Goal: Task Accomplishment & Management: Use online tool/utility

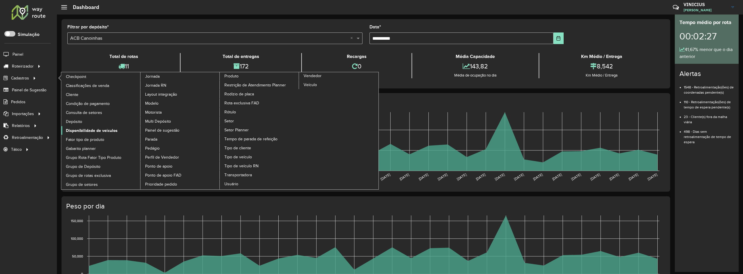
click at [79, 130] on span "Disponibilidade de veículos" at bounding box center [92, 131] width 52 height 6
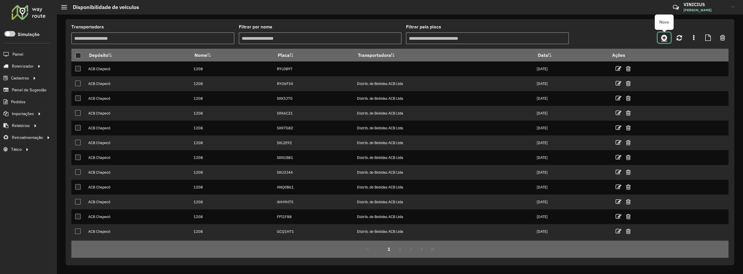
click at [664, 35] on icon at bounding box center [664, 37] width 6 height 7
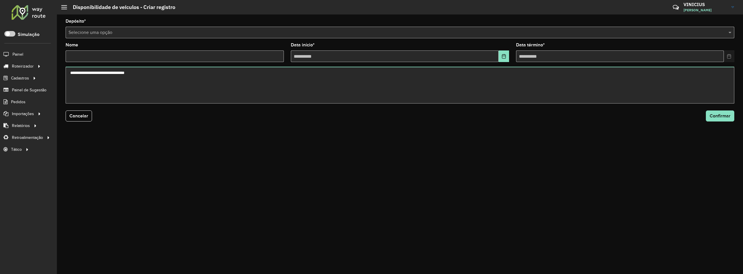
click at [147, 33] on input "text" at bounding box center [394, 32] width 651 height 7
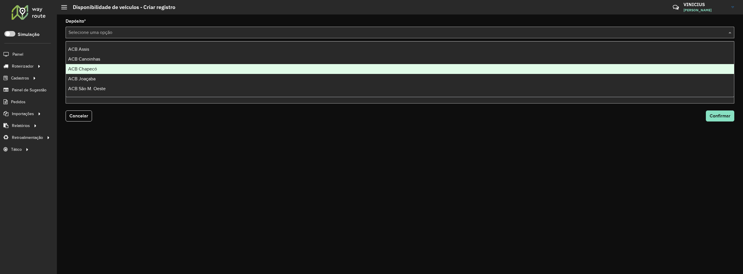
click at [102, 68] on div "ACB Chapecó" at bounding box center [400, 69] width 668 height 10
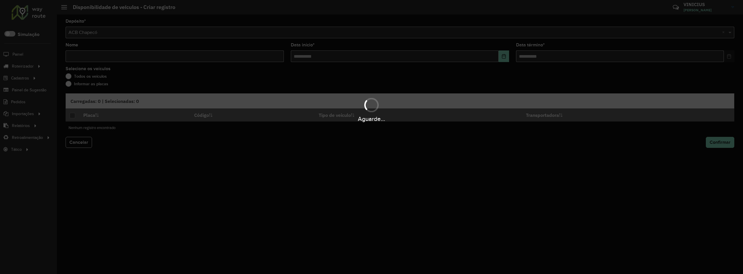
click at [120, 60] on div "Aguarde..." at bounding box center [371, 137] width 743 height 274
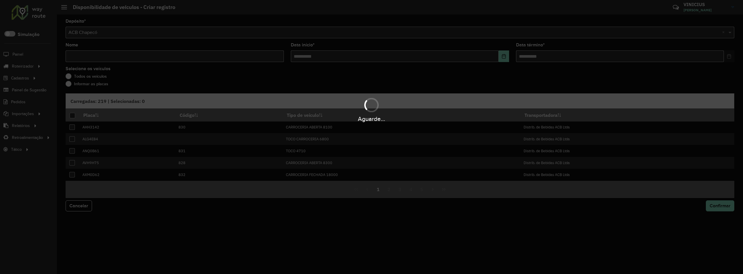
click at [133, 58] on div "Aguarde..." at bounding box center [371, 137] width 743 height 274
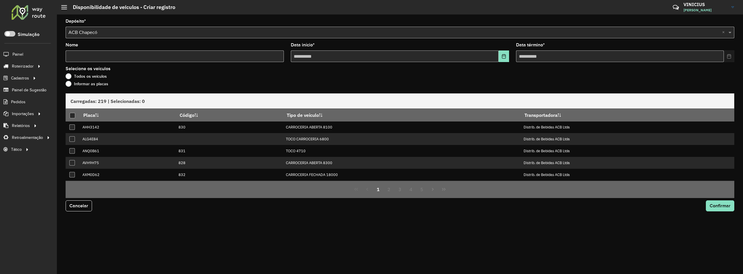
click at [133, 58] on input "Nome" at bounding box center [175, 57] width 218 height 12
type input "****"
click at [506, 56] on icon "Choose Date" at bounding box center [504, 56] width 5 height 5
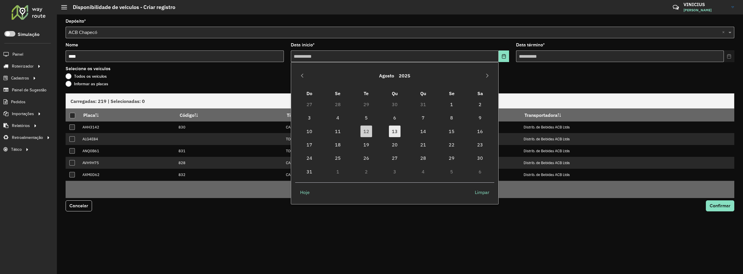
click at [395, 131] on span "13" at bounding box center [395, 132] width 12 height 12
type input "**********"
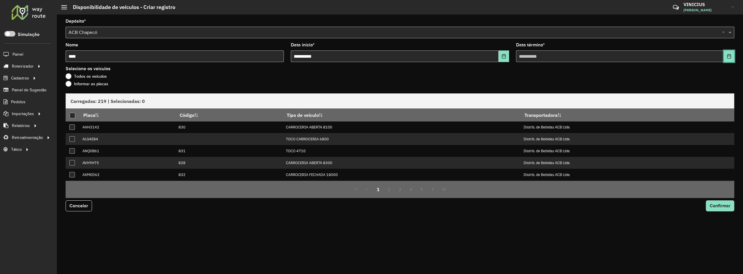
click at [730, 57] on icon "Choose Date" at bounding box center [729, 56] width 5 height 5
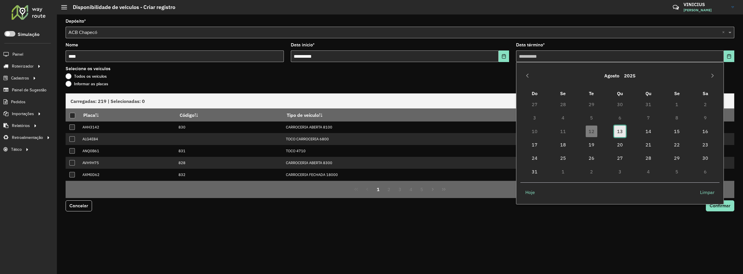
click at [621, 133] on span "13" at bounding box center [620, 132] width 12 height 12
type input "**********"
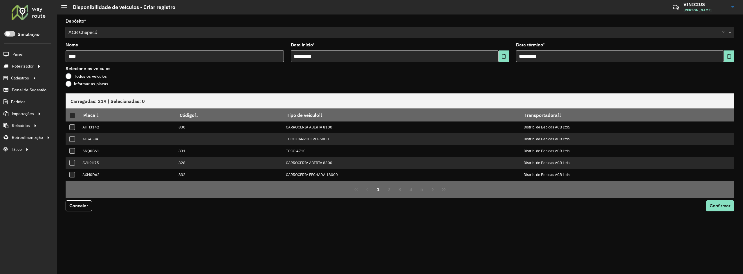
click at [484, 73] on div "Selecione os veículos Todos os veículos Informar as placas" at bounding box center [400, 78] width 669 height 22
click at [98, 83] on label "Informar as placas" at bounding box center [87, 84] width 43 height 6
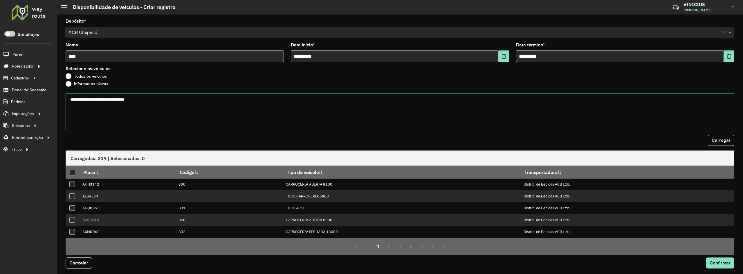
click at [120, 110] on textarea at bounding box center [400, 111] width 669 height 37
paste textarea "******* ******* ******* ******* ******* ******* ******* ******* ******* *******…"
type textarea "******* ******* ******* ******* ******* ******* ******* ******* ******* *******…"
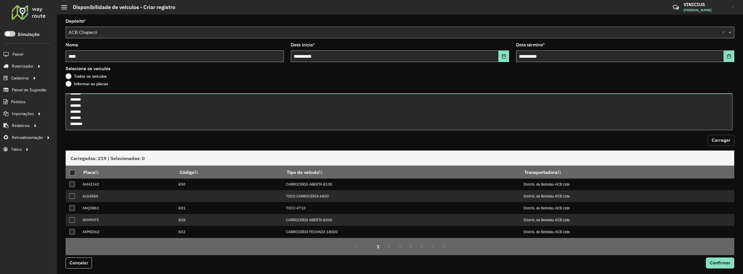
click at [719, 142] on span "Carregar" at bounding box center [721, 140] width 19 height 5
click at [76, 172] on th at bounding box center [73, 172] width 14 height 12
click at [71, 174] on div at bounding box center [73, 173] width 6 height 6
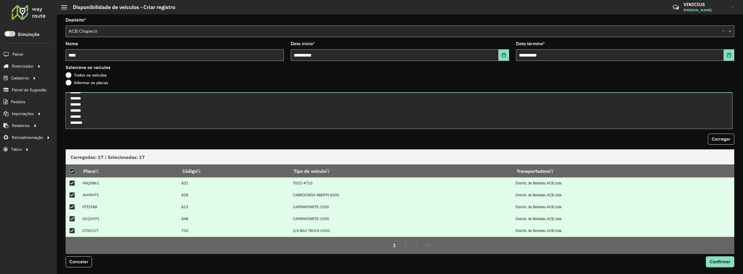
scroll to position [1, 0]
click at [718, 262] on span "Confirmar" at bounding box center [720, 261] width 21 height 5
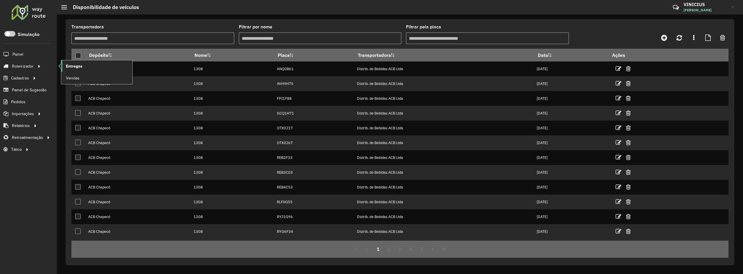
click at [75, 64] on span "Entregas" at bounding box center [74, 66] width 17 height 6
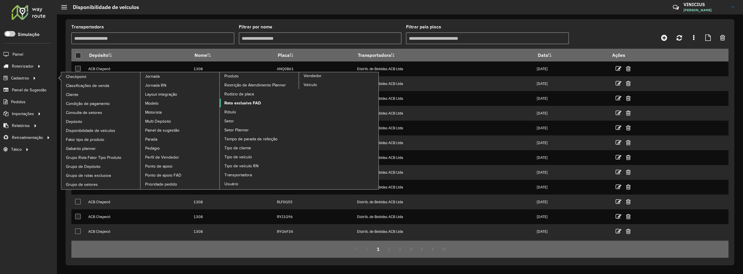
click at [242, 102] on span "Rota exclusiva FAD" at bounding box center [242, 103] width 37 height 6
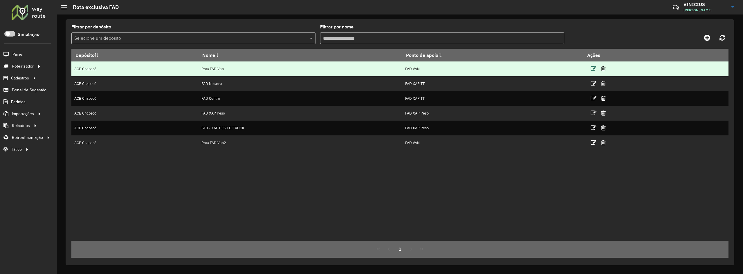
click at [596, 69] on icon at bounding box center [594, 69] width 6 height 6
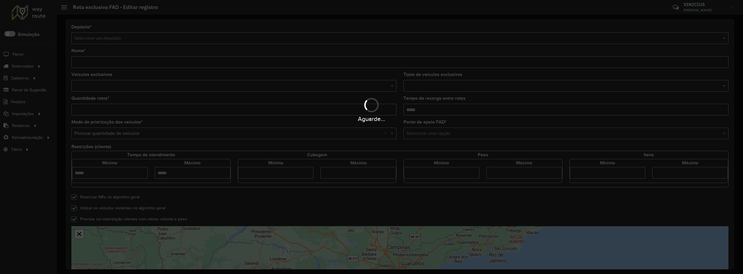
type input "**********"
type input "*"
type input "*****"
type input "****"
type input "******"
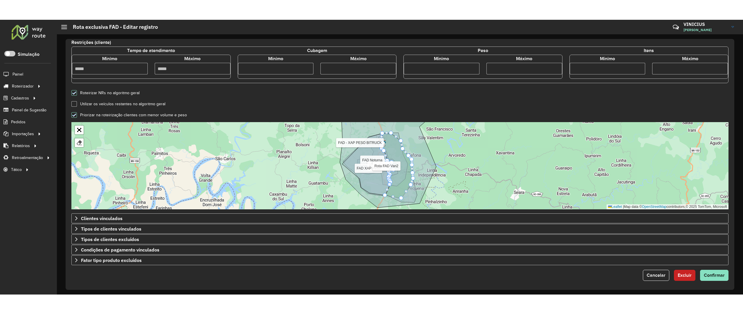
scroll to position [126, 0]
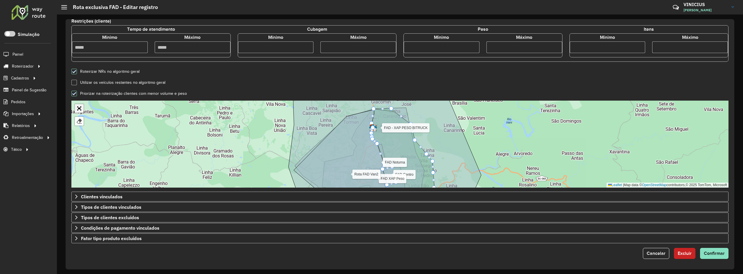
click at [78, 109] on link "Abrir mapa em tela cheia" at bounding box center [79, 108] width 9 height 9
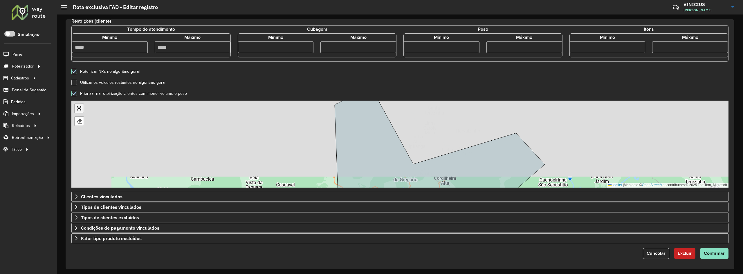
scroll to position [0, 0]
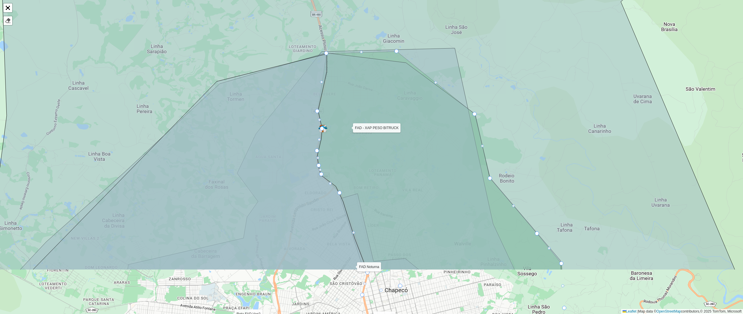
drag, startPoint x: 368, startPoint y: 228, endPoint x: 365, endPoint y: 146, distance: 81.6
click at [365, 148] on icon at bounding box center [367, 81] width 760 height 377
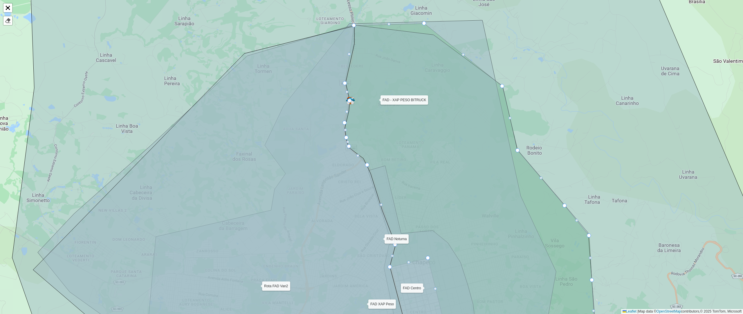
drag, startPoint x: 359, startPoint y: 152, endPoint x: 392, endPoint y: 106, distance: 57.0
click at [392, 108] on icon at bounding box center [397, 134] width 771 height 377
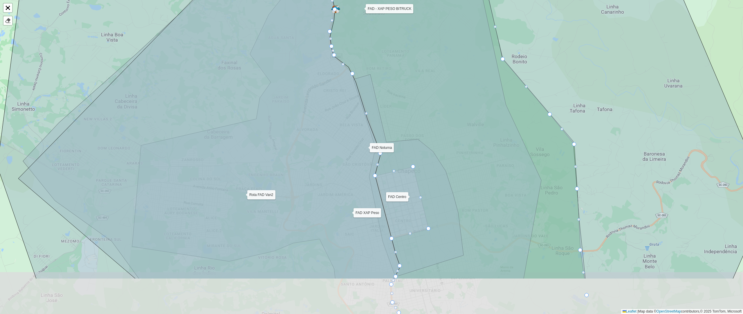
drag, startPoint x: 475, startPoint y: 185, endPoint x: 447, endPoint y: 104, distance: 85.4
click at [449, 105] on icon at bounding box center [382, 90] width 771 height 377
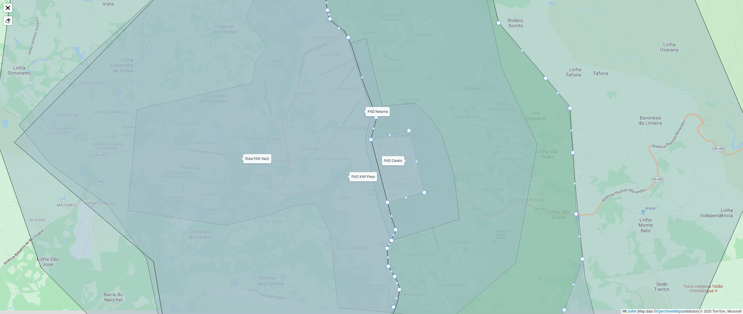
drag, startPoint x: 456, startPoint y: 132, endPoint x: 446, endPoint y: 75, distance: 57.2
click at [447, 78] on icon at bounding box center [378, 137] width 771 height 377
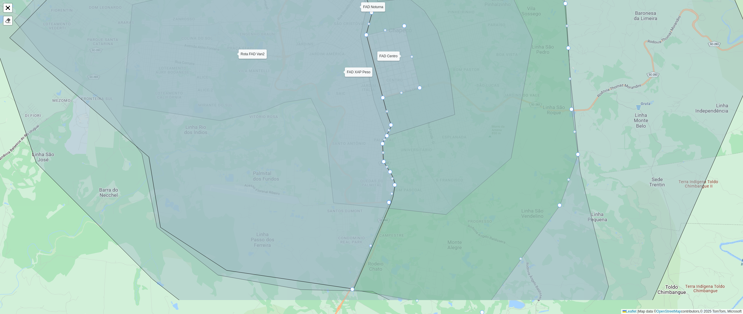
drag, startPoint x: 457, startPoint y: 151, endPoint x: 462, endPoint y: 106, distance: 45.6
click at [462, 106] on icon at bounding box center [374, 111] width 771 height 377
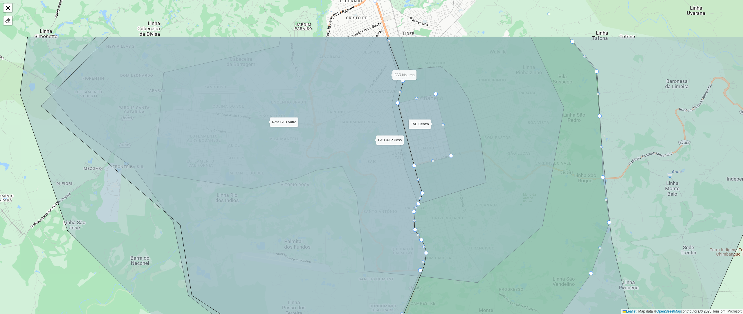
drag, startPoint x: 462, startPoint y: 106, endPoint x: 493, endPoint y: 174, distance: 74.8
click at [493, 174] on icon at bounding box center [405, 224] width 771 height 377
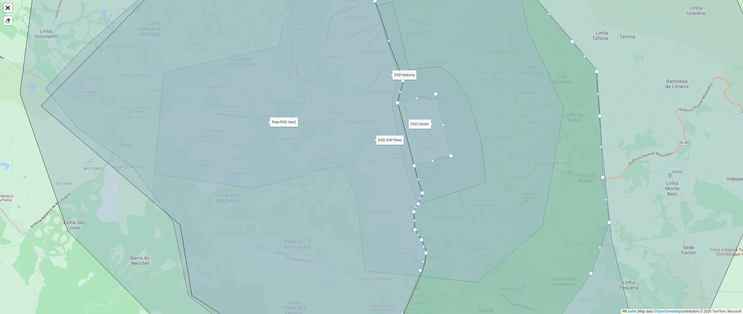
click at [4, 9] on link "Abrir mapa em tela cheia" at bounding box center [7, 7] width 9 height 9
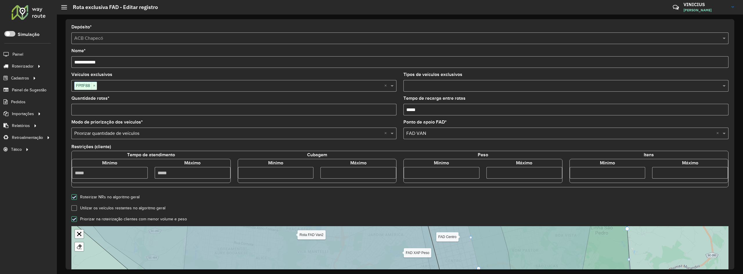
click at [82, 231] on div "FAD Noturna FAD Centro FAD XAP Peso FAD - XAP PESO BITRUCK Rota FAD Van2 Finali…" at bounding box center [399, 269] width 657 height 87
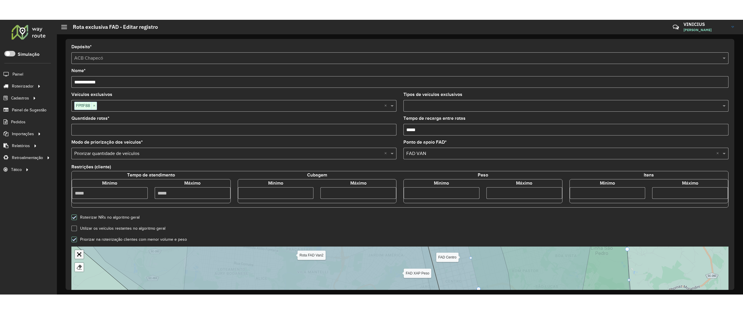
scroll to position [44, 0]
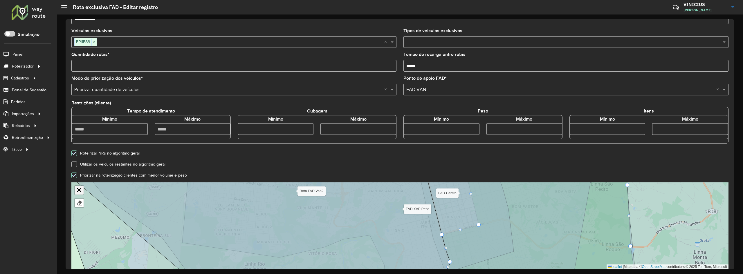
click at [80, 191] on link "Abrir mapa em tela cheia" at bounding box center [79, 190] width 9 height 9
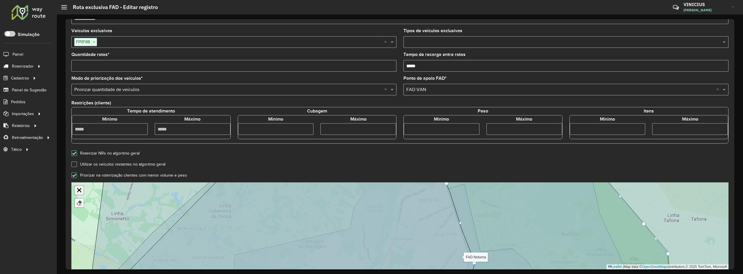
scroll to position [0, 0]
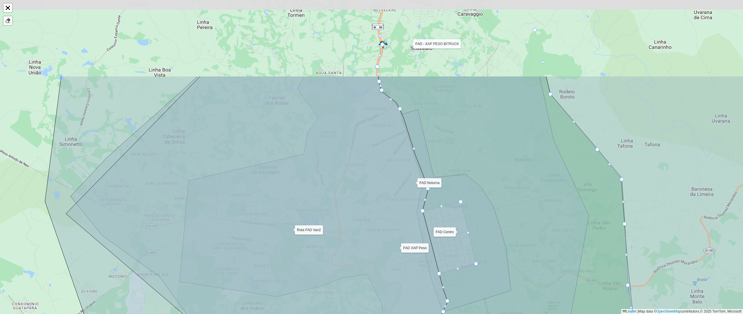
drag, startPoint x: 357, startPoint y: 84, endPoint x: 396, endPoint y: 237, distance: 157.4
click at [396, 237] on icon at bounding box center [259, 264] width 386 height 377
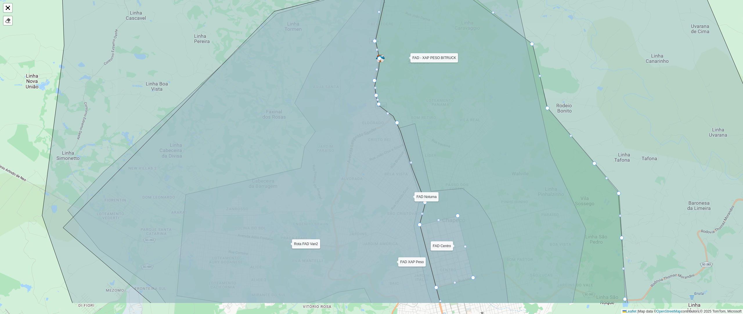
drag, startPoint x: 394, startPoint y: 219, endPoint x: 380, endPoint y: 173, distance: 48.2
click at [380, 173] on icon at bounding box center [251, 144] width 377 height 318
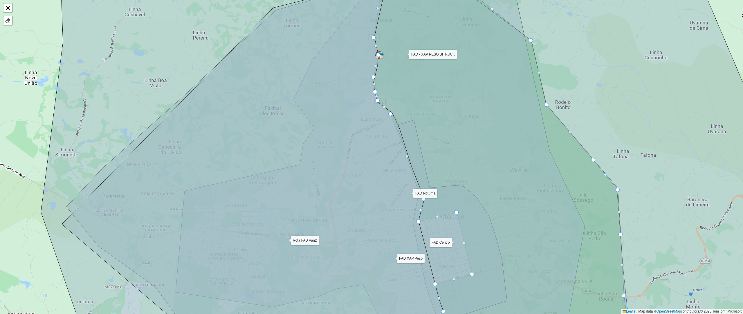
drag, startPoint x: 396, startPoint y: 119, endPoint x: 390, endPoint y: 114, distance: 7.6
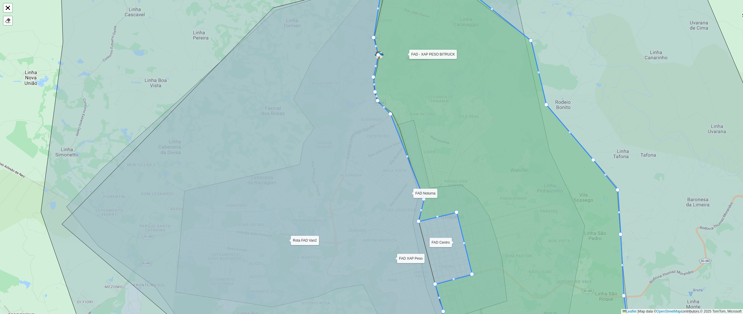
click at [408, 155] on div at bounding box center [407, 156] width 3 height 3
drag, startPoint x: 407, startPoint y: 156, endPoint x: 353, endPoint y: 134, distance: 57.7
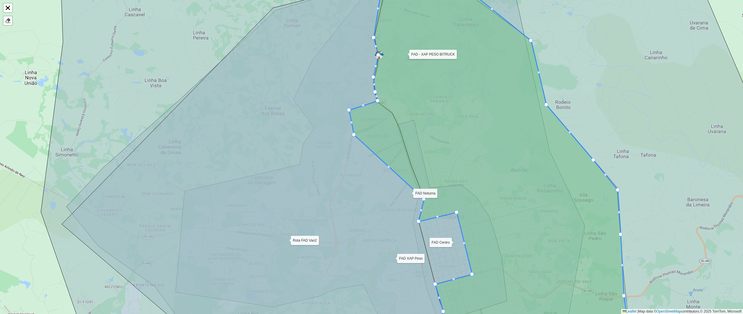
drag, startPoint x: 389, startPoint y: 112, endPoint x: 348, endPoint y: 108, distance: 41.7
click at [388, 166] on div at bounding box center [388, 166] width 3 height 3
drag, startPoint x: 389, startPoint y: 166, endPoint x: 340, endPoint y: 185, distance: 52.3
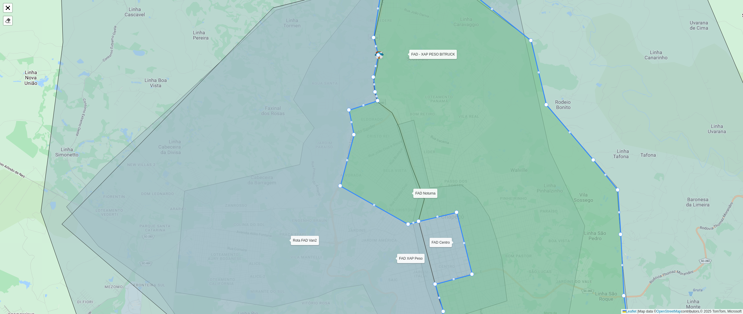
drag, startPoint x: 423, startPoint y: 199, endPoint x: 408, endPoint y: 225, distance: 29.7
click at [9, 10] on link "Abrir mapa em tela cheia" at bounding box center [7, 7] width 9 height 9
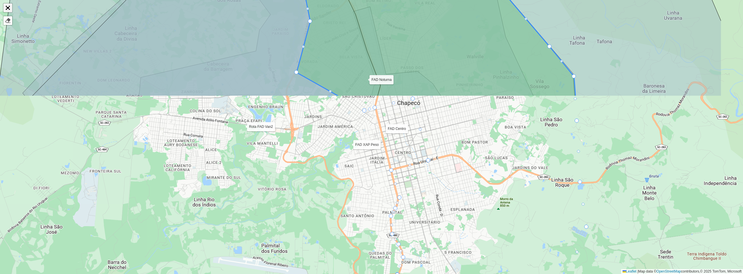
scroll to position [126, 0]
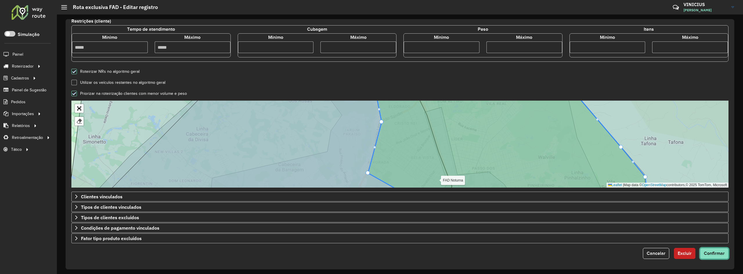
click at [712, 254] on span "Confirmar" at bounding box center [714, 253] width 21 height 5
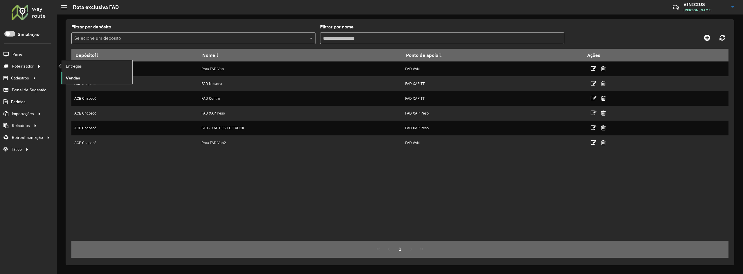
click at [79, 77] on span "Vendas" at bounding box center [73, 78] width 14 height 6
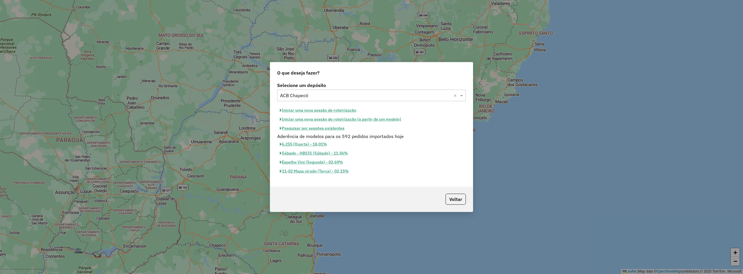
click at [329, 109] on button "Iniciar uma nova sessão de roteirização" at bounding box center [318, 110] width 82 height 9
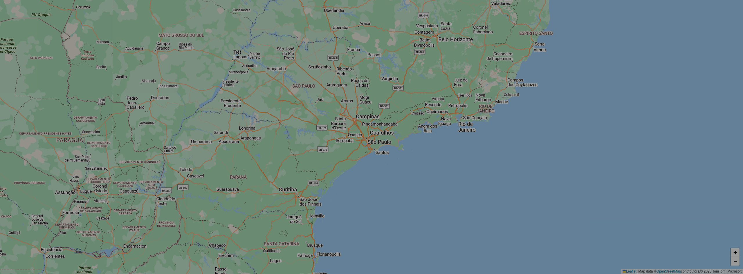
select select "*"
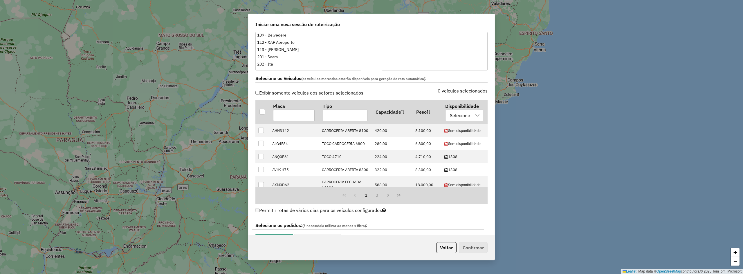
scroll to position [145, 0]
click at [458, 116] on div "Selecione" at bounding box center [460, 114] width 24 height 11
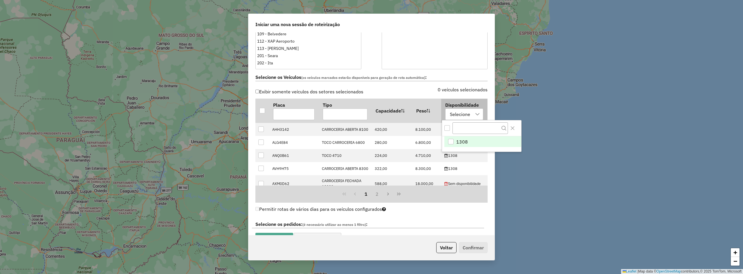
scroll to position [4, 26]
click at [465, 146] on li "1308" at bounding box center [482, 141] width 77 height 11
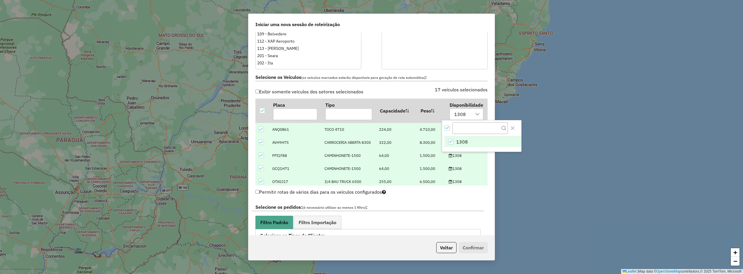
click at [405, 84] on div "Selecione os Veículos (os veículos marcados estarão disponíveis para geração de…" at bounding box center [371, 78] width 239 height 18
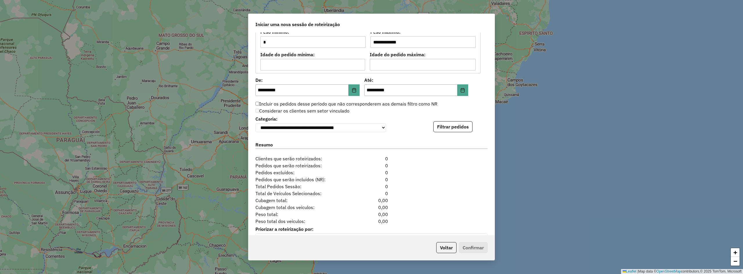
scroll to position [533, 0]
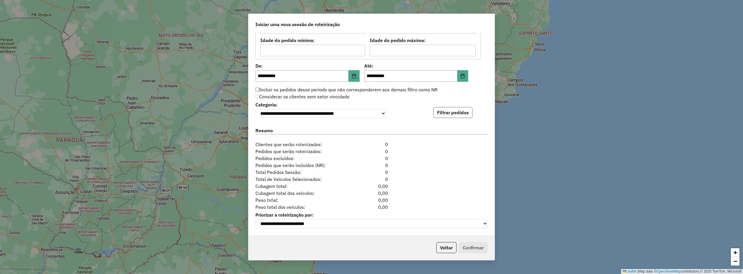
click at [447, 109] on button "Filtrar pedidos" at bounding box center [452, 112] width 39 height 11
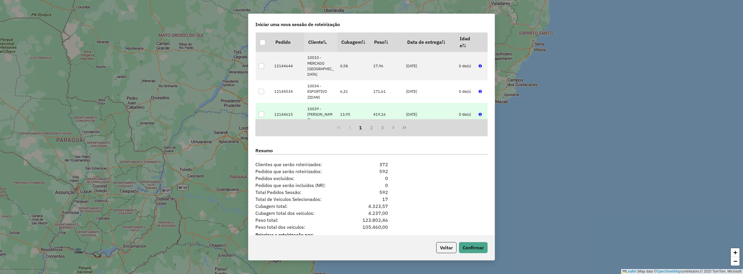
scroll to position [653, 0]
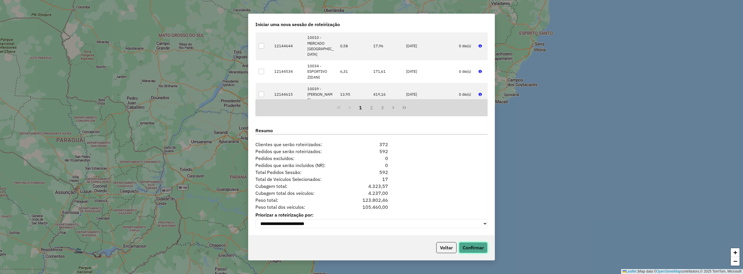
click at [474, 247] on button "Confirmar" at bounding box center [473, 247] width 29 height 11
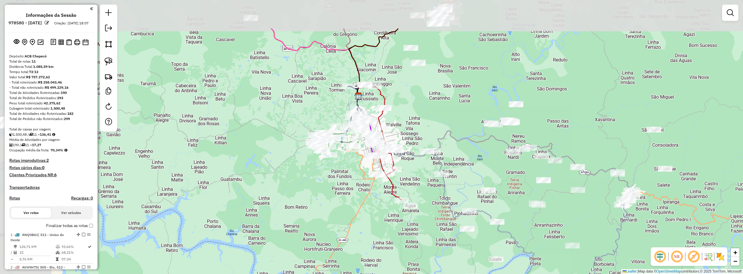
drag, startPoint x: 338, startPoint y: 173, endPoint x: 429, endPoint y: 227, distance: 105.9
click at [429, 232] on div "Janela de atendimento Grade de atendimento Capacidade Transportadoras Veículos …" at bounding box center [371, 137] width 743 height 274
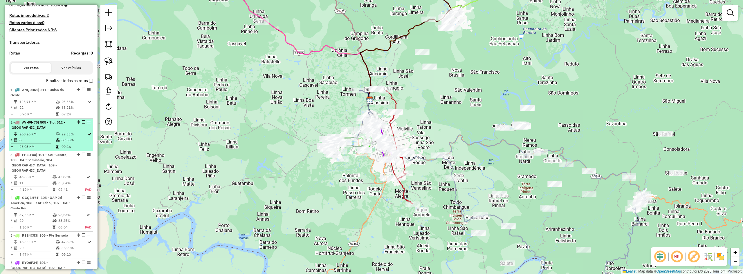
scroll to position [174, 0]
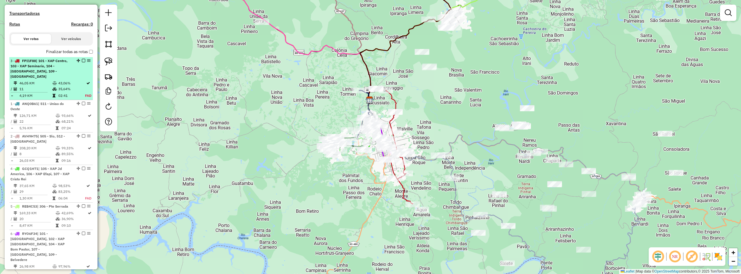
drag, startPoint x: 76, startPoint y: 131, endPoint x: 70, endPoint y: 71, distance: 60.1
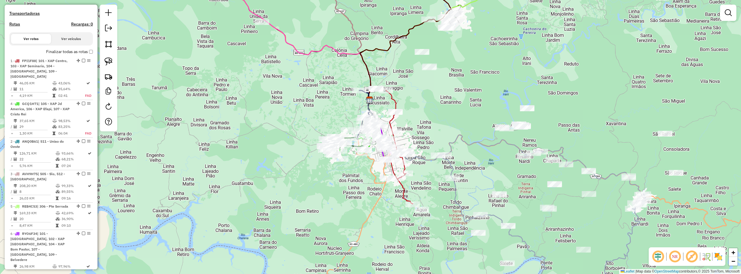
drag, startPoint x: 77, startPoint y: 169, endPoint x: 75, endPoint y: 105, distance: 64.8
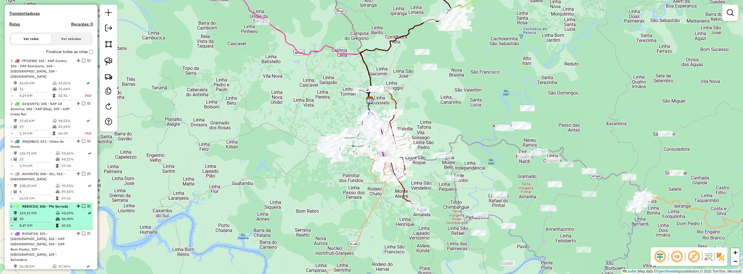
scroll to position [203, 0]
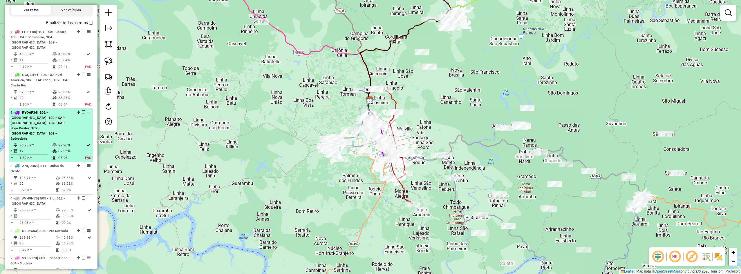
drag, startPoint x: 77, startPoint y: 204, endPoint x: 73, endPoint y: 118, distance: 86.3
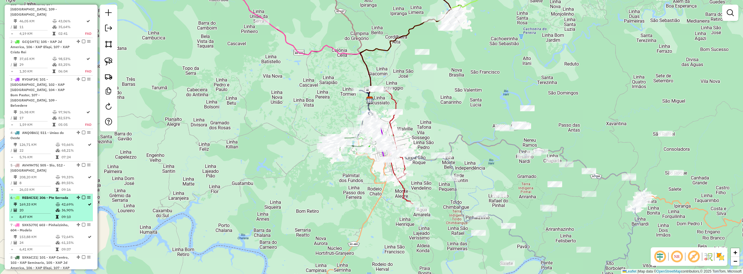
scroll to position [232, 0]
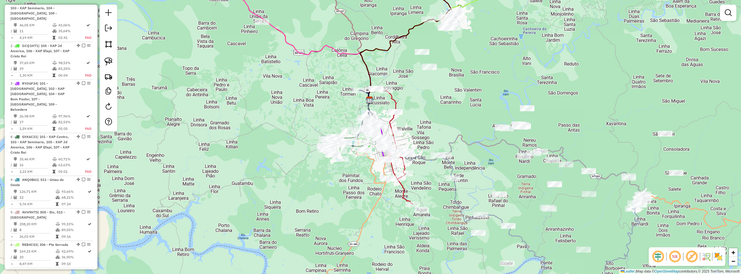
drag, startPoint x: 76, startPoint y: 252, endPoint x: 78, endPoint y: 125, distance: 126.9
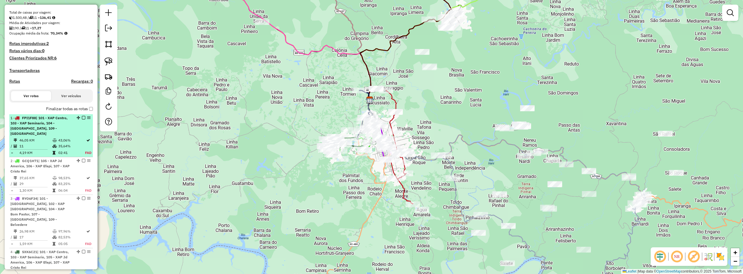
scroll to position [116, 0]
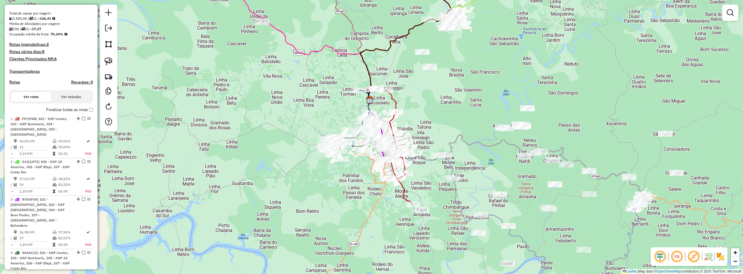
click at [91, 115] on div "Depósito: ACB Chapecó Total de rotas: 11 Distância Total: 1.085,59 km Tempo tot…" at bounding box center [51, 229] width 88 height 582
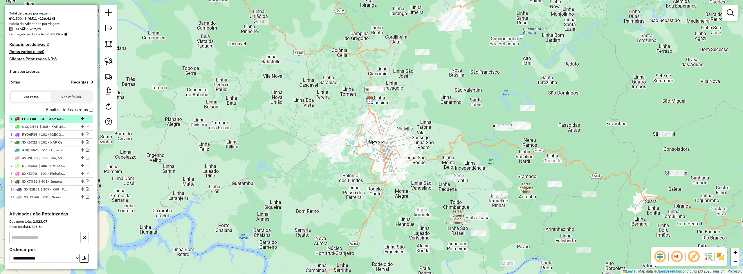
click at [86, 120] on em at bounding box center [87, 118] width 3 height 3
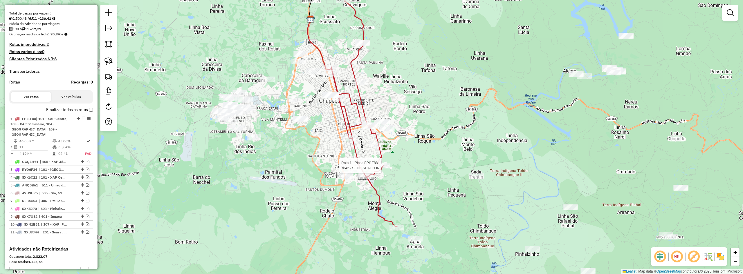
select select "**********"
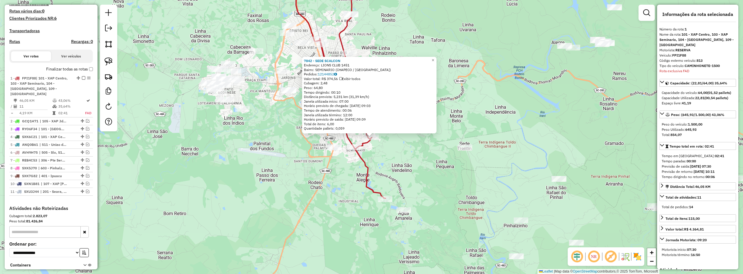
scroll to position [197, 0]
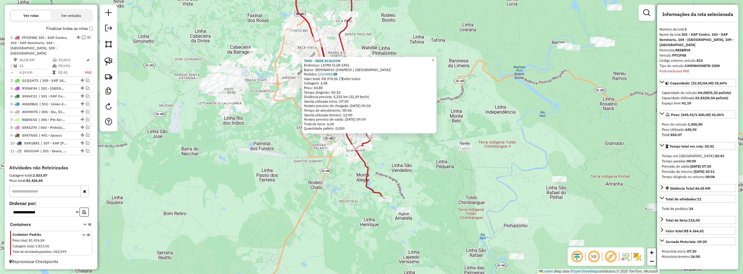
click at [392, 183] on div "7842 - SEDE SCALCON Endereço: LIONS CLUB 1451 Bairro: SEMINARIO (CHAPECO / SC) …" at bounding box center [371, 137] width 743 height 274
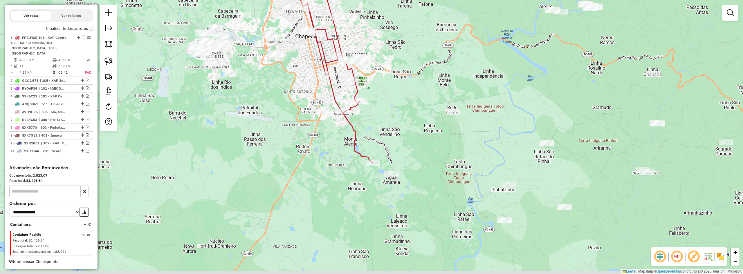
drag, startPoint x: 422, startPoint y: 194, endPoint x: 409, endPoint y: 156, distance: 40.2
click at [410, 158] on div "Janela de atendimento Grade de atendimento Capacidade Transportadoras Veículos …" at bounding box center [371, 137] width 743 height 274
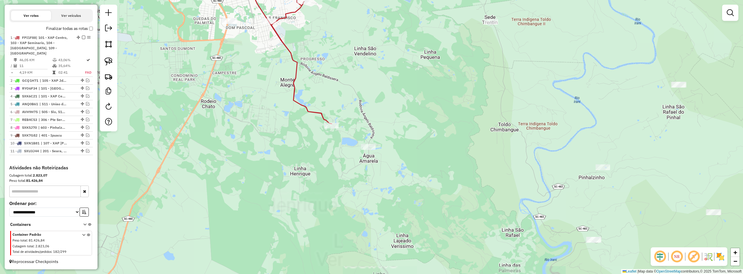
drag, startPoint x: 386, startPoint y: 176, endPoint x: 404, endPoint y: 189, distance: 22.4
click at [406, 193] on div "Janela de atendimento Grade de atendimento Capacidade Transportadoras Veículos …" at bounding box center [371, 137] width 743 height 274
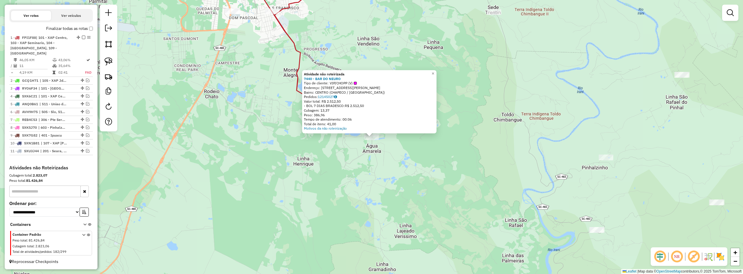
click at [384, 170] on div "Atividade não roteirizada 7440 - BAR DO NEURO Tipo de cliente: VIP/CHOPP (V) En…" at bounding box center [371, 137] width 743 height 274
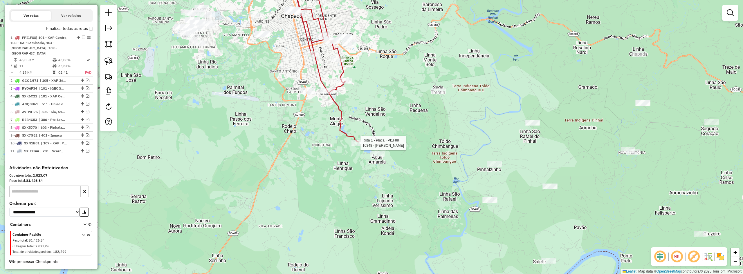
select select "**********"
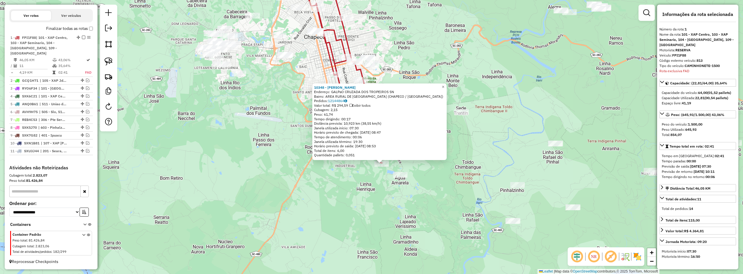
drag, startPoint x: 363, startPoint y: 155, endPoint x: 373, endPoint y: 182, distance: 28.6
click at [373, 182] on div "10348 - GALPaO SARTORI Endereço: GALPaO CRUZADA DOS TROPEIROS SN Bairro: AREA R…" at bounding box center [371, 137] width 743 height 274
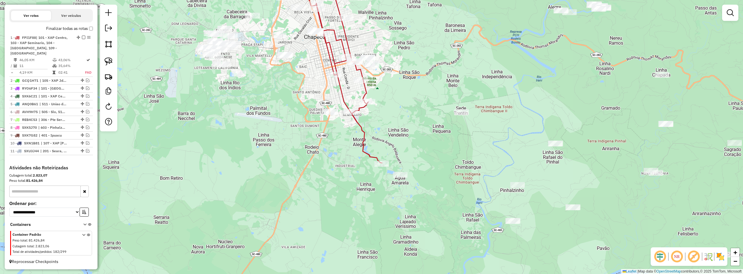
drag, startPoint x: 373, startPoint y: 178, endPoint x: 376, endPoint y: 196, distance: 18.0
click at [376, 196] on div "Janela de atendimento Grade de atendimento Capacidade Transportadoras Veículos …" at bounding box center [371, 137] width 743 height 274
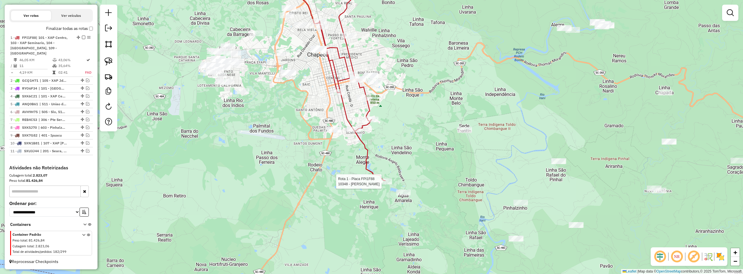
select select "**********"
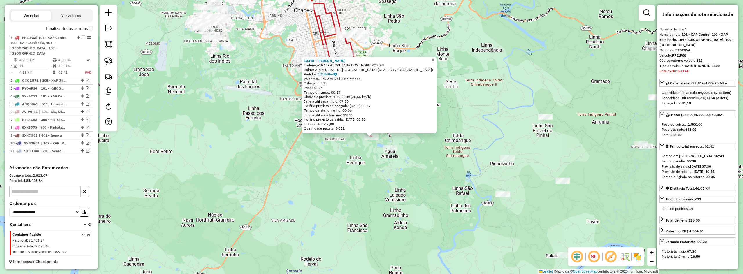
click at [374, 187] on div "10348 - GALPaO SARTORI Endereço: GALPaO CRUZADA DOS TROPEIROS SN Bairro: AREA R…" at bounding box center [371, 137] width 743 height 274
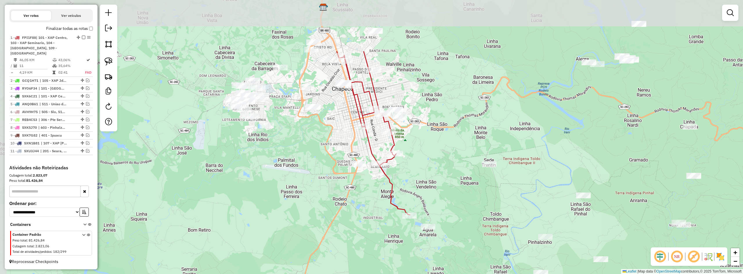
drag, startPoint x: 392, startPoint y: 109, endPoint x: 430, endPoint y: 188, distance: 87.6
click at [430, 188] on div "Janela de atendimento Grade de atendimento Capacidade Transportadoras Veículos …" at bounding box center [371, 137] width 743 height 274
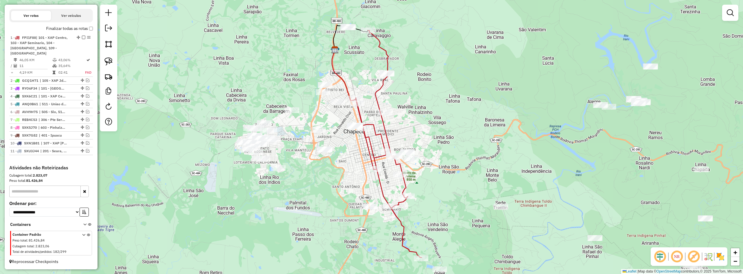
drag, startPoint x: 424, startPoint y: 165, endPoint x: 435, endPoint y: 204, distance: 40.6
click at [435, 204] on div "Janela de atendimento Grade de atendimento Capacidade Transportadoras Veículos …" at bounding box center [371, 137] width 743 height 274
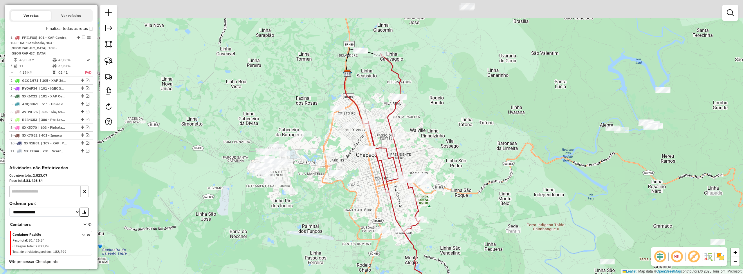
drag, startPoint x: 446, startPoint y: 167, endPoint x: 468, endPoint y: 209, distance: 47.4
click at [468, 209] on div "Janela de atendimento Grade de atendimento Capacidade Transportadoras Veículos …" at bounding box center [371, 137] width 743 height 274
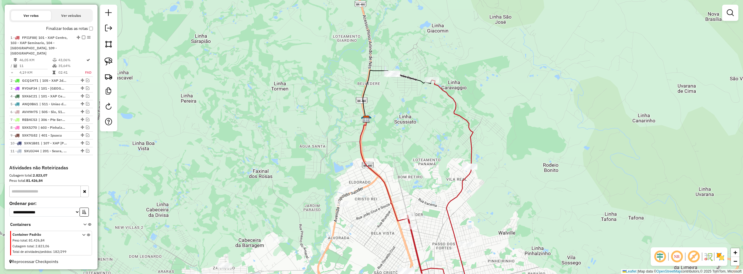
drag, startPoint x: 443, startPoint y: 155, endPoint x: 419, endPoint y: 91, distance: 68.0
click at [416, 93] on div "Janela de atendimento Grade de atendimento Capacidade Transportadoras Veículos …" at bounding box center [371, 137] width 743 height 274
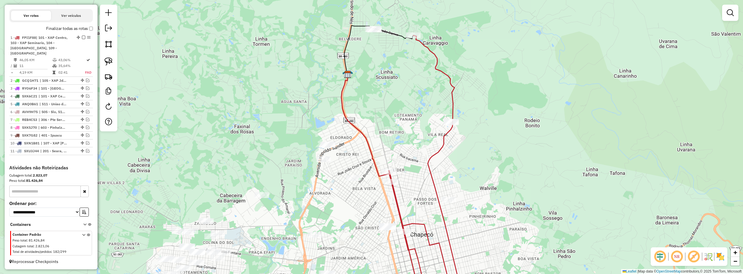
drag, startPoint x: 464, startPoint y: 174, endPoint x: 460, endPoint y: 101, distance: 73.8
click at [460, 106] on div "Janela de atendimento Grade de atendimento Capacidade Transportadoras Veículos …" at bounding box center [371, 137] width 743 height 274
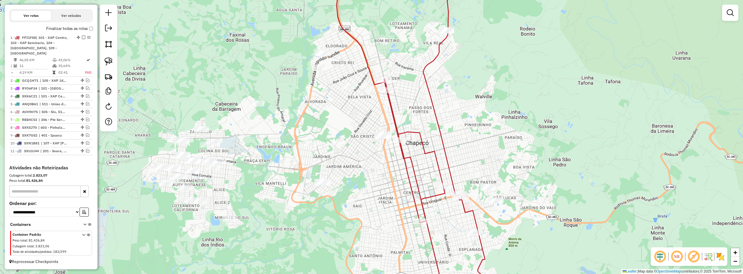
drag, startPoint x: 491, startPoint y: 148, endPoint x: 464, endPoint y: 120, distance: 38.2
click at [465, 121] on div "Janela de atendimento Grade de atendimento Capacidade Transportadoras Veículos …" at bounding box center [371, 137] width 743 height 274
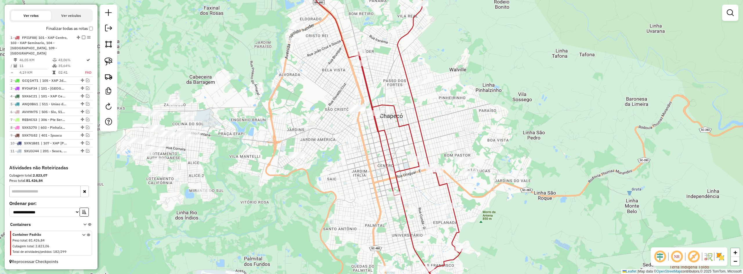
drag, startPoint x: 480, startPoint y: 147, endPoint x: 463, endPoint y: 91, distance: 57.8
click at [464, 95] on div "Janela de atendimento Grade de atendimento Capacidade Transportadoras Veículos …" at bounding box center [371, 137] width 743 height 274
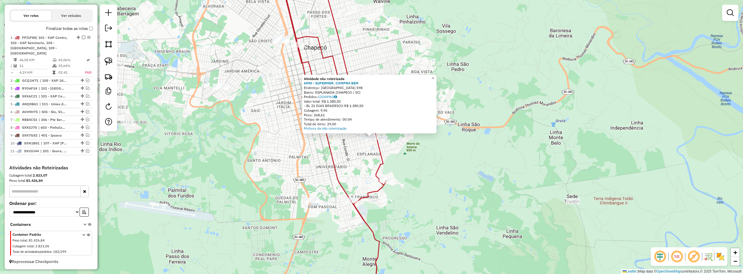
click at [404, 152] on div "Atividade não roteirizada 6990 - SUPERMER. COMPRA BEM Endereço: SAO LEOPOLDO 59…" at bounding box center [371, 137] width 743 height 274
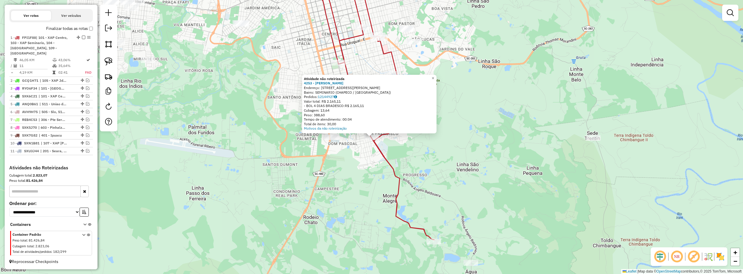
click at [426, 161] on div "Atividade não roteirizada 4253 - LANCHONETE GERALDO Endereço: AV AV AV AV AV NE…" at bounding box center [371, 137] width 743 height 274
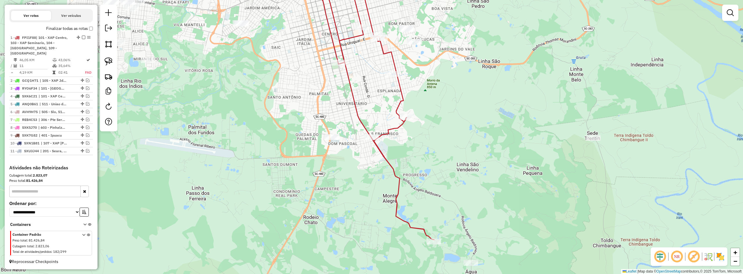
drag, startPoint x: 441, startPoint y: 176, endPoint x: 422, endPoint y: 117, distance: 61.5
click at [422, 119] on div "Janela de atendimento Grade de atendimento Capacidade Transportadoras Veículos …" at bounding box center [371, 137] width 743 height 274
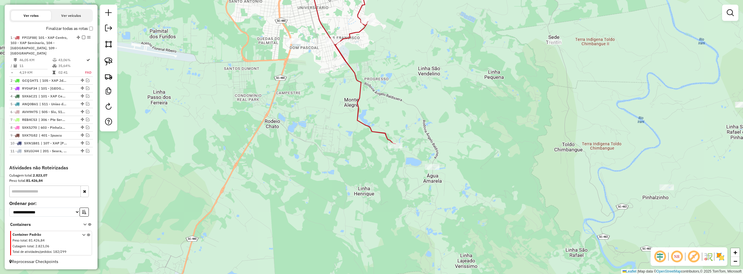
drag, startPoint x: 466, startPoint y: 159, endPoint x: 452, endPoint y: 138, distance: 24.8
click at [452, 138] on div "Janela de atendimento Grade de atendimento Capacidade Transportadoras Veículos …" at bounding box center [371, 137] width 743 height 274
drag, startPoint x: 461, startPoint y: 162, endPoint x: 431, endPoint y: 182, distance: 35.9
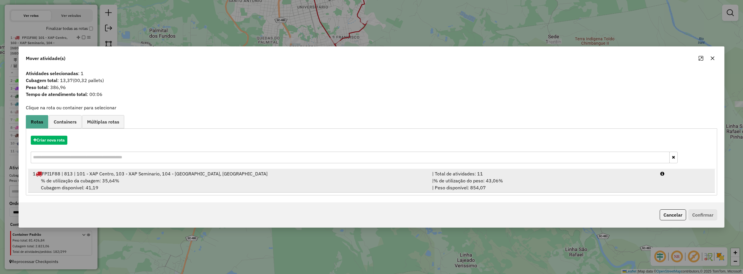
drag, startPoint x: 152, startPoint y: 179, endPoint x: 172, endPoint y: 177, distance: 20.1
click at [153, 179] on div "% de utilização da cubagem: 35,64% Cubagem disponível: 41,19" at bounding box center [228, 184] width 399 height 14
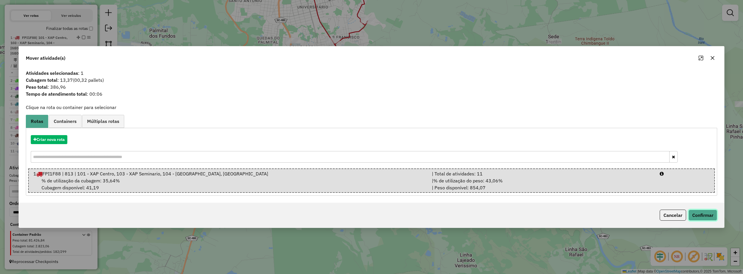
click at [693, 213] on button "Confirmar" at bounding box center [703, 215] width 29 height 11
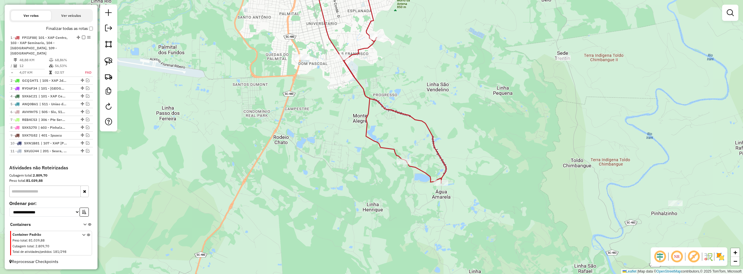
drag, startPoint x: 417, startPoint y: 145, endPoint x: 428, endPoint y: 167, distance: 24.3
click at [428, 166] on div "Janela de atendimento Grade de atendimento Capacidade Transportadoras Veículos …" at bounding box center [371, 137] width 743 height 274
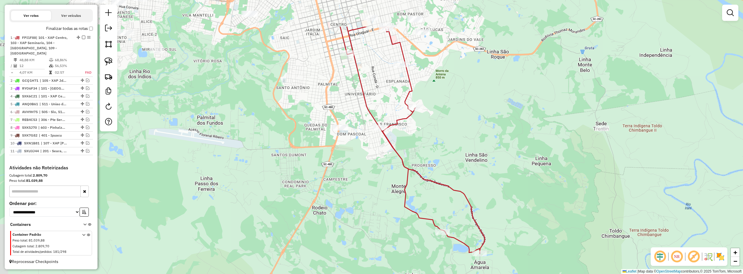
drag, startPoint x: 408, startPoint y: 149, endPoint x: 438, endPoint y: 203, distance: 61.9
click at [438, 203] on div "Janela de atendimento Grade de atendimento Capacidade Transportadoras Veículos …" at bounding box center [371, 137] width 743 height 274
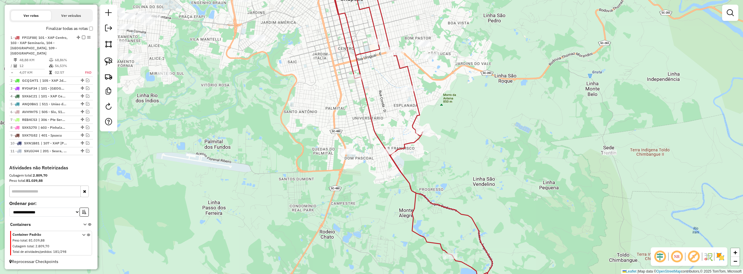
drag, startPoint x: 437, startPoint y: 141, endPoint x: 439, endPoint y: 174, distance: 33.4
click at [449, 177] on div "Janela de atendimento Grade de atendimento Capacidade Transportadoras Veículos …" at bounding box center [371, 137] width 743 height 274
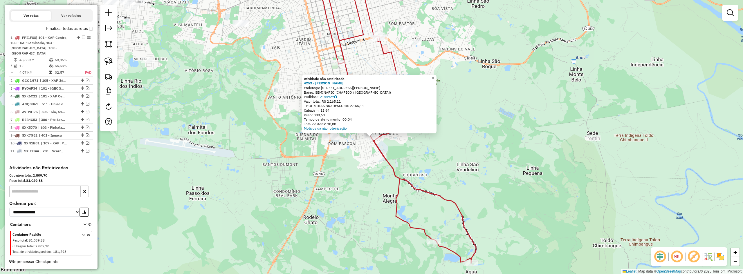
click at [399, 164] on div "Atividade não roteirizada 4253 - LANCHONETE GERALDO Endereço: AV AV AV AV AV NE…" at bounding box center [371, 137] width 743 height 274
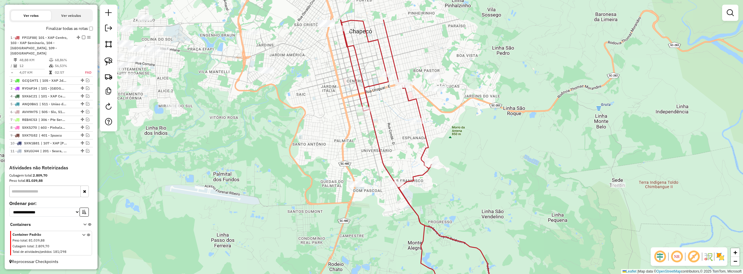
drag, startPoint x: 408, startPoint y: 143, endPoint x: 433, endPoint y: 190, distance: 53.2
click at [433, 190] on div "Janela de atendimento Grade de atendimento Capacidade Transportadoras Veículos …" at bounding box center [371, 137] width 743 height 274
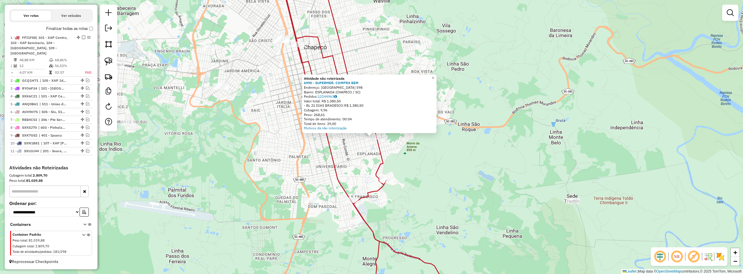
click at [412, 161] on div "Atividade não roteirizada 6990 - SUPERMER. COMPRA BEM Endereço: SAO LEOPOLDO 59…" at bounding box center [371, 137] width 743 height 274
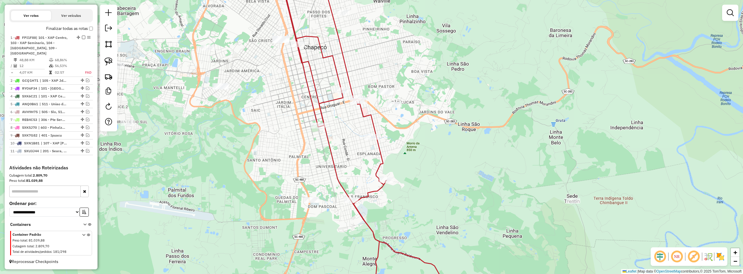
select select "**********"
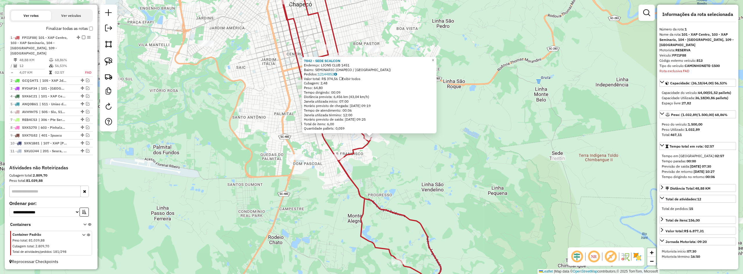
click at [428, 184] on div "7842 - SEDE SCALCON Endereço: LIONS CLUB 1451 Bairro: SEMINARIO (CHAPECO / SC) …" at bounding box center [371, 137] width 743 height 274
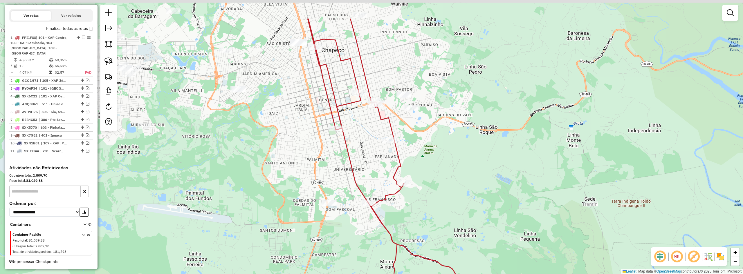
drag, startPoint x: 407, startPoint y: 148, endPoint x: 446, endPoint y: 189, distance: 56.9
click at [445, 200] on div "Janela de atendimento Grade de atendimento Capacidade Transportadoras Veículos …" at bounding box center [371, 137] width 743 height 274
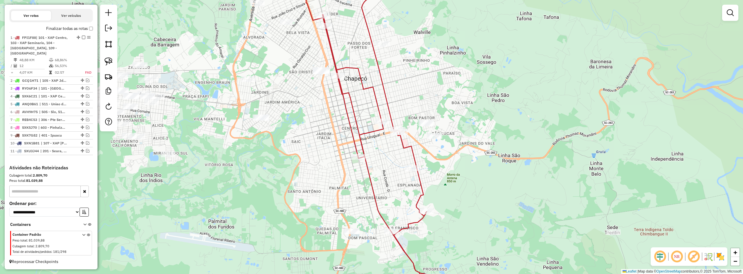
click at [437, 174] on div "Janela de atendimento Grade de atendimento Capacidade Transportadoras Veículos …" at bounding box center [371, 137] width 743 height 274
drag, startPoint x: 410, startPoint y: 180, endPoint x: 401, endPoint y: 170, distance: 13.4
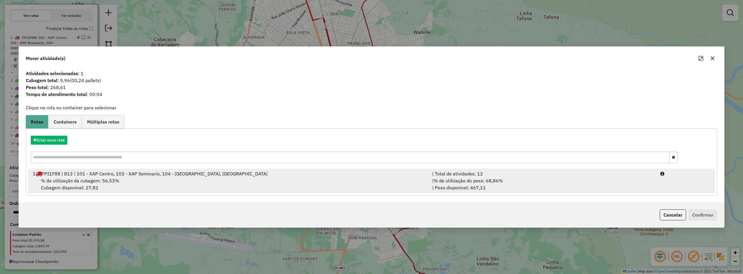
click at [357, 180] on div "% de utilização da cubagem: 56,53% Cubagem disponível: 27,82" at bounding box center [228, 184] width 399 height 14
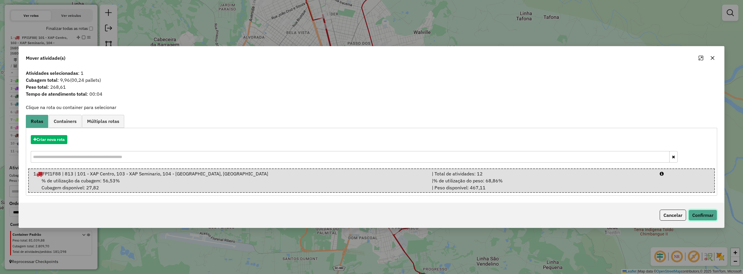
click at [703, 216] on button "Confirmar" at bounding box center [703, 215] width 29 height 11
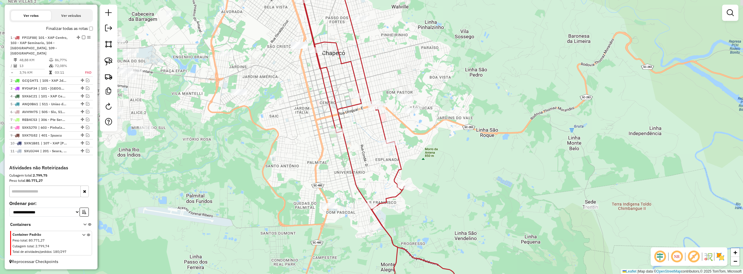
drag, startPoint x: 460, startPoint y: 189, endPoint x: 411, endPoint y: 150, distance: 63.0
click at [411, 150] on div "Janela de atendimento Grade de atendimento Capacidade Transportadoras Veículos …" at bounding box center [371, 137] width 743 height 274
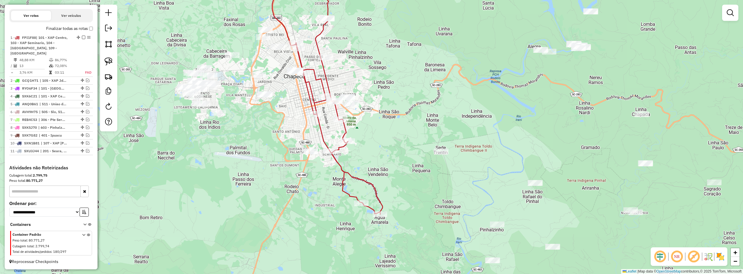
drag, startPoint x: 450, startPoint y: 177, endPoint x: 413, endPoint y: 167, distance: 38.7
click at [413, 167] on div "Janela de atendimento Grade de atendimento Capacidade Transportadoras Veículos …" at bounding box center [371, 137] width 743 height 274
drag, startPoint x: 424, startPoint y: 151, endPoint x: 431, endPoint y: 135, distance: 18.0
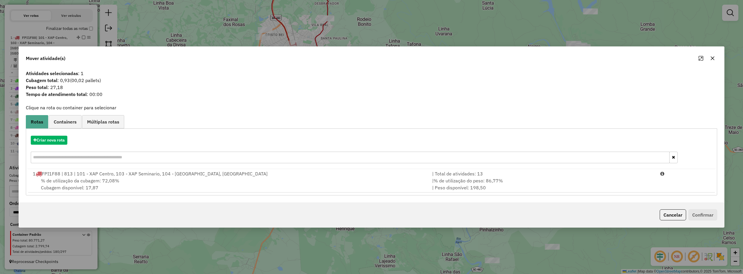
click at [714, 60] on icon "button" at bounding box center [713, 59] width 4 height 4
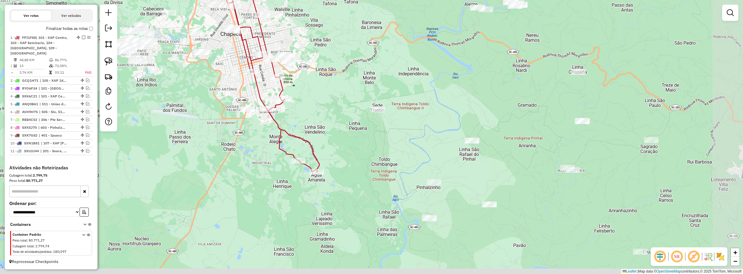
drag, startPoint x: 484, startPoint y: 160, endPoint x: 424, endPoint y: 121, distance: 71.4
click at [425, 121] on div "Janela de atendimento Grade de atendimento Capacidade Transportadoras Veículos …" at bounding box center [371, 137] width 743 height 274
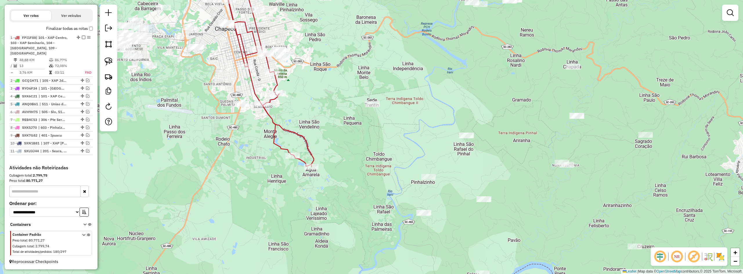
drag, startPoint x: 422, startPoint y: 142, endPoint x: 381, endPoint y: 82, distance: 72.8
click at [382, 83] on div "Janela de atendimento Grade de atendimento Capacidade Transportadoras Veículos …" at bounding box center [371, 137] width 743 height 274
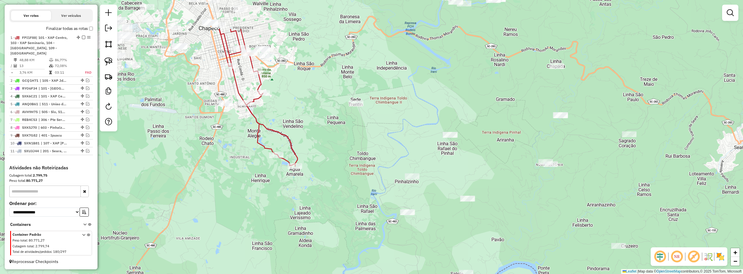
drag, startPoint x: 383, startPoint y: 106, endPoint x: 408, endPoint y: 172, distance: 69.8
click at [408, 172] on div "Janela de atendimento Grade de atendimento Capacidade Transportadoras Veículos …" at bounding box center [371, 137] width 743 height 274
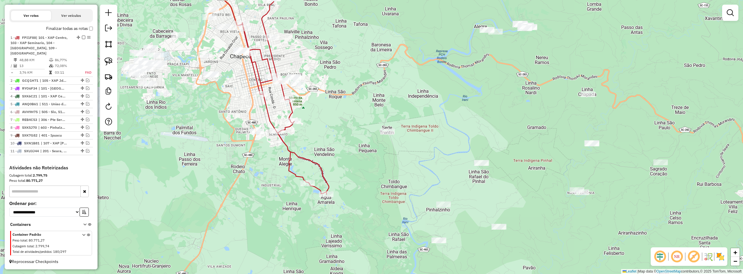
drag, startPoint x: 374, startPoint y: 129, endPoint x: 406, endPoint y: 157, distance: 41.9
click at [406, 157] on div "Janela de atendimento Grade de atendimento Capacidade Transportadoras Veículos …" at bounding box center [371, 137] width 743 height 274
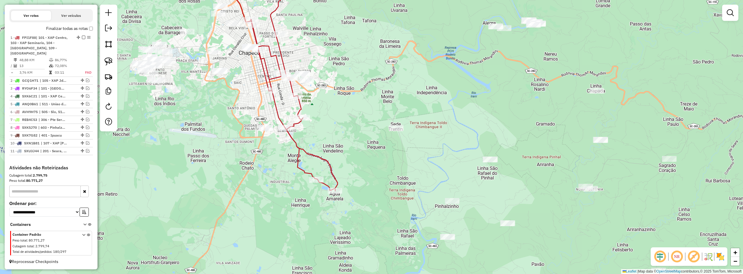
drag, startPoint x: 367, startPoint y: 165, endPoint x: 378, endPoint y: 162, distance: 11.5
click at [377, 162] on div "Janela de atendimento Grade de atendimento Capacidade Transportadoras Veículos …" at bounding box center [371, 137] width 743 height 274
drag, startPoint x: 384, startPoint y: 164, endPoint x: 334, endPoint y: 106, distance: 76.6
click at [339, 111] on div "Janela de atendimento Grade de atendimento Capacidade Transportadoras Veículos …" at bounding box center [371, 137] width 743 height 274
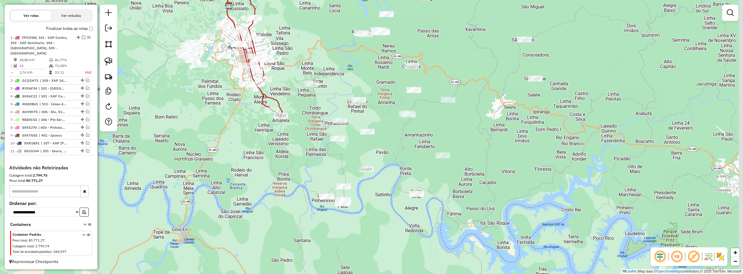
drag, startPoint x: 337, startPoint y: 127, endPoint x: 305, endPoint y: 125, distance: 31.8
click at [306, 125] on div "Janela de atendimento Grade de atendimento Capacidade Transportadoras Veículos …" at bounding box center [371, 137] width 743 height 274
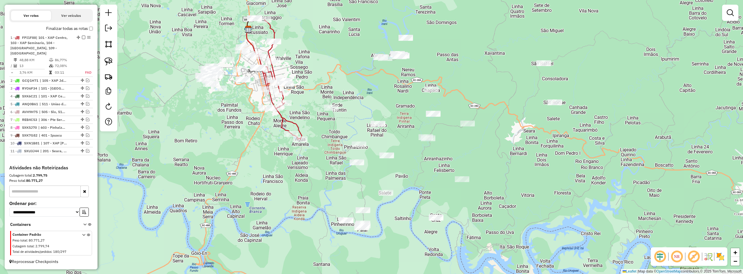
drag, startPoint x: 296, startPoint y: 109, endPoint x: 345, endPoint y: 160, distance: 70.6
click at [345, 160] on div "Janela de atendimento Grade de atendimento Capacidade Transportadoras Veículos …" at bounding box center [371, 137] width 743 height 274
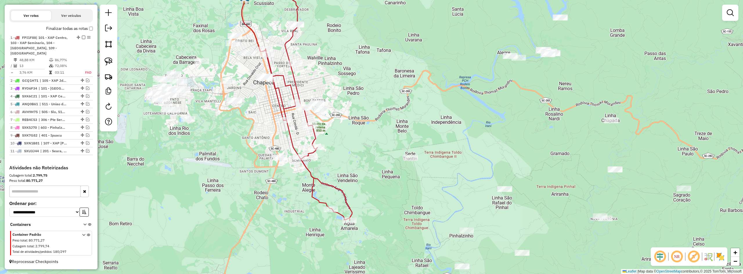
drag, startPoint x: 339, startPoint y: 130, endPoint x: 334, endPoint y: 138, distance: 8.9
click at [334, 138] on div "Janela de atendimento Grade de atendimento Capacidade Transportadoras Veículos …" at bounding box center [371, 137] width 743 height 274
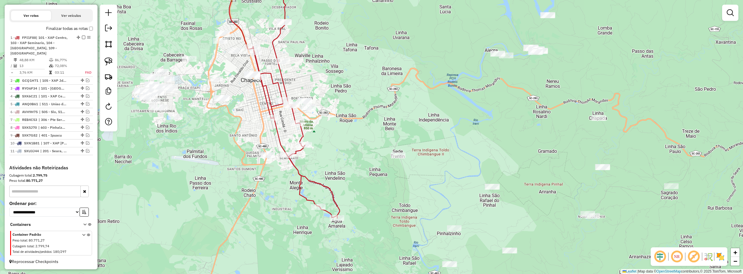
drag, startPoint x: 372, startPoint y: 146, endPoint x: 348, endPoint y: 120, distance: 35.3
click at [349, 121] on div "Janela de atendimento Grade de atendimento Capacidade Transportadoras Veículos …" at bounding box center [371, 137] width 743 height 274
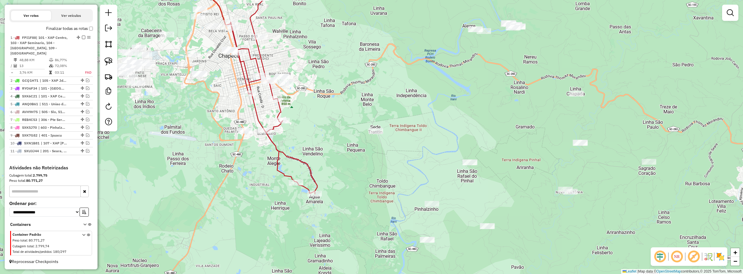
drag, startPoint x: 355, startPoint y: 154, endPoint x: 336, endPoint y: 123, distance: 35.9
click at [336, 123] on div "Janela de atendimento Grade de atendimento Capacidade Transportadoras Veículos …" at bounding box center [371, 137] width 743 height 274
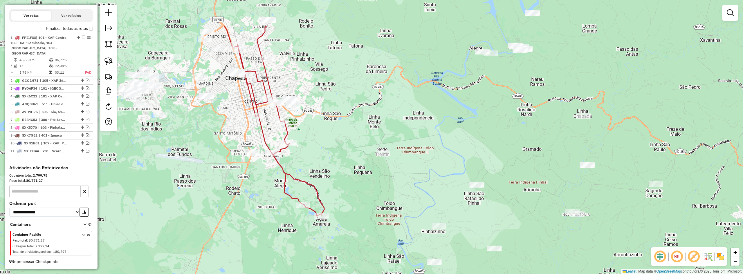
drag, startPoint x: 326, startPoint y: 89, endPoint x: 372, endPoint y: 169, distance: 92.1
click at [372, 169] on div "Janela de atendimento Grade de atendimento Capacidade Transportadoras Veículos …" at bounding box center [371, 137] width 743 height 274
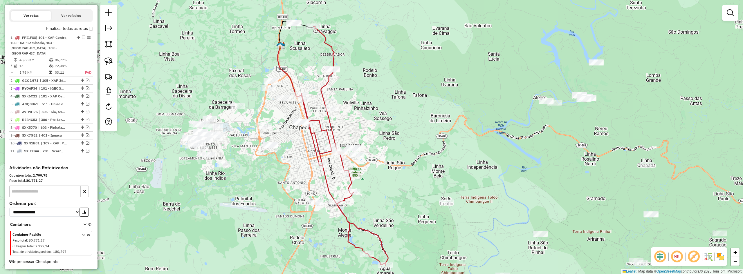
drag, startPoint x: 332, startPoint y: 152, endPoint x: 368, endPoint y: 167, distance: 39.0
click at [368, 167] on div "Janela de atendimento Grade de atendimento Capacidade Transportadoras Veículos …" at bounding box center [371, 137] width 743 height 274
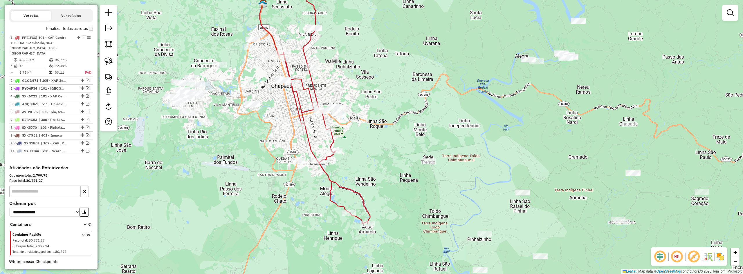
drag, startPoint x: 379, startPoint y: 174, endPoint x: 383, endPoint y: 182, distance: 8.2
click at [383, 182] on div "Janela de atendimento Grade de atendimento Capacidade Transportadoras Veículos …" at bounding box center [371, 137] width 743 height 274
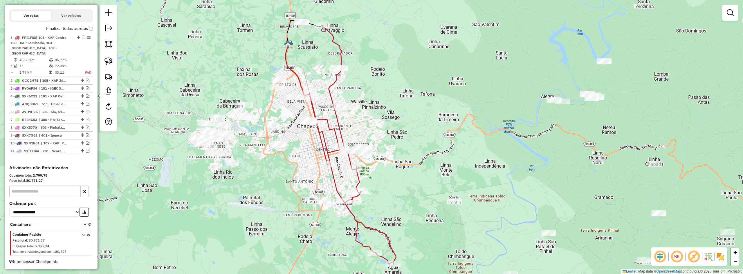
drag, startPoint x: 397, startPoint y: 196, endPoint x: 410, endPoint y: 207, distance: 17.3
click at [410, 207] on div "Janela de atendimento Grade de atendimento Capacidade Transportadoras Veículos …" at bounding box center [371, 137] width 743 height 274
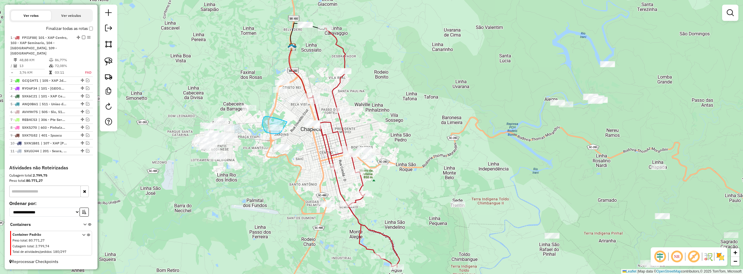
drag, startPoint x: 287, startPoint y: 122, endPoint x: 281, endPoint y: 132, distance: 11.5
click at [281, 132] on div "Janela de atendimento Grade de atendimento Capacidade Transportadoras Veículos …" at bounding box center [371, 137] width 743 height 274
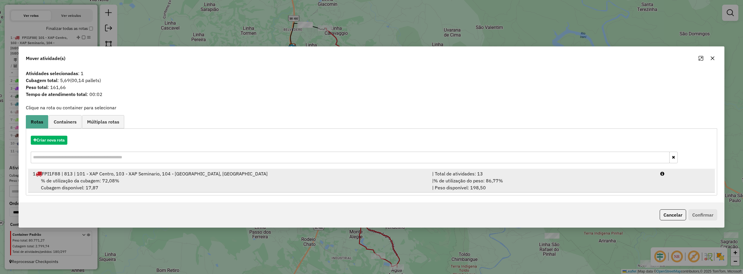
click at [464, 178] on span "% de utilização do peso: 86,77%" at bounding box center [468, 181] width 69 height 6
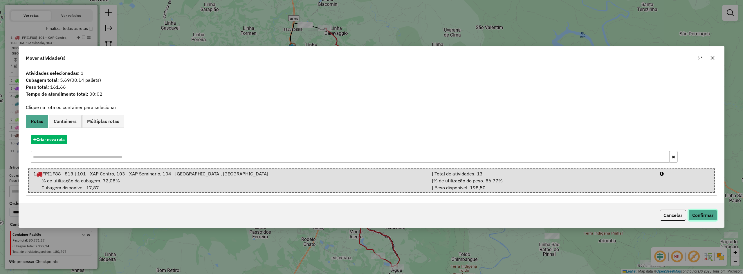
click at [697, 213] on button "Confirmar" at bounding box center [703, 215] width 29 height 11
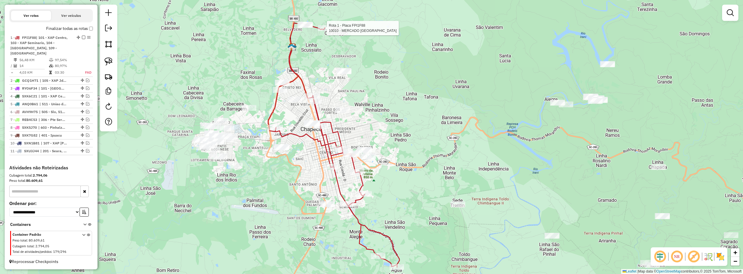
select select "**********"
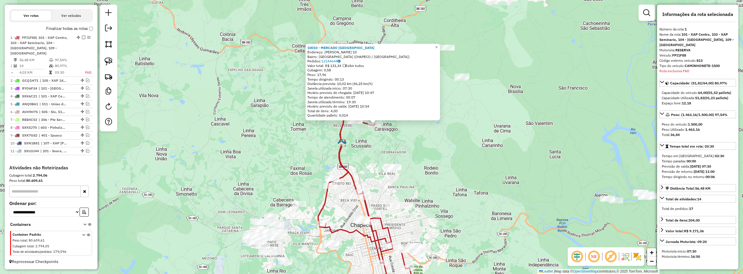
drag, startPoint x: 449, startPoint y: 194, endPoint x: 460, endPoint y: 167, distance: 28.9
click at [460, 167] on div "10010 - MERCADO VILA RICA Endereço: ANA SALLES 10 Bairro: VILA RICA (CHAPECO / …" at bounding box center [371, 137] width 743 height 274
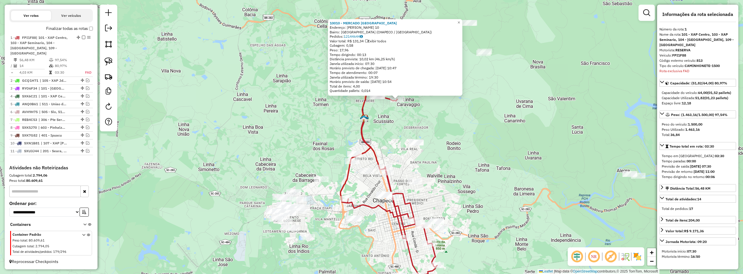
drag, startPoint x: 446, startPoint y: 172, endPoint x: 470, endPoint y: 155, distance: 29.3
click at [470, 155] on div "10010 - MERCADO VILA RICA Endereço: ANA SALLES 10 Bairro: VILA RICA (CHAPECO / …" at bounding box center [371, 137] width 743 height 274
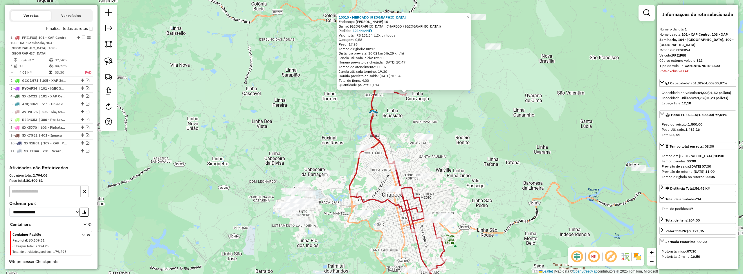
click at [491, 164] on div "10010 - MERCADO VILA RICA Endereço: ANA SALLES 10 Bairro: VILA RICA (CHAPECO / …" at bounding box center [371, 137] width 743 height 274
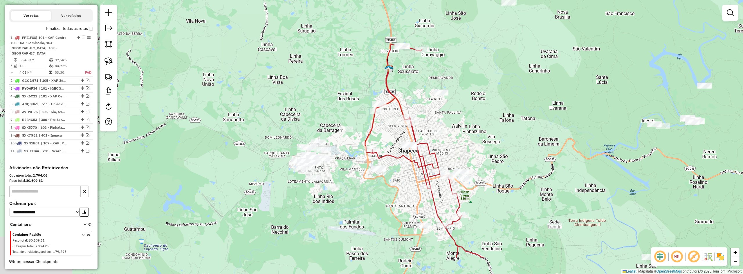
drag, startPoint x: 467, startPoint y: 172, endPoint x: 487, endPoint y: 119, distance: 55.7
click at [486, 120] on div "Janela de atendimento Grade de atendimento Capacidade Transportadoras Veículos …" at bounding box center [371, 137] width 743 height 274
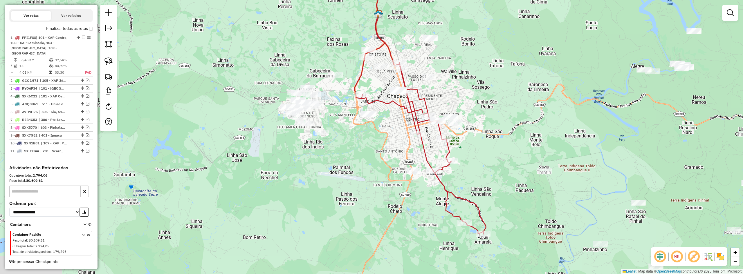
drag, startPoint x: 487, startPoint y: 138, endPoint x: 468, endPoint y: 80, distance: 60.9
click at [469, 82] on div "Janela de atendimento Grade de atendimento Capacidade Transportadoras Veículos …" at bounding box center [371, 137] width 743 height 274
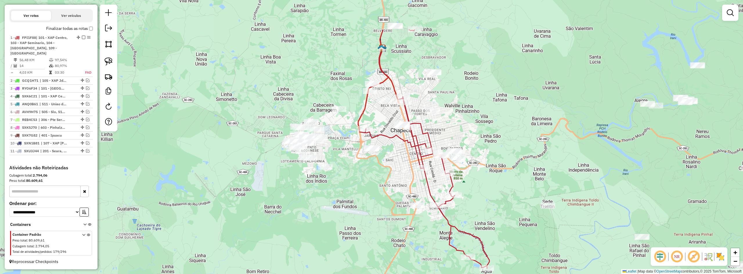
drag, startPoint x: 480, startPoint y: 116, endPoint x: 502, endPoint y: 197, distance: 84.9
click at [502, 200] on div "Janela de atendimento Grade de atendimento Capacidade Transportadoras Veículos …" at bounding box center [371, 137] width 743 height 274
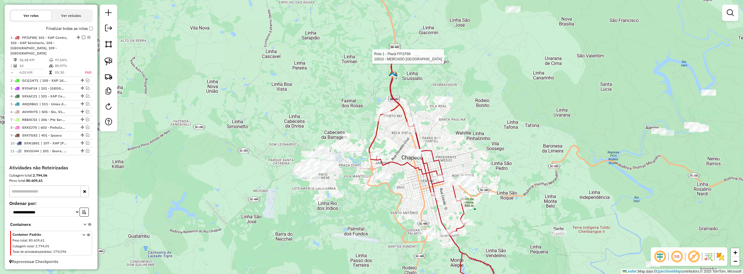
select select "**********"
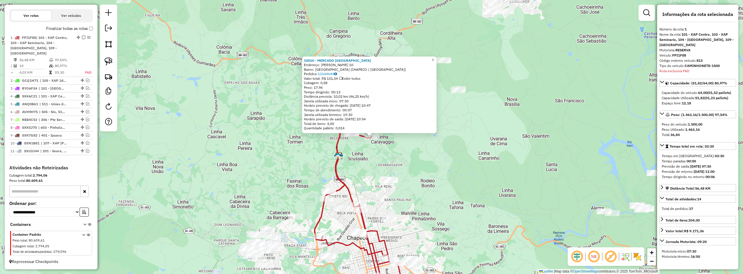
click at [436, 176] on div "10010 - MERCADO VILA RICA Endereço: ANA SALLES 10 Bairro: VILA RICA (CHAPECO / …" at bounding box center [371, 137] width 743 height 274
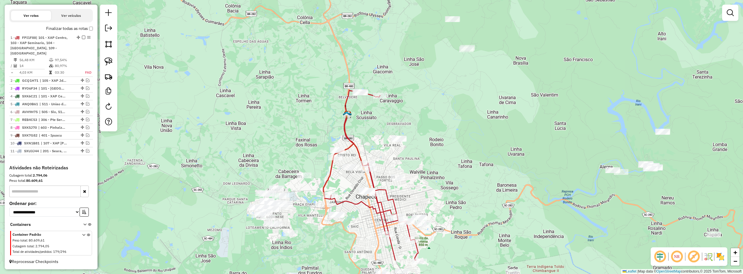
drag, startPoint x: 434, startPoint y: 192, endPoint x: 459, endPoint y: 105, distance: 90.3
click at [458, 107] on div "Janela de atendimento Grade de atendimento Capacidade Transportadoras Veículos …" at bounding box center [371, 137] width 743 height 274
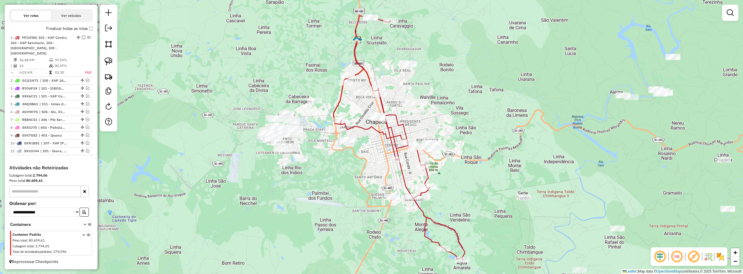
drag, startPoint x: 460, startPoint y: 119, endPoint x: 451, endPoint y: 84, distance: 36.2
click at [451, 84] on div "Janela de atendimento Grade de atendimento Capacidade Transportadoras Veículos …" at bounding box center [371, 137] width 743 height 274
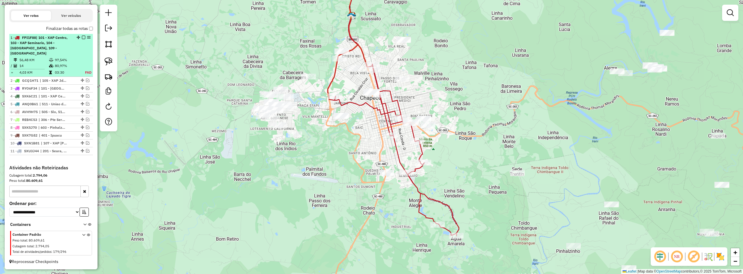
click at [82, 39] on em at bounding box center [83, 37] width 3 height 3
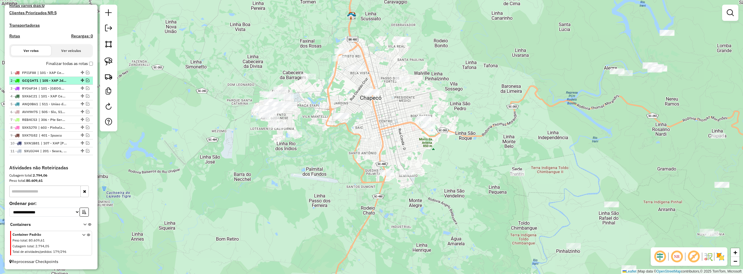
click at [87, 79] on em at bounding box center [87, 80] width 3 height 3
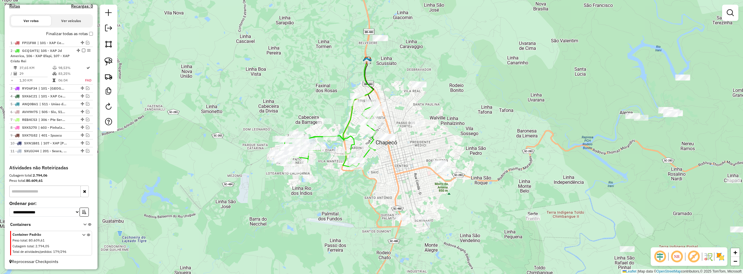
drag, startPoint x: 349, startPoint y: 150, endPoint x: 362, endPoint y: 190, distance: 41.3
click at [362, 190] on div "Janela de atendimento Grade de atendimento Capacidade Transportadoras Veículos …" at bounding box center [371, 137] width 743 height 274
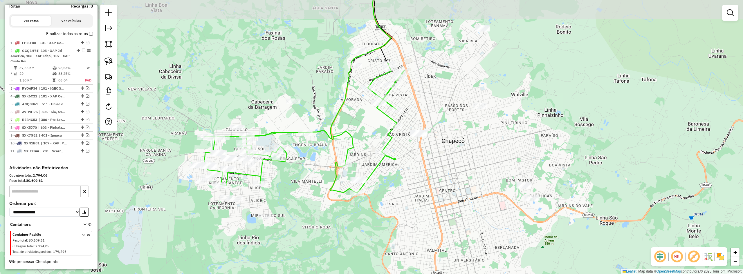
drag, startPoint x: 374, startPoint y: 159, endPoint x: 396, endPoint y: 177, distance: 27.6
click at [396, 177] on div "Janela de atendimento Grade de atendimento Capacidade Transportadoras Veículos …" at bounding box center [371, 137] width 743 height 274
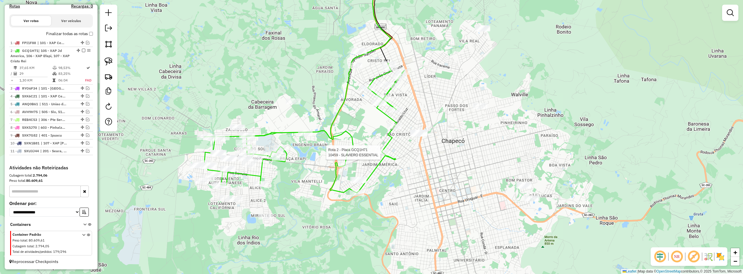
select select "**********"
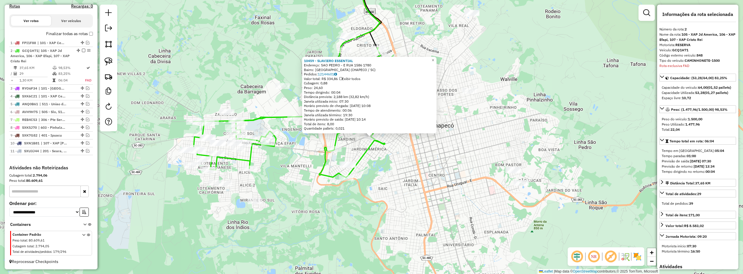
click at [381, 178] on div "10459 - SLAVIERO ESSENTIAL Endereço: SAO PEDRO - E RUA 1586 1780 Bairro: JARDIM…" at bounding box center [371, 137] width 743 height 274
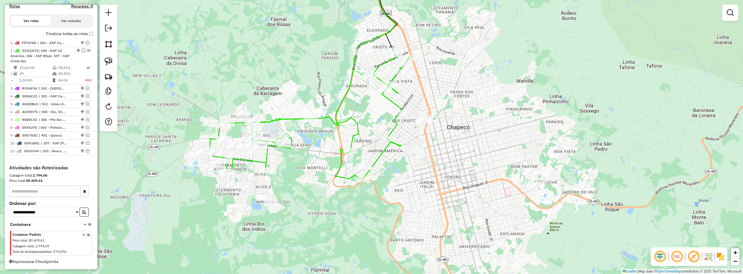
drag, startPoint x: 381, startPoint y: 175, endPoint x: 398, endPoint y: 176, distance: 17.7
click at [398, 176] on div "Janela de atendimento Grade de atendimento Capacidade Transportadoras Veículos …" at bounding box center [371, 137] width 743 height 274
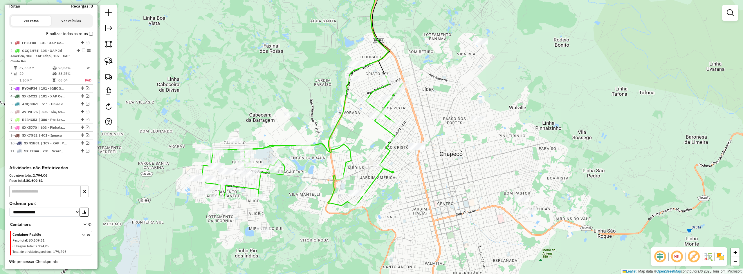
drag, startPoint x: 399, startPoint y: 166, endPoint x: 386, endPoint y: 207, distance: 42.8
click at [386, 207] on div "Janela de atendimento Grade de atendimento Capacidade Transportadoras Veículos …" at bounding box center [371, 137] width 743 height 274
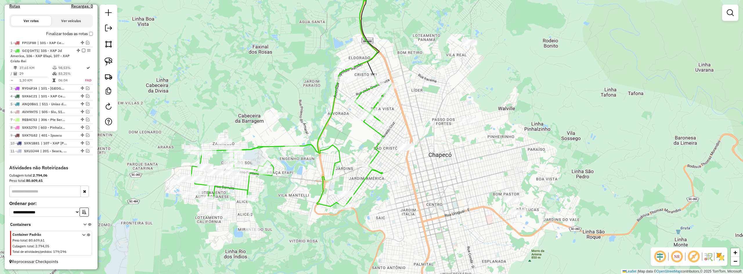
drag, startPoint x: 420, startPoint y: 122, endPoint x: 410, endPoint y: 105, distance: 20.2
click at [410, 105] on div "Janela de atendimento Grade de atendimento Capacidade Transportadoras Veículos …" at bounding box center [371, 137] width 743 height 274
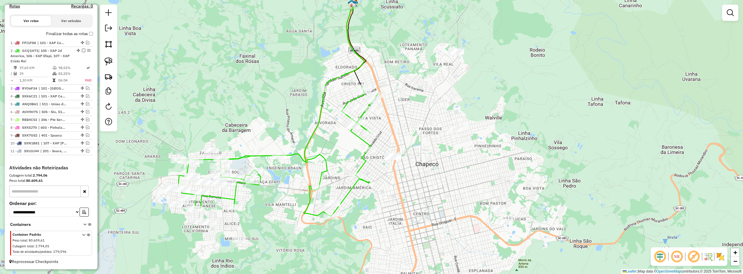
drag, startPoint x: 412, startPoint y: 106, endPoint x: 405, endPoint y: 120, distance: 15.5
click at [405, 120] on div "Janela de atendimento Grade de atendimento Capacidade Transportadoras Veículos …" at bounding box center [371, 137] width 743 height 274
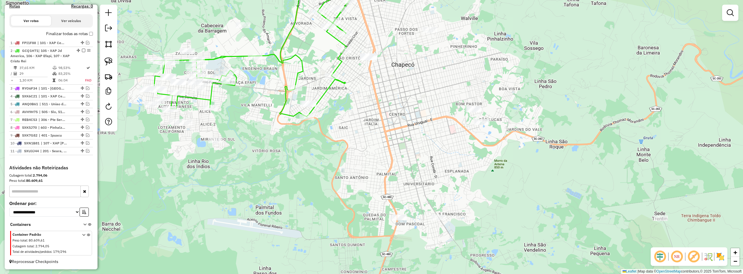
drag, startPoint x: 390, startPoint y: 228, endPoint x: 362, endPoint y: 127, distance: 104.9
click at [363, 127] on div "Janela de atendimento Grade de atendimento Capacidade Transportadoras Veículos …" at bounding box center [371, 137] width 743 height 274
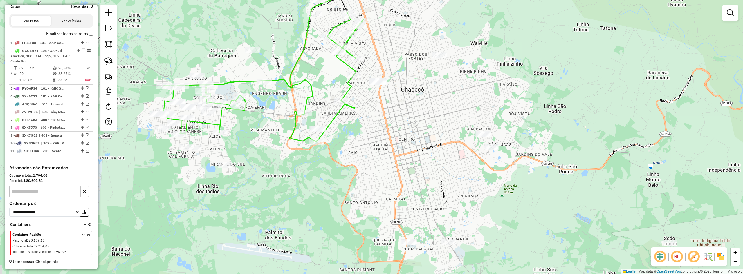
drag, startPoint x: 356, startPoint y: 100, endPoint x: 370, endPoint y: 135, distance: 37.9
click at [370, 135] on div "Janela de atendimento Grade de atendimento Capacidade Transportadoras Veículos …" at bounding box center [371, 137] width 743 height 274
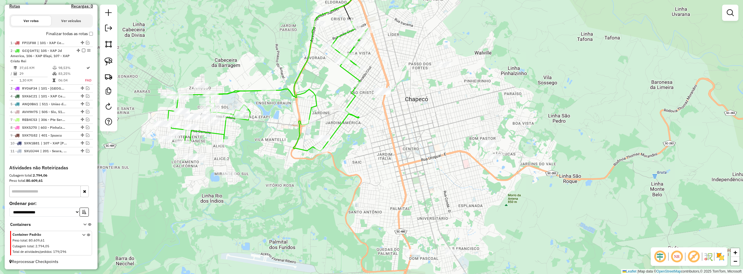
click at [87, 33] on label "Finalizar todas as rotas" at bounding box center [69, 34] width 47 height 6
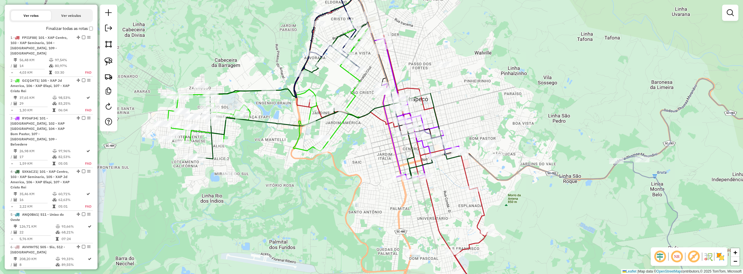
scroll to position [167, 0]
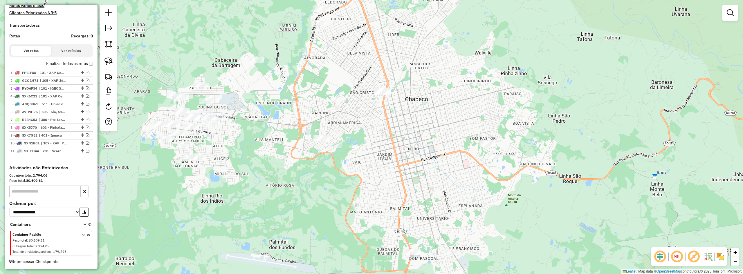
click at [88, 33] on div "Depósito: ACB Chapecó Total de rotas: 11 Distância Total: 1.096,02 km Tempo tot…" at bounding box center [51, 28] width 88 height 274
click at [86, 72] on em at bounding box center [87, 72] width 3 height 3
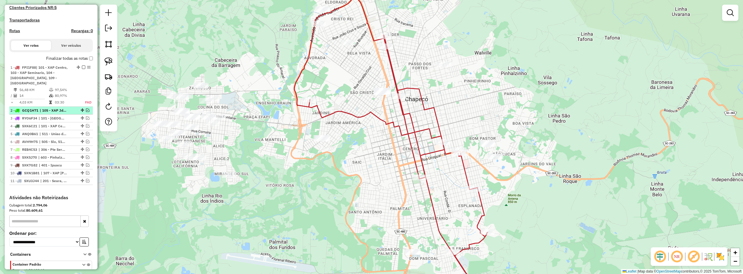
click at [87, 111] on em at bounding box center [87, 110] width 3 height 3
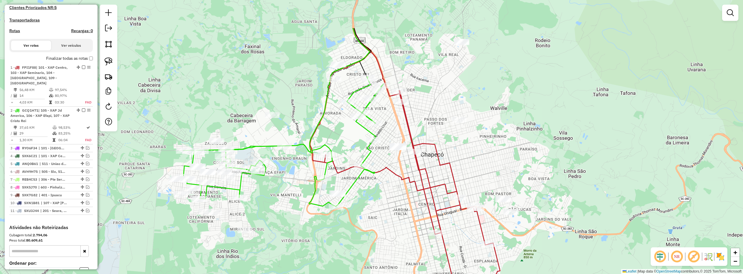
drag, startPoint x: 373, startPoint y: 54, endPoint x: 387, endPoint y: 111, distance: 58.3
click at [389, 111] on div "Janela de atendimento Grade de atendimento Capacidade Transportadoras Veículos …" at bounding box center [371, 137] width 743 height 274
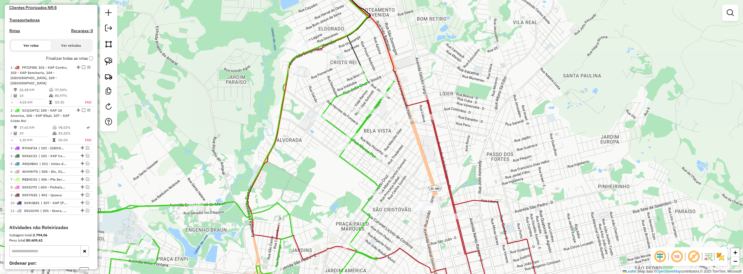
click at [402, 118] on div "Janela de atendimento Grade de atendimento Capacidade Transportadoras Veículos …" at bounding box center [371, 137] width 743 height 274
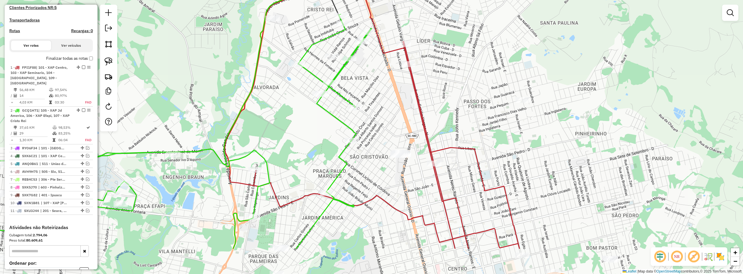
drag, startPoint x: 407, startPoint y: 158, endPoint x: 377, endPoint y: 60, distance: 103.2
click at [378, 62] on div "Janela de atendimento Grade de atendimento Capacidade Transportadoras Veículos …" at bounding box center [371, 137] width 743 height 274
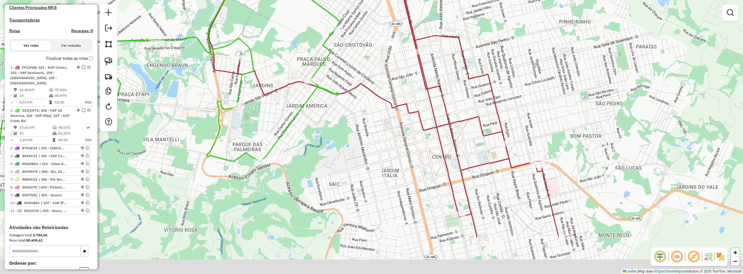
drag, startPoint x: 374, startPoint y: 168, endPoint x: 368, endPoint y: 92, distance: 76.9
click at [367, 93] on div "Janela de atendimento Grade de atendimento Capacidade Transportadoras Veículos …" at bounding box center [371, 137] width 743 height 274
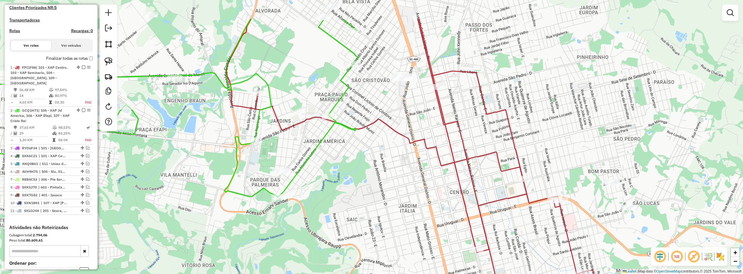
drag, startPoint x: 365, startPoint y: 92, endPoint x: 383, endPoint y: 140, distance: 50.5
click at [383, 140] on div "Janela de atendimento Grade de atendimento Capacidade Transportadoras Veículos …" at bounding box center [371, 137] width 743 height 274
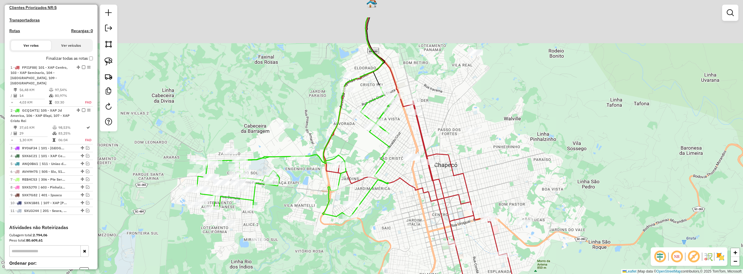
drag, startPoint x: 397, startPoint y: 171, endPoint x: 417, endPoint y: 224, distance: 56.6
click at [416, 231] on div "Janela de atendimento Grade de atendimento Capacidade Transportadoras Veículos …" at bounding box center [371, 137] width 743 height 274
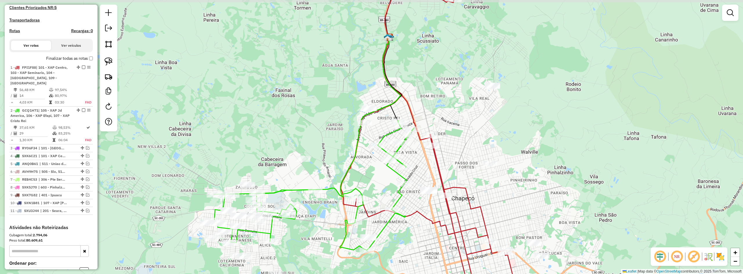
drag, startPoint x: 403, startPoint y: 141, endPoint x: 415, endPoint y: 159, distance: 22.3
click at [415, 159] on div "Janela de atendimento Grade de atendimento Capacidade Transportadoras Veículos …" at bounding box center [371, 137] width 743 height 274
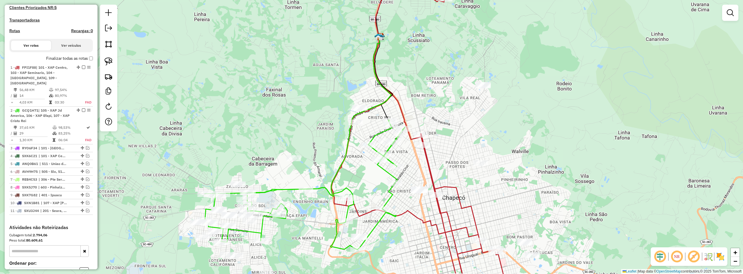
drag, startPoint x: 421, startPoint y: 111, endPoint x: 411, endPoint y: 110, distance: 10.5
click at [411, 110] on div "Janela de atendimento Grade de atendimento Capacidade Transportadoras Veículos …" at bounding box center [371, 137] width 743 height 274
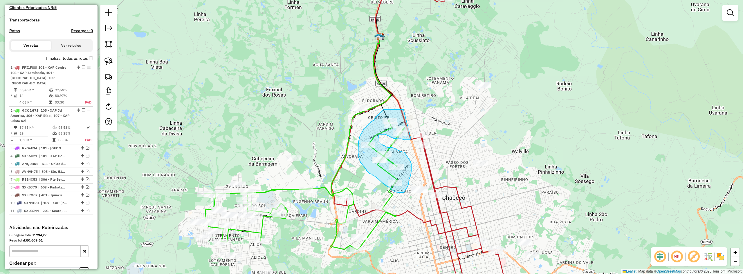
drag, startPoint x: 404, startPoint y: 109, endPoint x: 411, endPoint y: 139, distance: 30.8
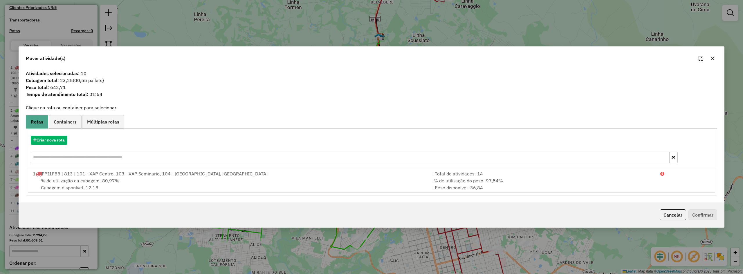
click at [712, 59] on icon "button" at bounding box center [712, 58] width 5 height 5
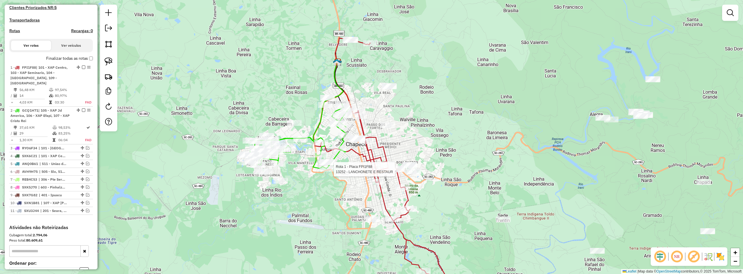
select select "**********"
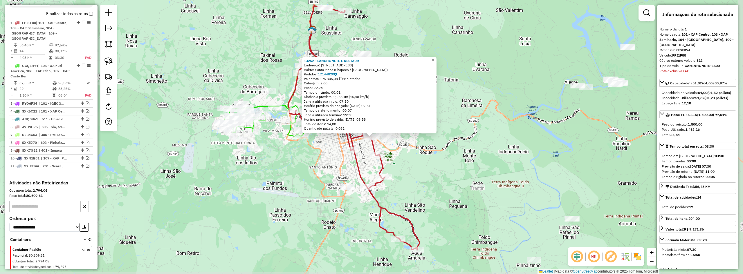
scroll to position [227, 0]
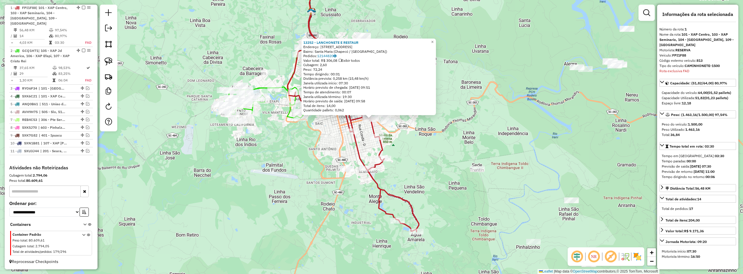
drag, startPoint x: 415, startPoint y: 168, endPoint x: 406, endPoint y: 136, distance: 32.7
click at [408, 138] on div "13252 - LANCHONETE E RESTAUR Endereço: Rua Israel-D, 415 Bairro: Santa Maria (C…" at bounding box center [371, 137] width 743 height 274
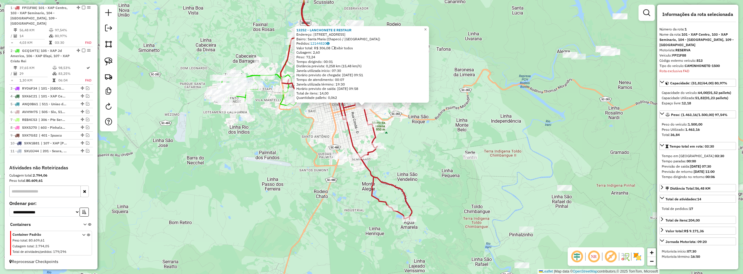
click at [429, 178] on div "13252 - LANCHONETE E RESTAUR Endereço: Rua Israel-D, 415 Bairro: Santa Maria (C…" at bounding box center [371, 137] width 743 height 274
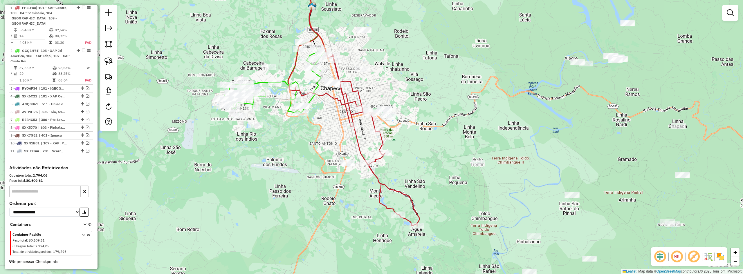
drag, startPoint x: 418, startPoint y: 150, endPoint x: 445, endPoint y: 172, distance: 34.9
click at [445, 172] on div "Janela de atendimento Grade de atendimento Capacidade Transportadoras Veículos …" at bounding box center [371, 137] width 743 height 274
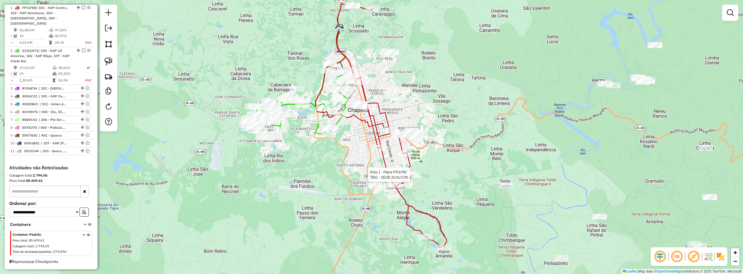
select select "**********"
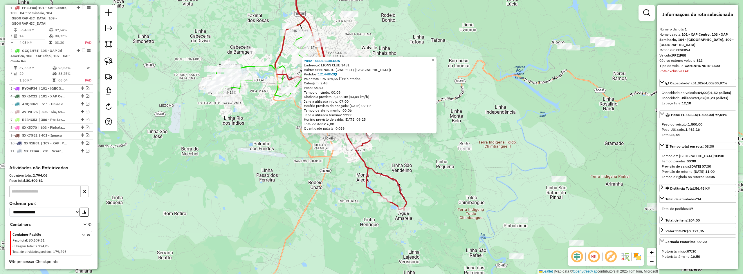
click at [393, 151] on div "7842 - SEDE SCALCON Endereço: LIONS CLUB 1451 Bairro: SEMINARIO (CHAPECO / SC) …" at bounding box center [371, 137] width 743 height 274
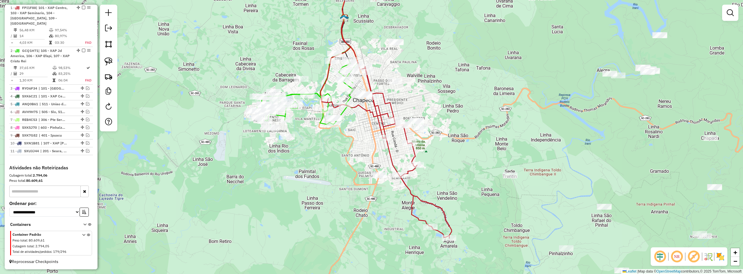
drag, startPoint x: 393, startPoint y: 150, endPoint x: 440, endPoint y: 175, distance: 53.3
click at [440, 178] on div "Janela de atendimento Grade de atendimento Capacidade Transportadoras Veículos …" at bounding box center [371, 137] width 743 height 274
select select "**********"
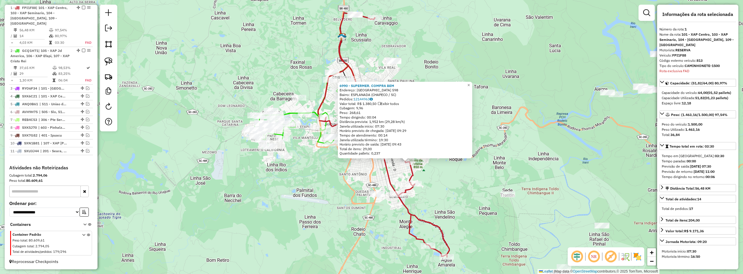
drag, startPoint x: 416, startPoint y: 156, endPoint x: 452, endPoint y: 181, distance: 43.6
click at [452, 181] on div "6990 - SUPERMER. COMPRA BEM Endereço: SAO LEOPOLDO 598 Bairro: ESPLANADA (CHAPE…" at bounding box center [371, 137] width 743 height 274
click at [448, 175] on div "6990 - SUPERMER. COMPRA BEM Endereço: SAO LEOPOLDO 598 Bairro: ESPLANADA (CHAPE…" at bounding box center [371, 137] width 743 height 274
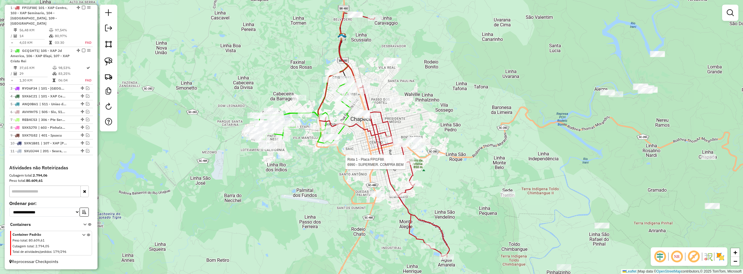
select select "**********"
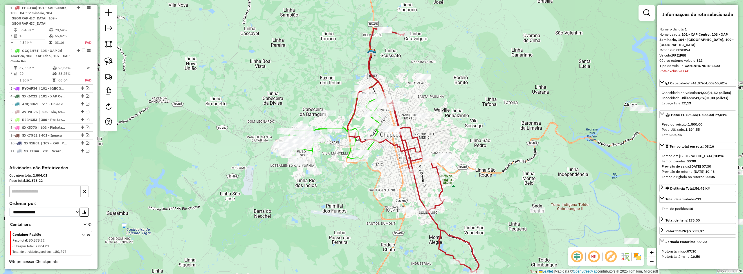
drag, startPoint x: 387, startPoint y: 83, endPoint x: 452, endPoint y: 123, distance: 75.9
click at [452, 123] on div "Janela de atendimento Grade de atendimento Capacidade Transportadoras Veículos …" at bounding box center [371, 137] width 743 height 274
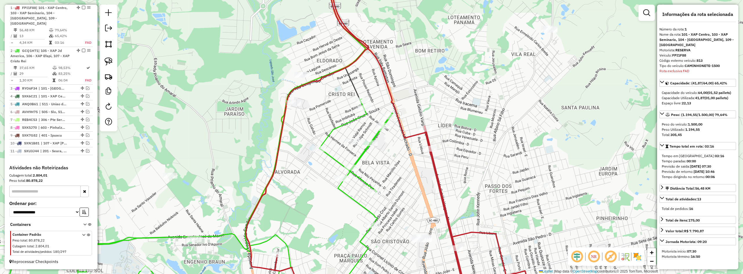
drag, startPoint x: 404, startPoint y: 95, endPoint x: 411, endPoint y: 97, distance: 7.8
click at [411, 97] on div "Janela de atendimento Grade de atendimento Capacidade Transportadoras Veículos …" at bounding box center [371, 137] width 743 height 274
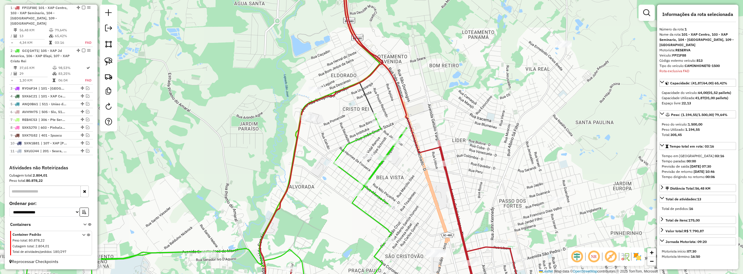
drag, startPoint x: 406, startPoint y: 91, endPoint x: 422, endPoint y: 109, distance: 23.2
click at [422, 109] on div "Janela de atendimento Grade de atendimento Capacidade Transportadoras Veículos …" at bounding box center [371, 137] width 743 height 274
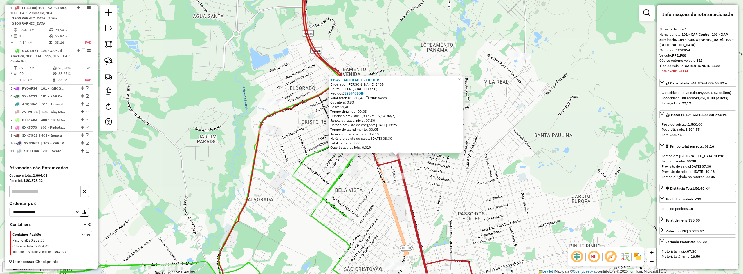
drag, startPoint x: 473, startPoint y: 116, endPoint x: 502, endPoint y: 137, distance: 35.4
click at [501, 137] on div "11947 - AUTOFACIL VEICULOS Endereço: GETULIO VARGAS 3465 Bairro: LIDER (CHAPECO…" at bounding box center [371, 137] width 743 height 274
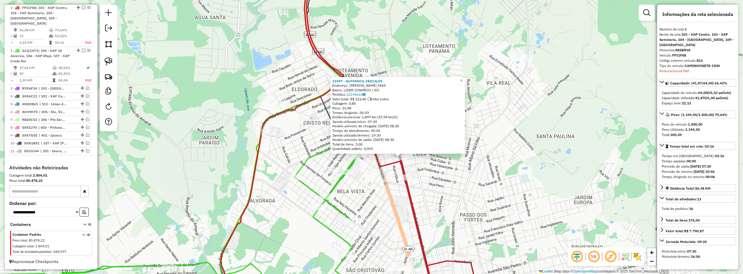
click at [502, 137] on div "11947 - AUTOFACIL VEICULOS Endereço: GETULIO VARGAS 3465 Bairro: LIDER (CHAPECO…" at bounding box center [371, 137] width 743 height 274
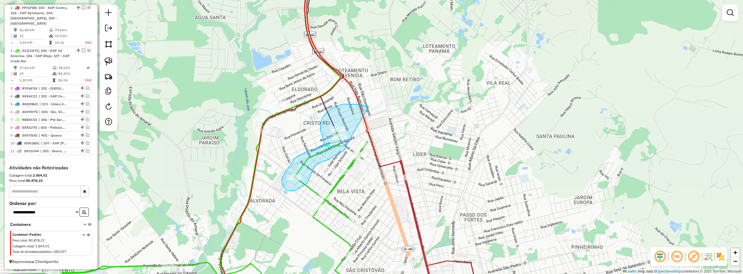
drag, startPoint x: 355, startPoint y: 105, endPoint x: 354, endPoint y: 133, distance: 28.5
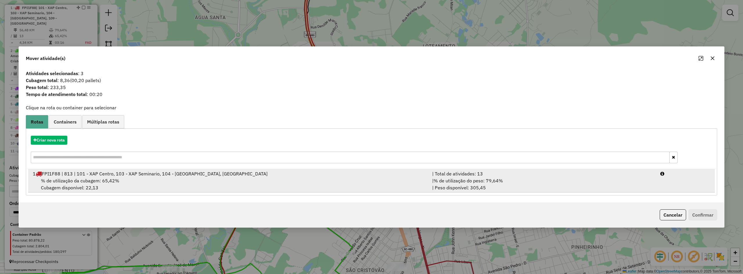
click at [224, 183] on div "% de utilização da cubagem: 65,42% Cubagem disponível: 22,13" at bounding box center [228, 184] width 399 height 14
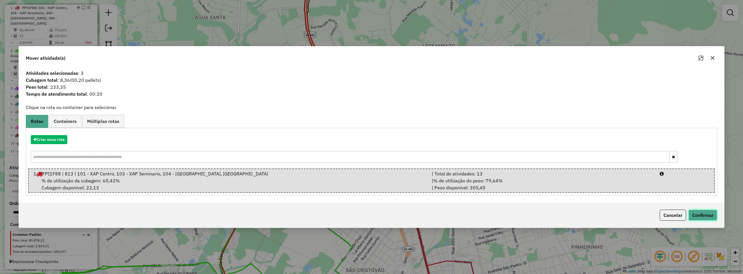
click at [703, 216] on button "Confirmar" at bounding box center [703, 215] width 29 height 11
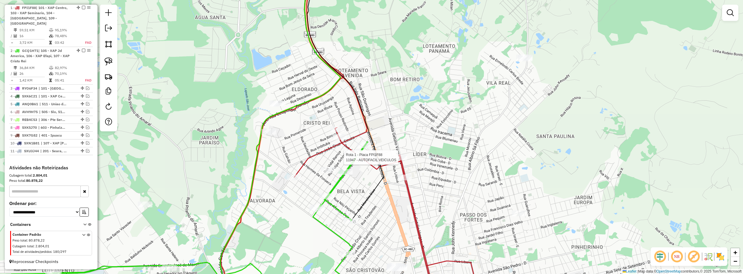
select select "**********"
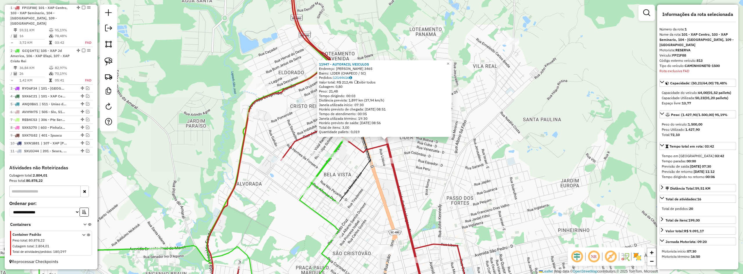
drag, startPoint x: 417, startPoint y: 154, endPoint x: 435, endPoint y: 158, distance: 18.0
click at [435, 158] on div "11947 - AUTOFACIL VEICULOS Endereço: GETULIO VARGAS 3465 Bairro: LIDER (CHAPECO…" at bounding box center [371, 137] width 743 height 274
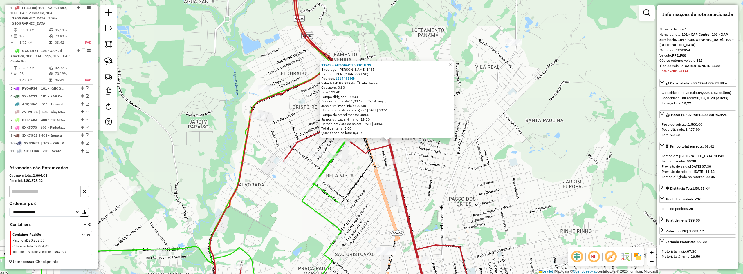
click at [435, 158] on div "11947 - AUTOFACIL VEICULOS Endereço: GETULIO VARGAS 3465 Bairro: LIDER (CHAPECO…" at bounding box center [371, 137] width 743 height 274
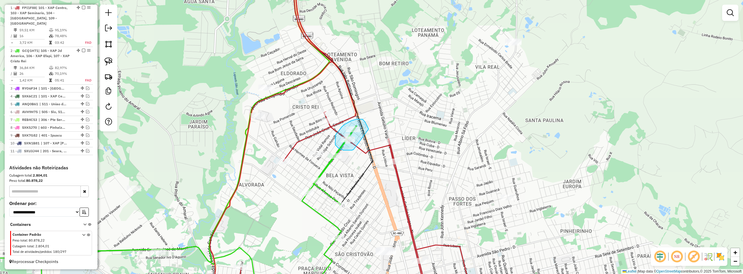
drag, startPoint x: 369, startPoint y: 129, endPoint x: 354, endPoint y: 150, distance: 25.5
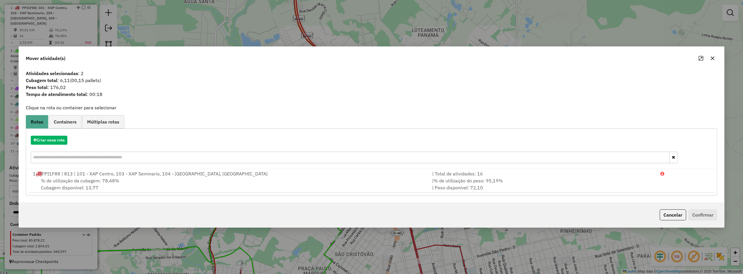
click at [714, 58] on icon "button" at bounding box center [712, 58] width 5 height 5
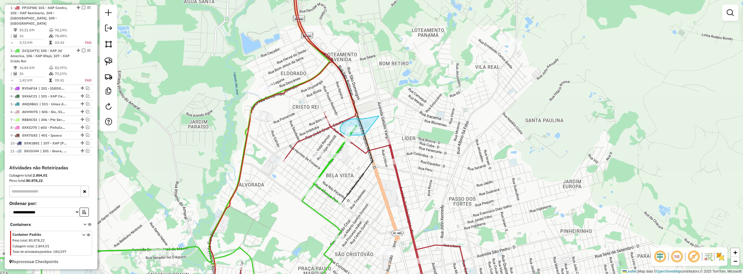
drag, startPoint x: 372, startPoint y: 117, endPoint x: 365, endPoint y: 135, distance: 18.8
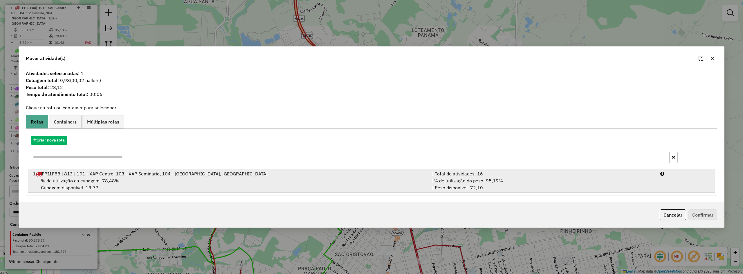
click at [281, 176] on div "1 FPI1F88 | 813 | 101 - XAP Centro, 103 - XAP Seminario, 104 - XAP Bom Pastor, …" at bounding box center [228, 173] width 399 height 7
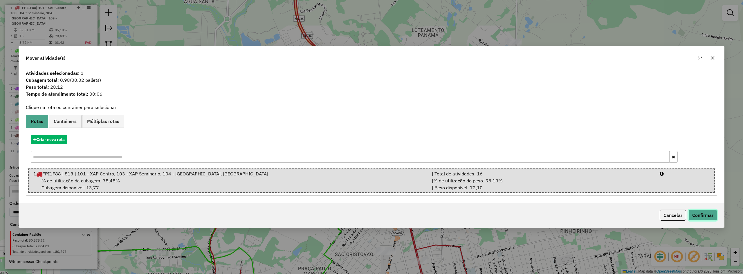
click at [714, 220] on button "Confirmar" at bounding box center [703, 215] width 29 height 11
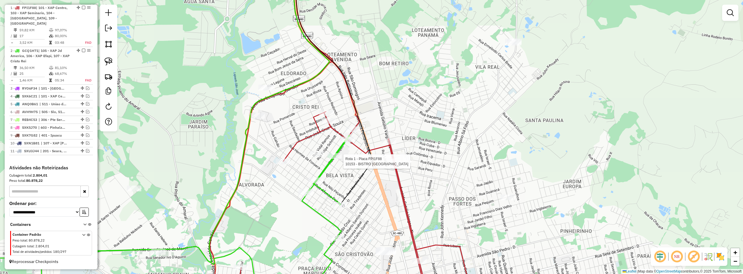
select select "**********"
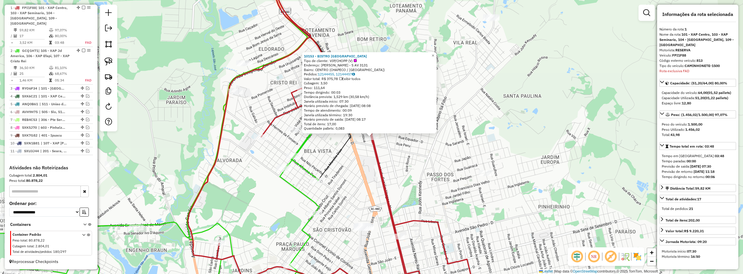
click at [428, 206] on div "10153 - BISTRO AVENIDA 2 Tipo de cliente: VIP/CHOPP (V) Endereço: GETULIO DORNE…" at bounding box center [371, 137] width 743 height 274
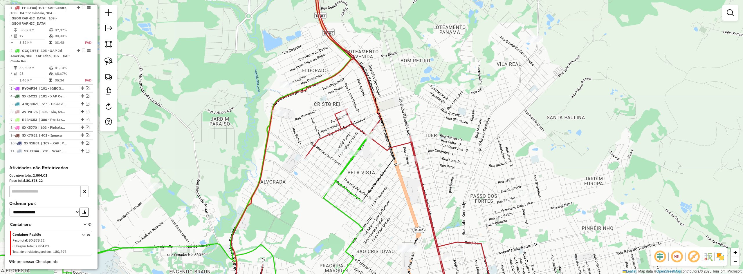
drag, startPoint x: 407, startPoint y: 173, endPoint x: 451, endPoint y: 195, distance: 48.9
click at [451, 195] on div "Janela de atendimento Grade de atendimento Capacidade Transportadoras Veículos …" at bounding box center [371, 137] width 743 height 274
drag, startPoint x: 378, startPoint y: 197, endPoint x: 366, endPoint y: 212, distance: 18.9
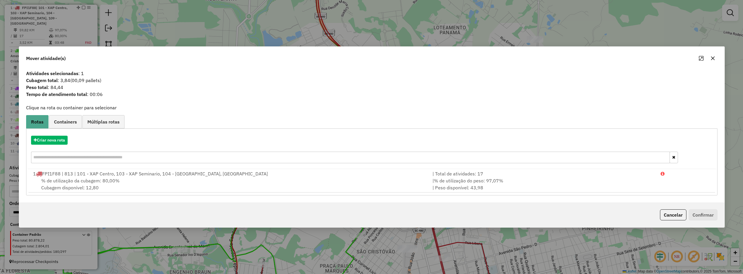
click at [714, 58] on icon "button" at bounding box center [713, 59] width 4 height 4
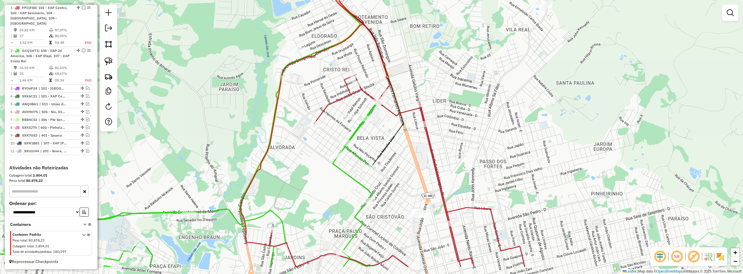
drag, startPoint x: 397, startPoint y: 210, endPoint x: 410, endPoint y: 136, distance: 74.3
click at [410, 141] on div "Janela de atendimento Grade de atendimento Capacidade Transportadoras Veículos …" at bounding box center [371, 137] width 743 height 274
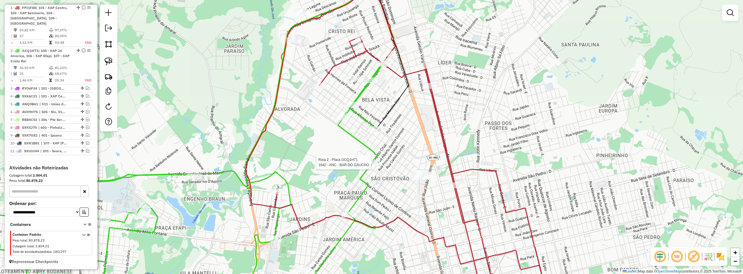
select select "**********"
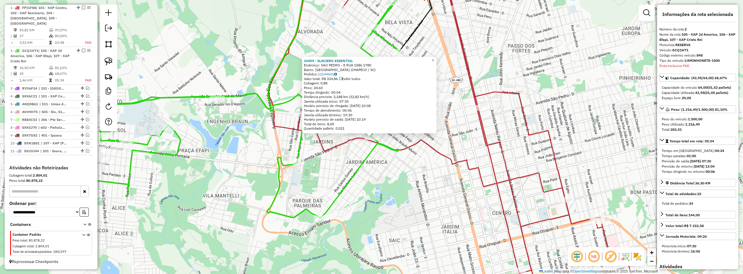
click at [398, 179] on div "10459 - SLAVIERO ESSENTIAL Endereço: SAO PEDRO - E RUA 1586 1780 Bairro: JARDIM…" at bounding box center [371, 137] width 743 height 274
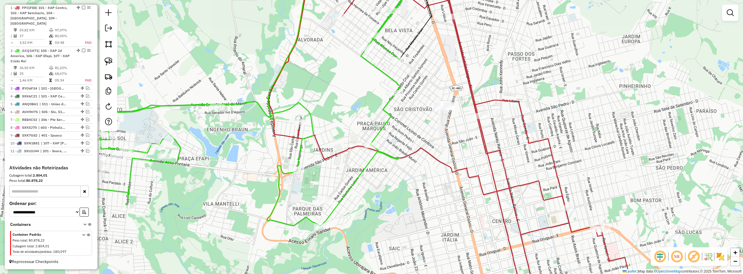
drag, startPoint x: 399, startPoint y: 153, endPoint x: 397, endPoint y: 174, distance: 21.6
click at [397, 174] on div "Janela de atendimento Grade de atendimento Capacidade Transportadoras Veículos …" at bounding box center [371, 137] width 743 height 274
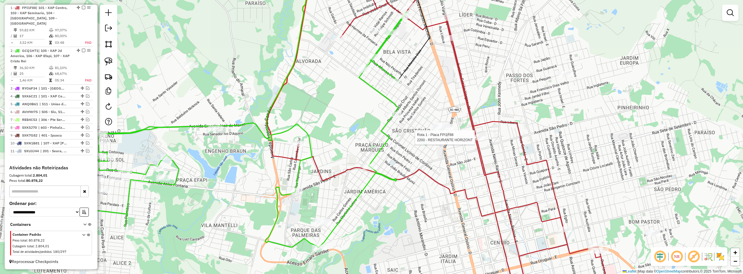
select select "**********"
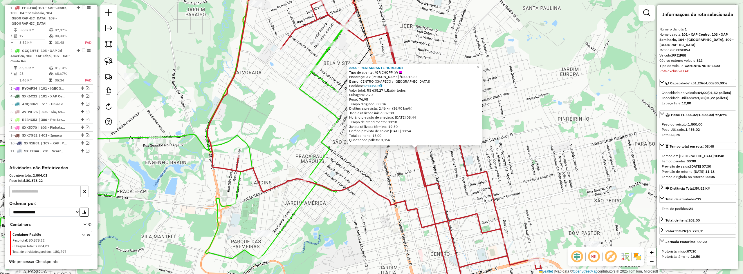
drag, startPoint x: 376, startPoint y: 175, endPoint x: 421, endPoint y: 187, distance: 46.8
click at [421, 187] on icon at bounding box center [389, 148] width 362 height 329
click at [413, 186] on div "2200 - RESTAURANTE HORIZONT Tipo de cliente: VIP/CHOPP (V) Endereço: AV GETULIO…" at bounding box center [371, 137] width 743 height 274
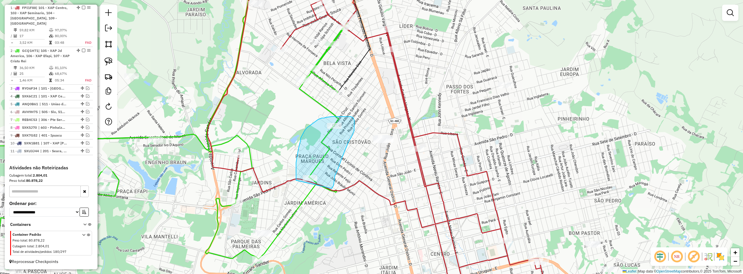
drag, startPoint x: 334, startPoint y: 183, endPoint x: 300, endPoint y: 187, distance: 34.8
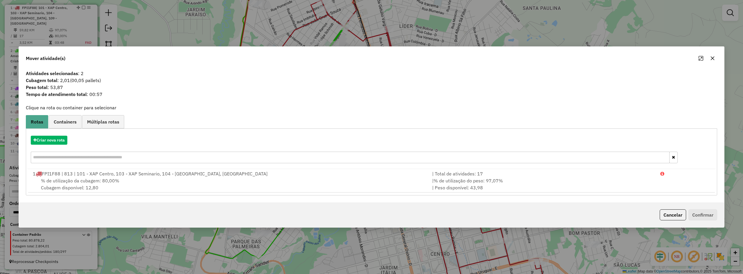
click at [713, 60] on icon "button" at bounding box center [712, 58] width 5 height 5
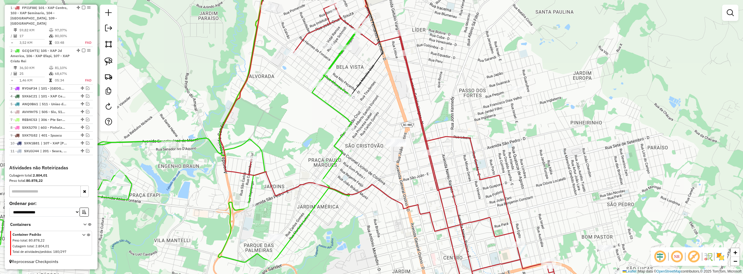
drag, startPoint x: 356, startPoint y: 173, endPoint x: 373, endPoint y: 179, distance: 17.9
click at [373, 179] on div "Janela de atendimento Grade de atendimento Capacidade Transportadoras Veículos …" at bounding box center [371, 137] width 743 height 274
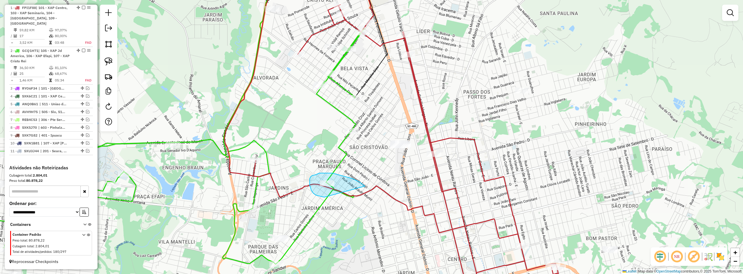
drag, startPoint x: 365, startPoint y: 186, endPoint x: 329, endPoint y: 198, distance: 37.9
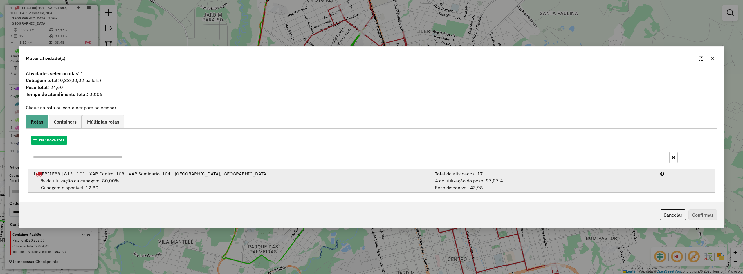
click at [242, 181] on div "% de utilização da cubagem: 80,00% Cubagem disponível: 12,80" at bounding box center [228, 184] width 399 height 14
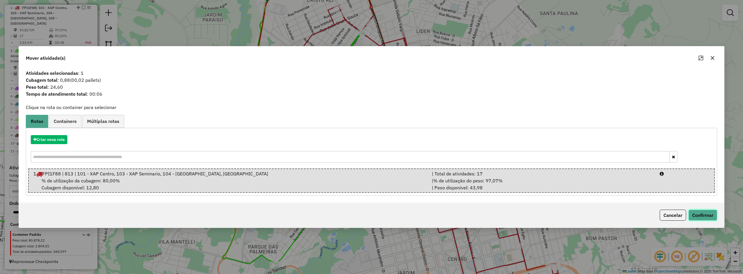
click at [700, 210] on button "Confirmar" at bounding box center [703, 215] width 29 height 11
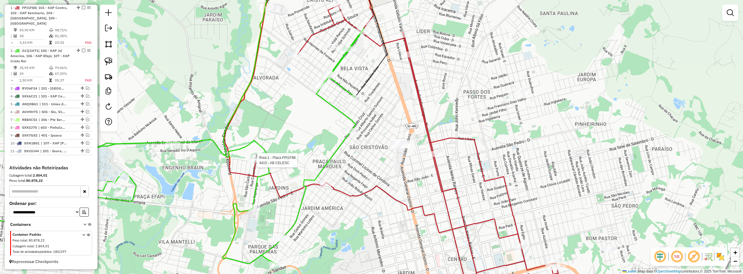
select select "**********"
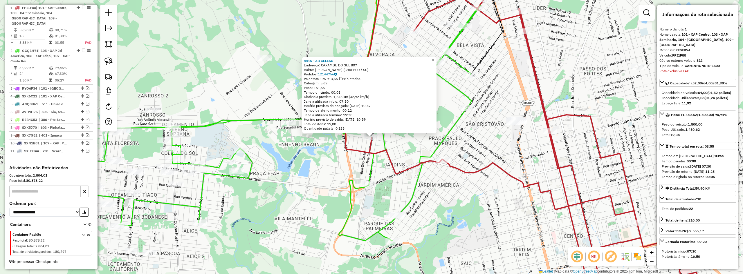
click at [455, 200] on div "4415 - AB CELESC Endereço: CAXAMBU DO SUL 807 Bairro: ENGENHO BRAUN (CHAPECO / …" at bounding box center [371, 137] width 743 height 274
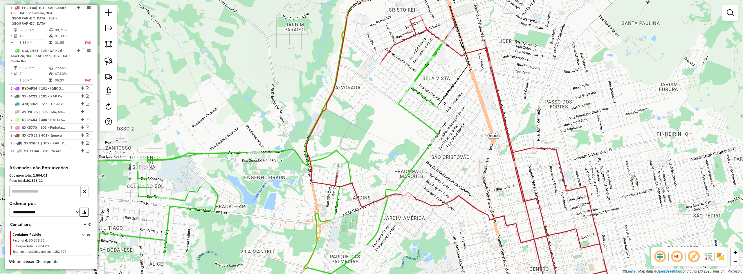
drag, startPoint x: 469, startPoint y: 189, endPoint x: 416, endPoint y: 231, distance: 68.2
click at [416, 233] on div "Janela de atendimento Grade de atendimento Capacidade Transportadoras Veículos …" at bounding box center [371, 137] width 743 height 274
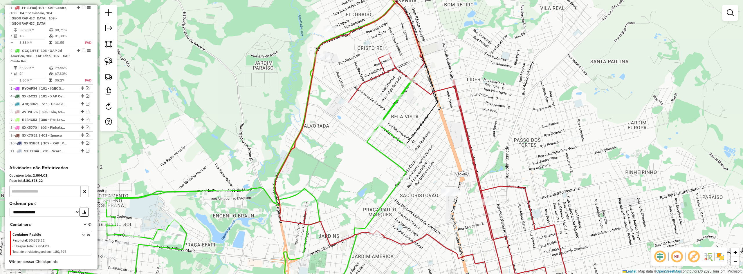
drag, startPoint x: 428, startPoint y: 180, endPoint x: 416, endPoint y: 208, distance: 30.3
click at [416, 208] on div "Janela de atendimento Grade de atendimento Capacidade Transportadoras Veículos …" at bounding box center [371, 137] width 743 height 274
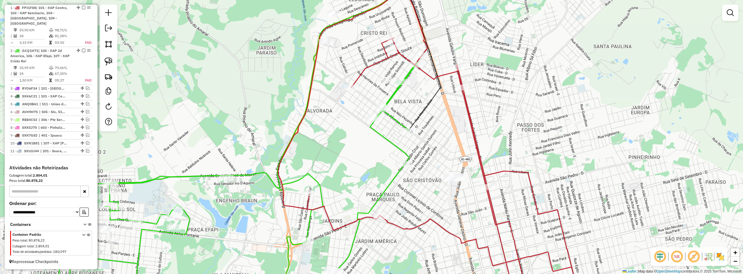
drag, startPoint x: 345, startPoint y: 189, endPoint x: 347, endPoint y: 166, distance: 22.7
click at [347, 167] on div "Janela de atendimento Grade de atendimento Capacidade Transportadoras Veículos …" at bounding box center [371, 137] width 743 height 274
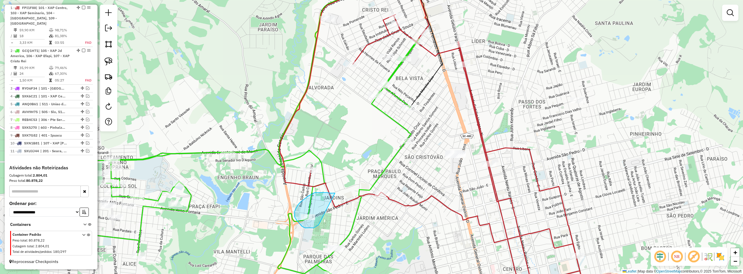
drag, startPoint x: 335, startPoint y: 193, endPoint x: 319, endPoint y: 224, distance: 34.3
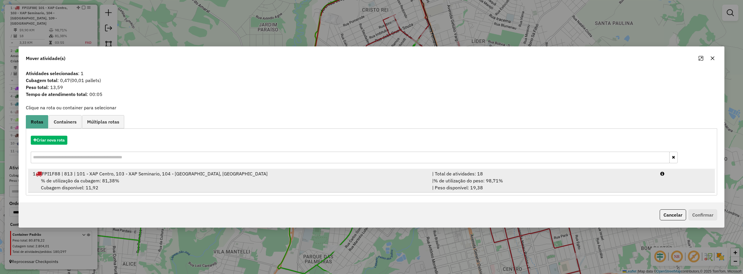
click at [255, 188] on div "% de utilização da cubagem: 81,38% Cubagem disponível: 11,92" at bounding box center [228, 184] width 399 height 14
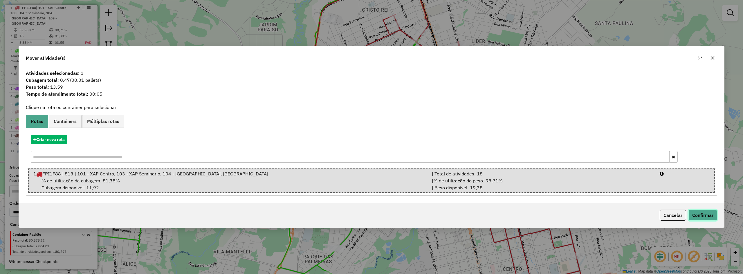
click at [698, 213] on button "Confirmar" at bounding box center [703, 215] width 29 height 11
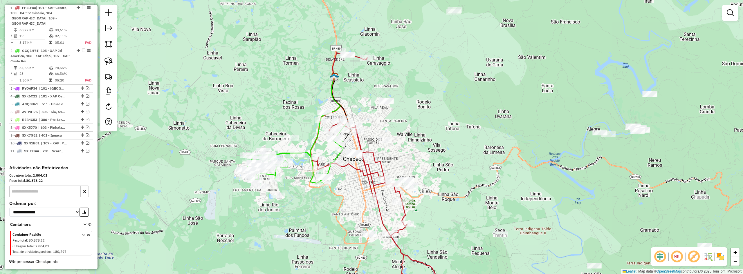
drag, startPoint x: 470, startPoint y: 149, endPoint x: 386, endPoint y: 136, distance: 85.2
click at [409, 141] on div "Janela de atendimento Grade de atendimento Capacidade Transportadoras Veículos …" at bounding box center [371, 137] width 743 height 274
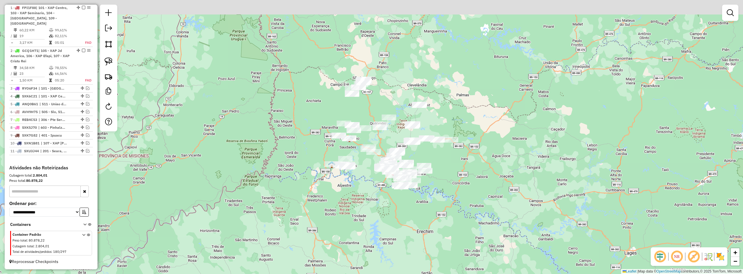
drag, startPoint x: 448, startPoint y: 138, endPoint x: 451, endPoint y: 161, distance: 22.5
click at [451, 161] on div "Janela de atendimento Grade de atendimento Capacidade Transportadoras Veículos …" at bounding box center [371, 137] width 743 height 274
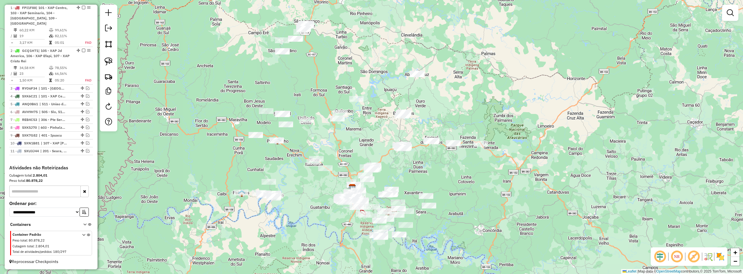
drag, startPoint x: 449, startPoint y: 181, endPoint x: 476, endPoint y: 187, distance: 28.2
click at [475, 188] on div "Janela de atendimento Grade de atendimento Capacidade Transportadoras Veículos …" at bounding box center [371, 137] width 743 height 274
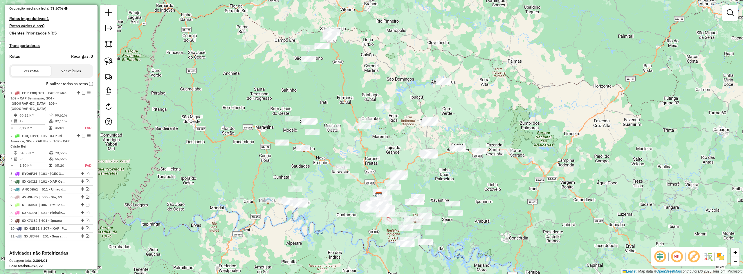
scroll to position [140, 0]
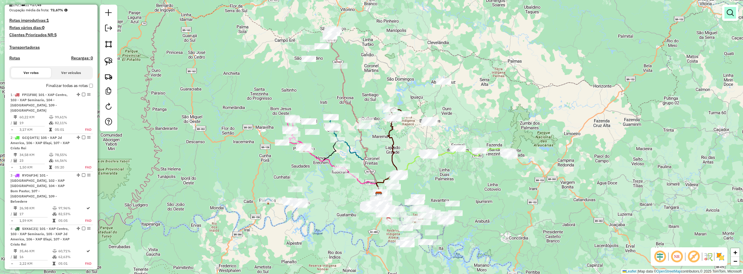
click at [728, 16] on em at bounding box center [730, 12] width 7 height 7
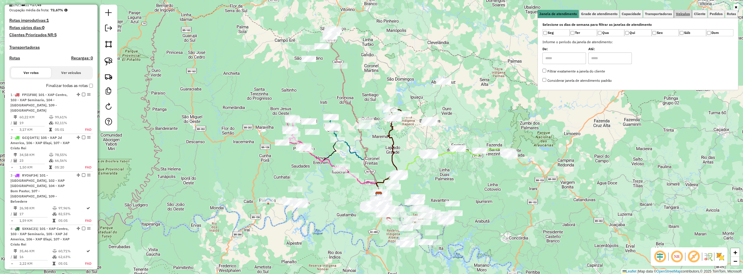
click at [683, 16] on link "Veículos" at bounding box center [682, 14] width 17 height 8
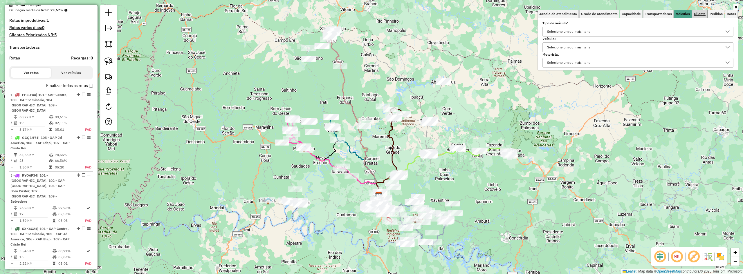
click at [699, 13] on span "Cliente" at bounding box center [700, 13] width 12 height 3
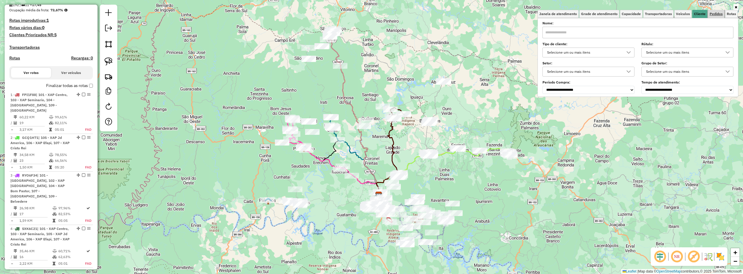
click at [716, 14] on span "Pedidos" at bounding box center [716, 13] width 13 height 3
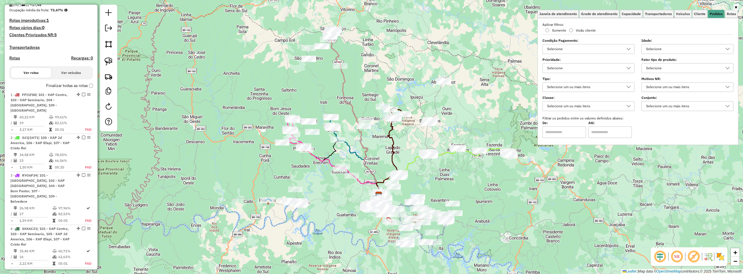
click at [606, 131] on input "text" at bounding box center [610, 133] width 44 height 12
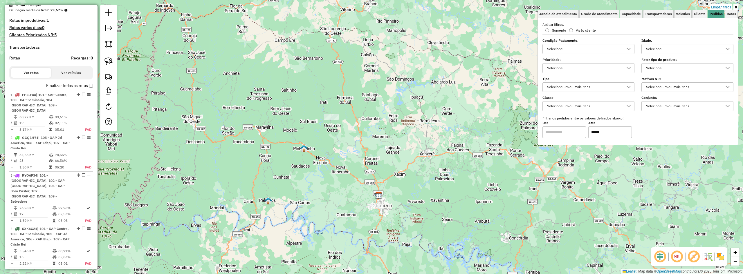
type input "******"
click at [469, 176] on div "Limpar filtros Janela de atendimento Grade de atendimento Capacidade Transporta…" at bounding box center [371, 137] width 743 height 274
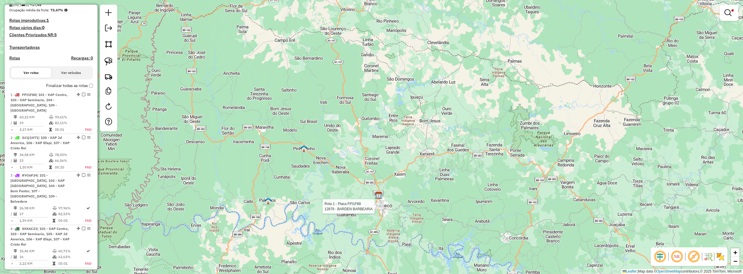
select select "**********"
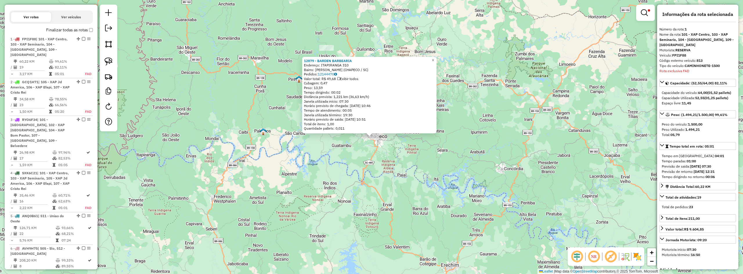
scroll to position [232, 0]
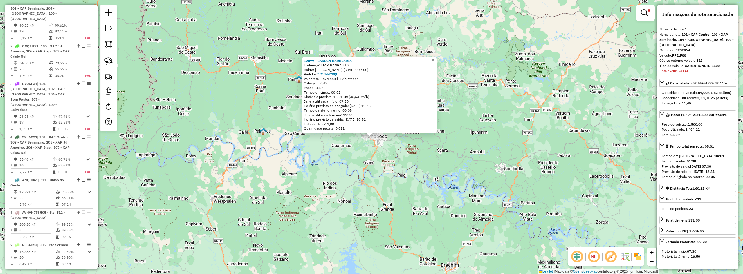
click at [394, 161] on div "12879 - BARDEN BARBEARIA Endereço: ITAPIRANGA 310 Bairro: ENGENHO BRAUN (CHAPEC…" at bounding box center [371, 137] width 743 height 274
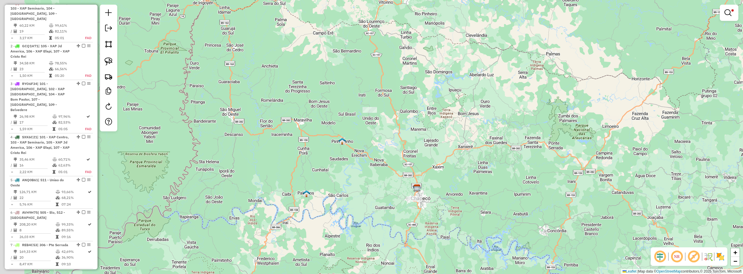
drag, startPoint x: 374, startPoint y: 90, endPoint x: 402, endPoint y: 131, distance: 49.4
click at [418, 145] on div "Limpar filtros Janela de atendimento Grade de atendimento Capacidade Transporta…" at bounding box center [371, 137] width 743 height 274
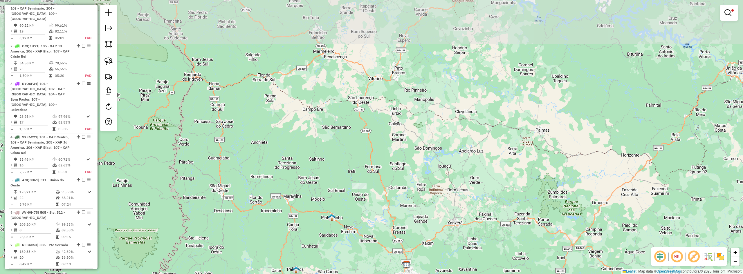
drag, startPoint x: 400, startPoint y: 157, endPoint x: 389, endPoint y: 154, distance: 11.1
click at [390, 154] on div "Limpar filtros Janela de atendimento Grade de atendimento Capacidade Transporta…" at bounding box center [371, 137] width 743 height 274
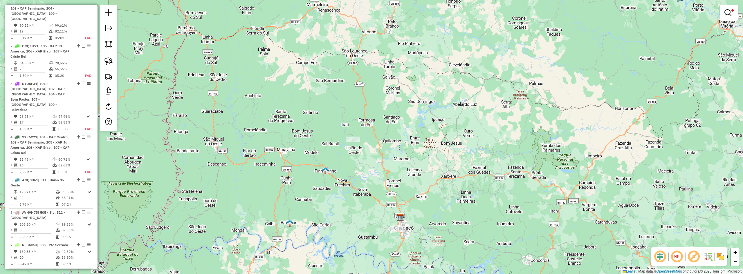
drag, startPoint x: 354, startPoint y: 176, endPoint x: 342, endPoint y: 138, distance: 40.3
click at [342, 138] on div "Limpar filtros Janela de atendimento Grade de atendimento Capacidade Transporta…" at bounding box center [371, 137] width 743 height 274
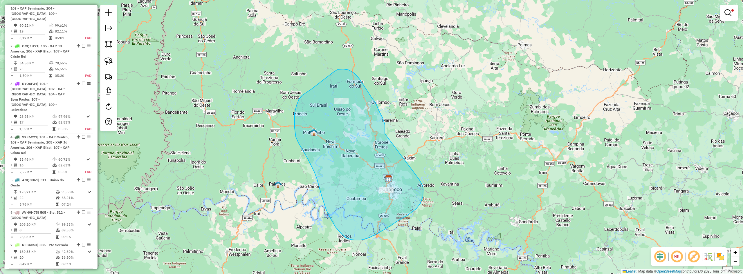
drag, startPoint x: 383, startPoint y: 118, endPoint x: 419, endPoint y: 179, distance: 70.9
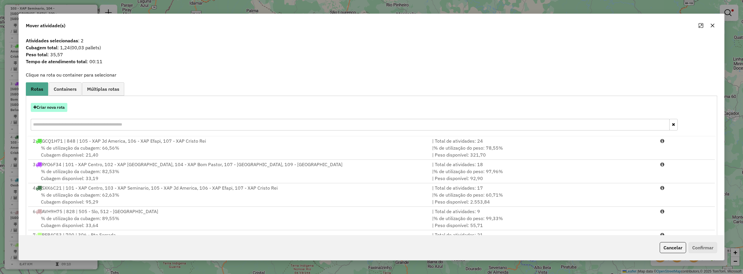
click at [48, 110] on button "Criar nova rota" at bounding box center [49, 107] width 37 height 9
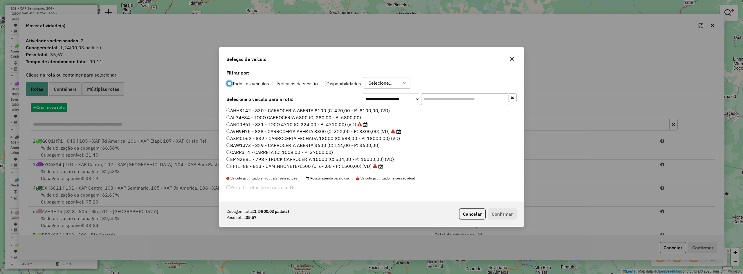
scroll to position [3, 2]
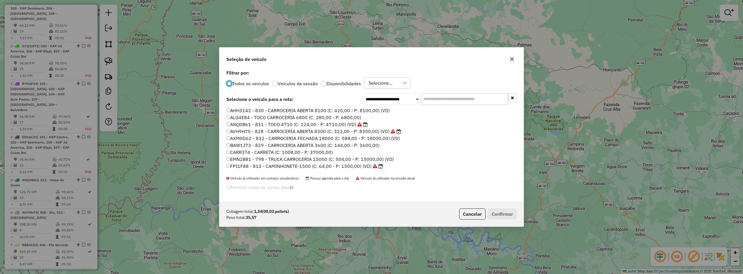
click at [440, 100] on input "text" at bounding box center [464, 99] width 87 height 12
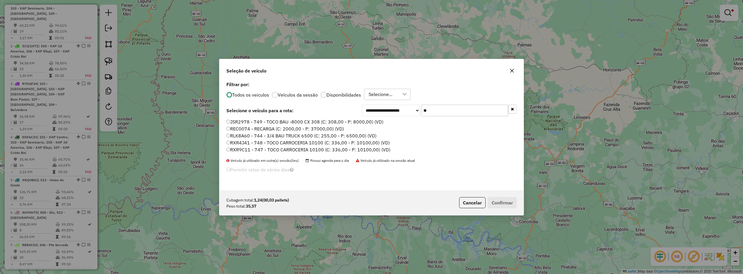
type input "**"
click at [267, 131] on label "REC0074 - RECARGA (C: 2000,00 - P: 37000,00) (VD)" at bounding box center [285, 128] width 118 height 7
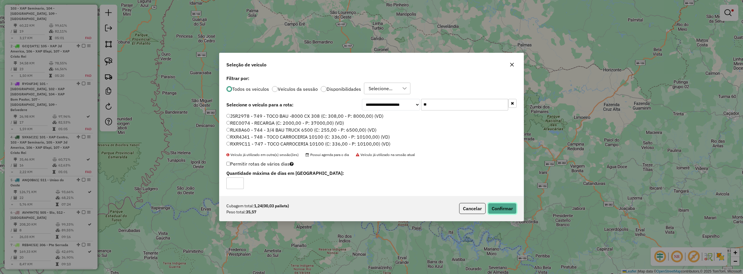
click at [505, 210] on button "Confirmar" at bounding box center [502, 208] width 29 height 11
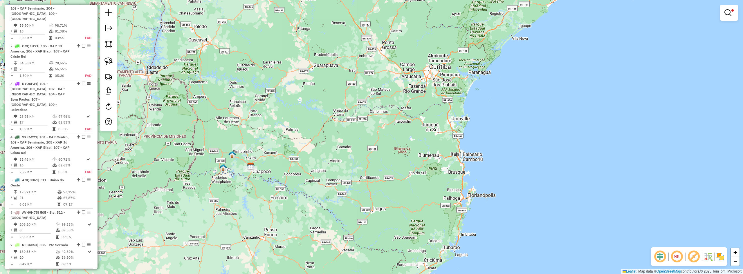
drag, startPoint x: 285, startPoint y: 158, endPoint x: 334, endPoint y: 155, distance: 49.2
click at [334, 155] on div "Limpar filtros Janela de atendimento Grade de atendimento Capacidade Transporta…" at bounding box center [371, 137] width 743 height 274
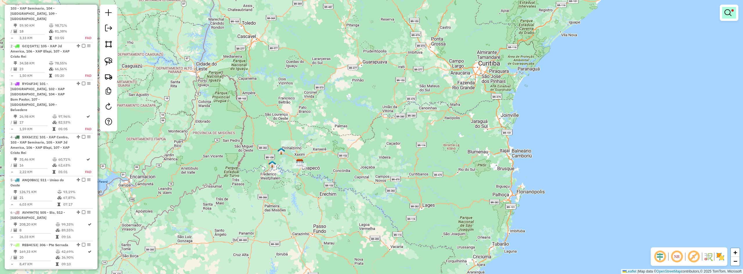
click at [727, 11] on em at bounding box center [728, 12] width 7 height 7
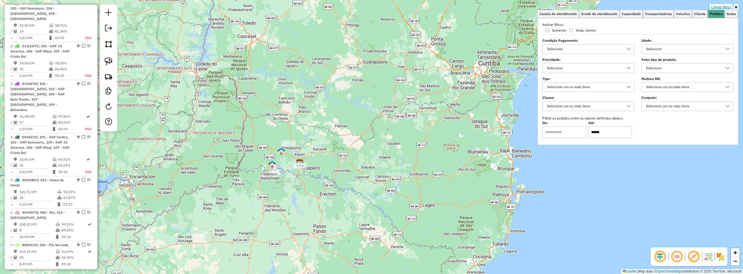
click at [722, 7] on link "Limpar filtros" at bounding box center [721, 7] width 22 height 6
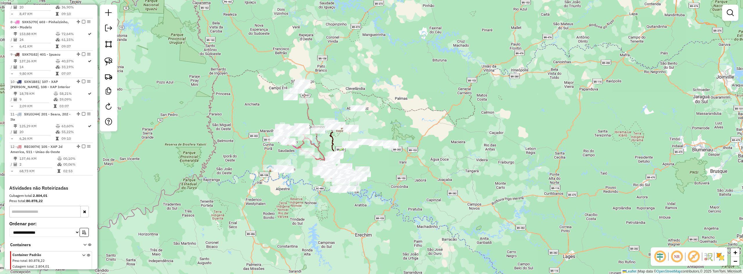
scroll to position [492, 0]
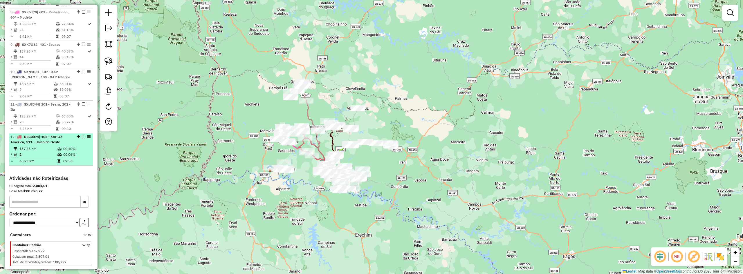
click at [82, 135] on em at bounding box center [83, 136] width 3 height 3
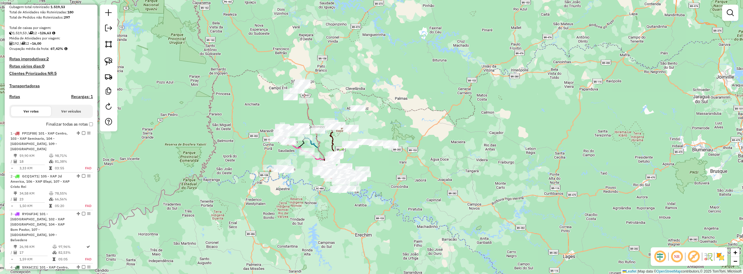
scroll to position [90, 0]
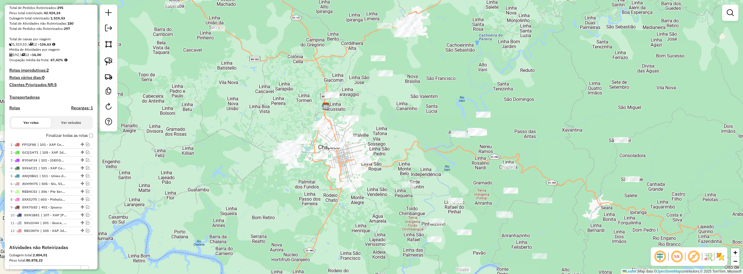
drag, startPoint x: 338, startPoint y: 165, endPoint x: 325, endPoint y: 177, distance: 17.7
click at [325, 177] on div "Janela de atendimento Grade de atendimento Capacidade Transportadoras Veículos …" at bounding box center [371, 137] width 743 height 274
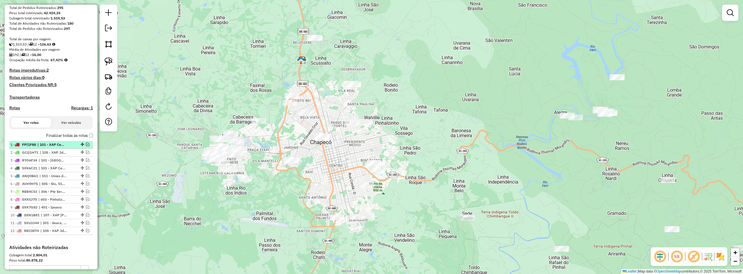
click at [87, 146] on em at bounding box center [87, 144] width 3 height 3
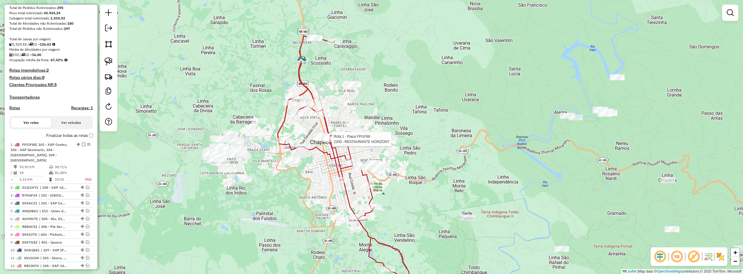
select select "**********"
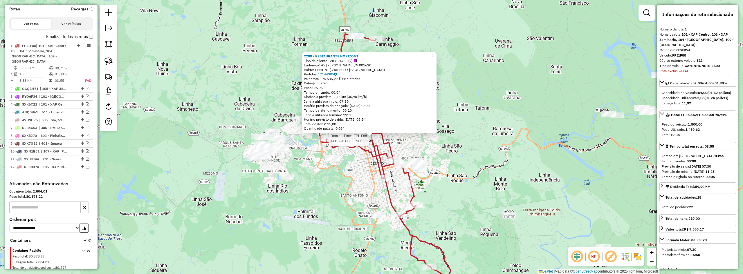
scroll to position [205, 0]
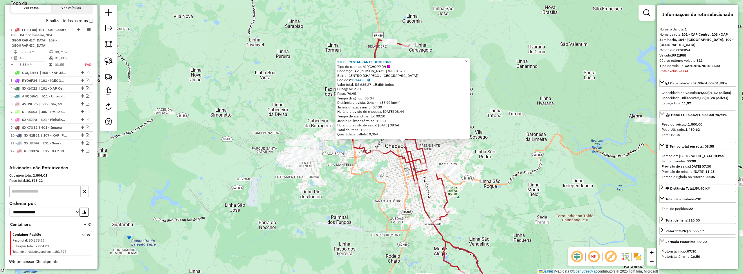
drag, startPoint x: 440, startPoint y: 153, endPoint x: 473, endPoint y: 159, distance: 33.9
click at [473, 159] on div "2200 - RESTAURANTE HORIZONT Tipo de cliente: VIP/CHOPP (V) Endereço: AV GETULIO…" at bounding box center [371, 137] width 743 height 274
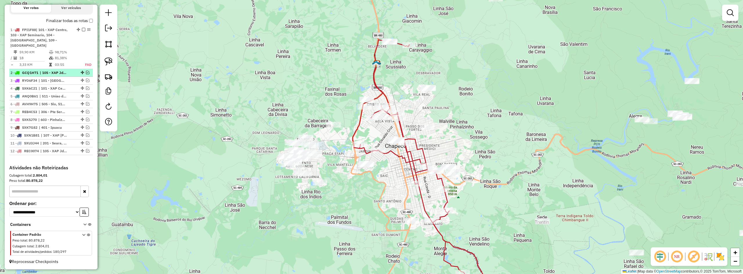
click at [86, 73] on em at bounding box center [87, 72] width 3 height 3
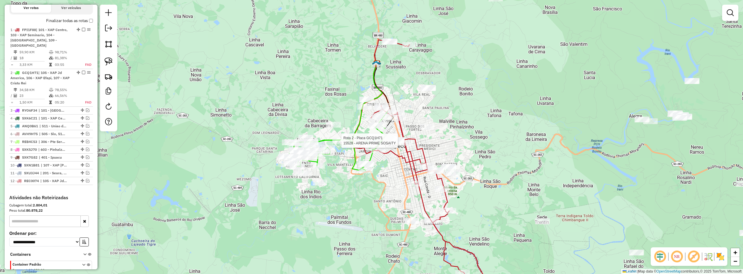
select select "**********"
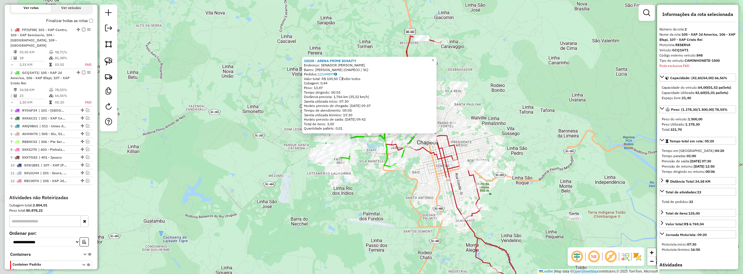
scroll to position [235, 0]
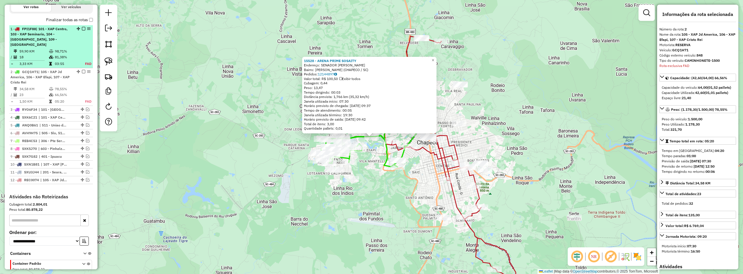
click at [82, 30] on em at bounding box center [83, 28] width 3 height 3
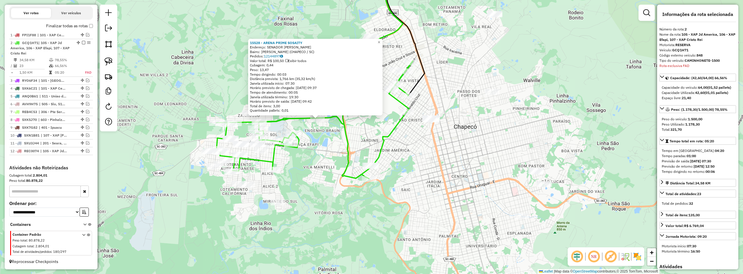
click at [408, 158] on div "15528 - ARENA PRIME SOSAITY Endereço: SENADOR IVO D'AQUINO SN Bairro: ENGENHO B…" at bounding box center [371, 137] width 743 height 274
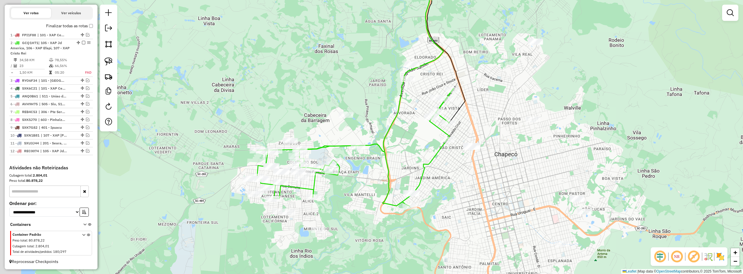
drag, startPoint x: 426, startPoint y: 161, endPoint x: 452, endPoint y: 181, distance: 32.3
click at [452, 181] on div "Janela de atendimento Grade de atendimento Capacidade Transportadoras Veículos …" at bounding box center [371, 137] width 743 height 274
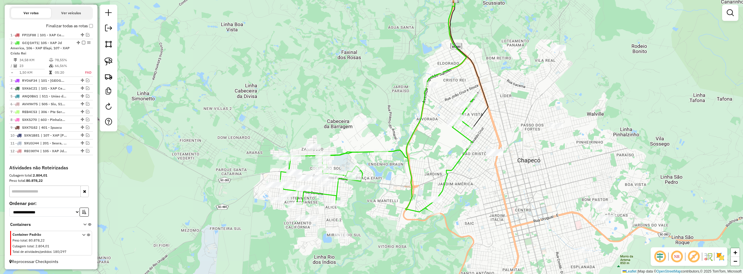
drag, startPoint x: 408, startPoint y: 170, endPoint x: 435, endPoint y: 158, distance: 30.3
click at [458, 154] on div "Janela de atendimento Grade de atendimento Capacidade Transportadoras Veículos …" at bounding box center [371, 137] width 743 height 274
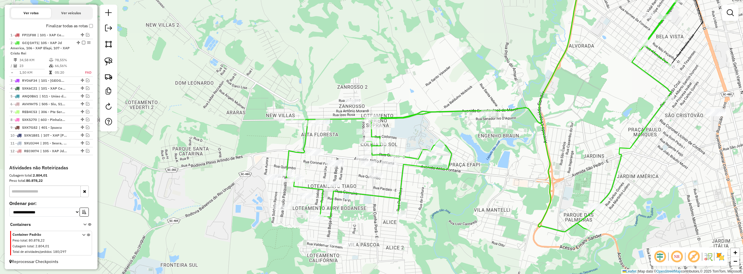
drag, startPoint x: 389, startPoint y: 125, endPoint x: 411, endPoint y: 134, distance: 23.8
click at [409, 134] on div "Janela de atendimento Grade de atendimento Capacidade Transportadoras Veículos …" at bounding box center [371, 137] width 743 height 274
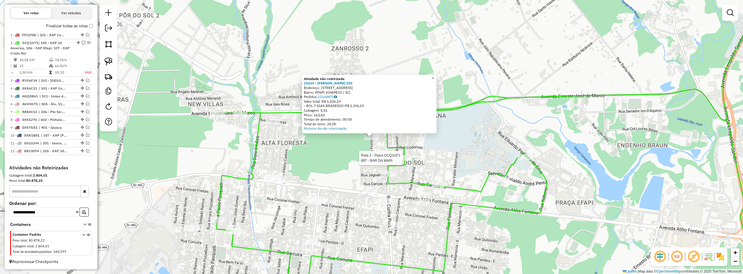
select select "**********"
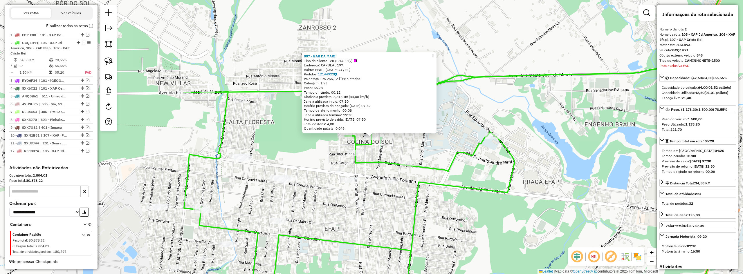
click at [413, 186] on div "897 - BAR DA MARI Tipo de cliente: VIP/CHOPP (V) Endereço: CARDEAL 197 Bairro: …" at bounding box center [371, 137] width 743 height 274
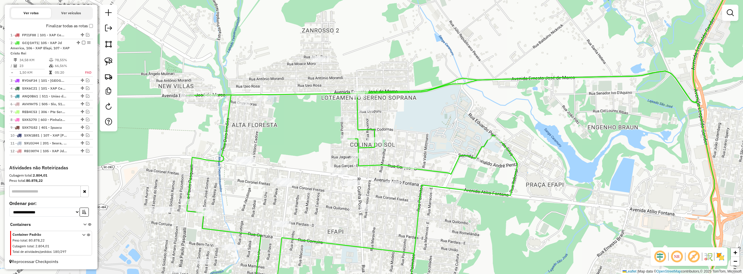
drag, startPoint x: 398, startPoint y: 188, endPoint x: 435, endPoint y: 191, distance: 36.7
click at [435, 192] on div "Janela de atendimento Grade de atendimento Capacidade Transportadoras Veículos …" at bounding box center [371, 137] width 743 height 274
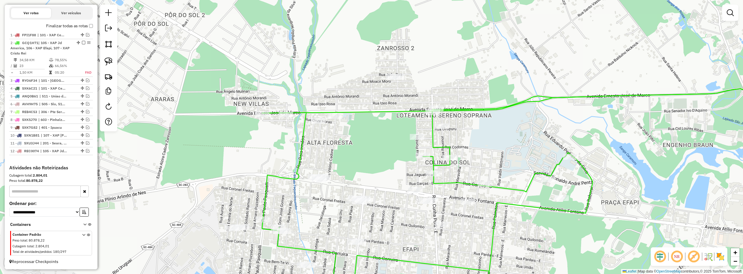
drag, startPoint x: 364, startPoint y: 125, endPoint x: 386, endPoint y: 129, distance: 23.1
click at [386, 129] on div "Janela de atendimento Grade de atendimento Capacidade Transportadoras Veículos …" at bounding box center [371, 137] width 743 height 274
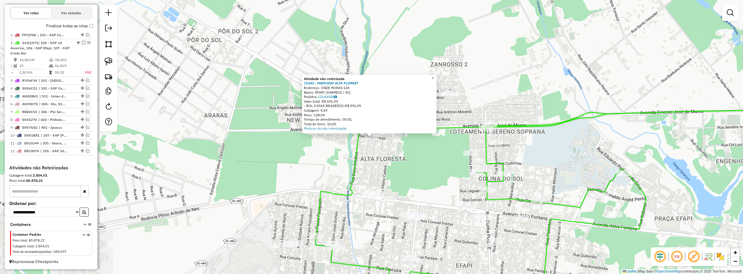
click at [337, 146] on div "Atividade não roteirizada 11543 - MERCADO ALTA FLOREST Endereço: ONZE HORAS 124…" at bounding box center [371, 137] width 743 height 274
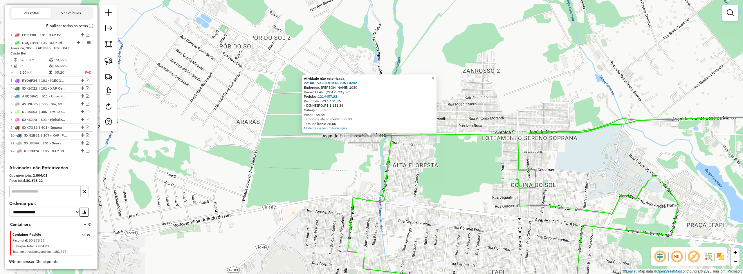
click at [365, 151] on div "Atividade não roteirizada 22108 - VALDENIR DETONI 0242 Endereço: R AUGUSTA BERT…" at bounding box center [371, 137] width 743 height 274
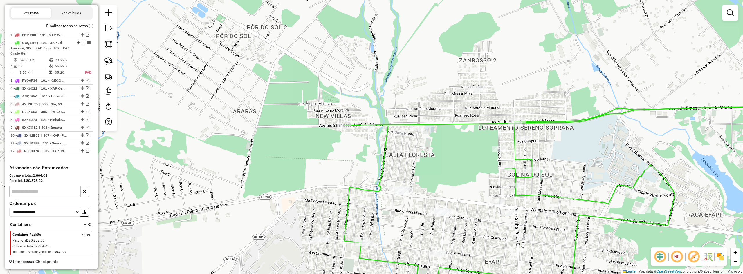
drag, startPoint x: 423, startPoint y: 164, endPoint x: 391, endPoint y: 115, distance: 59.0
click at [398, 119] on div "Janela de atendimento Grade de atendimento Capacidade Transportadoras Veículos …" at bounding box center [371, 137] width 743 height 274
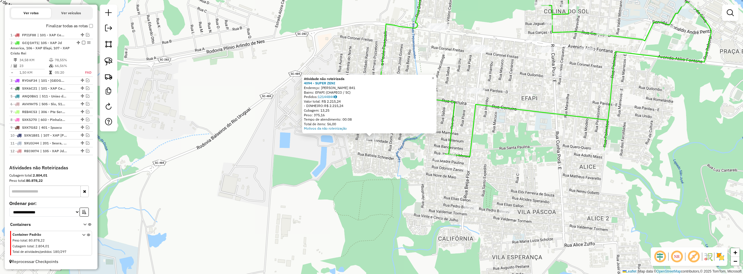
click at [374, 161] on div "Atividade não roteirizada 4094 - SUPER ZENI Endereço: PAULO PASQUALLI 841 Bairr…" at bounding box center [371, 137] width 743 height 274
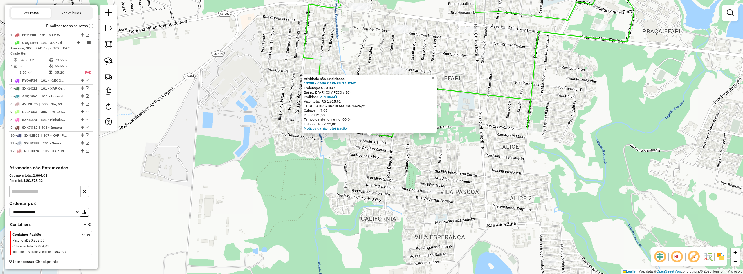
click at [391, 152] on div "Atividade não roteirizada 10290 - CASA CARNES GAUCHO Endereço: URU 809 Bairro: …" at bounding box center [371, 137] width 743 height 274
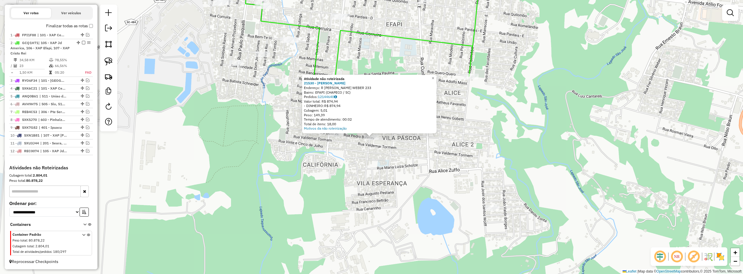
click at [363, 160] on div "Atividade não roteirizada 21530 - ALBERTO DA SILVA MOR Endereço: R SILVIA W. WE…" at bounding box center [371, 137] width 743 height 274
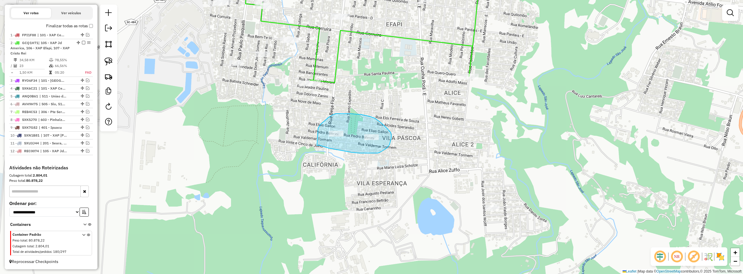
drag, startPoint x: 317, startPoint y: 145, endPoint x: 318, endPoint y: 129, distance: 16.9
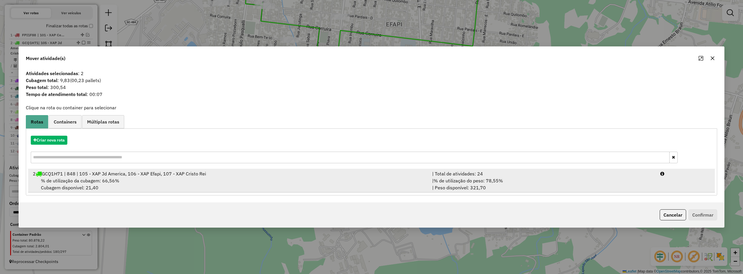
click at [218, 182] on div "% de utilização da cubagem: 66,56% Cubagem disponível: 21,40" at bounding box center [228, 184] width 399 height 14
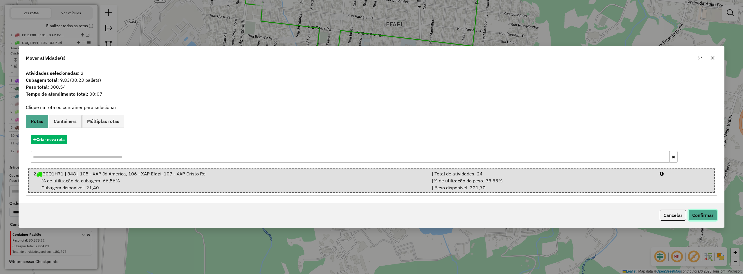
click at [700, 213] on button "Confirmar" at bounding box center [703, 215] width 29 height 11
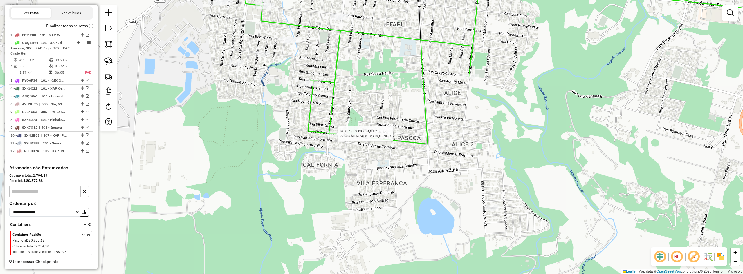
select select "**********"
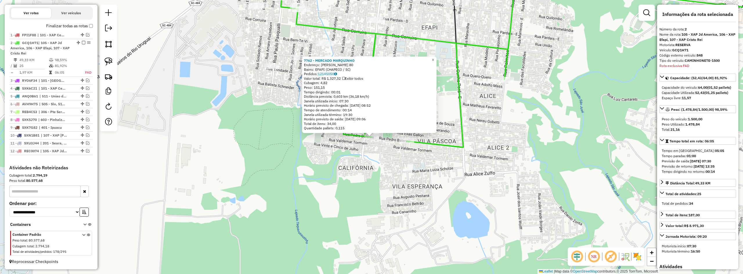
click at [325, 76] on div "Valor total: R$ 1.327,32 Exibir todos" at bounding box center [369, 78] width 131 height 5
click at [326, 75] on link "12145050" at bounding box center [327, 74] width 19 height 4
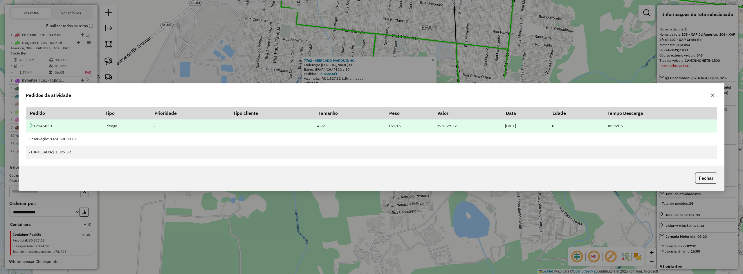
click at [33, 125] on icon at bounding box center [31, 125] width 5 height 5
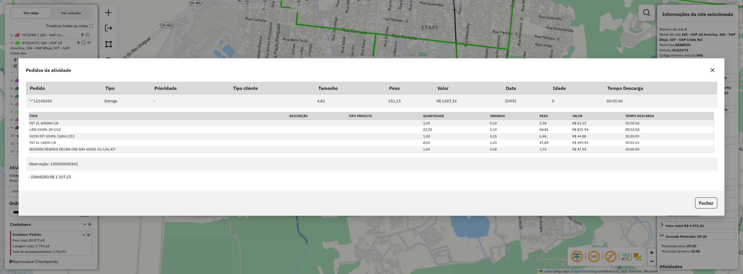
click at [713, 68] on icon "button" at bounding box center [712, 70] width 5 height 5
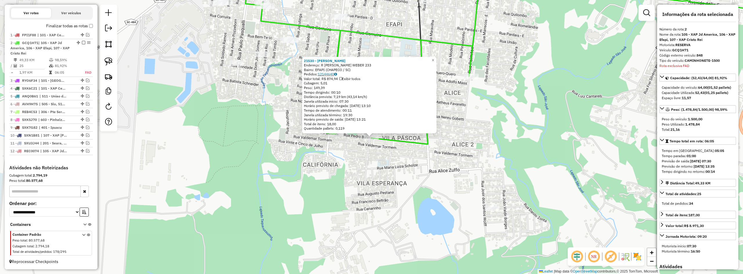
click at [327, 74] on link "12144640" at bounding box center [327, 74] width 19 height 4
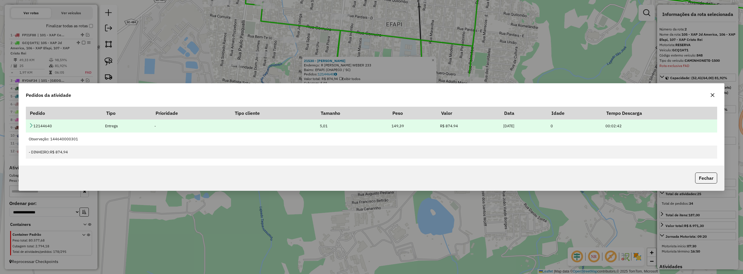
click at [31, 125] on icon at bounding box center [31, 125] width 5 height 5
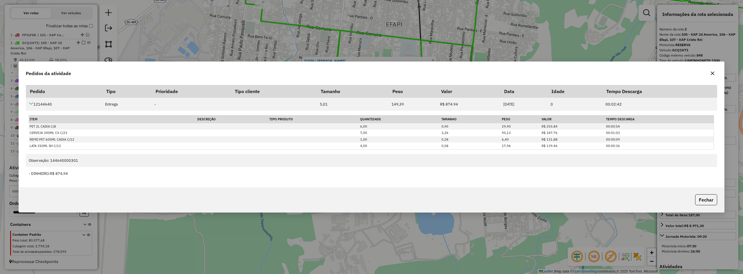
click at [711, 71] on button "button" at bounding box center [712, 73] width 9 height 9
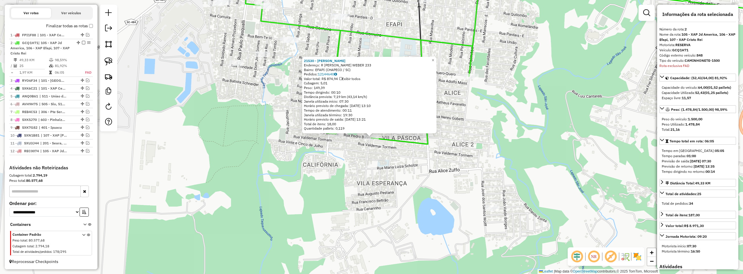
click at [442, 168] on div "21530 - ALBERTO DA SILVA MOR Endereço: R SILVIA W. WEBER 233 Bairro: EFAPI (CHA…" at bounding box center [371, 137] width 743 height 274
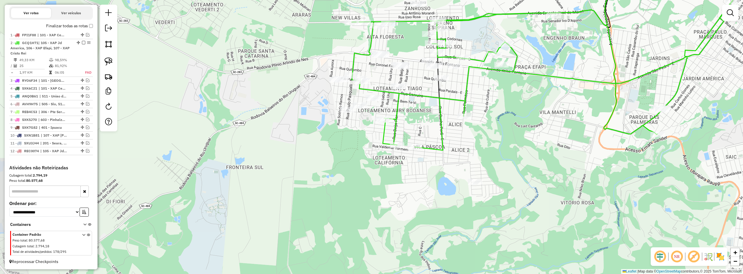
drag, startPoint x: 538, startPoint y: 121, endPoint x: 468, endPoint y: 164, distance: 82.1
click at [476, 164] on div "Janela de atendimento Grade de atendimento Capacidade Transportadoras Veículos …" at bounding box center [371, 137] width 743 height 274
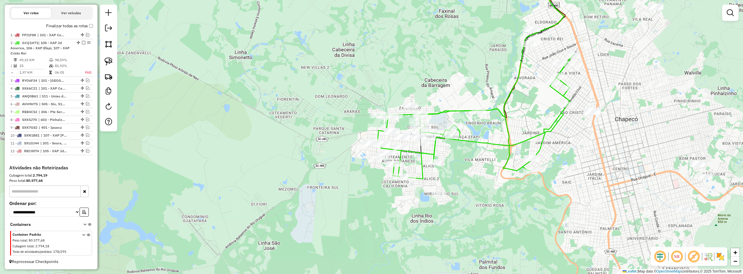
drag, startPoint x: 468, startPoint y: 169, endPoint x: 351, endPoint y: 183, distance: 117.5
click at [360, 183] on div "Janela de atendimento Grade de atendimento Capacidade Transportadoras Veículos …" at bounding box center [371, 137] width 743 height 274
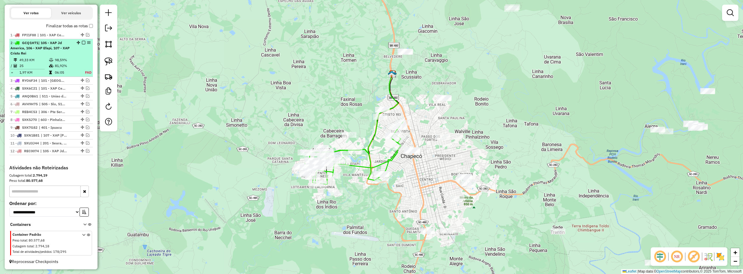
click at [82, 42] on em at bounding box center [83, 42] width 3 height 3
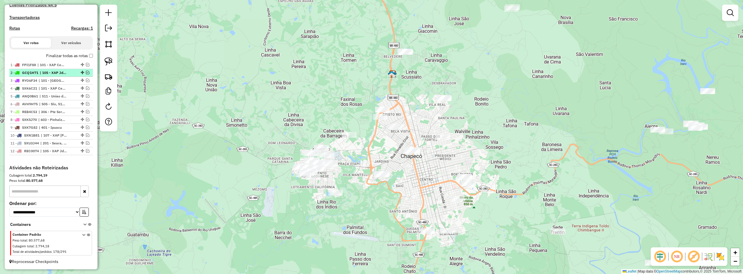
scroll to position [175, 0]
click at [86, 79] on em at bounding box center [87, 80] width 3 height 3
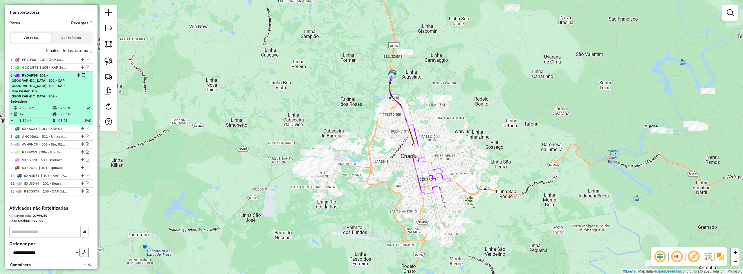
scroll to position [206, 0]
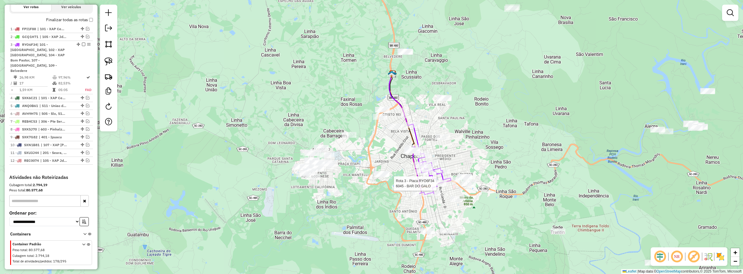
select select "**********"
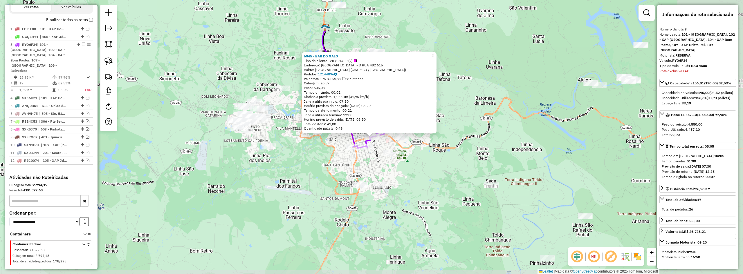
scroll to position [210, 0]
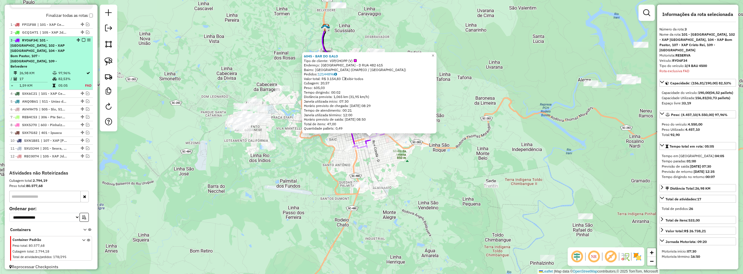
click at [82, 42] on em at bounding box center [83, 39] width 3 height 3
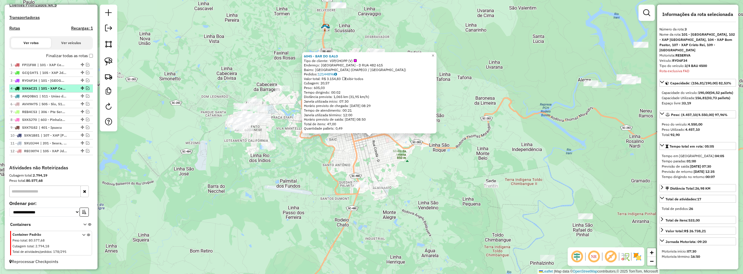
click at [86, 88] on em at bounding box center [87, 88] width 3 height 3
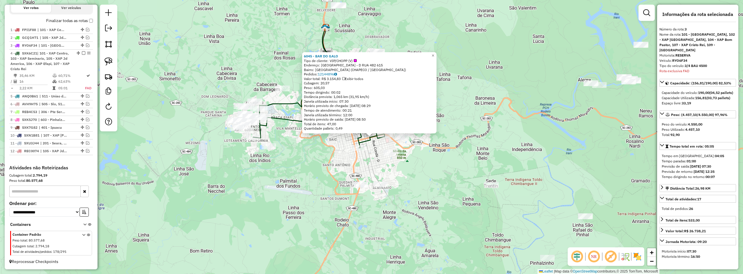
click at [336, 219] on div "6045 - BAR DO GALO Tipo de cliente: VIP/CHOPP (V) Endereço: URUGUAI - D RUA 482…" at bounding box center [371, 137] width 743 height 274
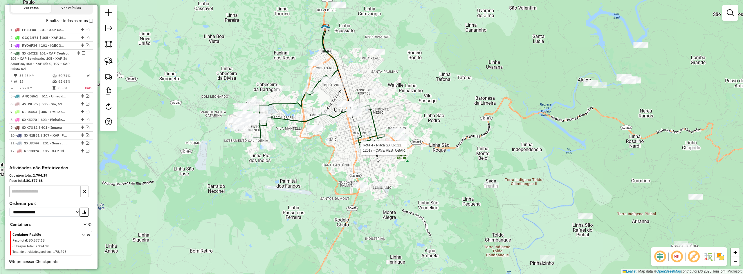
select select "**********"
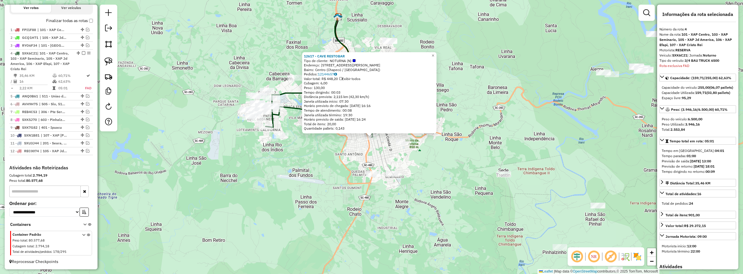
click at [309, 161] on div "12617 - CAVE RESTOBAR Tipo de cliente: NOTURNA (N) Endereço: Rua Achiles Tomaze…" at bounding box center [371, 137] width 743 height 274
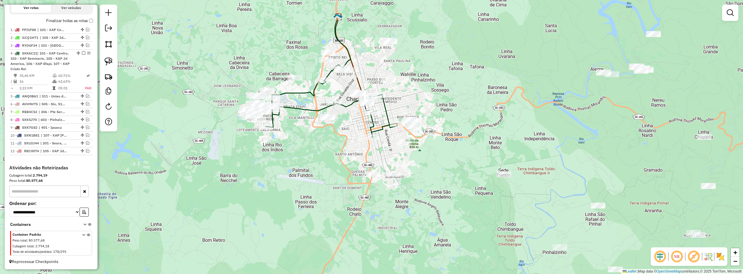
click at [260, 140] on div "Janela de atendimento Grade de atendimento Capacidade Transportadoras Veículos …" at bounding box center [371, 137] width 743 height 274
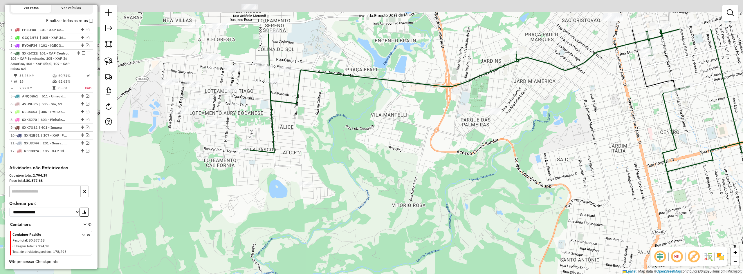
drag, startPoint x: 368, startPoint y: 65, endPoint x: 327, endPoint y: 134, distance: 80.3
click at [327, 134] on div "Janela de atendimento Grade de atendimento Capacidade Transportadoras Veículos …" at bounding box center [371, 137] width 743 height 274
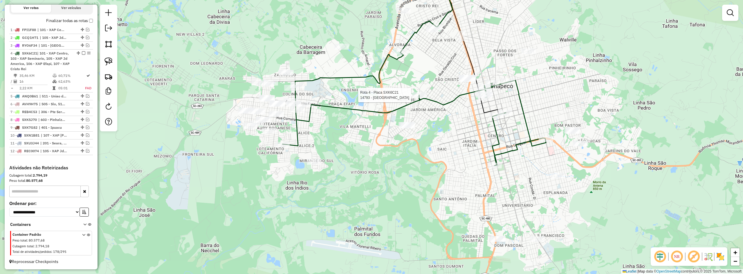
select select "**********"
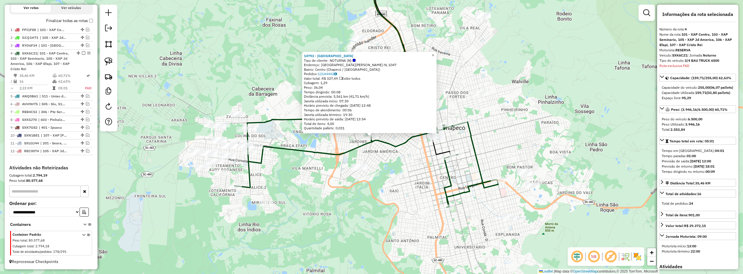
click at [549, 209] on div "14793 - BEACH ARENA CHAPECO Tipo de cliente: NOTURNA (N) Endereço: Avenida Getú…" at bounding box center [371, 137] width 743 height 274
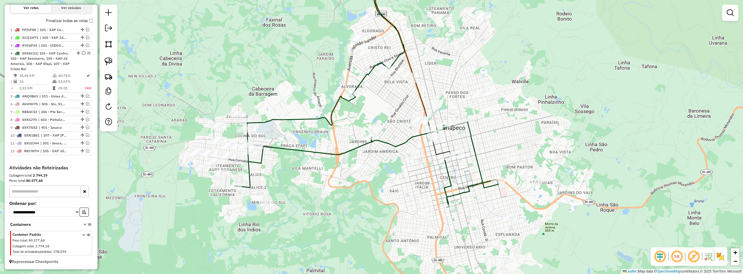
drag, startPoint x: 551, startPoint y: 217, endPoint x: 518, endPoint y: 139, distance: 84.4
click at [525, 152] on div "Janela de atendimento Grade de atendimento Capacidade Transportadoras Veículos …" at bounding box center [371, 137] width 743 height 274
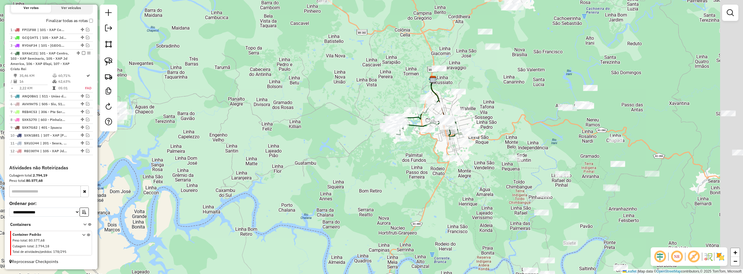
drag, startPoint x: 514, startPoint y: 136, endPoint x: 463, endPoint y: 150, distance: 52.4
click at [469, 148] on div "Janela de atendimento Grade de atendimento Capacidade Transportadoras Veículos …" at bounding box center [371, 137] width 743 height 274
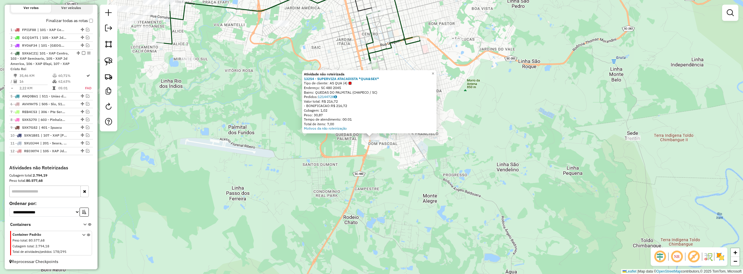
click at [419, 176] on div "Atividade não roteirizada 13254 - SUPERVIZA ATACADISTA *QUA&SEX* Tipo de client…" at bounding box center [371, 137] width 743 height 274
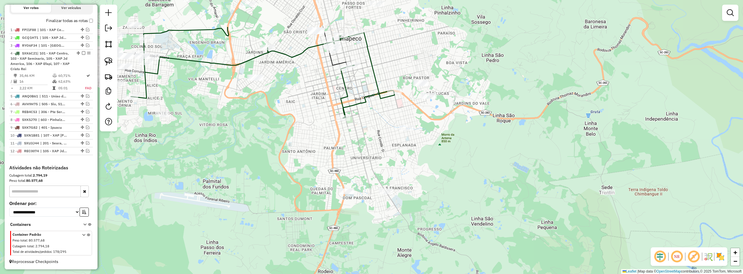
drag, startPoint x: 499, startPoint y: 130, endPoint x: 462, endPoint y: 204, distance: 82.2
click at [463, 204] on div "Janela de atendimento Grade de atendimento Capacidade Transportadoras Veículos …" at bounding box center [371, 137] width 743 height 274
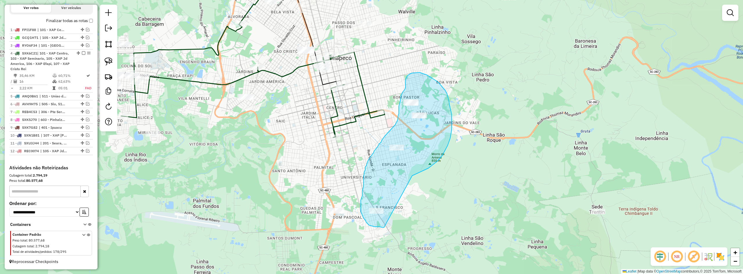
drag, startPoint x: 424, startPoint y: 171, endPoint x: 386, endPoint y: 228, distance: 68.1
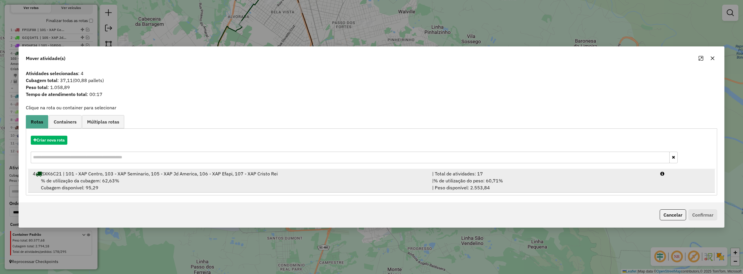
click at [351, 177] on div "% de utilização da cubagem: 62,63% Cubagem disponível: 95,29" at bounding box center [228, 184] width 399 height 14
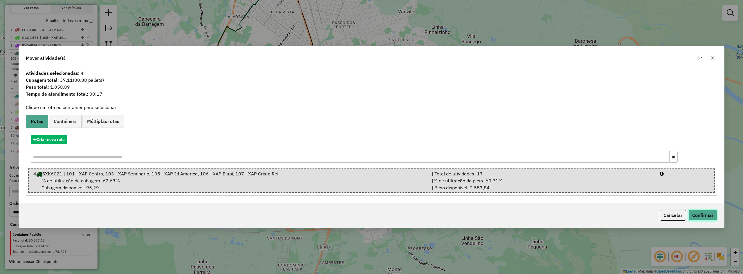
click at [701, 214] on button "Confirmar" at bounding box center [703, 215] width 29 height 11
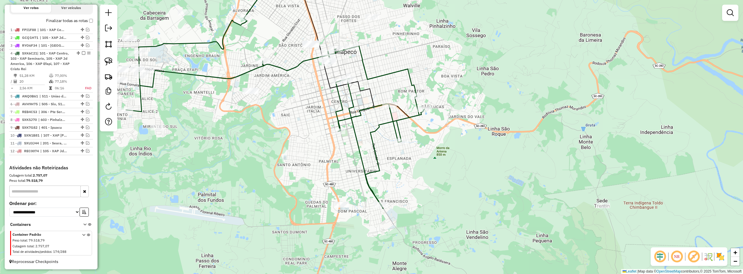
drag, startPoint x: 438, startPoint y: 165, endPoint x: 436, endPoint y: 105, distance: 60.1
click at [440, 115] on div "Janela de atendimento Grade de atendimento Capacidade Transportadoras Veículos …" at bounding box center [371, 137] width 743 height 274
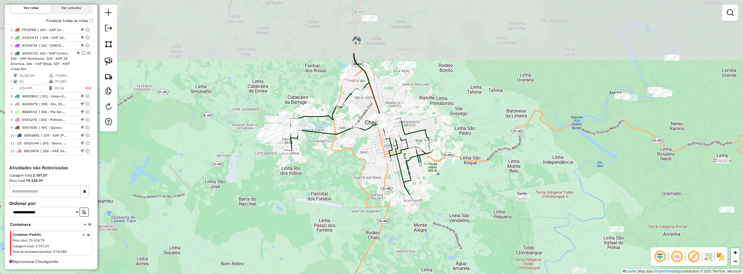
drag, startPoint x: 449, startPoint y: 109, endPoint x: 454, endPoint y: 189, distance: 80.8
click at [454, 189] on div "Janela de atendimento Grade de atendimento Capacidade Transportadoras Veículos …" at bounding box center [371, 137] width 743 height 274
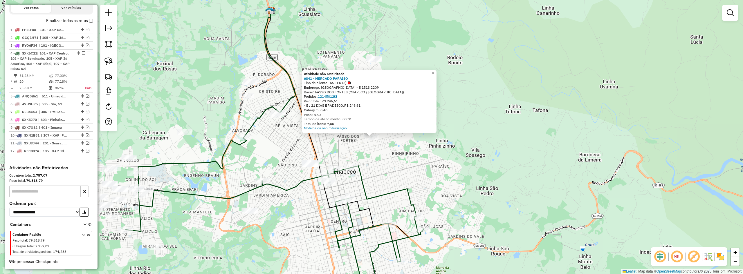
click at [385, 165] on div "Atividade não roteirizada 6841 - MERCADO PARAISO Tipo de cliente: AS TER (3) En…" at bounding box center [371, 137] width 743 height 274
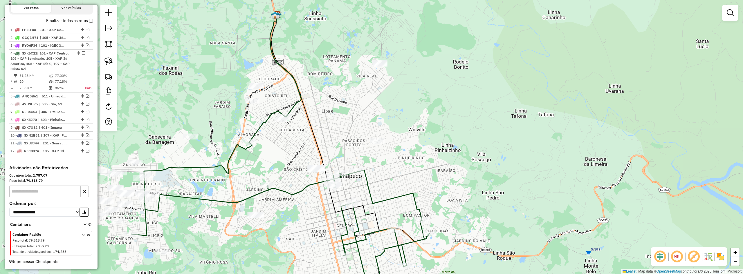
drag, startPoint x: 381, startPoint y: 157, endPoint x: 412, endPoint y: 173, distance: 34.7
click at [412, 173] on div "Janela de atendimento Grade de atendimento Capacidade Transportadoras Veículos …" at bounding box center [371, 137] width 743 height 274
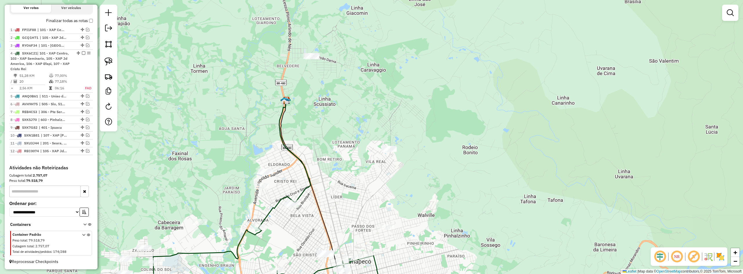
drag, startPoint x: 387, startPoint y: 103, endPoint x: 373, endPoint y: 174, distance: 72.3
click at [372, 175] on div "Janela de atendimento Grade de atendimento Capacidade Transportadoras Veículos …" at bounding box center [371, 137] width 743 height 274
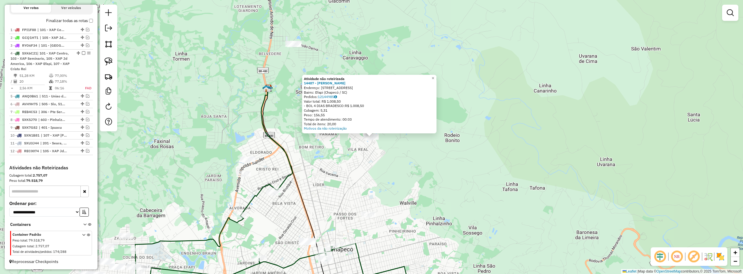
click at [361, 157] on div "Atividade não roteirizada 14487 - JOSIANE VELOSO Endereço: Rua Pardais-D, 850 B…" at bounding box center [371, 137] width 743 height 274
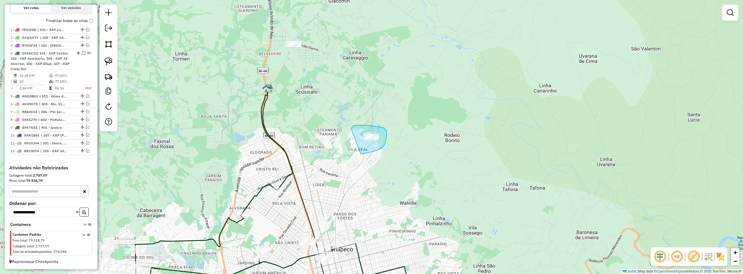
drag, startPoint x: 361, startPoint y: 154, endPoint x: 350, endPoint y: 132, distance: 24.4
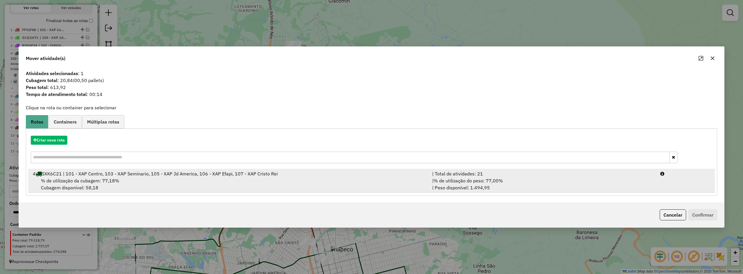
click at [322, 180] on div "% de utilização da cubagem: 77,18% Cubagem disponível: 58,18" at bounding box center [228, 184] width 399 height 14
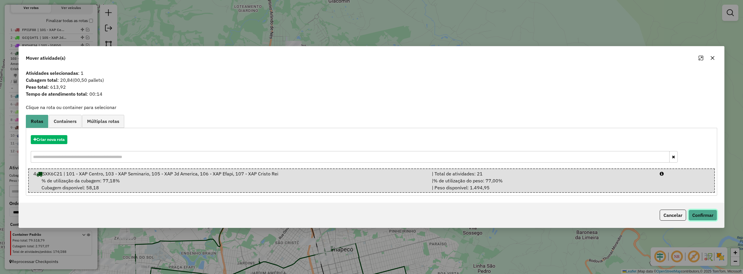
click at [702, 213] on button "Confirmar" at bounding box center [703, 215] width 29 height 11
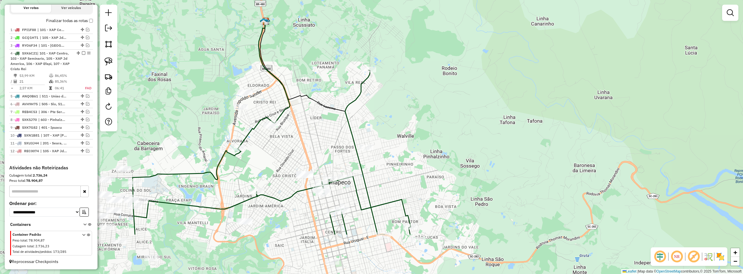
drag, startPoint x: 430, startPoint y: 192, endPoint x: 429, endPoint y: 141, distance: 51.1
click at [429, 145] on div "Janela de atendimento Grade de atendimento Capacidade Transportadoras Veículos …" at bounding box center [371, 137] width 743 height 274
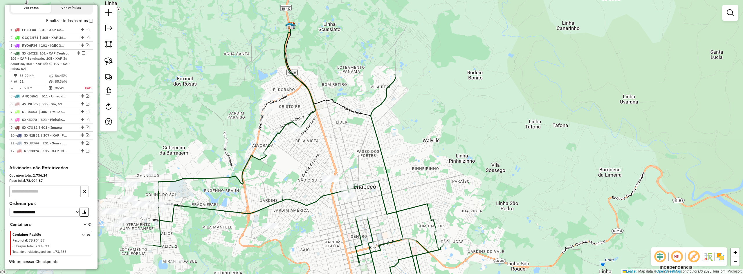
drag, startPoint x: 431, startPoint y: 135, endPoint x: 464, endPoint y: 188, distance: 62.3
click at [464, 188] on div "Janela de atendimento Grade de atendimento Capacidade Transportadoras Veículos …" at bounding box center [371, 137] width 743 height 274
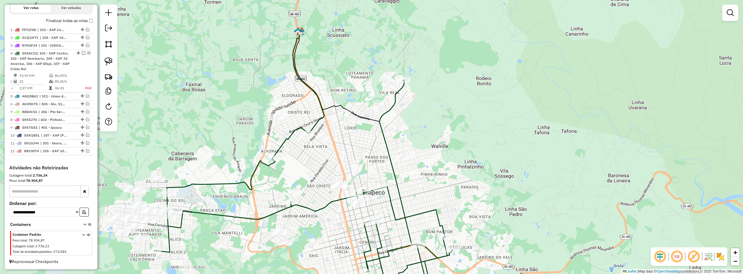
drag, startPoint x: 462, startPoint y: 173, endPoint x: 444, endPoint y: 124, distance: 52.2
click at [446, 128] on div "Janela de atendimento Grade de atendimento Capacidade Transportadoras Veículos …" at bounding box center [371, 137] width 743 height 274
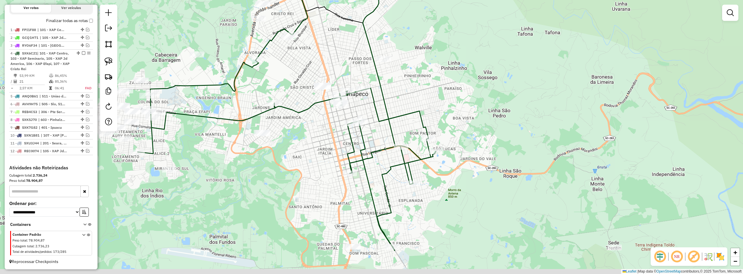
drag, startPoint x: 442, startPoint y: 118, endPoint x: 442, endPoint y: 94, distance: 23.8
click at [442, 94] on div "Janela de atendimento Grade de atendimento Capacidade Transportadoras Veículos …" at bounding box center [371, 137] width 743 height 274
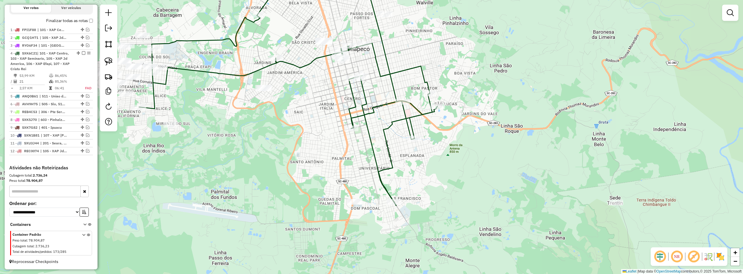
drag, startPoint x: 455, startPoint y: 96, endPoint x: 455, endPoint y: 72, distance: 24.1
click at [455, 72] on div "Janela de atendimento Grade de atendimento Capacidade Transportadoras Veículos …" at bounding box center [371, 137] width 743 height 274
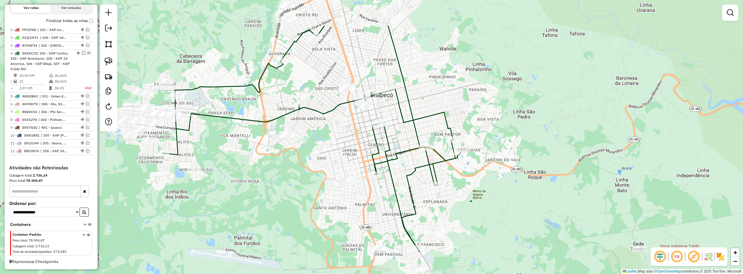
drag, startPoint x: 456, startPoint y: 70, endPoint x: 501, endPoint y: 170, distance: 109.4
click at [501, 170] on div "Janela de atendimento Grade de atendimento Capacidade Transportadoras Veículos …" at bounding box center [371, 137] width 743 height 274
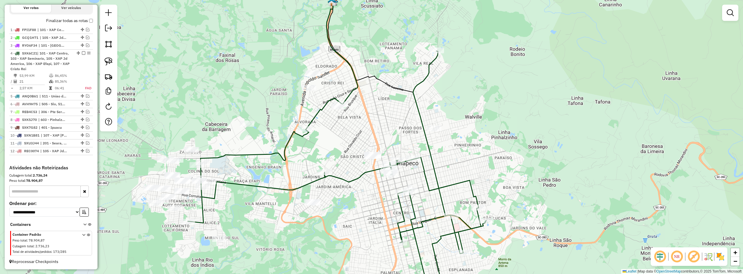
drag, startPoint x: 479, startPoint y: 122, endPoint x: 485, endPoint y: 153, distance: 31.7
click at [485, 153] on div "Janela de atendimento Grade de atendimento Capacidade Transportadoras Veículos …" at bounding box center [371, 137] width 743 height 274
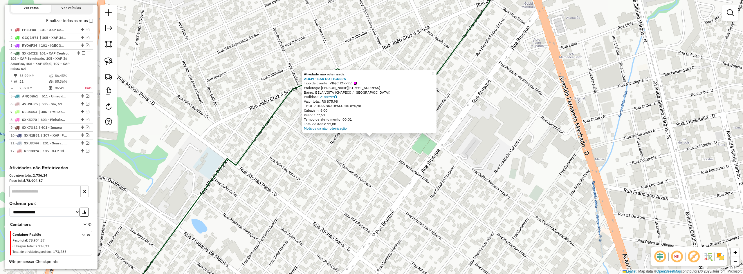
click at [363, 152] on div "Atividade não roteirizada 21839 - BAR DO TIGUERA Tipo de cliente: VIP/CHOPP (V)…" at bounding box center [371, 137] width 743 height 274
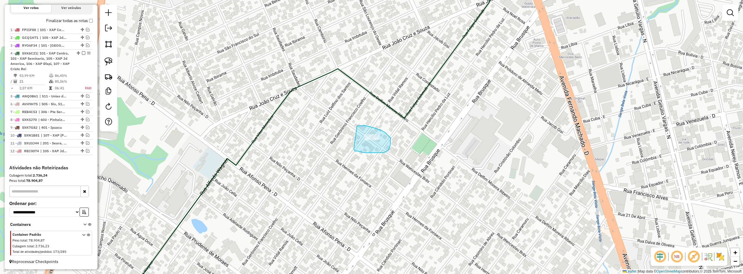
drag, startPoint x: 354, startPoint y: 149, endPoint x: 351, endPoint y: 132, distance: 17.1
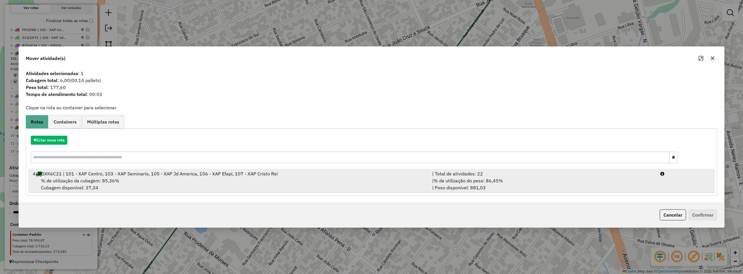
click at [343, 185] on div "% de utilização da cubagem: 85,36% Cubagem disponível: 37,34" at bounding box center [228, 184] width 399 height 14
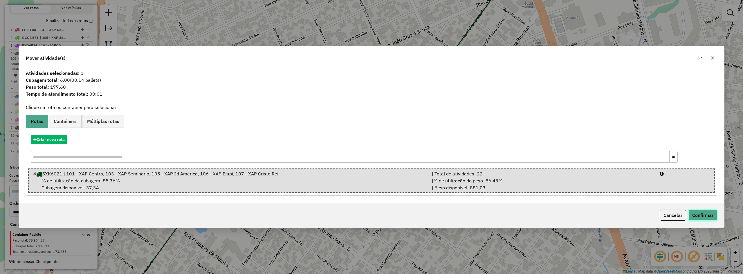
click at [704, 217] on button "Confirmar" at bounding box center [703, 215] width 29 height 11
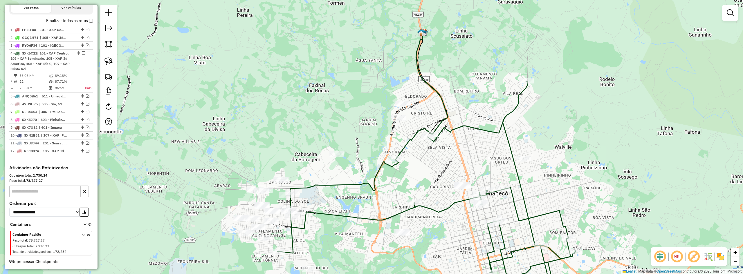
drag, startPoint x: 483, startPoint y: 150, endPoint x: 391, endPoint y: 122, distance: 96.5
click at [392, 123] on div "Janela de atendimento Grade de atendimento Capacidade Transportadoras Veículos …" at bounding box center [371, 137] width 743 height 274
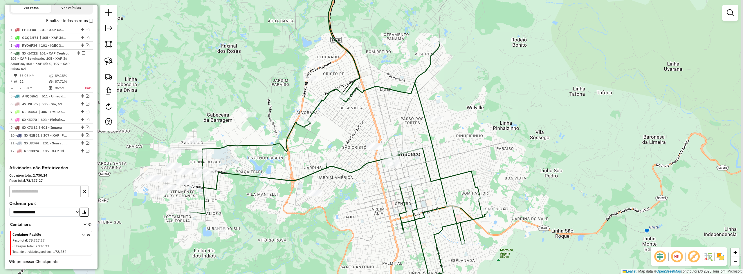
drag, startPoint x: 373, startPoint y: 119, endPoint x: 362, endPoint y: 96, distance: 26.2
click at [362, 96] on div "Janela de atendimento Grade de atendimento Capacidade Transportadoras Veículos …" at bounding box center [371, 137] width 743 height 274
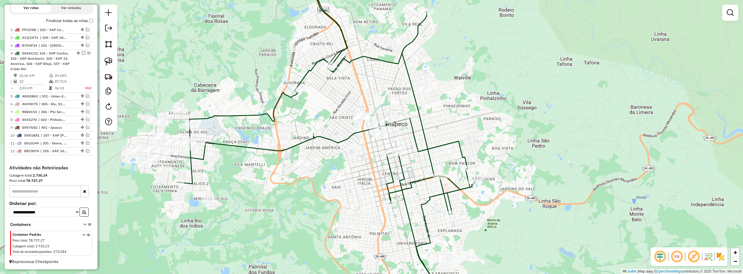
drag, startPoint x: 265, startPoint y: 211, endPoint x: 265, endPoint y: 187, distance: 23.8
click at [258, 190] on div "Janela de atendimento Grade de atendimento Capacidade Transportadoras Veículos …" at bounding box center [371, 137] width 743 height 274
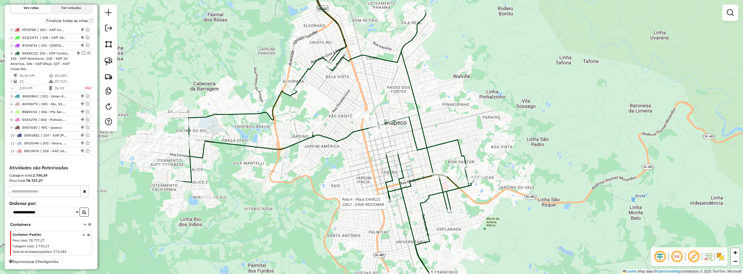
select select "**********"
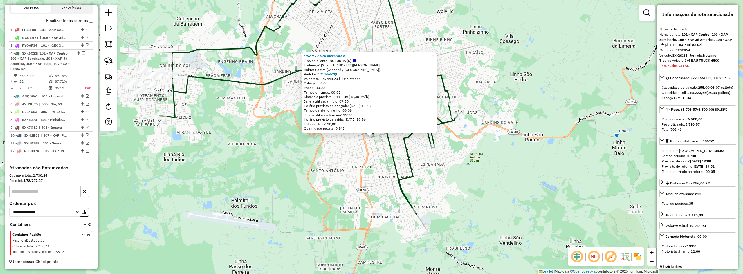
click at [484, 166] on div "12617 - CAVE RESTOBAR Tipo de cliente: NOTURNA (N) Endereço: Rua Achiles Tomaze…" at bounding box center [371, 137] width 743 height 274
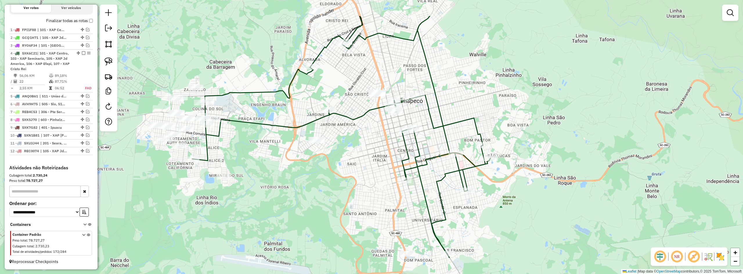
drag, startPoint x: 463, startPoint y: 159, endPoint x: 507, endPoint y: 226, distance: 79.8
click at [507, 226] on div "Janela de atendimento Grade de atendimento Capacidade Transportadoras Veículos …" at bounding box center [371, 137] width 743 height 274
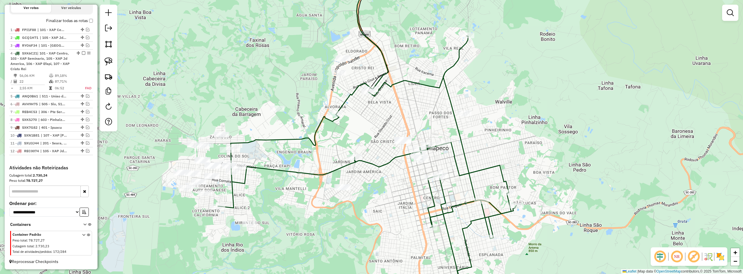
drag, startPoint x: 514, startPoint y: 126, endPoint x: 522, endPoint y: 152, distance: 26.7
click at [530, 158] on div "Janela de atendimento Grade de atendimento Capacidade Transportadoras Veículos …" at bounding box center [371, 137] width 743 height 274
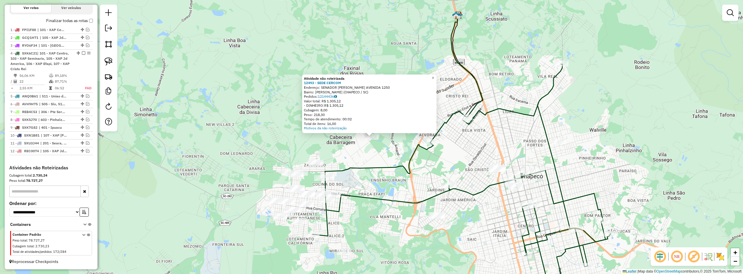
click at [361, 152] on div "Atividade não roteirizada 12493 - SEDE CERCOM Endereço: SENADOR ATILIO FONTANA …" at bounding box center [371, 137] width 743 height 274
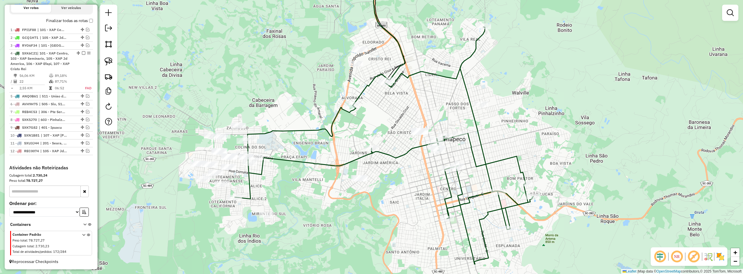
drag, startPoint x: 388, startPoint y: 159, endPoint x: 311, endPoint y: 112, distance: 89.9
click at [311, 114] on div "Janela de atendimento Grade de atendimento Capacidade Transportadoras Veículos …" at bounding box center [371, 137] width 743 height 274
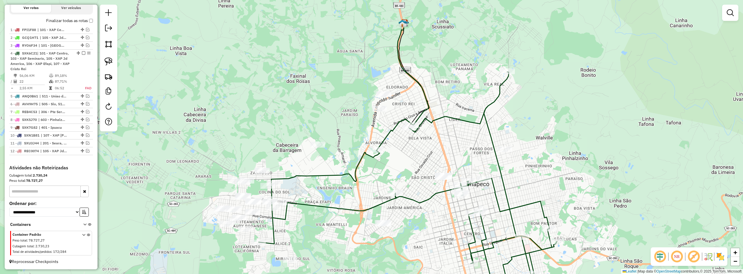
drag, startPoint x: 311, startPoint y: 110, endPoint x: 336, endPoint y: 166, distance: 60.8
click at [336, 166] on div "Janela de atendimento Grade de atendimento Capacidade Transportadoras Veículos …" at bounding box center [371, 137] width 743 height 274
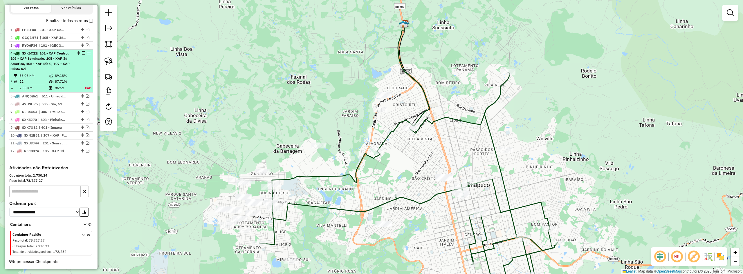
click at [82, 53] on em at bounding box center [83, 52] width 3 height 3
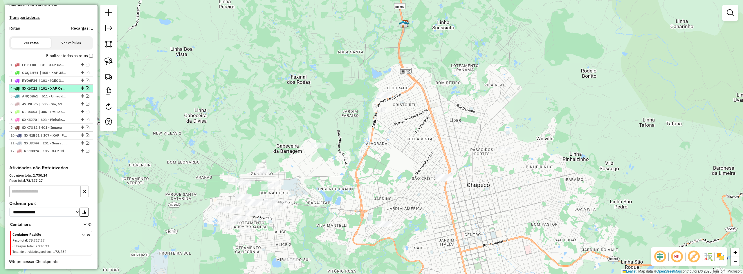
scroll to position [175, 0]
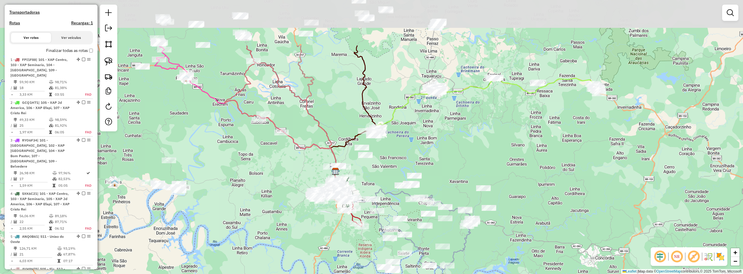
drag, startPoint x: 413, startPoint y: 73, endPoint x: 419, endPoint y: 150, distance: 77.1
click at [419, 150] on div "Janela de atendimento Grade de atendimento Capacidade Transportadoras Veículos …" at bounding box center [371, 137] width 743 height 274
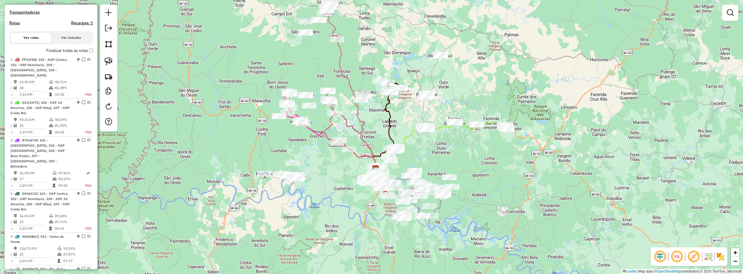
drag, startPoint x: 441, startPoint y: 149, endPoint x: 437, endPoint y: 157, distance: 9.3
click at [437, 157] on div "Janela de atendimento Grade de atendimento Capacidade Transportadoras Veículos …" at bounding box center [371, 137] width 743 height 274
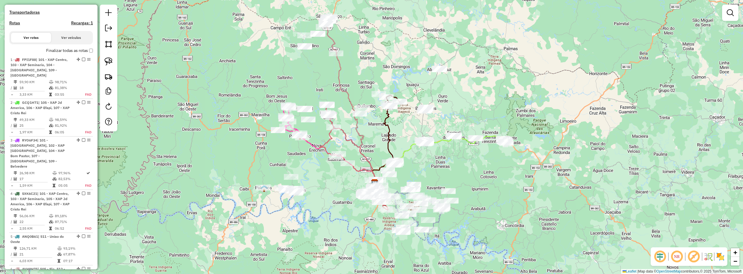
click at [481, 90] on div "Janela de atendimento Grade de atendimento Capacidade Transportadoras Veículos …" at bounding box center [371, 137] width 743 height 274
click at [732, 12] on em at bounding box center [730, 12] width 7 height 7
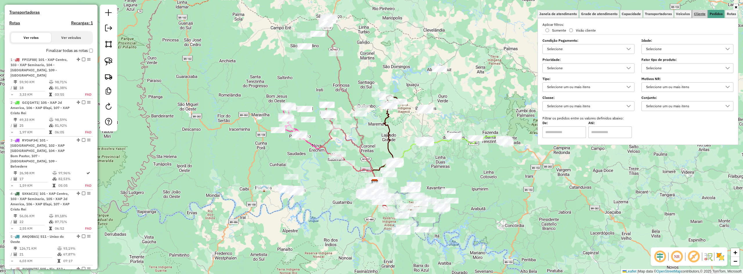
click at [700, 15] on span "Cliente" at bounding box center [700, 13] width 12 height 3
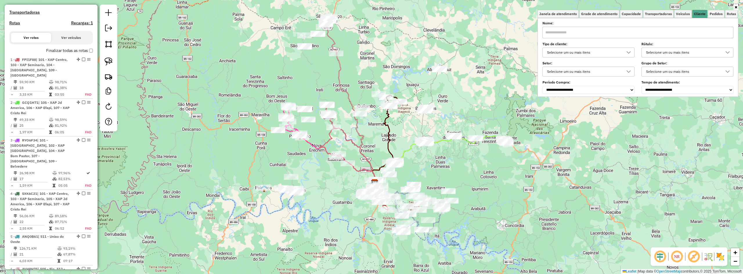
click at [610, 54] on div "Selecione um ou mais itens" at bounding box center [584, 52] width 78 height 9
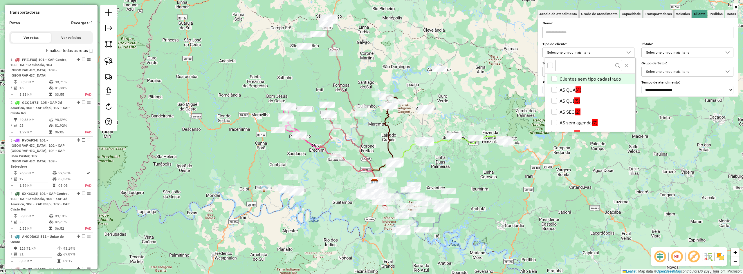
scroll to position [3, 20]
click at [555, 99] on div "AS QUI" at bounding box center [555, 101] width 6 height 6
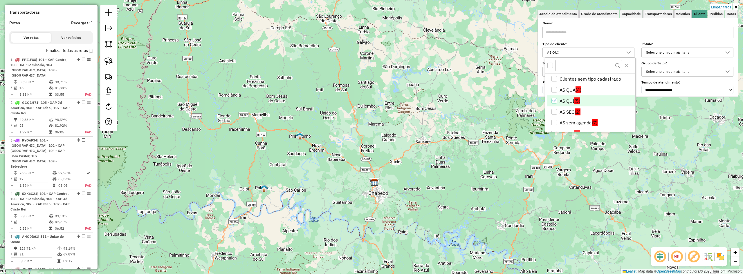
click at [555, 112] on div "AS SEG" at bounding box center [555, 112] width 6 height 6
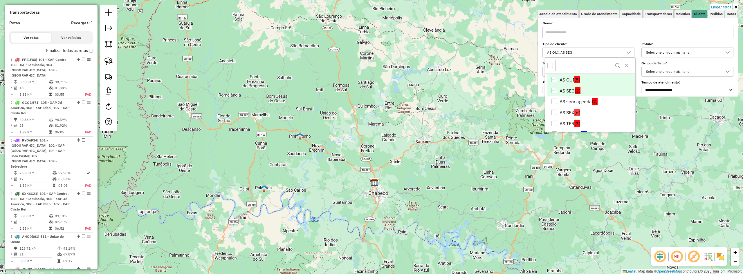
scroll to position [29, 0]
click at [553, 106] on div "AS SEX" at bounding box center [555, 105] width 6 height 6
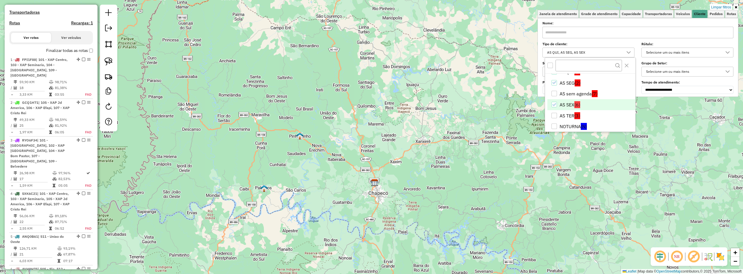
click at [554, 117] on div "AS TER" at bounding box center [555, 116] width 6 height 6
click at [458, 166] on div "Limpar filtros Janela de atendimento Grade de atendimento Capacidade Transporta…" at bounding box center [371, 137] width 743 height 274
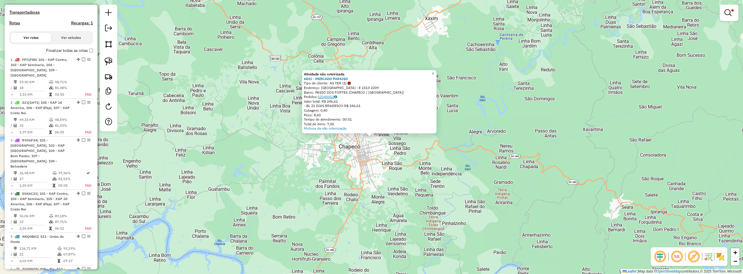
click at [329, 95] on link "12145012" at bounding box center [327, 97] width 19 height 4
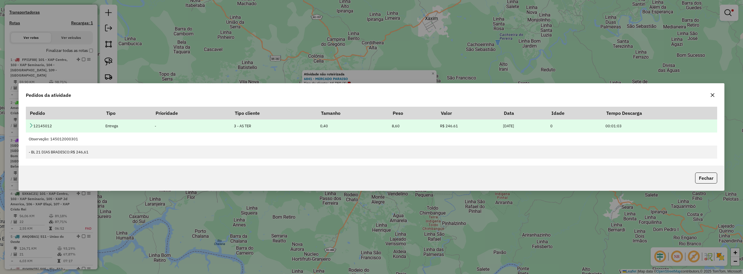
click at [33, 126] on td "12145012" at bounding box center [64, 126] width 76 height 13
click at [29, 126] on icon at bounding box center [31, 125] width 5 height 5
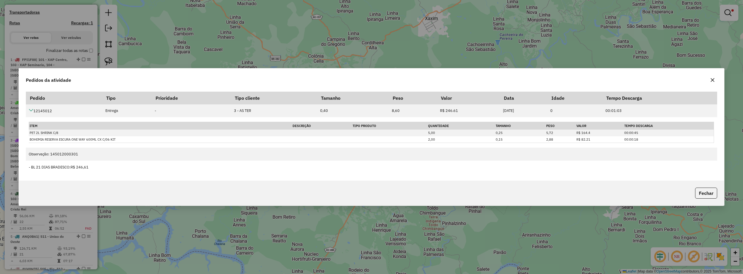
click at [715, 80] on button "button" at bounding box center [712, 79] width 9 height 9
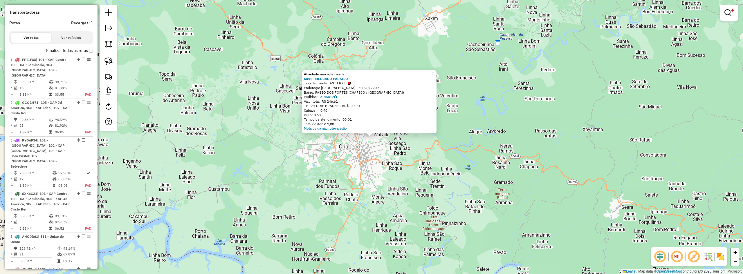
click at [434, 71] on span "×" at bounding box center [433, 73] width 3 height 5
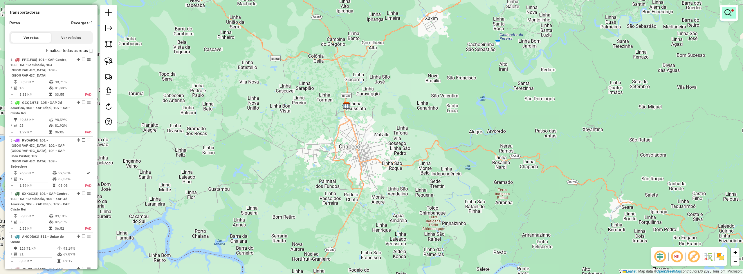
click at [728, 13] on em at bounding box center [728, 12] width 7 height 7
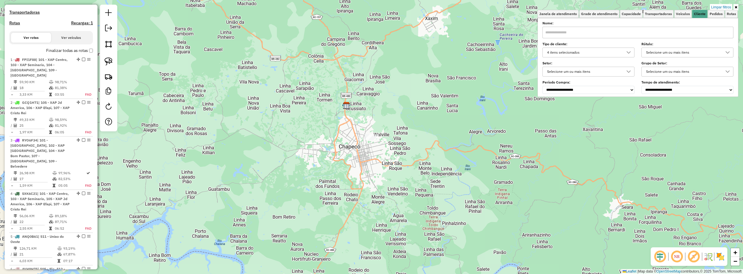
click at [630, 55] on icon at bounding box center [628, 52] width 5 height 5
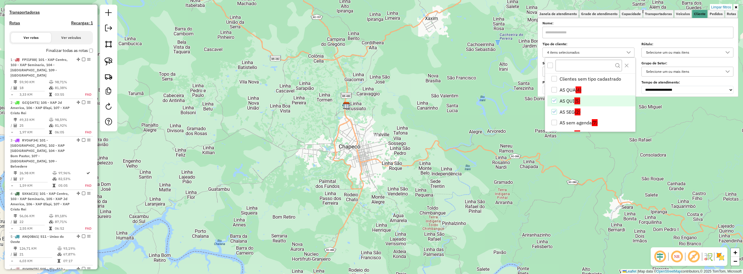
click at [717, 6] on link "Limpar filtros" at bounding box center [721, 7] width 22 height 6
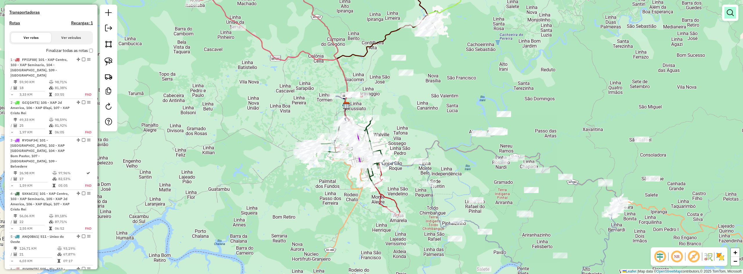
click at [731, 15] on em at bounding box center [730, 12] width 7 height 7
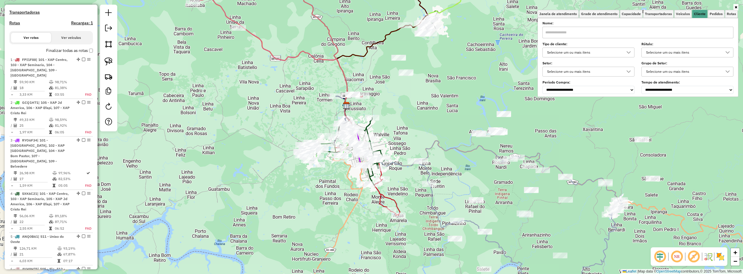
click at [613, 54] on div "Selecione um ou mais itens" at bounding box center [584, 52] width 78 height 9
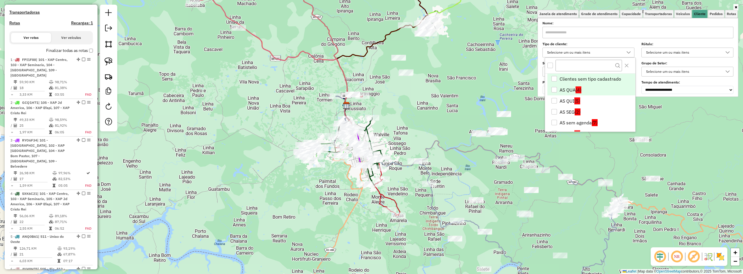
click at [568, 90] on li "AS QUA (4)" at bounding box center [591, 89] width 88 height 11
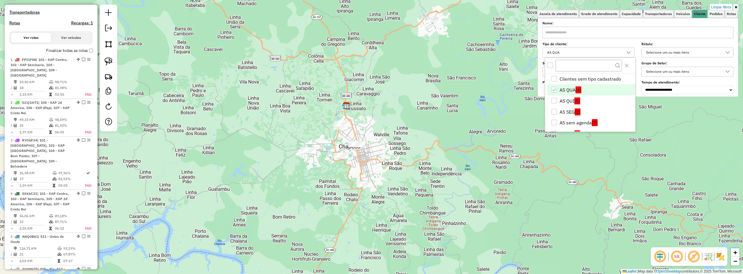
click at [431, 176] on div "Limpar filtros Janela de atendimento Grade de atendimento Capacidade Transporta…" at bounding box center [371, 137] width 743 height 274
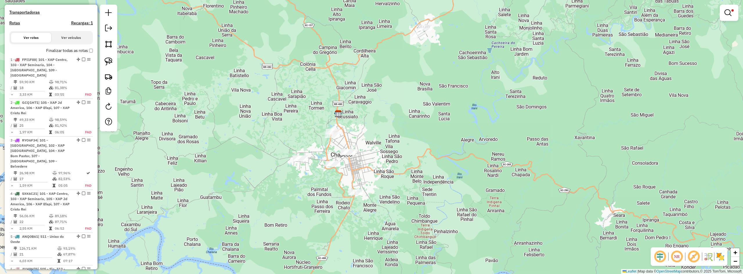
drag, startPoint x: 409, startPoint y: 141, endPoint x: 399, endPoint y: 151, distance: 14.2
click at [399, 151] on div "Limpar filtros Janela de atendimento Grade de atendimento Capacidade Transporta…" at bounding box center [371, 137] width 743 height 274
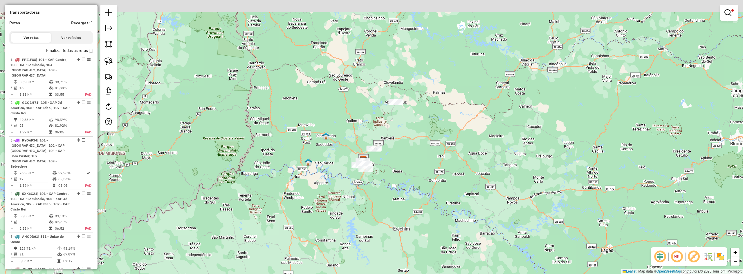
drag, startPoint x: 402, startPoint y: 140, endPoint x: 403, endPoint y: 143, distance: 3.2
click at [403, 143] on div "Limpar filtros Janela de atendimento Grade de atendimento Capacidade Transporta…" at bounding box center [371, 137] width 743 height 274
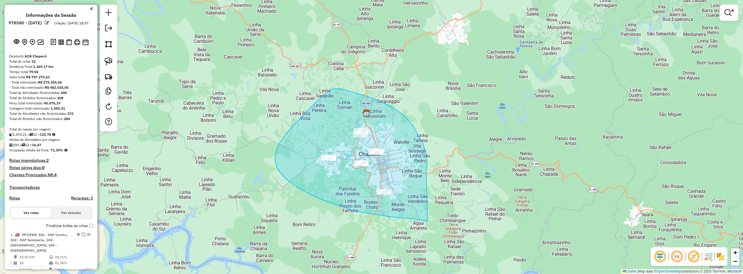
scroll to position [175, 0]
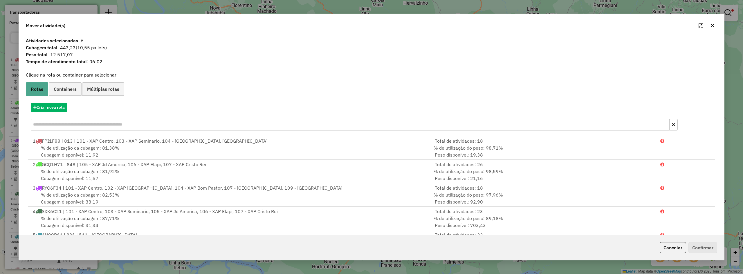
click at [713, 26] on icon "button" at bounding box center [712, 25] width 5 height 5
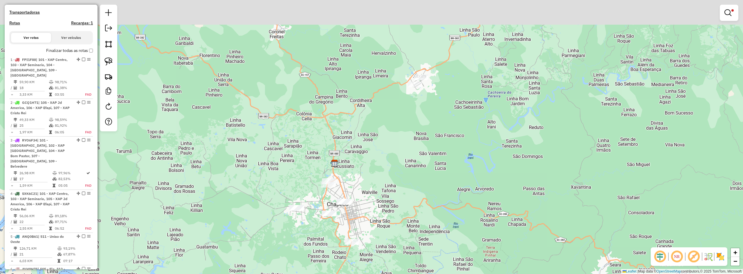
drag, startPoint x: 550, startPoint y: 123, endPoint x: 535, endPoint y: 132, distance: 17.8
click at [545, 130] on div "Limpar filtros Janela de atendimento Grade de atendimento Capacidade Transporta…" at bounding box center [371, 137] width 743 height 274
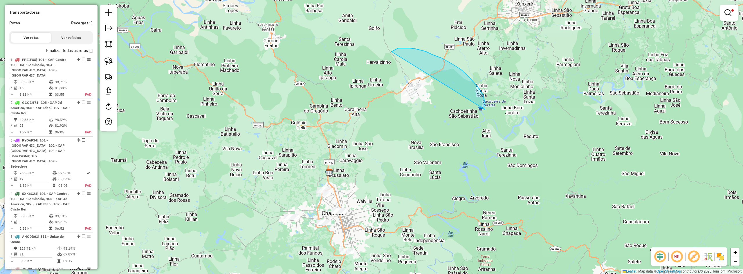
drag, startPoint x: 485, startPoint y: 107, endPoint x: 381, endPoint y: 131, distance: 106.8
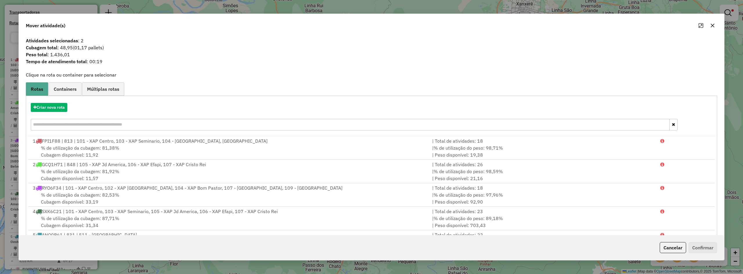
click at [709, 24] on button "button" at bounding box center [712, 25] width 9 height 9
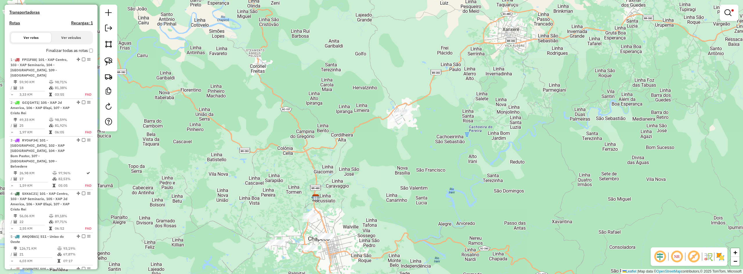
drag, startPoint x: 545, startPoint y: 93, endPoint x: 498, endPoint y: 184, distance: 102.7
click at [501, 180] on div "Limpar filtros Janela de atendimento Grade de atendimento Capacidade Transporta…" at bounding box center [371, 137] width 743 height 274
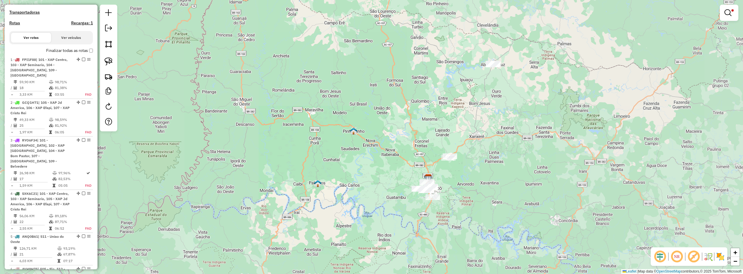
drag, startPoint x: 500, startPoint y: 90, endPoint x: 469, endPoint y: 144, distance: 62.2
click at [469, 144] on div "Limpar filtros Janela de atendimento Grade de atendimento Capacidade Transporta…" at bounding box center [371, 137] width 743 height 274
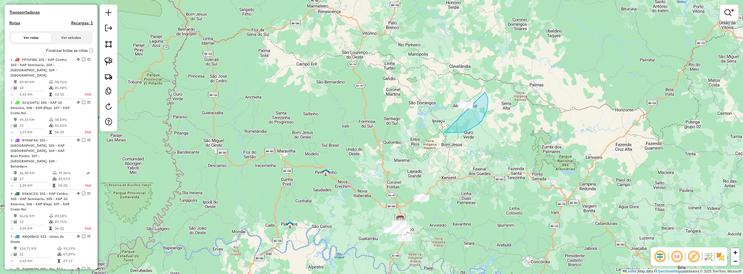
drag, startPoint x: 444, startPoint y: 133, endPoint x: 414, endPoint y: 88, distance: 53.9
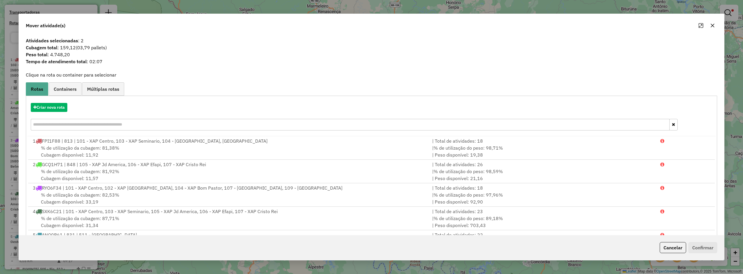
click at [713, 23] on icon "button" at bounding box center [712, 25] width 5 height 5
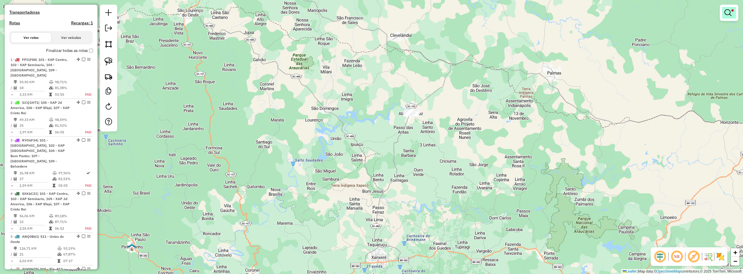
click at [729, 15] on em at bounding box center [728, 12] width 7 height 7
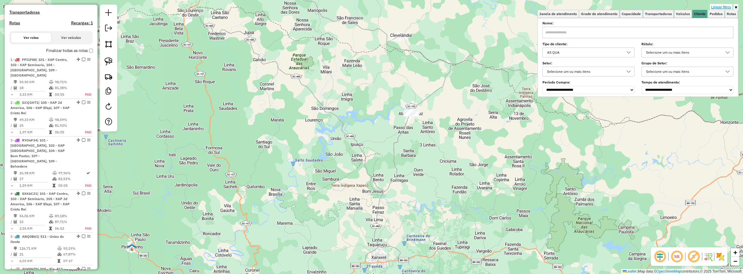
click at [723, 7] on link "Limpar filtros" at bounding box center [721, 7] width 22 height 6
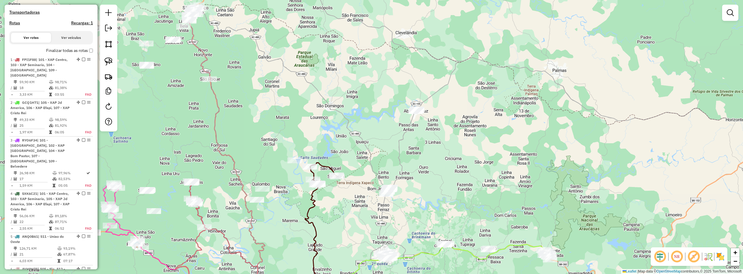
drag, startPoint x: 423, startPoint y: 163, endPoint x: 451, endPoint y: 123, distance: 49.4
click at [450, 124] on div "Janela de atendimento Grade de atendimento Capacidade Transportadoras Veículos …" at bounding box center [371, 137] width 743 height 274
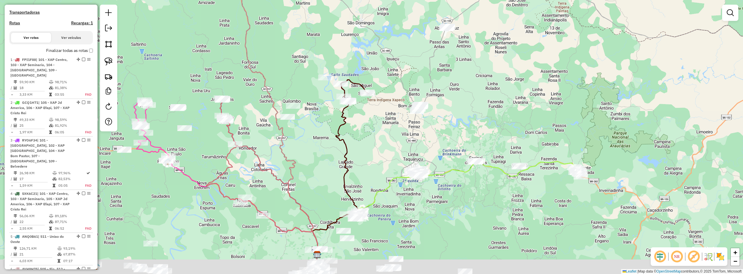
drag, startPoint x: 458, startPoint y: 125, endPoint x: 458, endPoint y: 118, distance: 6.7
click at [458, 120] on div "Janela de atendimento Grade de atendimento Capacidade Transportadoras Veículos …" at bounding box center [371, 137] width 743 height 274
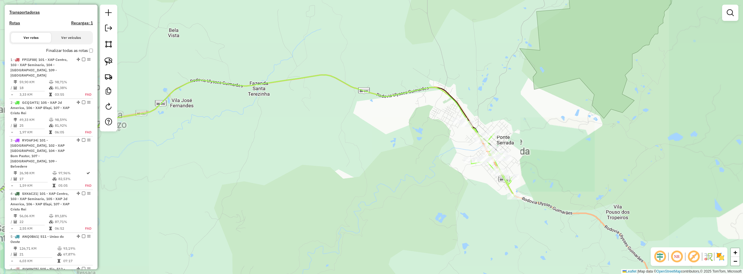
drag, startPoint x: 539, startPoint y: 133, endPoint x: 571, endPoint y: 139, distance: 32.8
click at [575, 140] on div "Janela de atendimento Grade de atendimento Capacidade Transportadoras Veículos …" at bounding box center [371, 137] width 743 height 274
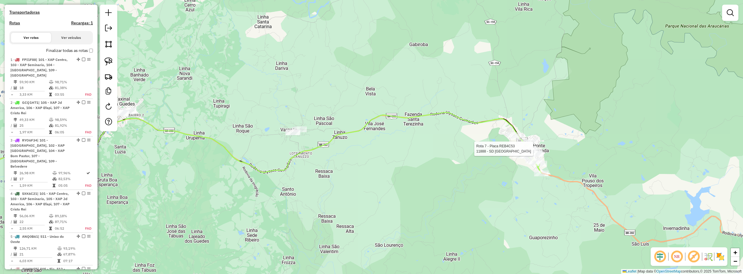
select select "**********"
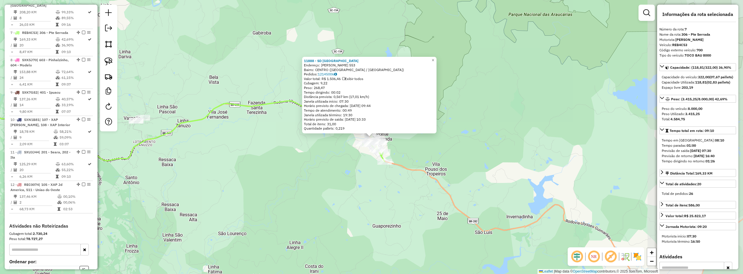
scroll to position [458, 0]
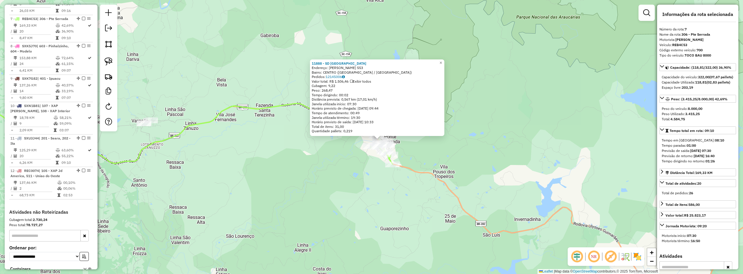
drag, startPoint x: 480, startPoint y: 158, endPoint x: 499, endPoint y: 164, distance: 19.7
click at [498, 164] on div "11888 - SD [GEOGRAPHIC_DATA] Endereço: [PERSON_NAME] 553 Bairro: [GEOGRAPHIC_DA…" at bounding box center [371, 137] width 743 height 274
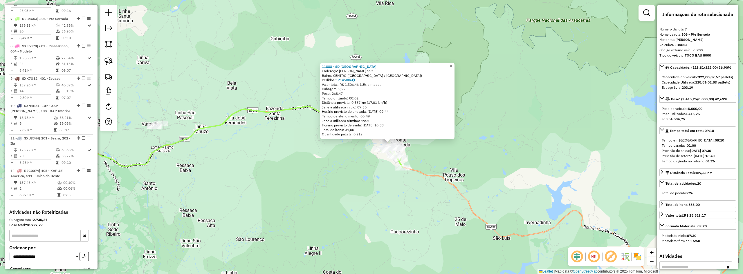
click at [472, 174] on div "11888 - SD [GEOGRAPHIC_DATA] Endereço: [PERSON_NAME] 553 Bairro: [GEOGRAPHIC_DA…" at bounding box center [371, 137] width 743 height 274
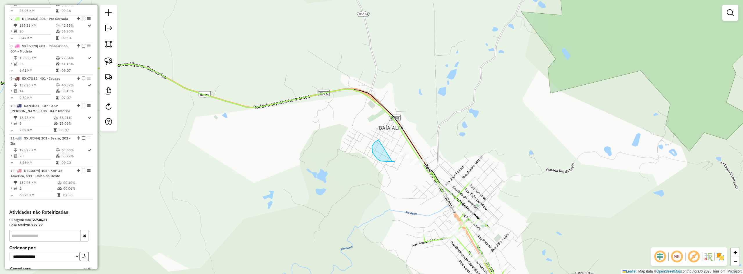
drag, startPoint x: 372, startPoint y: 151, endPoint x: 392, endPoint y: 162, distance: 22.9
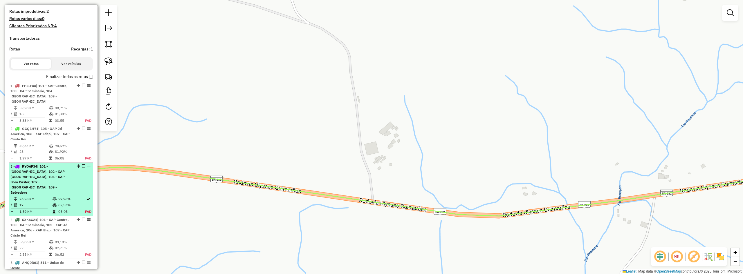
scroll to position [202, 0]
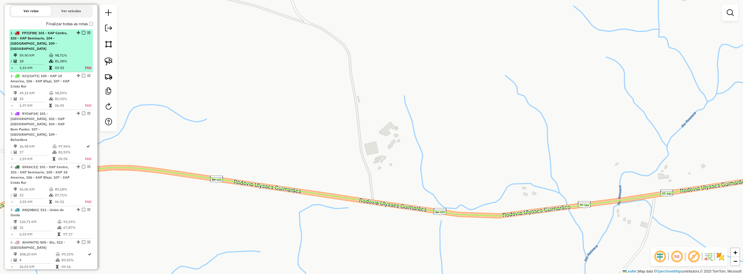
click at [82, 35] on em at bounding box center [83, 32] width 3 height 3
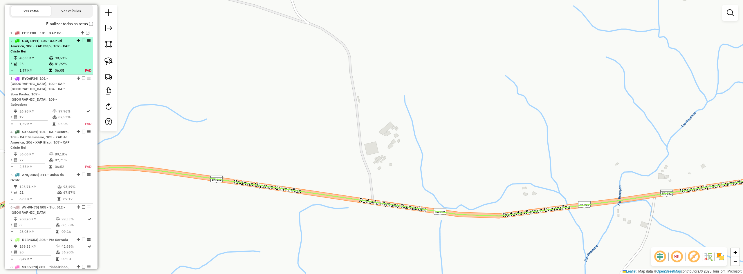
click at [82, 42] on em at bounding box center [83, 40] width 3 height 3
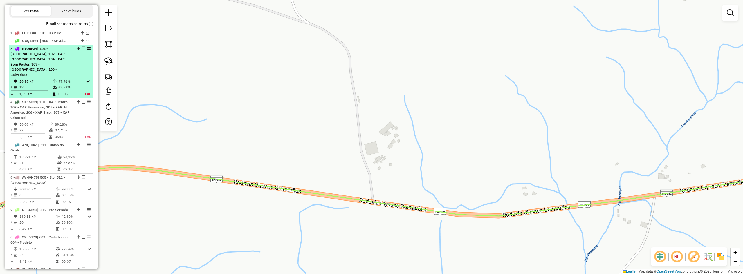
click at [82, 50] on em at bounding box center [83, 48] width 3 height 3
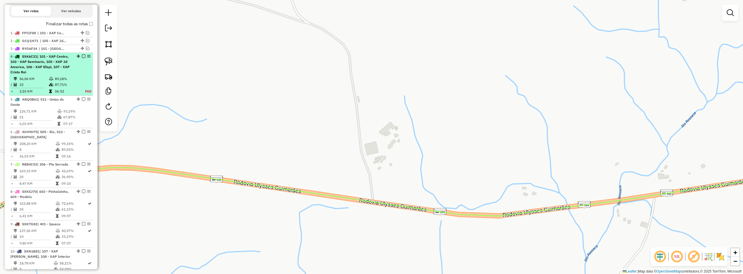
click at [83, 58] on em at bounding box center [83, 56] width 3 height 3
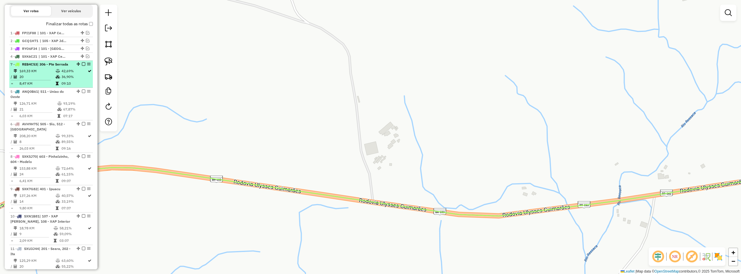
drag, startPoint x: 75, startPoint y: 135, endPoint x: 71, endPoint y: 69, distance: 65.4
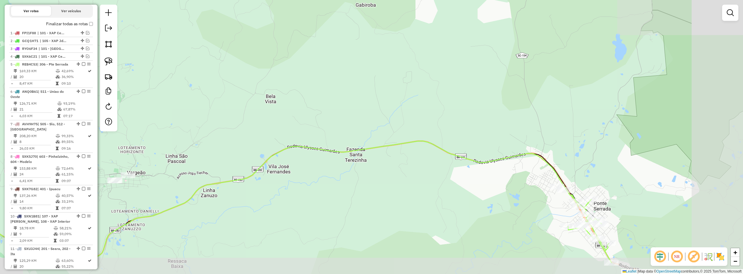
drag, startPoint x: 542, startPoint y: 197, endPoint x: 387, endPoint y: 168, distance: 157.3
click at [388, 169] on div "Janela de atendimento Grade de atendimento Capacidade Transportadoras Veículos …" at bounding box center [371, 137] width 743 height 274
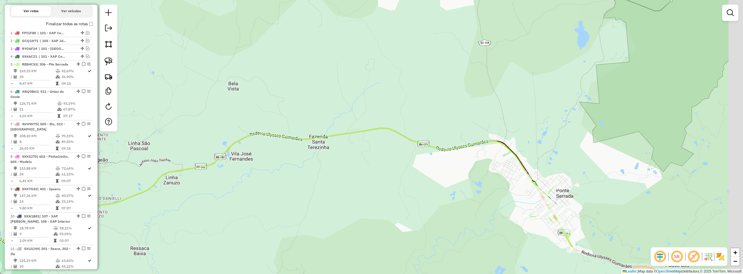
drag, startPoint x: 509, startPoint y: 208, endPoint x: 480, endPoint y: 199, distance: 30.5
click at [481, 200] on div "Janela de atendimento Grade de atendimento Capacidade Transportadoras Veículos …" at bounding box center [371, 137] width 743 height 274
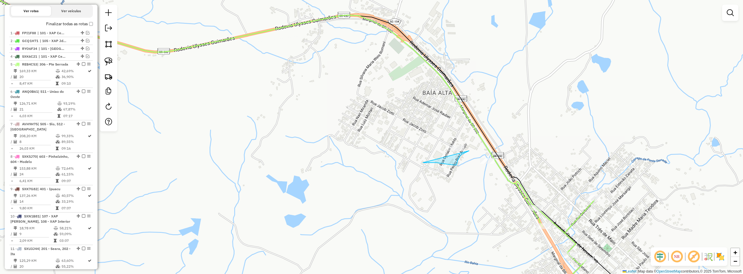
drag, startPoint x: 423, startPoint y: 163, endPoint x: 433, endPoint y: 122, distance: 42.4
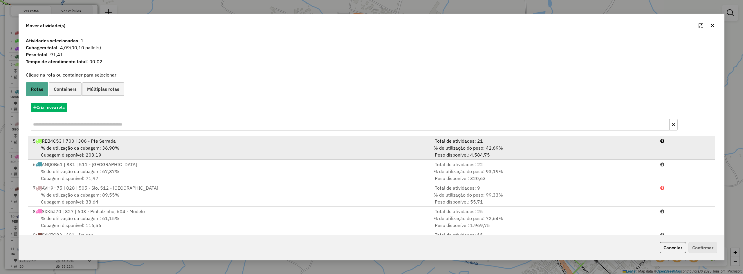
click at [182, 147] on div "% de utilização da cubagem: 36,90% Cubagem disponível: 203,19" at bounding box center [228, 152] width 399 height 14
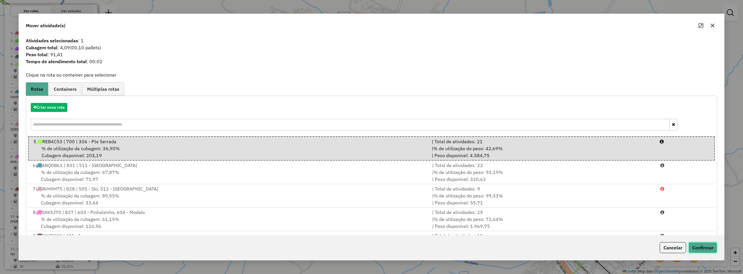
click at [708, 248] on button "Confirmar" at bounding box center [703, 247] width 29 height 11
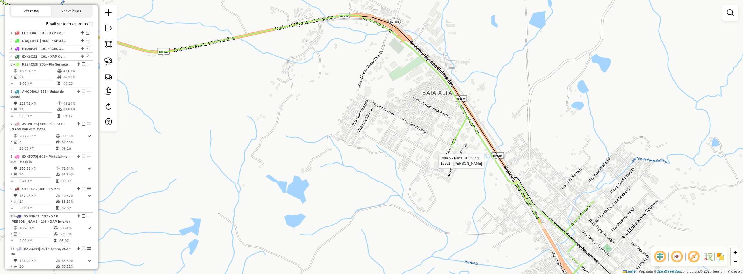
click at [484, 164] on div at bounding box center [487, 161] width 15 height 6
select select "**********"
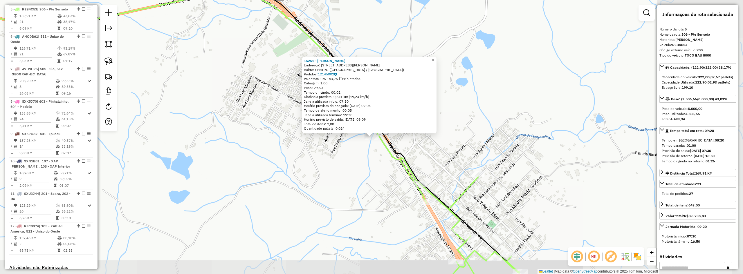
scroll to position [263, 0]
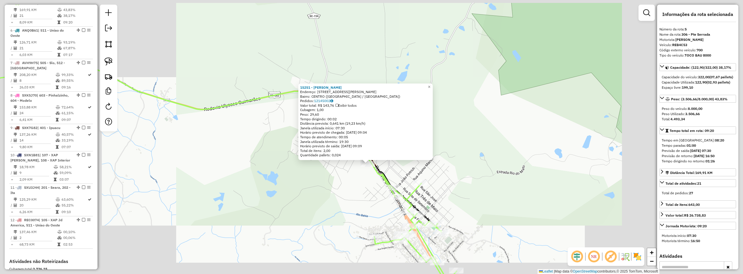
click at [345, 198] on div "15251 - ALMERI ANTUNES Endereço: Rua Pedro B Araujo 22 Bairro: CENTRO (PONTE SE…" at bounding box center [371, 137] width 743 height 274
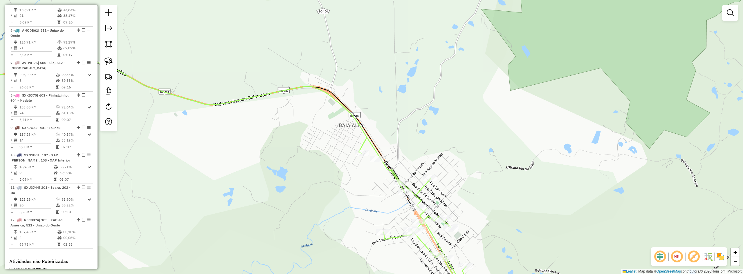
drag, startPoint x: 322, startPoint y: 199, endPoint x: 363, endPoint y: 177, distance: 45.8
click at [360, 179] on div "Janela de atendimento Grade de atendimento Capacidade Transportadoras Veículos …" at bounding box center [371, 137] width 743 height 274
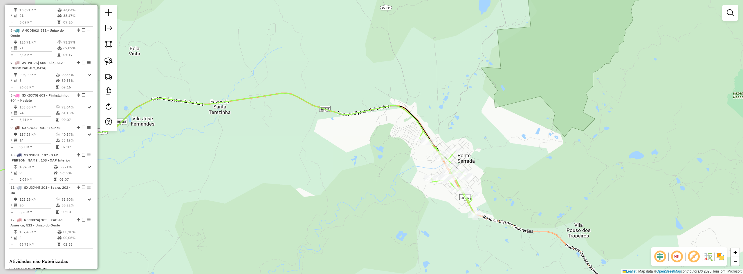
drag, startPoint x: 328, startPoint y: 183, endPoint x: 370, endPoint y: 160, distance: 47.0
click at [369, 163] on div "Janela de atendimento Grade de atendimento Capacidade Transportadoras Veículos …" at bounding box center [371, 137] width 743 height 274
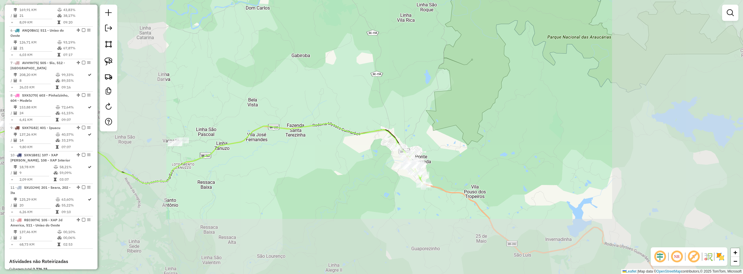
drag, startPoint x: 321, startPoint y: 162, endPoint x: 390, endPoint y: 172, distance: 69.5
click at [389, 172] on div "Janela de atendimento Grade de atendimento Capacidade Transportadoras Veículos …" at bounding box center [371, 137] width 743 height 274
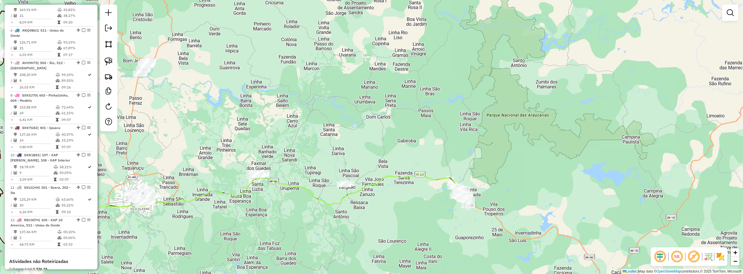
drag, startPoint x: 356, startPoint y: 183, endPoint x: 383, endPoint y: 197, distance: 30.5
click at [383, 199] on div "Janela de atendimento Grade de atendimento Capacidade Transportadoras Veículos …" at bounding box center [371, 137] width 743 height 274
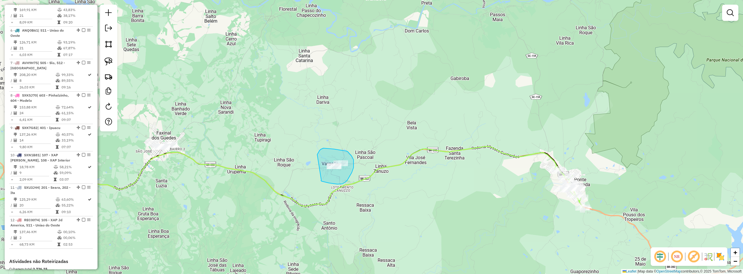
drag, startPoint x: 321, startPoint y: 180, endPoint x: 317, endPoint y: 156, distance: 24.8
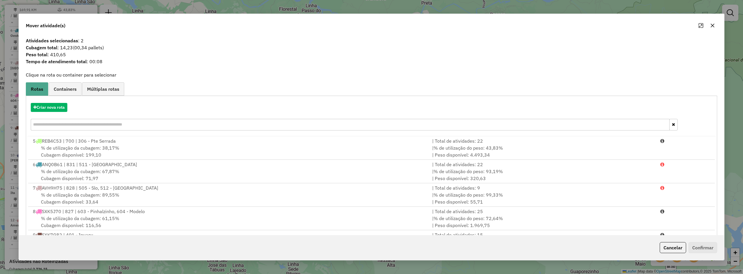
click at [713, 26] on icon "button" at bounding box center [712, 25] width 5 height 5
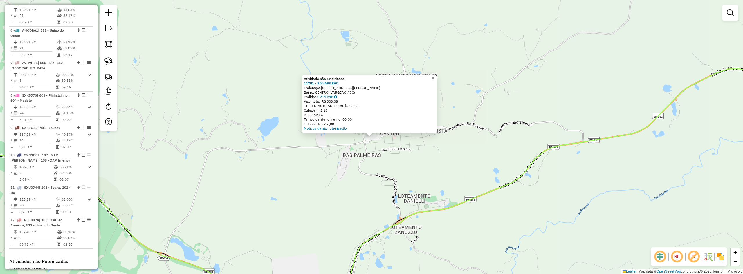
click at [356, 173] on div "Atividade não roteirizada 11781 - SD VARGEAO Endereço: RUA ESPERIDIaO AMIN 187 …" at bounding box center [371, 137] width 743 height 274
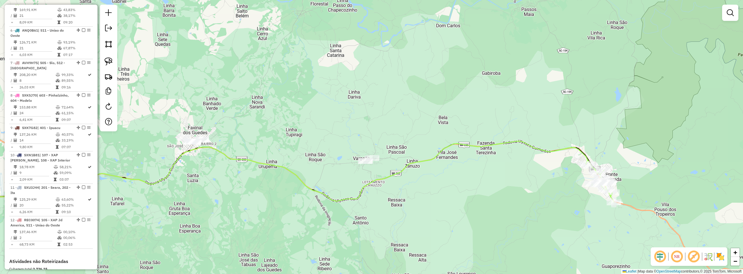
drag, startPoint x: 338, startPoint y: 183, endPoint x: 353, endPoint y: 174, distance: 16.9
click at [352, 174] on div "Janela de atendimento Grade de atendimento Capacidade Transportadoras Veículos …" at bounding box center [371, 137] width 743 height 274
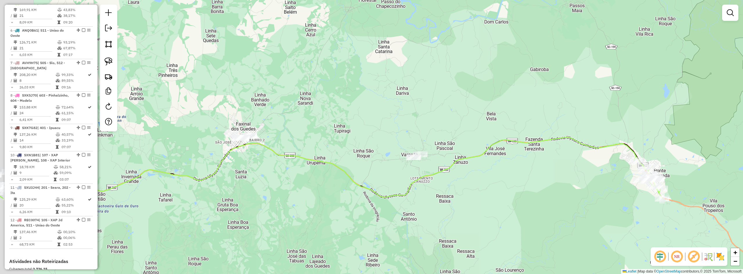
drag, startPoint x: 306, startPoint y: 169, endPoint x: 343, endPoint y: 168, distance: 37.5
click at [343, 168] on div "Janela de atendimento Grade de atendimento Capacidade Transportadoras Veículos …" at bounding box center [371, 137] width 743 height 274
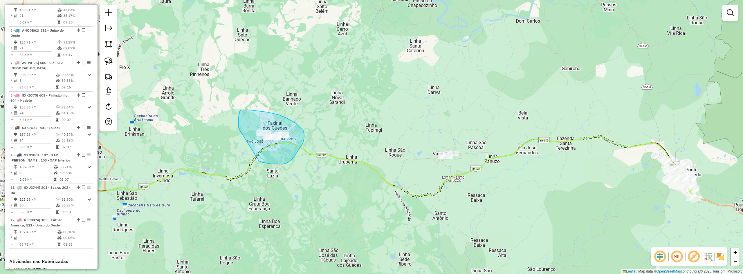
drag, startPoint x: 259, startPoint y: 161, endPoint x: 240, endPoint y: 131, distance: 34.6
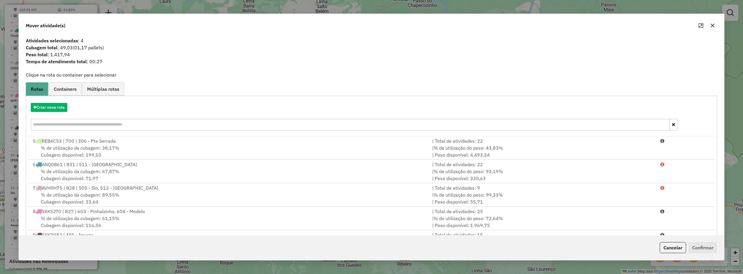
click at [713, 26] on icon "button" at bounding box center [713, 26] width 4 height 4
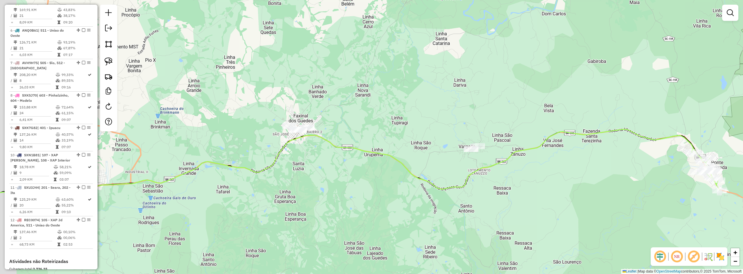
drag, startPoint x: 402, startPoint y: 131, endPoint x: 446, endPoint y: 118, distance: 46.3
click at [443, 120] on div "Janela de atendimento Grade de atendimento Capacidade Transportadoras Veículos …" at bounding box center [371, 137] width 743 height 274
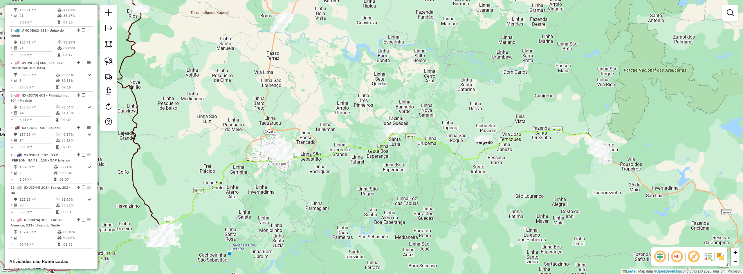
drag, startPoint x: 426, startPoint y: 110, endPoint x: 436, endPoint y: 120, distance: 14.0
click at [436, 120] on div "Janela de atendimento Grade de atendimento Capacidade Transportadoras Veículos …" at bounding box center [371, 137] width 743 height 274
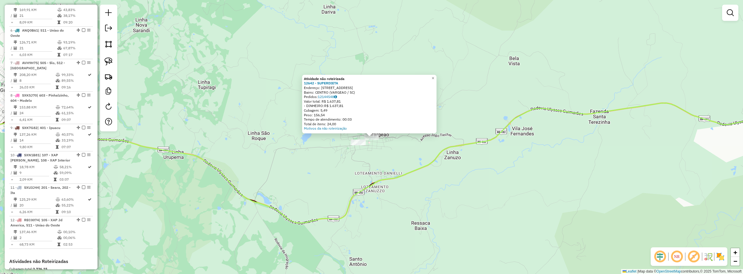
click at [381, 167] on div "Atividade não roteirizada 12642 - SUPERDIETA Endereço: AVENIDA VINTE E UM DE AB…" at bounding box center [371, 137] width 743 height 274
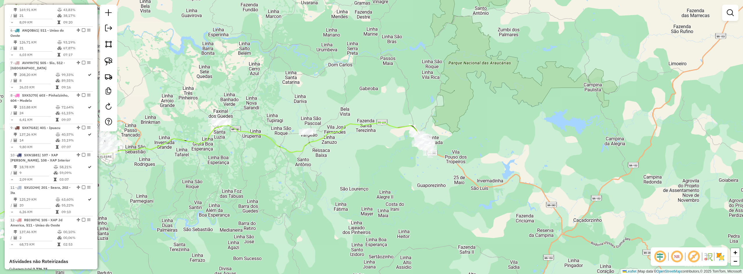
drag, startPoint x: 413, startPoint y: 174, endPoint x: 397, endPoint y: 156, distance: 24.7
click at [397, 156] on div "Janela de atendimento Grade de atendimento Capacidade Transportadoras Veículos …" at bounding box center [371, 137] width 743 height 274
select select "**********"
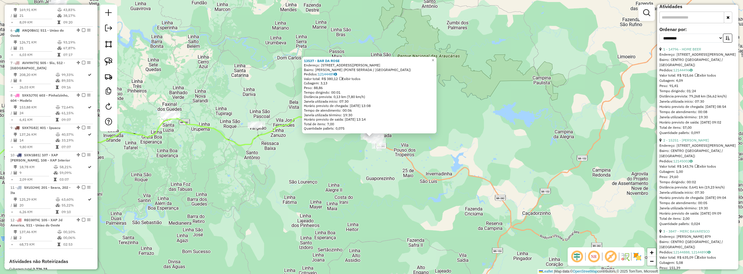
scroll to position [261, 0]
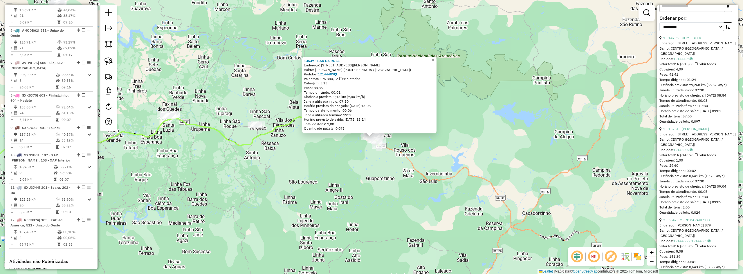
click at [530, 197] on div "13537 - BAR DA ROSE Endereço: RUA AROLDO DE CARVALHO 256 Bairro: ANTONIO PAGLIA…" at bounding box center [371, 137] width 743 height 274
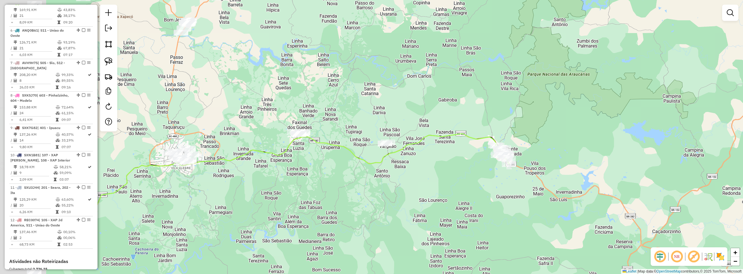
drag, startPoint x: 430, startPoint y: 184, endPoint x: 543, endPoint y: 197, distance: 113.7
click at [565, 202] on div "Janela de atendimento Grade de atendimento Capacidade Transportadoras Veículos …" at bounding box center [371, 137] width 743 height 274
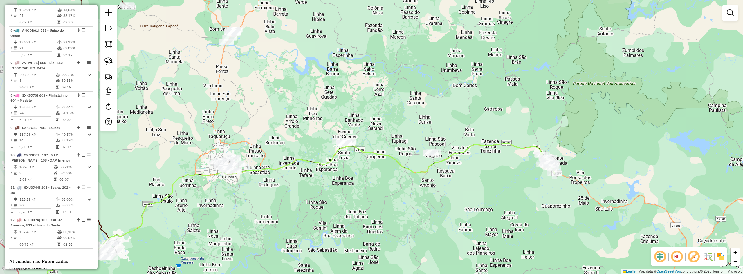
drag, startPoint x: 491, startPoint y: 187, endPoint x: 533, endPoint y: 190, distance: 41.9
click at [532, 193] on div "Janela de atendimento Grade de atendimento Capacidade Transportadoras Veículos …" at bounding box center [371, 137] width 743 height 274
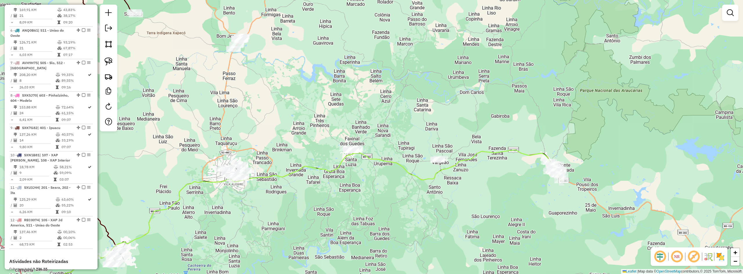
drag, startPoint x: 360, startPoint y: 68, endPoint x: 416, endPoint y: 147, distance: 97.3
click at [416, 147] on div "Janela de atendimento Grade de atendimento Capacidade Transportadoras Veículos …" at bounding box center [371, 137] width 743 height 274
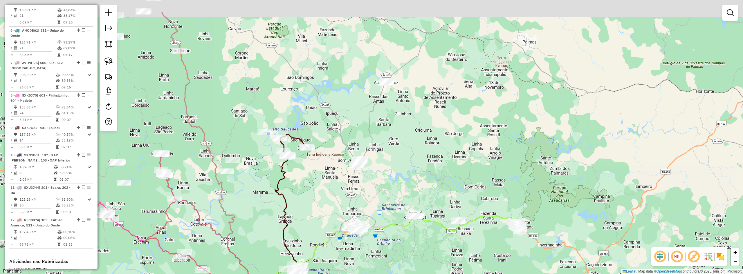
drag, startPoint x: 379, startPoint y: 109, endPoint x: 395, endPoint y: 143, distance: 37.4
click at [395, 143] on div "Janela de atendimento Grade de atendimento Capacidade Transportadoras Veículos …" at bounding box center [371, 137] width 743 height 274
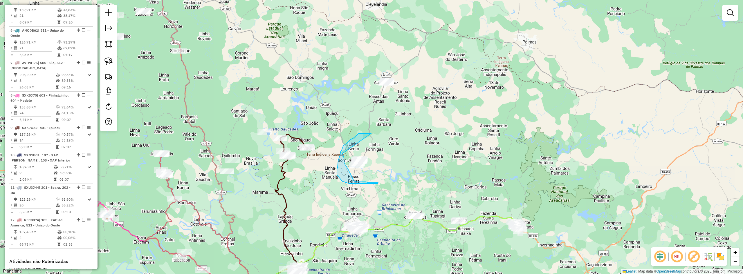
drag, startPoint x: 371, startPoint y: 134, endPoint x: 343, endPoint y: 154, distance: 35.0
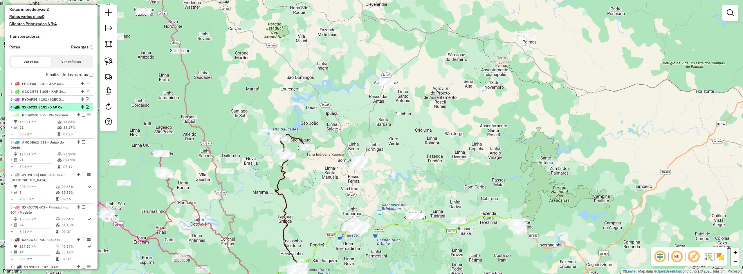
scroll to position [147, 0]
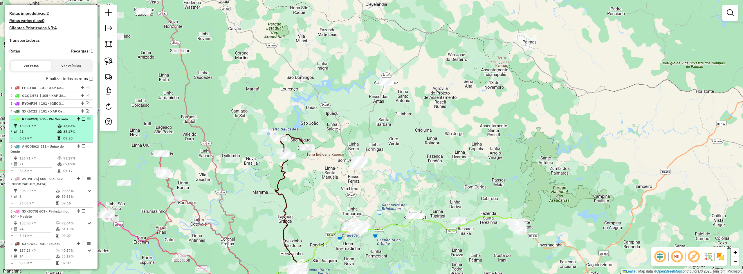
click at [82, 121] on em at bounding box center [83, 118] width 3 height 3
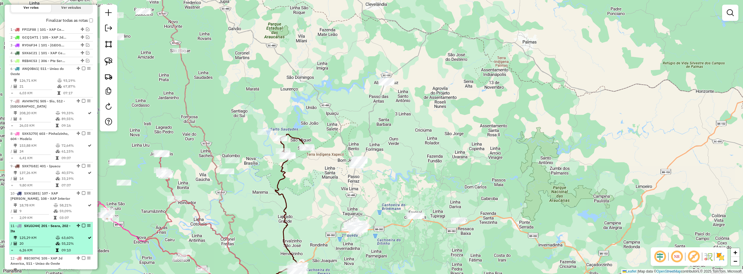
scroll to position [205, 0]
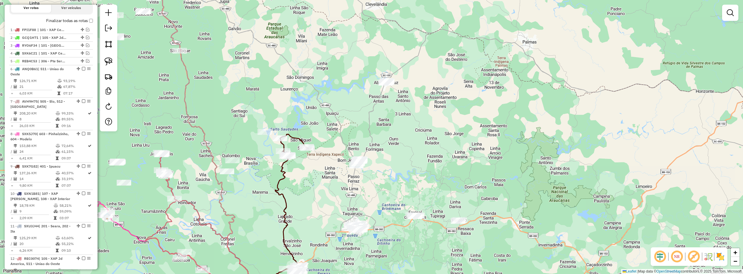
drag, startPoint x: 425, startPoint y: 129, endPoint x: 389, endPoint y: 139, distance: 37.0
click at [390, 139] on div "Janela de atendimento Grade de atendimento Capacidade Transportadoras Veículos …" at bounding box center [371, 137] width 743 height 274
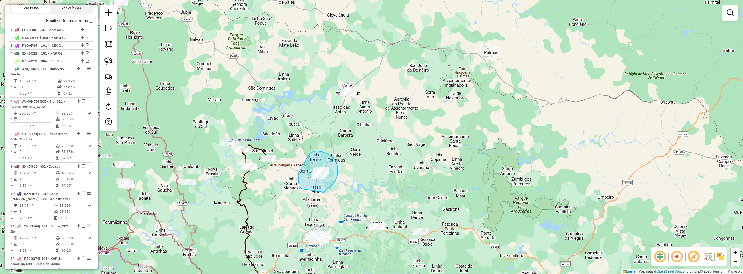
drag, startPoint x: 322, startPoint y: 193, endPoint x: 301, endPoint y: 189, distance: 21.2
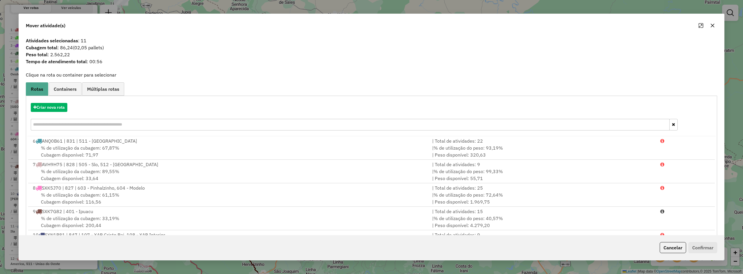
click at [713, 25] on icon "button" at bounding box center [712, 25] width 5 height 5
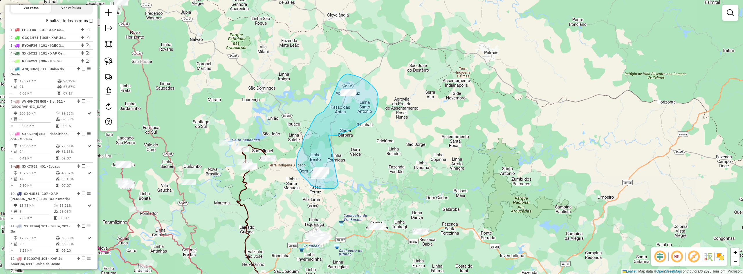
drag, startPoint x: 329, startPoint y: 135, endPoint x: 338, endPoint y: 184, distance: 49.5
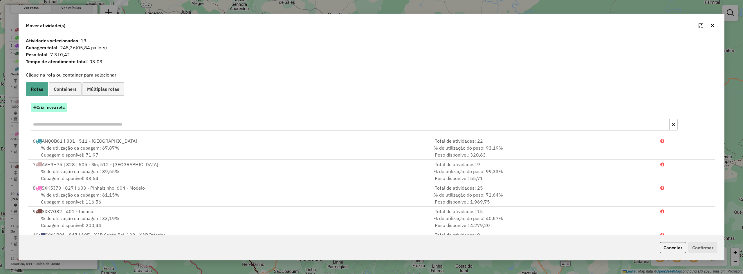
click at [56, 107] on button "Criar nova rota" at bounding box center [49, 107] width 37 height 9
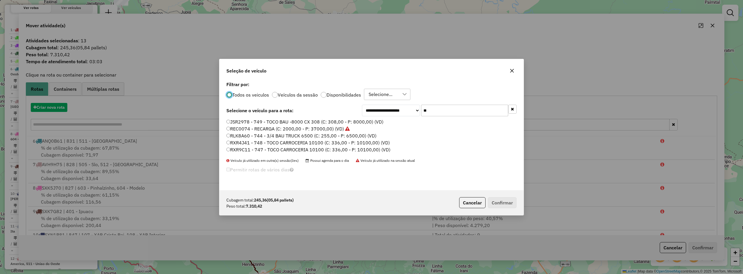
scroll to position [3, 2]
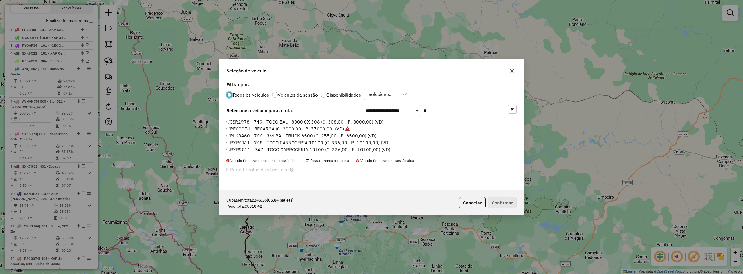
click at [440, 114] on input "**" at bounding box center [464, 111] width 87 height 12
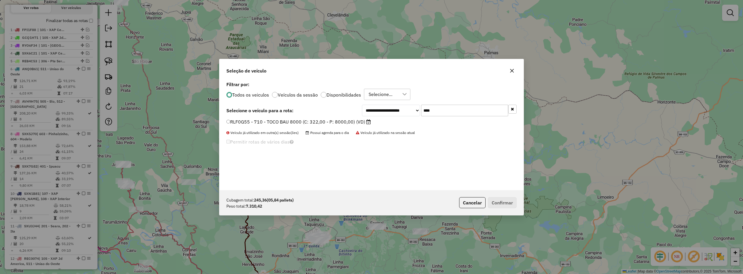
type input "****"
click at [293, 119] on div "**********" at bounding box center [371, 135] width 304 height 110
click at [287, 120] on label "RLF0G55 - 710 - TOCO BAU 8000 (C: 322,00 - P: 8000,00) (VD)" at bounding box center [298, 121] width 145 height 7
click at [499, 201] on button "Confirmar" at bounding box center [502, 202] width 29 height 11
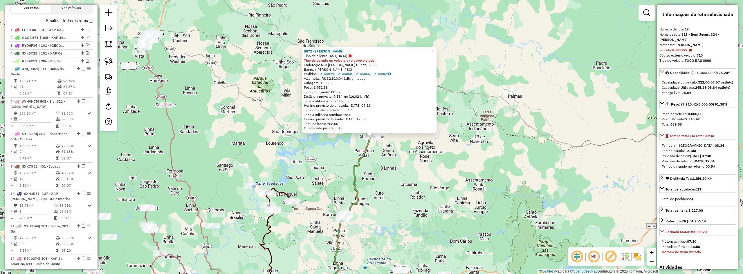
scroll to position [375, 0]
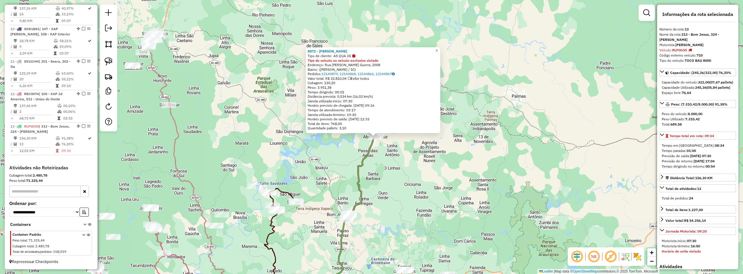
drag, startPoint x: 388, startPoint y: 178, endPoint x: 411, endPoint y: 163, distance: 28.0
click at [411, 163] on div "8872 - ITALO ABELARDO LUZ Tipo de cliente: AS QUA (4) Tipo do veículo ou veícul…" at bounding box center [371, 137] width 743 height 274
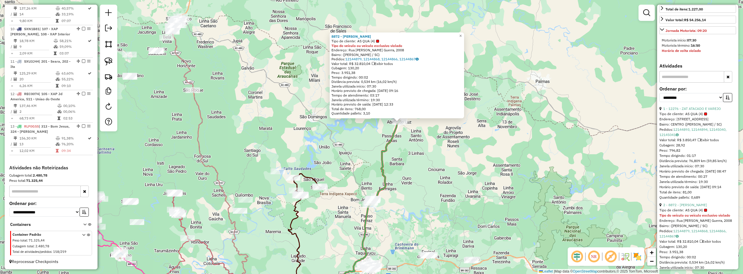
scroll to position [203, 0]
click at [703, 100] on select "**********" at bounding box center [692, 95] width 64 height 9
select select "*********"
click at [660, 100] on select "**********" at bounding box center [692, 95] width 64 height 9
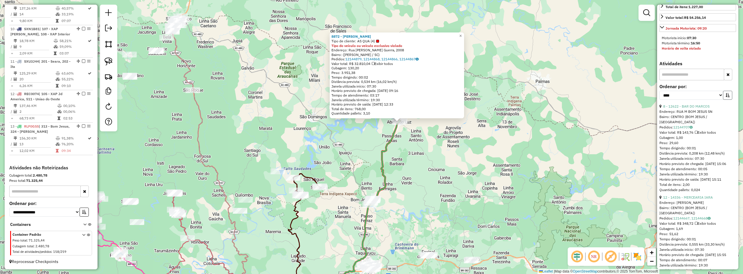
click at [727, 97] on icon "button" at bounding box center [728, 95] width 4 height 4
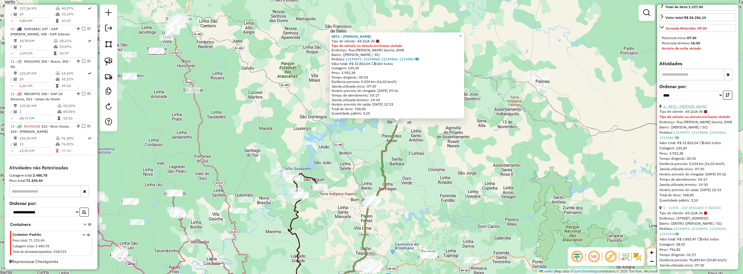
click at [686, 109] on link "2 - 8872 - ITALO ABELARDO LUZ" at bounding box center [685, 106] width 44 height 4
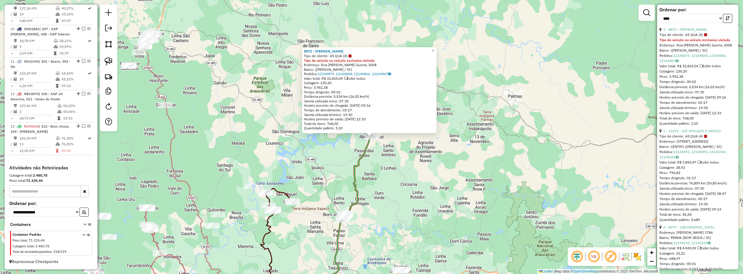
scroll to position [290, 0]
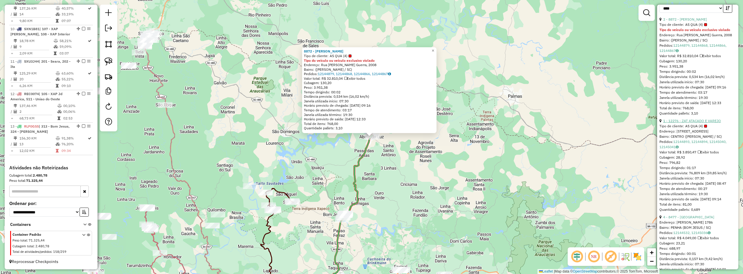
click at [683, 123] on link "1 - 12276 - ZAT ATACADO E VAREJO" at bounding box center [692, 121] width 58 height 4
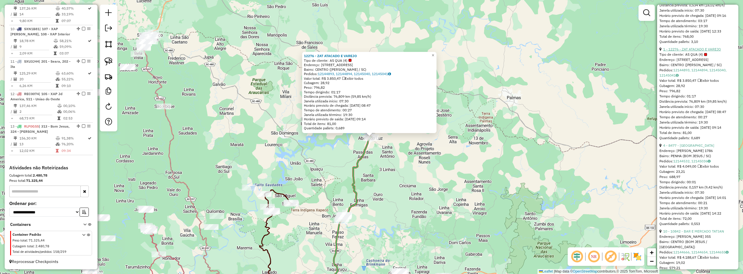
scroll to position [377, 0]
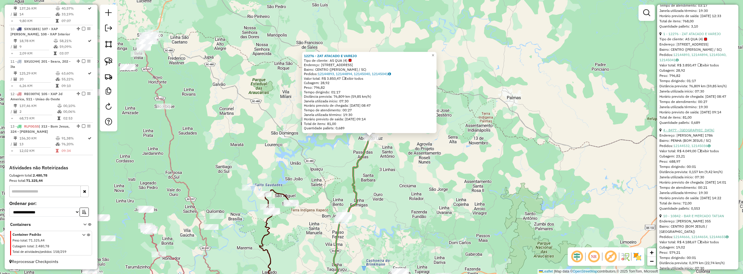
click at [686, 132] on link "4 - 8477 - BAR DO PAULISTA" at bounding box center [688, 130] width 51 height 4
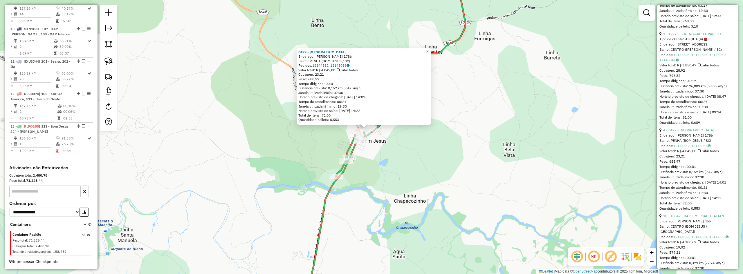
drag, startPoint x: 380, startPoint y: 146, endPoint x: 401, endPoint y: 172, distance: 33.5
click at [401, 172] on div "8477 - BAR DO PAULISTA Endereço: VERGILIO SABINO DA SILVA 1786 Bairro: PENHA (B…" at bounding box center [371, 137] width 743 height 274
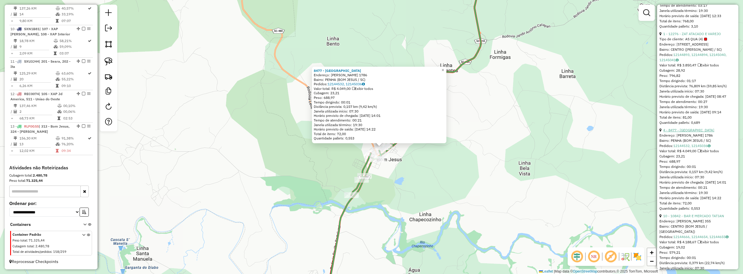
click at [701, 132] on link "4 - 8477 - BAR DO PAULISTA" at bounding box center [688, 130] width 51 height 4
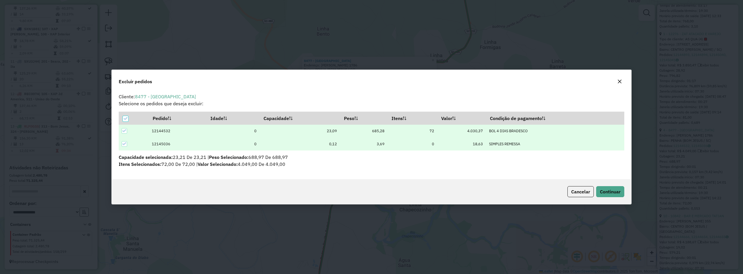
scroll to position [0, 0]
click at [612, 194] on span "Continuar" at bounding box center [610, 192] width 21 height 6
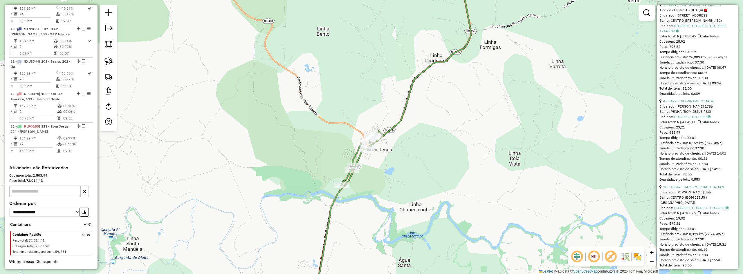
scroll to position [459, 0]
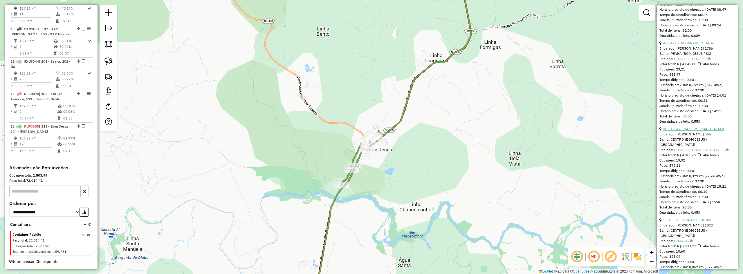
click at [684, 131] on link "10 - 10842 - BAR E MERCADO TATIAN" at bounding box center [693, 129] width 61 height 4
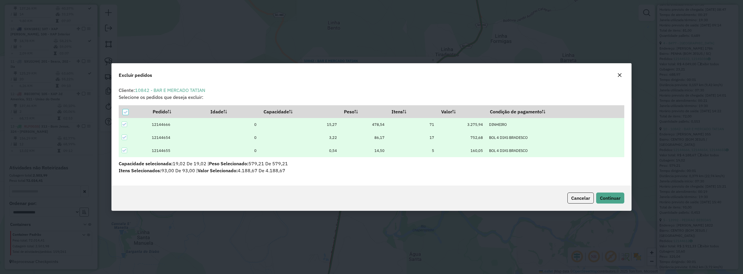
scroll to position [0, 0]
click at [611, 195] on span "Continuar" at bounding box center [610, 198] width 21 height 6
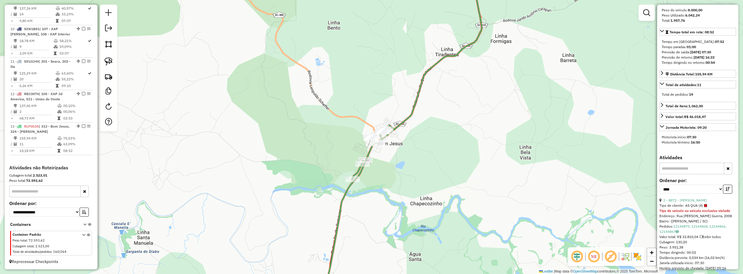
scroll to position [15, 0]
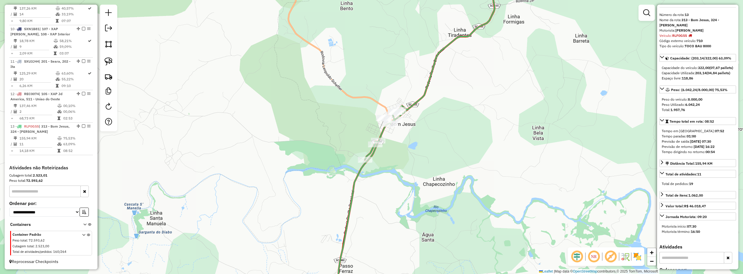
drag, startPoint x: 490, startPoint y: 167, endPoint x: 503, endPoint y: 147, distance: 23.9
click at [503, 147] on div "Janela de atendimento Grade de atendimento Capacidade Transportadoras Veículos …" at bounding box center [371, 137] width 743 height 274
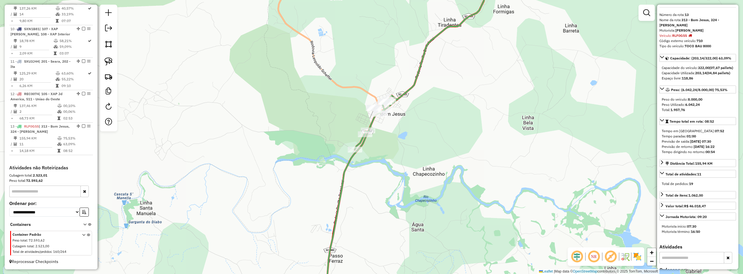
drag, startPoint x: 479, startPoint y: 162, endPoint x: 468, endPoint y: 152, distance: 14.2
click at [468, 152] on div "Janela de atendimento Grade de atendimento Capacidade Transportadoras Veículos …" at bounding box center [371, 137] width 743 height 274
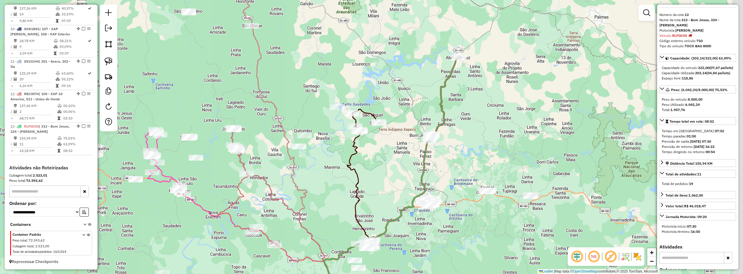
drag, startPoint x: 480, startPoint y: 158, endPoint x: 455, endPoint y: 143, distance: 29.2
click at [455, 143] on div "Janela de atendimento Grade de atendimento Capacidade Transportadoras Veículos …" at bounding box center [371, 137] width 743 height 274
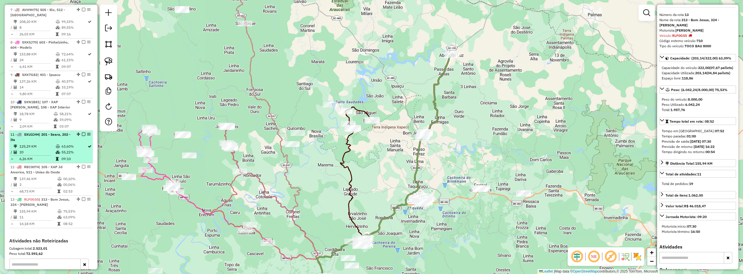
scroll to position [288, 0]
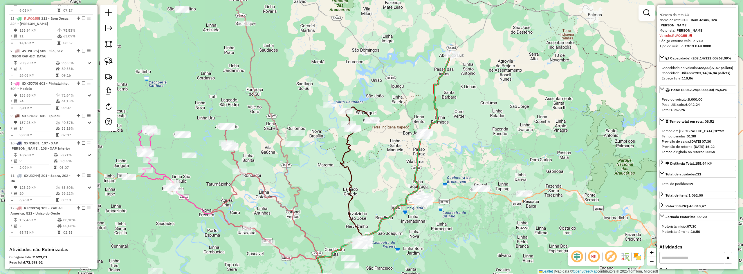
drag, startPoint x: 77, startPoint y: 214, endPoint x: 66, endPoint y: 31, distance: 183.5
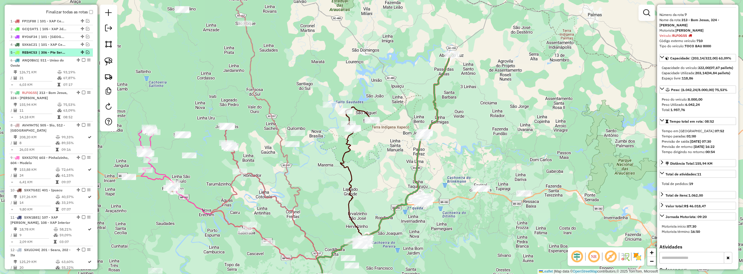
scroll to position [201, 0]
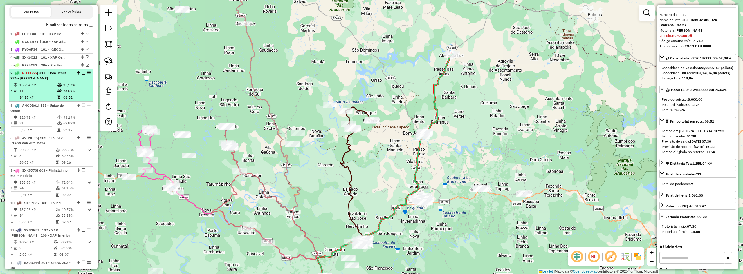
drag, startPoint x: 77, startPoint y: 110, endPoint x: 78, endPoint y: 79, distance: 30.5
click at [82, 75] on em at bounding box center [83, 72] width 3 height 3
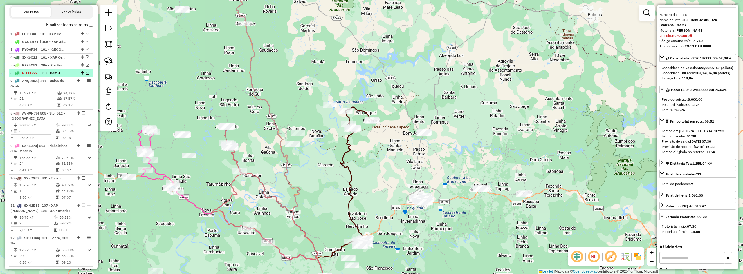
click at [86, 75] on em at bounding box center [87, 72] width 3 height 3
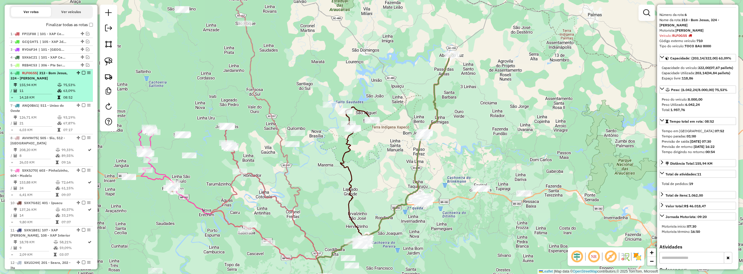
click at [84, 75] on div at bounding box center [81, 72] width 17 height 3
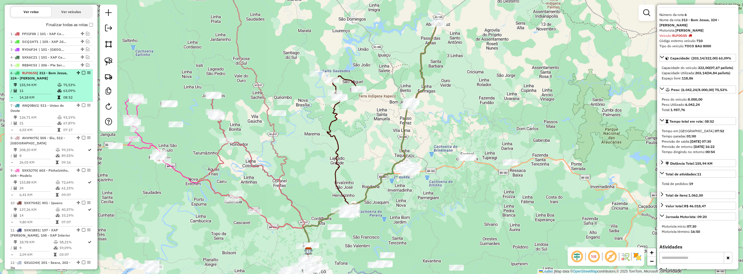
click at [82, 75] on em at bounding box center [83, 72] width 3 height 3
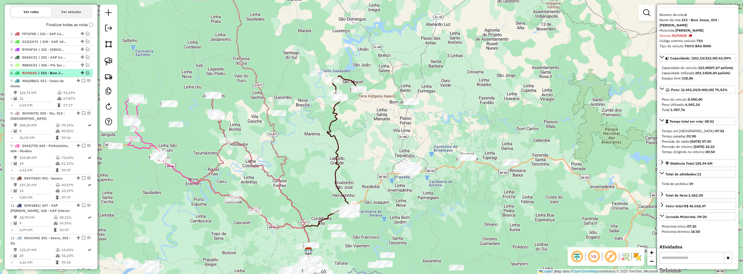
click at [86, 75] on em at bounding box center [87, 72] width 3 height 3
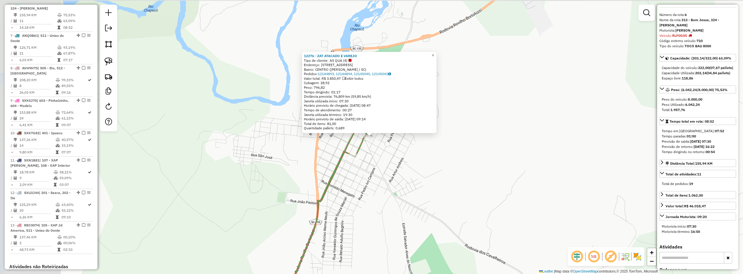
scroll to position [271, 0]
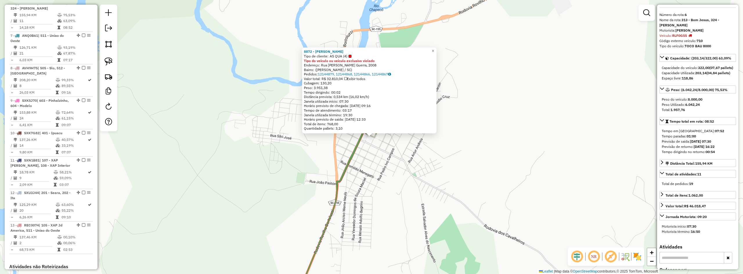
click at [382, 150] on div "8872 - ITALO ABELARDO LUZ Tipo de cliente: AS QUA (4) Tipo do veículo ou veícul…" at bounding box center [371, 137] width 743 height 274
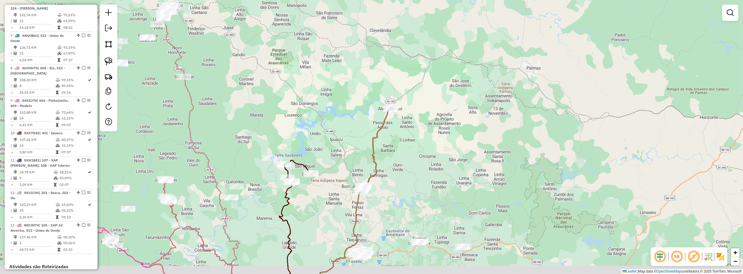
drag, startPoint x: 415, startPoint y: 137, endPoint x: 412, endPoint y: 107, distance: 30.6
click at [413, 110] on div "Janela de atendimento Grade de atendimento Capacidade Transportadoras Veículos …" at bounding box center [371, 137] width 743 height 274
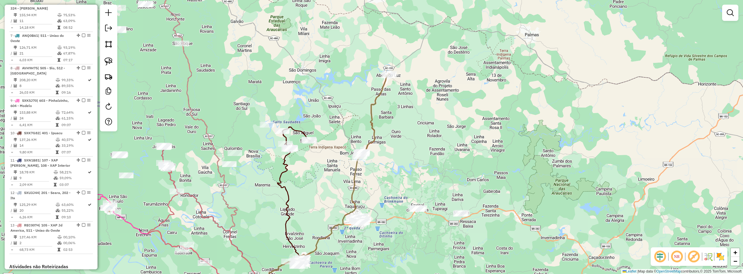
drag, startPoint x: 389, startPoint y: 135, endPoint x: 382, endPoint y: 126, distance: 12.0
click at [400, 125] on div "Janela de atendimento Grade de atendimento Capacidade Transportadoras Veículos …" at bounding box center [371, 137] width 743 height 274
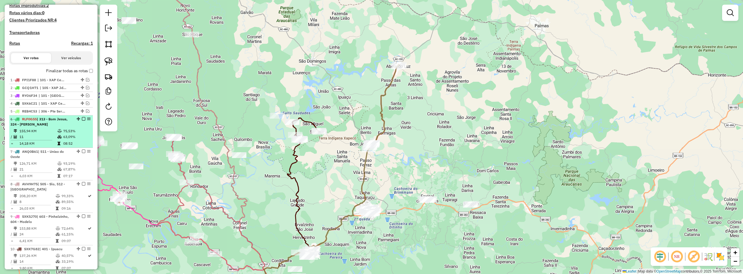
scroll to position [184, 0]
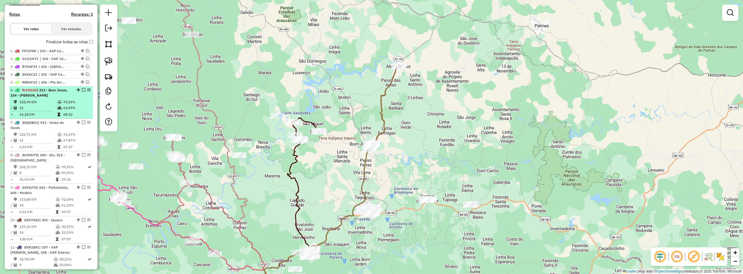
click at [82, 92] on em at bounding box center [83, 89] width 3 height 3
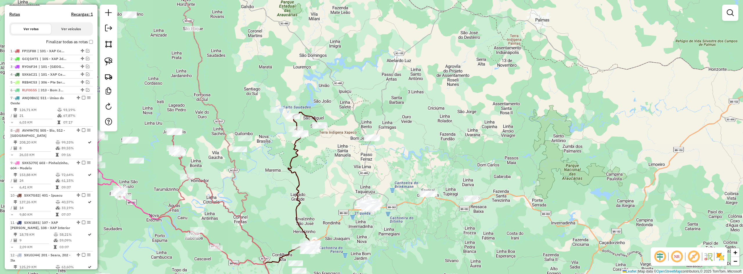
drag, startPoint x: 327, startPoint y: 191, endPoint x: 328, endPoint y: 185, distance: 5.9
click at [328, 185] on div "Janela de atendimento Grade de atendimento Capacidade Transportadoras Veículos …" at bounding box center [371, 137] width 743 height 274
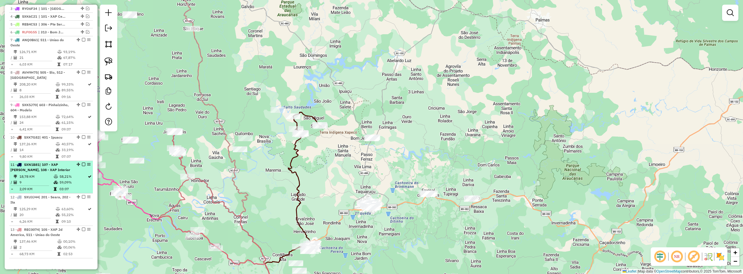
scroll to position [213, 0]
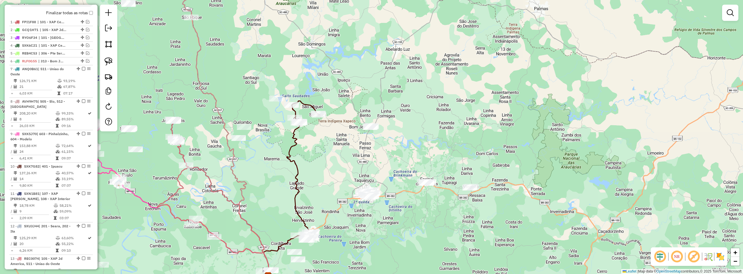
drag, startPoint x: 402, startPoint y: 224, endPoint x: 397, endPoint y: 199, distance: 25.1
click at [397, 200] on div "Janela de atendimento Grade de atendimento Capacidade Transportadoras Veículos …" at bounding box center [371, 137] width 743 height 274
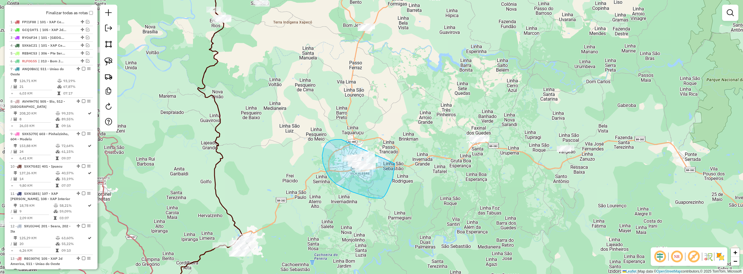
drag, startPoint x: 327, startPoint y: 143, endPoint x: 379, endPoint y: 132, distance: 53.7
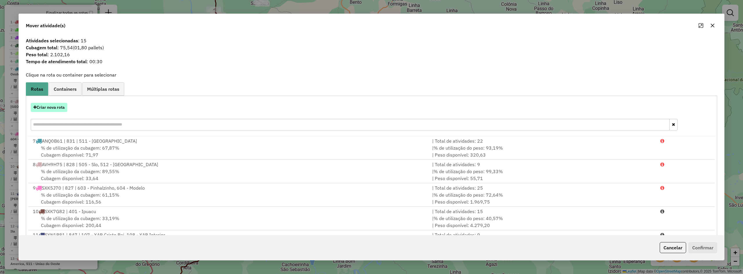
click at [59, 109] on button "Criar nova rota" at bounding box center [49, 107] width 37 height 9
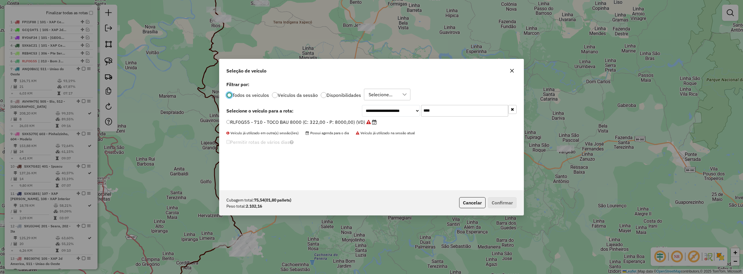
scroll to position [3, 2]
click at [437, 110] on input "****" at bounding box center [464, 111] width 87 height 12
type input "****"
click at [288, 120] on label "RYN0J37 - 808 - 3/4 BAU TRUCK 6500 (C: 255,00 - P: 6500,00) (VD)" at bounding box center [301, 121] width 150 height 7
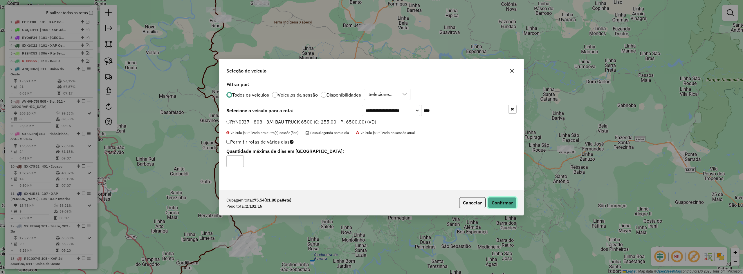
click at [494, 203] on button "Confirmar" at bounding box center [502, 202] width 29 height 11
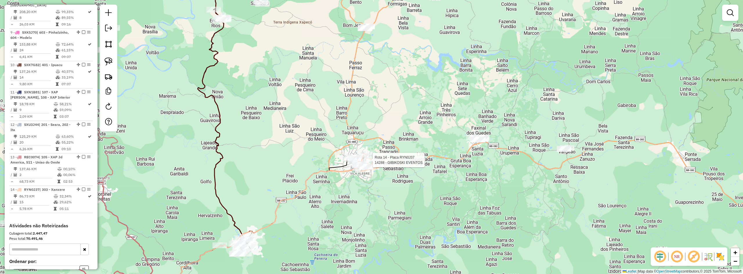
select select "*********"
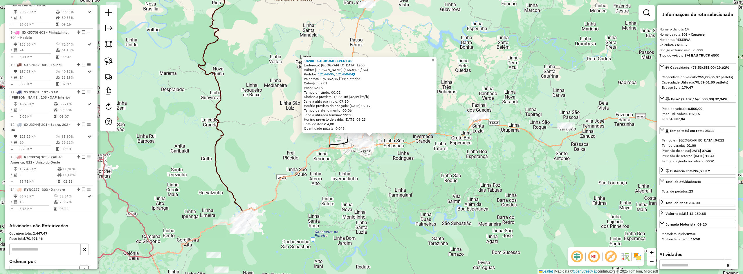
scroll to position [378, 0]
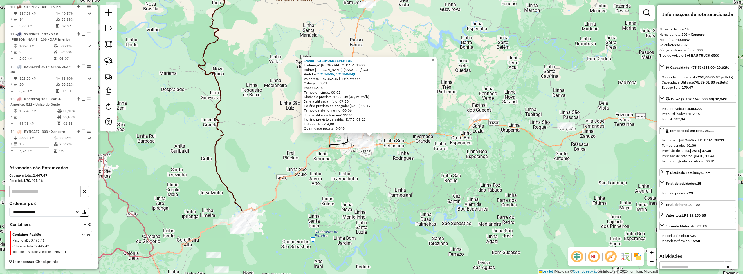
click at [418, 182] on div "14288 - GIBIKOSKI EVENTOS Endereço: PORTO ALEGRE 1200 Bairro: FREDERICO FERRONA…" at bounding box center [371, 137] width 743 height 274
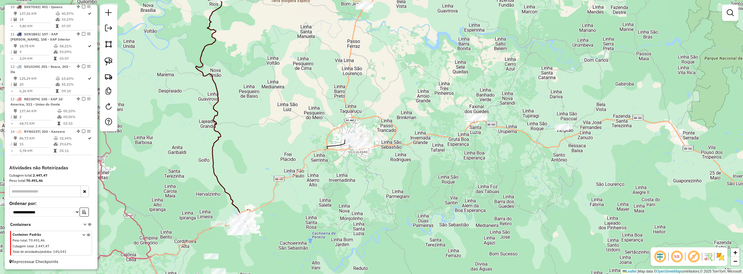
drag, startPoint x: 441, startPoint y: 182, endPoint x: 418, endPoint y: 187, distance: 23.6
click at [421, 188] on div "Janela de atendimento Grade de atendimento Capacidade Transportadoras Veículos …" at bounding box center [371, 137] width 743 height 274
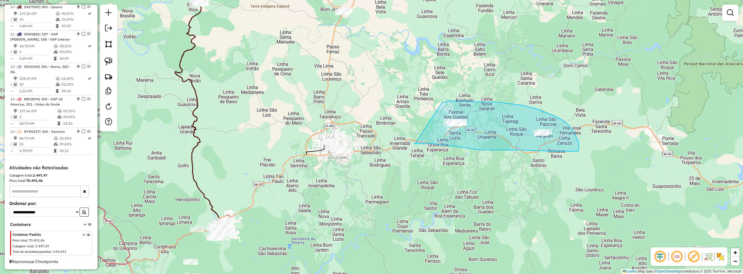
drag, startPoint x: 419, startPoint y: 144, endPoint x: 419, endPoint y: 108, distance: 36.0
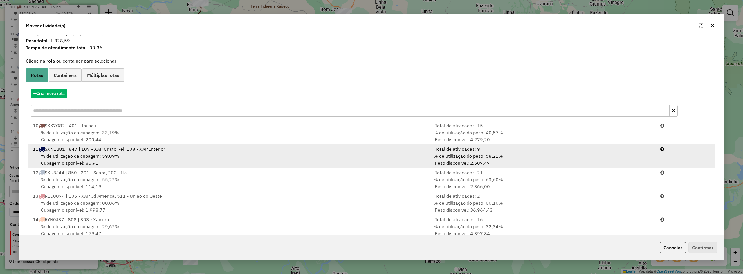
scroll to position [27, 0]
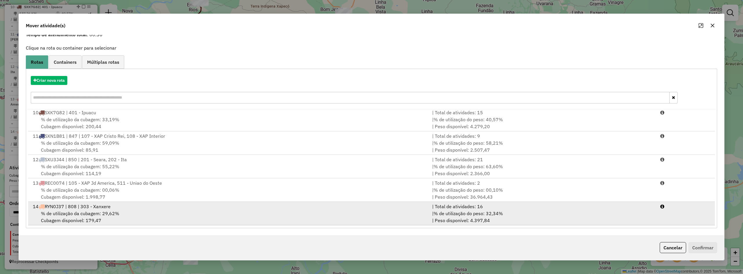
click at [241, 208] on div "14 RYN0J37 | 808 | 303 - Xanxere" at bounding box center [228, 206] width 399 height 7
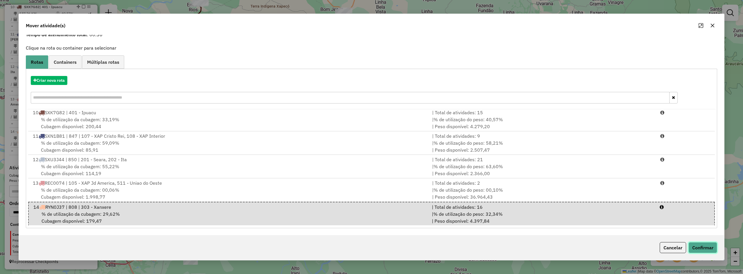
click at [705, 250] on button "Confirmar" at bounding box center [703, 247] width 29 height 11
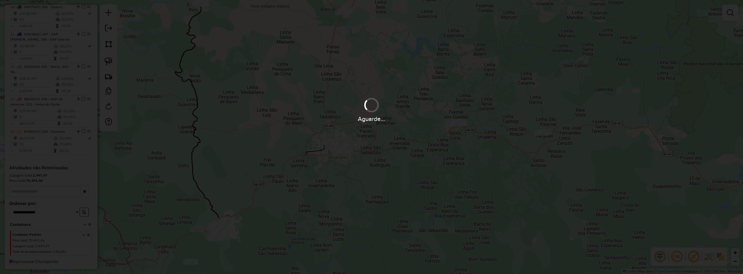
scroll to position [0, 0]
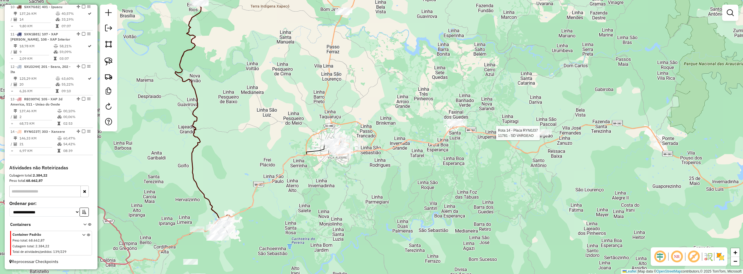
select select "*********"
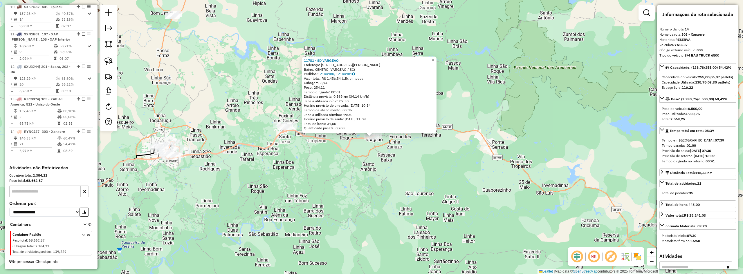
click at [383, 151] on div "11781 - SD VARGEAO Endereço: RUA ESPERIDIaO AMIN 187 Bairro: CENTRO (VARGEAO / …" at bounding box center [371, 137] width 743 height 274
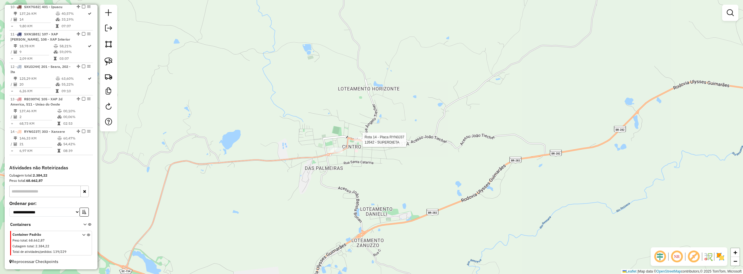
select select "*********"
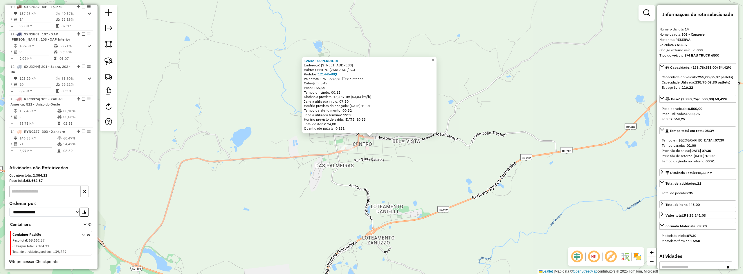
click at [392, 169] on div "Rota 14 - Placa RYN0J37 11781 - SD VARGEAO 12642 - SUPERDIETA Endereço: AVENIDA…" at bounding box center [371, 137] width 743 height 274
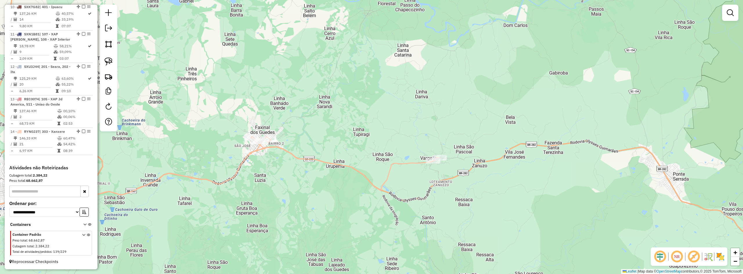
drag, startPoint x: 386, startPoint y: 187, endPoint x: 430, endPoint y: 181, distance: 45.0
click at [430, 182] on div "Janela de atendimento Grade de atendimento Capacidade Transportadoras Veículos …" at bounding box center [371, 137] width 743 height 274
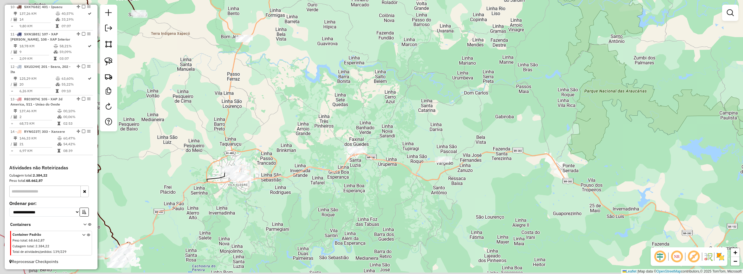
drag, startPoint x: 322, startPoint y: 177, endPoint x: 373, endPoint y: 170, distance: 51.6
click at [372, 171] on div "Janela de atendimento Grade de atendimento Capacidade Transportadoras Veículos …" at bounding box center [371, 137] width 743 height 274
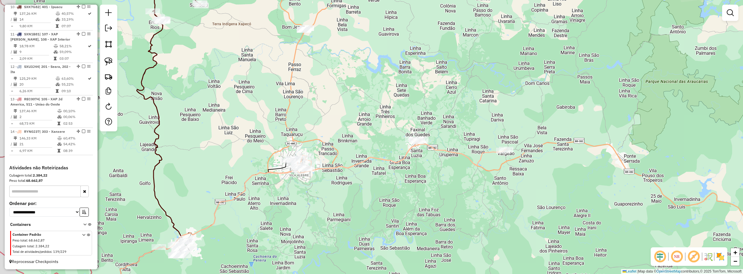
drag, startPoint x: 269, startPoint y: 195, endPoint x: 316, endPoint y: 188, distance: 47.0
click at [315, 189] on div "Janela de atendimento Grade de atendimento Capacidade Transportadoras Veículos …" at bounding box center [371, 137] width 743 height 274
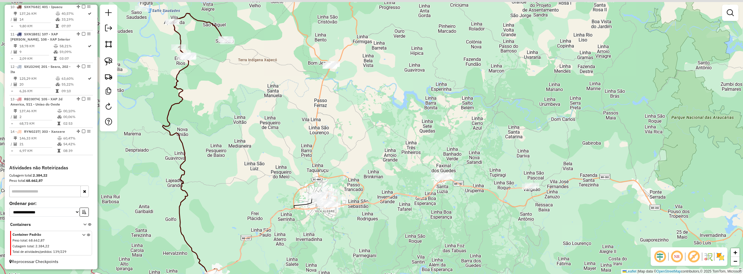
drag, startPoint x: 234, startPoint y: 110, endPoint x: 252, endPoint y: 139, distance: 33.9
click at [252, 139] on div "Janela de atendimento Grade de atendimento Capacidade Transportadoras Veículos …" at bounding box center [371, 137] width 743 height 274
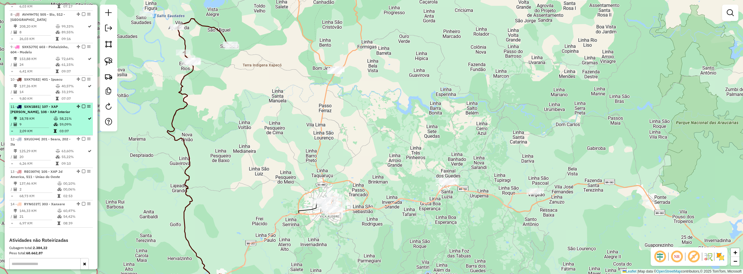
scroll to position [291, 0]
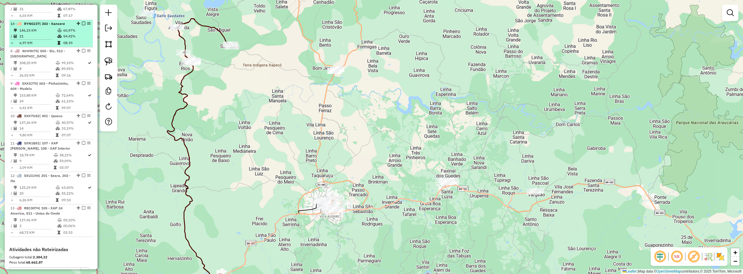
drag, startPoint x: 75, startPoint y: 218, endPoint x: 75, endPoint y: 32, distance: 185.8
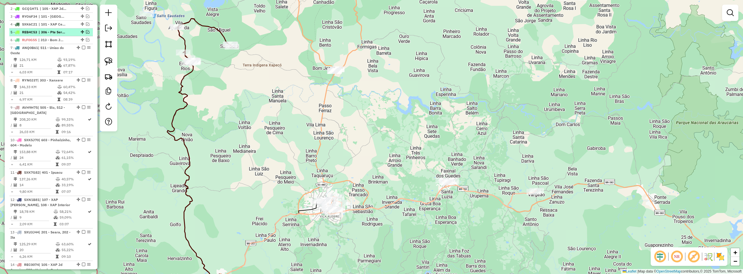
scroll to position [204, 0]
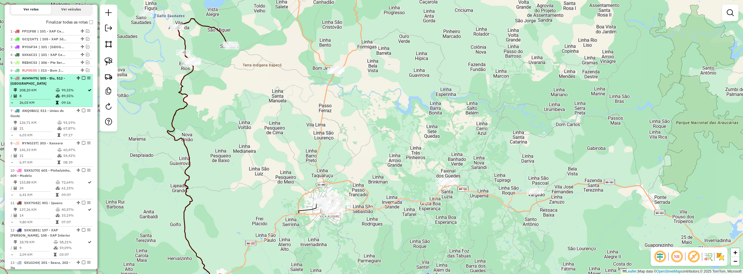
drag, startPoint x: 76, startPoint y: 142, endPoint x: 79, endPoint y: 96, distance: 46.5
drag, startPoint x: 77, startPoint y: 148, endPoint x: 74, endPoint y: 89, distance: 59.3
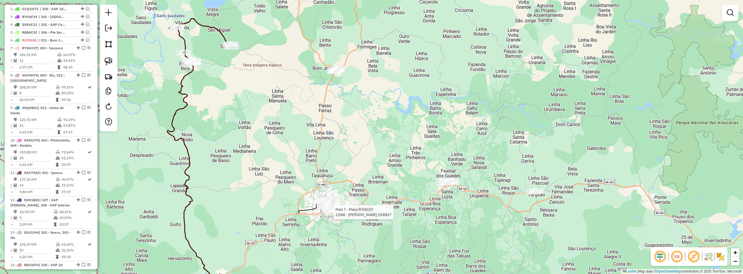
select select "*********"
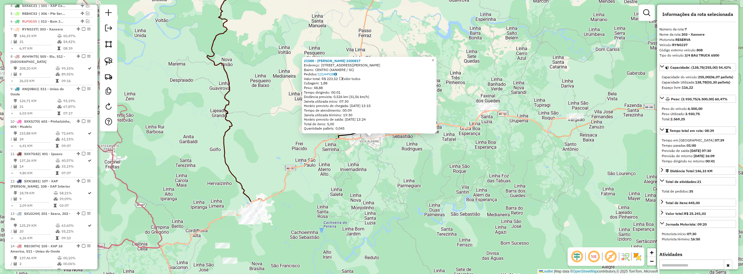
scroll to position [279, 0]
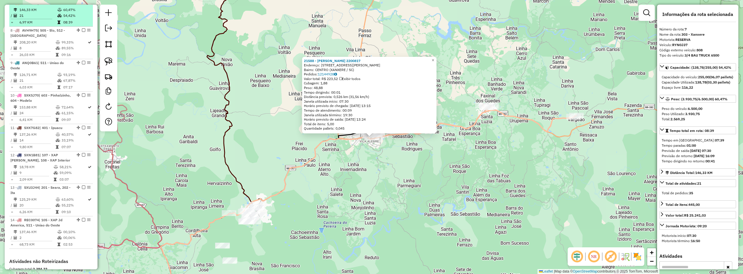
click at [82, 5] on em at bounding box center [83, 2] width 3 height 3
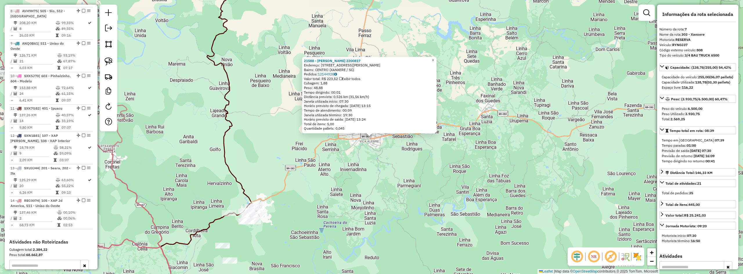
click at [366, 180] on div "21588 - LAURO BREIER 2200817 Endereço: R JULIO ROMANI 74 Bairro: CENTRO (XANXER…" at bounding box center [371, 137] width 743 height 274
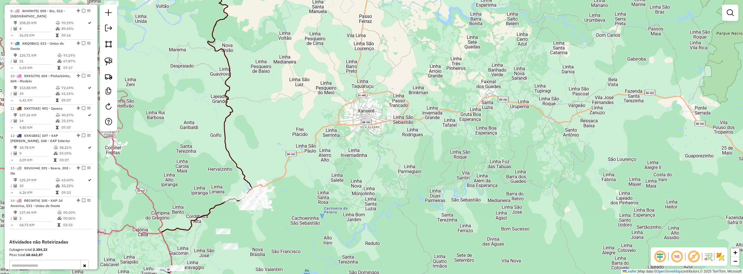
drag, startPoint x: 355, startPoint y: 195, endPoint x: 363, endPoint y: 148, distance: 47.7
click at [363, 151] on div "Janela de atendimento Grade de atendimento Capacidade Transportadoras Veículos …" at bounding box center [371, 137] width 743 height 274
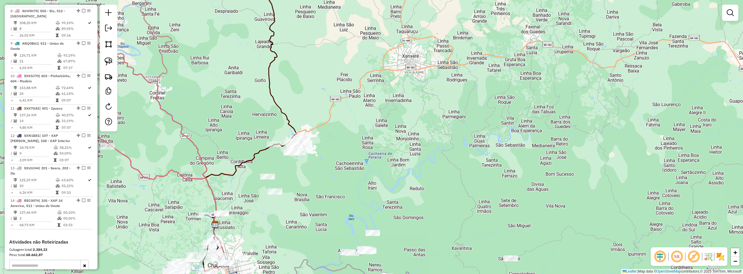
drag, startPoint x: 328, startPoint y: 164, endPoint x: 360, endPoint y: 154, distance: 32.8
click at [360, 154] on div "Janela de atendimento Grade de atendimento Capacidade Transportadoras Veículos …" at bounding box center [371, 137] width 743 height 274
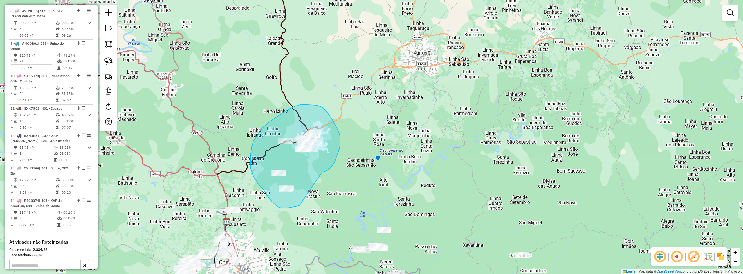
drag, startPoint x: 322, startPoint y: 172, endPoint x: 301, endPoint y: 204, distance: 37.9
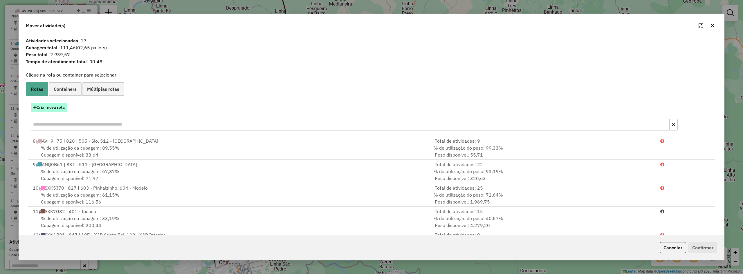
click at [56, 107] on button "Criar nova rota" at bounding box center [49, 107] width 37 height 9
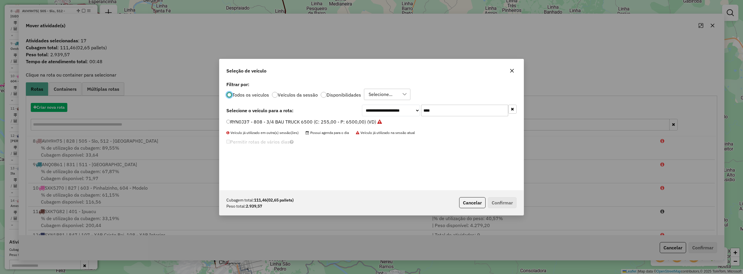
scroll to position [3, 2]
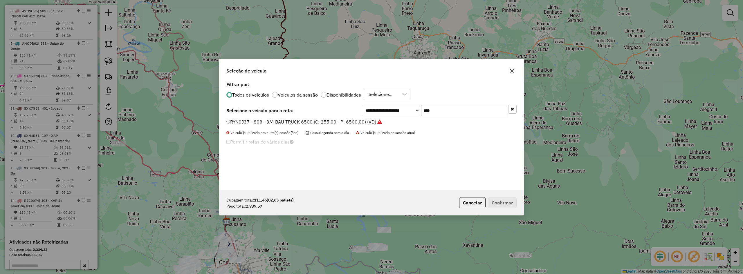
click at [437, 109] on input "****" at bounding box center [464, 111] width 87 height 12
type input "****"
click at [294, 123] on label "REB3C03 - 696 - TOCO BAU 8000 (C: 322,00 - P: 8000,00) (VD)" at bounding box center [298, 121] width 145 height 7
click at [500, 200] on button "Confirmar" at bounding box center [502, 202] width 29 height 11
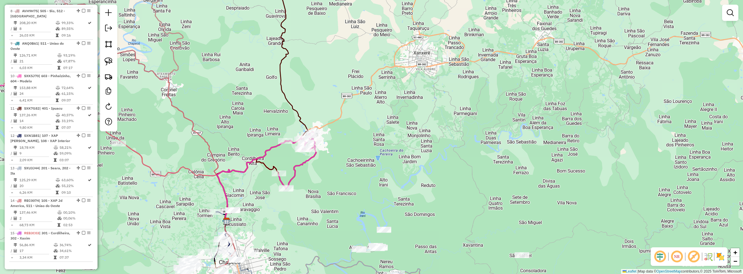
scroll to position [2, 0]
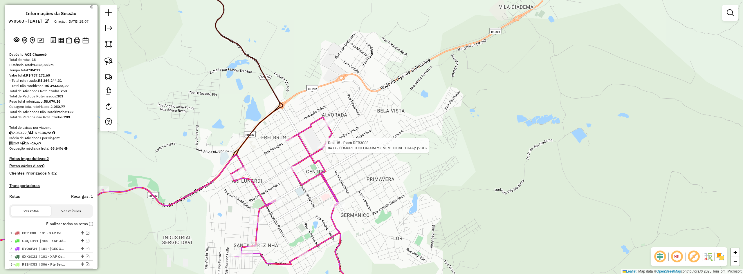
select select "*********"
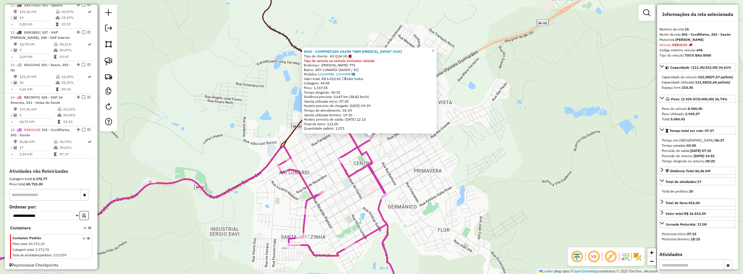
scroll to position [391, 0]
click at [391, 151] on div "8433 - COMPRETUDO XAXIM *SEM [MEDICAL_DATA]* (VUC) Tipo de cliente: AS QUA (4) …" at bounding box center [371, 137] width 743 height 274
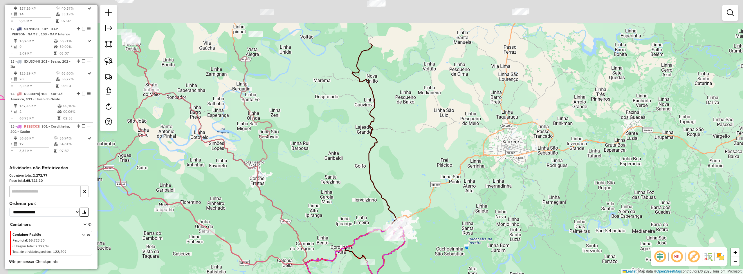
drag, startPoint x: 441, startPoint y: 201, endPoint x: 441, endPoint y: 228, distance: 27.3
click at [441, 230] on div "Janela de atendimento Grade de atendimento Capacidade Transportadoras Veículos …" at bounding box center [371, 137] width 743 height 274
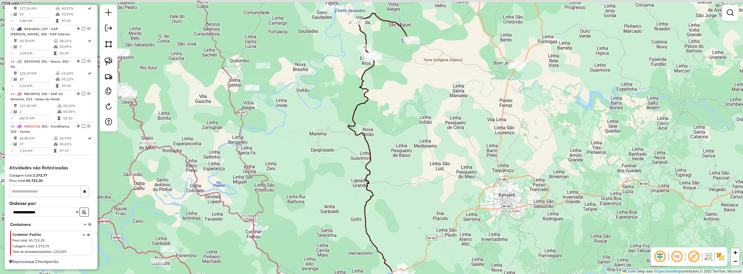
drag, startPoint x: 423, startPoint y: 146, endPoint x: 411, endPoint y: 198, distance: 53.4
click at [411, 198] on div "Janela de atendimento Grade de atendimento Capacidade Transportadoras Veículos …" at bounding box center [371, 137] width 743 height 274
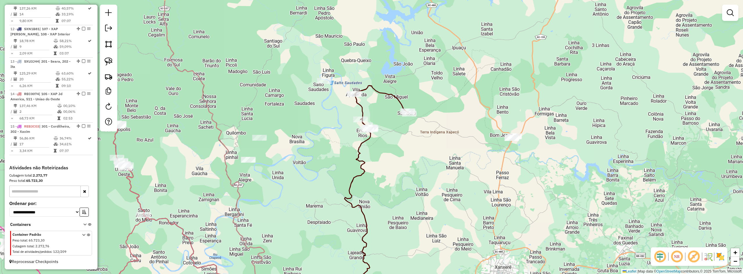
drag, startPoint x: 403, startPoint y: 155, endPoint x: 417, endPoint y: 191, distance: 39.0
click at [417, 191] on div "Janela de atendimento Grade de atendimento Capacidade Transportadoras Veículos …" at bounding box center [371, 137] width 743 height 274
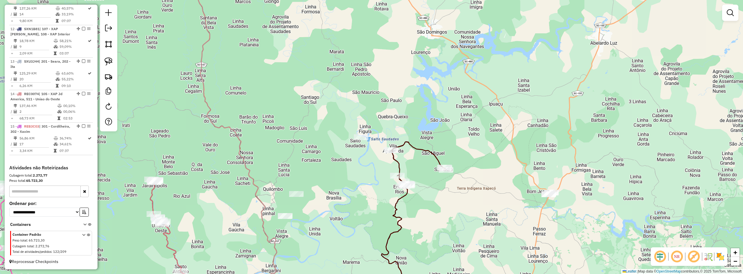
drag, startPoint x: 407, startPoint y: 176, endPoint x: 430, endPoint y: 196, distance: 30.2
click at [430, 196] on div "Janela de atendimento Grade de atendimento Capacidade Transportadoras Veículos …" at bounding box center [371, 137] width 743 height 274
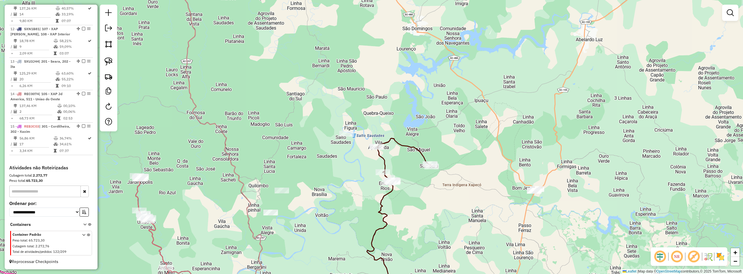
drag, startPoint x: 442, startPoint y: 190, endPoint x: 410, endPoint y: 178, distance: 34.6
click at [412, 181] on div "Janela de atendimento Grade de atendimento Capacidade Transportadoras Veículos …" at bounding box center [371, 137] width 743 height 274
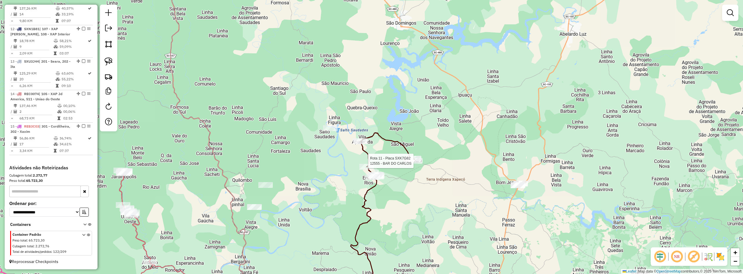
select select "*********"
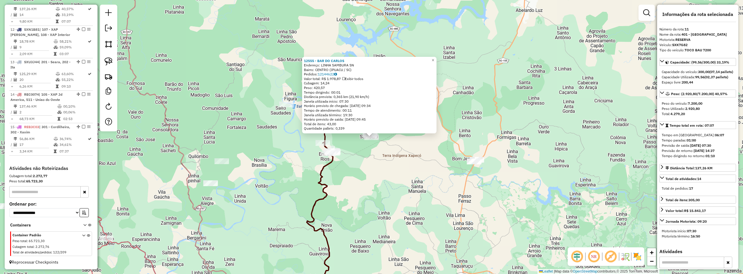
scroll to position [384, 0]
click at [443, 170] on div "12555 - BAR DO CARLOS Endereço: LINHA SAMBURA SN Bairro: CENTRO (IPUACU / SC) P…" at bounding box center [371, 137] width 743 height 274
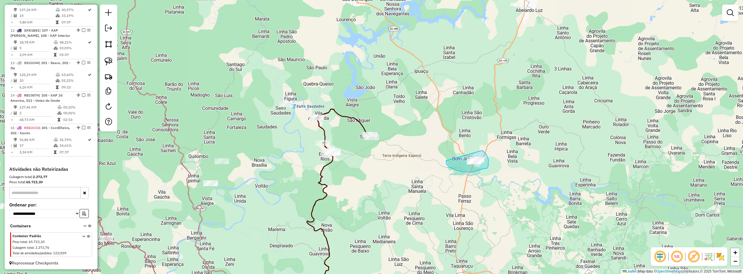
drag, startPoint x: 446, startPoint y: 161, endPoint x: 469, endPoint y: 151, distance: 24.6
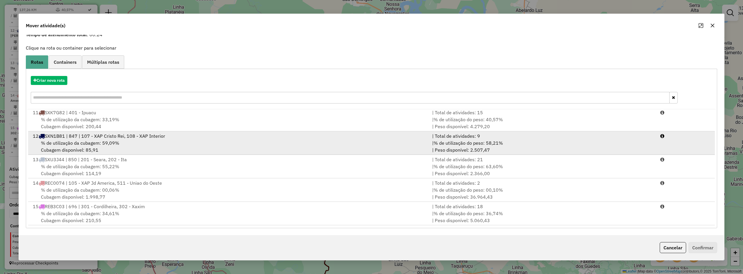
scroll to position [0, 0]
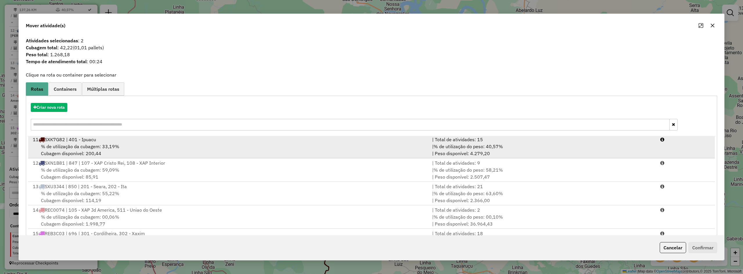
click at [117, 147] on span "% de utilização da cubagem: 33,19%" at bounding box center [80, 147] width 78 height 6
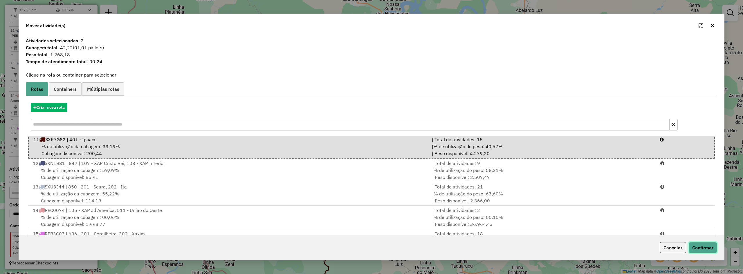
click at [706, 246] on button "Confirmar" at bounding box center [703, 247] width 29 height 11
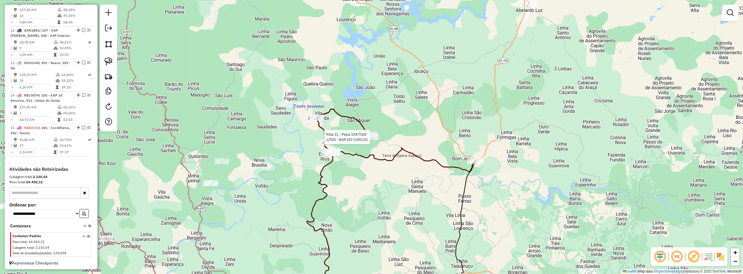
select select "*********"
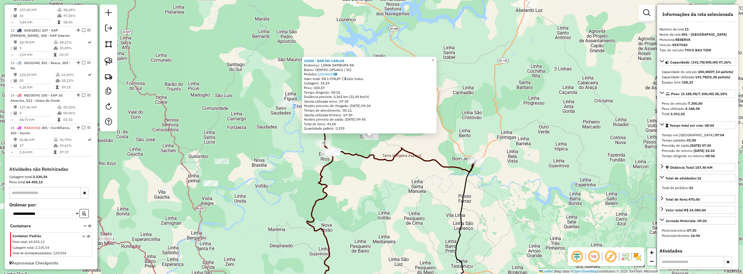
click at [413, 194] on div "12555 - BAR DO CARLOS Endereço: LINHA SAMBURA SN Bairro: CENTRO (IPUACU / SC) P…" at bounding box center [371, 137] width 743 height 274
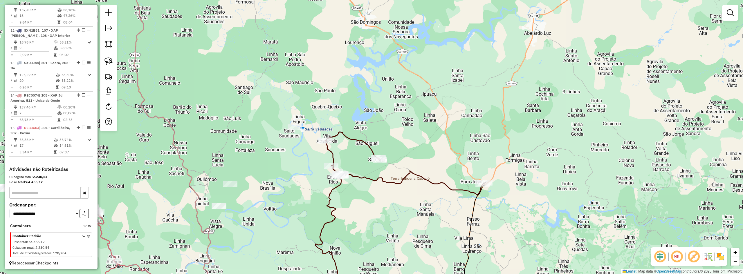
drag, startPoint x: 416, startPoint y: 193, endPoint x: 427, endPoint y: 222, distance: 30.7
click at [427, 222] on div "Janela de atendimento Grade de atendimento Capacidade Transportadoras Veículos …" at bounding box center [371, 137] width 743 height 274
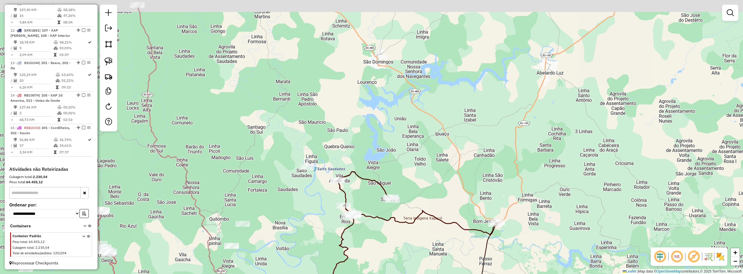
drag, startPoint x: 426, startPoint y: 151, endPoint x: 436, endPoint y: 186, distance: 36.6
click at [436, 186] on div "Janela de atendimento Grade de atendimento Capacidade Transportadoras Veículos …" at bounding box center [371, 137] width 743 height 274
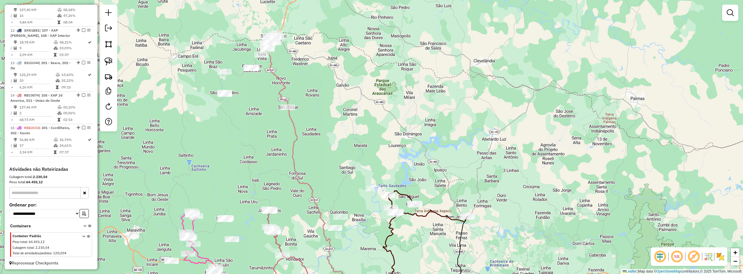
drag, startPoint x: 416, startPoint y: 150, endPoint x: 403, endPoint y: 115, distance: 37.3
click at [404, 119] on div "Janela de atendimento Grade de atendimento Capacidade Transportadoras Veículos …" at bounding box center [371, 137] width 743 height 274
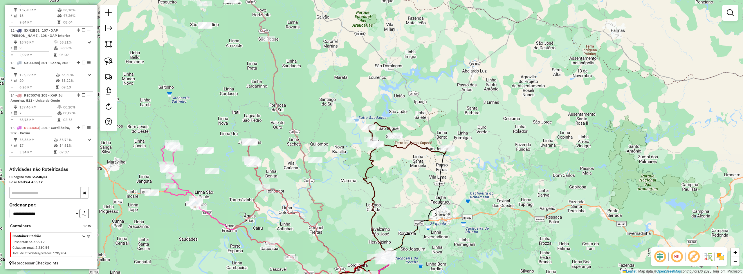
drag, startPoint x: 407, startPoint y: 176, endPoint x: 400, endPoint y: 154, distance: 22.9
click at [400, 154] on div "Janela de atendimento Grade de atendimento Capacidade Transportadoras Veículos …" at bounding box center [371, 137] width 743 height 274
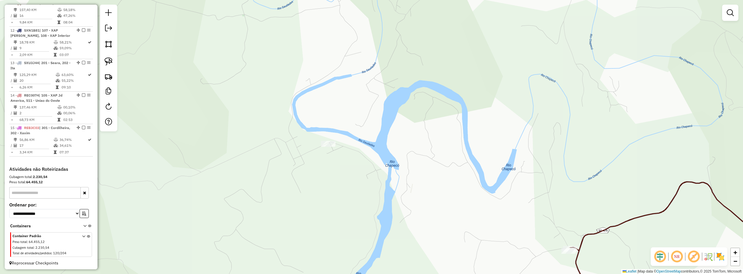
drag, startPoint x: 396, startPoint y: 154, endPoint x: 442, endPoint y: 219, distance: 79.8
click at [405, 214] on div "Janela de atendimento Grade de atendimento Capacidade Transportadoras Veículos …" at bounding box center [371, 137] width 743 height 274
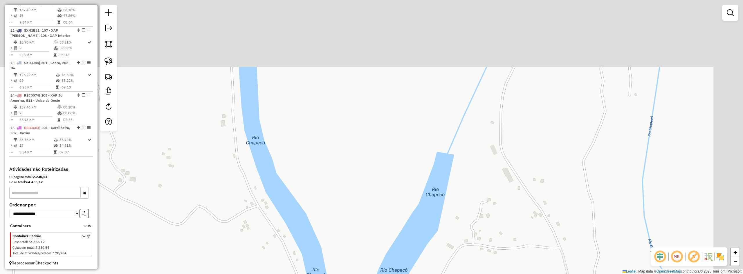
drag, startPoint x: 538, startPoint y: 136, endPoint x: 436, endPoint y: 215, distance: 128.7
click at [436, 217] on div "Janela de atendimento Grade de atendimento Capacidade Transportadoras Veículos …" at bounding box center [371, 137] width 743 height 274
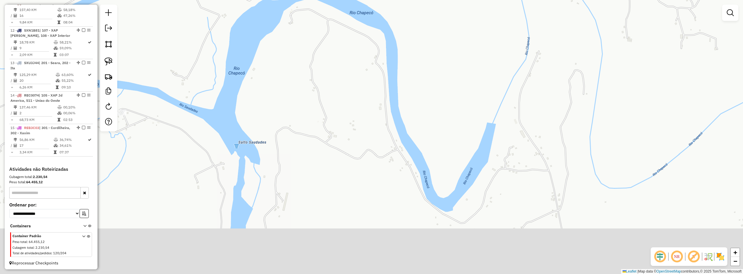
drag, startPoint x: 434, startPoint y: 202, endPoint x: 498, endPoint y: 136, distance: 91.6
click at [485, 147] on div "Janela de atendimento Grade de atendimento Capacidade Transportadoras Veículos …" at bounding box center [371, 137] width 743 height 274
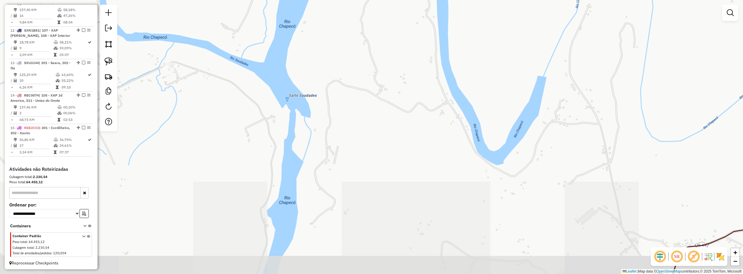
drag, startPoint x: 433, startPoint y: 163, endPoint x: 460, endPoint y: 140, distance: 35.4
click at [456, 143] on div "Janela de atendimento Grade de atendimento Capacidade Transportadoras Veículos …" at bounding box center [371, 137] width 743 height 274
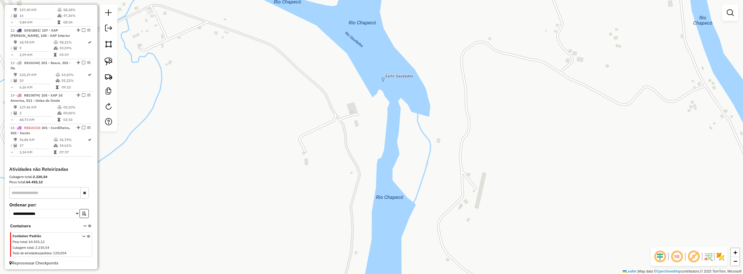
drag, startPoint x: 392, startPoint y: 138, endPoint x: 424, endPoint y: 127, distance: 33.8
click at [424, 138] on div "Janela de atendimento Grade de atendimento Capacidade Transportadoras Veículos …" at bounding box center [371, 137] width 743 height 274
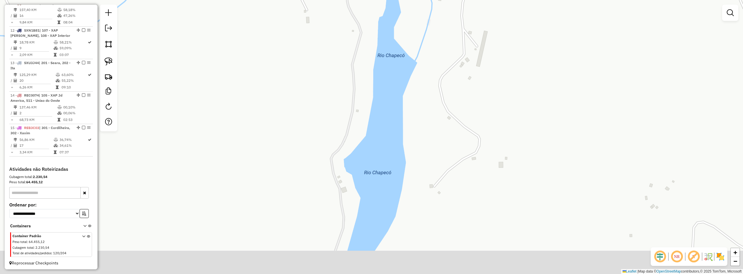
drag, startPoint x: 419, startPoint y: 153, endPoint x: 428, endPoint y: 111, distance: 43.5
click at [424, 125] on div "Janela de atendimento Grade de atendimento Capacidade Transportadoras Veículos …" at bounding box center [371, 137] width 743 height 274
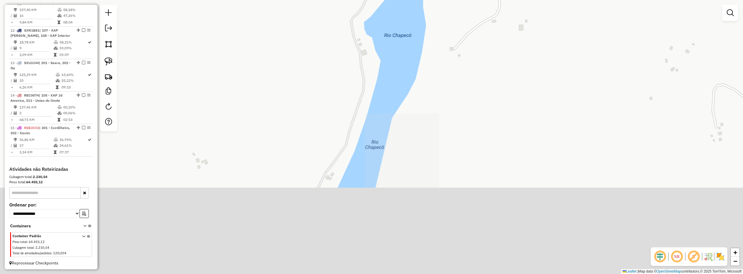
drag, startPoint x: 411, startPoint y: 117, endPoint x: 415, endPoint y: 100, distance: 18.0
click at [412, 113] on div "Janela de atendimento Grade de atendimento Capacidade Transportadoras Veículos …" at bounding box center [371, 137] width 743 height 274
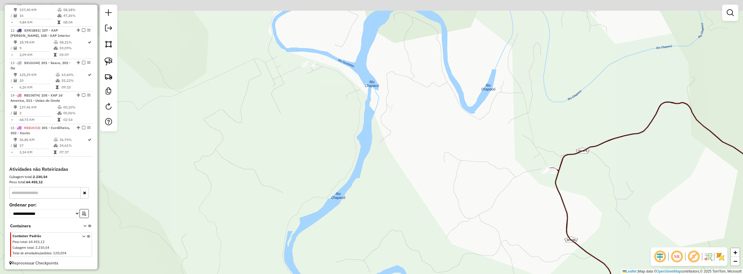
drag, startPoint x: 419, startPoint y: 134, endPoint x: 393, endPoint y: 184, distance: 56.5
click at [394, 184] on div "Janela de atendimento Grade de atendimento Capacidade Transportadoras Veículos …" at bounding box center [371, 137] width 743 height 274
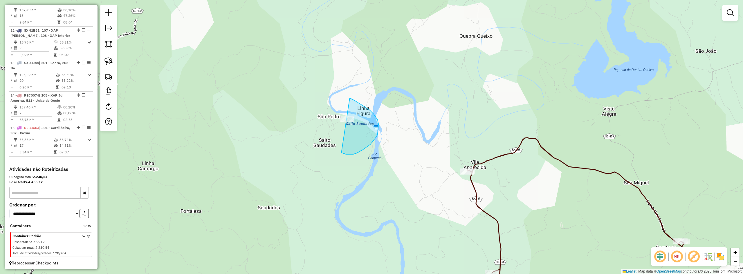
drag, startPoint x: 357, startPoint y: 153, endPoint x: 316, endPoint y: 116, distance: 55.5
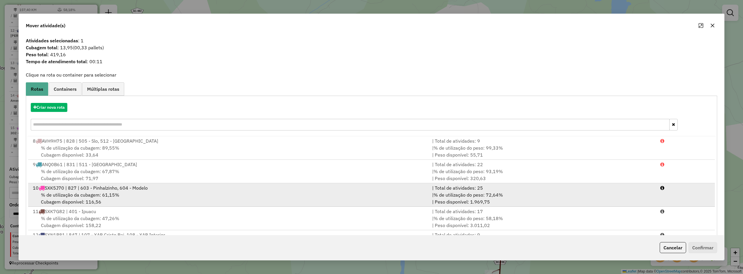
scroll to position [29, 0]
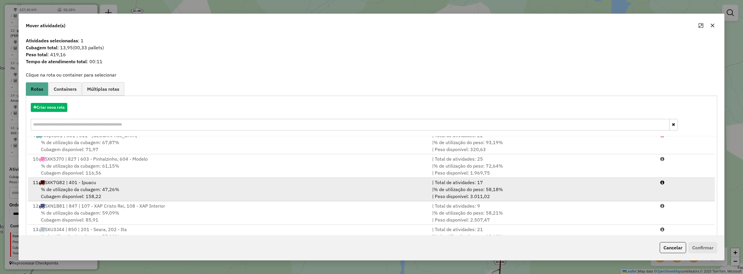
click at [97, 188] on span "% de utilização da cubagem: 47,26%" at bounding box center [80, 190] width 78 height 6
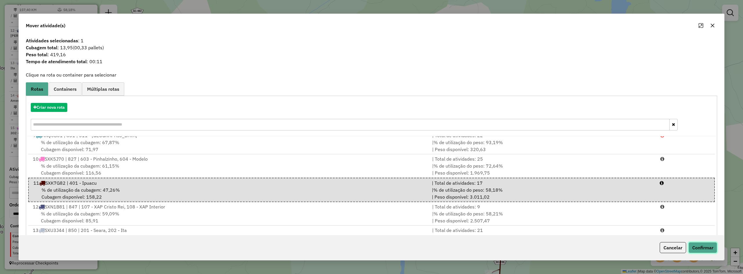
click at [704, 246] on button "Confirmar" at bounding box center [703, 247] width 29 height 11
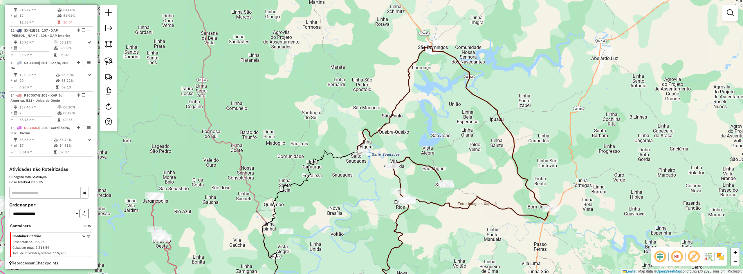
drag, startPoint x: 438, startPoint y: 113, endPoint x: 404, endPoint y: 139, distance: 42.9
click at [404, 139] on div "Janela de atendimento Grade de atendimento Capacidade Transportadoras Veículos …" at bounding box center [371, 137] width 743 height 274
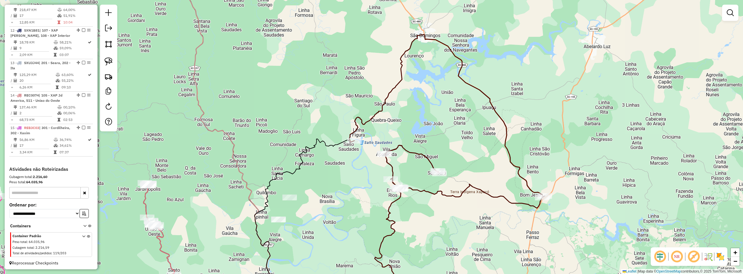
drag, startPoint x: 423, startPoint y: 141, endPoint x: 420, endPoint y: 130, distance: 11.8
click at [420, 130] on div "Janela de atendimento Grade de atendimento Capacidade Transportadoras Veículos …" at bounding box center [371, 137] width 743 height 274
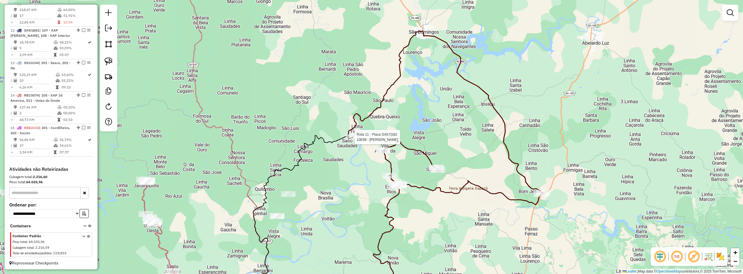
select select "*********"
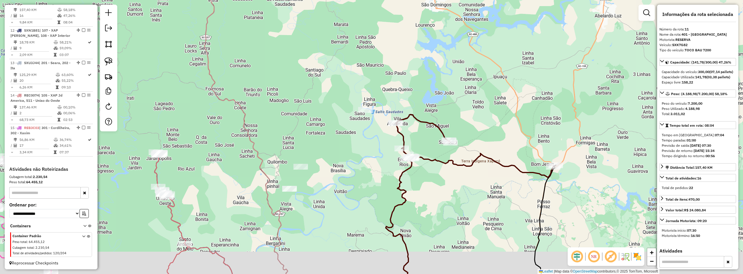
drag, startPoint x: 461, startPoint y: 221, endPoint x: 423, endPoint y: 137, distance: 92.4
click at [424, 139] on div "Janela de atendimento Grade de atendimento Capacidade Transportadoras Veículos …" at bounding box center [371, 137] width 743 height 274
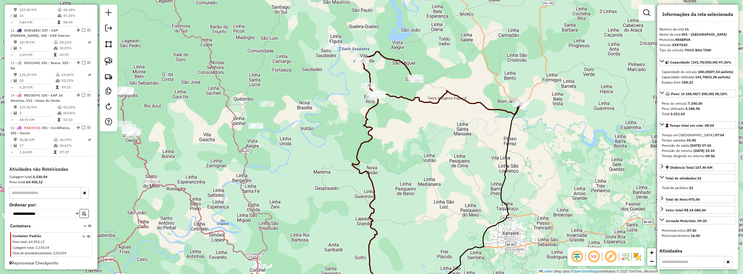
drag, startPoint x: 426, startPoint y: 179, endPoint x: 413, endPoint y: 106, distance: 73.9
click at [417, 116] on div "Janela de atendimento Grade de atendimento Capacidade Transportadoras Veículos …" at bounding box center [371, 137] width 743 height 274
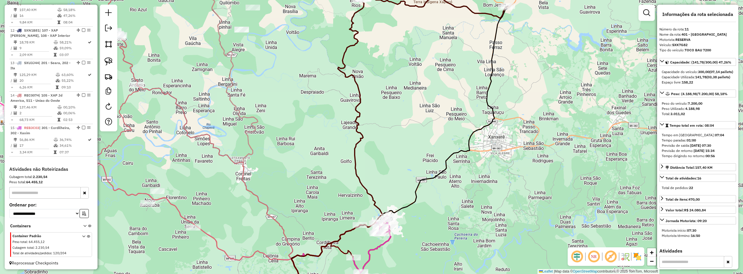
drag, startPoint x: 409, startPoint y: 141, endPoint x: 408, endPoint y: 109, distance: 32.3
click at [406, 111] on div "Janela de atendimento Grade de atendimento Capacidade Transportadoras Veículos …" at bounding box center [371, 137] width 743 height 274
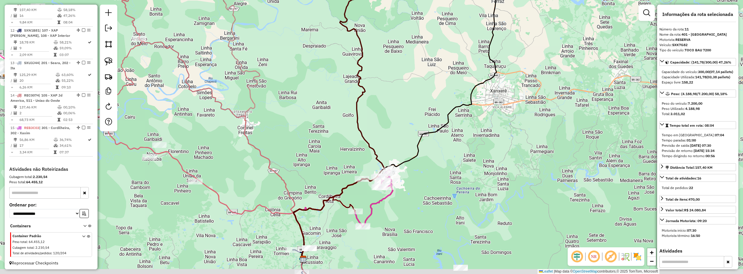
drag, startPoint x: 394, startPoint y: 121, endPoint x: 417, endPoint y: 84, distance: 44.2
click at [414, 87] on div "Janela de atendimento Grade de atendimento Capacidade Transportadoras Veículos …" at bounding box center [371, 137] width 743 height 274
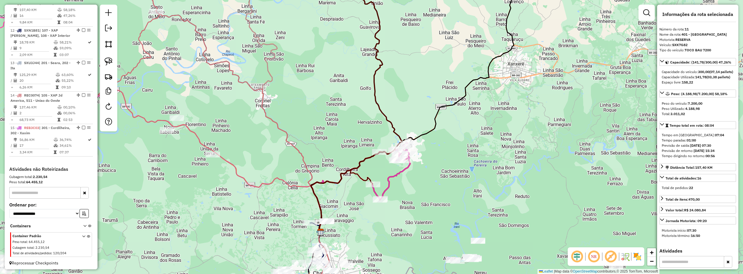
drag, startPoint x: 355, startPoint y: 126, endPoint x: 361, endPoint y: 136, distance: 11.4
click at [361, 136] on div "Janela de atendimento Grade de atendimento Capacidade Transportadoras Veículos …" at bounding box center [371, 137] width 743 height 274
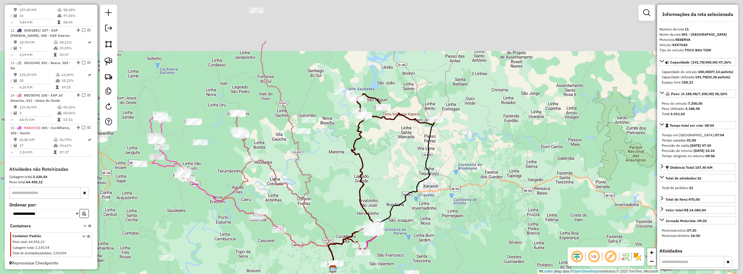
drag, startPoint x: 410, startPoint y: 90, endPoint x: 387, endPoint y: 166, distance: 79.0
click at [388, 165] on div "Janela de atendimento Grade de atendimento Capacidade Transportadoras Veículos …" at bounding box center [371, 137] width 743 height 274
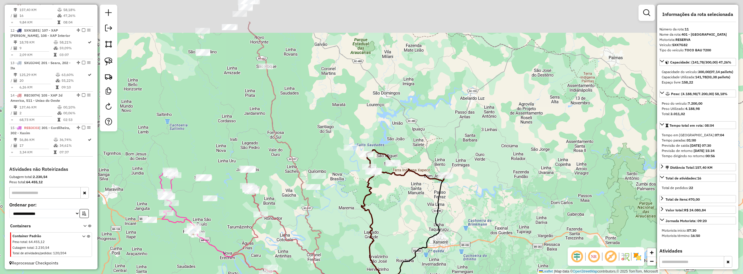
drag, startPoint x: 389, startPoint y: 190, endPoint x: 393, endPoint y: 204, distance: 14.0
click at [393, 204] on div "Janela de atendimento Grade de atendimento Capacidade Transportadoras Veículos …" at bounding box center [371, 137] width 743 height 274
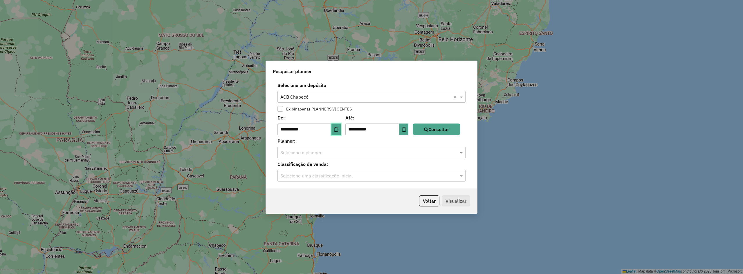
click at [336, 130] on button "Choose Date" at bounding box center [336, 130] width 9 height 12
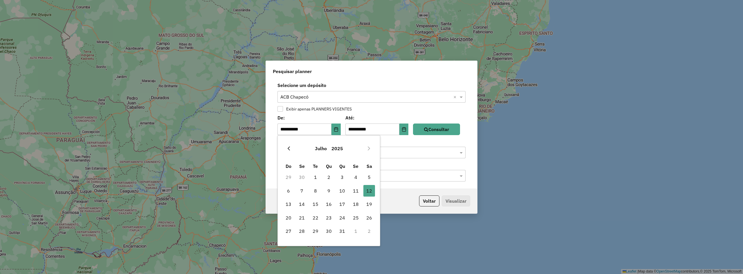
click at [289, 149] on icon "Previous Month" at bounding box center [289, 148] width 5 height 5
click at [316, 178] on span "1" at bounding box center [316, 178] width 12 height 12
type input "**********"
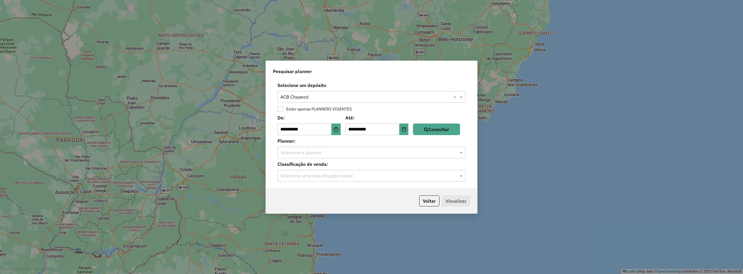
click at [459, 122] on div "**********" at bounding box center [371, 124] width 197 height 21
click at [453, 129] on button "Consultar" at bounding box center [436, 130] width 47 height 12
click at [339, 153] on input "text" at bounding box center [365, 153] width 171 height 7
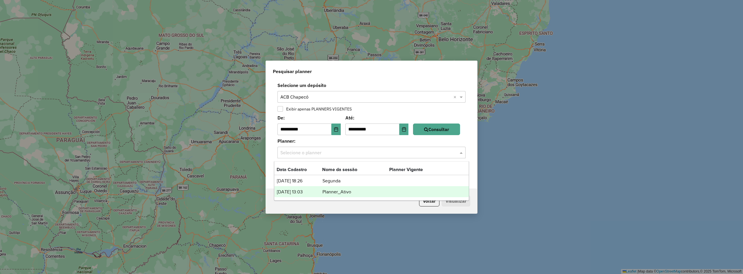
click at [320, 190] on td "04/07/2025 13:03" at bounding box center [300, 192] width 46 height 8
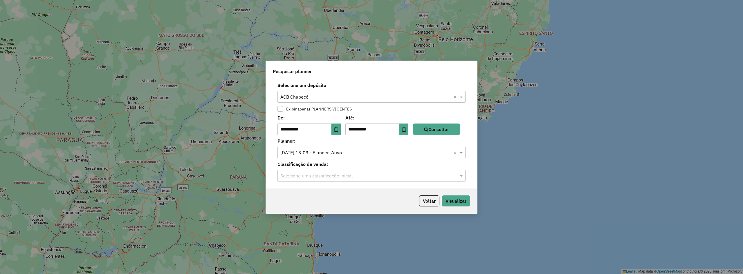
click at [329, 177] on input "text" at bounding box center [365, 176] width 171 height 7
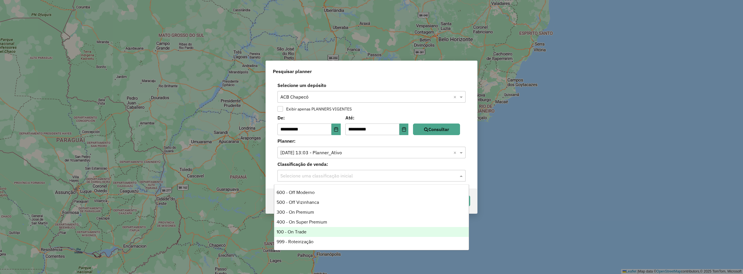
click at [312, 230] on div "100 - On Trade" at bounding box center [371, 232] width 194 height 10
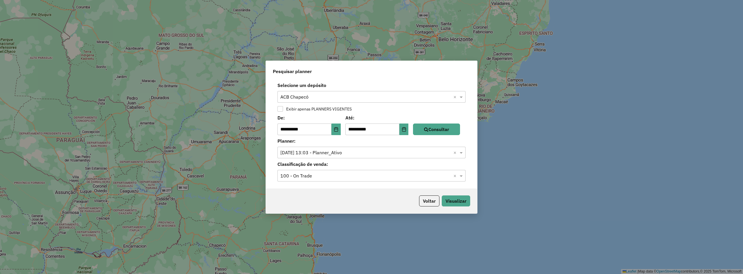
drag, startPoint x: 356, startPoint y: 202, endPoint x: 363, endPoint y: 201, distance: 7.6
click at [357, 202] on div "Voltar Visualizar" at bounding box center [371, 201] width 211 height 25
click at [489, 204] on div "**********" at bounding box center [371, 137] width 743 height 274
click at [458, 204] on button "Visualizar" at bounding box center [456, 201] width 28 height 11
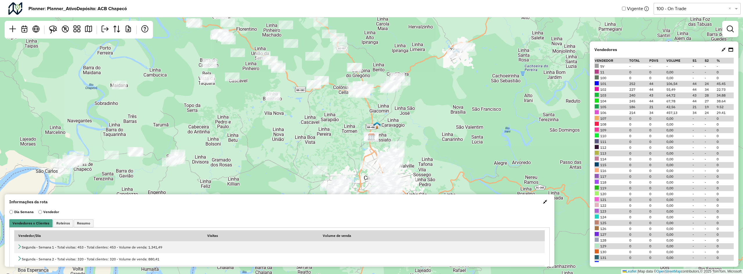
click at [543, 200] on span "button" at bounding box center [545, 202] width 4 height 5
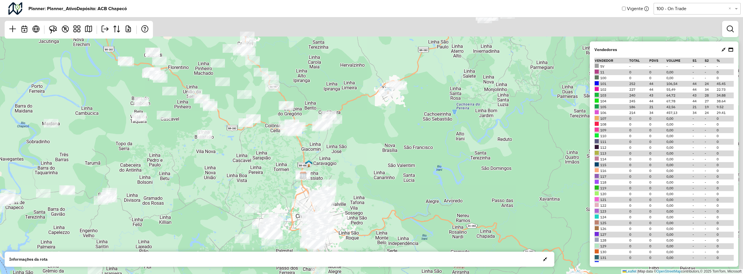
drag, startPoint x: 529, startPoint y: 127, endPoint x: 386, endPoint y: 185, distance: 153.8
click at [386, 185] on div "Leaflet | Map data © OpenStreetMap contributors,© 2025 TomTom, Microsoft" at bounding box center [371, 137] width 743 height 274
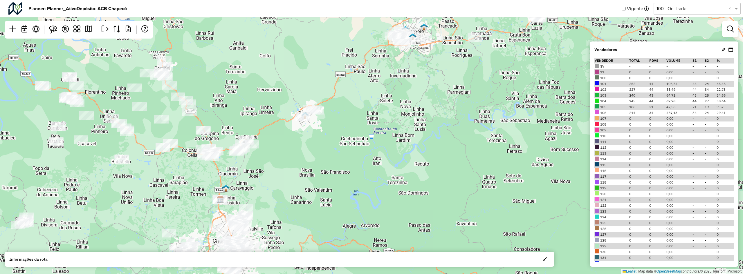
drag, startPoint x: 447, startPoint y: 118, endPoint x: 332, endPoint y: 161, distance: 122.4
click at [337, 160] on div "Leaflet | Map data © OpenStreetMap contributors,© 2025 TomTom, Microsoft" at bounding box center [371, 137] width 743 height 274
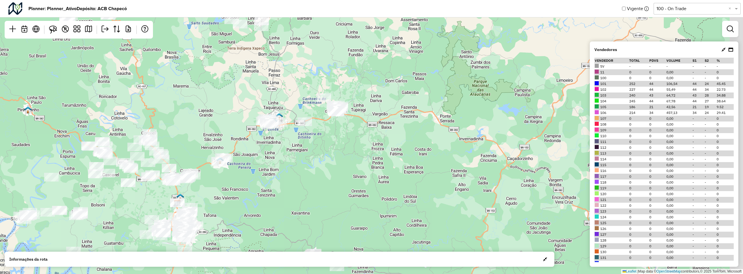
drag, startPoint x: 440, startPoint y: 140, endPoint x: 381, endPoint y: 148, distance: 59.0
click at [383, 148] on div "Leaflet | Map data © OpenStreetMap contributors,© 2025 TomTom, Microsoft" at bounding box center [371, 137] width 743 height 274
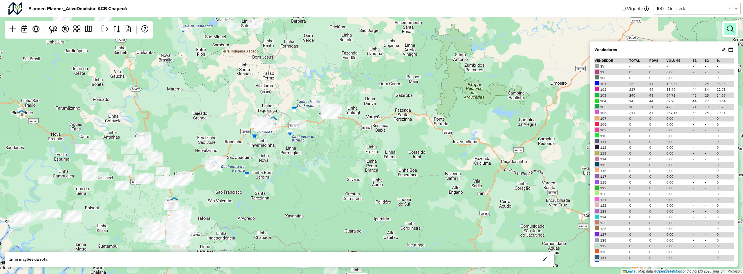
click at [728, 33] on link at bounding box center [731, 29] width 12 height 12
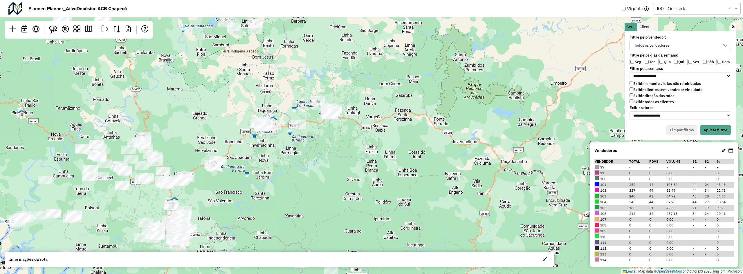
click at [678, 62] on label "Qui" at bounding box center [680, 62] width 15 height 6
click at [719, 132] on button "Aplicar filtros" at bounding box center [715, 130] width 31 height 10
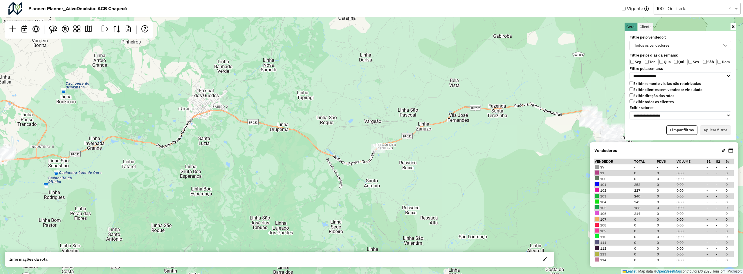
drag, startPoint x: 365, startPoint y: 113, endPoint x: 389, endPoint y: 129, distance: 28.6
click at [389, 128] on div "Leaflet | Map data © OpenStreetMap contributors,© 2025 TomTom, Microsoft" at bounding box center [371, 137] width 743 height 274
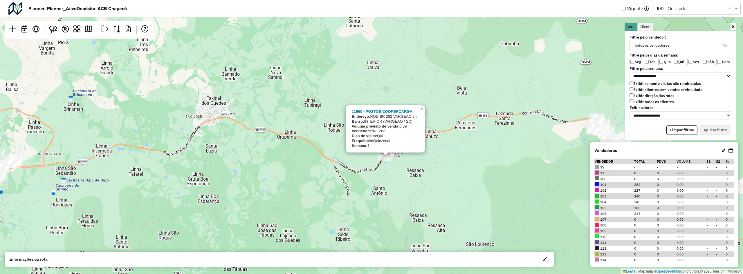
click at [394, 175] on div "11960 - POSTOS COOPERCARGA Endereço: ROD BR 282 VARGEAO sn Bairro: INTERIOR (VA…" at bounding box center [371, 137] width 743 height 274
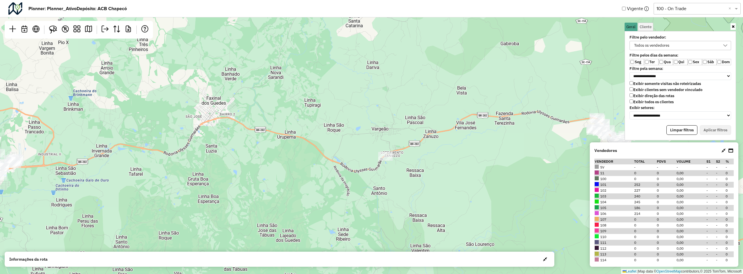
click at [692, 61] on label "Sex" at bounding box center [695, 62] width 15 height 6
click at [718, 129] on button "Aplicar filtros" at bounding box center [715, 130] width 31 height 10
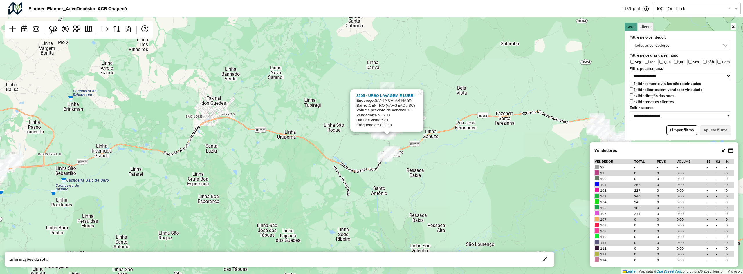
click at [414, 151] on div "3205 - URSO LAVAGEM E LUBRI Endereço: SANTA CATARINA SN Bairro: CENTRO (VARGEAO…" at bounding box center [371, 137] width 743 height 274
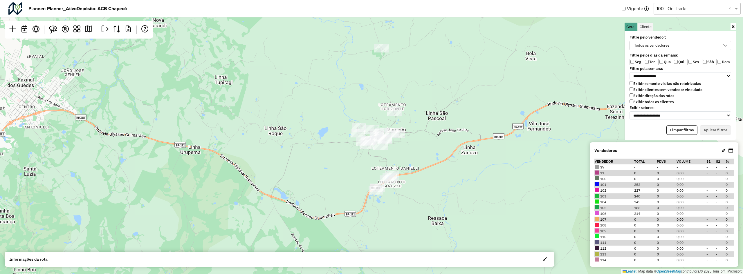
drag, startPoint x: 364, startPoint y: 151, endPoint x: 370, endPoint y: 166, distance: 15.6
click at [370, 166] on div "Leaflet | Map data © OpenStreetMap contributors,© 2025 TomTom, Microsoft" at bounding box center [371, 137] width 743 height 274
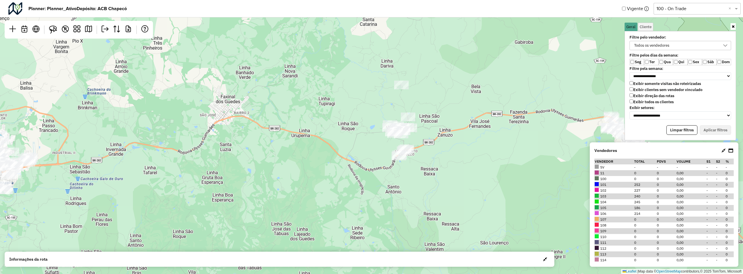
drag, startPoint x: 415, startPoint y: 191, endPoint x: 435, endPoint y: 178, distance: 24.1
click at [435, 178] on div "Leaflet | Map data © OpenStreetMap contributors,© 2025 TomTom, Microsoft" at bounding box center [371, 137] width 743 height 274
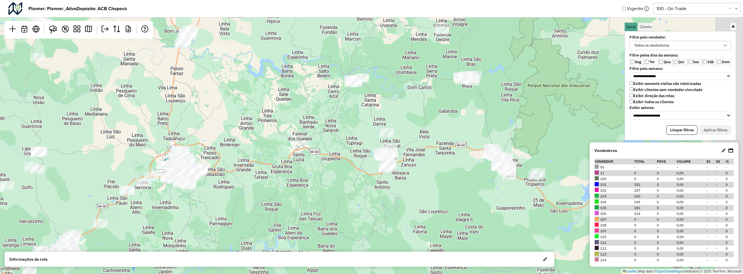
drag, startPoint x: 437, startPoint y: 176, endPoint x: 469, endPoint y: 152, distance: 40.1
click at [437, 176] on div "Leaflet | Map data © OpenStreetMap contributors,© 2025 TomTom, Microsoft" at bounding box center [371, 137] width 743 height 274
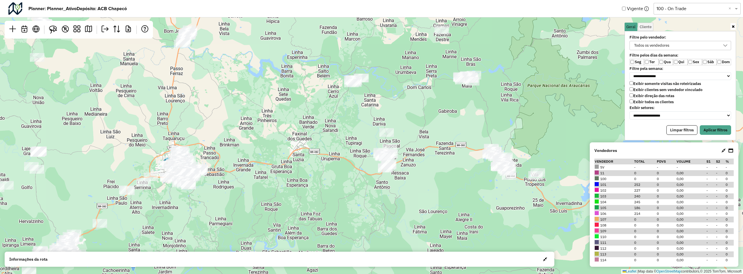
click at [637, 62] on label "Seg" at bounding box center [637, 62] width 15 height 6
click at [712, 130] on button "Aplicar filtros" at bounding box center [715, 130] width 31 height 10
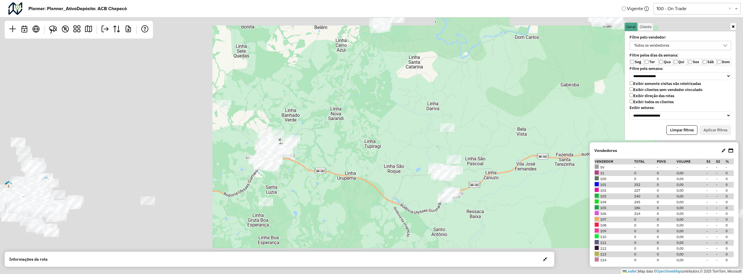
drag, startPoint x: 392, startPoint y: 177, endPoint x: 379, endPoint y: 173, distance: 13.6
click at [403, 176] on div "Leaflet | Map data © OpenStreetMap contributors,© 2025 TomTom, Microsoft" at bounding box center [371, 137] width 743 height 274
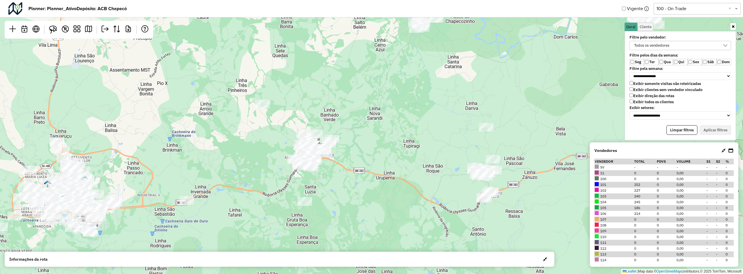
drag, startPoint x: 330, startPoint y: 167, endPoint x: 358, endPoint y: 167, distance: 27.9
click at [358, 167] on div "Leaflet | Map data © OpenStreetMap contributors,© 2025 TomTom, Microsoft" at bounding box center [371, 137] width 743 height 274
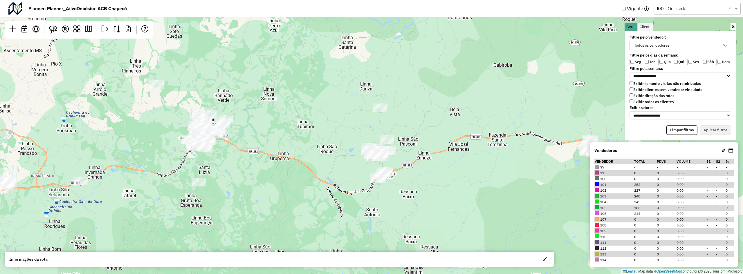
drag, startPoint x: 397, startPoint y: 167, endPoint x: 281, endPoint y: 147, distance: 117.5
click at [283, 147] on div "Leaflet | Map data © OpenStreetMap contributors,© 2025 TomTom, Microsoft" at bounding box center [371, 137] width 743 height 274
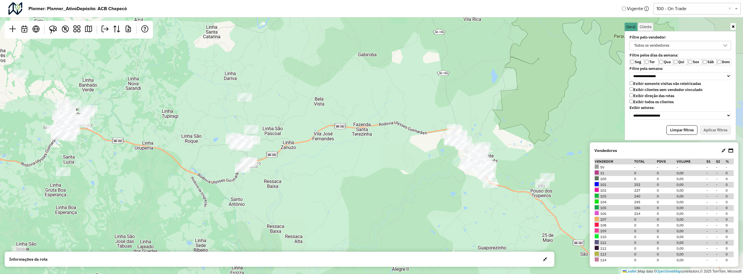
drag, startPoint x: 435, startPoint y: 165, endPoint x: 293, endPoint y: 152, distance: 142.5
click at [293, 152] on div "Leaflet | Map data © OpenStreetMap contributors,© 2025 TomTom, Microsoft" at bounding box center [371, 137] width 743 height 274
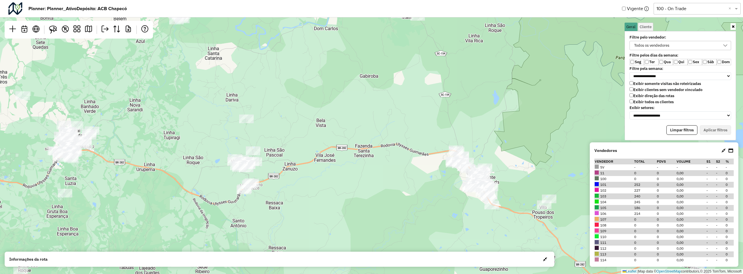
drag, startPoint x: 372, startPoint y: 159, endPoint x: 393, endPoint y: 189, distance: 36.7
click at [393, 189] on div "Leaflet | Map data © OpenStreetMap contributors,© 2025 TomTom, Microsoft" at bounding box center [371, 137] width 743 height 274
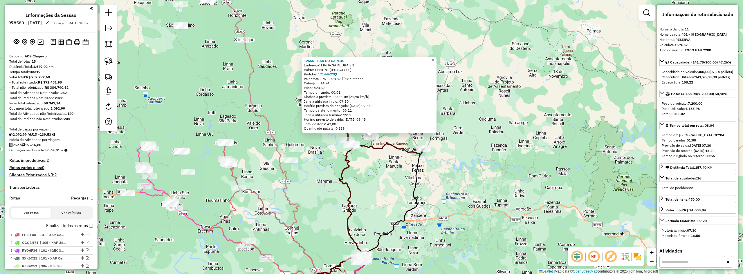
select select "*********"
click at [232, 116] on div "12555 - BAR DO [PERSON_NAME]: LINHA SAMBURA SN Bairro: [GEOGRAPHIC_DATA] ([GEOG…" at bounding box center [371, 137] width 743 height 274
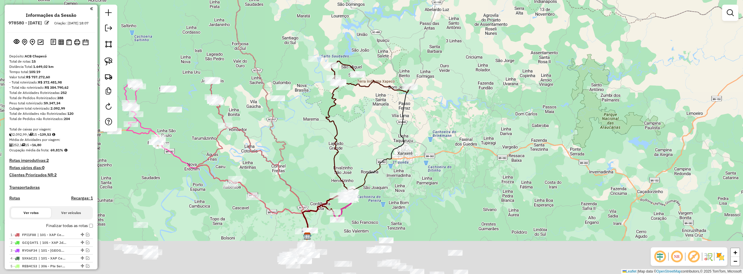
drag, startPoint x: 378, startPoint y: 201, endPoint x: 363, endPoint y: 136, distance: 66.6
click at [365, 129] on div "Janela de atendimento Grade de atendimento Capacidade Transportadoras Veículos …" at bounding box center [371, 137] width 743 height 274
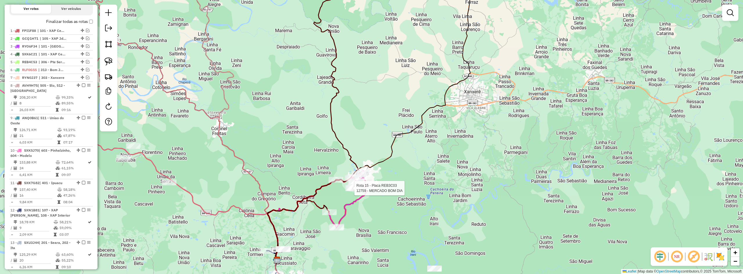
select select "*********"
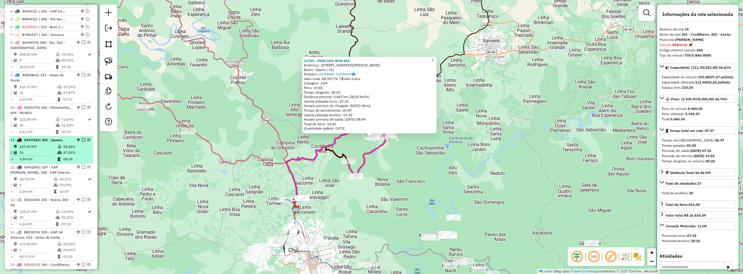
scroll to position [246, 0]
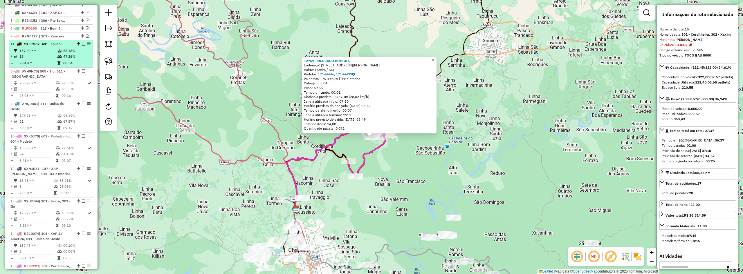
drag, startPoint x: 77, startPoint y: 147, endPoint x: 69, endPoint y: 54, distance: 93.2
click at [82, 46] on em at bounding box center [83, 43] width 3 height 3
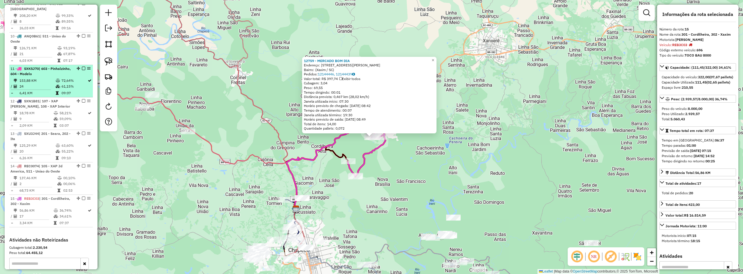
scroll to position [304, 0]
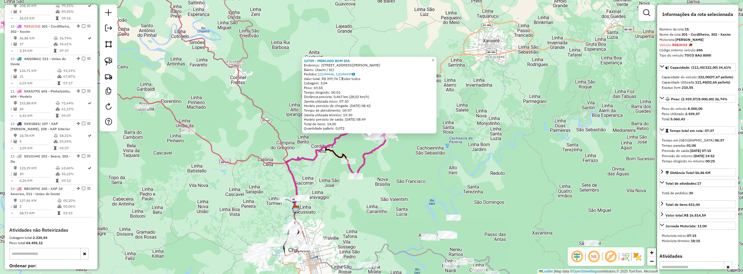
drag, startPoint x: 77, startPoint y: 195, endPoint x: 72, endPoint y: 44, distance: 151.3
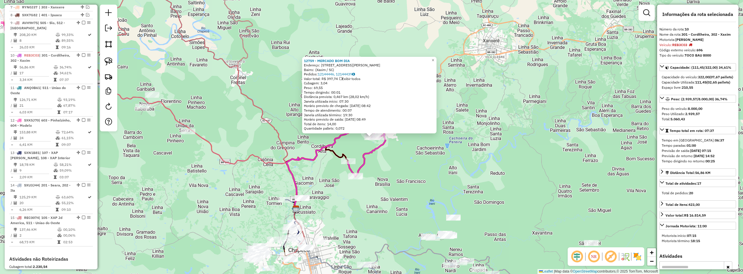
scroll to position [217, 0]
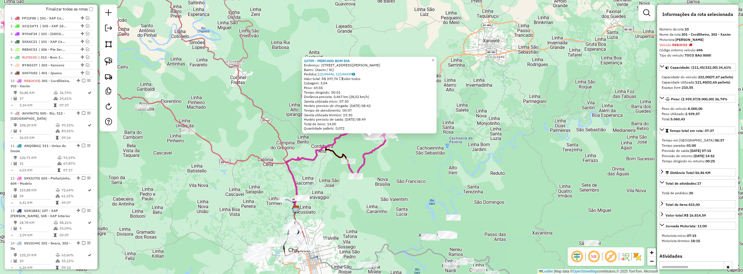
drag, startPoint x: 77, startPoint y: 119, endPoint x: 77, endPoint y: 96, distance: 23.2
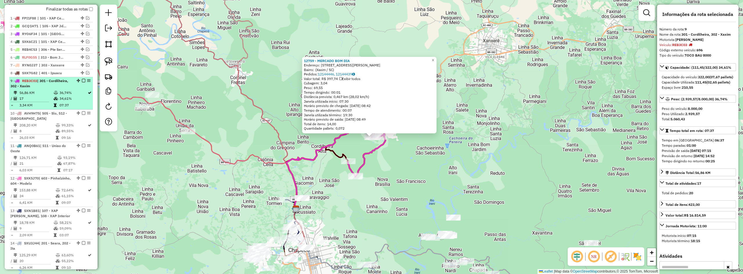
click at [82, 82] on em at bounding box center [83, 80] width 3 height 3
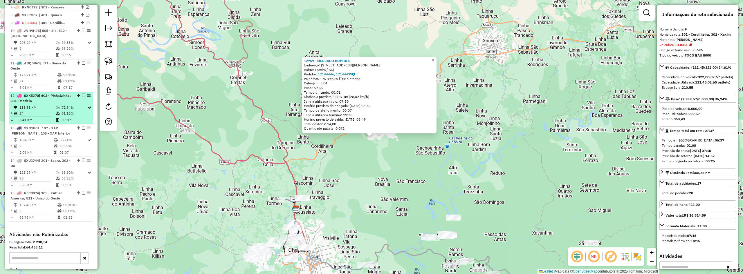
scroll to position [304, 0]
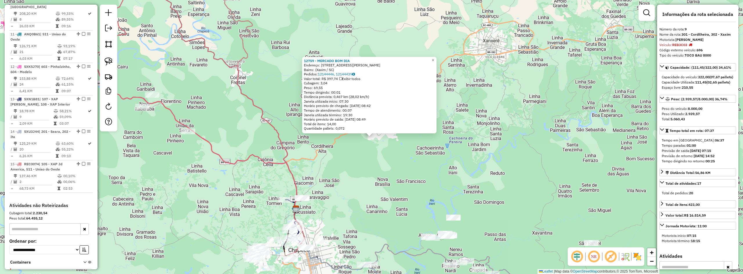
click at [357, 173] on div "12759 - MERCADO BOM DIA Endereço: [STREET_ADDRESS][PERSON_NAME] [GEOGRAPHIC_DAT…" at bounding box center [371, 137] width 743 height 274
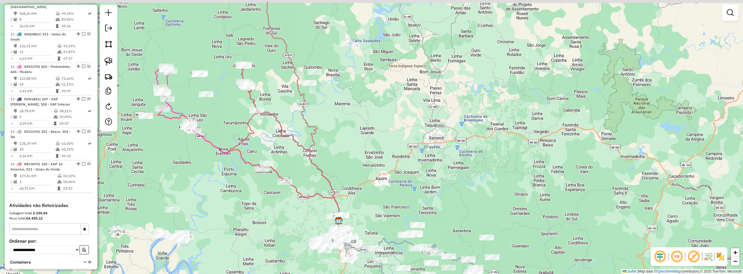
drag, startPoint x: 355, startPoint y: 126, endPoint x: 383, endPoint y: 188, distance: 68.5
click at [382, 194] on div "Janela de atendimento Grade de atendimento Capacidade Transportadoras Veículos …" at bounding box center [371, 137] width 743 height 274
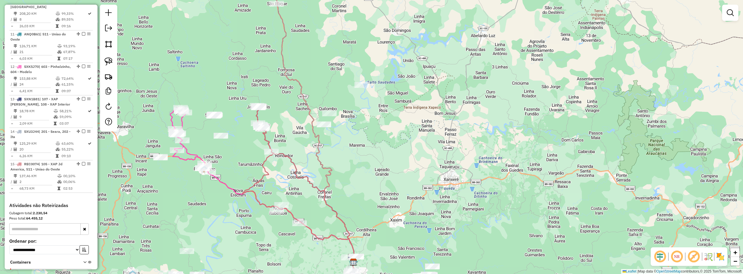
drag, startPoint x: 397, startPoint y: 194, endPoint x: 364, endPoint y: 118, distance: 83.1
click at [364, 121] on div "Janela de atendimento Grade de atendimento Capacidade Transportadoras Veículos …" at bounding box center [371, 137] width 743 height 274
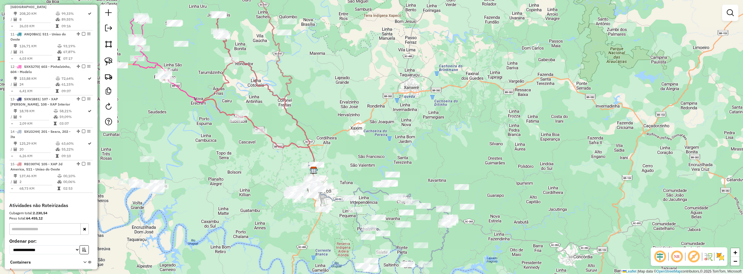
drag, startPoint x: 365, startPoint y: 126, endPoint x: 360, endPoint y: 96, distance: 30.3
click at [360, 96] on div "Janela de atendimento Grade de atendimento Capacidade Transportadoras Veículos …" at bounding box center [371, 137] width 743 height 274
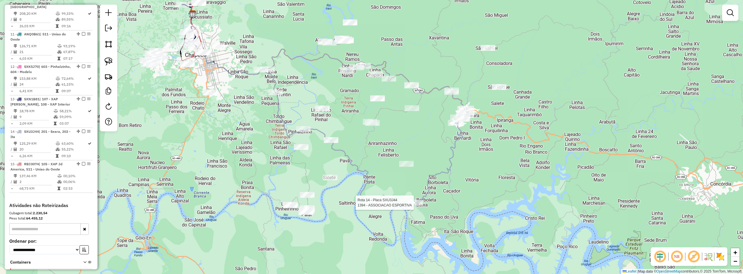
select select "*********"
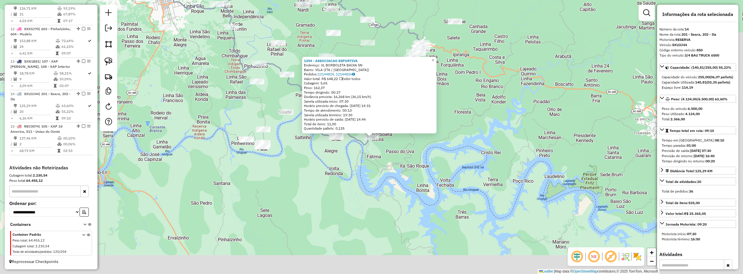
scroll to position [347, 0]
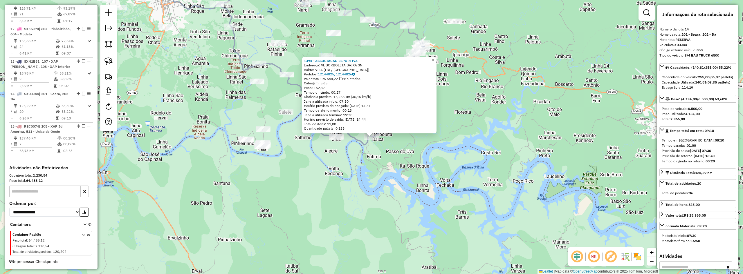
click at [388, 160] on div "1394 - ASSOCIACAO ESPORTIVA Endereço: VL BORBOLETA BAIXA SN Bairro: VILA ([GEOG…" at bounding box center [371, 137] width 743 height 274
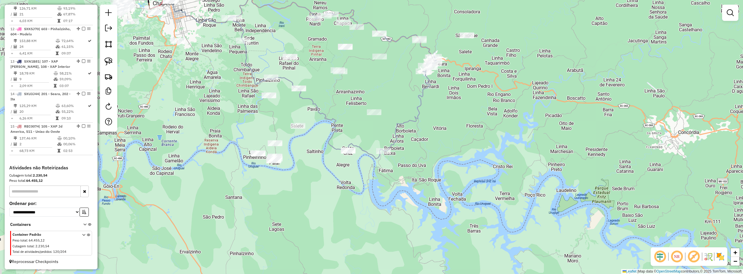
drag, startPoint x: 401, startPoint y: 156, endPoint x: 410, endPoint y: 166, distance: 13.1
click at [410, 166] on div "Janela de atendimento Grade de atendimento Capacidade Transportadoras Veículos …" at bounding box center [371, 137] width 743 height 274
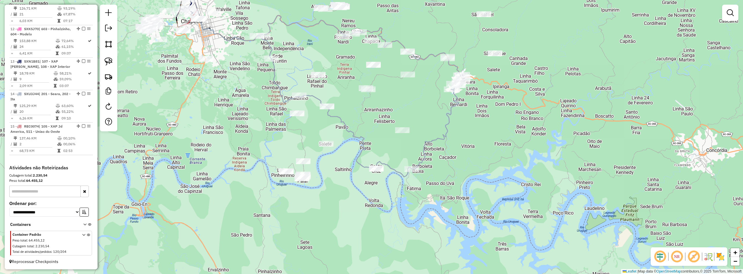
drag, startPoint x: 410, startPoint y: 168, endPoint x: 439, endPoint y: 184, distance: 33.4
click at [439, 186] on div "Janela de atendimento Grade de atendimento Capacidade Transportadoras Veículos …" at bounding box center [371, 137] width 743 height 274
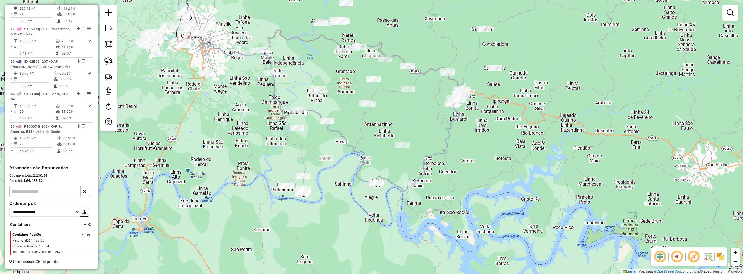
drag, startPoint x: 439, startPoint y: 181, endPoint x: 438, endPoint y: 188, distance: 7.6
click at [439, 188] on div "Janela de atendimento Grade de atendimento Capacidade Transportadoras Veículos …" at bounding box center [371, 137] width 743 height 274
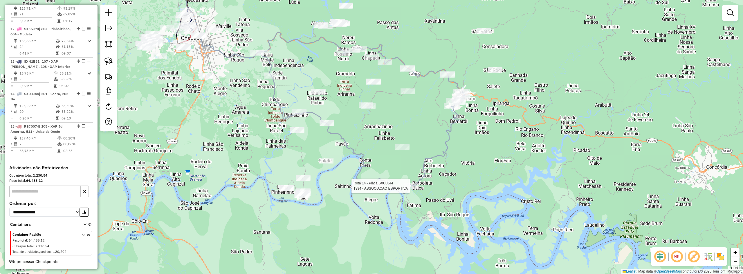
select select "*********"
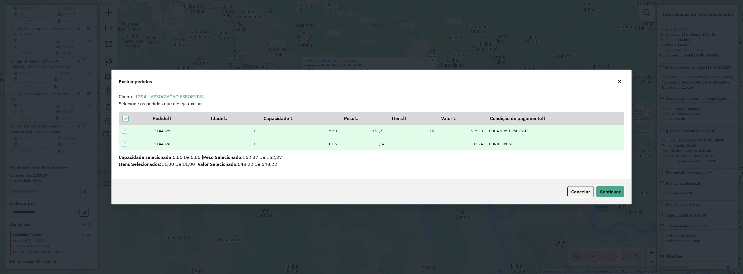
scroll to position [0, 0]
click at [615, 191] on span "Continuar" at bounding box center [610, 192] width 21 height 6
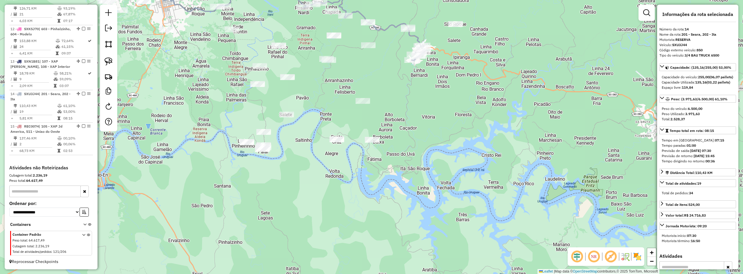
drag, startPoint x: 432, startPoint y: 140, endPoint x: 468, endPoint y: 197, distance: 67.6
click at [467, 197] on div "Janela de atendimento Grade de atendimento Capacidade Transportadoras Veículos …" at bounding box center [371, 137] width 743 height 274
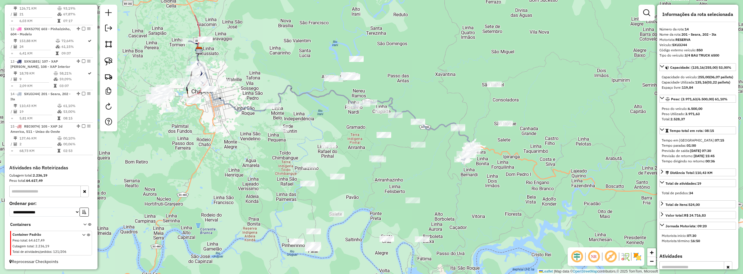
drag, startPoint x: 428, startPoint y: 155, endPoint x: 442, endPoint y: 201, distance: 47.8
click at [442, 201] on div "Janela de atendimento Grade de atendimento Capacidade Transportadoras Veículos …" at bounding box center [371, 137] width 743 height 274
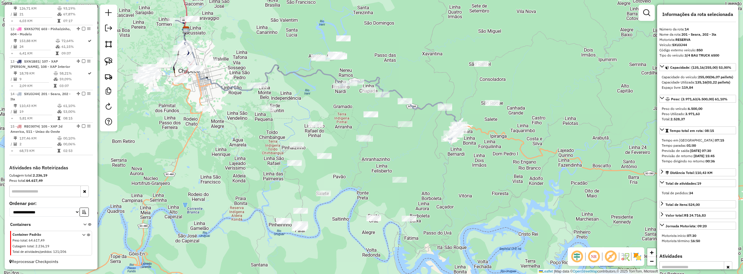
drag, startPoint x: 445, startPoint y: 192, endPoint x: 431, endPoint y: 166, distance: 29.6
click at [431, 166] on div "Janela de atendimento Grade de atendimento Capacidade Transportadoras Veículos …" at bounding box center [371, 137] width 743 height 274
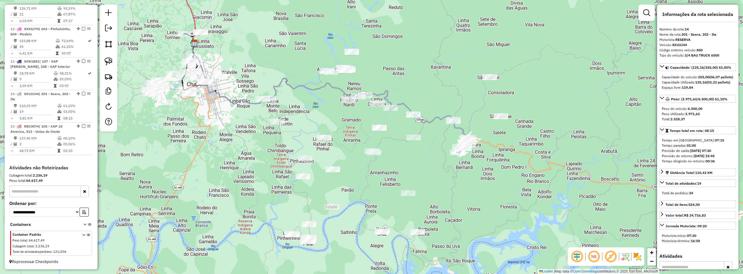
drag, startPoint x: 425, startPoint y: 154, endPoint x: 443, endPoint y: 181, distance: 32.4
click at [443, 181] on div "Janela de atendimento Grade de atendimento Capacidade Transportadoras Veículos …" at bounding box center [371, 137] width 743 height 274
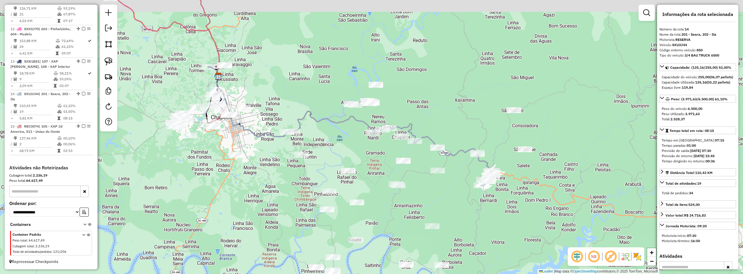
drag, startPoint x: 439, startPoint y: 178, endPoint x: 457, endPoint y: 196, distance: 25.5
click at [457, 203] on div "Janela de atendimento Grade de atendimento Capacidade Transportadoras Veículos …" at bounding box center [371, 137] width 743 height 274
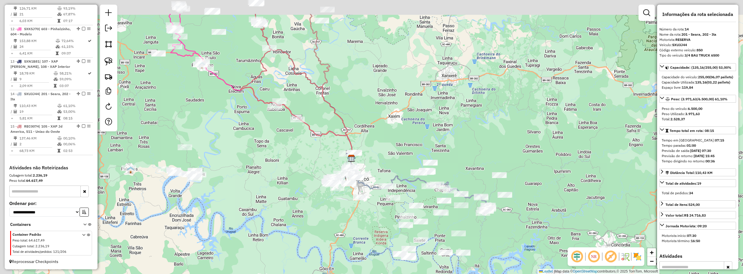
drag, startPoint x: 448, startPoint y: 118, endPoint x: 472, endPoint y: 188, distance: 73.8
click at [472, 188] on div "Janela de atendimento Grade de atendimento Capacidade Transportadoras Veículos …" at bounding box center [371, 137] width 743 height 274
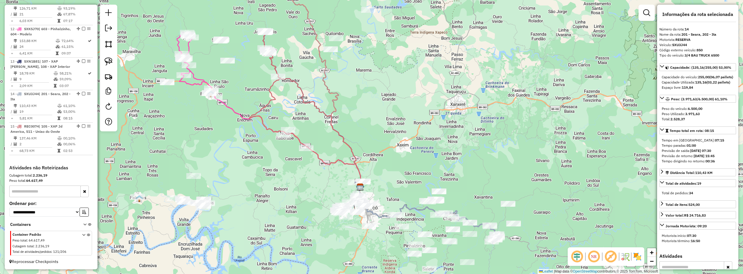
drag, startPoint x: 465, startPoint y: 203, endPoint x: 469, endPoint y: 210, distance: 8.8
click at [469, 210] on div "Janela de atendimento Grade de atendimento Capacidade Transportadoras Veículos …" at bounding box center [371, 137] width 743 height 274
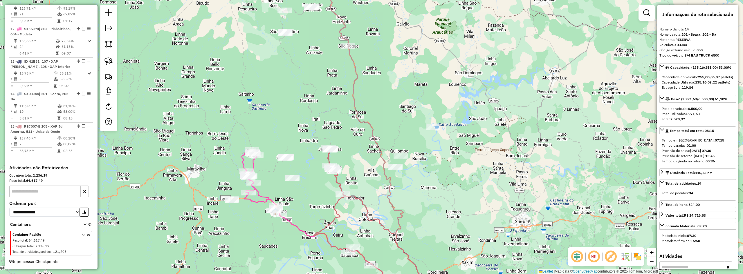
drag, startPoint x: 384, startPoint y: 95, endPoint x: 387, endPoint y: 98, distance: 4.9
click at [387, 98] on div "Janela de atendimento Grade de atendimento Capacidade Transportadoras Veículos …" at bounding box center [371, 137] width 743 height 274
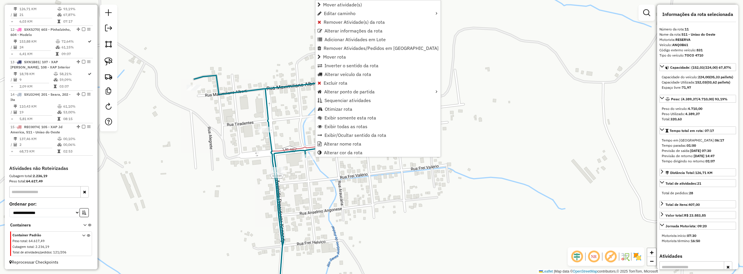
scroll to position [335, 0]
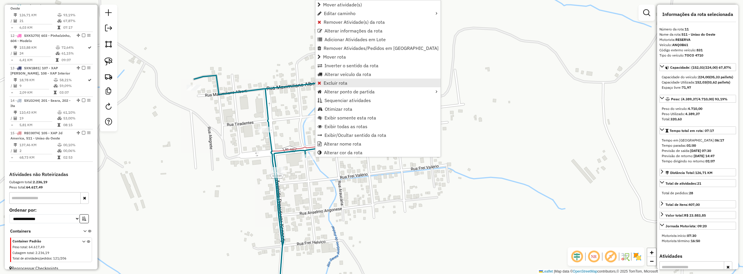
click at [330, 82] on span "Excluir rota" at bounding box center [336, 83] width 24 height 5
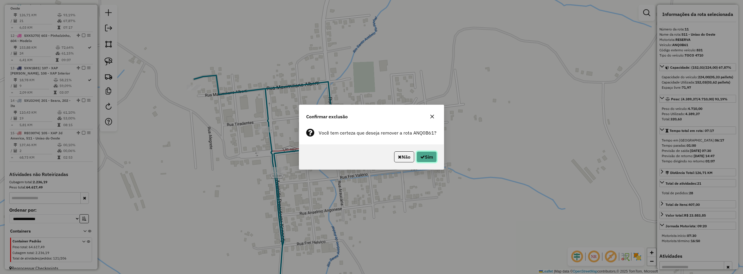
click at [426, 155] on button "Sim" at bounding box center [427, 157] width 20 height 11
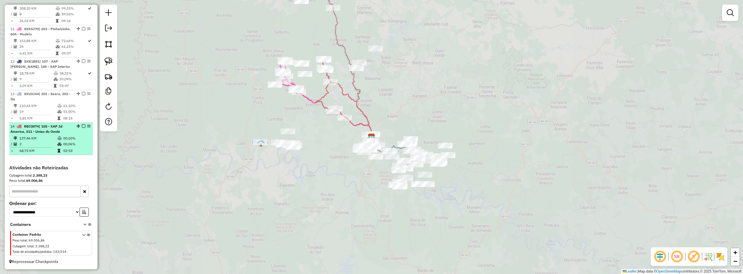
scroll to position [314, 0]
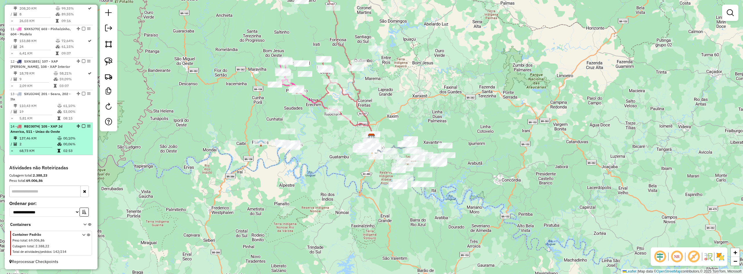
click at [82, 125] on em at bounding box center [83, 126] width 3 height 3
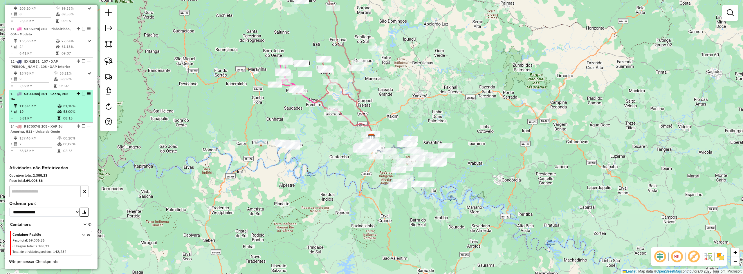
scroll to position [290, 0]
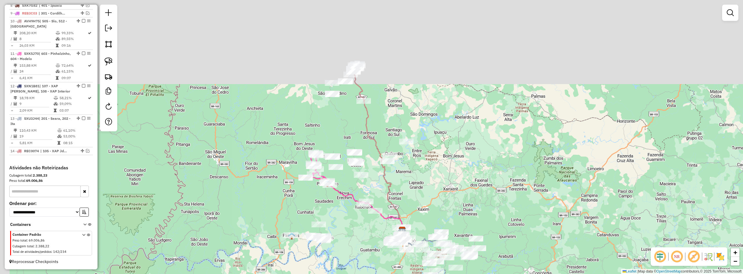
drag, startPoint x: 328, startPoint y: 151, endPoint x: 353, endPoint y: 213, distance: 67.0
click at [352, 228] on div "Janela de atendimento Grade de atendimento Capacidade Transportadoras Veículos …" at bounding box center [371, 137] width 743 height 274
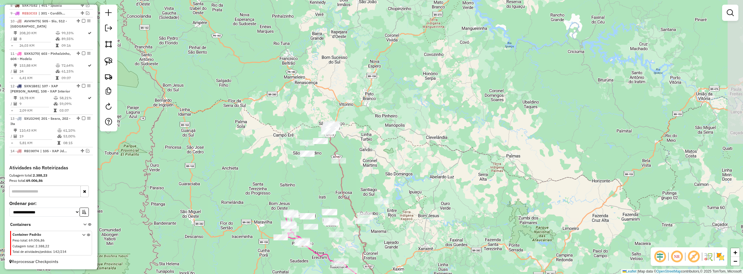
drag, startPoint x: 358, startPoint y: 132, endPoint x: 336, endPoint y: 193, distance: 65.0
click at [335, 193] on div "Janela de atendimento Grade de atendimento Capacidade Transportadoras Veículos …" at bounding box center [371, 137] width 743 height 274
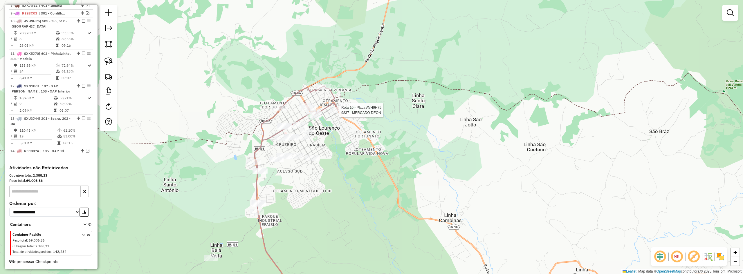
select select "*********"
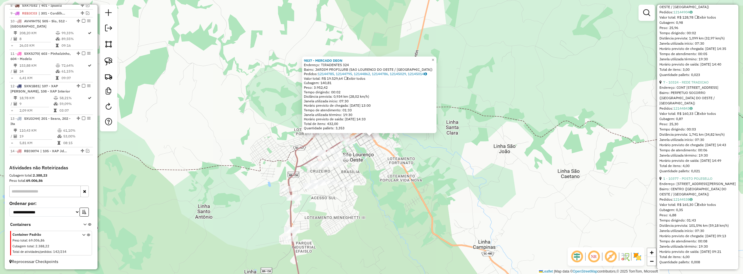
scroll to position [844, 0]
click at [508, 181] on div "9837 - MERCADO DEON Endereço: TIRADENTES 324 Bairro: JARDIM PROFILURB (SAO LOUR…" at bounding box center [371, 137] width 743 height 274
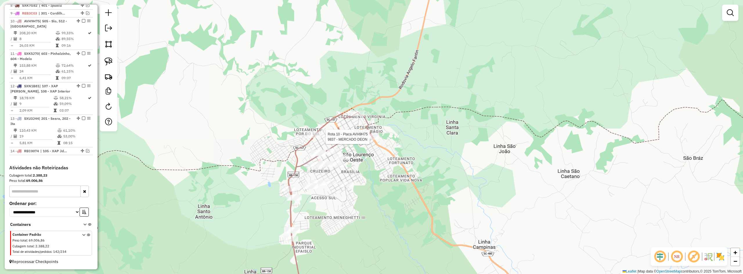
select select "*********"
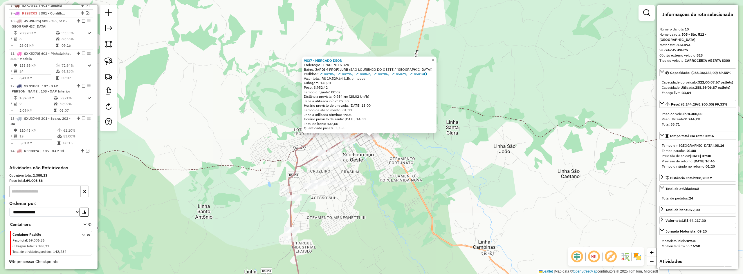
click at [543, 201] on div "9837 - MERCADO DEON Endereço: TIRADENTES 324 Bairro: JARDIM PROFILURB (SAO LOUR…" at bounding box center [371, 137] width 743 height 274
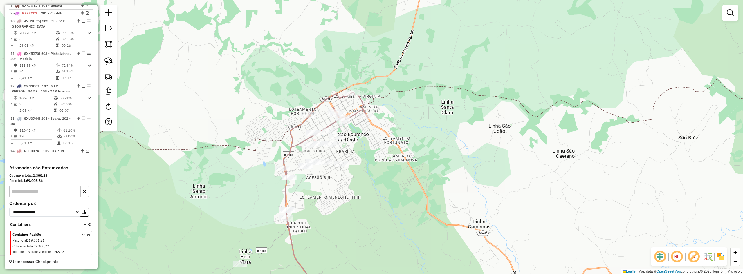
drag, startPoint x: 396, startPoint y: 195, endPoint x: 392, endPoint y: 180, distance: 15.5
click at [392, 180] on div "Janela de atendimento Grade de atendimento Capacidade Transportadoras Veículos …" at bounding box center [371, 137] width 743 height 274
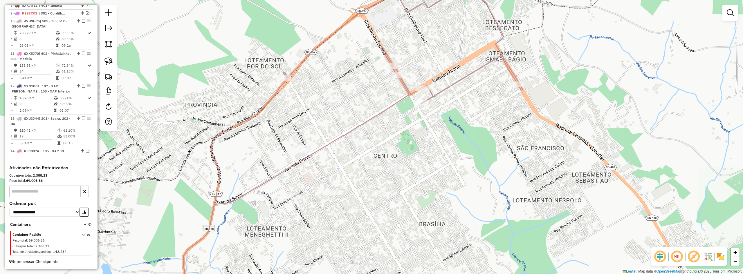
drag, startPoint x: 398, startPoint y: 128, endPoint x: 386, endPoint y: 124, distance: 12.5
click at [386, 124] on div "Janela de atendimento Grade de atendimento Capacidade Transportadoras Veículos …" at bounding box center [371, 137] width 743 height 274
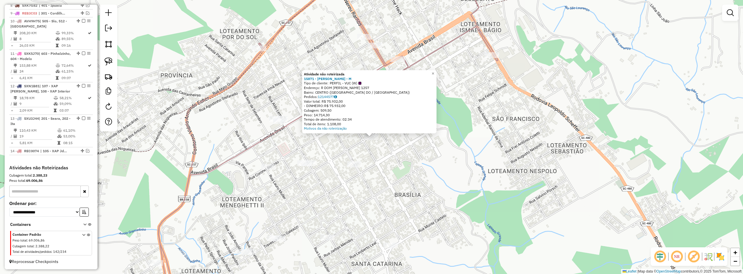
click at [380, 150] on div "Atividade não roteirizada 15871 - FABRICIO MENEGAS - M Tipo de cliente: PERFIL …" at bounding box center [371, 137] width 743 height 274
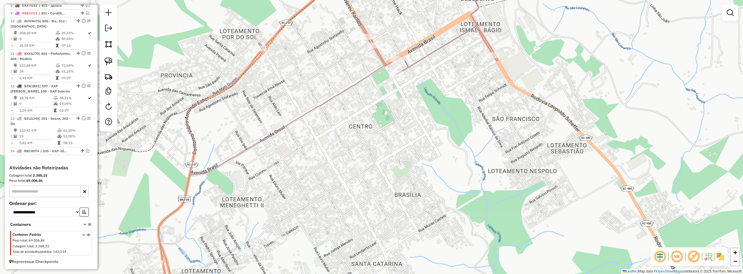
click at [341, 116] on div at bounding box center [342, 114] width 15 height 6
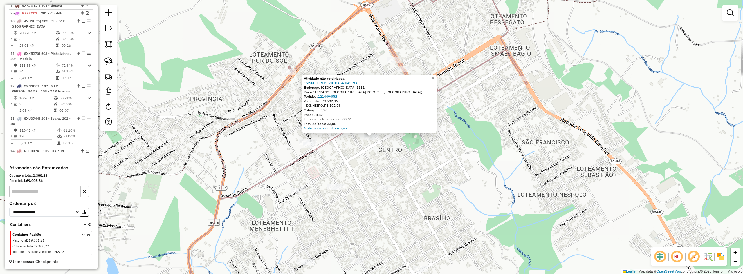
click at [364, 152] on div "Atividade não roteirizada 15233 - CREPERIE CASA DAS MA Endereço: BRASIL 1131 Ba…" at bounding box center [371, 137] width 743 height 274
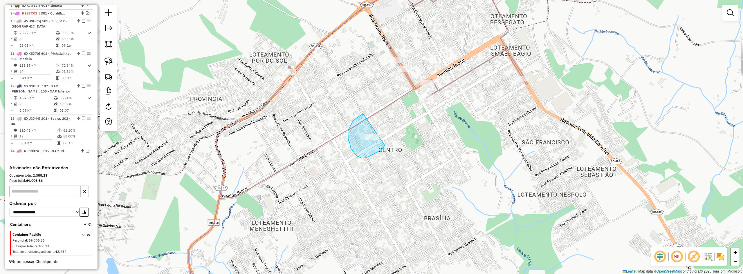
drag, startPoint x: 363, startPoint y: 114, endPoint x: 388, endPoint y: 135, distance: 32.9
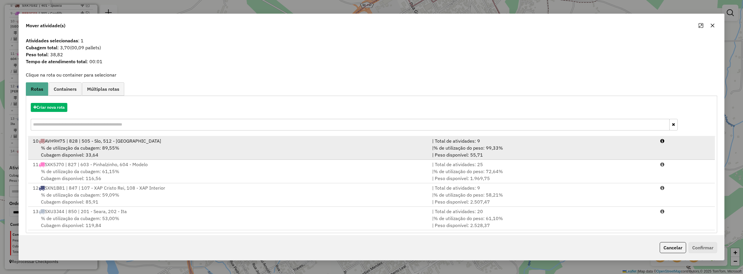
click at [149, 146] on div "% de utilização da cubagem: 89,55% Cubagem disponível: 33,64" at bounding box center [228, 152] width 399 height 14
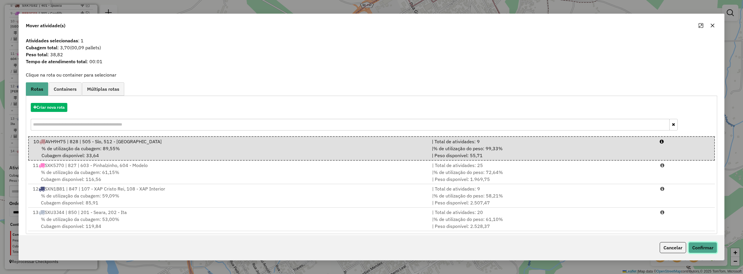
click at [709, 250] on button "Confirmar" at bounding box center [703, 247] width 29 height 11
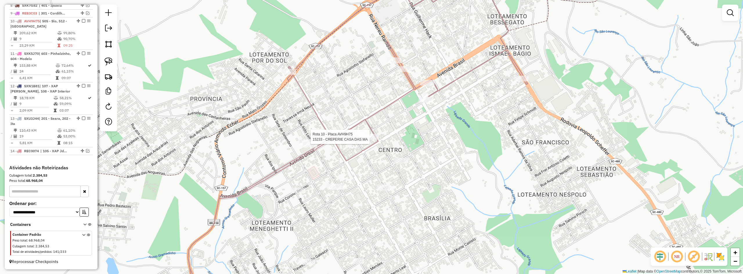
select select "*********"
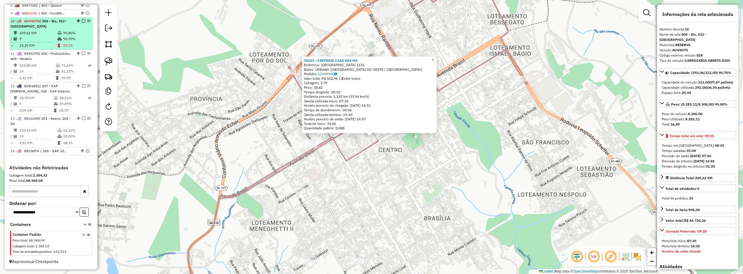
click at [82, 20] on em at bounding box center [83, 20] width 3 height 3
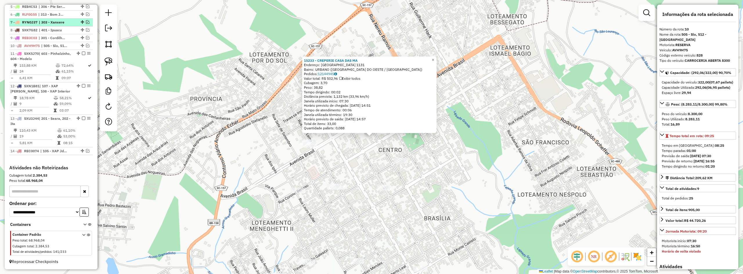
scroll to position [265, 0]
click at [233, 146] on div "15233 - CREPERIE CASA DAS MA Endereço: BRASIL 1131 Bairro: URBANO (SAO LOURENCO…" at bounding box center [371, 137] width 743 height 274
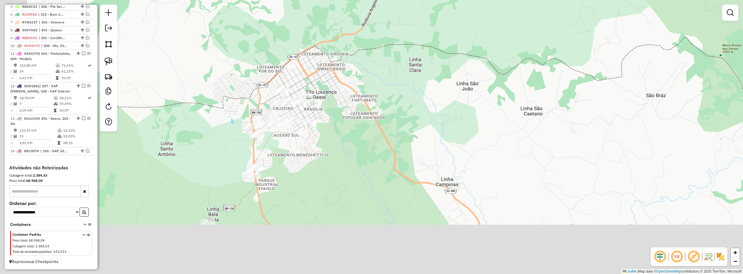
drag, startPoint x: 184, startPoint y: 175, endPoint x: 224, endPoint y: 104, distance: 81.5
click at [221, 107] on div "Janela de atendimento Grade de atendimento Capacidade Transportadoras Veículos …" at bounding box center [371, 137] width 743 height 274
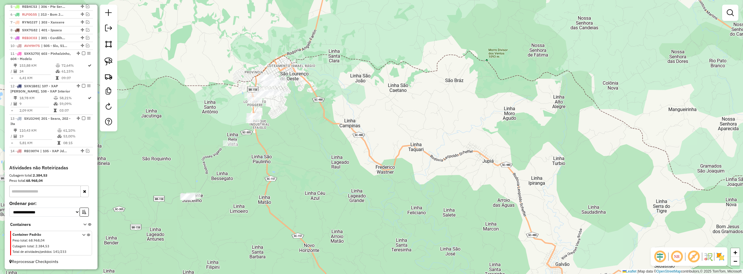
drag, startPoint x: 231, startPoint y: 181, endPoint x: 291, endPoint y: 125, distance: 82.8
click at [291, 125] on div "Janela de atendimento Grade de atendimento Capacidade Transportadoras Veículos …" at bounding box center [371, 137] width 743 height 274
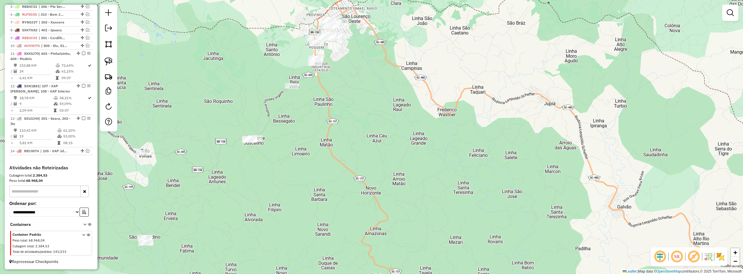
drag, startPoint x: 300, startPoint y: 142, endPoint x: 312, endPoint y: 130, distance: 17.2
click at [311, 131] on div "Janela de atendimento Grade de atendimento Capacidade Transportadoras Veículos …" at bounding box center [371, 137] width 743 height 274
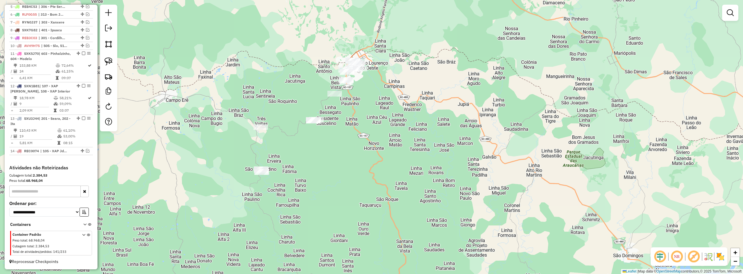
drag, startPoint x: 287, startPoint y: 127, endPoint x: 289, endPoint y: 142, distance: 15.3
click at [289, 142] on div "Janela de atendimento Grade de atendimento Capacidade Transportadoras Veículos …" at bounding box center [371, 137] width 743 height 274
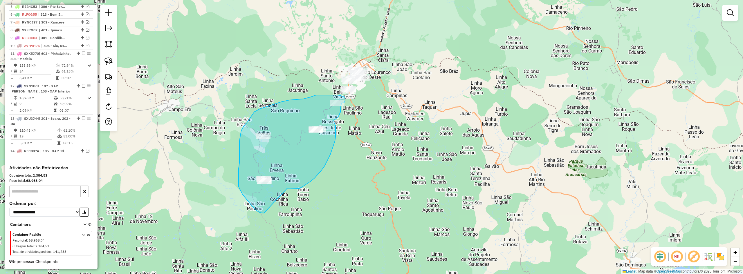
drag, startPoint x: 287, startPoint y: 188, endPoint x: 266, endPoint y: 211, distance: 31.0
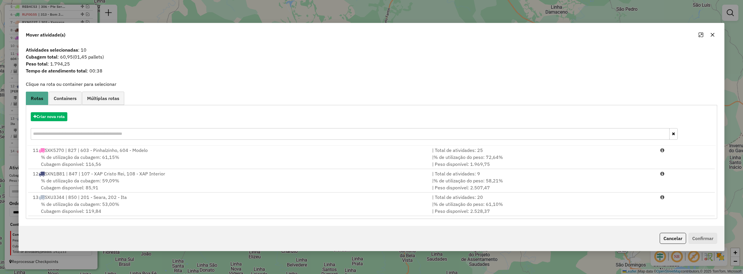
click at [69, 132] on input "text" at bounding box center [350, 134] width 639 height 12
click at [48, 116] on button "Criar nova rota" at bounding box center [49, 116] width 37 height 9
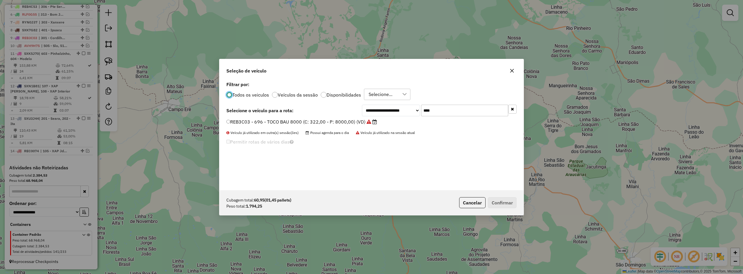
scroll to position [3, 2]
click at [441, 113] on input "****" at bounding box center [464, 111] width 87 height 12
click at [442, 113] on input "****" at bounding box center [464, 111] width 87 height 12
click at [456, 112] on input "****" at bounding box center [464, 111] width 87 height 12
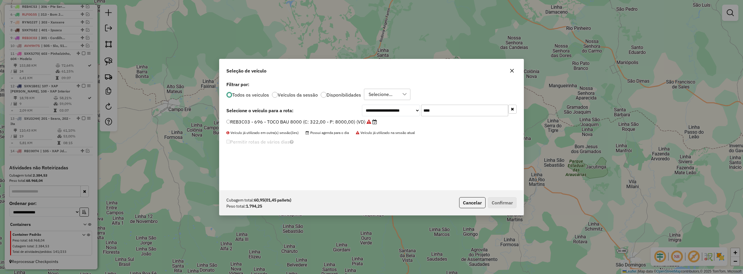
click at [456, 112] on input "****" at bounding box center [464, 111] width 87 height 12
type input "***"
click at [276, 120] on label "ANQ0B61 - 831 - TOCO 4710 (C: 224,00 - P: 4710,00) (VD)" at bounding box center [294, 121] width 136 height 7
click at [504, 200] on button "Confirmar" at bounding box center [502, 202] width 29 height 11
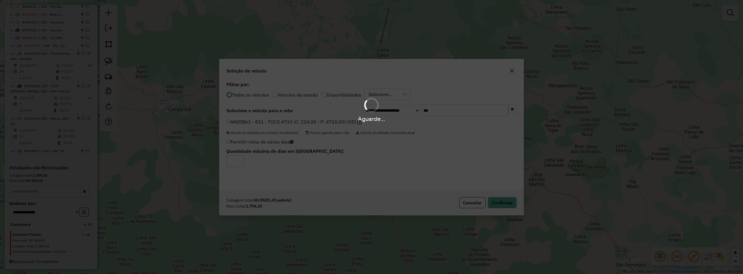
scroll to position [298, 0]
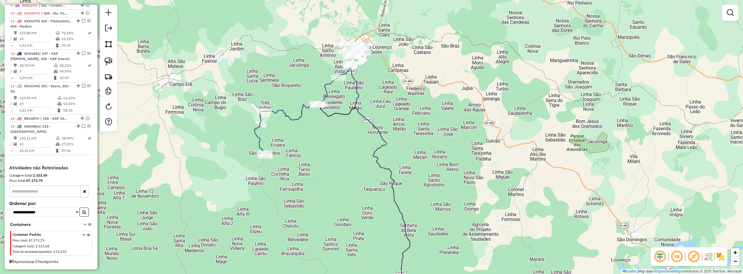
drag, startPoint x: 376, startPoint y: 148, endPoint x: 367, endPoint y: 105, distance: 44.1
click at [371, 118] on icon at bounding box center [374, 172] width 72 height 209
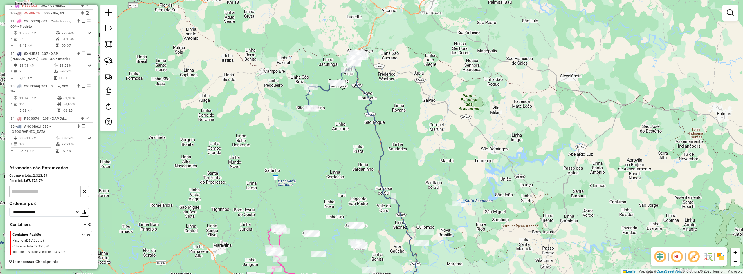
drag, startPoint x: 392, startPoint y: 128, endPoint x: 405, endPoint y: 195, distance: 68.3
click at [405, 195] on div "Janela de atendimento Grade de atendimento Capacidade Transportadoras Veículos …" at bounding box center [371, 137] width 743 height 274
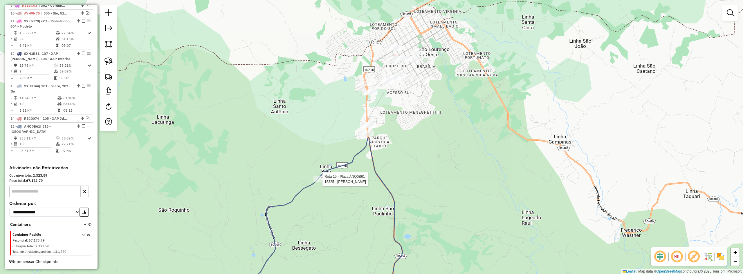
select select "*********"
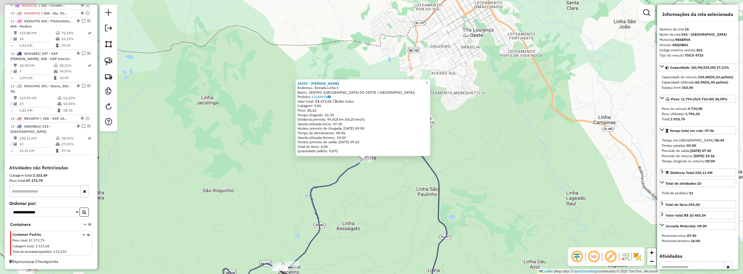
drag, startPoint x: 484, startPoint y: 152, endPoint x: 481, endPoint y: 186, distance: 33.8
click at [481, 186] on div "15325 - CLEONICE FERREIRA Endereço: Estrada Linha 3 Bairro: CENTRO (SAO LOURENC…" at bounding box center [371, 137] width 743 height 274
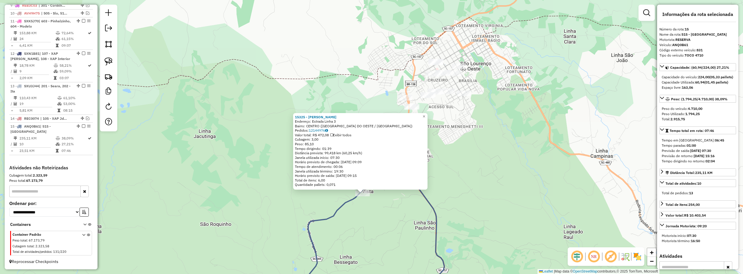
click at [484, 175] on div "15325 - CLEONICE FERREIRA Endereço: Estrada Linha 3 Bairro: CENTRO (SAO LOURENC…" at bounding box center [371, 137] width 743 height 274
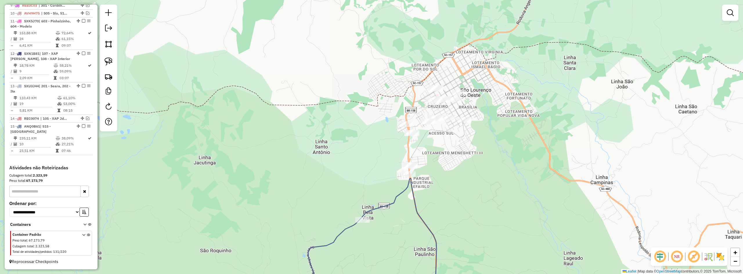
drag, startPoint x: 472, startPoint y: 171, endPoint x: 458, endPoint y: 178, distance: 15.3
click at [470, 177] on div "Janela de atendimento Grade de atendimento Capacidade Transportadoras Veículos …" at bounding box center [371, 137] width 743 height 274
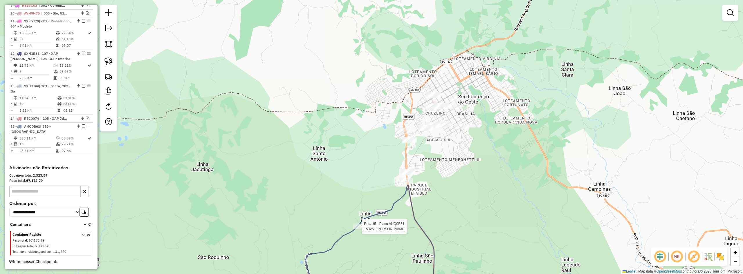
select select "*********"
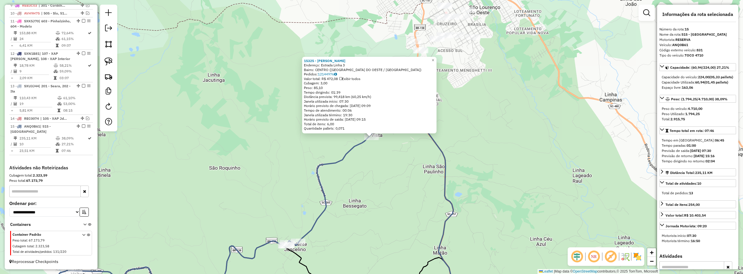
click at [480, 142] on div "15325 - CLEONICE FERREIRA Endereço: Estrada Linha 3 Bairro: CENTRO (SAO LOURENC…" at bounding box center [371, 137] width 743 height 274
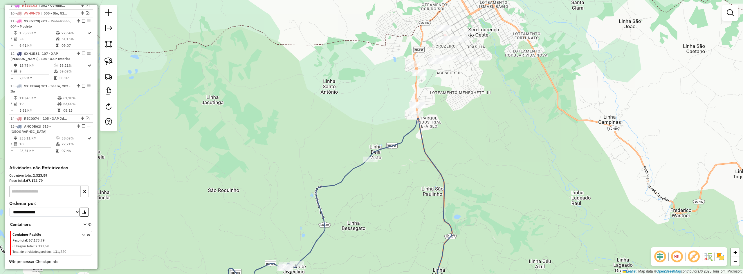
drag, startPoint x: 475, startPoint y: 138, endPoint x: 477, endPoint y: 160, distance: 21.6
click at [477, 159] on div "Janela de atendimento Grade de atendimento Capacidade Transportadoras Veículos …" at bounding box center [371, 137] width 743 height 274
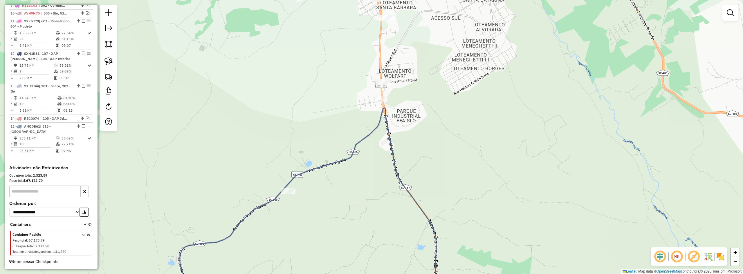
drag, startPoint x: 435, startPoint y: 121, endPoint x: 437, endPoint y: 199, distance: 78.1
click at [437, 199] on div "Janela de atendimento Grade de atendimento Capacidade Transportadoras Veículos …" at bounding box center [371, 137] width 743 height 274
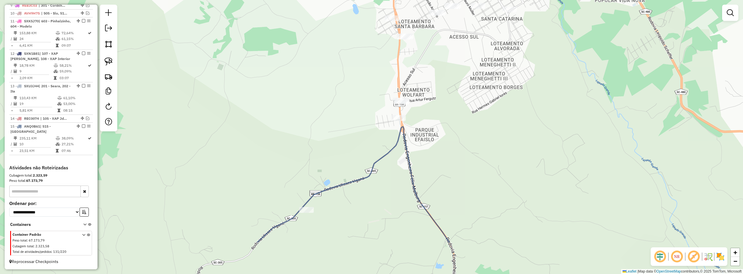
drag, startPoint x: 340, startPoint y: 181, endPoint x: 347, endPoint y: 140, distance: 41.2
click at [345, 146] on div "Janela de atendimento Grade de atendimento Capacidade Transportadoras Veículos …" at bounding box center [371, 137] width 743 height 274
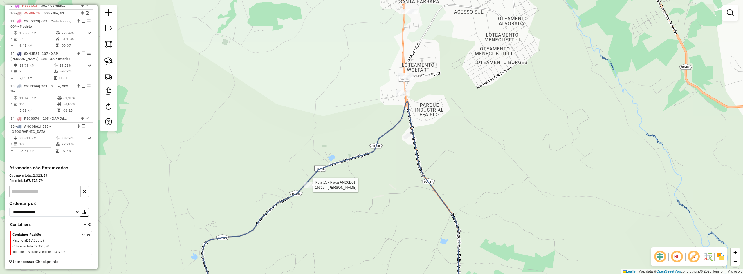
select select "*********"
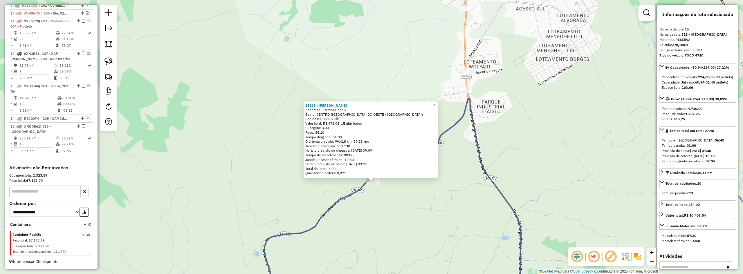
drag, startPoint x: 517, startPoint y: 139, endPoint x: 513, endPoint y: 210, distance: 71.5
click at [513, 210] on div "15325 - CLEONICE FERREIRA Endereço: Estrada Linha 3 Bairro: CENTRO (SAO LOURENC…" at bounding box center [371, 137] width 743 height 274
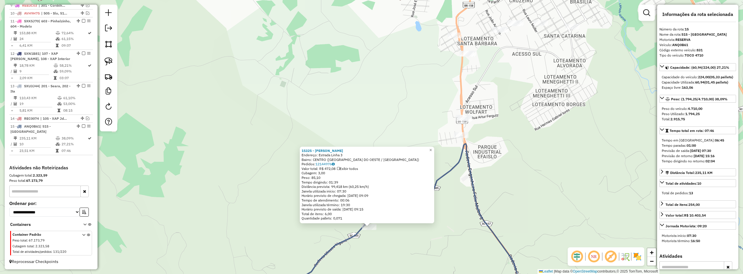
click at [529, 155] on div "15325 - CLEONICE FERREIRA Endereço: Estrada Linha 3 Bairro: CENTRO (SAO LOURENC…" at bounding box center [371, 137] width 743 height 274
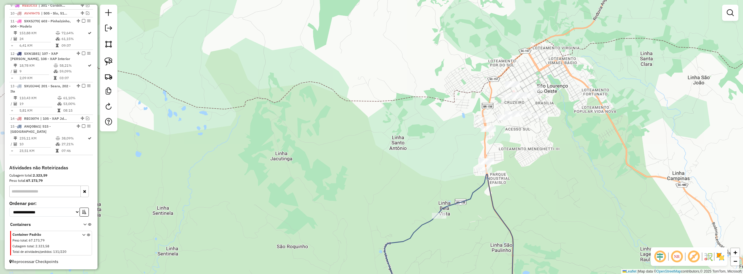
drag, startPoint x: 531, startPoint y: 147, endPoint x: 503, endPoint y: 190, distance: 51.9
click at [503, 190] on div "Janela de atendimento Grade de atendimento Capacidade Transportadoras Veículos …" at bounding box center [371, 137] width 743 height 274
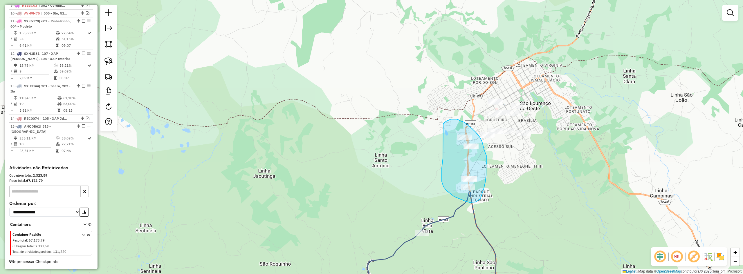
drag, startPoint x: 442, startPoint y: 164, endPoint x: 442, endPoint y: 125, distance: 38.6
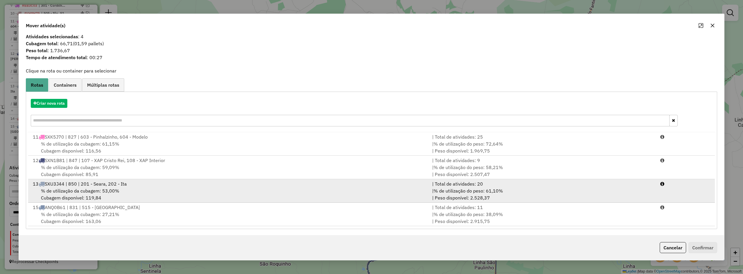
scroll to position [5, 0]
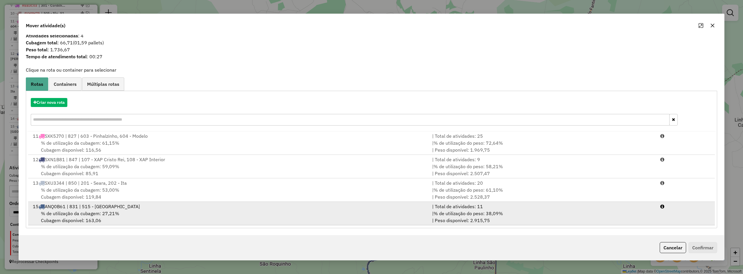
click at [144, 213] on div "% de utilização da cubagem: 27,21% Cubagem disponível: 163,06" at bounding box center [228, 217] width 399 height 14
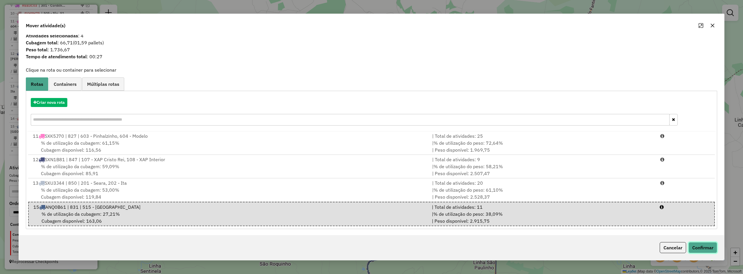
click at [703, 245] on button "Confirmar" at bounding box center [703, 247] width 29 height 11
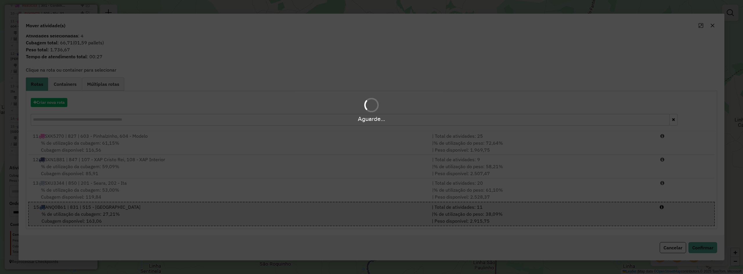
scroll to position [0, 0]
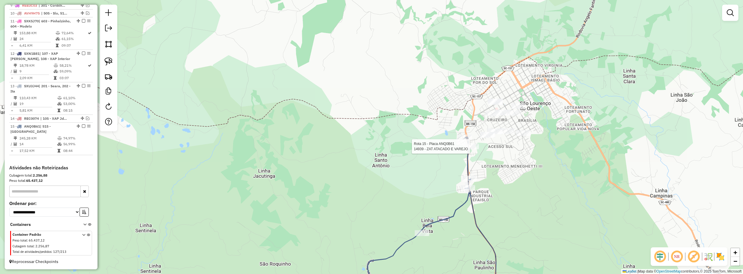
select select "*********"
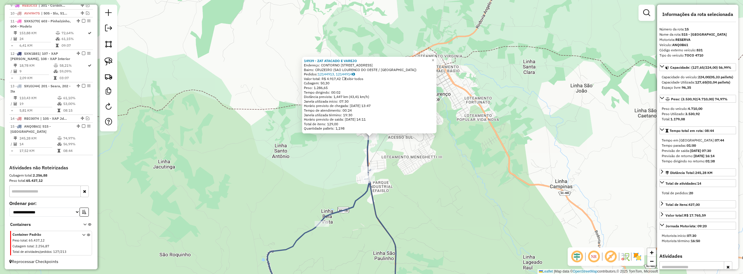
click at [477, 165] on div "14939 - ZAT ATACADO E VAREJO Endereço: CONTORNO VIARIO ARMINDO ECH 2745 Bairro:…" at bounding box center [371, 137] width 743 height 274
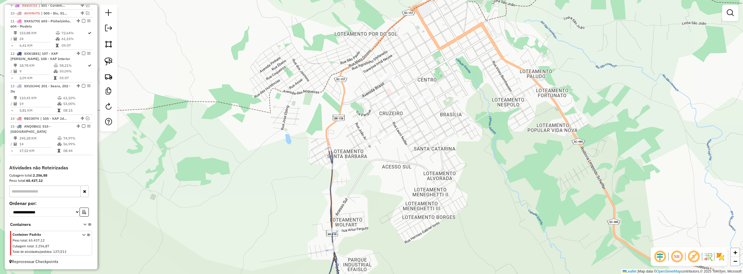
drag, startPoint x: 394, startPoint y: 164, endPoint x: 397, endPoint y: 181, distance: 17.7
click at [397, 181] on div "Janela de atendimento Grade de atendimento Capacidade Transportadoras Veículos …" at bounding box center [371, 137] width 743 height 274
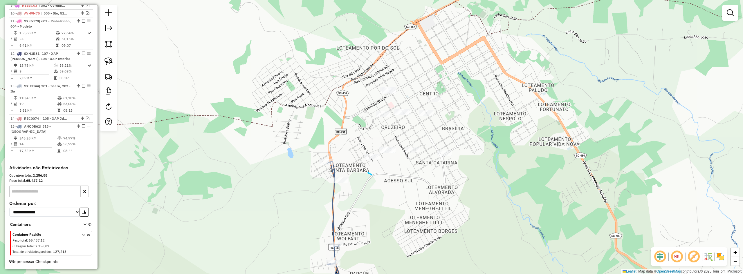
drag, startPoint x: 368, startPoint y: 172, endPoint x: 372, endPoint y: 175, distance: 5.6
select select "*********"
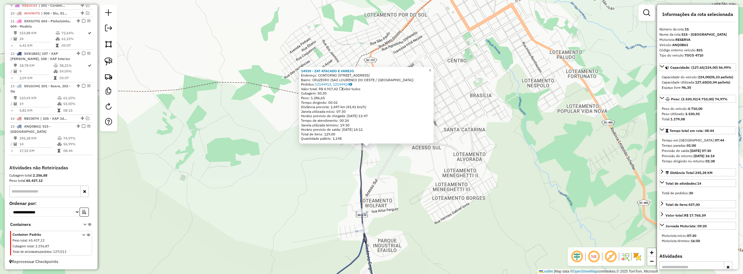
drag, startPoint x: 424, startPoint y: 166, endPoint x: 408, endPoint y: 197, distance: 34.4
click at [408, 197] on div "14939 - ZAT ATACADO E VAREJO Endereço: CONTORNO VIARIO ARMINDO ECH 2745 Bairro:…" at bounding box center [371, 137] width 743 height 274
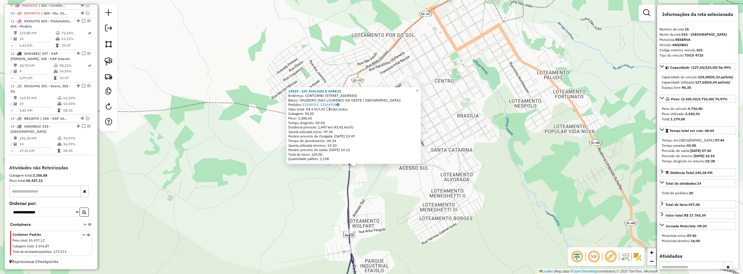
click at [407, 197] on div "14939 - ZAT ATACADO E VAREJO Endereço: CONTORNO VIARIO ARMINDO ECH 2745 Bairro:…" at bounding box center [371, 137] width 743 height 274
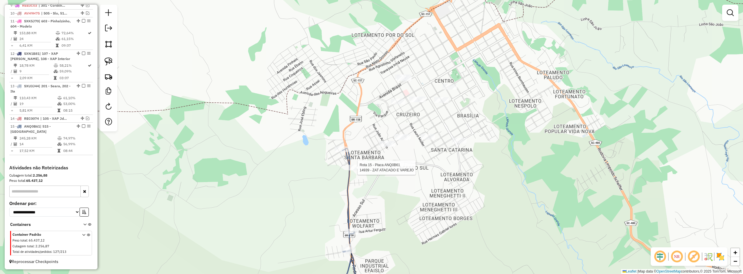
select select "*********"
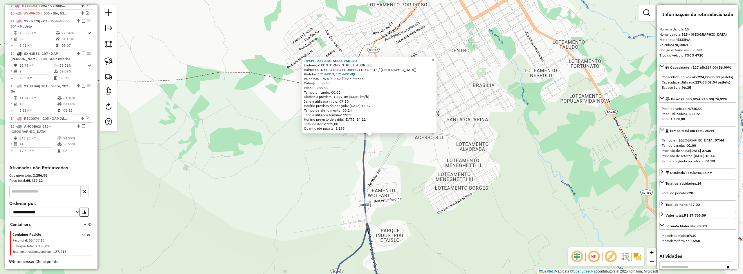
click at [414, 176] on div "14939 - ZAT ATACADO E VAREJO Endereço: CONTORNO VIARIO ARMINDO ECH 2745 Bairro:…" at bounding box center [371, 137] width 743 height 274
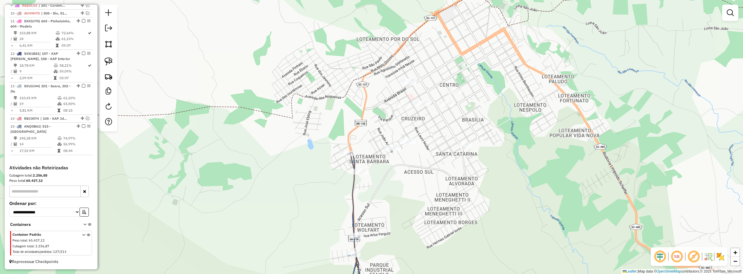
drag, startPoint x: 427, startPoint y: 158, endPoint x: 413, endPoint y: 198, distance: 41.8
click at [413, 199] on div "Janela de atendimento Grade de atendimento Capacidade Transportadoras Veículos …" at bounding box center [371, 137] width 743 height 274
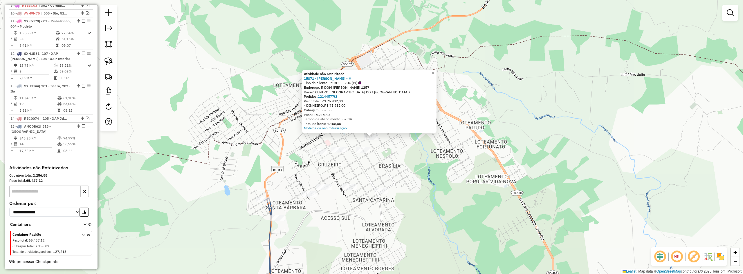
click at [415, 158] on div "Atividade não roteirizada 15871 - FABRICIO MENEGAS - M Tipo de cliente: PERFIL …" at bounding box center [371, 137] width 743 height 274
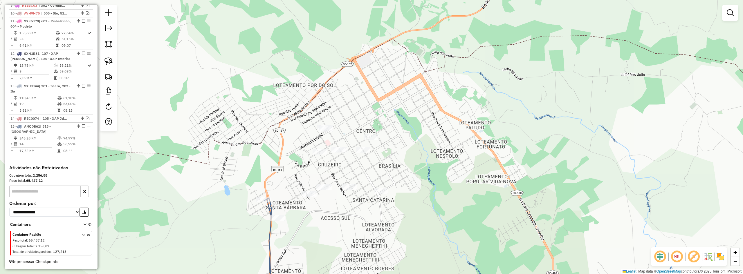
drag, startPoint x: 428, startPoint y: 147, endPoint x: 433, endPoint y: 144, distance: 6.1
click at [433, 144] on div "Janela de atendimento Grade de atendimento Capacidade Transportadoras Veículos …" at bounding box center [371, 137] width 743 height 274
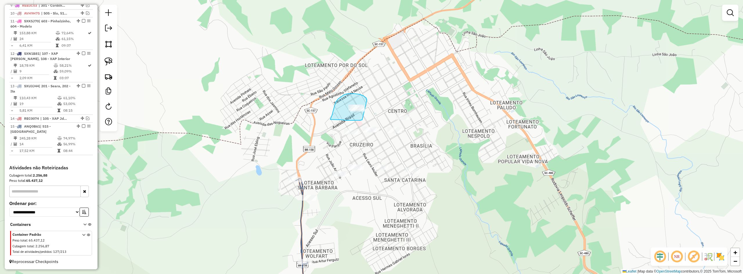
drag, startPoint x: 367, startPoint y: 99, endPoint x: 373, endPoint y: 118, distance: 19.2
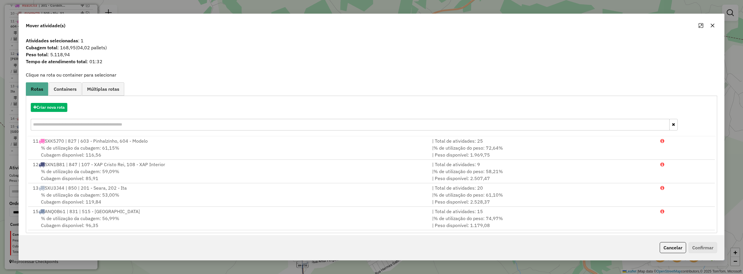
click at [714, 23] on button "button" at bounding box center [712, 25] width 9 height 9
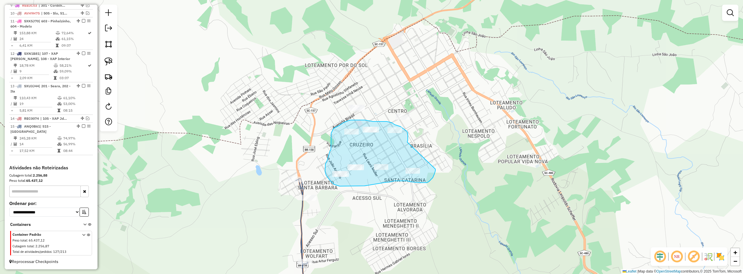
drag, startPoint x: 407, startPoint y: 142, endPoint x: 435, endPoint y: 168, distance: 38.0
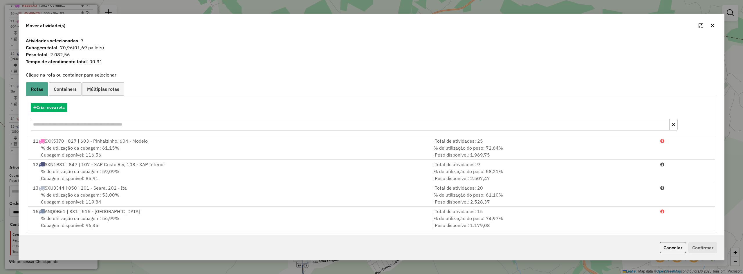
click at [712, 26] on icon "button" at bounding box center [712, 25] width 5 height 5
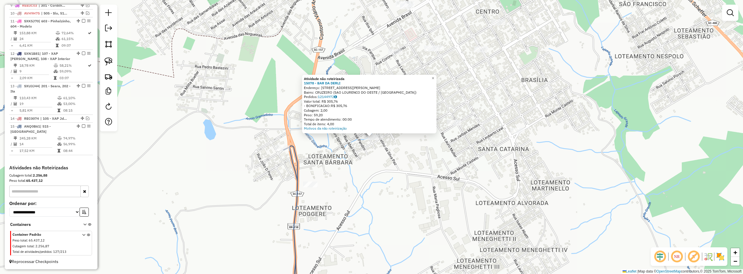
click at [394, 153] on div "Atividade não roteirizada 15078 - BAR DA DERLI Endereço: Travessa Atilio Galeaz…" at bounding box center [371, 137] width 743 height 274
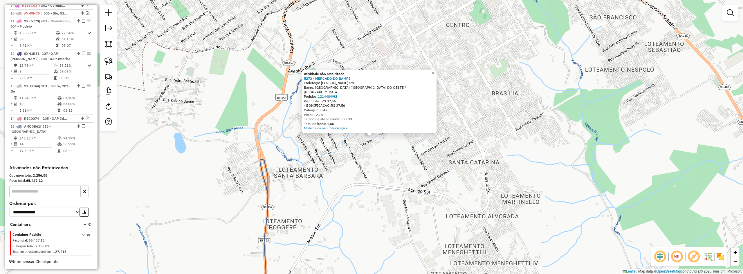
click at [383, 158] on div "Atividade não roteirizada 5273 - MERCADO DO BAMPI Endereço: ATILIO GALIAZI 570 …" at bounding box center [371, 137] width 743 height 274
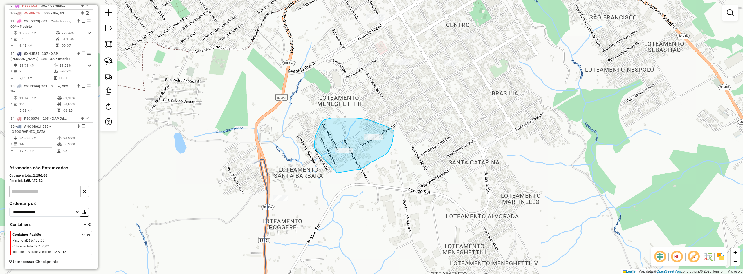
drag, startPoint x: 338, startPoint y: 173, endPoint x: 317, endPoint y: 152, distance: 28.9
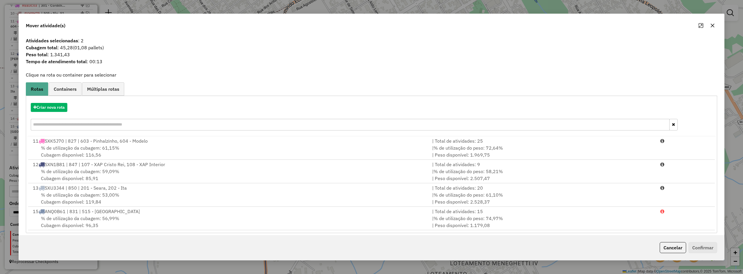
click at [711, 24] on icon "button" at bounding box center [712, 25] width 5 height 5
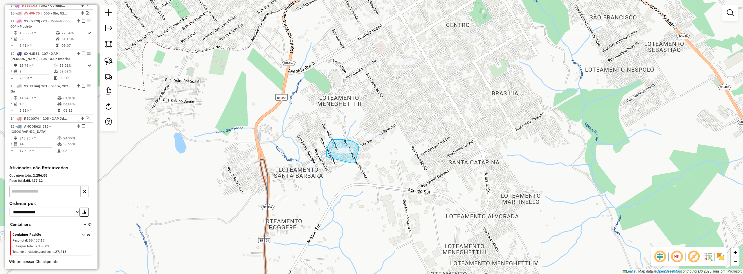
drag, startPoint x: 355, startPoint y: 162, endPoint x: 327, endPoint y: 158, distance: 29.0
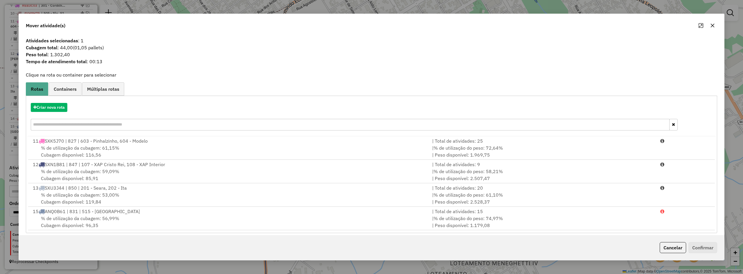
click at [714, 26] on icon "button" at bounding box center [713, 26] width 4 height 4
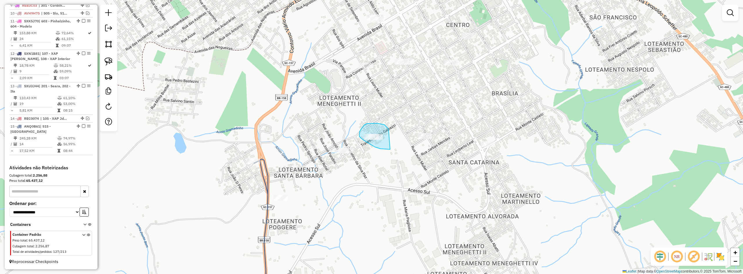
drag, startPoint x: 389, startPoint y: 131, endPoint x: 393, endPoint y: 148, distance: 18.2
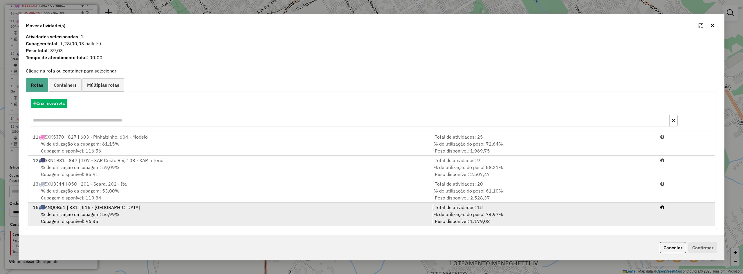
scroll to position [5, 0]
click at [272, 217] on div "% de utilização da cubagem: 56,99% Cubagem disponível: 96,35" at bounding box center [228, 217] width 399 height 14
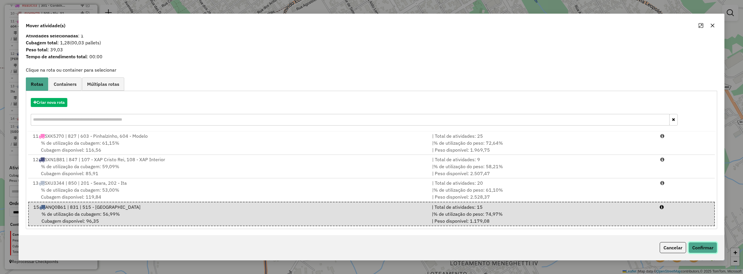
click at [702, 248] on button "Confirmar" at bounding box center [703, 247] width 29 height 11
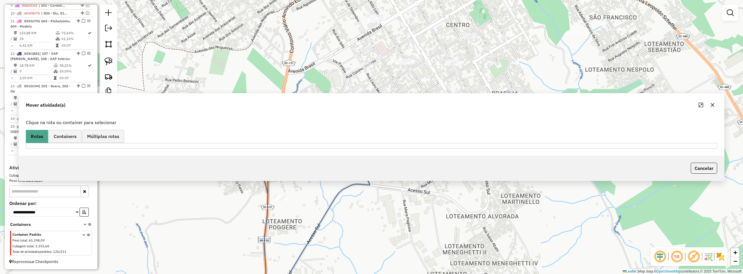
scroll to position [0, 0]
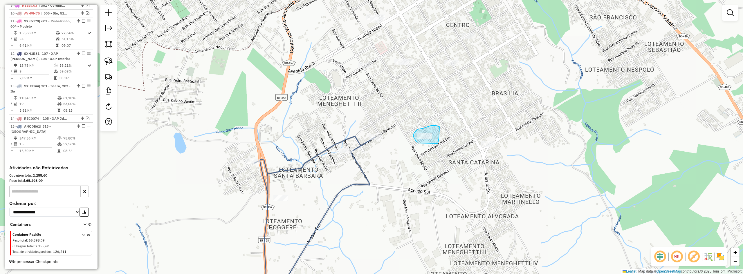
drag, startPoint x: 437, startPoint y: 144, endPoint x: 418, endPoint y: 144, distance: 19.2
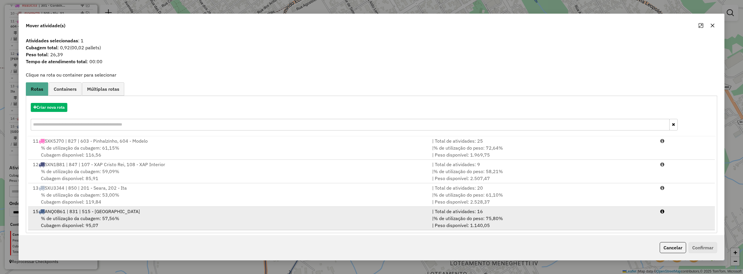
click at [333, 215] on div "% de utilização da cubagem: 57,56% Cubagem disponível: 95,07" at bounding box center [228, 222] width 399 height 14
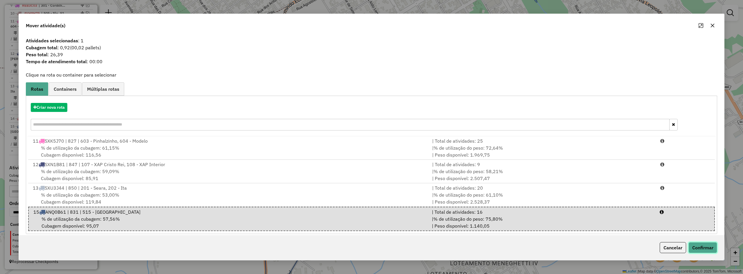
click at [699, 248] on button "Confirmar" at bounding box center [703, 247] width 29 height 11
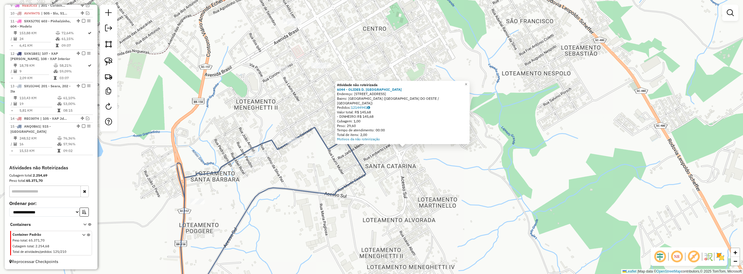
drag, startPoint x: 415, startPoint y: 182, endPoint x: 447, endPoint y: 185, distance: 31.9
click at [447, 185] on div "Atividade não roteirizada 6044 - OLIDES D. CASAGRANDE Endereço: R MONTE CASTELO…" at bounding box center [371, 137] width 743 height 274
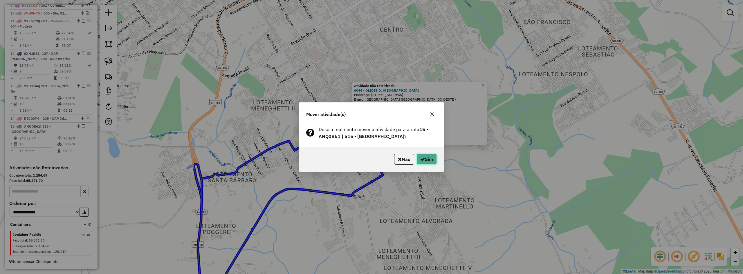
click at [427, 158] on button "Sim" at bounding box center [427, 159] width 20 height 11
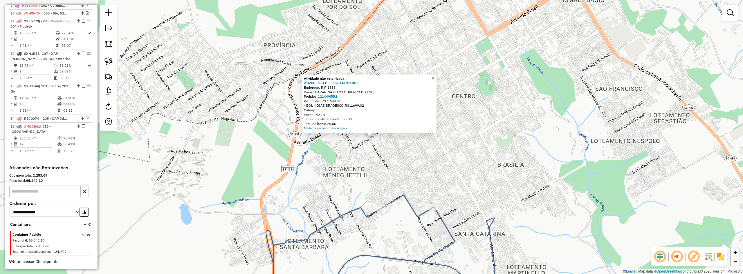
click at [377, 152] on div "Atividade não roteirizada 21694 - TELEBEER SLO COMERCI Endereço: R R 1838 Bairr…" at bounding box center [371, 137] width 743 height 274
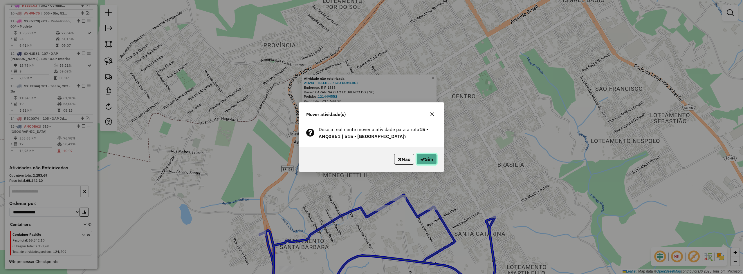
click at [423, 158] on icon "button" at bounding box center [422, 159] width 5 height 5
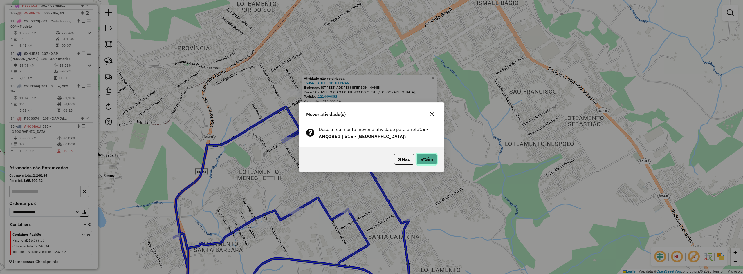
click at [423, 161] on icon "button" at bounding box center [422, 159] width 5 height 5
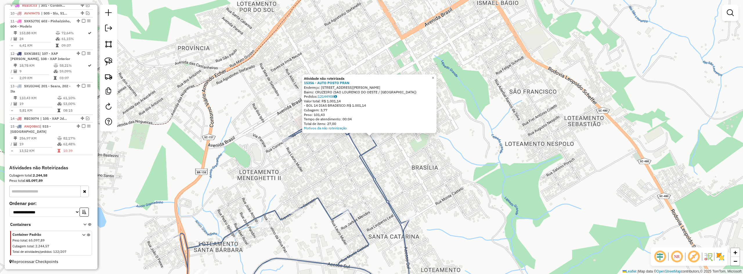
click at [415, 179] on div "Atividade não roteirizada 15356 - AUTO POSTO PRAN Endereço: Rua Joao Beux Sobri…" at bounding box center [371, 137] width 743 height 274
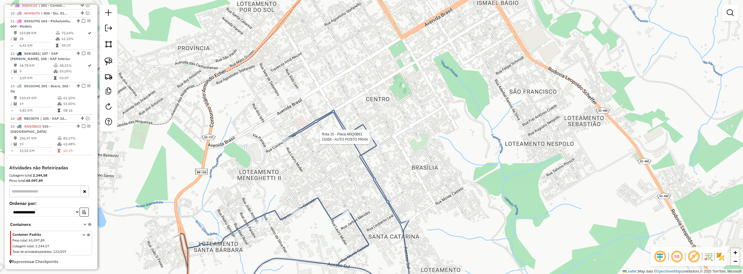
select select "*********"
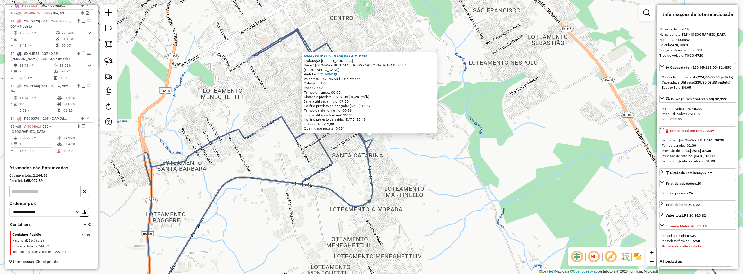
click at [414, 164] on div "6044 - OLIDES D. CASAGRANDE Endereço: R MONTE CASTELO 374 Bairro: SANTA CATARIN…" at bounding box center [371, 137] width 743 height 274
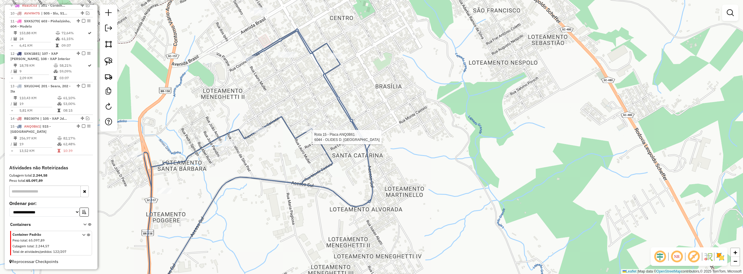
select select "*********"
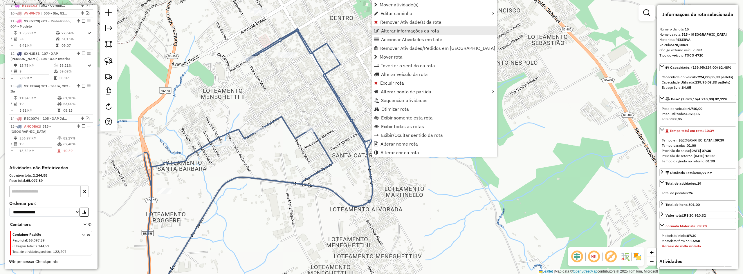
click at [403, 30] on span "Alterar informações da rota" at bounding box center [410, 30] width 58 height 5
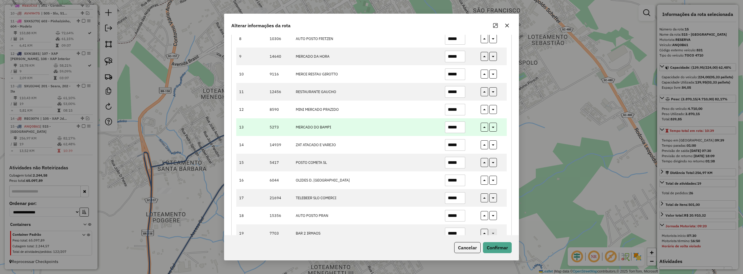
scroll to position [219, 0]
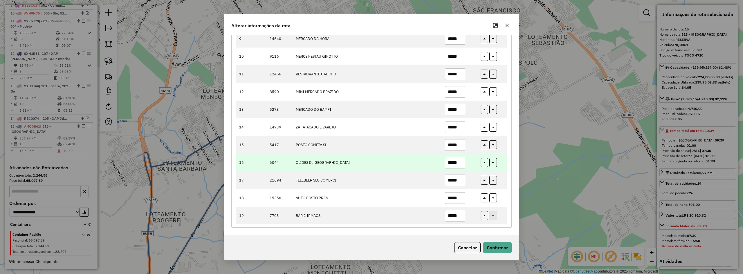
click at [458, 163] on input "*****" at bounding box center [455, 163] width 20 height 12
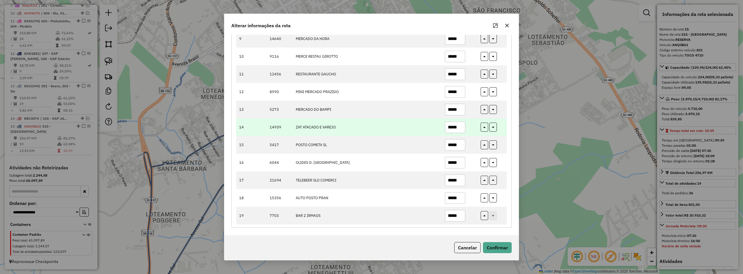
scroll to position [190, 0]
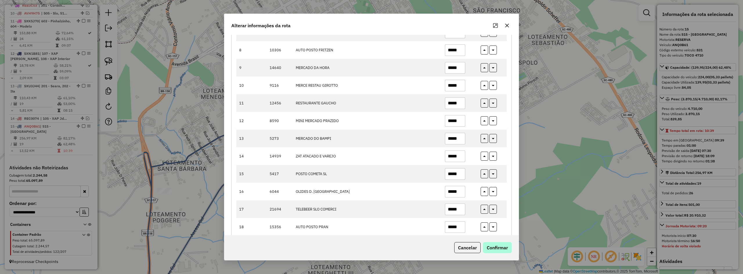
type input "*****"
click at [500, 246] on button "Confirmar" at bounding box center [497, 247] width 29 height 11
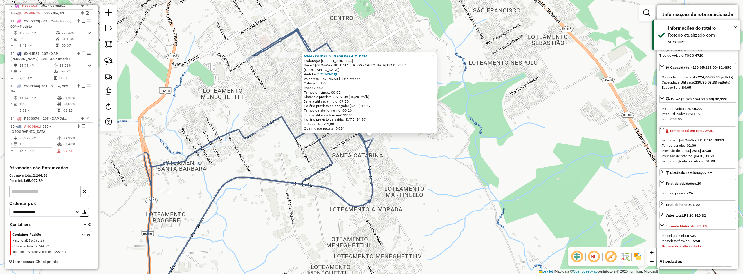
click at [415, 165] on div "6044 - OLIDES D. CASAGRANDE Endereço: R MONTE CASTELO 374 Bairro: SANTA CATARIN…" at bounding box center [371, 137] width 743 height 274
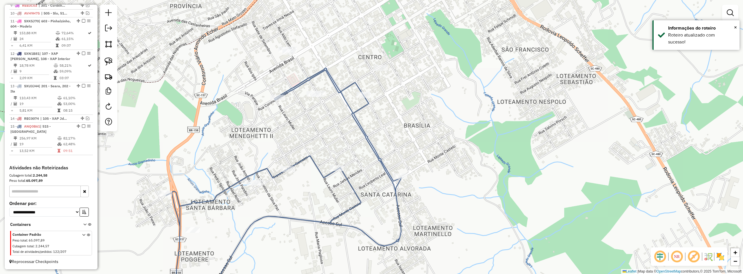
drag, startPoint x: 398, startPoint y: 151, endPoint x: 426, endPoint y: 190, distance: 48.4
click at [426, 190] on div "Janela de atendimento Grade de atendimento Capacidade Transportadoras Veículos …" at bounding box center [371, 137] width 743 height 274
select select "*********"
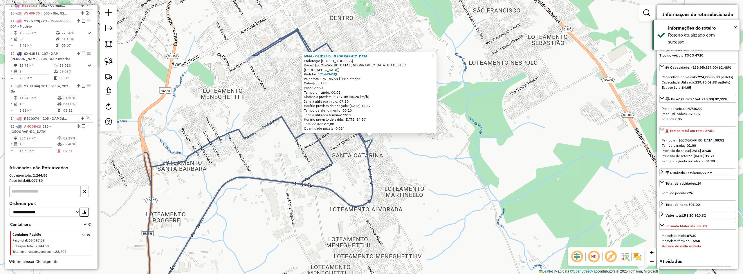
drag, startPoint x: 417, startPoint y: 190, endPoint x: 415, endPoint y: 188, distance: 3.5
click at [418, 190] on div "6044 - OLIDES D. CASAGRANDE Endereço: R MONTE CASTELO 374 Bairro: SANTA CATARIN…" at bounding box center [371, 137] width 743 height 274
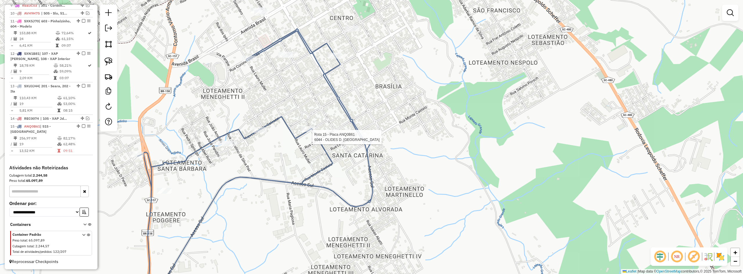
select select "*********"
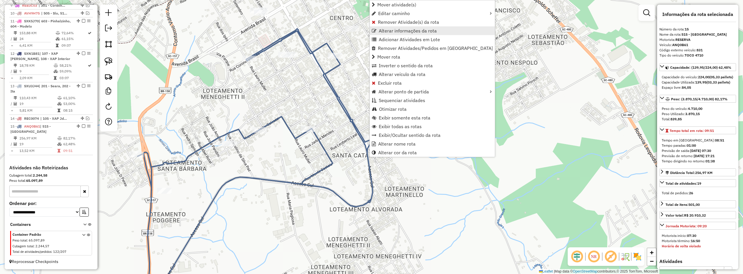
click at [398, 30] on span "Alterar informações da rota" at bounding box center [408, 30] width 58 height 5
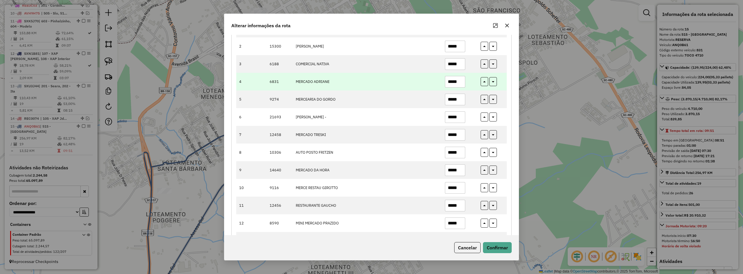
scroll to position [116, 0]
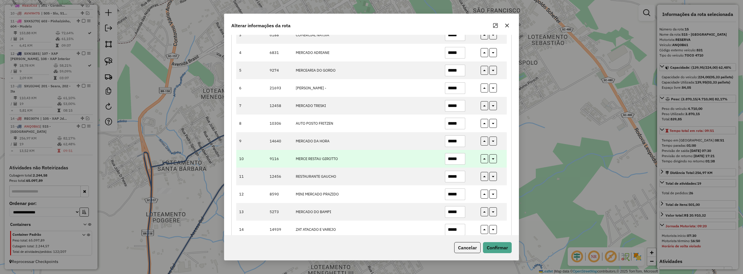
click at [456, 159] on input "*****" at bounding box center [455, 159] width 20 height 12
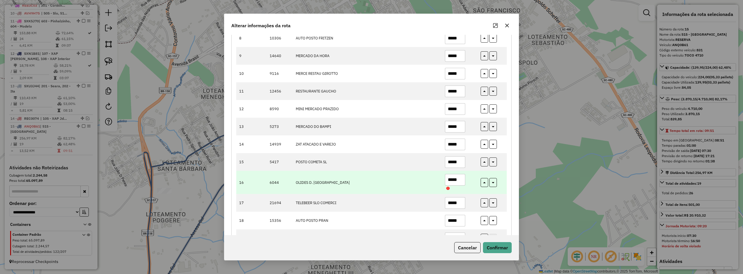
scroll to position [203, 0]
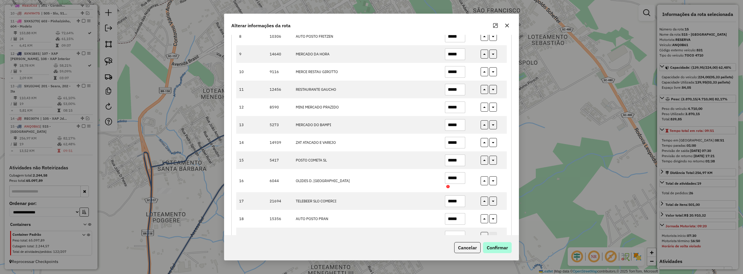
type input "*****"
click at [502, 245] on button "Confirmar" at bounding box center [497, 247] width 29 height 11
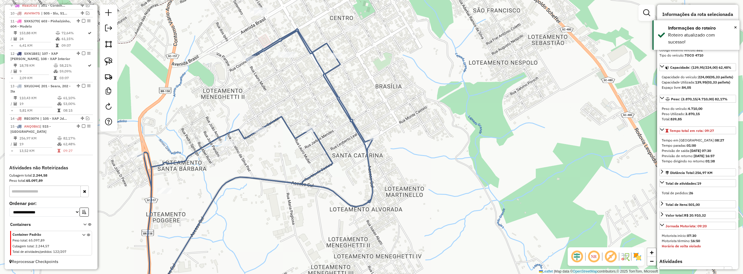
click at [415, 160] on div "Janela de atendimento Grade de atendimento Capacidade Transportadoras Veículos …" at bounding box center [371, 137] width 743 height 274
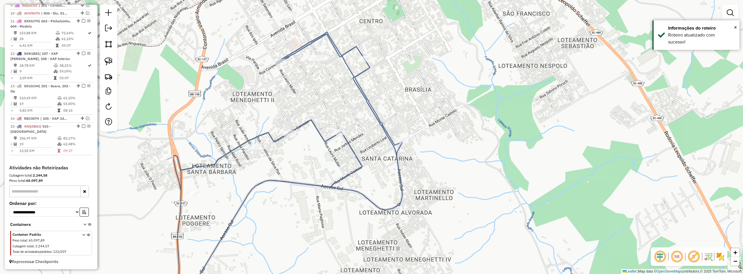
drag, startPoint x: 400, startPoint y: 157, endPoint x: 435, endPoint y: 156, distance: 35.7
click at [435, 156] on div "Janela de atendimento Grade de atendimento Capacidade Transportadoras Veículos …" at bounding box center [371, 137] width 743 height 274
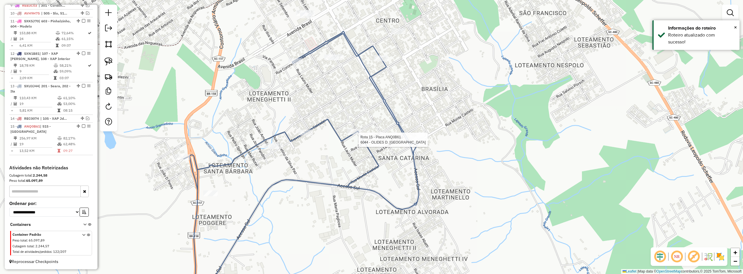
select select "*********"
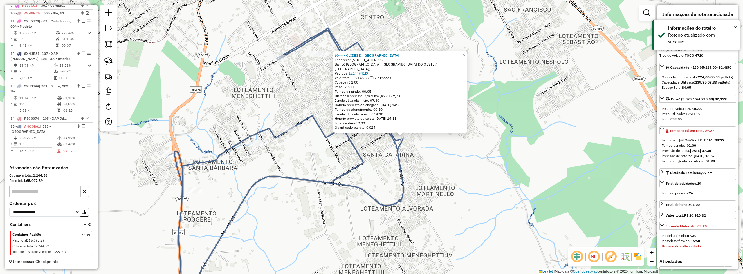
drag, startPoint x: 442, startPoint y: 170, endPoint x: 492, endPoint y: 164, distance: 51.1
click at [493, 164] on div "6044 - OLIDES D. CASAGRANDE Endereço: R MONTE CASTELO 374 Bairro: SANTA CATARIN…" at bounding box center [371, 137] width 743 height 274
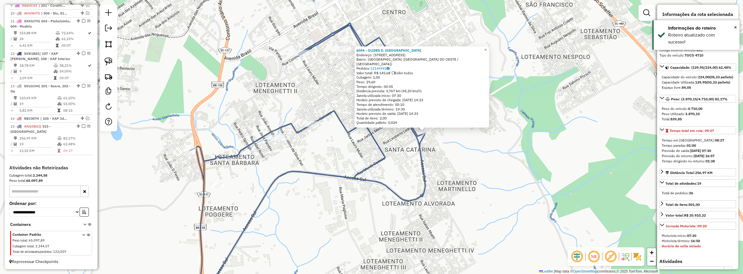
click at [492, 164] on div "6044 - OLIDES D. CASAGRANDE Endereço: R MONTE CASTELO 374 Bairro: SANTA CATARIN…" at bounding box center [371, 137] width 743 height 274
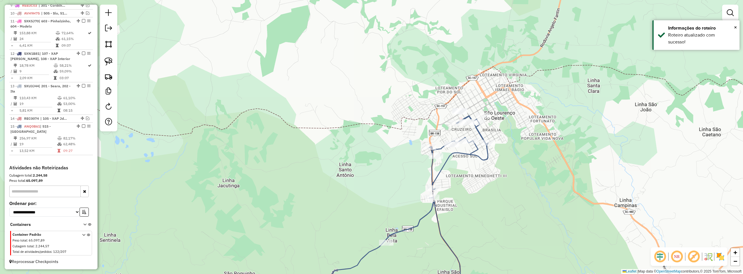
drag, startPoint x: 455, startPoint y: 174, endPoint x: 496, endPoint y: 154, distance: 45.7
click at [496, 161] on div "Janela de atendimento Grade de atendimento Capacidade Transportadoras Veículos …" at bounding box center [371, 137] width 743 height 274
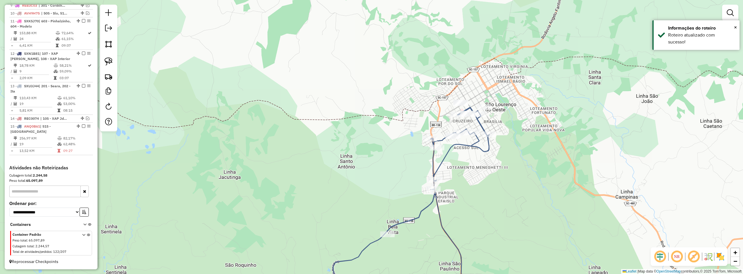
drag, startPoint x: 469, startPoint y: 128, endPoint x: 463, endPoint y: 103, distance: 26.3
click at [463, 106] on div "Janela de atendimento Grade de atendimento Capacidade Transportadoras Veículos …" at bounding box center [371, 137] width 743 height 274
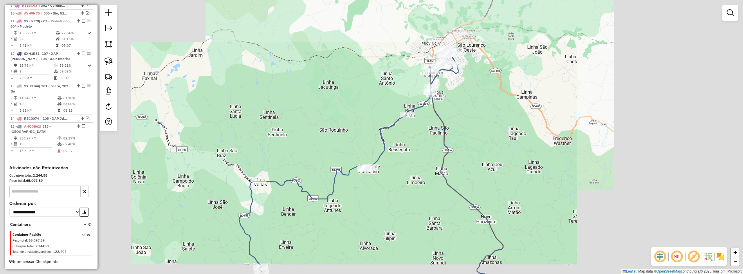
drag, startPoint x: 478, startPoint y: 165, endPoint x: 460, endPoint y: 100, distance: 67.2
click at [464, 108] on div "Janela de atendimento Grade de atendimento Capacidade Transportadoras Veículos …" at bounding box center [371, 137] width 743 height 274
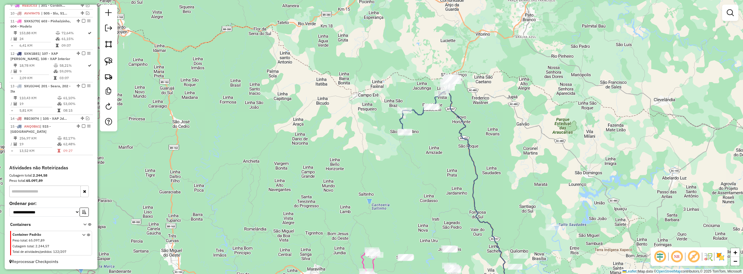
drag, startPoint x: 507, startPoint y: 156, endPoint x: 472, endPoint y: 96, distance: 69.7
click at [476, 100] on div "Janela de atendimento Grade de atendimento Capacidade Transportadoras Veículos …" at bounding box center [371, 137] width 743 height 274
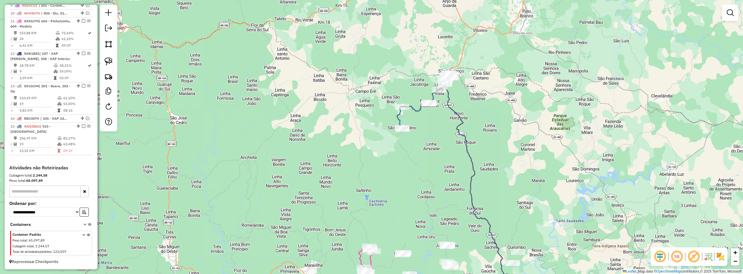
drag, startPoint x: 466, startPoint y: 121, endPoint x: 502, endPoint y: 185, distance: 73.5
click at [502, 185] on div "Janela de atendimento Grade de atendimento Capacidade Transportadoras Veículos …" at bounding box center [371, 137] width 743 height 274
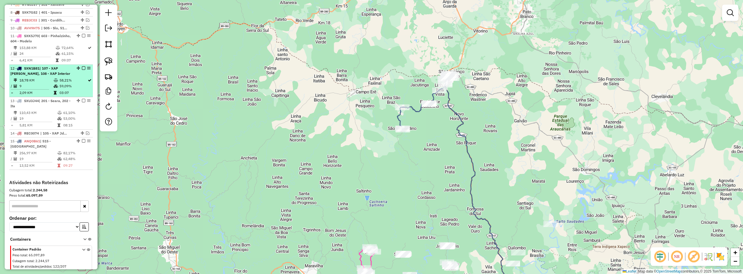
scroll to position [269, 0]
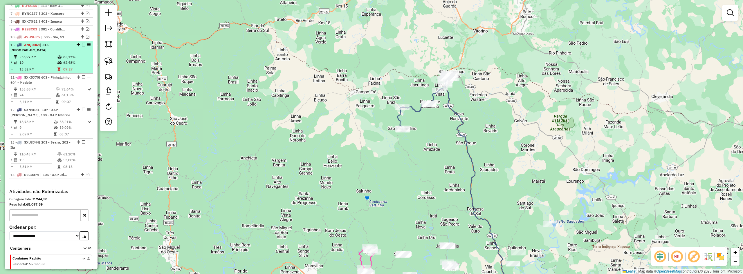
drag, startPoint x: 76, startPoint y: 157, endPoint x: 69, endPoint y: 53, distance: 103.6
click at [82, 46] on em at bounding box center [83, 44] width 3 height 3
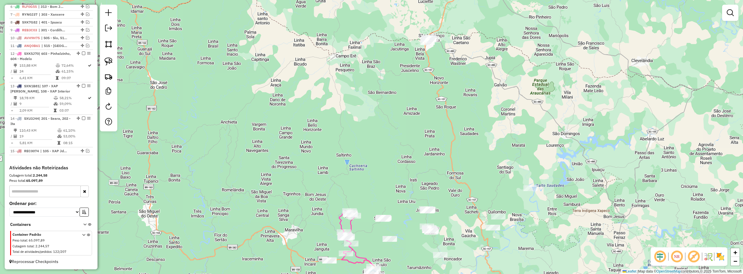
drag, startPoint x: 435, startPoint y: 166, endPoint x: 406, endPoint y: 118, distance: 55.7
click at [406, 118] on div "Janela de atendimento Grade de atendimento Capacidade Transportadoras Veículos …" at bounding box center [371, 137] width 743 height 274
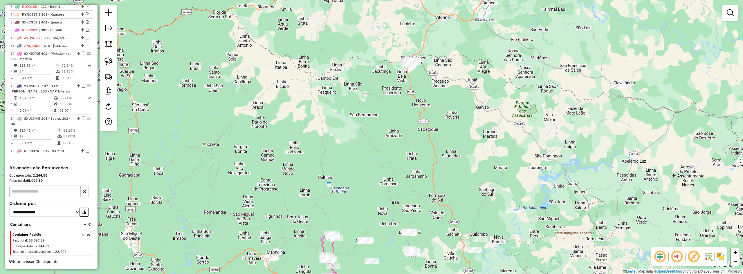
drag, startPoint x: 404, startPoint y: 111, endPoint x: 409, endPoint y: 164, distance: 53.4
click at [409, 164] on div "Janela de atendimento Grade de atendimento Capacidade Transportadoras Veículos …" at bounding box center [371, 137] width 743 height 274
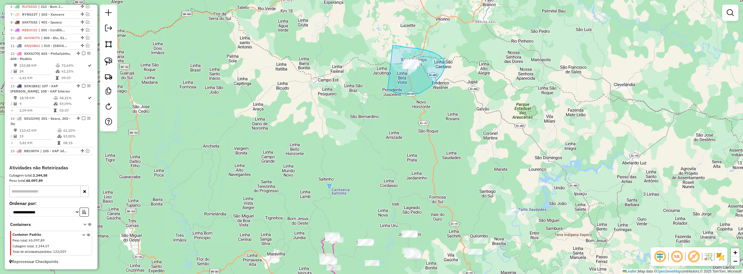
drag, startPoint x: 388, startPoint y: 89, endPoint x: 370, endPoint y: 53, distance: 40.2
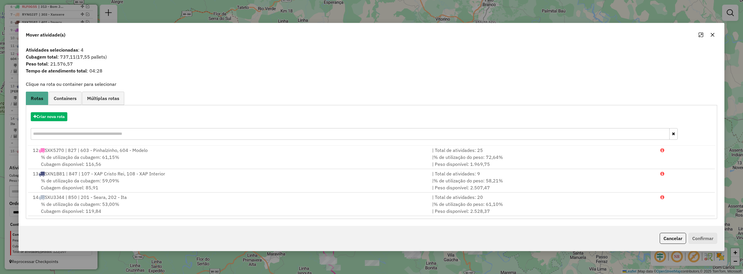
click at [712, 36] on icon "button" at bounding box center [713, 35] width 4 height 4
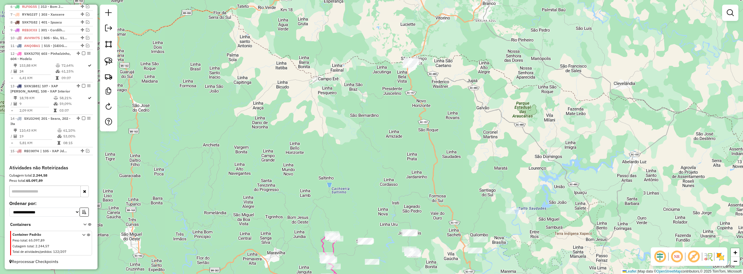
drag, startPoint x: 499, startPoint y: 171, endPoint x: 524, endPoint y: 84, distance: 90.4
click at [524, 86] on div "Janela de atendimento Grade de atendimento Capacidade Transportadoras Veículos …" at bounding box center [371, 137] width 743 height 274
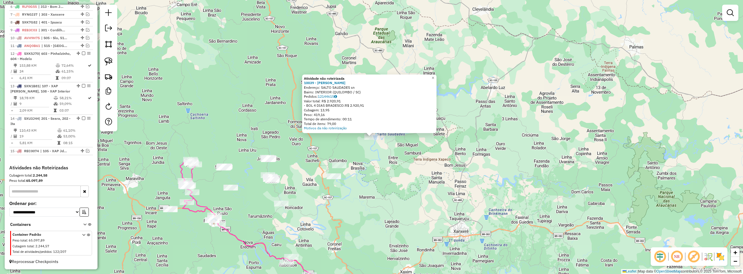
click at [370, 198] on div "Atividade não roteirizada 10039 - MERCADO MORAES Endereço: SALTO SAUDADES sn Ba…" at bounding box center [371, 137] width 743 height 274
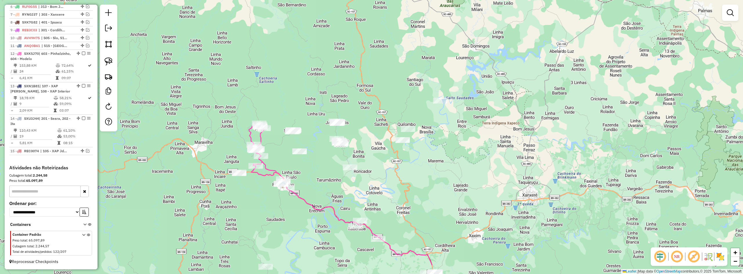
drag, startPoint x: 360, startPoint y: 199, endPoint x: 431, endPoint y: 162, distance: 79.5
click at [430, 163] on div "Janela de atendimento Grade de atendimento Capacidade Transportadoras Veículos …" at bounding box center [371, 137] width 743 height 274
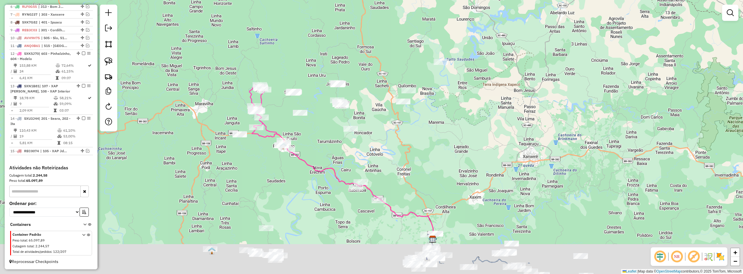
drag, startPoint x: 439, startPoint y: 179, endPoint x: 435, endPoint y: 127, distance: 52.1
click at [435, 129] on div "Janela de atendimento Grade de atendimento Capacidade Transportadoras Veículos …" at bounding box center [371, 137] width 743 height 274
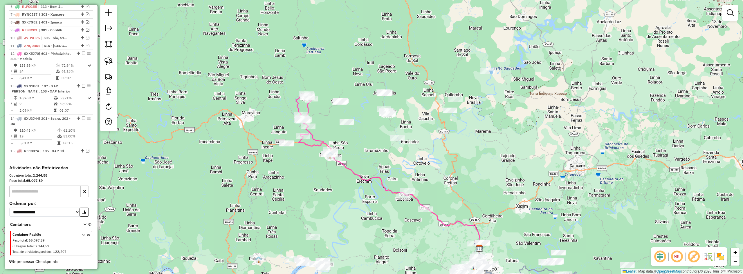
drag, startPoint x: 419, startPoint y: 121, endPoint x: 482, endPoint y: 185, distance: 89.5
click at [493, 192] on div "Janela de atendimento Grade de atendimento Capacidade Transportadoras Veículos …" at bounding box center [371, 137] width 743 height 274
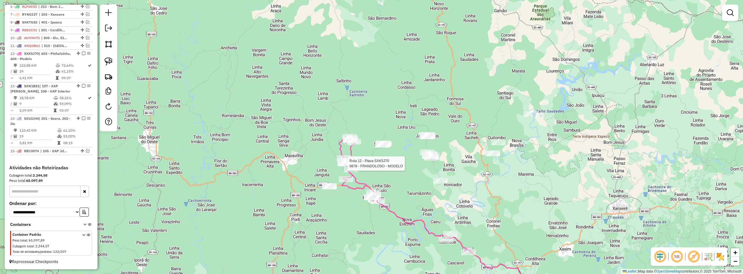
scroll to position [273, 0]
select select "*********"
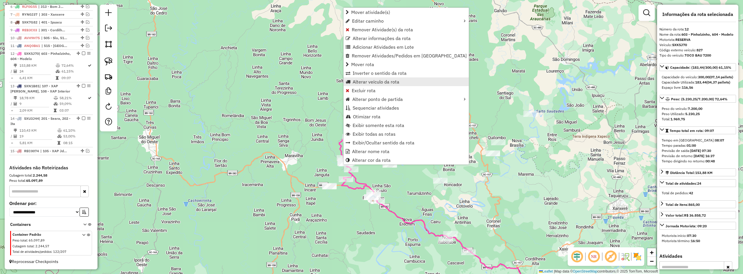
click at [374, 82] on span "Alterar veículo da rota" at bounding box center [376, 82] width 47 height 5
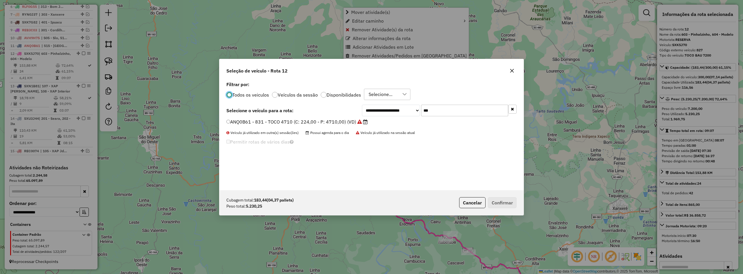
scroll to position [3, 2]
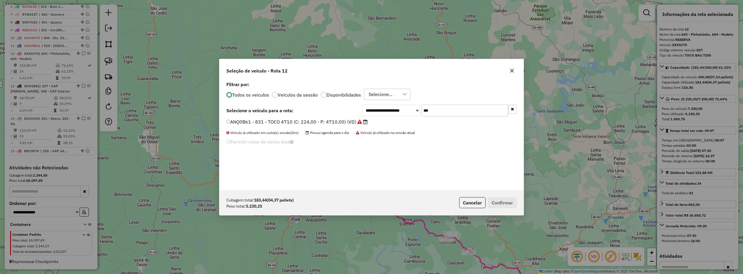
click at [437, 111] on input "***" at bounding box center [464, 111] width 87 height 12
type input "****"
click at [257, 124] on label "REB4D03 - 271 - TOCO BAU 7840 (C: 336,00 - P: 7840,00) (VD)" at bounding box center [295, 121] width 139 height 7
click at [500, 205] on button "Confirmar" at bounding box center [502, 202] width 29 height 11
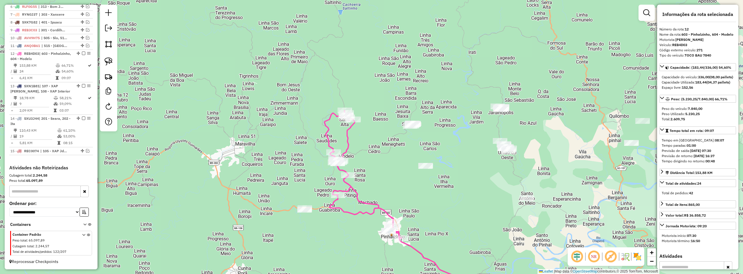
drag, startPoint x: 370, startPoint y: 164, endPoint x: 395, endPoint y: 159, distance: 24.5
click at [394, 160] on div "Janela de atendimento Grade de atendimento Capacidade Transportadoras Veículos …" at bounding box center [371, 137] width 743 height 274
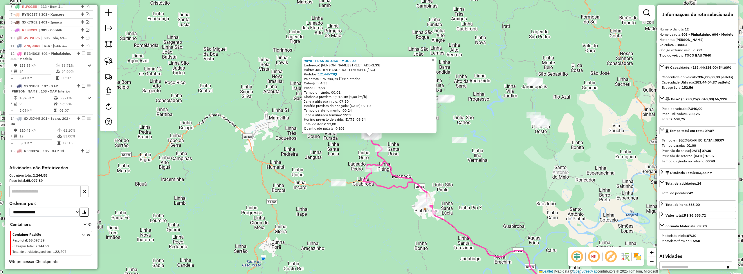
click at [400, 150] on div "9878 - FRANDOLOSO - MODELO Endereço: NEREU RAMOS 149 Bairro: JARDIM BANDEIRA II…" at bounding box center [371, 137] width 743 height 274
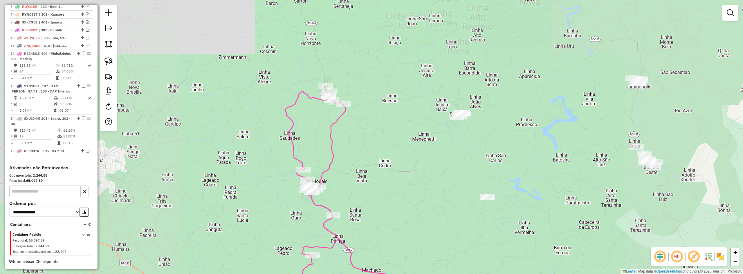
drag, startPoint x: 398, startPoint y: 133, endPoint x: 390, endPoint y: 73, distance: 60.4
click at [390, 76] on div "Janela de atendimento Grade de atendimento Capacidade Transportadoras Veículos …" at bounding box center [371, 137] width 743 height 274
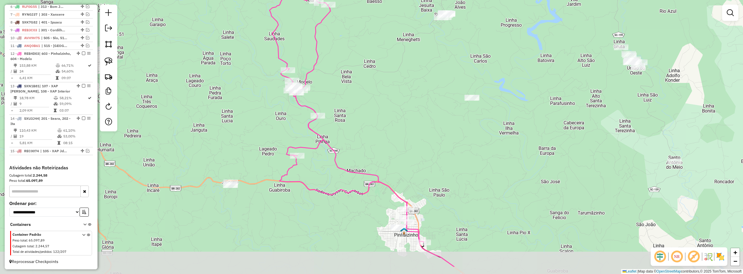
drag, startPoint x: 386, startPoint y: 103, endPoint x: 385, endPoint y: 93, distance: 9.6
click at [385, 94] on div "Janela de atendimento Grade de atendimento Capacidade Transportadoras Veículos …" at bounding box center [371, 137] width 743 height 274
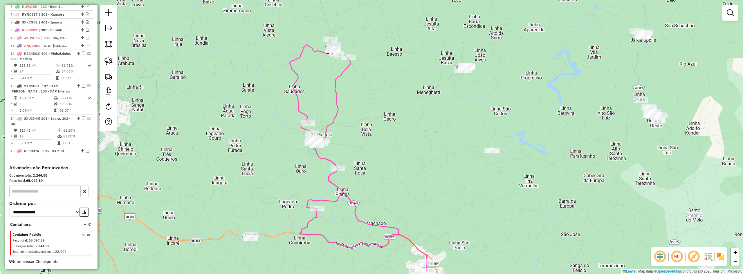
drag, startPoint x: 400, startPoint y: 110, endPoint x: 421, endPoint y: 160, distance: 53.6
click at [421, 160] on div "Janela de atendimento Grade de atendimento Capacidade Transportadoras Veículos …" at bounding box center [371, 137] width 743 height 274
select select "*********"
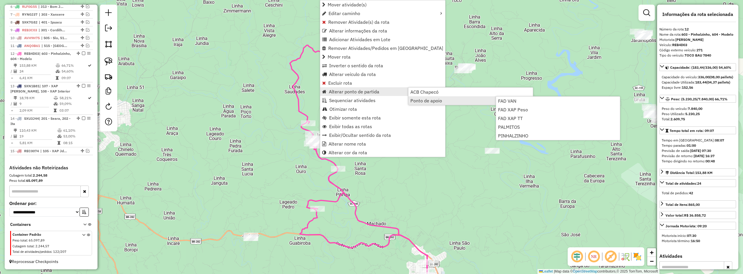
click at [470, 118] on div "Janela de atendimento Grade de atendimento Capacidade Transportadoras Veículos …" at bounding box center [371, 137] width 743 height 274
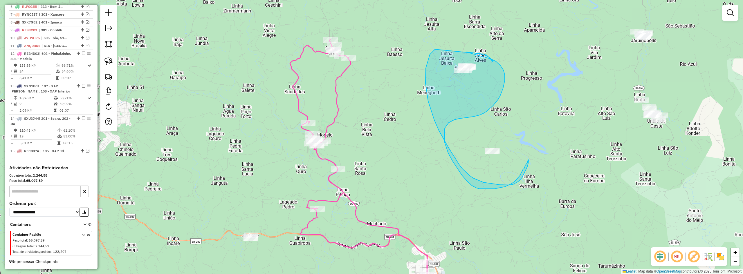
drag, startPoint x: 430, startPoint y: 55, endPoint x: 476, endPoint y: 49, distance: 46.7
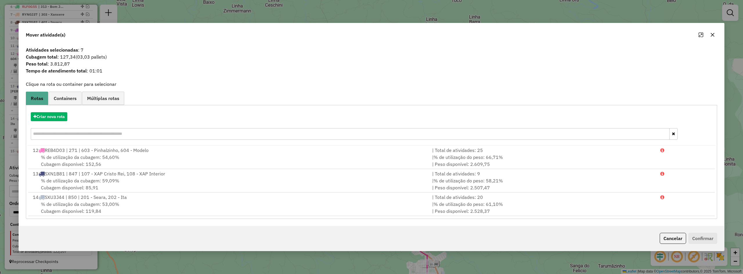
click at [713, 35] on icon "button" at bounding box center [713, 35] width 4 height 4
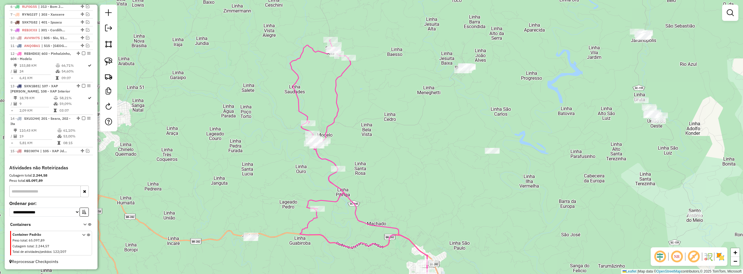
click at [719, 257] on img at bounding box center [720, 256] width 9 height 9
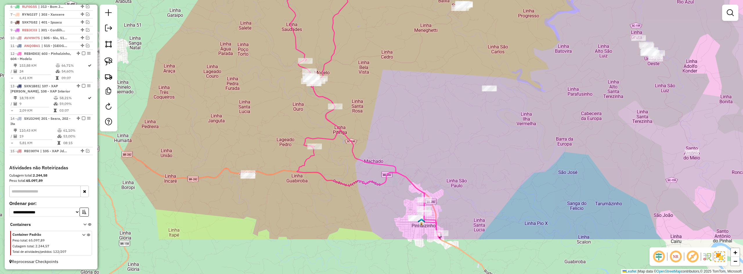
drag, startPoint x: 494, startPoint y: 200, endPoint x: 495, endPoint y: 138, distance: 61.5
click at [495, 138] on div "Janela de atendimento Grade de atendimento Capacidade Transportadoras Veículos …" at bounding box center [371, 137] width 743 height 274
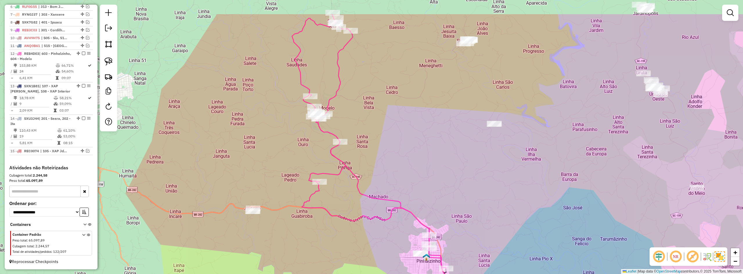
drag, startPoint x: 445, startPoint y: 97, endPoint x: 455, endPoint y: 162, distance: 65.7
click at [455, 162] on div "Janela de atendimento Grade de atendimento Capacidade Transportadoras Veículos …" at bounding box center [371, 137] width 743 height 274
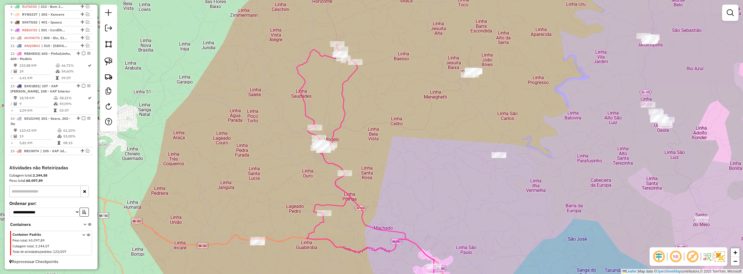
drag, startPoint x: 446, startPoint y: 138, endPoint x: 448, endPoint y: 156, distance: 18.1
click at [448, 156] on div "Janela de atendimento Grade de atendimento Capacidade Transportadoras Veículos …" at bounding box center [371, 137] width 743 height 274
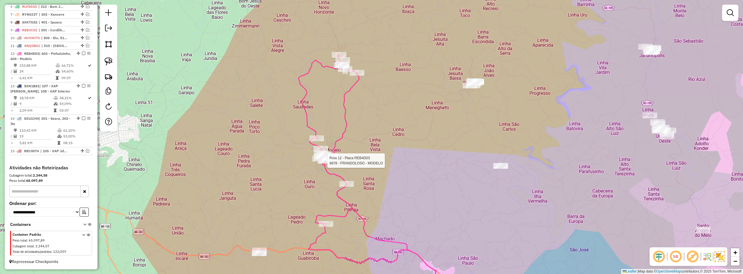
select select "*********"
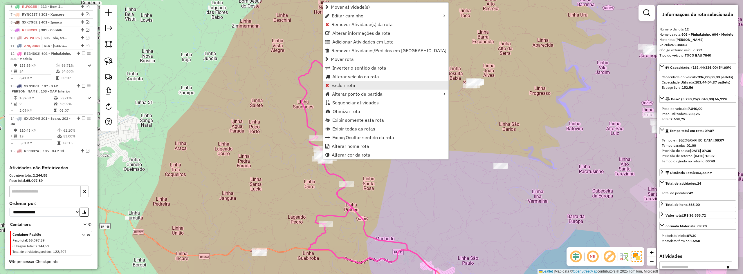
click at [340, 84] on span "Excluir rota" at bounding box center [344, 85] width 24 height 5
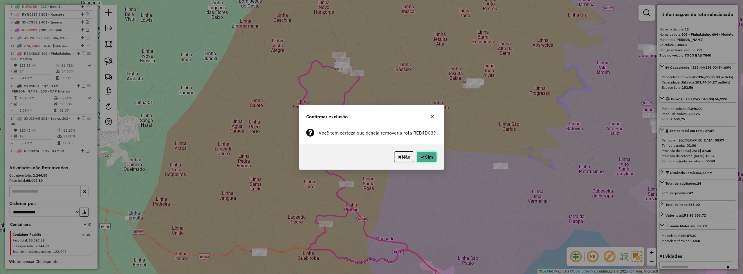
click at [420, 157] on icon "button" at bounding box center [422, 157] width 5 height 5
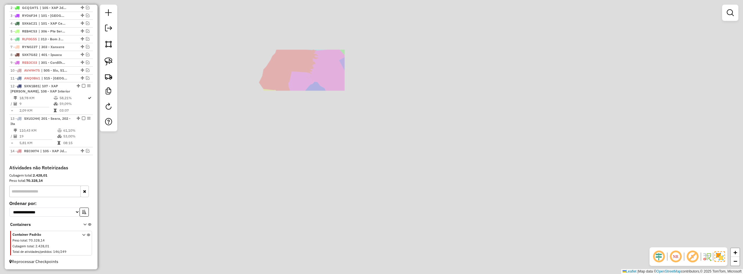
scroll to position [240, 0]
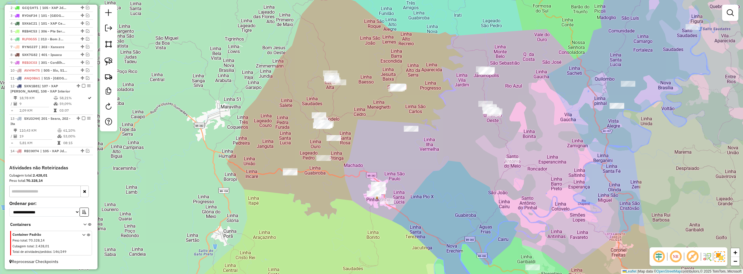
drag, startPoint x: 320, startPoint y: 100, endPoint x: 357, endPoint y: 111, distance: 38.7
click at [355, 111] on div "Janela de atendimento Grade de atendimento Capacidade Transportadoras Veículos …" at bounding box center [371, 137] width 743 height 274
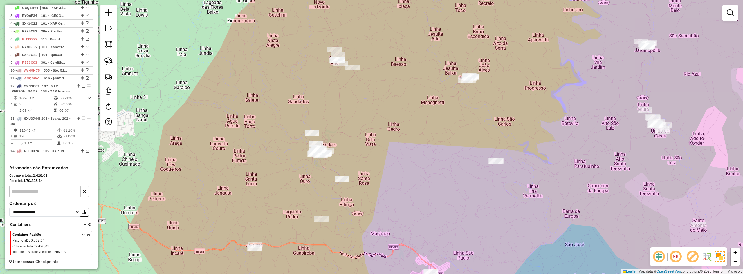
drag, startPoint x: 357, startPoint y: 111, endPoint x: 372, endPoint y: 127, distance: 21.6
click at [372, 127] on div "Janela de atendimento Grade de atendimento Capacidade Transportadoras Veículos …" at bounding box center [371, 137] width 743 height 274
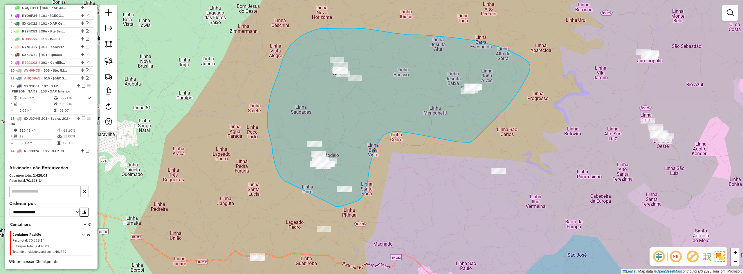
drag, startPoint x: 352, startPoint y: 203, endPoint x: 289, endPoint y: 183, distance: 66.7
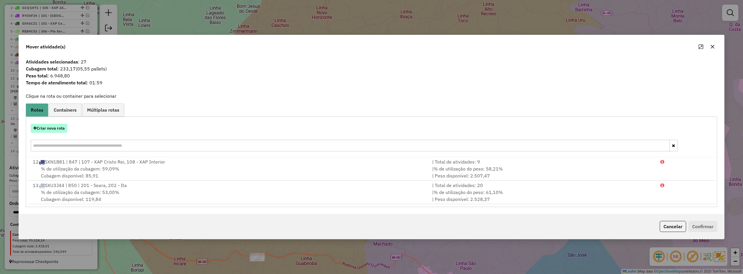
click at [55, 127] on button "Criar nova rota" at bounding box center [49, 128] width 37 height 9
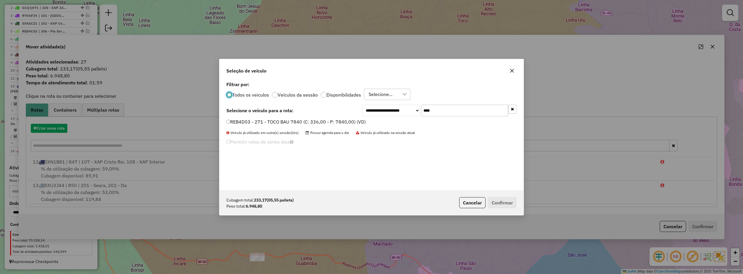
scroll to position [3, 2]
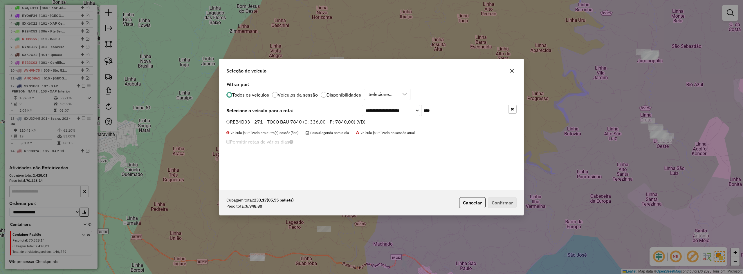
click at [442, 109] on input "****" at bounding box center [464, 111] width 87 height 12
type input "****"
click at [315, 125] on label "REB4D03 - 271 - TOCO BAU 7840 (C: 336,00 - P: 7840,00) (VD)" at bounding box center [295, 121] width 139 height 7
click at [502, 201] on button "Confirmar" at bounding box center [502, 202] width 29 height 11
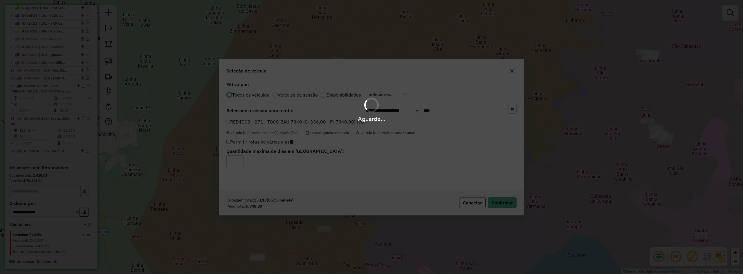
scroll to position [268, 0]
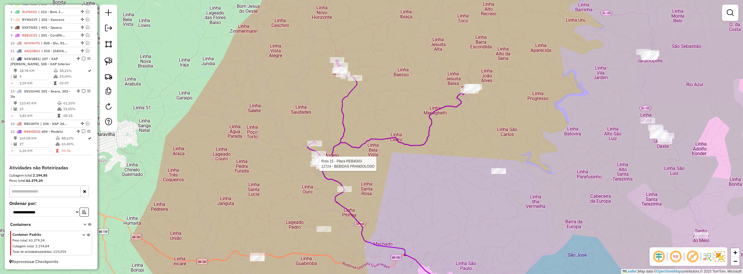
select select "*********"
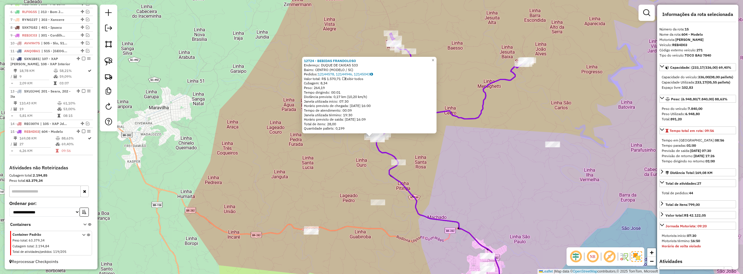
click at [446, 157] on div "12724 - BEBIDAS FRANDOLOSO Endereço: DUQUE DE CAXIAS 533 Bairro: CENTRO (MODELO…" at bounding box center [371, 137] width 743 height 274
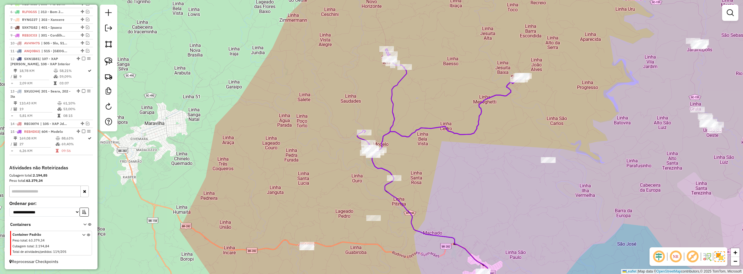
drag, startPoint x: 431, startPoint y: 147, endPoint x: 424, endPoint y: 162, distance: 17.3
click at [428, 162] on div "Janela de atendimento Grade de atendimento Capacidade Transportadoras Veículos …" at bounding box center [371, 137] width 743 height 274
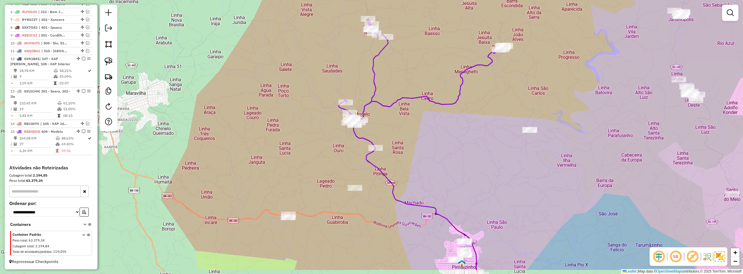
drag, startPoint x: 411, startPoint y: 156, endPoint x: 391, endPoint y: 115, distance: 46.6
click at [391, 116] on div "Janela de atendimento Grade de atendimento Capacidade Transportadoras Veículos …" at bounding box center [371, 137] width 743 height 274
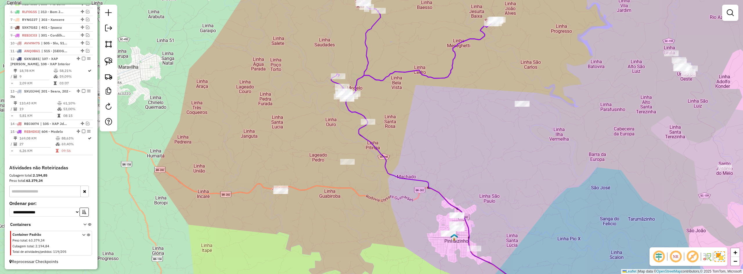
drag, startPoint x: 406, startPoint y: 147, endPoint x: 399, endPoint y: 119, distance: 28.7
click at [399, 121] on div "Janela de atendimento Grade de atendimento Capacidade Transportadoras Veículos …" at bounding box center [371, 137] width 743 height 274
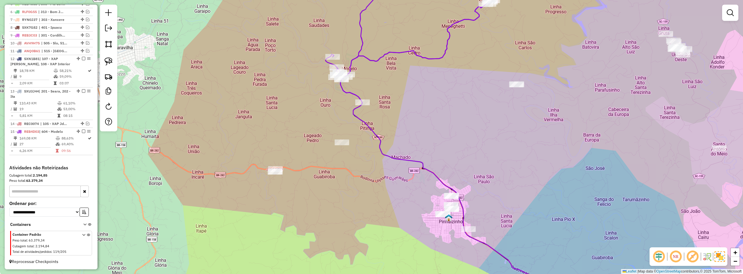
drag, startPoint x: 383, startPoint y: 126, endPoint x: 371, endPoint y: 106, distance: 23.5
click at [371, 107] on div "Janela de atendimento Grade de atendimento Capacidade Transportadoras Veículos …" at bounding box center [371, 137] width 743 height 274
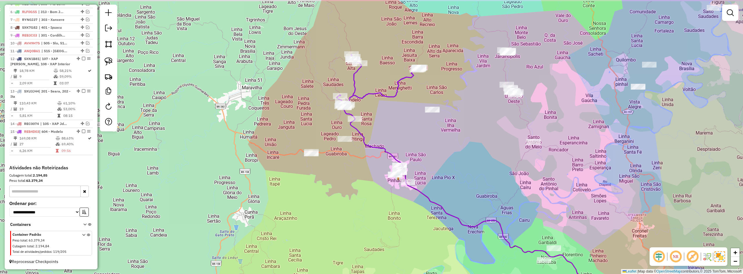
drag, startPoint x: 418, startPoint y: 125, endPoint x: 398, endPoint y: 140, distance: 24.9
click at [402, 140] on div "Janela de atendimento Grade de atendimento Capacidade Transportadoras Veículos …" at bounding box center [371, 137] width 743 height 274
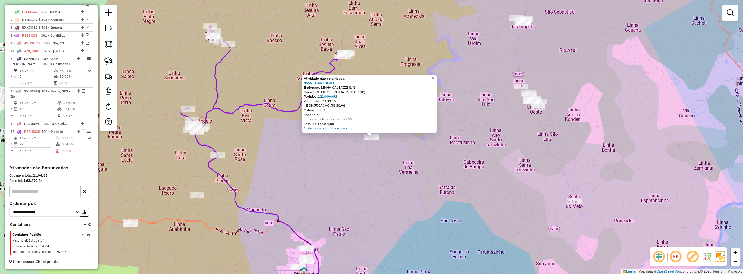
click at [373, 165] on div "Atividade não roteirizada 8655 - BAR IDINEI Endereço: LINHA GALEAZZI S/N Bairro…" at bounding box center [371, 137] width 743 height 274
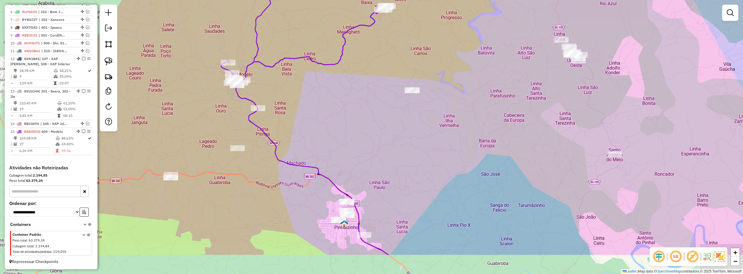
drag, startPoint x: 358, startPoint y: 175, endPoint x: 401, endPoint y: 122, distance: 68.1
click at [399, 125] on div "Janela de atendimento Grade de atendimento Capacidade Transportadoras Veículos …" at bounding box center [371, 137] width 743 height 274
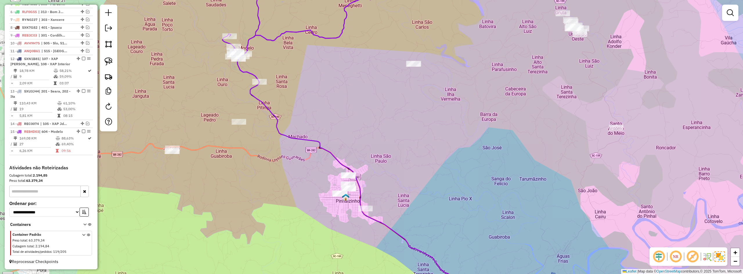
drag, startPoint x: 397, startPoint y: 141, endPoint x: 395, endPoint y: 133, distance: 8.7
click at [395, 133] on div "Janela de atendimento Grade de atendimento Capacidade Transportadoras Veículos …" at bounding box center [371, 137] width 743 height 274
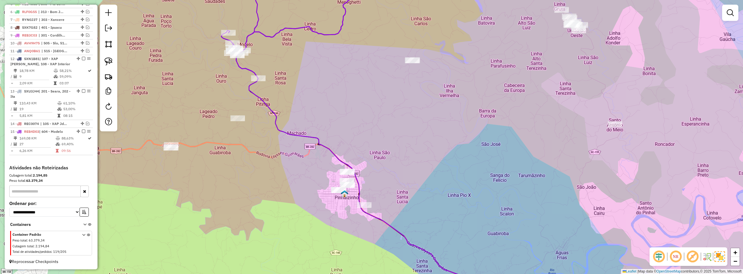
click at [263, 180] on div "Janela de atendimento Grade de atendimento Capacidade Transportadoras Veículos …" at bounding box center [371, 137] width 743 height 274
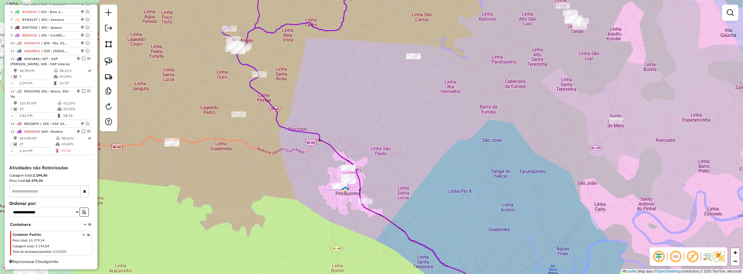
drag, startPoint x: 251, startPoint y: 181, endPoint x: 254, endPoint y: 169, distance: 13.0
click at [254, 170] on div "Janela de atendimento Grade de atendimento Capacidade Transportadoras Veículos …" at bounding box center [371, 137] width 743 height 274
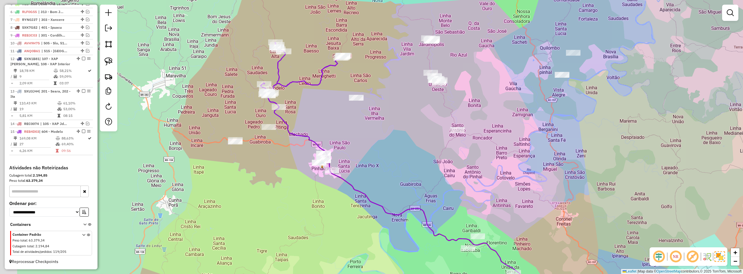
drag, startPoint x: 347, startPoint y: 148, endPoint x: 353, endPoint y: 143, distance: 7.7
click at [353, 143] on div "Janela de atendimento Grade de atendimento Capacidade Transportadoras Veículos …" at bounding box center [371, 137] width 743 height 274
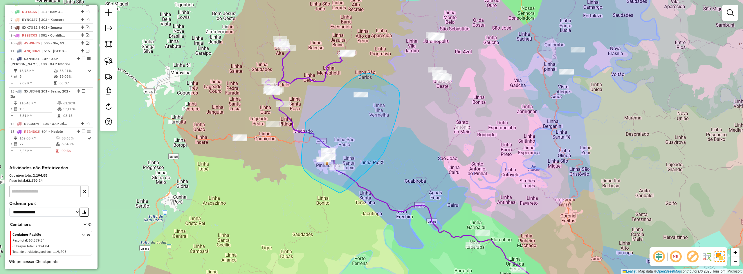
drag, startPoint x: 346, startPoint y: 190, endPoint x: 314, endPoint y: 179, distance: 33.7
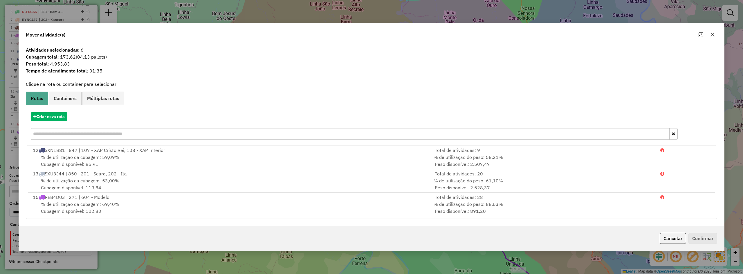
click at [63, 122] on div "Criar nova rota" at bounding box center [371, 127] width 689 height 38
click at [60, 120] on button "Criar nova rota" at bounding box center [49, 116] width 37 height 9
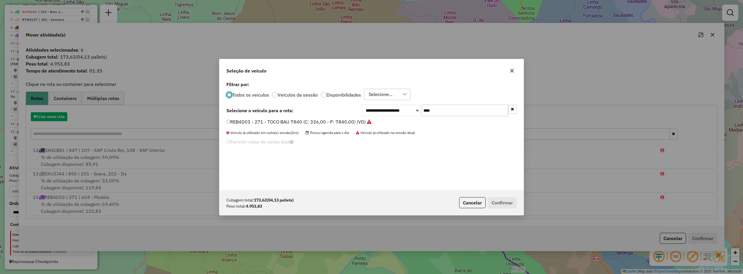
scroll to position [3, 2]
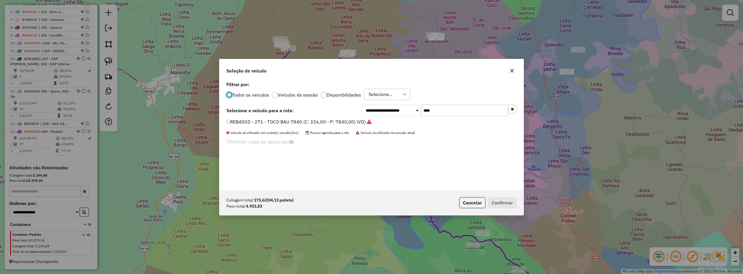
click at [470, 106] on input "****" at bounding box center [464, 111] width 87 height 12
click at [466, 110] on input "****" at bounding box center [464, 111] width 87 height 12
type input "****"
click at [275, 119] on label "REB3A53 - 691 - TOCO BAU 8000 (C: 322,00 - P: 8000,00) (VD)" at bounding box center [295, 121] width 139 height 7
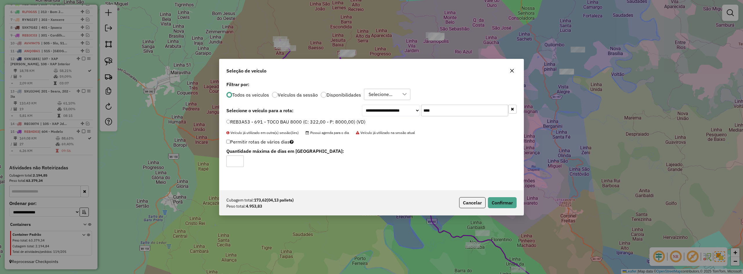
click at [522, 209] on div "Cubagem total: 173,62 (04,13 pallets) Peso total: 4.953,83 Cancelar Confirmar" at bounding box center [371, 202] width 304 height 25
click at [515, 205] on button "Confirmar" at bounding box center [502, 202] width 29 height 11
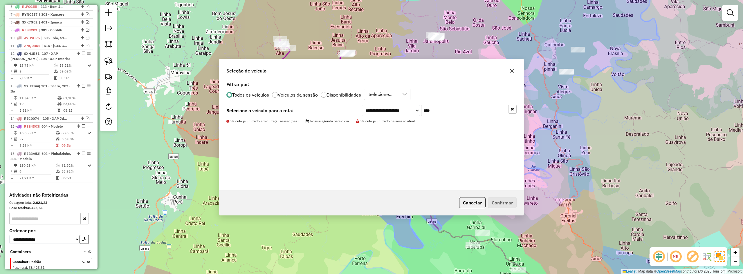
scroll to position [273, 0]
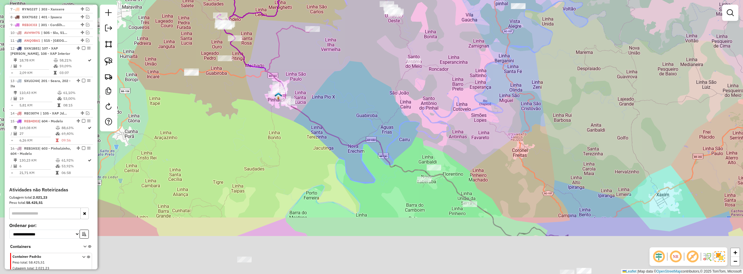
drag, startPoint x: 418, startPoint y: 180, endPoint x: 365, endPoint y: 126, distance: 75.3
click at [367, 128] on div "Janela de atendimento Grade de atendimento Capacidade Transportadoras Veículos …" at bounding box center [371, 137] width 743 height 274
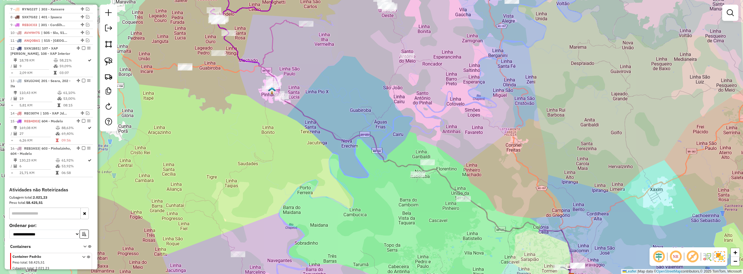
drag, startPoint x: 335, startPoint y: 107, endPoint x: 412, endPoint y: 166, distance: 97.7
click at [411, 166] on div "Janela de atendimento Grade de atendimento Capacidade Transportadoras Veículos …" at bounding box center [371, 137] width 743 height 274
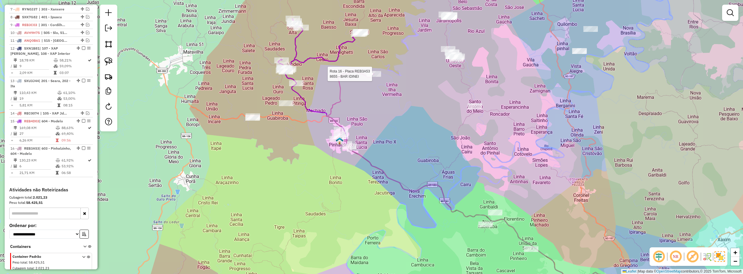
select select "*********"
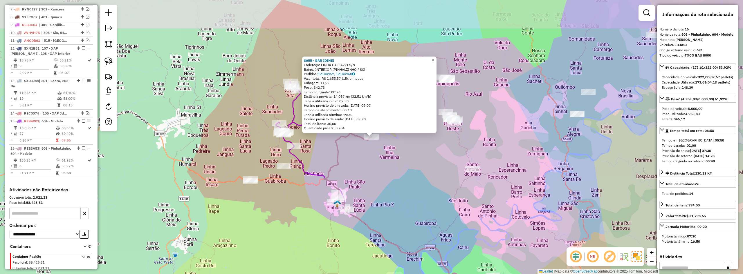
scroll to position [300, 0]
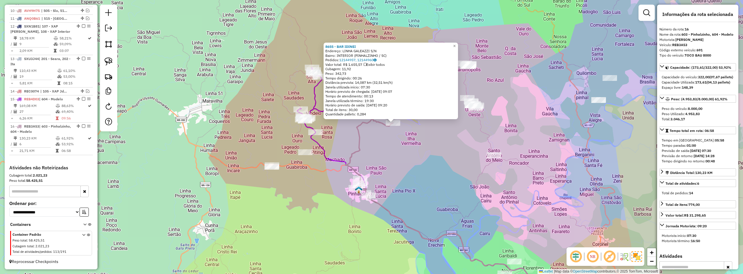
drag, startPoint x: 365, startPoint y: 180, endPoint x: 400, endPoint y: 160, distance: 40.1
click at [400, 160] on div "8655 - BAR IDINEI Endereço: LINHA GALEAZZI S/N Bairro: INTERIOR (PINHALZINHO / …" at bounding box center [371, 137] width 743 height 274
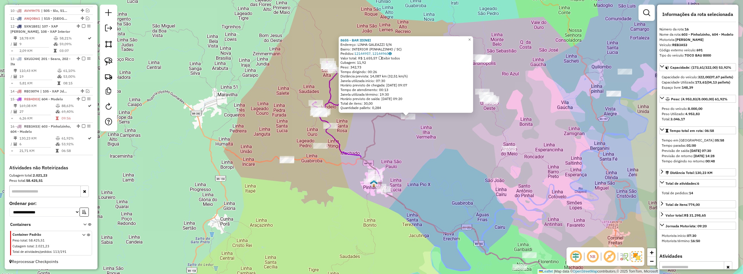
click at [323, 183] on div "8655 - BAR IDINEI Endereço: LINHA GALEAZZI S/N Bairro: INTERIOR (PINHALZINHO / …" at bounding box center [371, 137] width 743 height 274
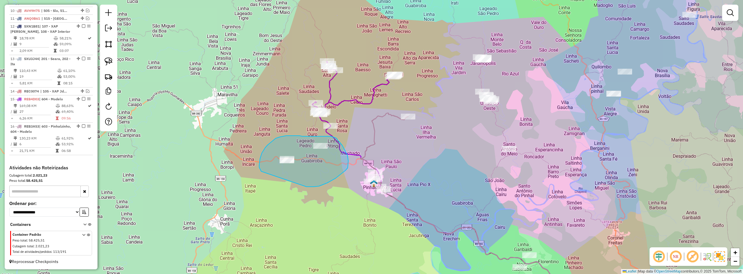
drag, startPoint x: 307, startPoint y: 187, endPoint x: 269, endPoint y: 178, distance: 39.0
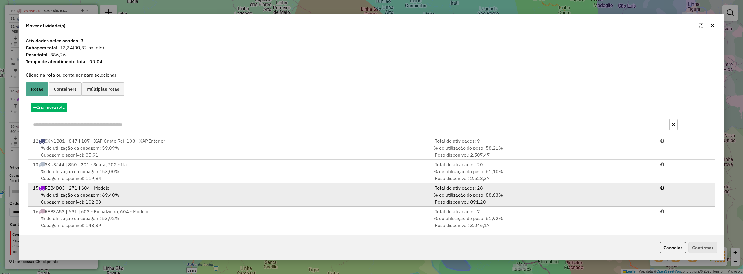
click at [130, 193] on div "% de utilização da cubagem: 69,40% Cubagem disponível: 102,83" at bounding box center [228, 199] width 399 height 14
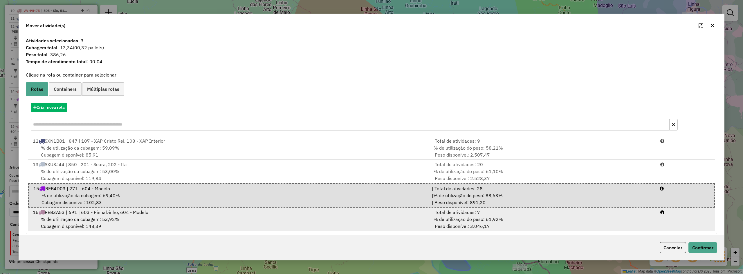
click at [122, 214] on span "REB3A53 | 691 | 603 - Pinhalzinho, 604 - Modelo" at bounding box center [97, 213] width 104 height 6
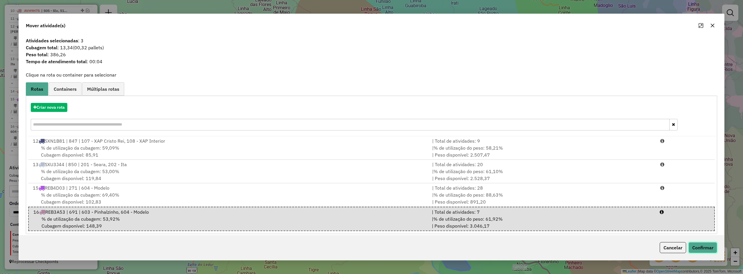
click at [712, 251] on button "Confirmar" at bounding box center [703, 247] width 29 height 11
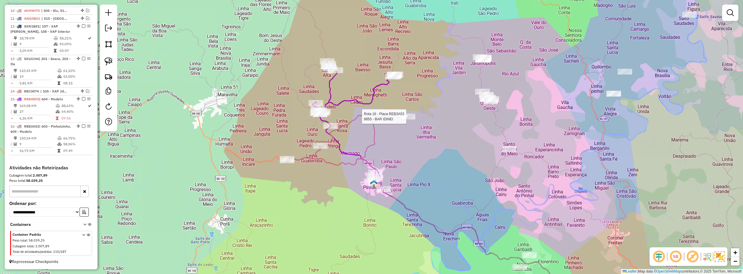
select select "*********"
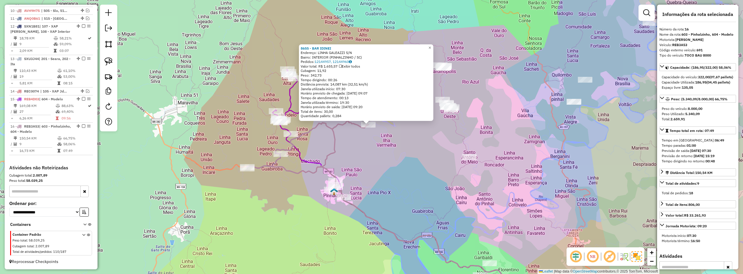
drag, startPoint x: 399, startPoint y: 188, endPoint x: 372, endPoint y: 147, distance: 48.9
click at [373, 147] on div "8655 - BAR IDINEI Endereço: LINHA GALEAZZI S/N Bairro: INTERIOR (PINHALZINHO / …" at bounding box center [371, 137] width 743 height 274
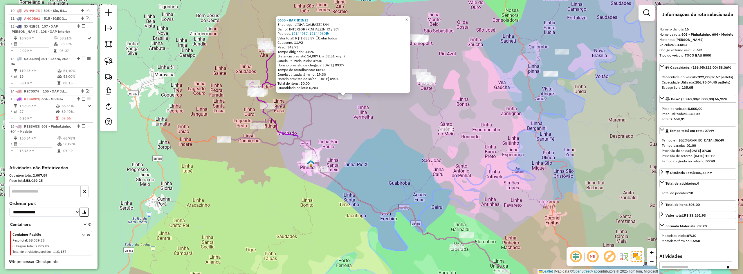
click at [375, 154] on div "8655 - BAR IDINEI Endereço: LINHA GALEAZZI S/N Bairro: INTERIOR (PINHALZINHO / …" at bounding box center [371, 137] width 743 height 274
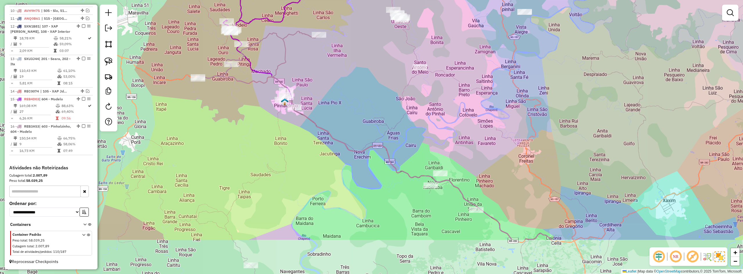
drag, startPoint x: 401, startPoint y: 167, endPoint x: 365, endPoint y: 111, distance: 67.0
click at [367, 116] on div "Janela de atendimento Grade de atendimento Capacidade Transportadoras Veículos …" at bounding box center [371, 137] width 743 height 274
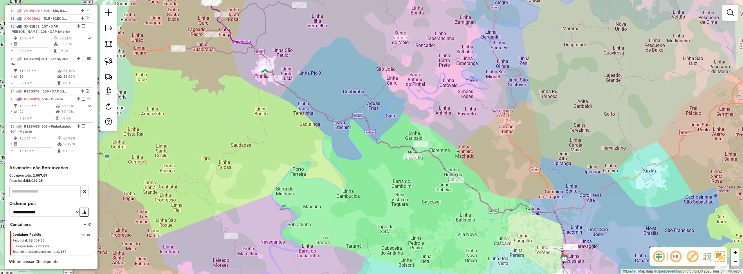
drag, startPoint x: 503, startPoint y: 158, endPoint x: 458, endPoint y: 102, distance: 72.0
click at [458, 102] on div "Janela de atendimento Grade de atendimento Capacidade Transportadoras Veículos …" at bounding box center [371, 137] width 743 height 274
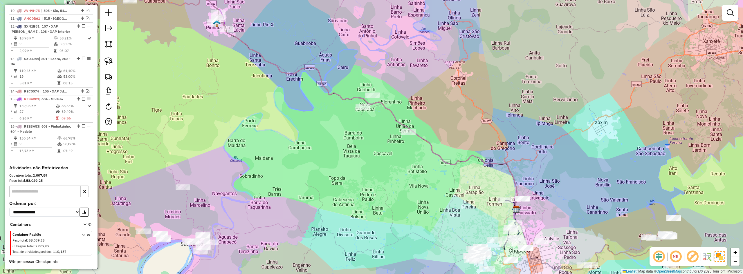
drag, startPoint x: 452, startPoint y: 105, endPoint x: 449, endPoint y: 117, distance: 12.7
click at [449, 117] on div "Janela de atendimento Grade de atendimento Capacidade Transportadoras Veículos …" at bounding box center [371, 137] width 743 height 274
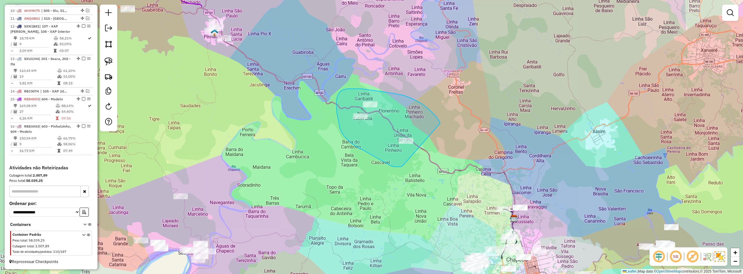
drag, startPoint x: 440, startPoint y: 124, endPoint x: 410, endPoint y: 162, distance: 49.0
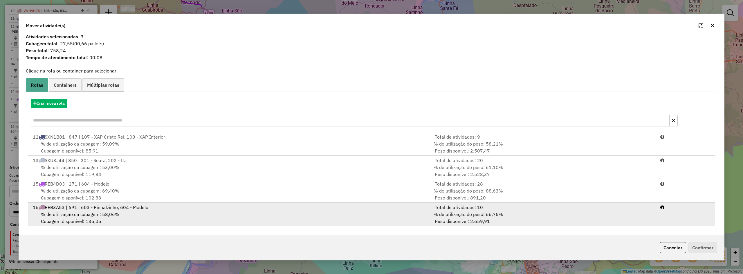
scroll to position [5, 0]
click at [177, 211] on div "% de utilização da cubagem: 58,06% Cubagem disponível: 135,05" at bounding box center [228, 217] width 399 height 14
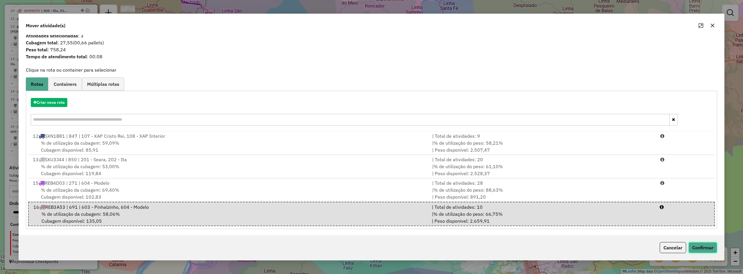
click at [711, 251] on button "Confirmar" at bounding box center [703, 247] width 29 height 11
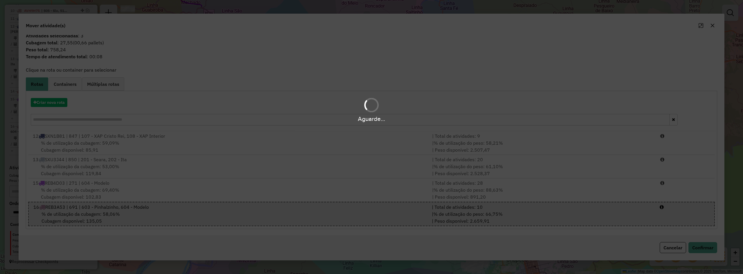
scroll to position [0, 0]
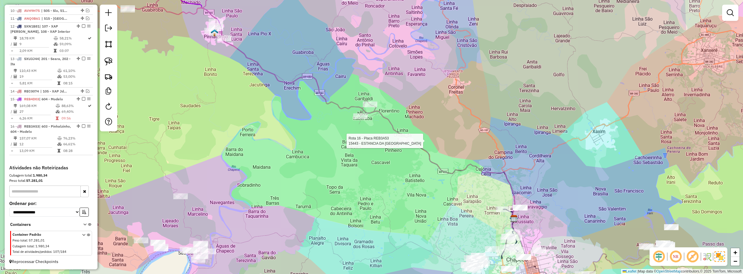
click at [408, 146] on div "Rota 16 - Placa REB3A53 15443 - ESTANCIA DA SERRA EV Janela de atendimento Grad…" at bounding box center [371, 137] width 743 height 274
select select "*********"
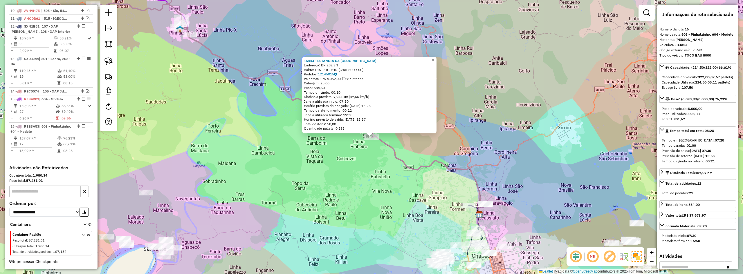
click at [359, 173] on div "15443 - ESTANCIA DA SERRA EV Endereço: BR 282 SN Bairro: DIST.FIGUEIR (CHAPECO …" at bounding box center [371, 137] width 743 height 274
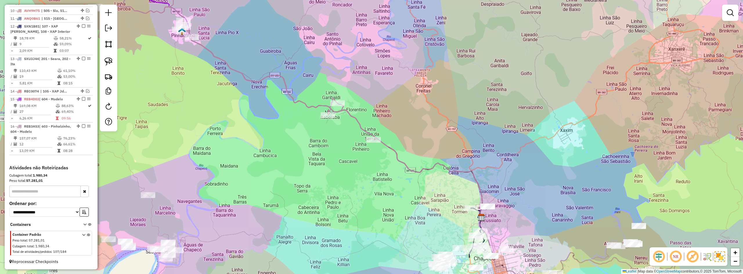
drag, startPoint x: 293, startPoint y: 152, endPoint x: 410, endPoint y: 223, distance: 137.2
click at [404, 222] on div "Janela de atendimento Grade de atendimento Capacidade Transportadoras Veículos …" at bounding box center [371, 137] width 743 height 274
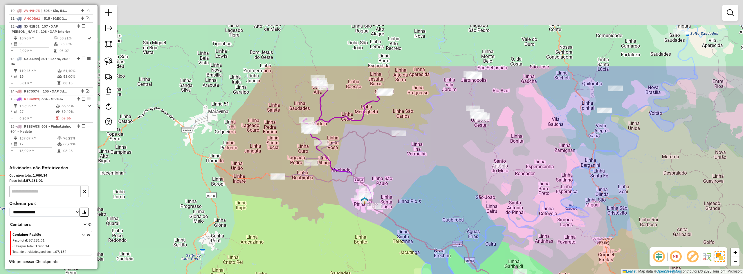
drag, startPoint x: 389, startPoint y: 151, endPoint x: 425, endPoint y: 195, distance: 56.7
click at [425, 195] on div "Janela de atendimento Grade de atendimento Capacidade Transportadoras Veículos …" at bounding box center [371, 137] width 743 height 274
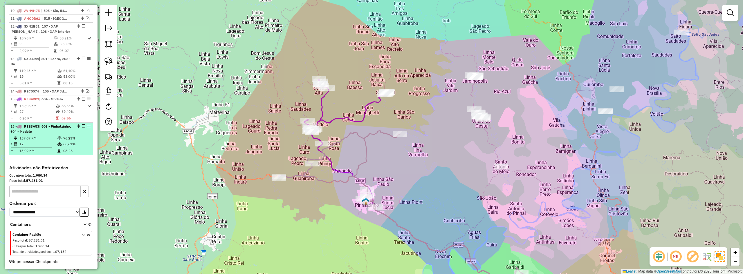
click at [82, 127] on em at bounding box center [83, 126] width 3 height 3
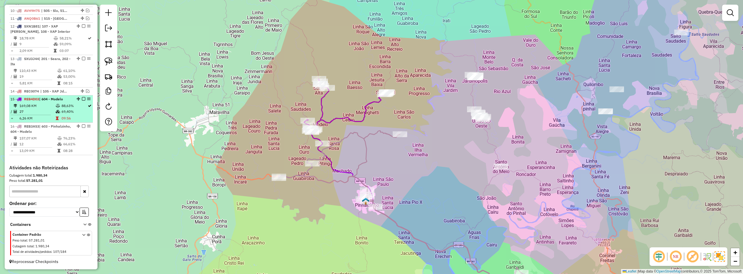
scroll to position [275, 0]
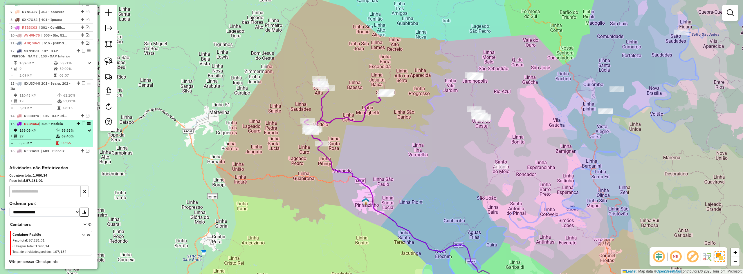
click at [82, 123] on em at bounding box center [83, 123] width 3 height 3
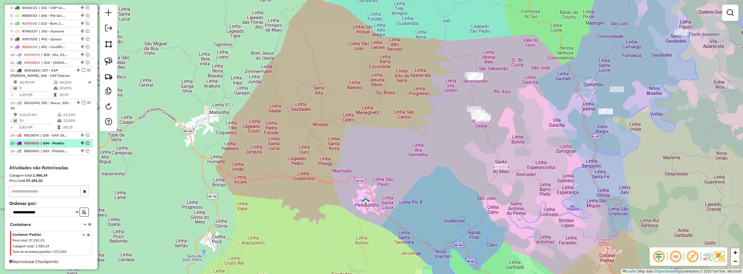
scroll to position [256, 0]
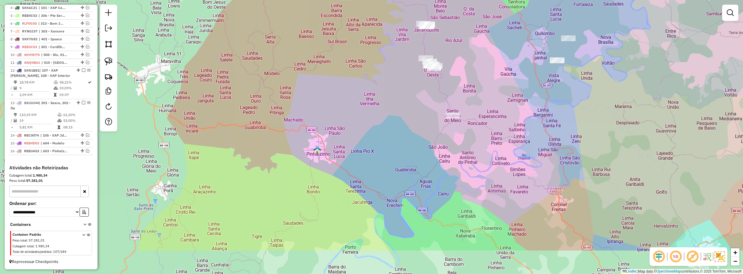
drag, startPoint x: 302, startPoint y: 104, endPoint x: 296, endPoint y: 101, distance: 7.0
click at [297, 102] on div "Janela de atendimento Grade de atendimento Capacidade Transportadoras Veículos …" at bounding box center [371, 137] width 743 height 274
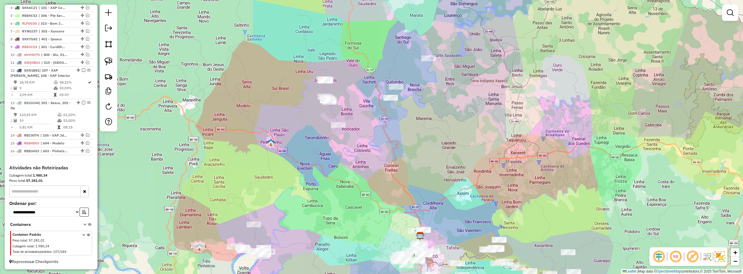
drag, startPoint x: 420, startPoint y: 141, endPoint x: 359, endPoint y: 153, distance: 62.4
click at [359, 153] on div "Janela de atendimento Grade de atendimento Capacidade Transportadoras Veículos …" at bounding box center [371, 137] width 743 height 274
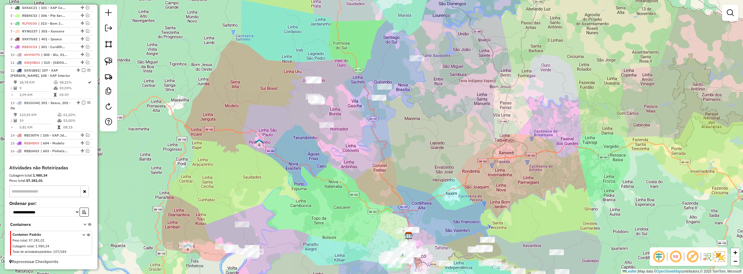
drag, startPoint x: 364, startPoint y: 160, endPoint x: 339, endPoint y: 109, distance: 57.1
click at [340, 109] on div "Janela de atendimento Grade de atendimento Capacidade Transportadoras Veículos …" at bounding box center [371, 137] width 743 height 274
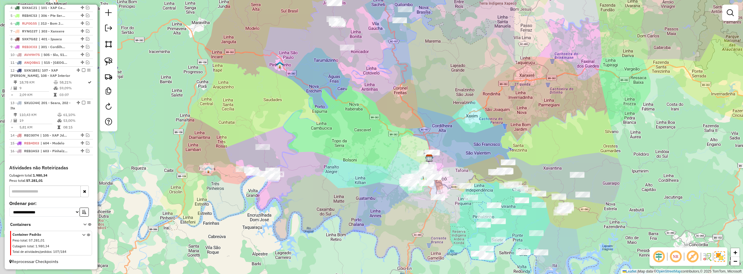
drag, startPoint x: 263, startPoint y: 184, endPoint x: 311, endPoint y: 156, distance: 55.0
click at [312, 156] on div "Janela de atendimento Grade de atendimento Capacidade Transportadoras Veículos …" at bounding box center [371, 137] width 743 height 274
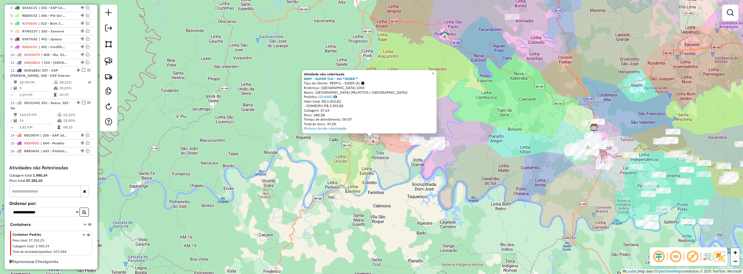
click at [346, 156] on div "Atividade não roteirizada 8087 - SUPER TLH - HG *SIDER * Tipo de cliente: PERFI…" at bounding box center [371, 137] width 743 height 274
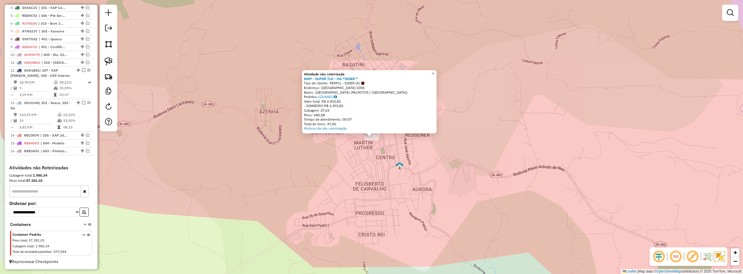
click at [354, 161] on div "Atividade não roteirizada 8087 - SUPER TLH - HG *SIDER * Tipo de cliente: PERFI…" at bounding box center [371, 137] width 743 height 274
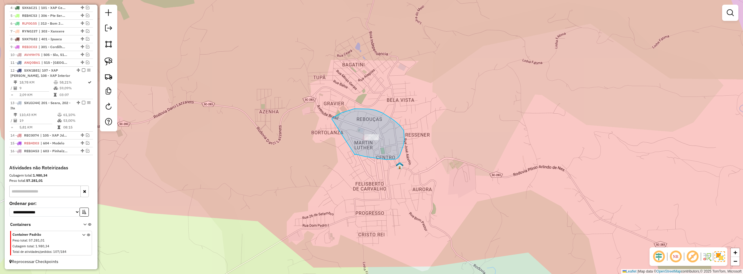
drag, startPoint x: 355, startPoint y: 155, endPoint x: 332, endPoint y: 119, distance: 42.8
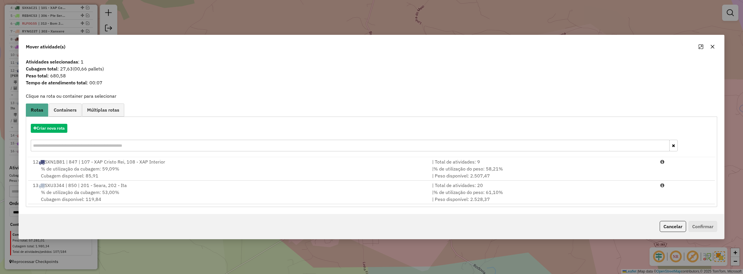
click at [717, 48] on button "button" at bounding box center [712, 46] width 9 height 9
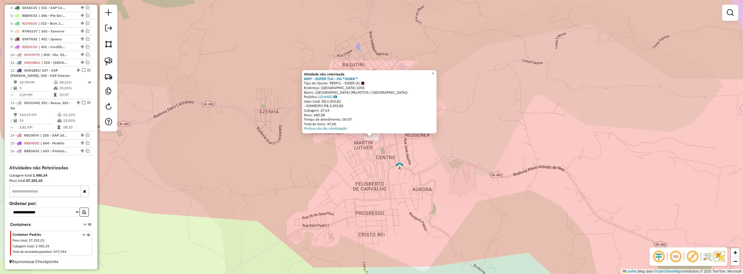
click at [282, 160] on div "Atividade não roteirizada 8087 - SUPER TLH - HG *SIDER * Tipo de cliente: PERFI…" at bounding box center [371, 137] width 743 height 274
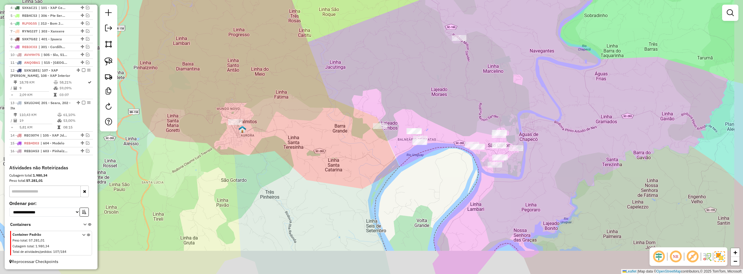
drag, startPoint x: 406, startPoint y: 160, endPoint x: 307, endPoint y: 130, distance: 103.2
click at [308, 130] on div "Janela de atendimento Grade de atendimento Capacidade Transportadoras Veículos …" at bounding box center [371, 137] width 743 height 274
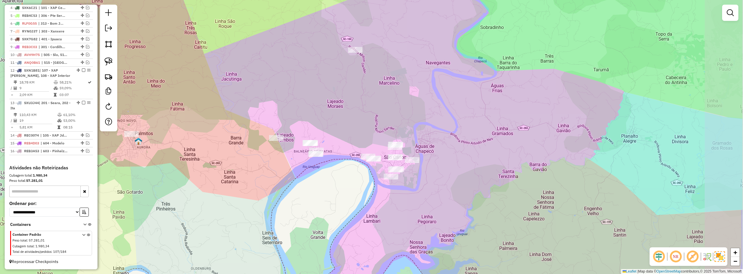
drag, startPoint x: 403, startPoint y: 158, endPoint x: 332, endPoint y: 183, distance: 75.5
click at [332, 183] on div "Janela de atendimento Grade de atendimento Capacidade Transportadoras Veículos …" at bounding box center [371, 137] width 743 height 274
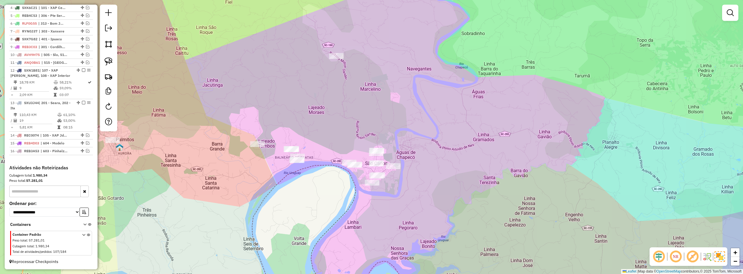
drag, startPoint x: 357, startPoint y: 120, endPoint x: 331, endPoint y: 117, distance: 26.9
click at [331, 117] on div "Janela de atendimento Grade de atendimento Capacidade Transportadoras Veículos …" at bounding box center [371, 137] width 743 height 274
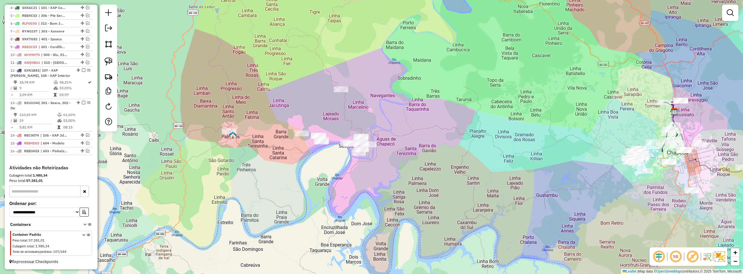
drag, startPoint x: 368, startPoint y: 95, endPoint x: 377, endPoint y: 105, distance: 13.1
click at [377, 105] on div "Janela de atendimento Grade de atendimento Capacidade Transportadoras Veículos …" at bounding box center [371, 137] width 743 height 274
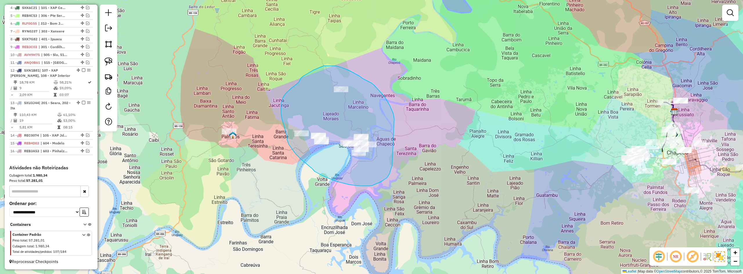
drag, startPoint x: 394, startPoint y: 119, endPoint x: 394, endPoint y: 158, distance: 38.6
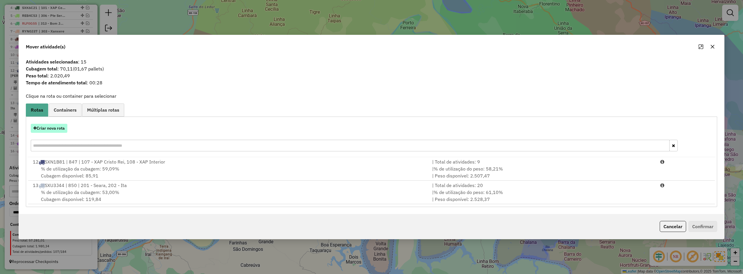
click at [52, 129] on button "Criar nova rota" at bounding box center [49, 128] width 37 height 9
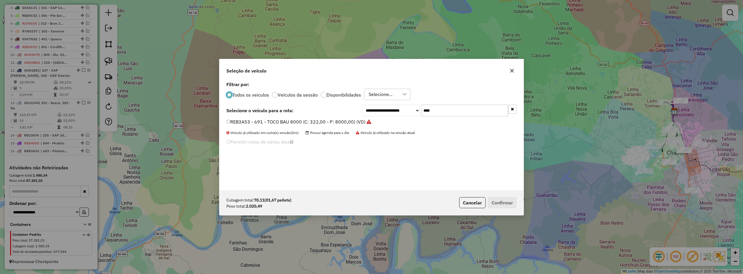
scroll to position [3, 2]
click at [439, 112] on input "****" at bounding box center [464, 111] width 87 height 12
type input "****"
click at [272, 120] on label "REB2F33 - 692 - TOCO BAU 8000 (C: 322,00 - P: 8000,00) (VD)" at bounding box center [298, 121] width 145 height 7
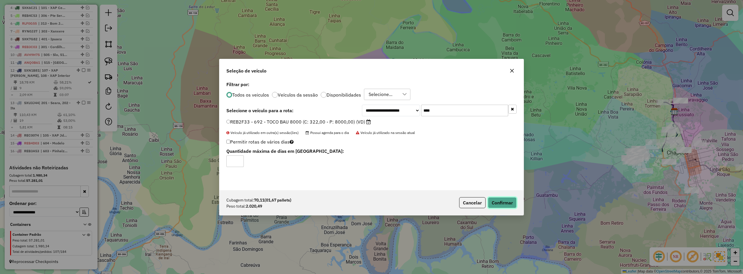
click at [503, 202] on button "Confirmar" at bounding box center [502, 202] width 29 height 11
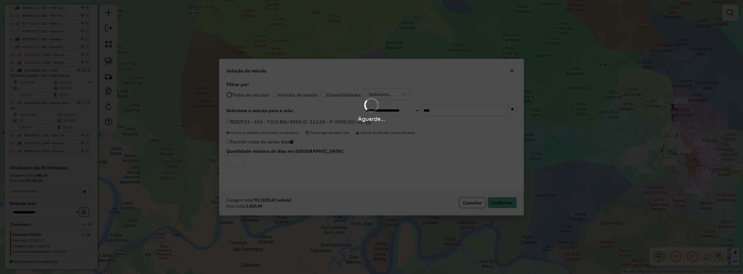
scroll to position [294, 0]
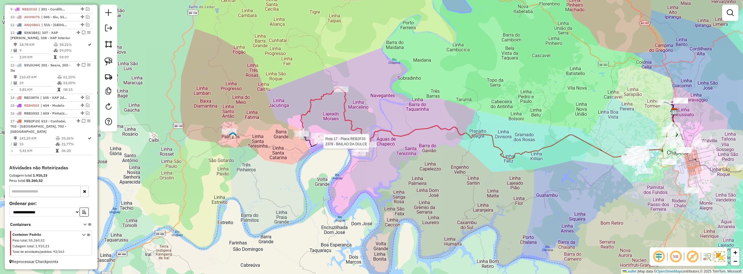
select select "*********"
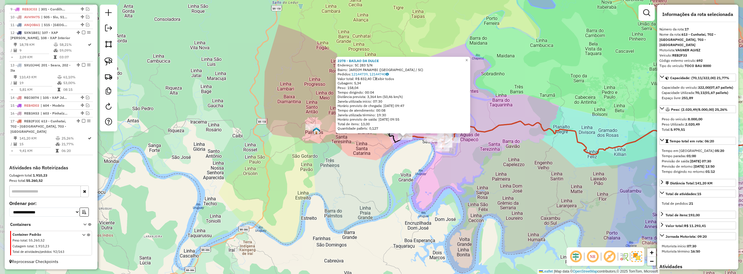
drag, startPoint x: 370, startPoint y: 171, endPoint x: 400, endPoint y: 171, distance: 30.2
click at [404, 171] on div "2378 - BAILAO DA DULCE Endereço: SC 283 S/N Bairro: JARDIM PANAMBI (SAO CARLOS …" at bounding box center [371, 137] width 743 height 274
click at [390, 172] on div "2378 - BAILAO DA DULCE Endereço: SC 283 S/N Bairro: JARDIM PANAMBI (SAO CARLOS …" at bounding box center [371, 137] width 743 height 274
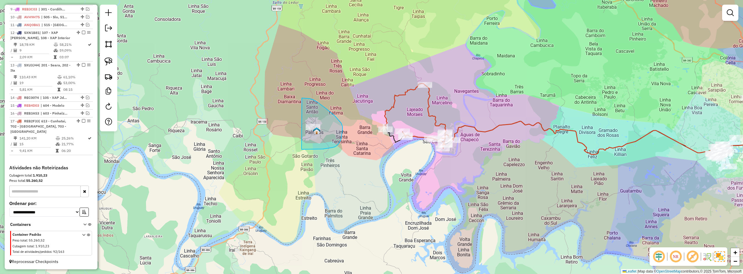
drag, startPoint x: 302, startPoint y: 150, endPoint x: 285, endPoint y: 116, distance: 37.8
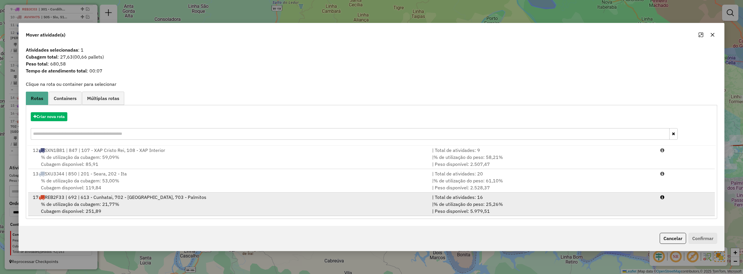
click at [167, 201] on div "% de utilização da cubagem: 21,77% Cubagem disponível: 251,89" at bounding box center [228, 208] width 399 height 14
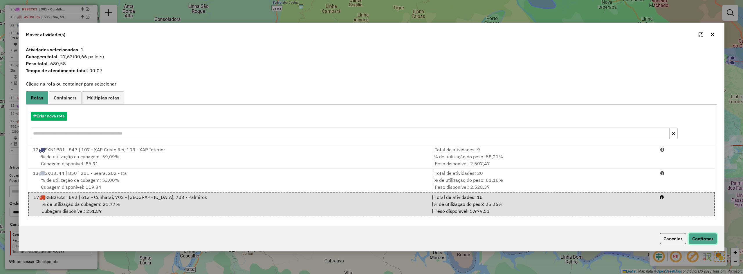
click at [707, 237] on button "Confirmar" at bounding box center [703, 238] width 29 height 11
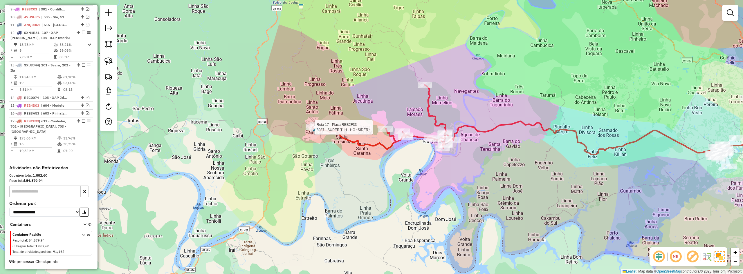
select select "*********"
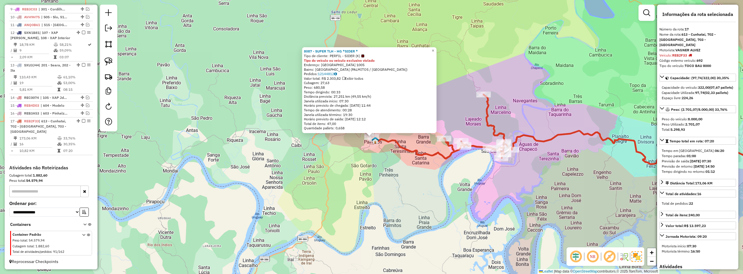
click at [433, 156] on icon at bounding box center [442, 127] width 141 height 64
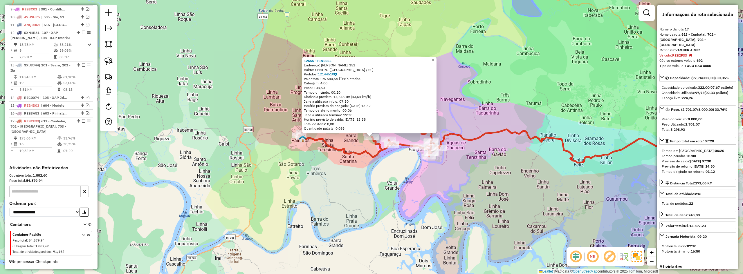
click at [442, 179] on div "12655 - FINESSE Endereço: DEMETRIO LORENS 351 Bairro: CENTRO (SAO CARLOS / SC) …" at bounding box center [371, 137] width 743 height 274
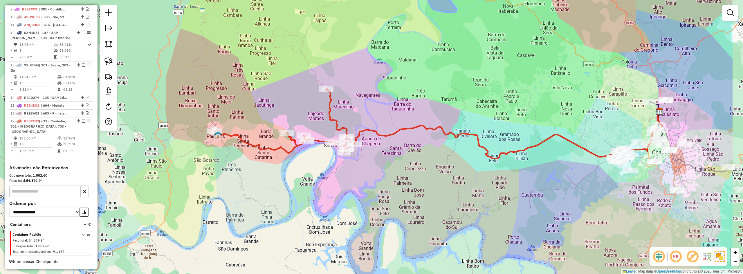
drag, startPoint x: 486, startPoint y: 172, endPoint x: 397, endPoint y: 167, distance: 89.3
click at [401, 168] on div "Janela de atendimento Grade de atendimento Capacidade Transportadoras Veículos …" at bounding box center [371, 137] width 743 height 274
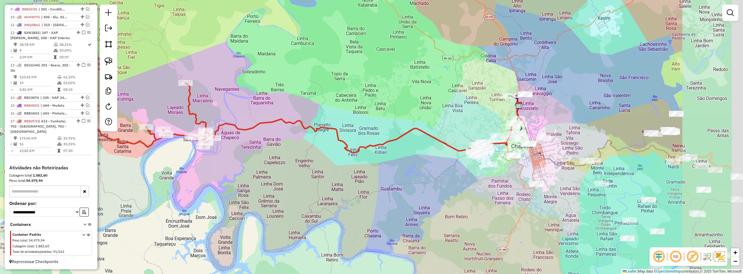
drag, startPoint x: 526, startPoint y: 167, endPoint x: 390, endPoint y: 162, distance: 136.2
click at [390, 162] on div "Janela de atendimento Grade de atendimento Capacidade Transportadoras Veículos …" at bounding box center [371, 137] width 743 height 274
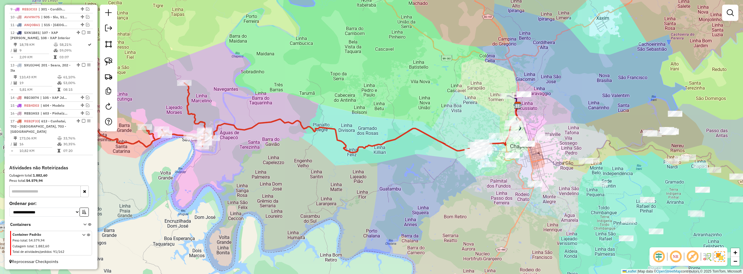
drag, startPoint x: 365, startPoint y: 159, endPoint x: 465, endPoint y: 152, distance: 100.4
click at [464, 152] on div "Janela de atendimento Grade de atendimento Capacidade Transportadoras Veículos …" at bounding box center [371, 137] width 743 height 274
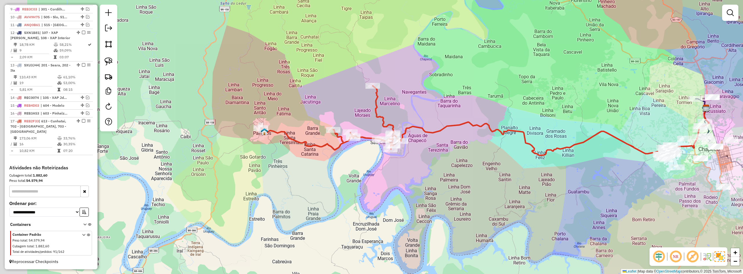
drag, startPoint x: 360, startPoint y: 154, endPoint x: 442, endPoint y: 168, distance: 83.0
click at [442, 167] on div "Janela de atendimento Grade de atendimento Capacidade Transportadoras Veículos …" at bounding box center [371, 137] width 743 height 274
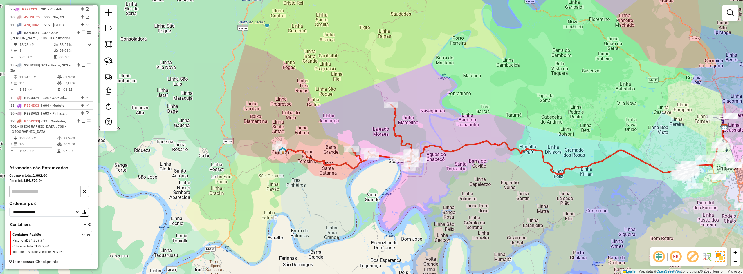
drag, startPoint x: 379, startPoint y: 166, endPoint x: 439, endPoint y: 213, distance: 76.3
click at [439, 213] on div "Janela de atendimento Grade de atendimento Capacidade Transportadoras Veículos …" at bounding box center [371, 137] width 743 height 274
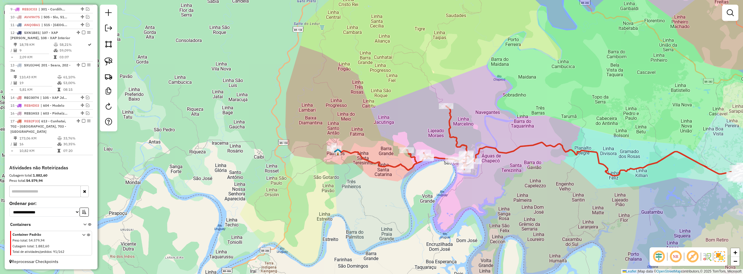
drag, startPoint x: 376, startPoint y: 172, endPoint x: 377, endPoint y: 149, distance: 22.9
click at [376, 152] on div "Janela de atendimento Grade de atendimento Capacidade Transportadoras Veículos …" at bounding box center [371, 137] width 743 height 274
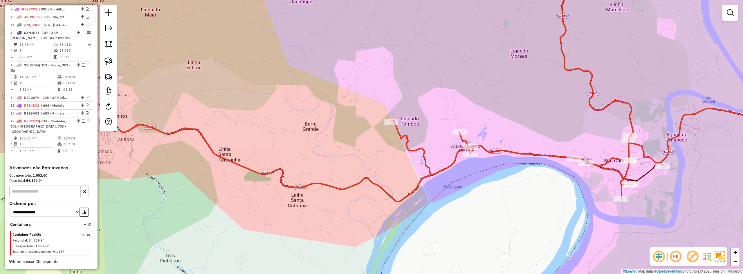
drag, startPoint x: 463, startPoint y: 194, endPoint x: 502, endPoint y: 171, distance: 45.8
click at [501, 172] on div "Janela de atendimento Grade de atendimento Capacidade Transportadoras Veículos …" at bounding box center [371, 137] width 743 height 274
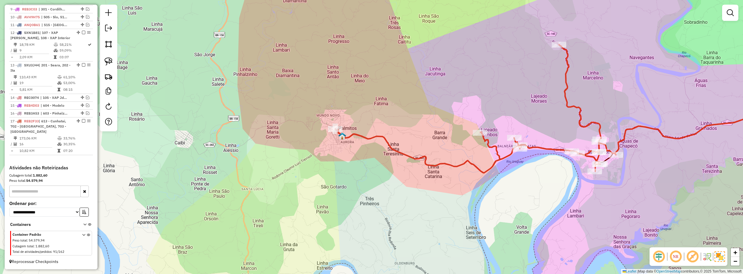
drag, startPoint x: 471, startPoint y: 182, endPoint x: 483, endPoint y: 179, distance: 12.3
click at [487, 180] on div "Janela de atendimento Grade de atendimento Capacidade Transportadoras Veículos …" at bounding box center [371, 137] width 743 height 274
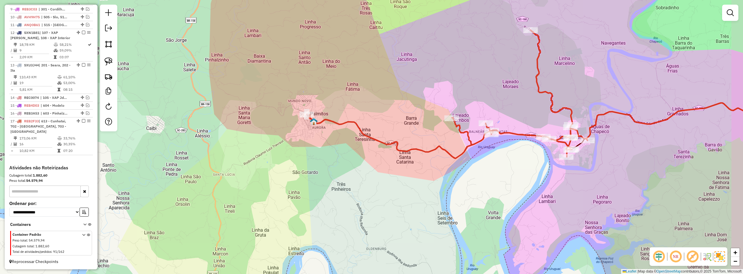
drag, startPoint x: 413, startPoint y: 117, endPoint x: 339, endPoint y: 92, distance: 78.1
click at [343, 93] on div "Janela de atendimento Grade de atendimento Capacidade Transportadoras Veículos …" at bounding box center [371, 137] width 743 height 274
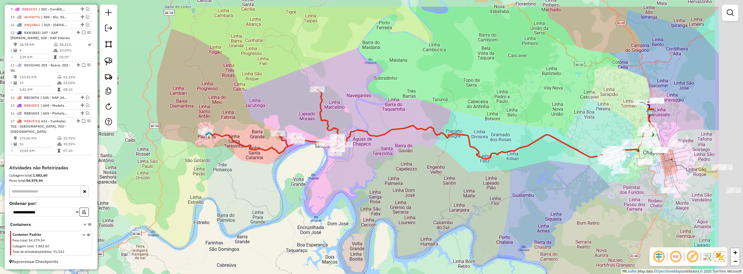
drag, startPoint x: 470, startPoint y: 72, endPoint x: 338, endPoint y: 109, distance: 136.8
click at [340, 109] on div "Janela de atendimento Grade de atendimento Capacidade Transportadoras Veículos …" at bounding box center [371, 137] width 743 height 274
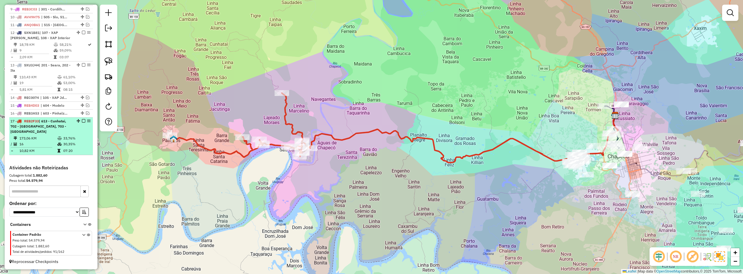
click at [82, 122] on em at bounding box center [83, 120] width 3 height 3
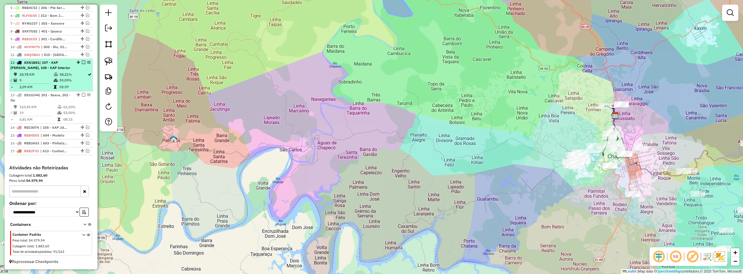
click at [42, 64] on span "| 107 - XAP [PERSON_NAME], 108 - XAP Interior" at bounding box center [40, 65] width 60 height 10
select select "*********"
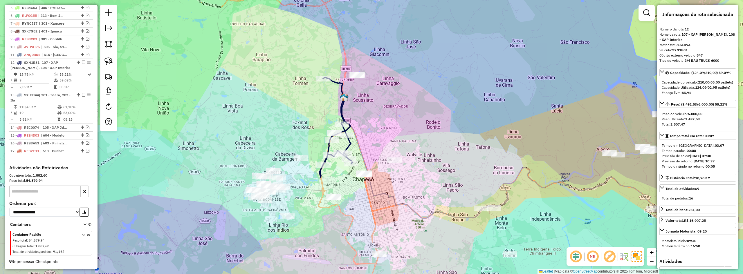
drag, startPoint x: 248, startPoint y: 121, endPoint x: 276, endPoint y: 119, distance: 28.2
click at [276, 120] on div "Janela de atendimento Grade de atendimento Capacidade Transportadoras Veículos …" at bounding box center [371, 137] width 743 height 274
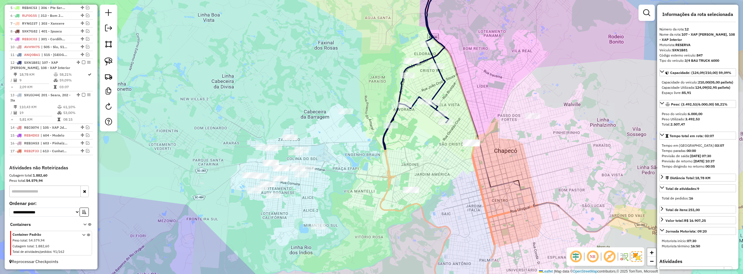
click at [328, 188] on div "Janela de atendimento Grade de atendimento Capacidade Transportadoras Veículos …" at bounding box center [371, 137] width 743 height 274
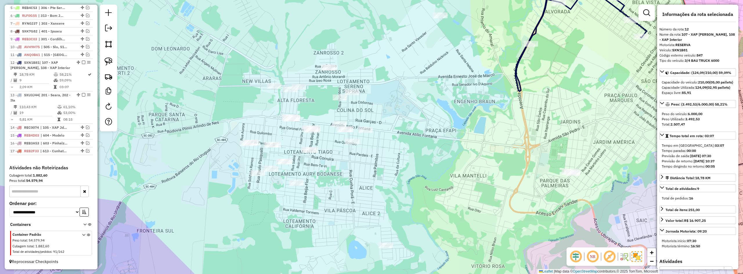
drag, startPoint x: 318, startPoint y: 187, endPoint x: 350, endPoint y: 206, distance: 37.5
click at [349, 206] on div "Janela de atendimento Grade de atendimento Capacidade Transportadoras Veículos …" at bounding box center [371, 137] width 743 height 274
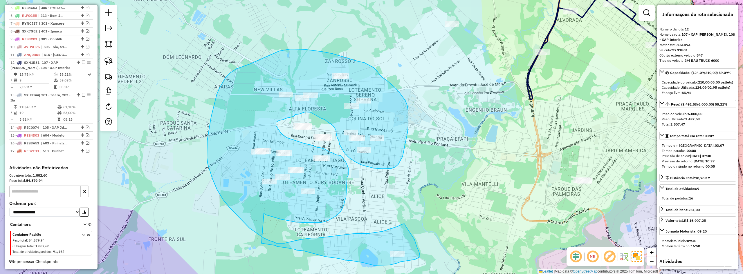
drag, startPoint x: 264, startPoint y: 214, endPoint x: 262, endPoint y: 244, distance: 30.0
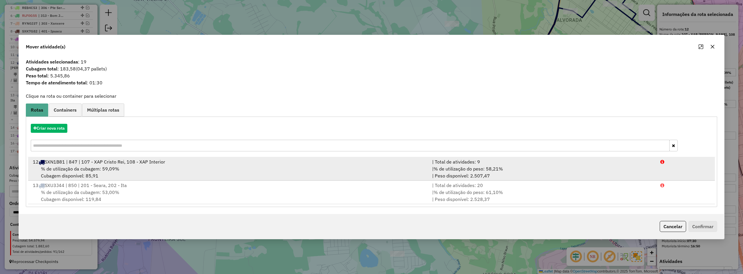
click at [89, 165] on div "12 SXN1B81 | 847 | 107 - XAP Cristo Rei, 108 - XAP Interior" at bounding box center [228, 161] width 399 height 7
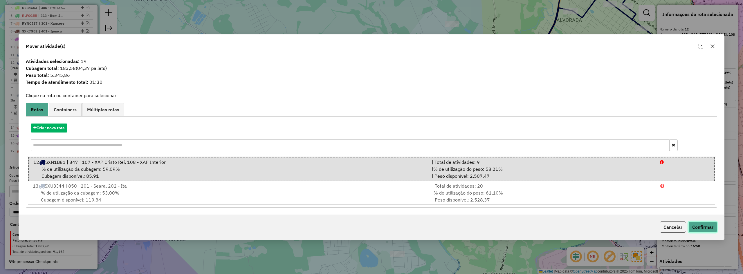
click at [695, 225] on button "Confirmar" at bounding box center [703, 227] width 29 height 11
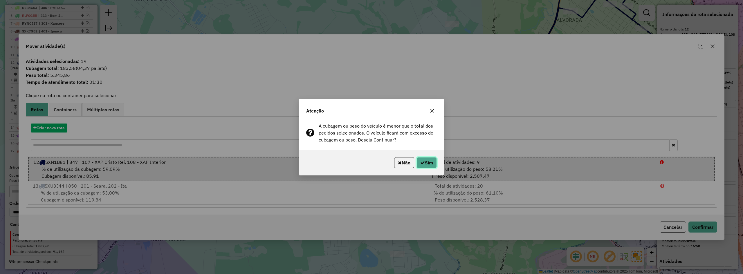
click at [420, 158] on button "Sim" at bounding box center [427, 162] width 20 height 11
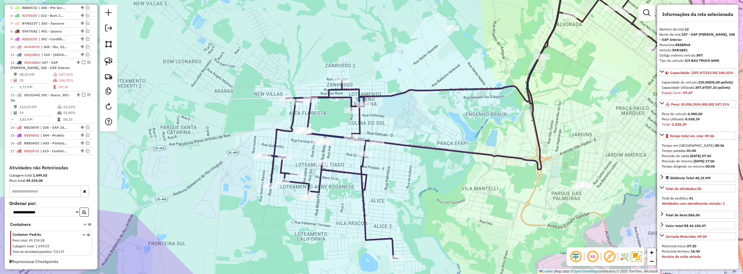
drag, startPoint x: 423, startPoint y: 114, endPoint x: 419, endPoint y: 175, distance: 60.8
click at [419, 175] on div "Janela de atendimento Grade de atendimento Capacidade Transportadoras Veículos …" at bounding box center [371, 137] width 743 height 274
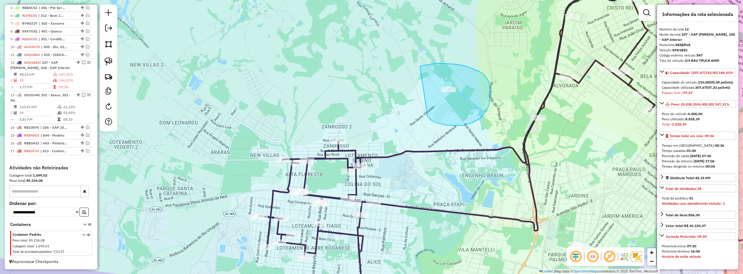
drag, startPoint x: 447, startPoint y: 125, endPoint x: 411, endPoint y: 74, distance: 63.1
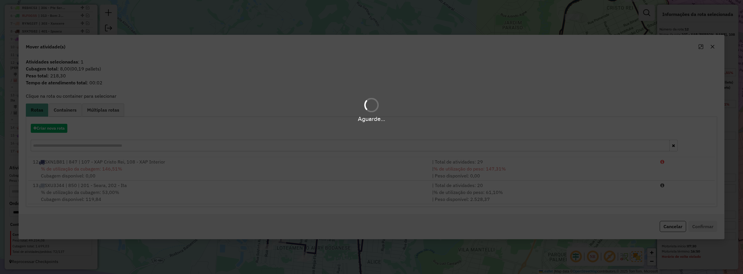
click at [411, 74] on div "Aguarde..." at bounding box center [371, 137] width 743 height 274
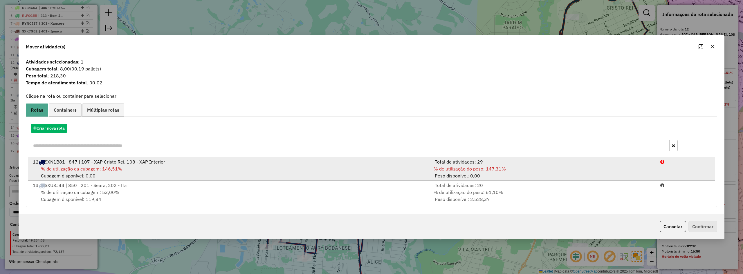
click at [187, 166] on div "% de utilização da cubagem: 146,51% Cubagem disponível: 0,00" at bounding box center [228, 172] width 399 height 14
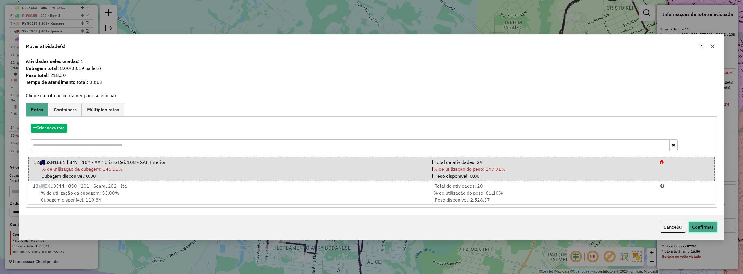
click at [703, 228] on button "Confirmar" at bounding box center [703, 227] width 29 height 11
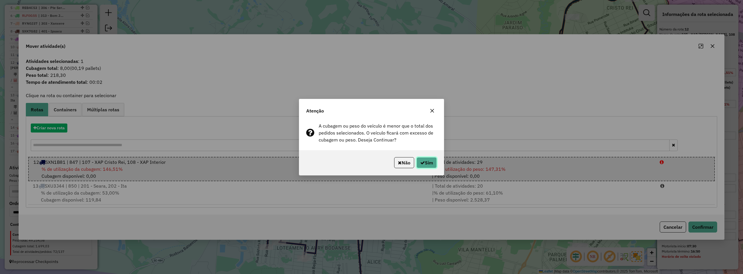
click at [435, 165] on button "Sim" at bounding box center [427, 162] width 20 height 11
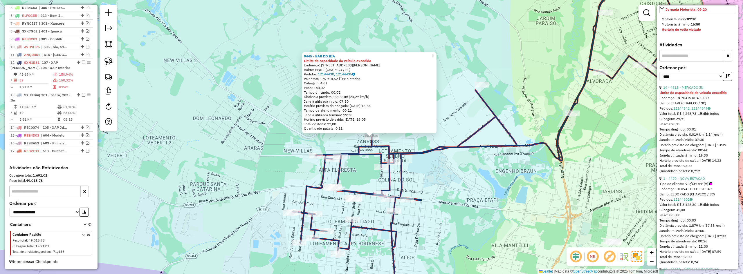
scroll to position [232, 0]
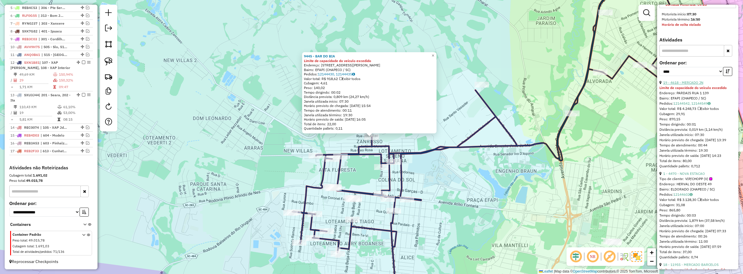
click at [689, 85] on link "19 - 4618 - MERCADO JN" at bounding box center [683, 82] width 40 height 4
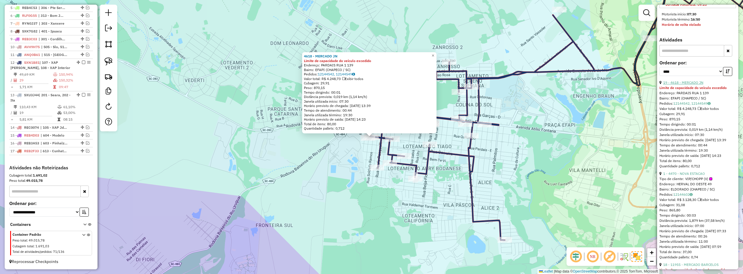
click at [687, 85] on link "19 - 4618 - MERCADO JN" at bounding box center [683, 82] width 40 height 4
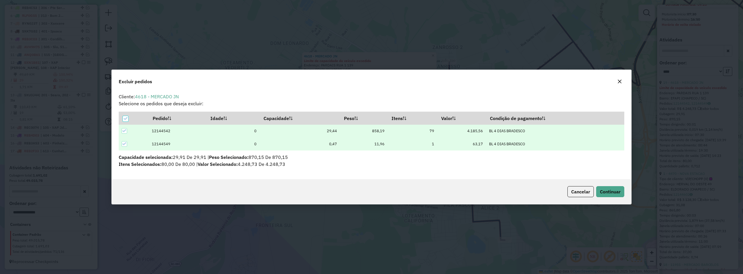
scroll to position [0, 0]
click at [602, 191] on span "Continuar" at bounding box center [610, 192] width 21 height 6
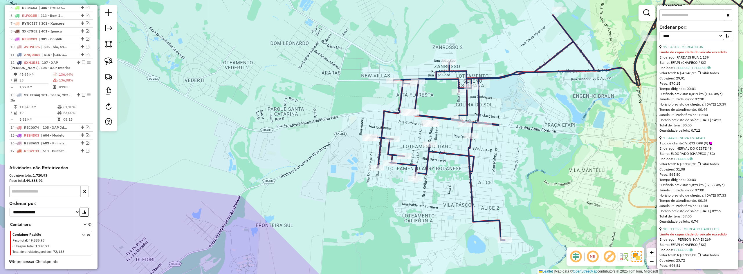
scroll to position [285, 0]
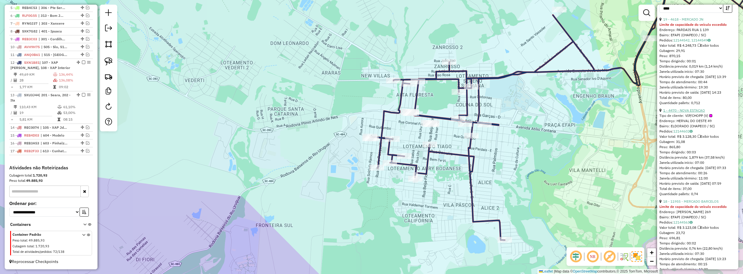
click at [683, 113] on link "1 - 4470 - NOVA ESTACAO" at bounding box center [684, 110] width 42 height 4
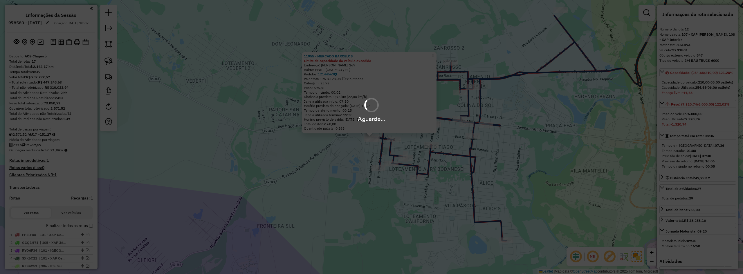
select select "*********"
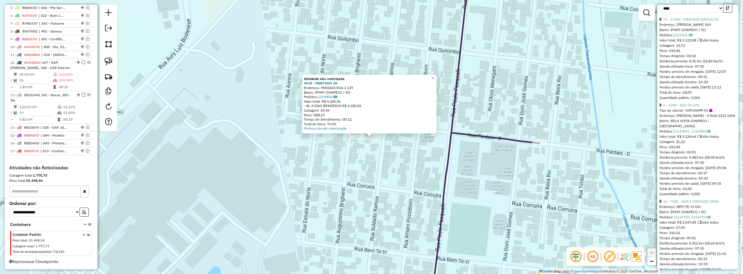
click at [375, 147] on div "Atividade não roteirizada 4618 - MERCADO JN Endereço: PARDAIS RUA 1 139 Bairro:…" at bounding box center [371, 137] width 743 height 274
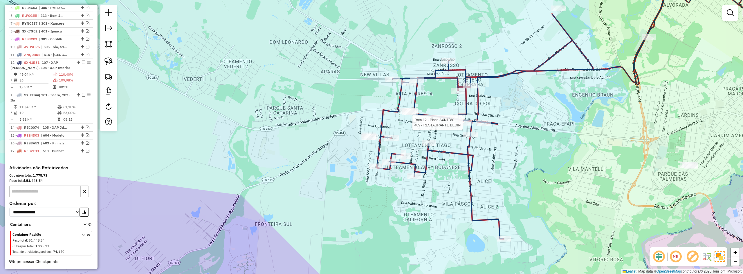
select select "*********"
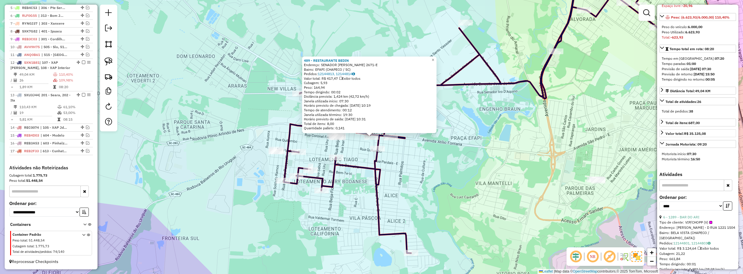
scroll to position [174, 0]
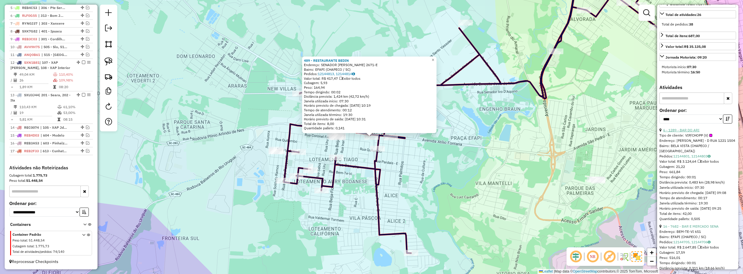
click at [689, 132] on link "6 - 1289 - BAR DO ARI" at bounding box center [681, 130] width 36 height 4
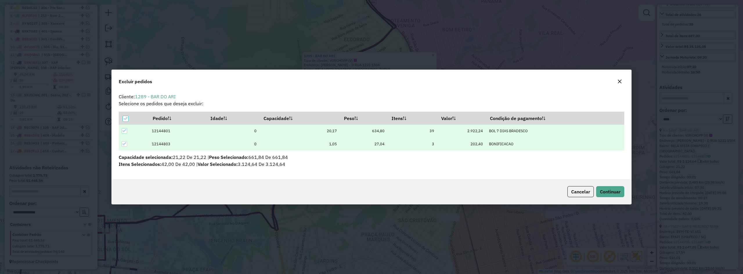
scroll to position [0, 0]
click at [602, 190] on span "Continuar" at bounding box center [610, 192] width 21 height 6
click at [615, 192] on span "Continuar" at bounding box center [610, 192] width 21 height 6
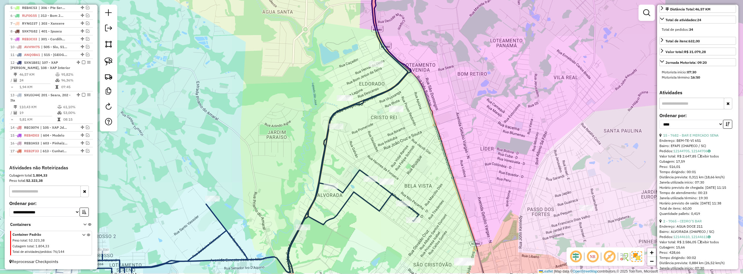
drag, startPoint x: 418, startPoint y: 189, endPoint x: 447, endPoint y: 155, distance: 44.7
click at [447, 155] on div "Janela de atendimento Grade de atendimento Capacidade Transportadoras Veículos …" at bounding box center [371, 137] width 743 height 274
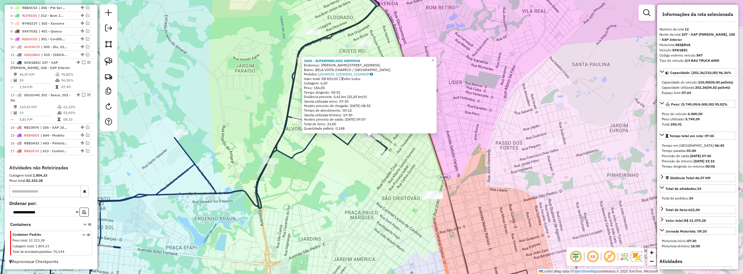
click at [455, 155] on div "1845 - SUPERMERCADO WEMMON Endereço: [PERSON_NAME] - D RUA 585 1051 Bairro: [GE…" at bounding box center [371, 137] width 743 height 274
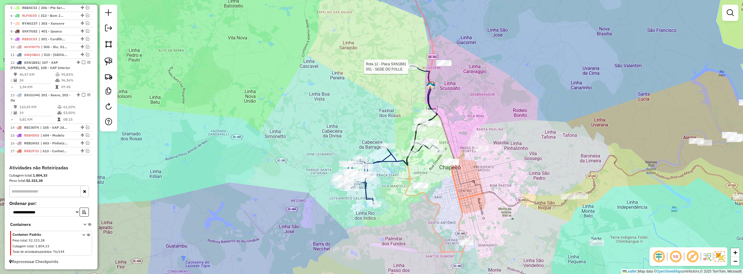
select select "*********"
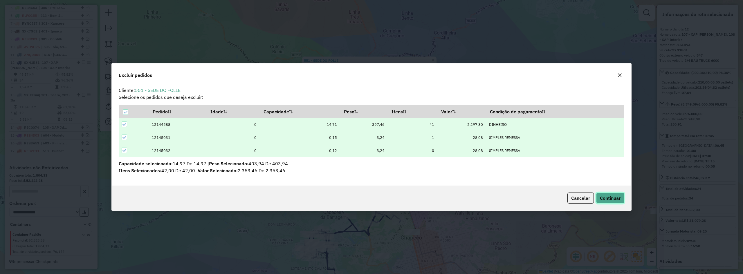
click at [607, 198] on span "Continuar" at bounding box center [610, 198] width 21 height 6
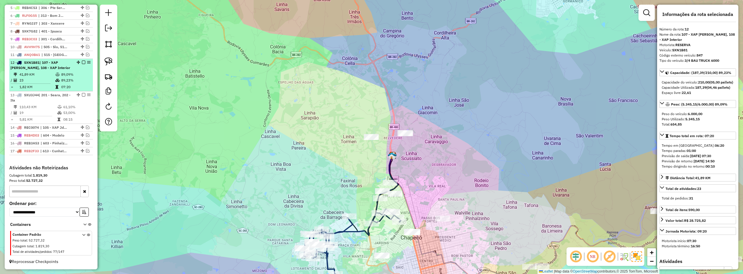
click at [82, 61] on em at bounding box center [83, 62] width 3 height 3
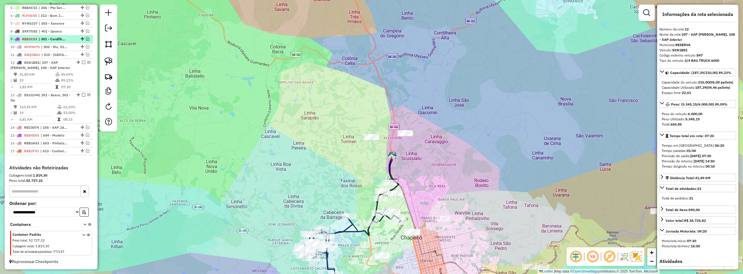
scroll to position [239, 0]
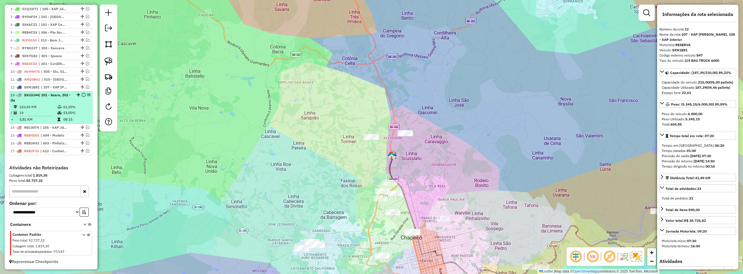
click at [46, 95] on span "| 201 - Seara, 202 - Ita" at bounding box center [40, 98] width 60 height 10
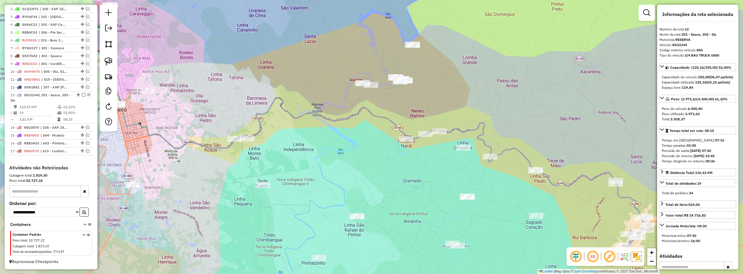
drag, startPoint x: 408, startPoint y: 184, endPoint x: 324, endPoint y: 127, distance: 101.2
click at [333, 132] on div "Janela de atendimento Grade de atendimento Capacidade Transportadoras Veículos …" at bounding box center [371, 137] width 743 height 274
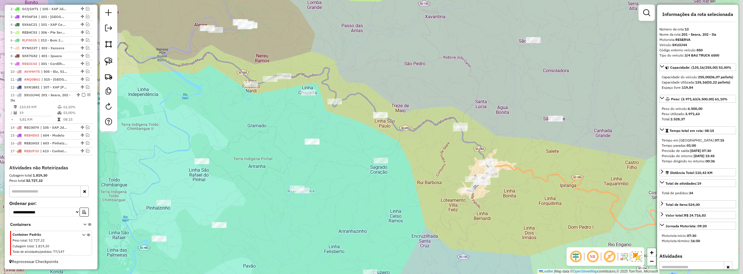
drag, startPoint x: 476, startPoint y: 214, endPoint x: 395, endPoint y: 210, distance: 80.5
click at [399, 213] on div "Janela de atendimento Grade de atendimento Capacidade Transportadoras Veículos …" at bounding box center [371, 137] width 743 height 274
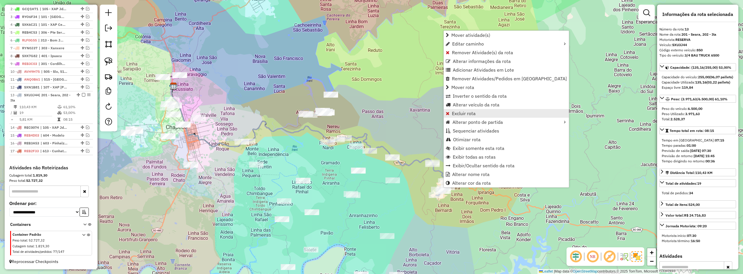
click at [462, 113] on span "Excluir rota" at bounding box center [464, 113] width 24 height 5
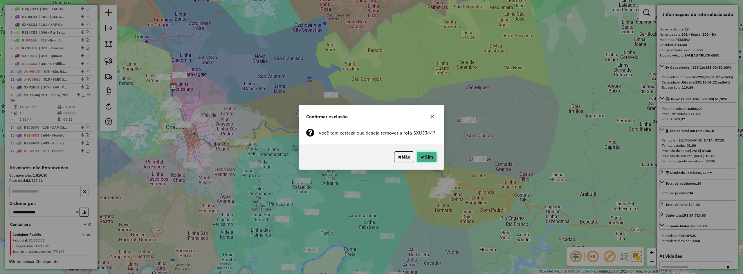
click at [429, 156] on button "Sim" at bounding box center [427, 157] width 20 height 11
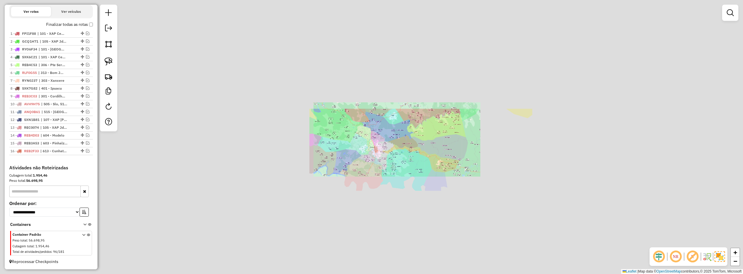
scroll to position [207, 0]
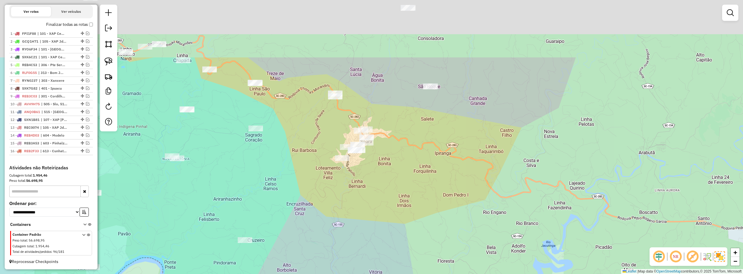
drag, startPoint x: 423, startPoint y: 202, endPoint x: 436, endPoint y: 231, distance: 32.2
click at [436, 231] on div "Janela de atendimento Grade de atendimento Capacidade Transportadoras Veículos …" at bounding box center [371, 137] width 743 height 274
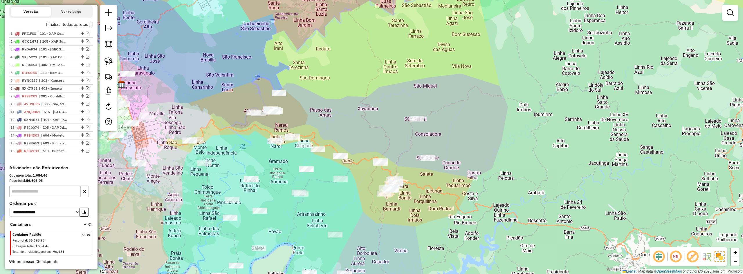
drag, startPoint x: 427, startPoint y: 179, endPoint x: 421, endPoint y: 206, distance: 27.9
click at [421, 206] on div "Janela de atendimento Grade de atendimento Capacidade Transportadoras Veículos …" at bounding box center [371, 137] width 743 height 274
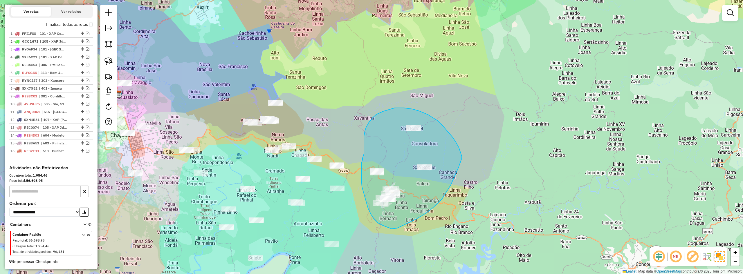
drag, startPoint x: 392, startPoint y: 229, endPoint x: 383, endPoint y: 226, distance: 9.4
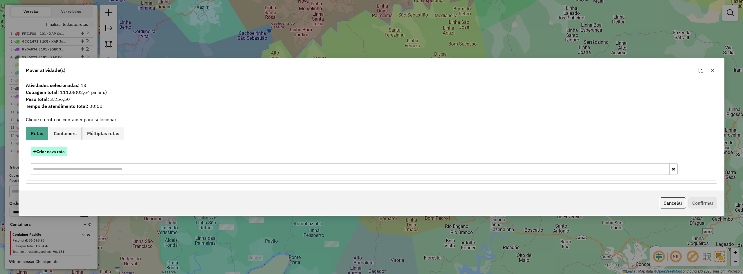
click at [49, 150] on button "Criar nova rota" at bounding box center [49, 151] width 37 height 9
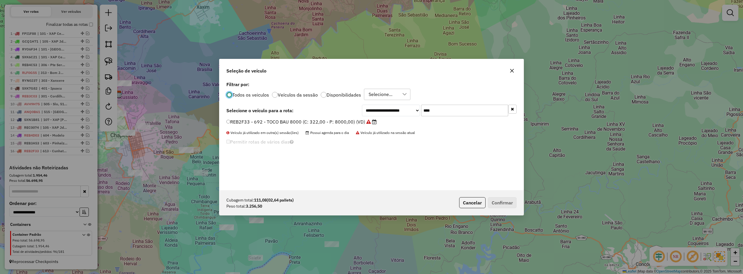
scroll to position [3, 2]
click at [458, 107] on input "****" at bounding box center [464, 111] width 87 height 12
type input "****"
click at [270, 125] on label "REB2J43 - 695 - TOCO BAU 8000 (C: 322,00 - P: 8000,00) (VD)" at bounding box center [295, 121] width 138 height 7
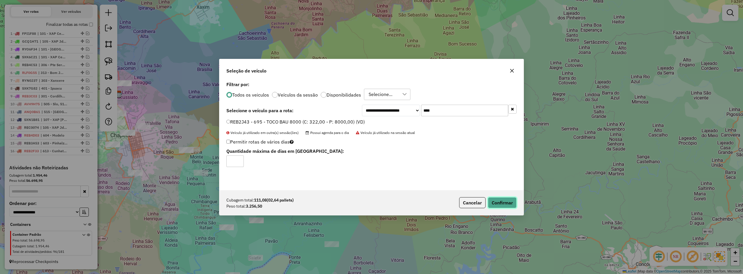
click at [505, 201] on button "Confirmar" at bounding box center [502, 202] width 29 height 11
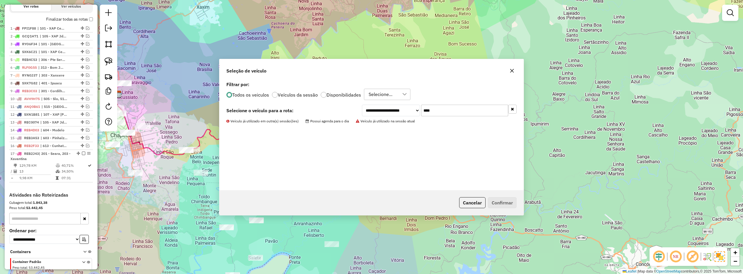
scroll to position [239, 0]
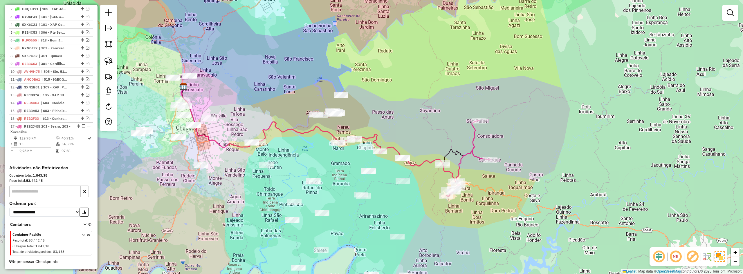
drag, startPoint x: 359, startPoint y: 139, endPoint x: 434, endPoint y: 124, distance: 76.9
click at [433, 125] on div "Janela de atendimento Grade de atendimento Capacidade Transportadoras Veículos …" at bounding box center [371, 137] width 743 height 274
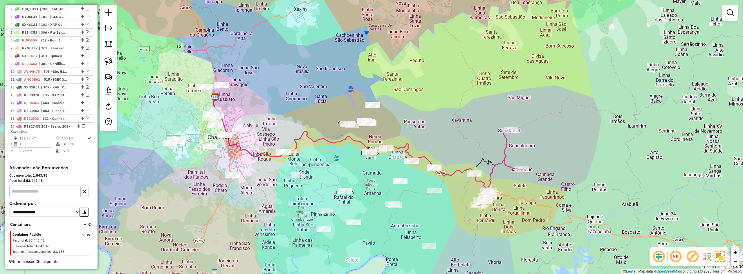
drag, startPoint x: 429, startPoint y: 106, endPoint x: 449, endPoint y: 123, distance: 26.6
click at [449, 123] on div "Janela de atendimento Grade de atendimento Capacidade Transportadoras Veículos …" at bounding box center [371, 137] width 743 height 274
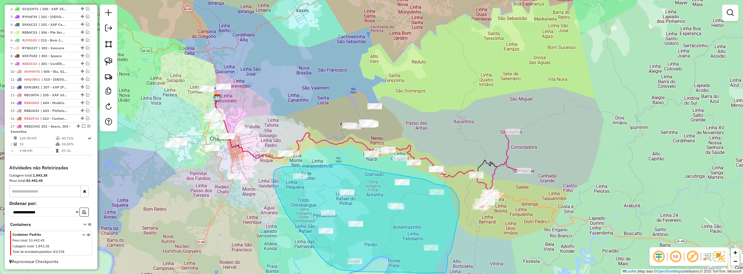
drag, startPoint x: 362, startPoint y: 169, endPoint x: 412, endPoint y: 177, distance: 51.0
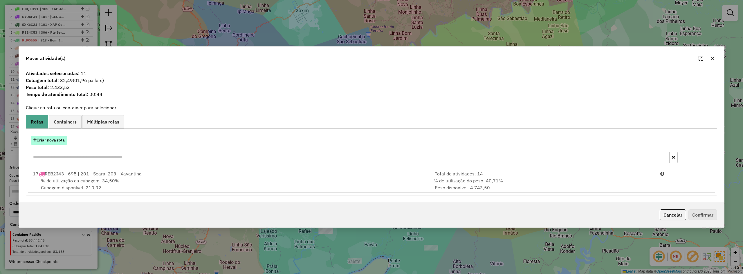
click at [61, 137] on button "Criar nova rota" at bounding box center [49, 140] width 37 height 9
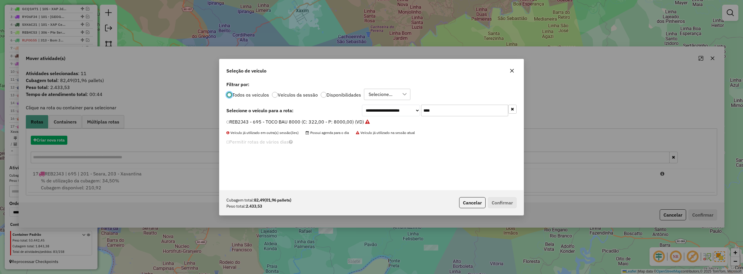
scroll to position [3, 2]
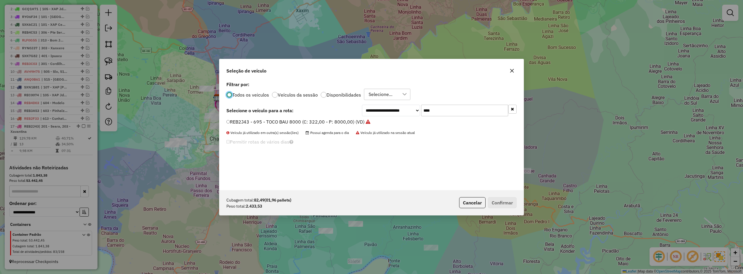
click at [462, 110] on input "****" at bounding box center [464, 111] width 87 height 12
type input "****"
click at [260, 121] on label "RLF0J01 - 688 - 3/4 BAU 5000 (C: 210,00 - P: 5500,00)" at bounding box center [287, 121] width 123 height 7
click at [496, 206] on button "Confirmar" at bounding box center [502, 202] width 29 height 11
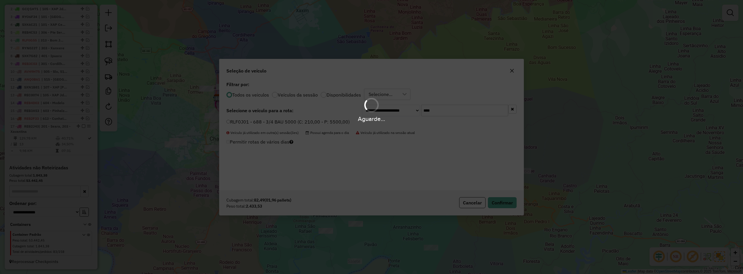
scroll to position [266, 0]
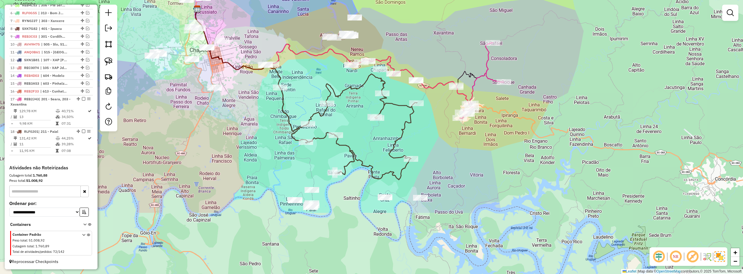
drag, startPoint x: 389, startPoint y: 222, endPoint x: 374, endPoint y: 140, distance: 83.5
click at [374, 140] on div "Janela de atendimento Grade de atendimento Capacidade Transportadoras Veículos …" at bounding box center [371, 137] width 743 height 274
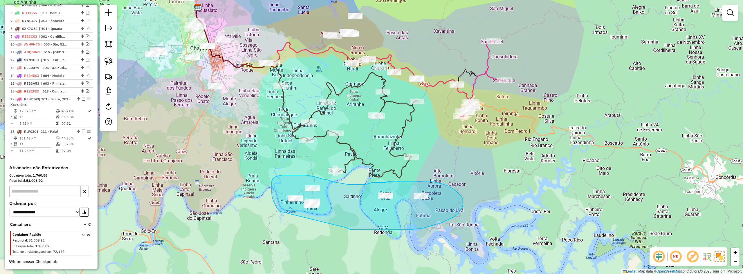
drag, startPoint x: 367, startPoint y: 230, endPoint x: 283, endPoint y: 212, distance: 85.7
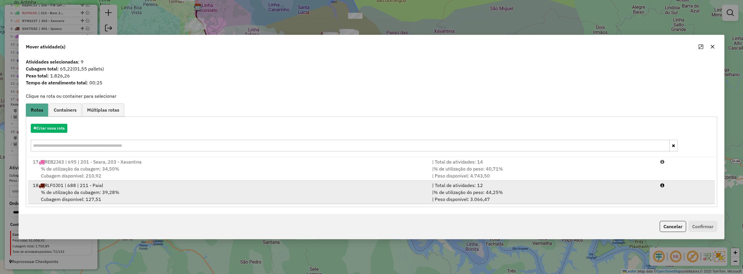
click at [159, 192] on div "% de utilização da cubagem: 39,28% Cubagem disponível: 127,51" at bounding box center [228, 196] width 399 height 14
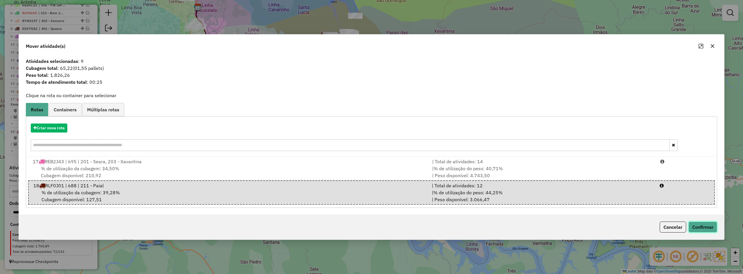
click at [706, 225] on button "Confirmar" at bounding box center [703, 227] width 29 height 11
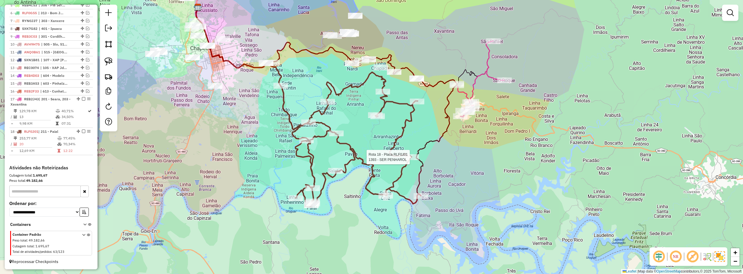
select select "*********"
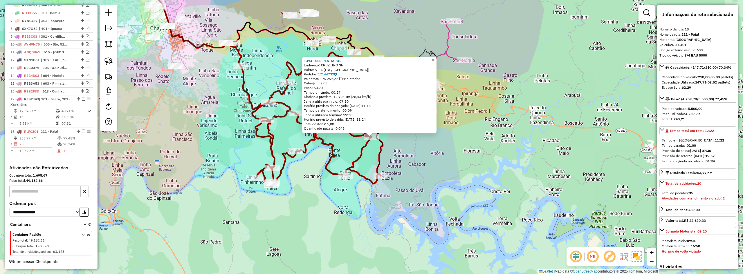
click at [421, 159] on div "1393 - SER PENHAROL Endereço: CRUZEIRO SN Bairro: [GEOGRAPHIC_DATA] ([GEOGRAPHI…" at bounding box center [371, 137] width 743 height 274
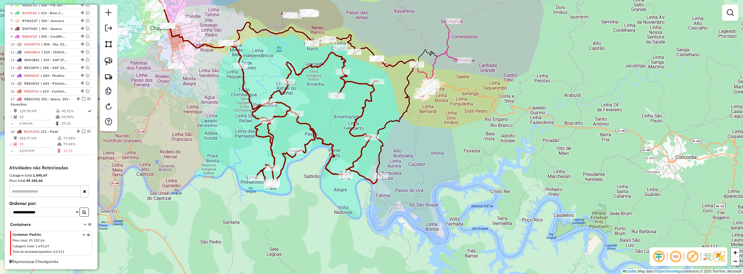
click at [434, 152] on div "Janela de atendimento Grade de atendimento Capacidade Transportadoras Veículos …" at bounding box center [371, 137] width 743 height 274
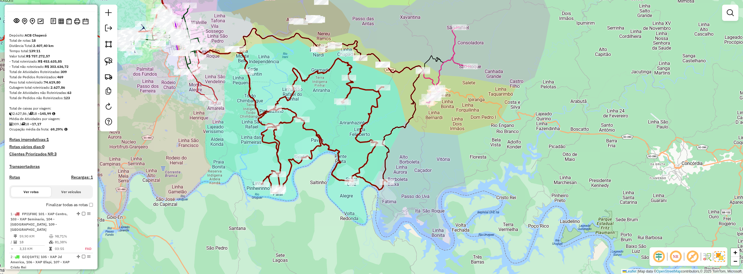
scroll to position [0, 0]
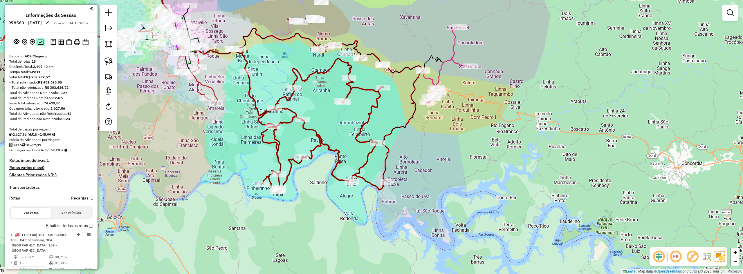
click at [39, 45] on img at bounding box center [40, 42] width 6 height 6
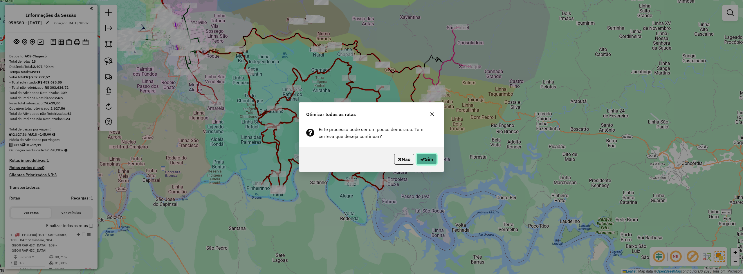
click at [428, 158] on button "Sim" at bounding box center [427, 159] width 20 height 11
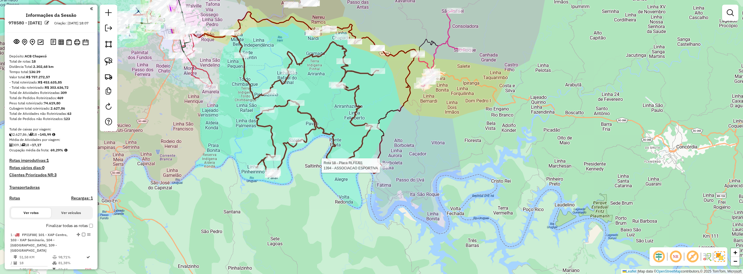
select select "*********"
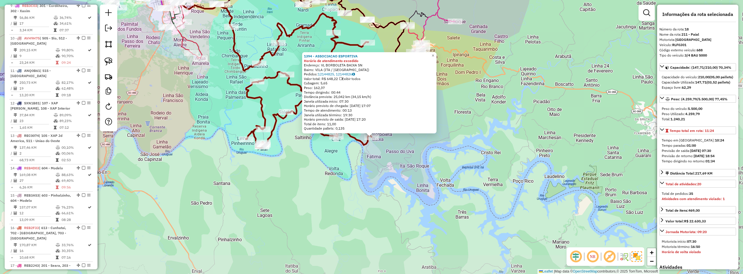
scroll to position [677, 0]
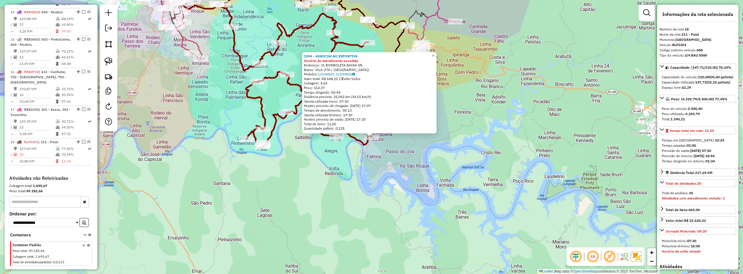
click at [357, 157] on div "1394 - ASSOCIACAO ESPORTIVA Horário de atendimento excedido Endereço: VL BORBOL…" at bounding box center [371, 137] width 743 height 274
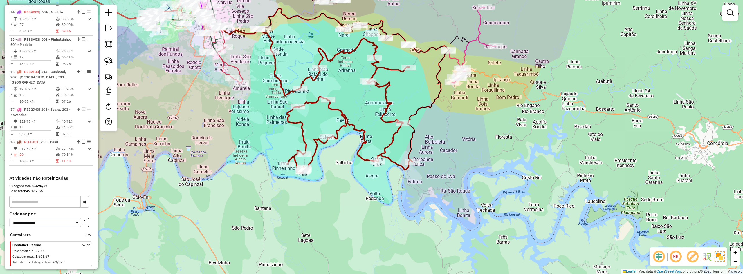
drag, startPoint x: 355, startPoint y: 156, endPoint x: 401, endPoint y: 182, distance: 52.7
click at [400, 182] on div "Janela de atendimento Grade de atendimento Capacidade Transportadoras Veículos …" at bounding box center [371, 137] width 743 height 274
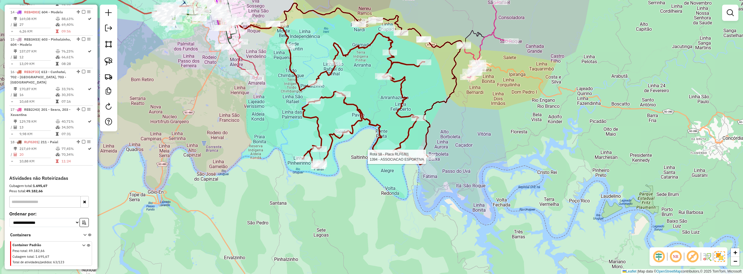
select select "*********"
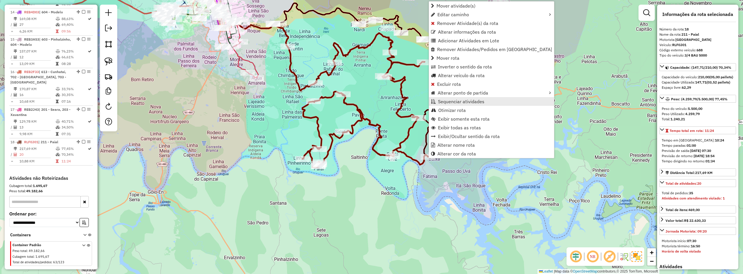
click at [464, 100] on span "Sequenciar atividades" at bounding box center [461, 101] width 46 height 5
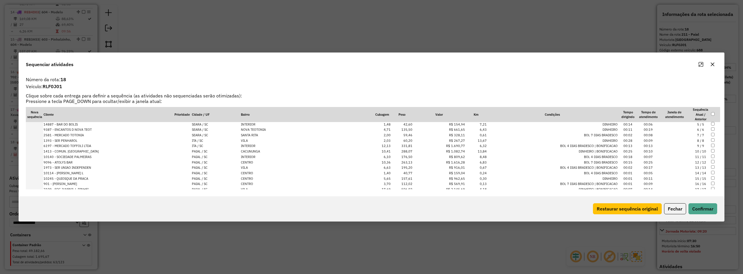
scroll to position [51, 0]
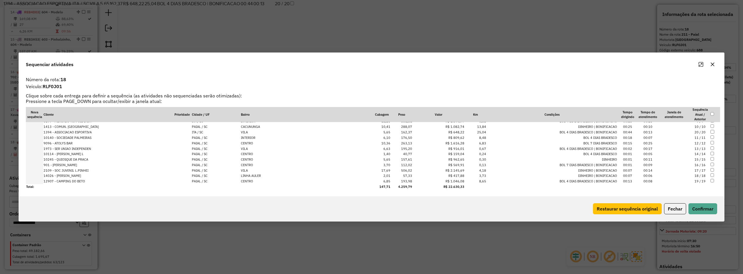
drag, startPoint x: 695, startPoint y: 181, endPoint x: 688, endPoint y: 127, distance: 54.8
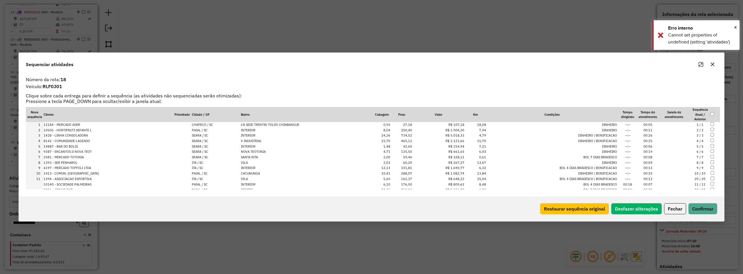
scroll to position [29, 0]
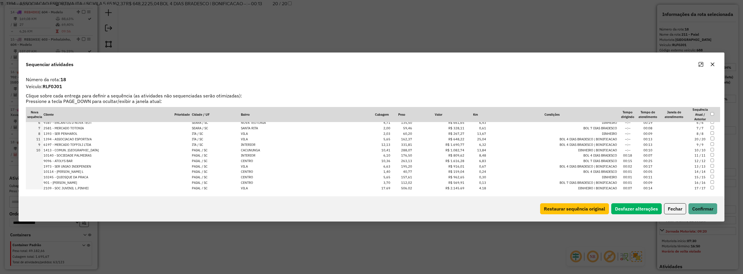
drag, startPoint x: 693, startPoint y: 151, endPoint x: 692, endPoint y: 140, distance: 10.8
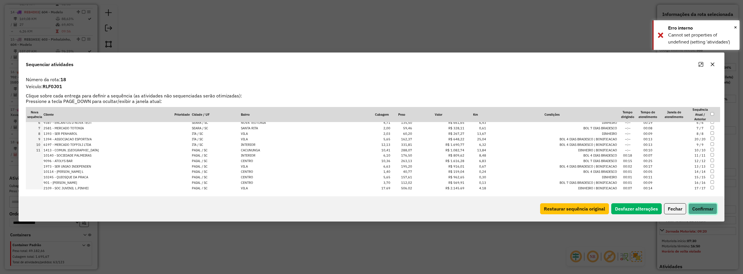
click at [695, 208] on button "Confirmar" at bounding box center [703, 208] width 29 height 11
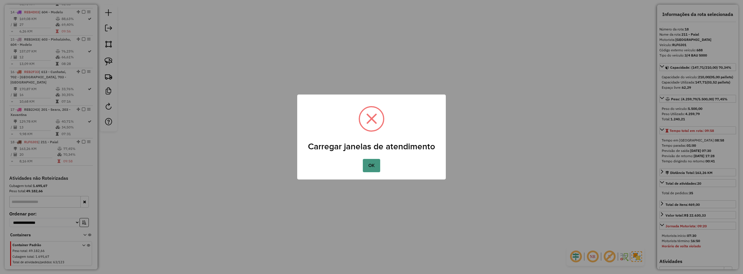
click at [370, 165] on button "OK" at bounding box center [371, 165] width 17 height 13
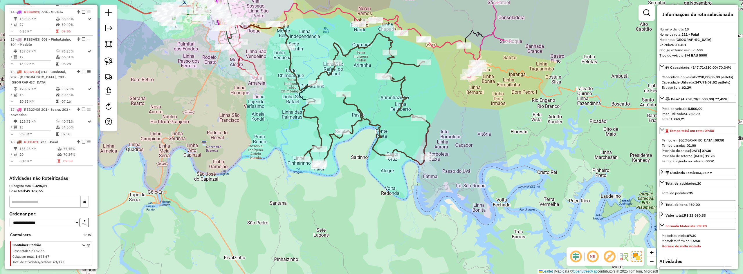
click at [441, 124] on div "Janela de atendimento Grade de atendimento Capacidade Transportadoras Veículos …" at bounding box center [371, 137] width 743 height 274
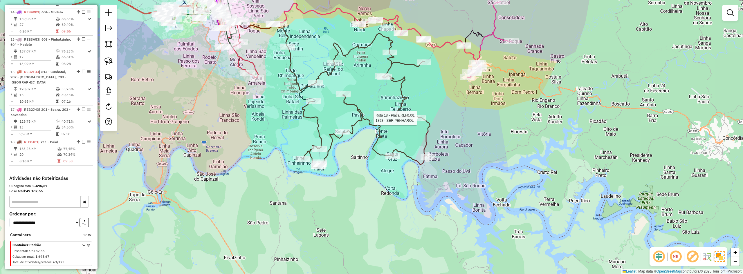
select select "*********"
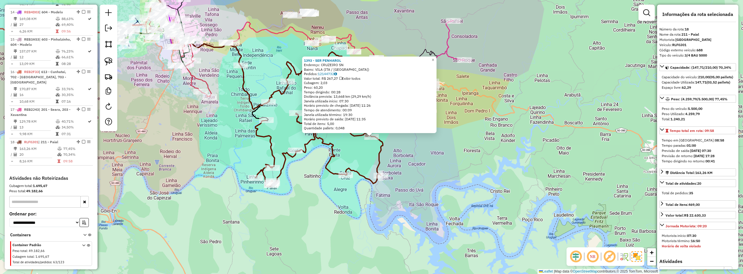
click at [419, 169] on div "1393 - SER PENHAROL Endereço: CRUZEIRO SN Bairro: [GEOGRAPHIC_DATA] ([GEOGRAPHI…" at bounding box center [371, 137] width 743 height 274
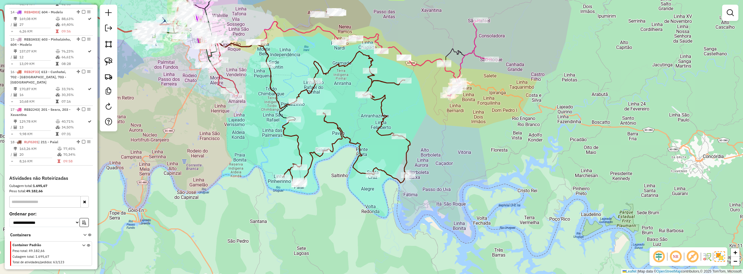
drag, startPoint x: 414, startPoint y: 161, endPoint x: 442, endPoint y: 161, distance: 27.6
click at [442, 161] on div "Janela de atendimento Grade de atendimento Capacidade Transportadoras Veículos …" at bounding box center [371, 137] width 743 height 274
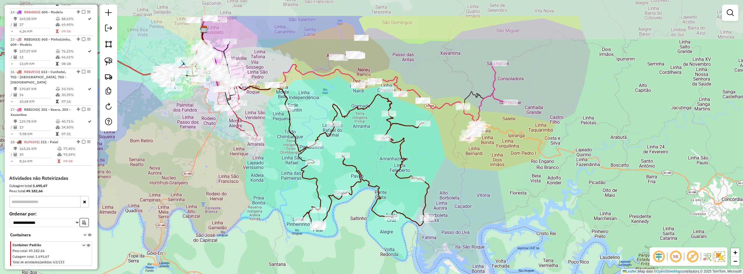
drag, startPoint x: 266, startPoint y: 103, endPoint x: 298, endPoint y: 156, distance: 62.1
click at [296, 157] on div "Janela de atendimento Grade de atendimento Capacidade Transportadoras Veículos …" at bounding box center [371, 137] width 743 height 274
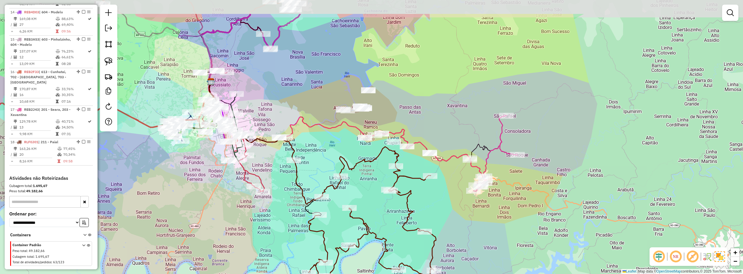
drag, startPoint x: 331, startPoint y: 108, endPoint x: 328, endPoint y: 147, distance: 39.0
click at [328, 147] on div "Janela de atendimento Grade de atendimento Capacidade Transportadoras Veículos …" at bounding box center [371, 137] width 743 height 274
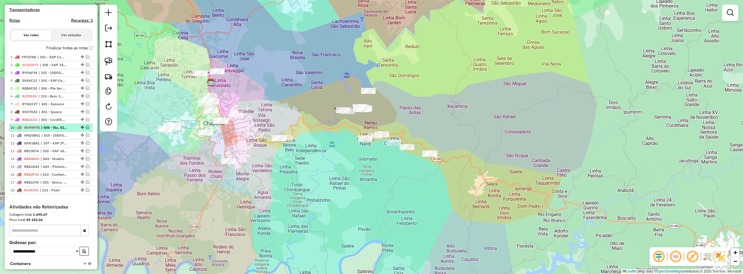
scroll to position [183, 0]
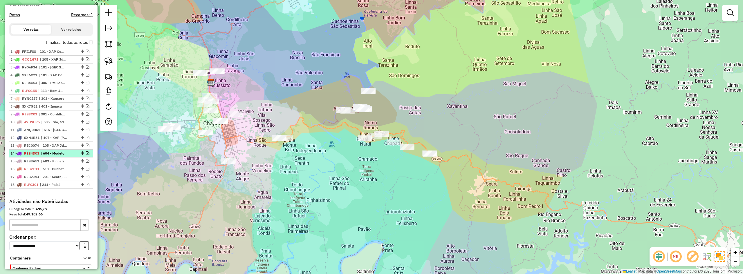
click at [86, 155] on em at bounding box center [87, 153] width 3 height 3
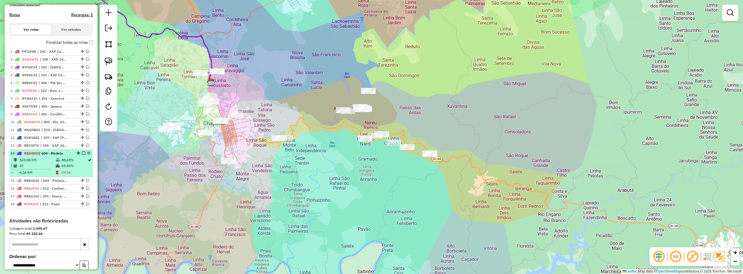
click at [79, 155] on div at bounding box center [81, 153] width 17 height 3
select select "*********"
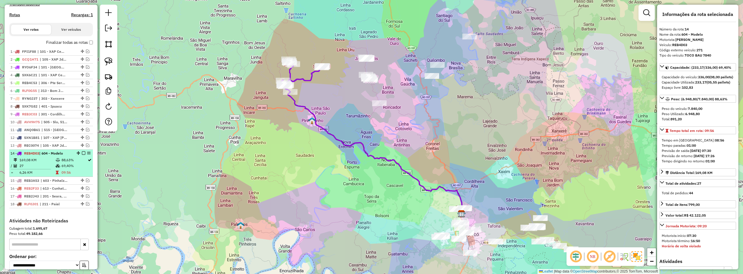
click at [82, 155] on em at bounding box center [83, 153] width 3 height 3
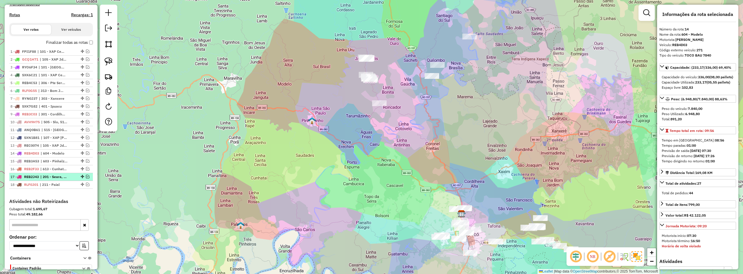
click at [86, 179] on em at bounding box center [87, 176] width 3 height 3
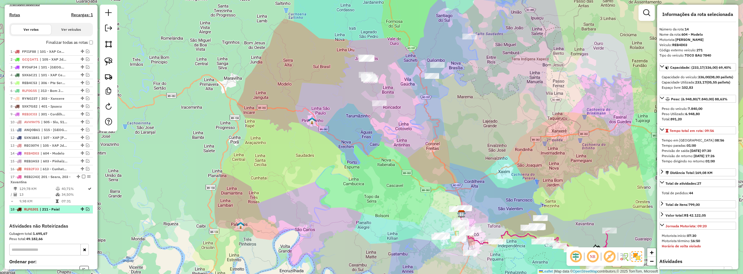
click at [86, 211] on em at bounding box center [87, 209] width 3 height 3
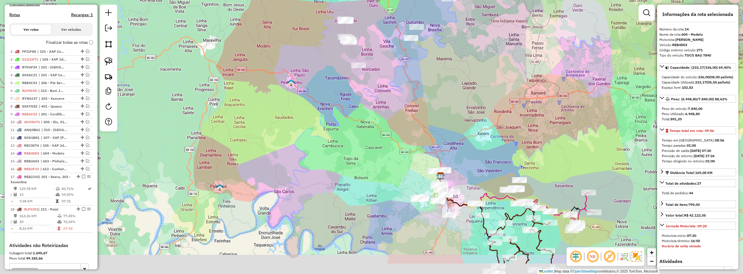
drag, startPoint x: 332, startPoint y: 190, endPoint x: 248, endPoint y: 116, distance: 111.4
click at [262, 119] on div "Janela de atendimento Grade de atendimento Capacidade Transportadoras Veículos …" at bounding box center [371, 137] width 743 height 274
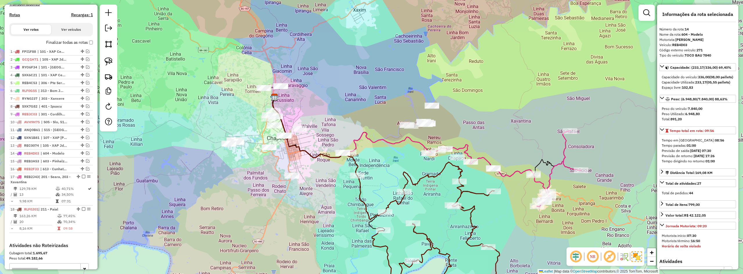
drag, startPoint x: 451, startPoint y: 128, endPoint x: 483, endPoint y: 119, distance: 33.7
click at [483, 119] on div "Janela de atendimento Grade de atendimento Capacidade Transportadoras Veículos …" at bounding box center [371, 137] width 743 height 274
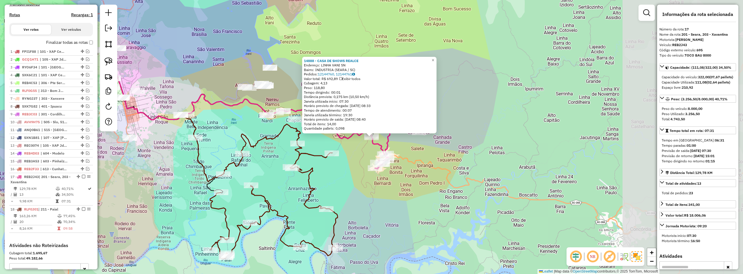
scroll to position [266, 0]
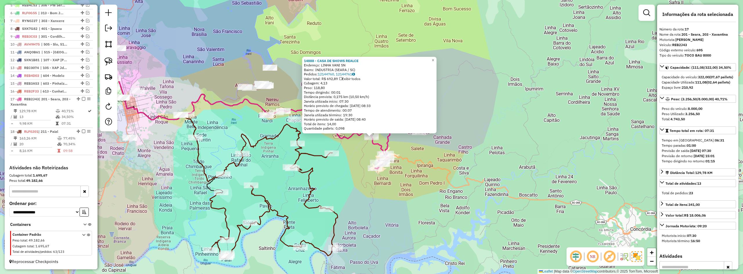
click at [441, 165] on div "14888 - CASA DE SHOWS REALCE Endereço: LINHA VANI SN Bairro: INDUSTRIA (SEARA /…" at bounding box center [371, 137] width 743 height 274
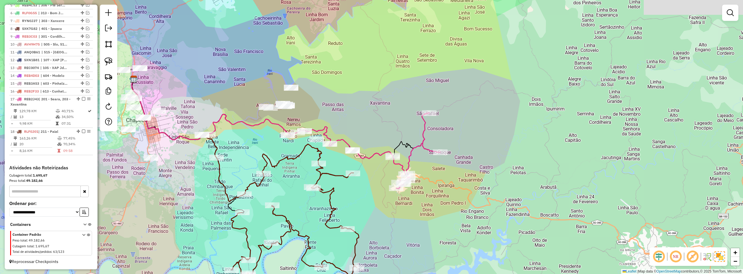
drag, startPoint x: 365, startPoint y: 159, endPoint x: 403, endPoint y: 181, distance: 43.6
click at [402, 181] on div "Janela de atendimento Grade de atendimento Capacidade Transportadoras Veículos …" at bounding box center [371, 137] width 743 height 274
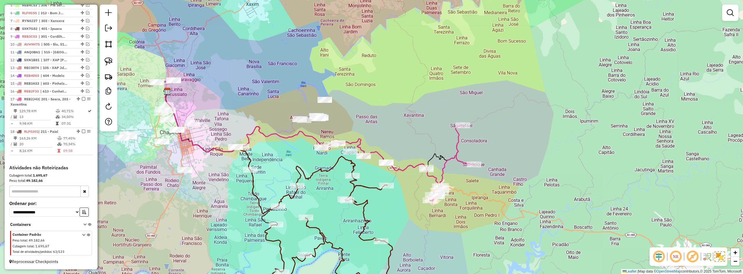
drag, startPoint x: 373, startPoint y: 123, endPoint x: 382, endPoint y: 123, distance: 9.6
click at [382, 123] on div "Janela de atendimento Grade de atendimento Capacidade Transportadoras Veículos …" at bounding box center [371, 137] width 743 height 274
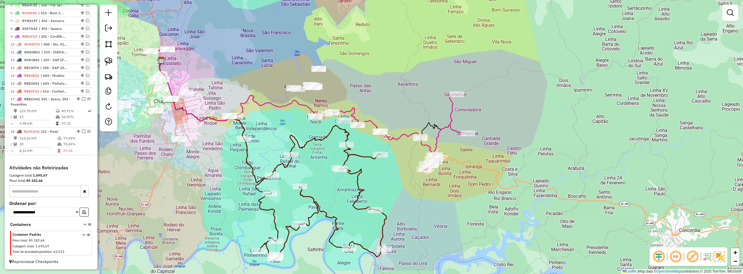
drag, startPoint x: 333, startPoint y: 224, endPoint x: 318, endPoint y: 165, distance: 60.0
click at [318, 166] on div "Janela de atendimento Grade de atendimento Capacidade Transportadoras Veículos …" at bounding box center [371, 137] width 743 height 274
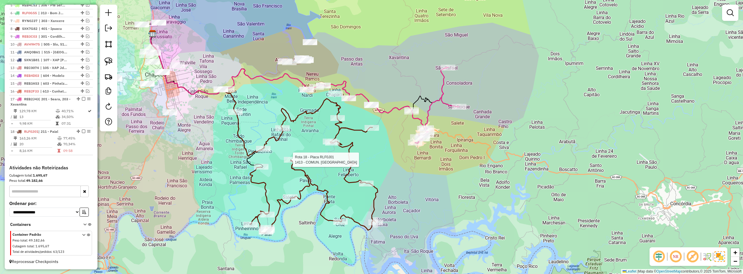
select select "*********"
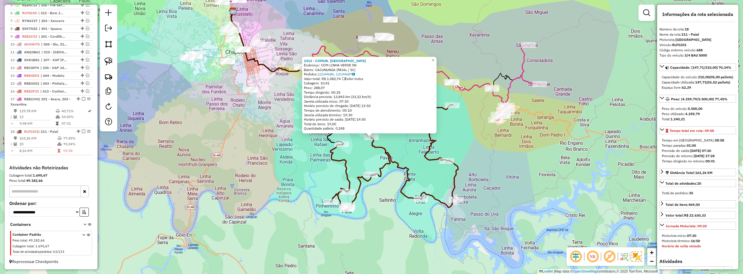
click at [382, 205] on div "1413 - COMUN. LINHA VERDE Endereço: COM LINHA VERDE SN Bairro: CACUNUNGA (PAIAL…" at bounding box center [371, 137] width 743 height 274
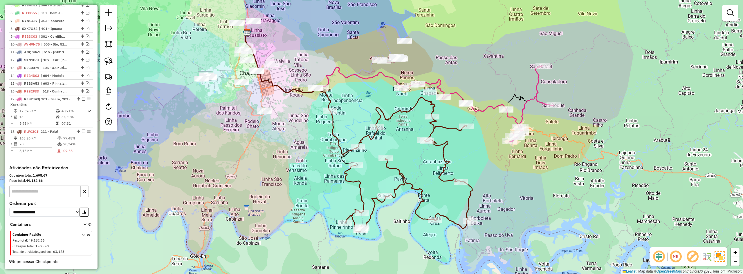
drag, startPoint x: 381, startPoint y: 197, endPoint x: 395, endPoint y: 219, distance: 26.3
click at [395, 219] on div "Janela de atendimento Grade de atendimento Capacidade Transportadoras Veículos …" at bounding box center [371, 137] width 743 height 274
select select "*********"
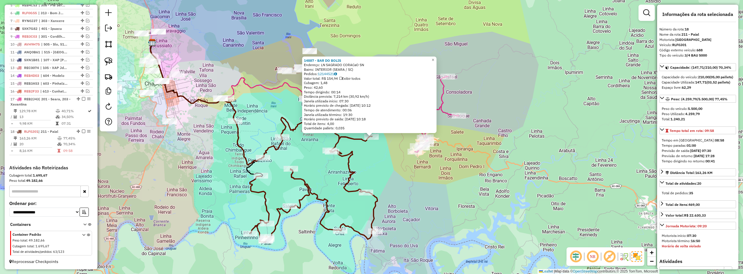
click at [381, 149] on div "14887 - BAR DO BOLIS Endereço: LN SAGRADO CORACaO SN Bairro: INTERIOR (SEARA / …" at bounding box center [371, 137] width 743 height 274
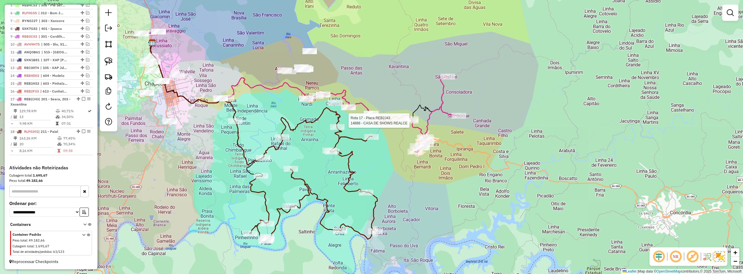
select select "*********"
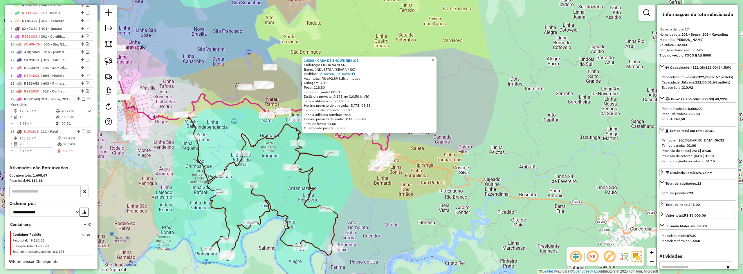
click at [355, 157] on div "14888 - CASA DE SHOWS REALCE Endereço: LINHA VANI SN Bairro: INDUSTRIA (SEARA /…" at bounding box center [371, 137] width 743 height 274
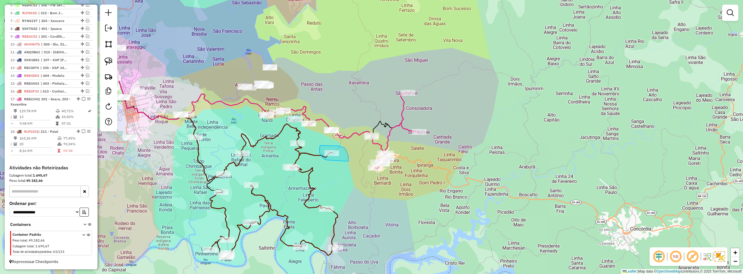
drag, startPoint x: 348, startPoint y: 154, endPoint x: 327, endPoint y: 160, distance: 21.4
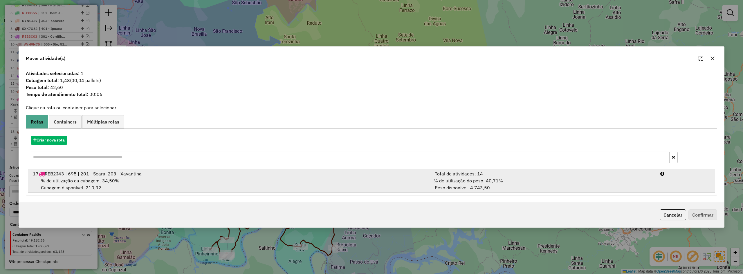
click at [276, 185] on div "% de utilização da cubagem: 34,50% Cubagem disponível: 210,92" at bounding box center [228, 184] width 399 height 14
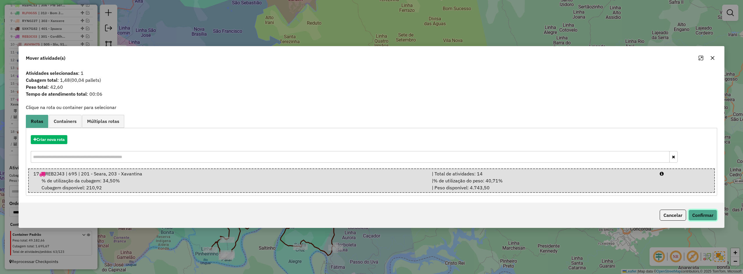
click at [703, 215] on button "Confirmar" at bounding box center [703, 215] width 29 height 11
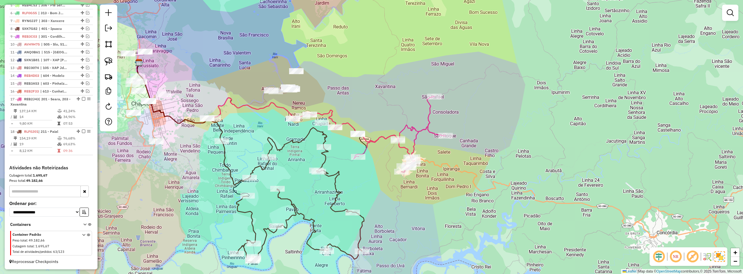
drag, startPoint x: 348, startPoint y: 167, endPoint x: 381, endPoint y: 172, distance: 33.7
click at [381, 172] on div "Janela de atendimento Grade de atendimento Capacidade Transportadoras Veículos …" at bounding box center [371, 137] width 743 height 274
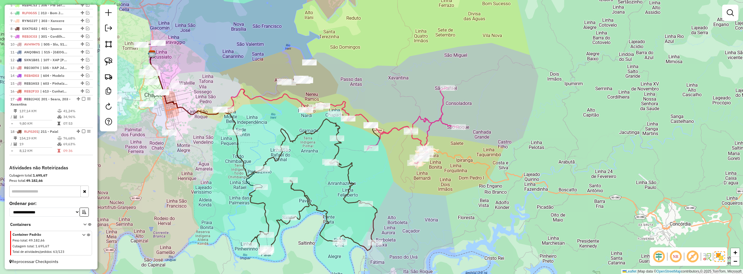
drag, startPoint x: 377, startPoint y: 179, endPoint x: 383, endPoint y: 170, distance: 11.7
click at [383, 170] on div "Janela de atendimento Grade de atendimento Capacidade Transportadoras Veículos …" at bounding box center [371, 137] width 743 height 274
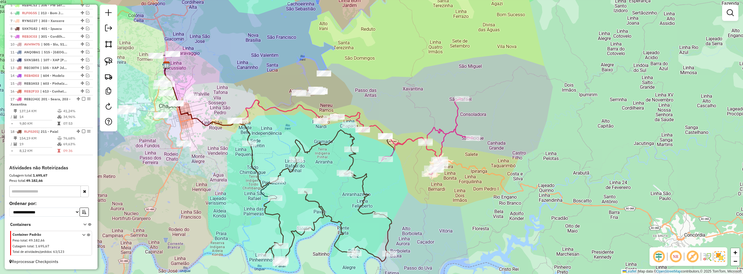
drag, startPoint x: 379, startPoint y: 167, endPoint x: 396, endPoint y: 179, distance: 20.9
click at [396, 179] on div "Janela de atendimento Grade de atendimento Capacidade Transportadoras Veículos …" at bounding box center [371, 137] width 743 height 274
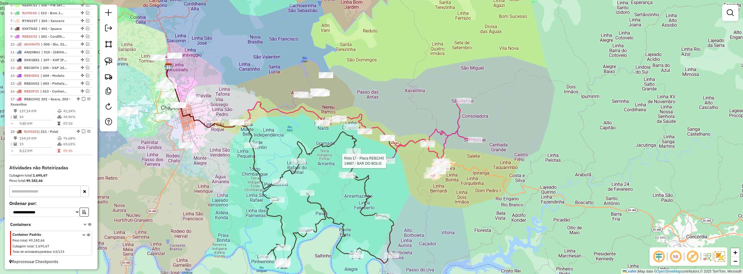
select select "*********"
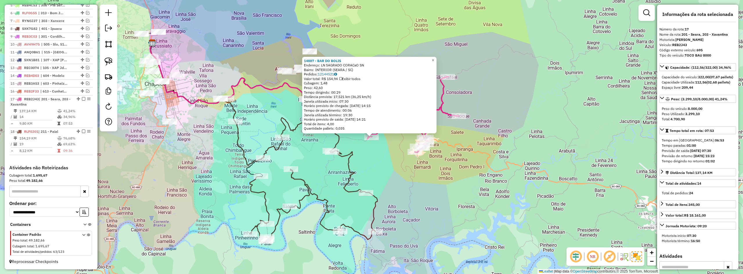
click at [366, 163] on div "14887 - BAR DO BOLIS Endereço: LN SAGRADO CORACaO SN Bairro: INTERIOR (SEARA / …" at bounding box center [371, 137] width 743 height 274
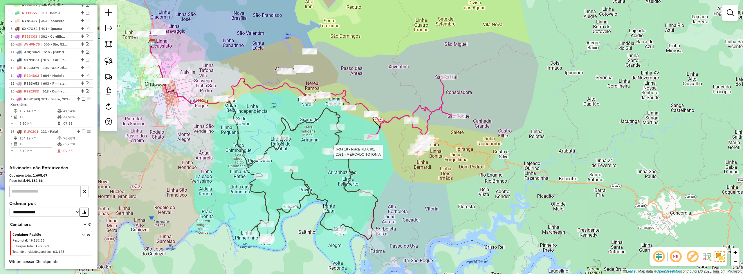
select select "*********"
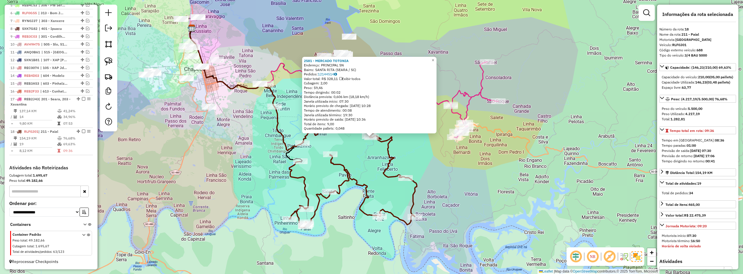
click at [429, 165] on div "2581 - MERCADO TOTONIA Endereço: PRINCIPAL SN Bairro: [GEOGRAPHIC_DATA] (SEARA …" at bounding box center [371, 137] width 743 height 274
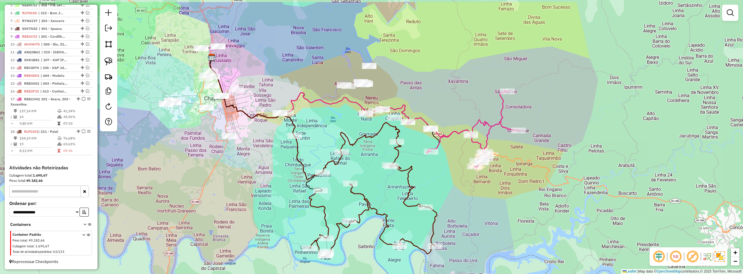
drag, startPoint x: 412, startPoint y: 143, endPoint x: 430, endPoint y: 169, distance: 31.3
click at [433, 174] on div "Janela de atendimento Grade de atendimento Capacidade Transportadoras Veículos …" at bounding box center [371, 137] width 743 height 274
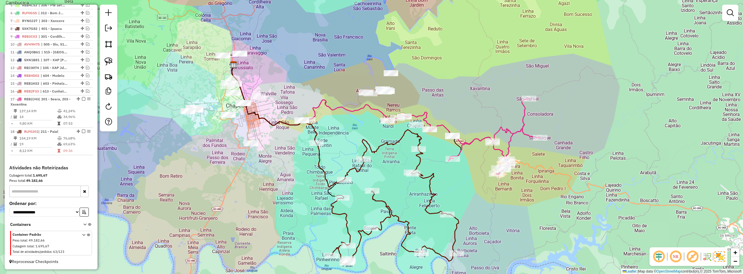
drag, startPoint x: 325, startPoint y: 131, endPoint x: 351, endPoint y: 137, distance: 26.7
click at [351, 137] on div "Janela de atendimento Grade de atendimento Capacidade Transportadoras Veículos …" at bounding box center [371, 137] width 743 height 274
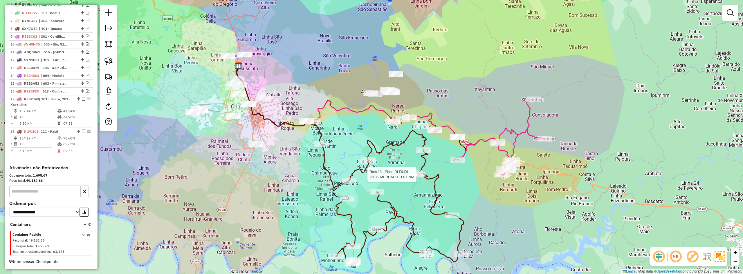
select select "*********"
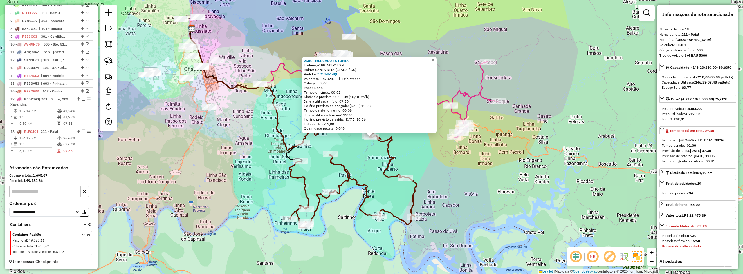
click at [438, 176] on div "2581 - MERCADO TOTONIA Endereço: PRINCIPAL SN Bairro: [GEOGRAPHIC_DATA] (SEARA …" at bounding box center [371, 137] width 743 height 274
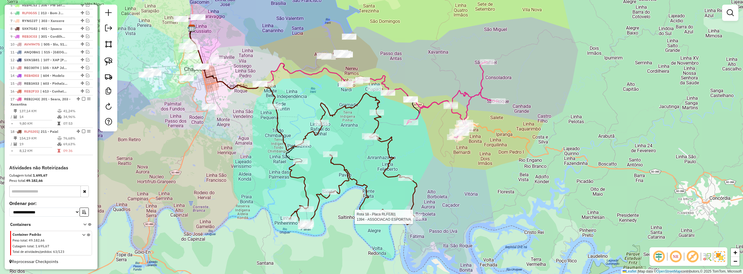
select select "*********"
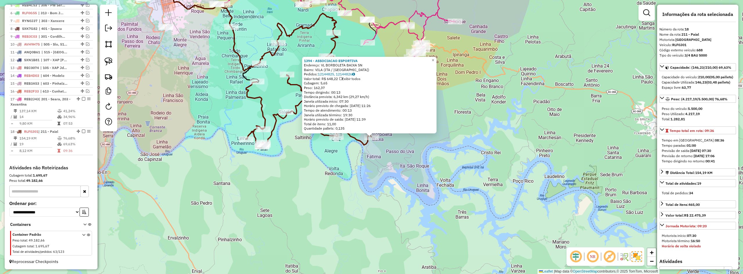
click at [387, 164] on div "1394 - ASSOCIACAO ESPORTIVA Endereço: VL BORBOLETA BAIXA SN Bairro: VILA ([GEOG…" at bounding box center [371, 137] width 743 height 274
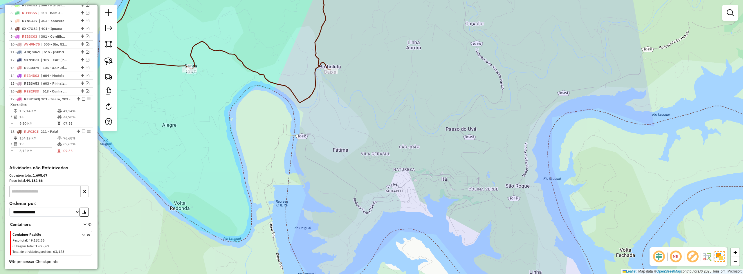
drag, startPoint x: 379, startPoint y: 149, endPoint x: 393, endPoint y: 167, distance: 22.9
click at [393, 167] on div "Janela de atendimento Grade de atendimento Capacidade Transportadoras Veículos …" at bounding box center [371, 137] width 743 height 274
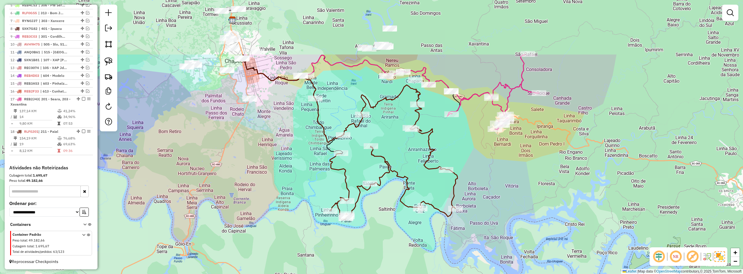
drag, startPoint x: 396, startPoint y: 117, endPoint x: 481, endPoint y: 198, distance: 117.0
click at [481, 199] on div "Janela de atendimento Grade de atendimento Capacidade Transportadoras Veículos …" at bounding box center [371, 137] width 743 height 274
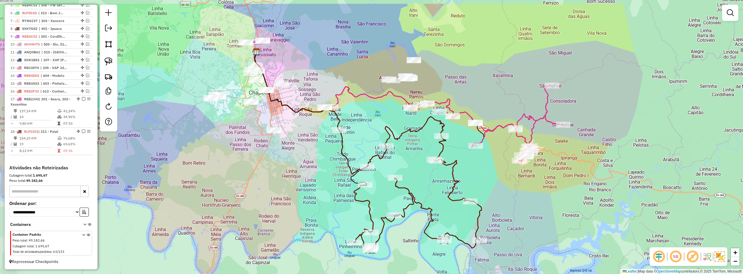
drag, startPoint x: 459, startPoint y: 161, endPoint x: 487, endPoint y: 192, distance: 41.9
click at [485, 194] on div "Janela de atendimento Grade de atendimento Capacidade Transportadoras Veículos …" at bounding box center [371, 137] width 743 height 274
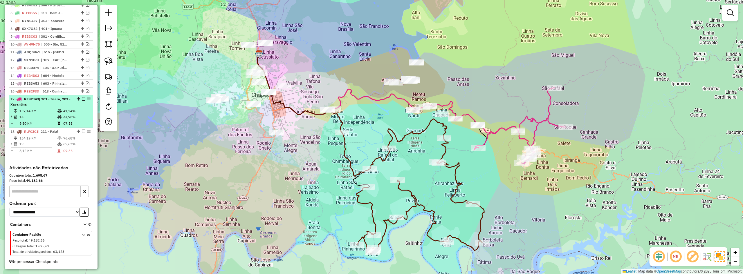
click at [82, 99] on em at bounding box center [83, 98] width 3 height 3
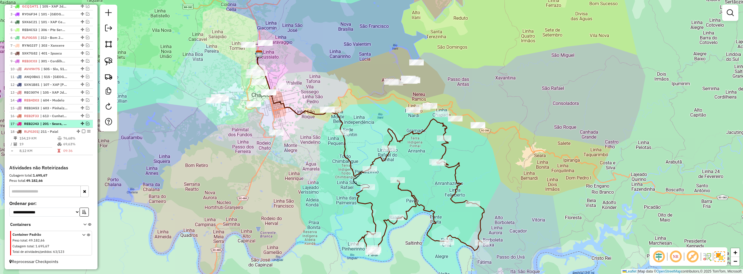
scroll to position [242, 0]
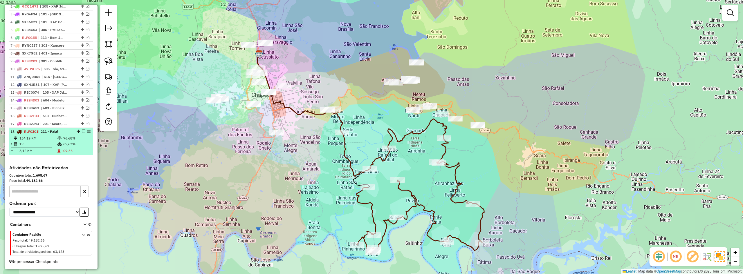
click at [82, 132] on em at bounding box center [83, 131] width 3 height 3
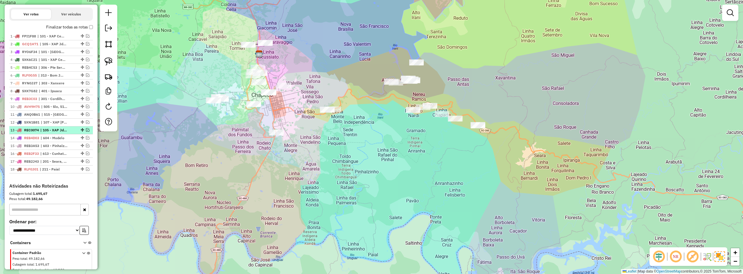
scroll to position [193, 0]
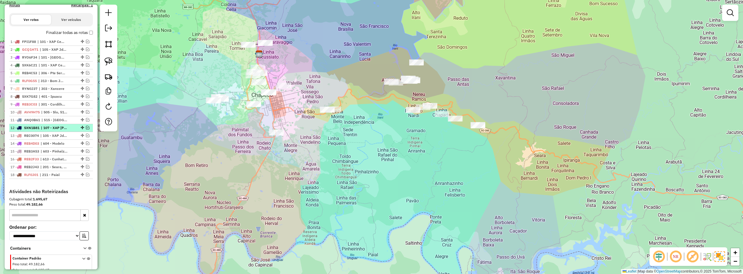
click at [86, 129] on em at bounding box center [87, 127] width 3 height 3
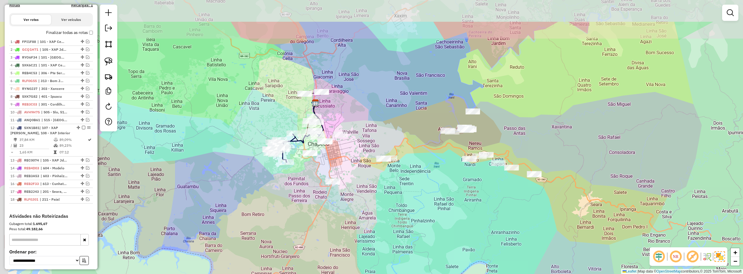
drag, startPoint x: 249, startPoint y: 140, endPoint x: 303, endPoint y: 167, distance: 60.5
click at [299, 181] on div "Janela de atendimento Grade de atendimento Capacidade Transportadoras Veículos …" at bounding box center [371, 137] width 743 height 274
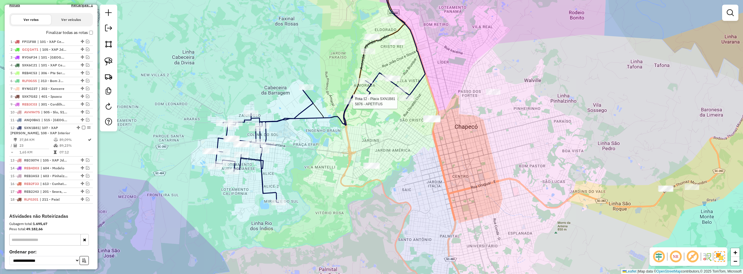
select select "*********"
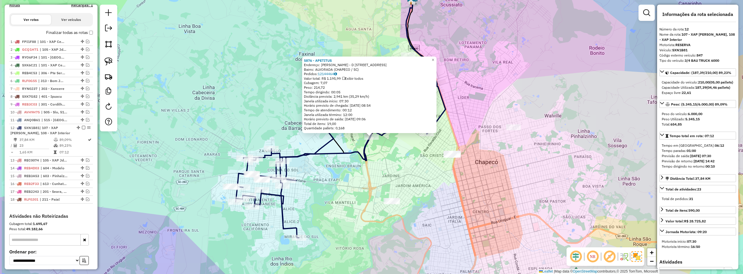
scroll to position [247, 0]
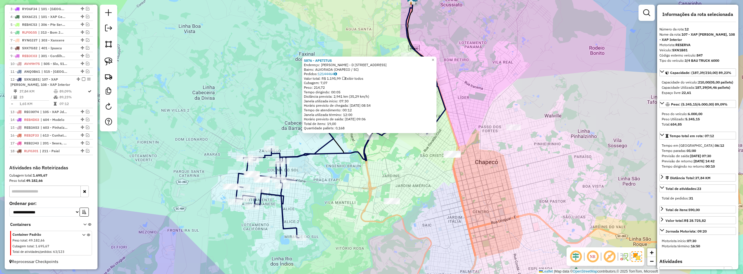
click at [363, 178] on div "5876 - APETITUS Endereço: [PERSON_NAME] - D AVENIDA 90 3035 Bairro: [GEOGRAPHIC…" at bounding box center [371, 137] width 743 height 274
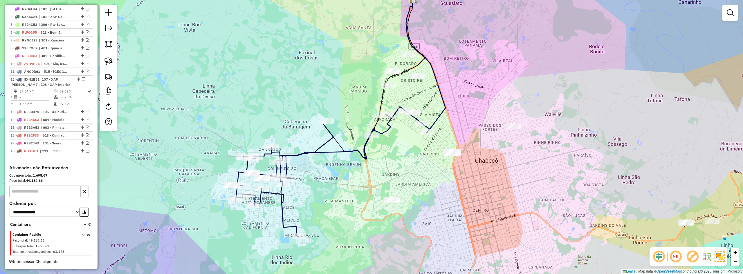
drag, startPoint x: 408, startPoint y: 176, endPoint x: 389, endPoint y: 141, distance: 39.4
click at [390, 143] on div "Janela de atendimento Grade de atendimento Capacidade Transportadoras Veículos …" at bounding box center [371, 137] width 743 height 274
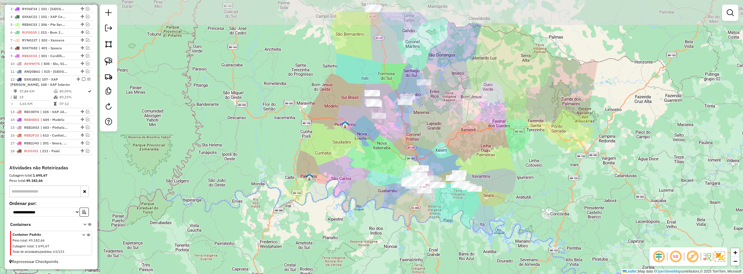
drag, startPoint x: 401, startPoint y: 93, endPoint x: 416, endPoint y: 137, distance: 45.8
click at [416, 137] on div "Janela de atendimento Grade de atendimento Capacidade Transportadoras Veículos …" at bounding box center [371, 137] width 743 height 274
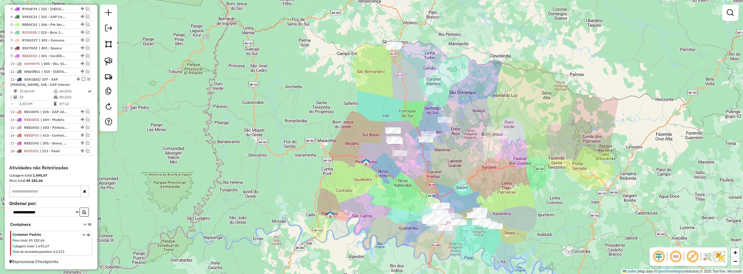
drag, startPoint x: 406, startPoint y: 132, endPoint x: 437, endPoint y: 173, distance: 51.6
click at [438, 187] on div "Janela de atendimento Grade de atendimento Capacidade Transportadoras Veículos …" at bounding box center [371, 137] width 743 height 274
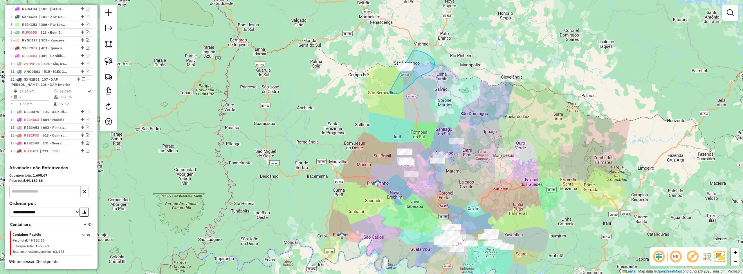
drag, startPoint x: 389, startPoint y: 94, endPoint x: 385, endPoint y: 58, distance: 35.9
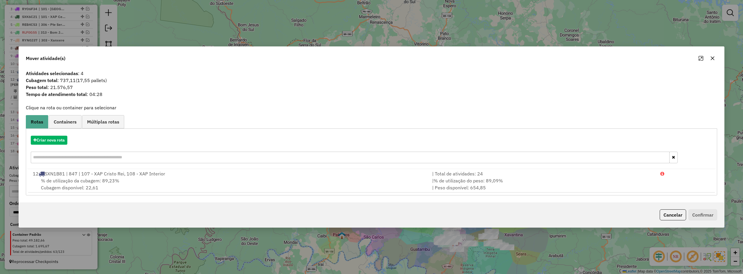
click at [712, 58] on icon "button" at bounding box center [712, 58] width 5 height 5
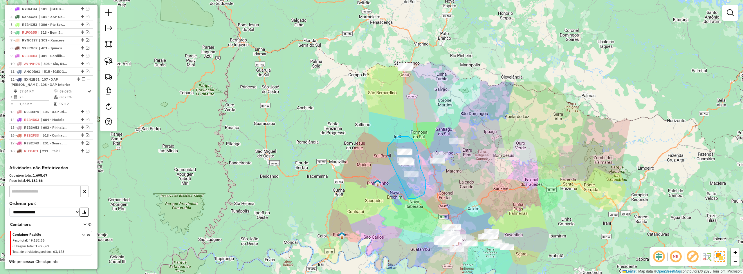
drag, startPoint x: 410, startPoint y: 199, endPoint x: 388, endPoint y: 166, distance: 39.0
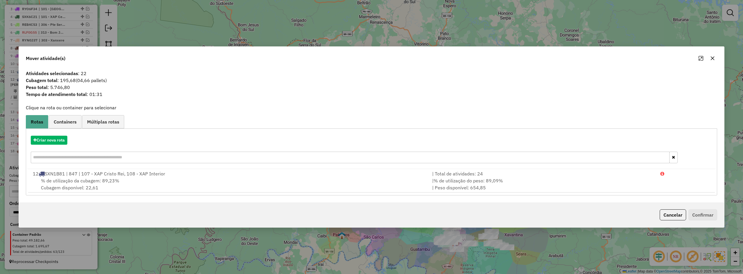
click at [711, 57] on icon "button" at bounding box center [712, 58] width 5 height 5
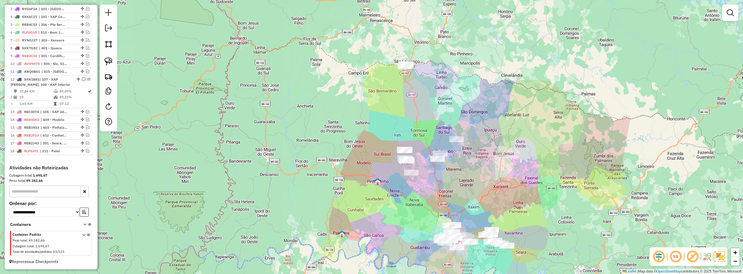
drag, startPoint x: 470, startPoint y: 221, endPoint x: 475, endPoint y: 167, distance: 53.6
click at [475, 168] on div "Janela de atendimento Grade de atendimento Capacidade Transportadoras Veículos …" at bounding box center [371, 137] width 743 height 274
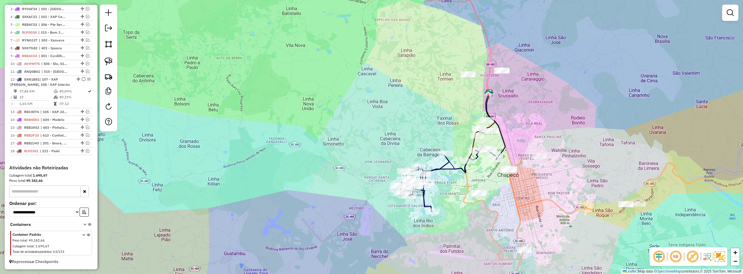
drag, startPoint x: 454, startPoint y: 194, endPoint x: 445, endPoint y: 170, distance: 25.9
click at [445, 171] on div "Janela de atendimento Grade de atendimento Capacidade Transportadoras Veículos …" at bounding box center [371, 137] width 743 height 274
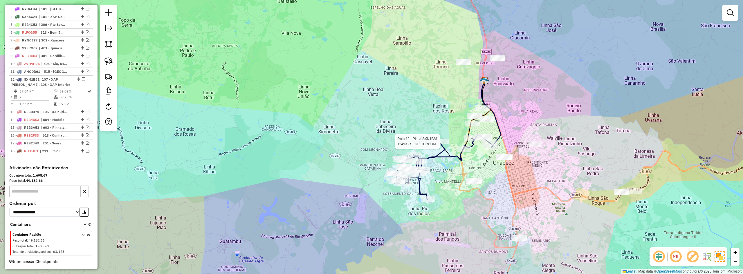
select select "*********"
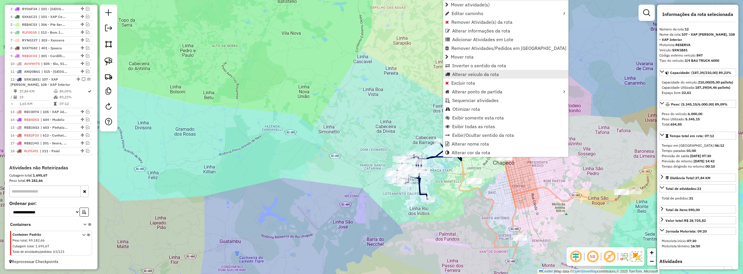
click at [475, 73] on span "Alterar veículo da rota" at bounding box center [475, 74] width 47 height 5
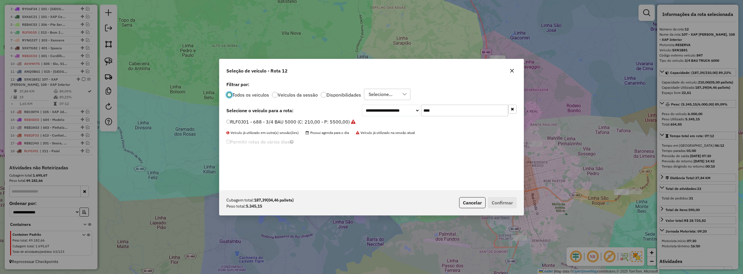
scroll to position [3, 2]
click at [455, 111] on input "****" at bounding box center [464, 111] width 87 height 12
type input "***"
click at [278, 123] on label "OTX0J17 - 750 - 3/4 BAU TRUCK 6500 (C: 255,00 - P: 6500,00)" at bounding box center [299, 121] width 146 height 7
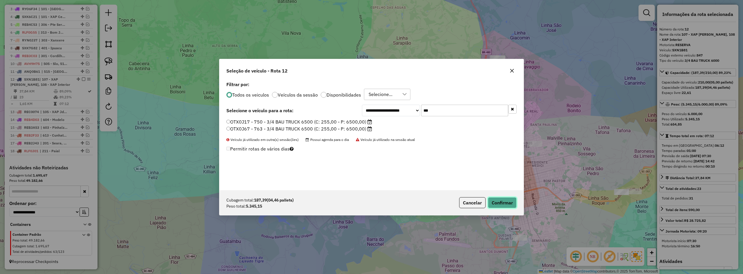
click at [505, 203] on button "Confirmar" at bounding box center [502, 202] width 29 height 11
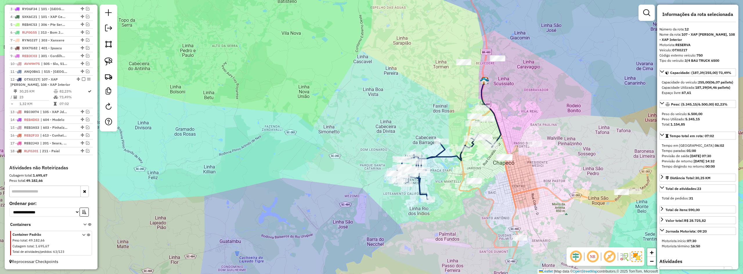
drag, startPoint x: 552, startPoint y: 188, endPoint x: 420, endPoint y: 152, distance: 137.3
click at [430, 156] on div "Janela de atendimento Grade de atendimento Capacidade Transportadoras Veículos …" at bounding box center [371, 137] width 743 height 274
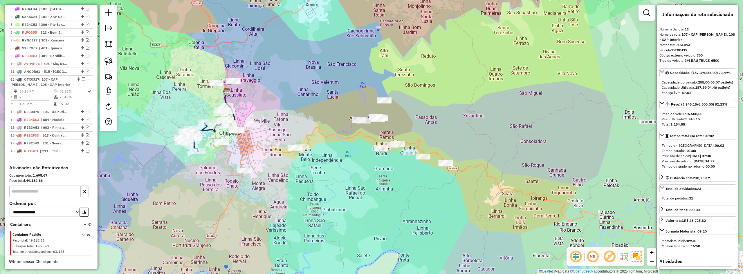
drag, startPoint x: 486, startPoint y: 162, endPoint x: 357, endPoint y: 158, distance: 129.2
click at [357, 158] on div "Janela de atendimento Grade de atendimento Capacidade Transportadoras Veículos …" at bounding box center [371, 137] width 743 height 274
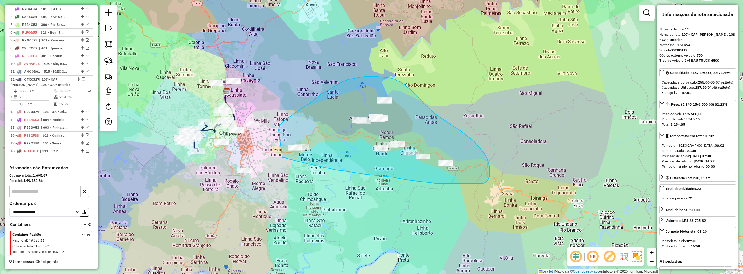
drag, startPoint x: 304, startPoint y: 163, endPoint x: 279, endPoint y: 131, distance: 40.9
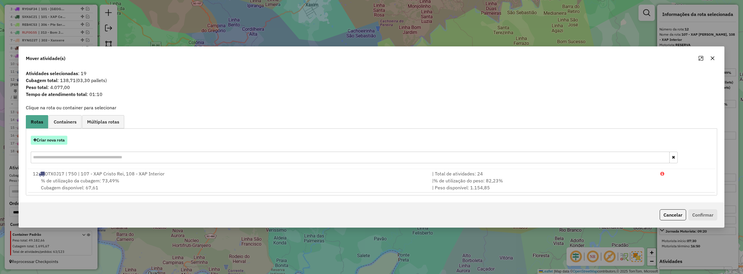
click at [58, 138] on button "Criar nova rota" at bounding box center [49, 140] width 37 height 9
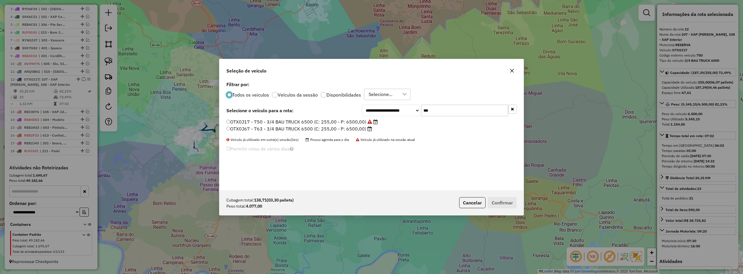
click at [440, 110] on input "***" at bounding box center [464, 111] width 87 height 12
type input "****"
click at [262, 120] on label "SXN1B81 - 847 - 3/4 BAU TRUCK 6000 (C: 210,00 - P: 6000,00) (VD)" at bounding box center [304, 121] width 156 height 7
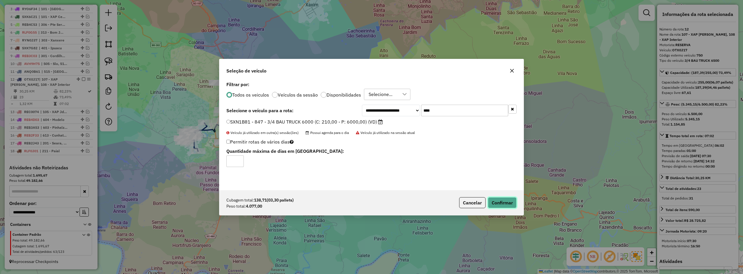
click at [501, 201] on button "Confirmar" at bounding box center [502, 202] width 29 height 11
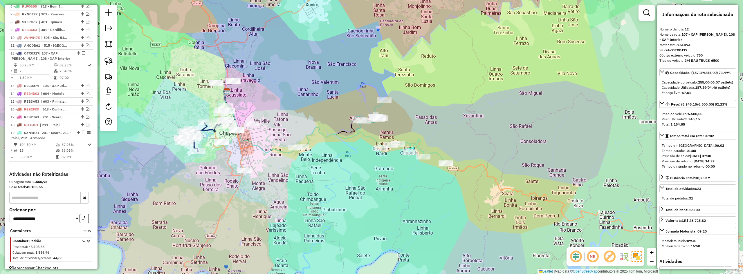
scroll to position [280, 0]
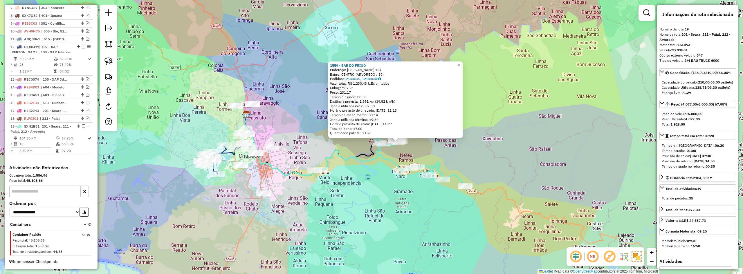
drag, startPoint x: 340, startPoint y: 173, endPoint x: 366, endPoint y: 178, distance: 26.6
click at [366, 178] on div "1559 - BAR DO [PERSON_NAME]: FIORAVANTE MASSOLINI 154 Bairro: CENTRO (ARVOREDO …" at bounding box center [371, 137] width 743 height 274
click at [369, 178] on div "1559 - BAR DO [PERSON_NAME]: FIORAVANTE MASSOLINI 154 Bairro: CENTRO (ARVOREDO …" at bounding box center [371, 137] width 743 height 274
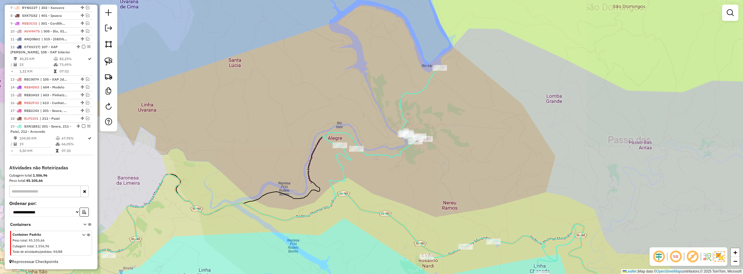
drag, startPoint x: 391, startPoint y: 177, endPoint x: 391, endPoint y: 147, distance: 29.9
click at [391, 149] on div "Janela de atendimento Grade de atendimento Capacidade Transportadoras Veículos …" at bounding box center [371, 137] width 743 height 274
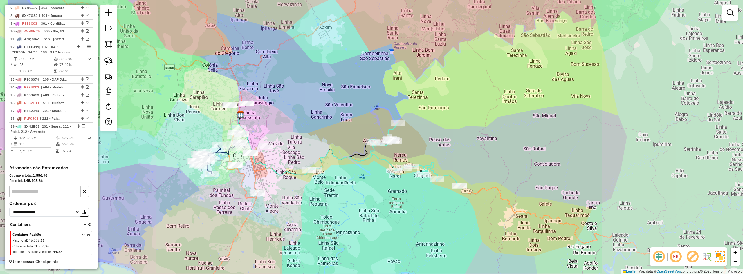
drag, startPoint x: 359, startPoint y: 166, endPoint x: 383, endPoint y: 157, distance: 26.0
click at [383, 157] on div "Janela de atendimento Grade de atendimento Capacidade Transportadoras Veículos …" at bounding box center [371, 137] width 743 height 274
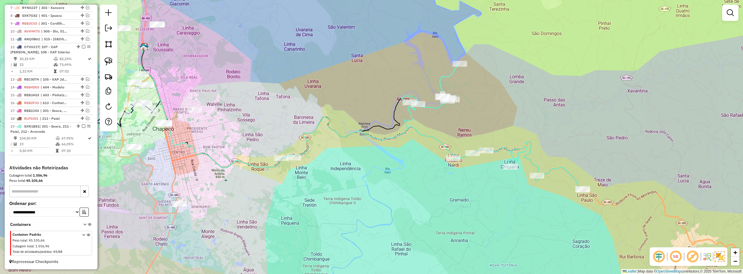
drag, startPoint x: 501, startPoint y: 114, endPoint x: 514, endPoint y: 98, distance: 20.4
click at [516, 99] on div "Janela de atendimento Grade de atendimento Capacidade Transportadoras Veículos …" at bounding box center [371, 137] width 743 height 274
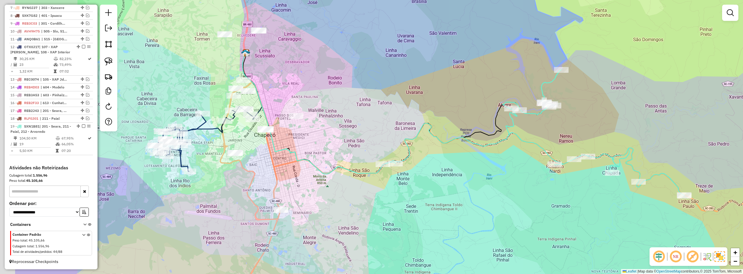
drag, startPoint x: 336, startPoint y: 63, endPoint x: 416, endPoint y: 81, distance: 82.1
click at [421, 81] on div "Janela de atendimento Grade de atendimento Capacidade Transportadoras Veículos …" at bounding box center [371, 137] width 743 height 274
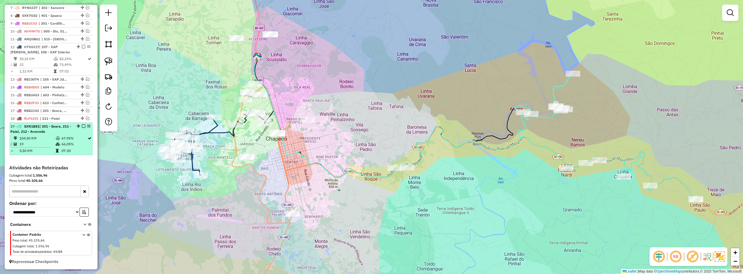
click at [82, 127] on em at bounding box center [83, 126] width 3 height 3
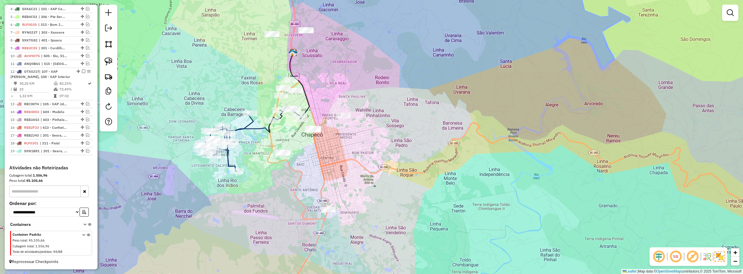
drag, startPoint x: 161, startPoint y: 110, endPoint x: 204, endPoint y: 106, distance: 43.2
click at [204, 106] on div "Janela de atendimento Grade de atendimento Capacidade Transportadoras Veículos …" at bounding box center [371, 137] width 743 height 274
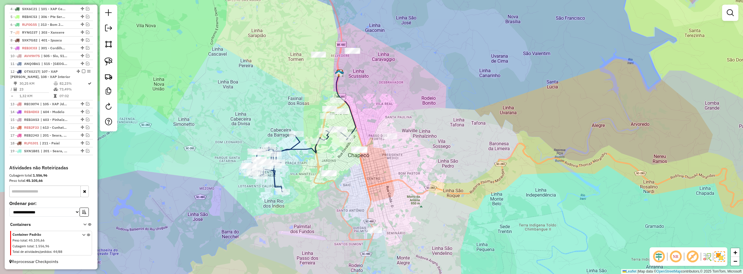
drag, startPoint x: 349, startPoint y: 152, endPoint x: 376, endPoint y: 172, distance: 34.0
click at [389, 172] on div "Janela de atendimento Grade de atendimento Capacidade Transportadoras Veículos …" at bounding box center [371, 137] width 743 height 274
select select "*********"
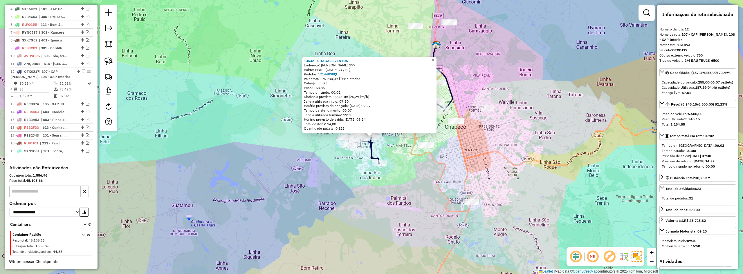
click at [333, 175] on div "13532 - CHAGAS EVENTOS Endereço: [PERSON_NAME] 197 Bairro: EFAPI (CHAPECO / [GE…" at bounding box center [371, 137] width 743 height 274
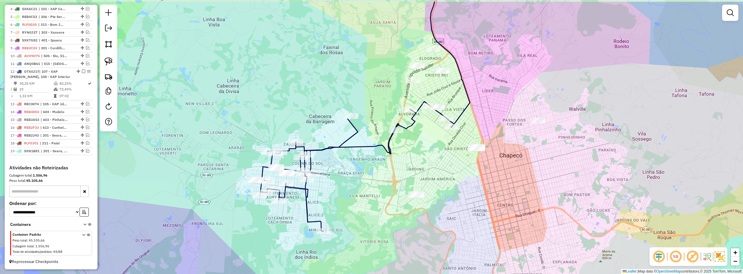
drag, startPoint x: 450, startPoint y: 107, endPoint x: 422, endPoint y: 136, distance: 40.7
click at [422, 136] on div "Janela de atendimento Grade de atendimento Capacidade Transportadoras Veículos …" at bounding box center [371, 137] width 743 height 274
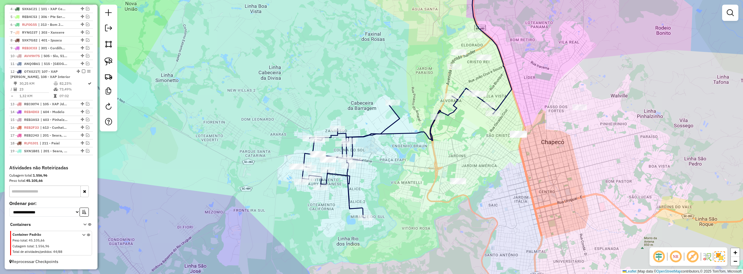
drag, startPoint x: 357, startPoint y: 168, endPoint x: 399, endPoint y: 154, distance: 45.2
click at [399, 154] on div "Janela de atendimento Grade de atendimento Capacidade Transportadoras Veículos …" at bounding box center [371, 137] width 743 height 274
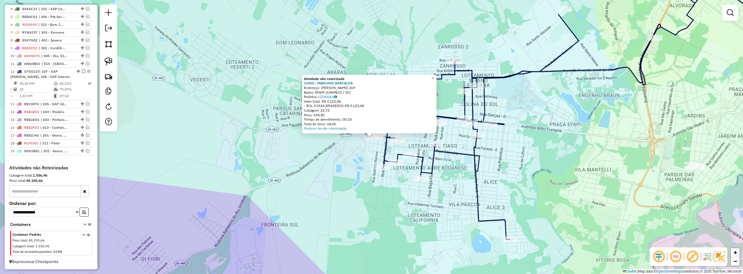
click at [344, 154] on div "Atividade não roteirizada 11955 - MERCADO BARCELOS Endereço: [PERSON_NAME] 269 …" at bounding box center [371, 137] width 743 height 274
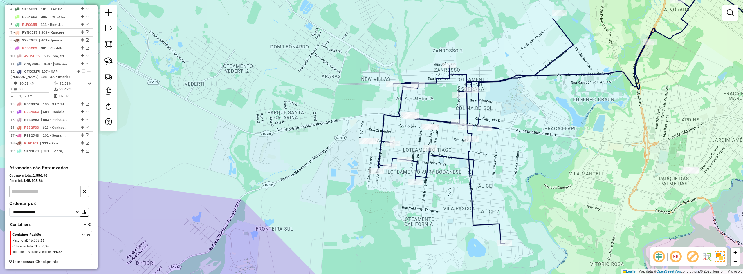
drag, startPoint x: 353, startPoint y: 113, endPoint x: 301, endPoint y: 138, distance: 58.2
click at [301, 138] on div "Janela de atendimento Grade de atendimento Capacidade Transportadoras Veículos …" at bounding box center [371, 137] width 743 height 274
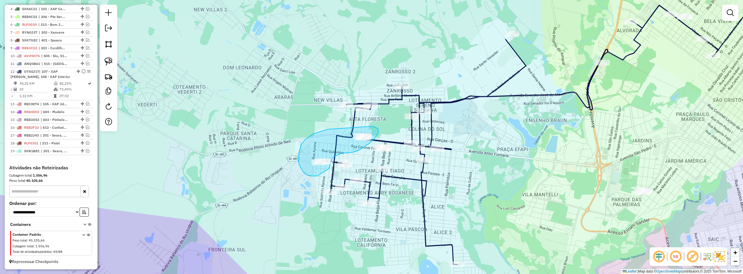
drag, startPoint x: 327, startPoint y: 130, endPoint x: 370, endPoint y: 127, distance: 43.1
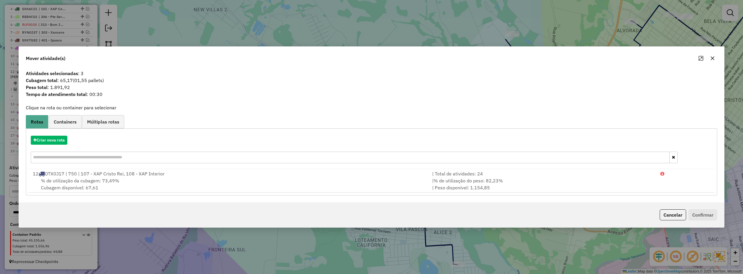
click at [715, 59] on icon "button" at bounding box center [712, 58] width 5 height 5
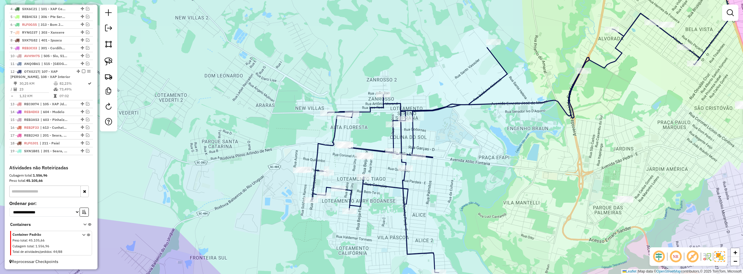
drag, startPoint x: 693, startPoint y: 93, endPoint x: 490, endPoint y: 140, distance: 208.6
click at [493, 139] on div "Janela de atendimento Grade de atendimento Capacidade Transportadoras Veículos …" at bounding box center [371, 137] width 743 height 274
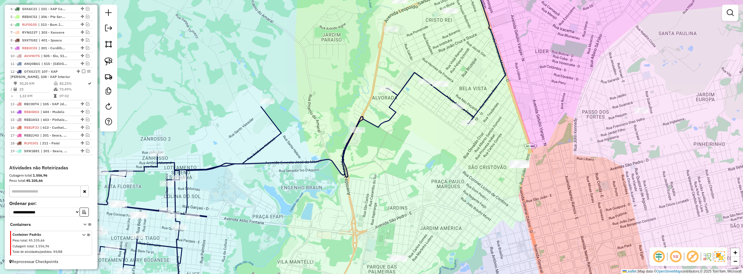
drag, startPoint x: 440, startPoint y: 147, endPoint x: 449, endPoint y: 160, distance: 15.9
click at [449, 160] on div "Janela de atendimento Grade de atendimento Capacidade Transportadoras Veículos …" at bounding box center [371, 137] width 743 height 274
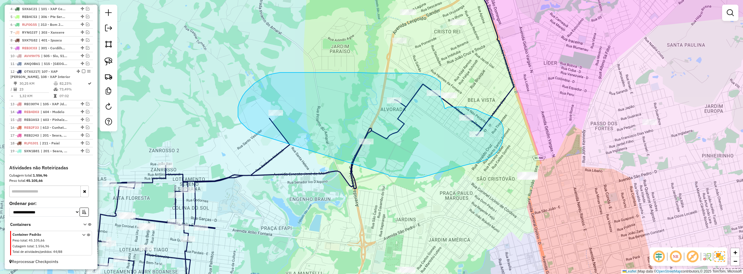
drag, startPoint x: 388, startPoint y: 175, endPoint x: 261, endPoint y: 136, distance: 133.1
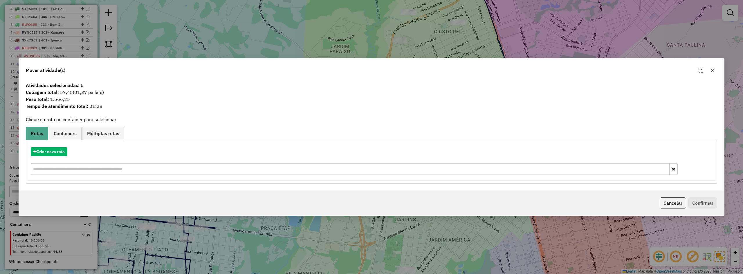
click at [714, 71] on icon "button" at bounding box center [712, 70] width 5 height 5
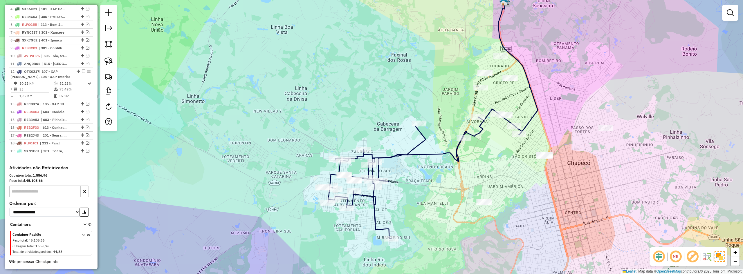
drag, startPoint x: 503, startPoint y: 72, endPoint x: 523, endPoint y: 105, distance: 37.8
click at [523, 105] on div "Janela de atendimento Grade de atendimento Capacidade Transportadoras Veículos …" at bounding box center [371, 137] width 743 height 274
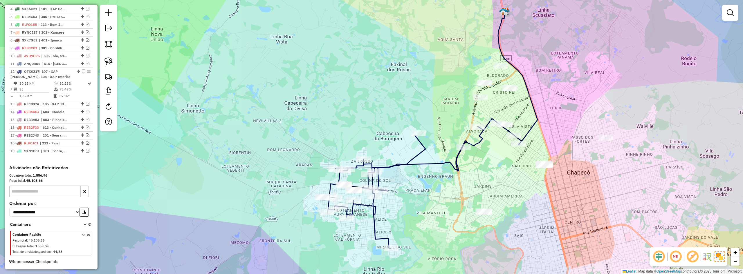
drag, startPoint x: 511, startPoint y: 157, endPoint x: 486, endPoint y: 157, distance: 24.7
click at [487, 157] on div "Janela de atendimento Grade de atendimento Capacidade Transportadoras Veículos …" at bounding box center [371, 137] width 743 height 274
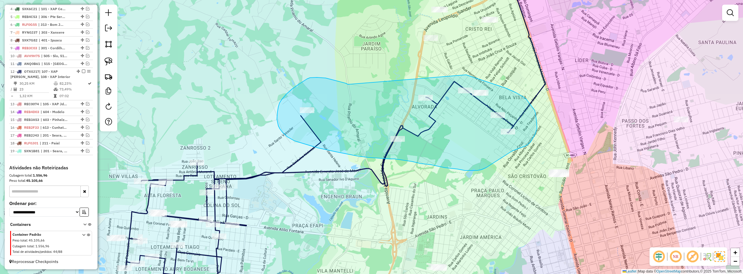
drag, startPoint x: 317, startPoint y: 78, endPoint x: 466, endPoint y: 75, distance: 149.2
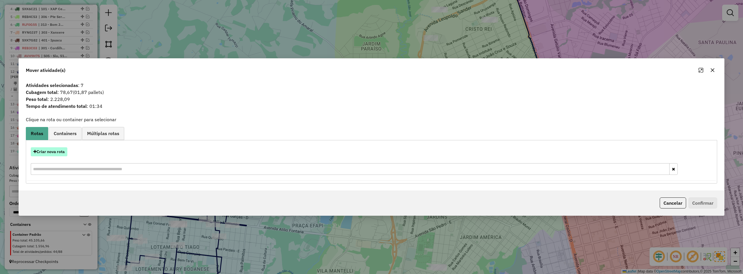
click at [62, 150] on button "Criar nova rota" at bounding box center [49, 151] width 37 height 9
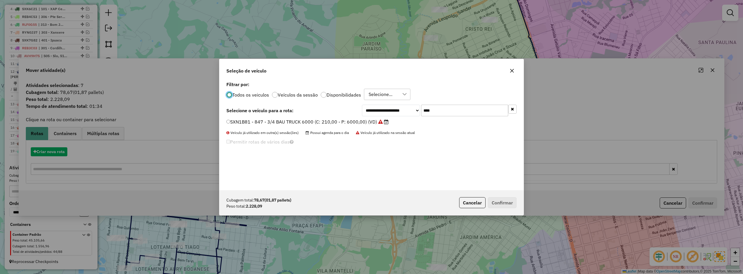
scroll to position [3, 2]
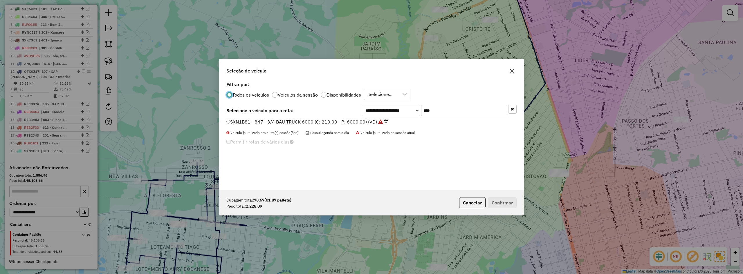
click at [448, 109] on input "****" at bounding box center [464, 111] width 87 height 12
type input "****"
drag, startPoint x: 319, startPoint y: 124, endPoint x: 323, endPoint y: 124, distance: 3.5
click at [319, 124] on label "REB5G33 - 690 - 3/4 TOCO BAU 5500 (C: 210,00 - P: 5200,00) (VD)" at bounding box center [300, 121] width 148 height 7
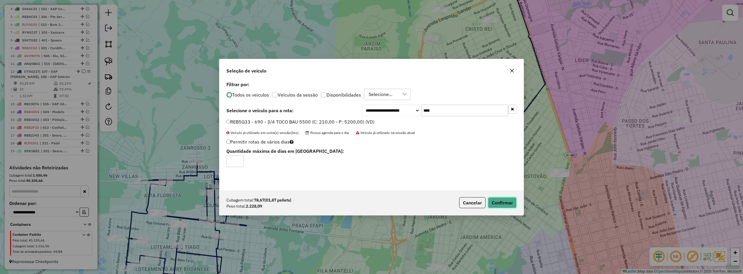
click at [500, 199] on button "Confirmar" at bounding box center [502, 202] width 29 height 11
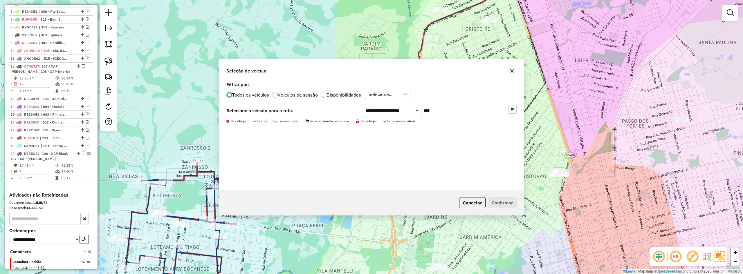
scroll to position [280, 0]
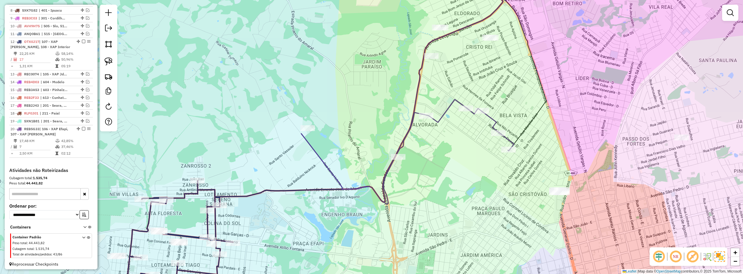
drag, startPoint x: 468, startPoint y: 137, endPoint x: 470, endPoint y: 140, distance: 3.7
click at [470, 140] on div "Janela de atendimento Grade de atendimento Capacidade Transportadoras Veículos …" at bounding box center [371, 137] width 743 height 274
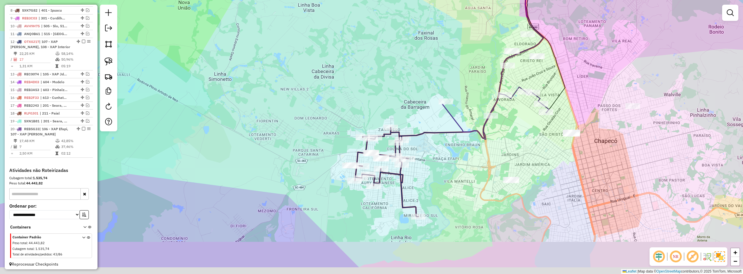
drag, startPoint x: 458, startPoint y: 181, endPoint x: 499, endPoint y: 150, distance: 51.6
click at [499, 150] on div "Janela de atendimento Grade de atendimento Capacidade Transportadoras Veículos …" at bounding box center [371, 137] width 743 height 274
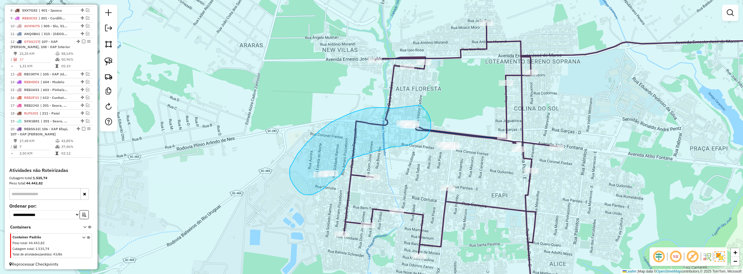
drag, startPoint x: 392, startPoint y: 109, endPoint x: 413, endPoint y: 102, distance: 21.8
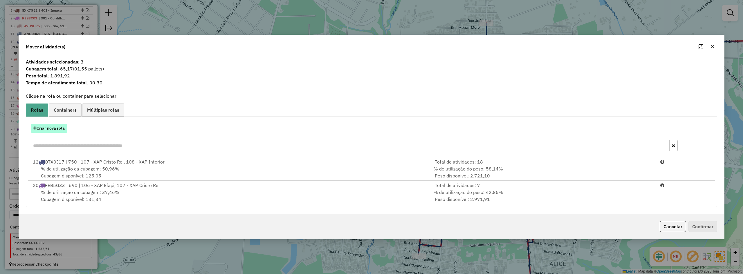
click at [55, 129] on button "Criar nova rota" at bounding box center [49, 128] width 37 height 9
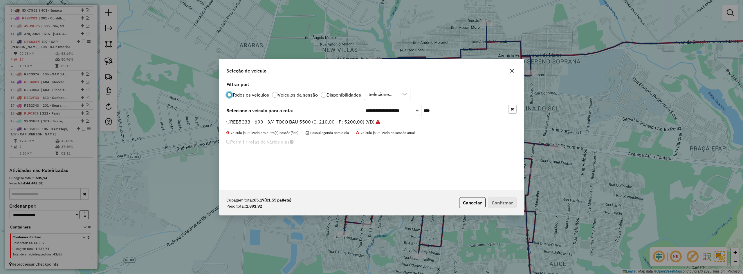
scroll to position [3, 2]
click at [470, 204] on button "Cancelar" at bounding box center [472, 202] width 26 height 11
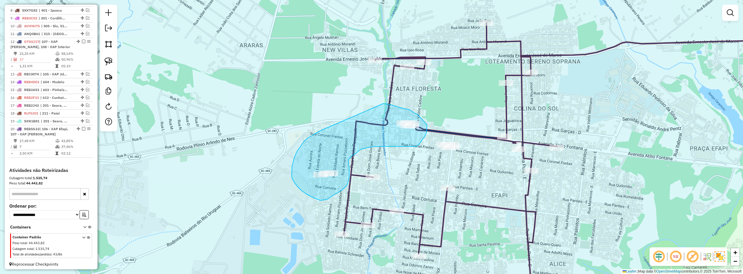
drag, startPoint x: 322, startPoint y: 130, endPoint x: 383, endPoint y: 104, distance: 67.4
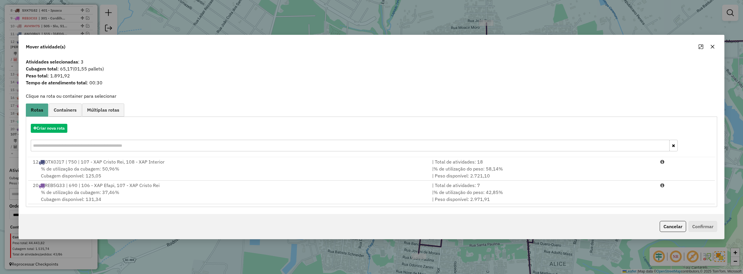
click at [87, 167] on span "% de utilização da cubagem: 50,96%" at bounding box center [80, 169] width 78 height 6
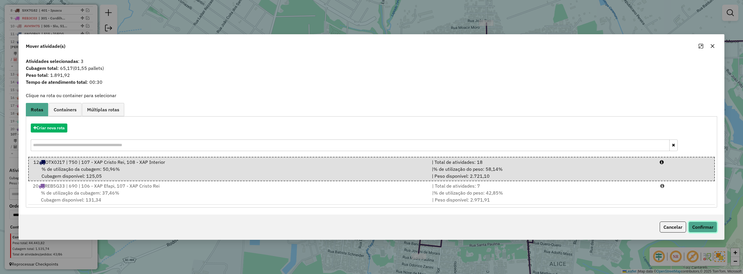
click at [703, 230] on button "Confirmar" at bounding box center [703, 227] width 29 height 11
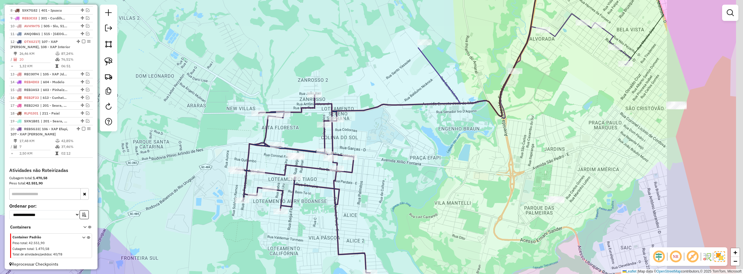
drag, startPoint x: 484, startPoint y: 116, endPoint x: 399, endPoint y: 133, distance: 87.0
click at [399, 133] on div "Janela de atendimento Grade de atendimento Capacidade Transportadoras Veículos …" at bounding box center [371, 137] width 743 height 274
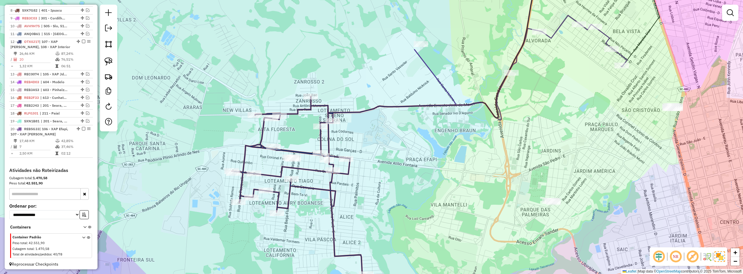
drag, startPoint x: 397, startPoint y: 139, endPoint x: 368, endPoint y: 132, distance: 30.0
click at [368, 132] on div "Janela de atendimento Grade de atendimento Capacidade Transportadoras Veículos …" at bounding box center [371, 137] width 743 height 274
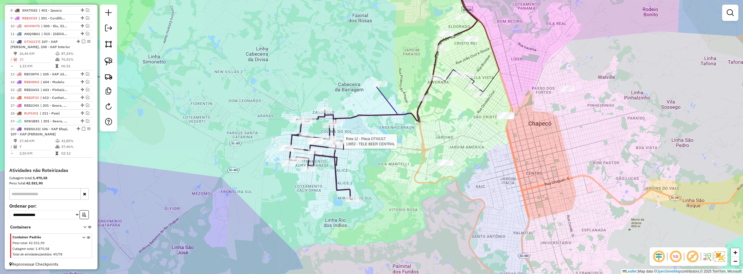
scroll to position [287, 0]
select select "*********"
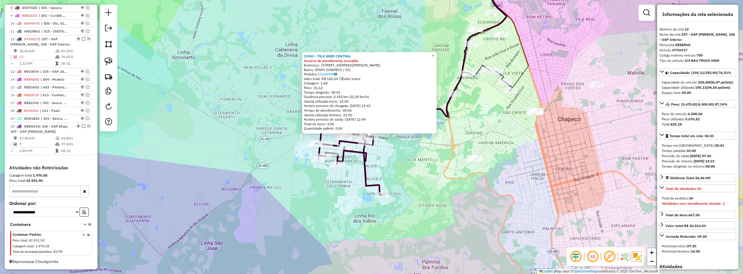
click at [414, 156] on div "13952 - TELE BEER CENTRAL Horário de atendimento excedido Endereço: RUA SaO MIG…" at bounding box center [371, 137] width 743 height 274
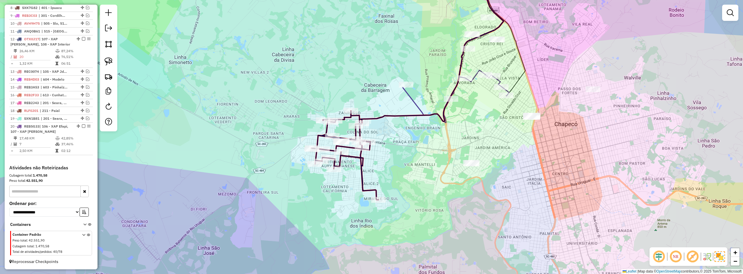
drag, startPoint x: 414, startPoint y: 140, endPoint x: 406, endPoint y: 168, distance: 28.7
click at [406, 168] on div "Janela de atendimento Grade de atendimento Capacidade Transportadoras Veículos …" at bounding box center [371, 137] width 743 height 274
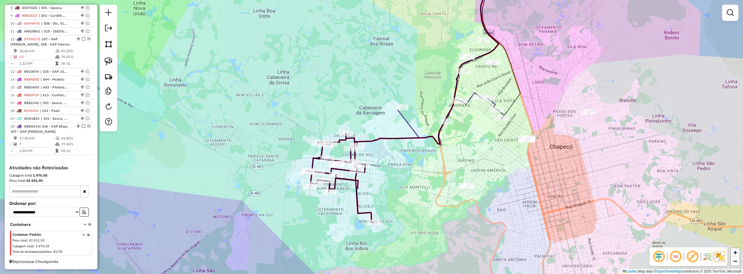
drag, startPoint x: 406, startPoint y: 163, endPoint x: 380, endPoint y: 171, distance: 27.2
click at [380, 171] on div "Janela de atendimento Grade de atendimento Capacidade Transportadoras Veículos …" at bounding box center [371, 137] width 743 height 274
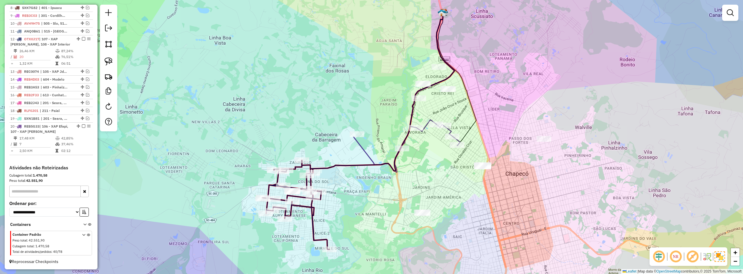
drag, startPoint x: 427, startPoint y: 162, endPoint x: 409, endPoint y: 201, distance: 42.7
click at [409, 200] on div "Janela de atendimento Grade de atendimento Capacidade Transportadoras Veículos …" at bounding box center [371, 137] width 743 height 274
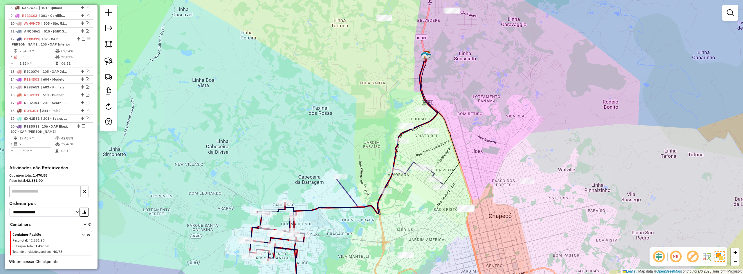
drag, startPoint x: 436, startPoint y: 149, endPoint x: 437, endPoint y: 172, distance: 23.5
click at [437, 172] on div "Janela de atendimento Grade de atendimento Capacidade Transportadoras Veículos …" at bounding box center [371, 137] width 743 height 274
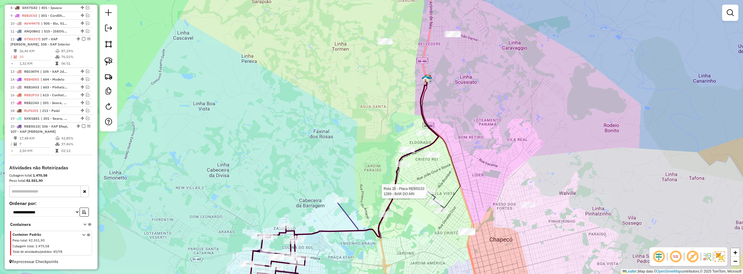
select select "*********"
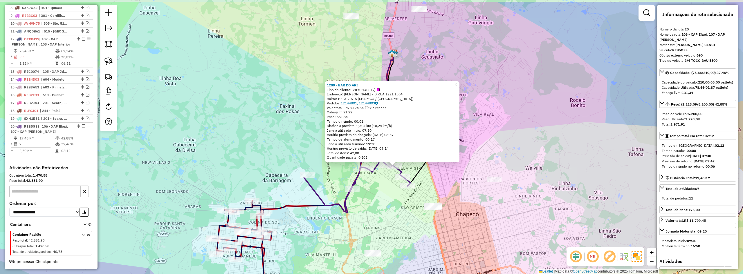
drag, startPoint x: 479, startPoint y: 92, endPoint x: 507, endPoint y: 128, distance: 46.1
click at [507, 128] on div "1289 - BAR DO ARI Tipo de cliente: VIP/CHOPP (V) Endereço: NILO PECANHA - D RUA…" at bounding box center [371, 137] width 743 height 274
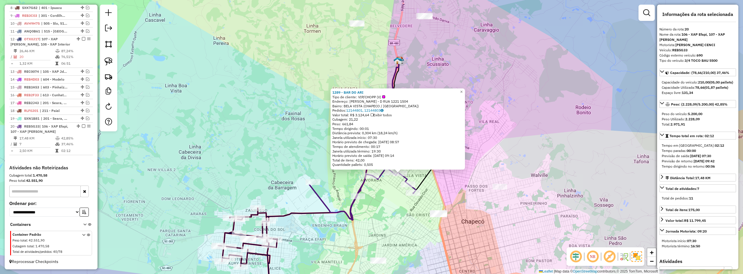
click at [508, 129] on div "1289 - BAR DO ARI Tipo de cliente: VIP/CHOPP (V) Endereço: NILO PECANHA - D RUA…" at bounding box center [371, 137] width 743 height 274
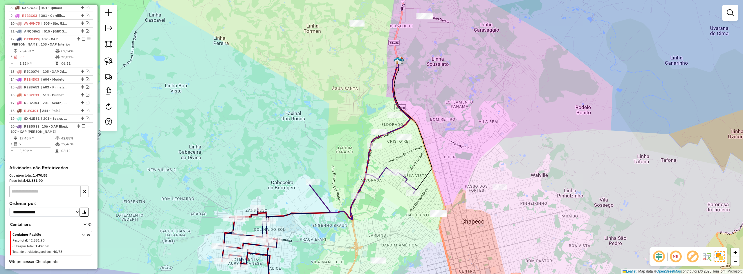
drag, startPoint x: 496, startPoint y: 98, endPoint x: 525, endPoint y: 172, distance: 79.0
click at [525, 172] on div "Janela de atendimento Grade de atendimento Capacidade Transportadoras Veículos …" at bounding box center [371, 137] width 743 height 274
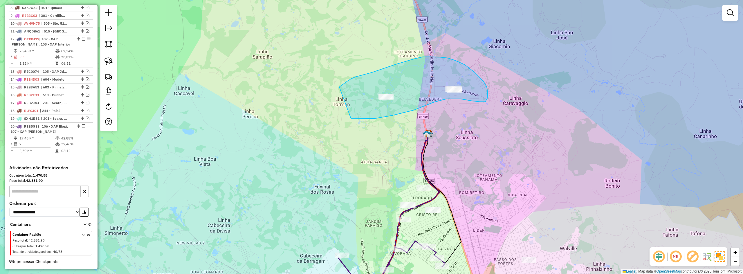
drag, startPoint x: 401, startPoint y: 114, endPoint x: 333, endPoint y: 104, distance: 68.7
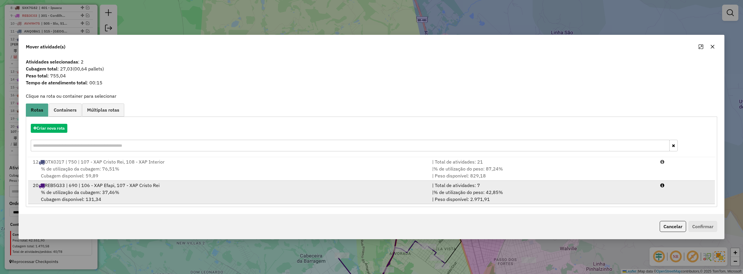
click at [135, 191] on div "% de utilização da cubagem: 37,46% Cubagem disponível: 131,34" at bounding box center [228, 196] width 399 height 14
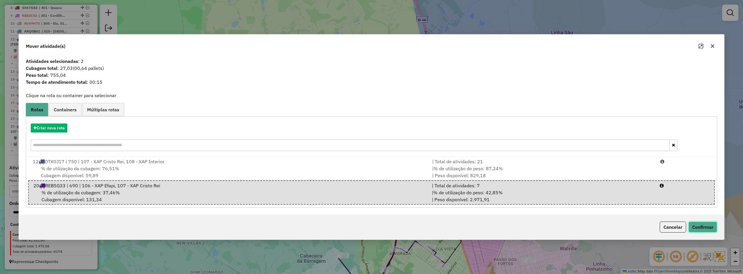
click at [701, 222] on button "Confirmar" at bounding box center [703, 227] width 29 height 11
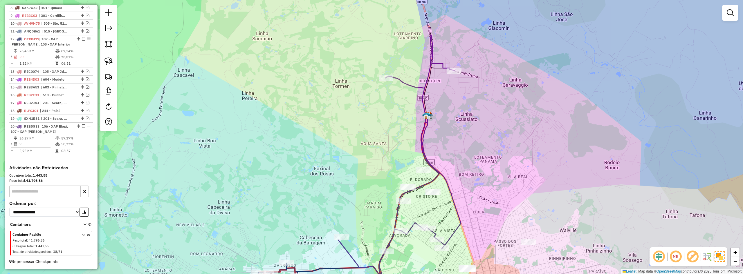
drag, startPoint x: 514, startPoint y: 164, endPoint x: 499, endPoint y: 116, distance: 50.0
click at [500, 117] on div "Janela de atendimento Grade de atendimento Capacidade Transportadoras Veículos …" at bounding box center [371, 137] width 743 height 274
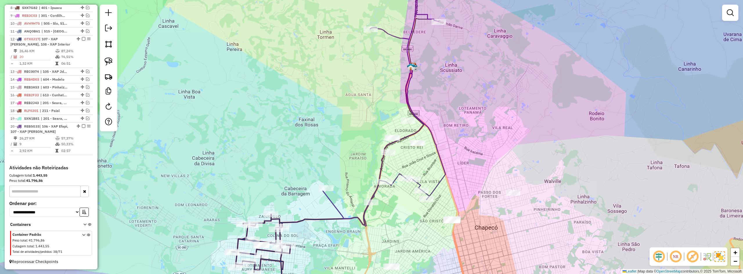
drag, startPoint x: 491, startPoint y: 134, endPoint x: 491, endPoint y: 105, distance: 28.5
click at [491, 106] on div "Janela de atendimento Grade de atendimento Capacidade Transportadoras Veículos …" at bounding box center [371, 137] width 743 height 274
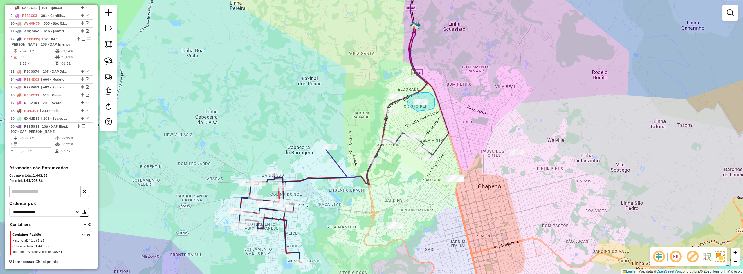
drag, startPoint x: 417, startPoint y: 111, endPoint x: 407, endPoint y: 105, distance: 12.2
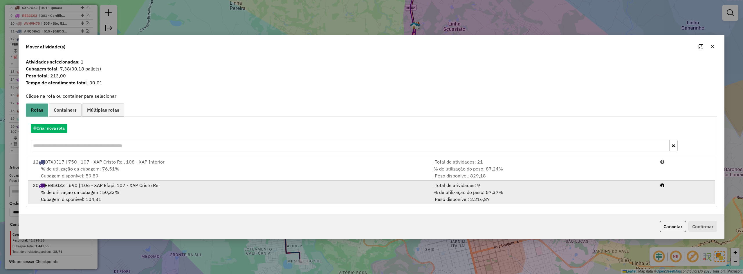
click at [261, 181] on ul "12 OTX0J17 | 750 | 107 - XAP Cristo Rei, 108 - XAP Interior | Total de atividad…" at bounding box center [371, 180] width 689 height 47
click at [480, 190] on span "% de utilização do peso: 57,37%" at bounding box center [468, 193] width 69 height 6
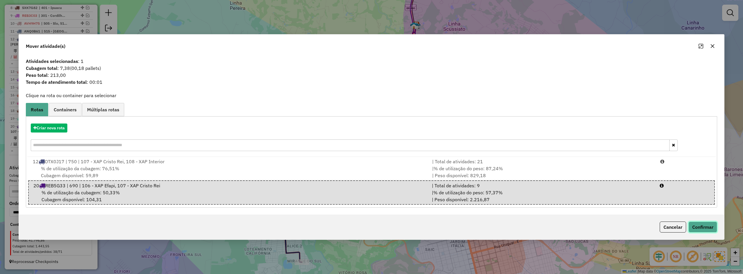
click at [709, 231] on button "Confirmar" at bounding box center [703, 227] width 29 height 11
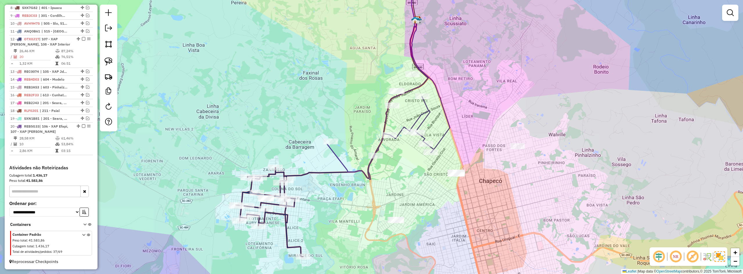
drag, startPoint x: 498, startPoint y: 188, endPoint x: 493, endPoint y: 161, distance: 26.8
click at [493, 164] on div "Janela de atendimento Grade de atendimento Capacidade Transportadoras Veículos …" at bounding box center [371, 137] width 743 height 274
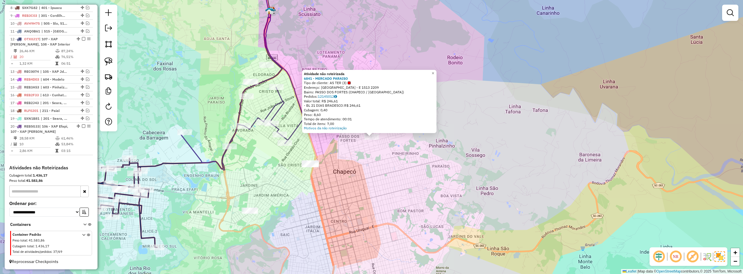
click at [382, 166] on div "Atividade não roteirizada 6841 - MERCADO PARAISO Tipo de cliente: AS TER (3) En…" at bounding box center [371, 137] width 743 height 274
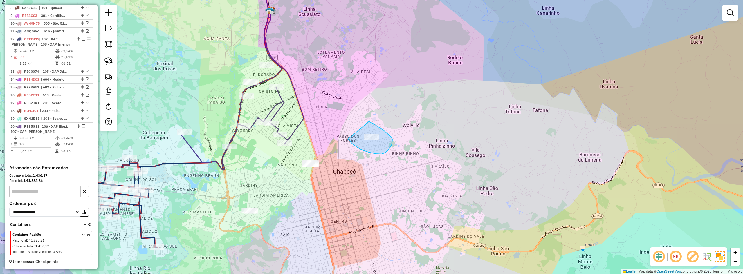
drag, startPoint x: 349, startPoint y: 141, endPoint x: 366, endPoint y: 122, distance: 25.3
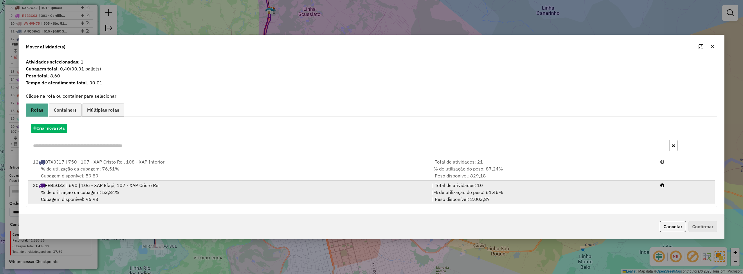
click at [269, 192] on div "% de utilização da cubagem: 53,84% Cubagem disponível: 96,93" at bounding box center [228, 196] width 399 height 14
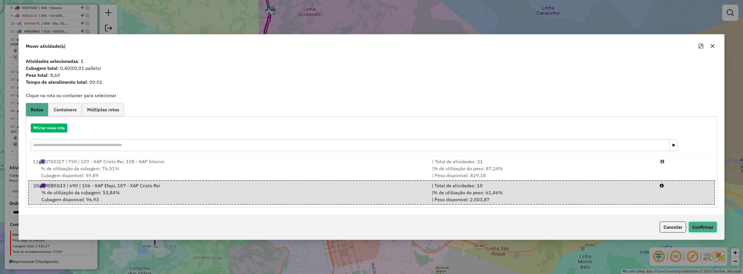
click at [701, 226] on button "Confirmar" at bounding box center [703, 227] width 29 height 11
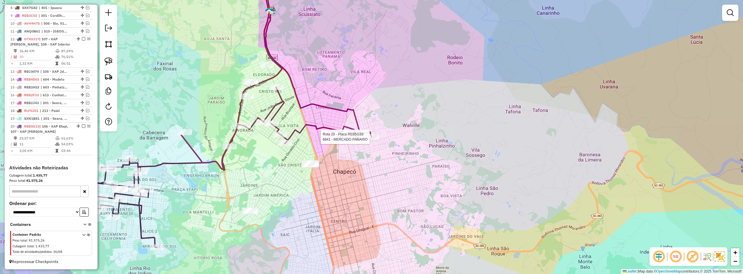
select select "*********"
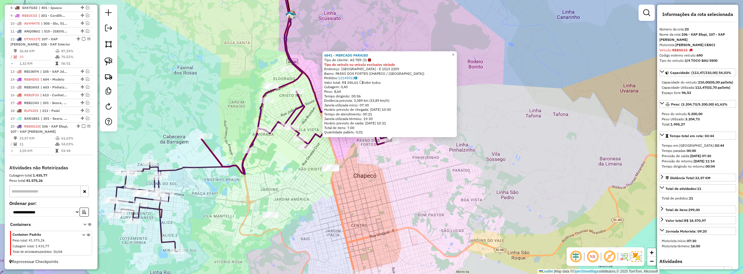
drag, startPoint x: 471, startPoint y: 173, endPoint x: 545, endPoint y: 180, distance: 74.0
click at [545, 180] on div "6841 - MERCADO PARAISO Tipo de cliente: AS TER (3) Tipo do veículo ou veículo e…" at bounding box center [371, 137] width 743 height 274
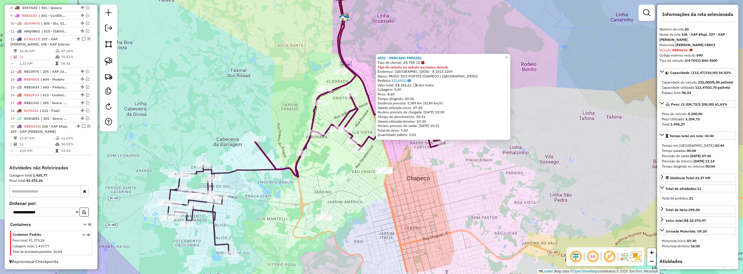
click at [502, 189] on div "6841 - MERCADO PARAISO Tipo de cliente: AS TER (3) Tipo do veículo ou veículo e…" at bounding box center [371, 137] width 743 height 274
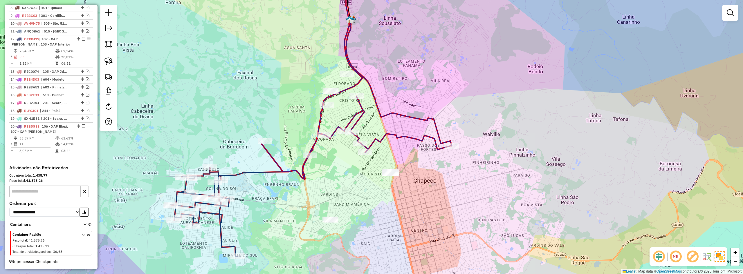
drag, startPoint x: 465, startPoint y: 180, endPoint x: 534, endPoint y: 191, distance: 69.4
click at [527, 191] on div "Janela de atendimento Grade de atendimento Capacidade Transportadoras Veículos …" at bounding box center [371, 137] width 743 height 274
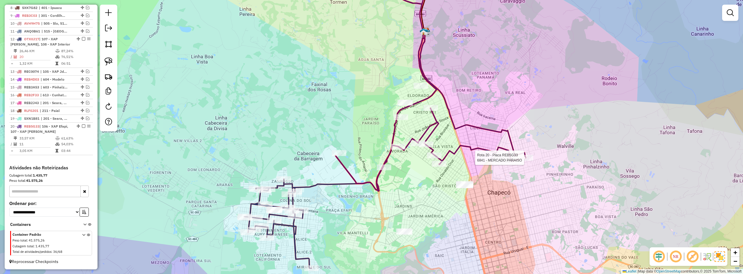
select select "*********"
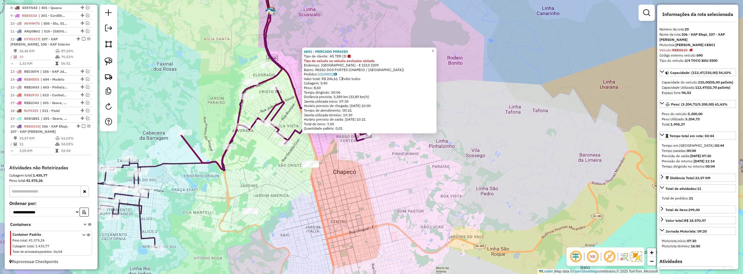
click at [495, 174] on div "6841 - MERCADO PARAISO Tipo de cliente: AS TER (3) Tipo do veículo ou veículo e…" at bounding box center [371, 137] width 743 height 274
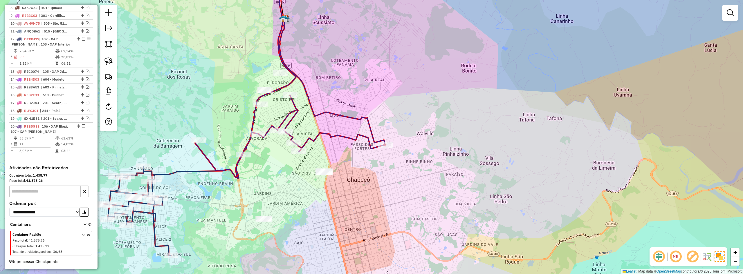
drag, startPoint x: 431, startPoint y: 183, endPoint x: 489, endPoint y: 196, distance: 59.6
click at [486, 196] on div "Janela de atendimento Grade de atendimento Capacidade Transportadoras Veículos …" at bounding box center [371, 137] width 743 height 274
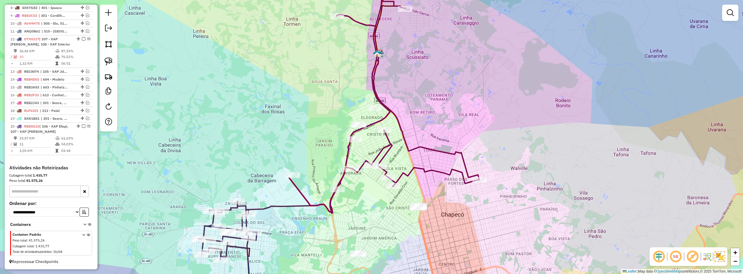
drag, startPoint x: 399, startPoint y: 171, endPoint x: 447, endPoint y: 199, distance: 55.5
click at [446, 199] on div "Janela de atendimento Grade de atendimento Capacidade Transportadoras Veículos …" at bounding box center [371, 137] width 743 height 274
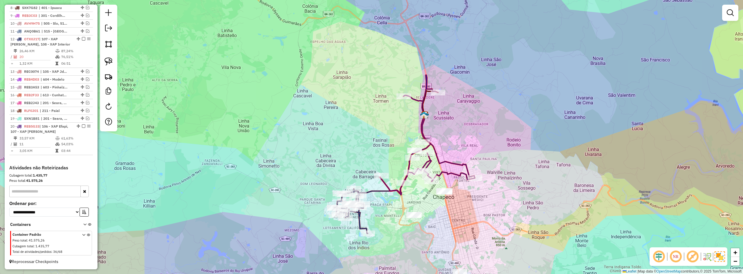
drag, startPoint x: 460, startPoint y: 160, endPoint x: 447, endPoint y: 139, distance: 24.4
click at [462, 135] on div "Janela de atendimento Grade de atendimento Capacidade Transportadoras Veículos …" at bounding box center [371, 137] width 743 height 274
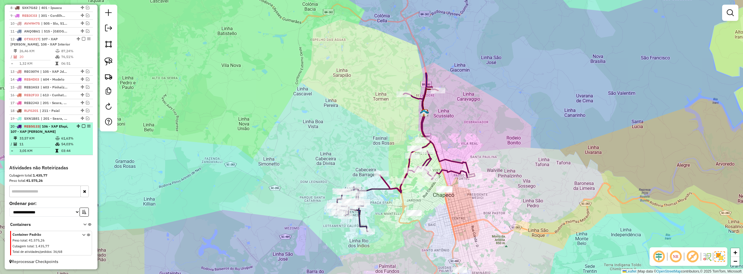
click at [80, 127] on div at bounding box center [81, 126] width 17 height 3
select select "*********"
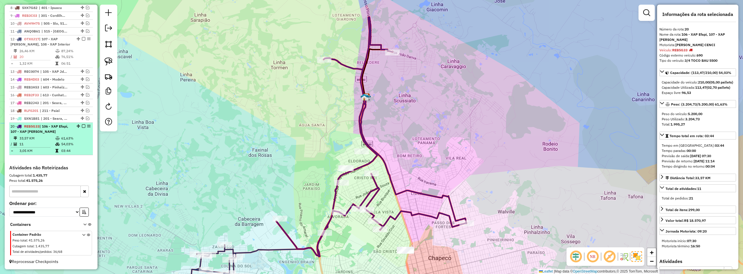
click at [82, 126] on em at bounding box center [83, 126] width 3 height 3
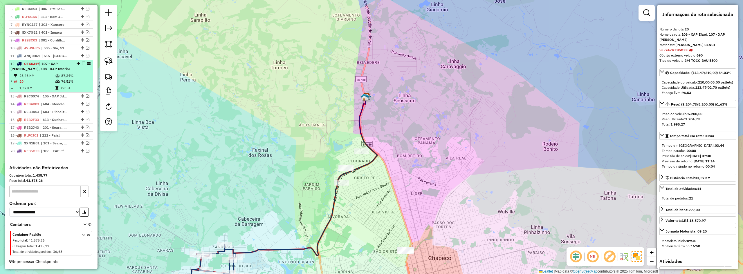
click at [82, 63] on em at bounding box center [83, 63] width 3 height 3
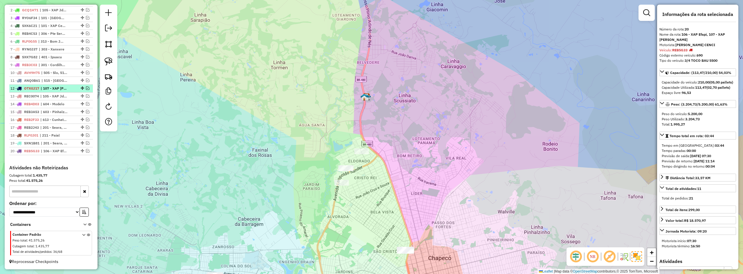
scroll to position [238, 0]
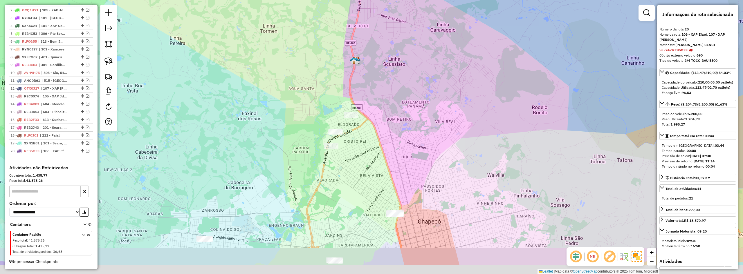
drag, startPoint x: 466, startPoint y: 170, endPoint x: 439, endPoint y: 83, distance: 90.7
click at [440, 87] on div "Janela de atendimento Grade de atendimento Capacidade Transportadoras Veículos …" at bounding box center [371, 137] width 743 height 274
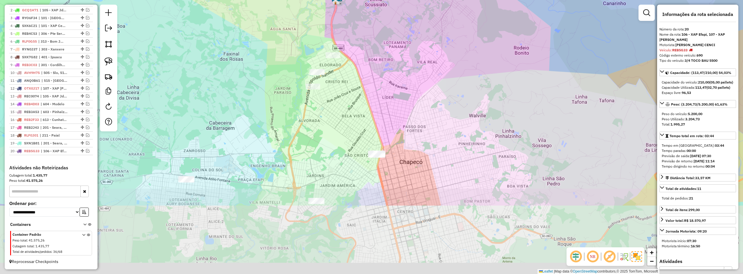
click at [428, 89] on div "Janela de atendimento Grade de atendimento Capacidade Transportadoras Veículos …" at bounding box center [371, 137] width 743 height 274
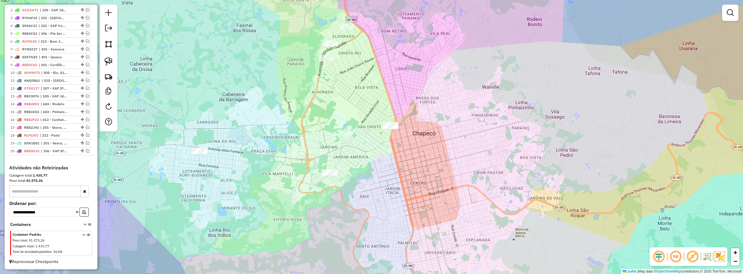
drag, startPoint x: 425, startPoint y: 105, endPoint x: 438, endPoint y: 82, distance: 26.0
click at [438, 82] on div "Janela de atendimento Grade de atendimento Capacidade Transportadoras Veículos …" at bounding box center [371, 137] width 743 height 274
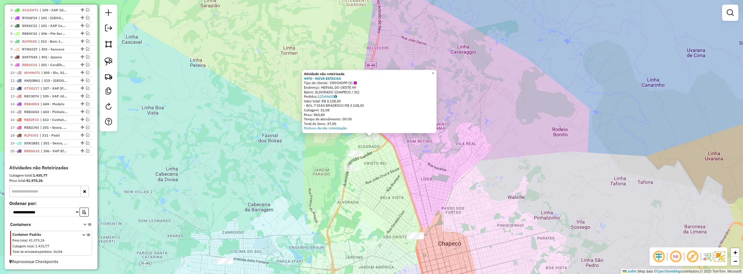
click at [415, 148] on div "Atividade não roteirizada 4470 - NOVA ESTACAO Tipo de cliente: VIP/CHOPP (V) En…" at bounding box center [371, 137] width 743 height 274
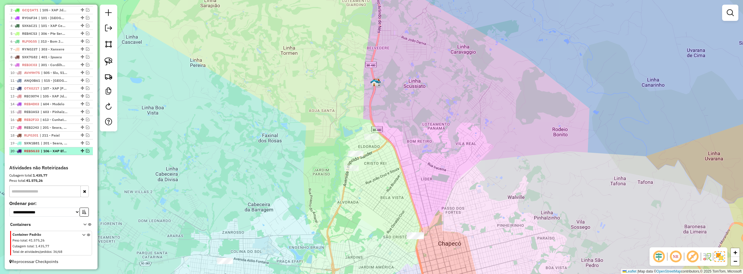
click at [86, 149] on em at bounding box center [87, 150] width 3 height 3
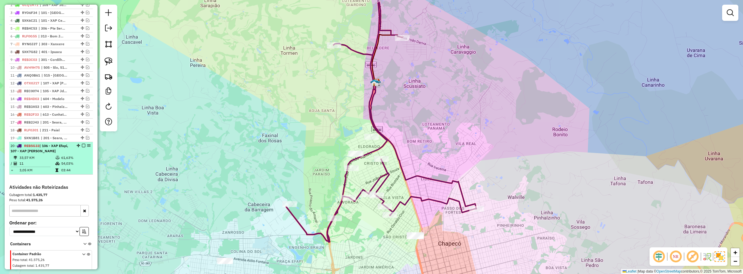
scroll to position [263, 0]
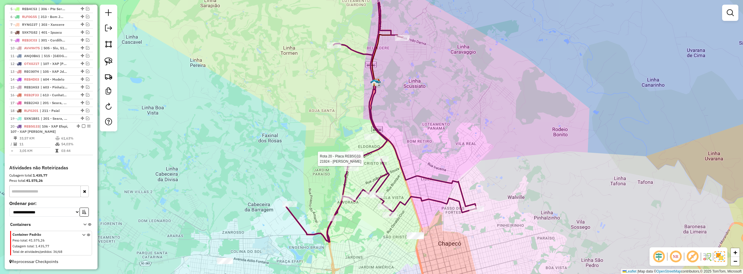
select select "*********"
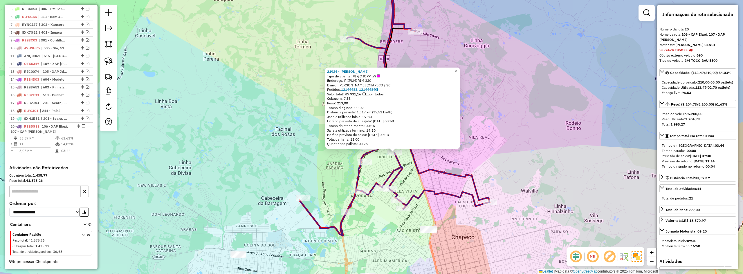
drag, startPoint x: 478, startPoint y: 120, endPoint x: 502, endPoint y: 134, distance: 27.9
click at [502, 134] on div "21924 - FERNANDO ANTUNES FER Tipo de cliente: VIP/CHOPP (V) Endereço: R IPUMIRI…" at bounding box center [371, 137] width 743 height 274
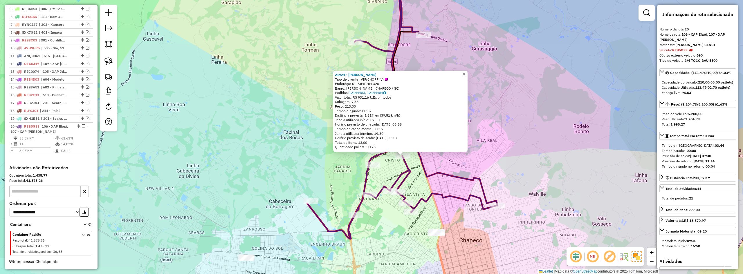
click at [506, 141] on div "21924 - FERNANDO ANTUNES FER Tipo de cliente: VIP/CHOPP (V) Endereço: R IPUMIRI…" at bounding box center [371, 137] width 743 height 274
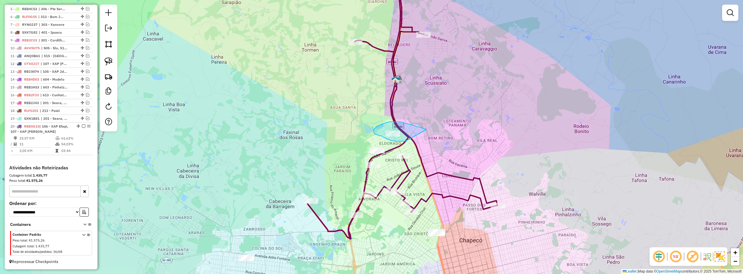
drag, startPoint x: 421, startPoint y: 127, endPoint x: 408, endPoint y: 140, distance: 18.5
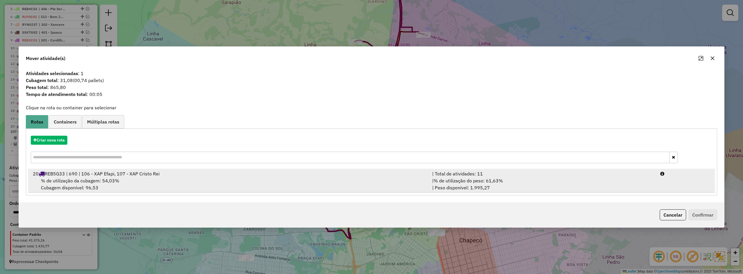
click at [193, 175] on div "20 REB5G33 | 690 | 106 - XAP Efapi, 107 - XAP Cristo Rei" at bounding box center [228, 173] width 399 height 7
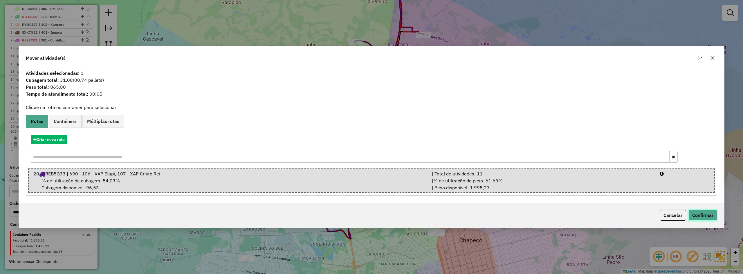
click at [700, 217] on button "Confirmar" at bounding box center [703, 215] width 29 height 11
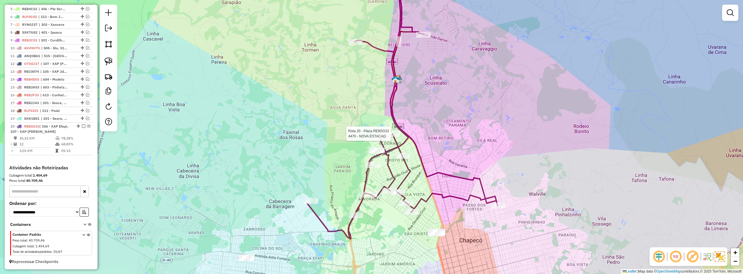
select select "*********"
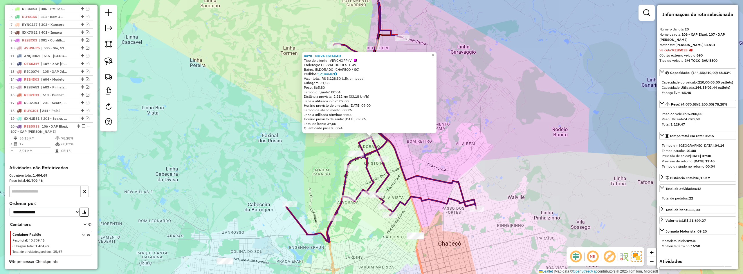
click at [517, 129] on div "4470 - NOVA ESTACAO Tipo de cliente: VIP/CHOPP (V) Endereço: HERVAL DO OESTE 49…" at bounding box center [371, 137] width 743 height 274
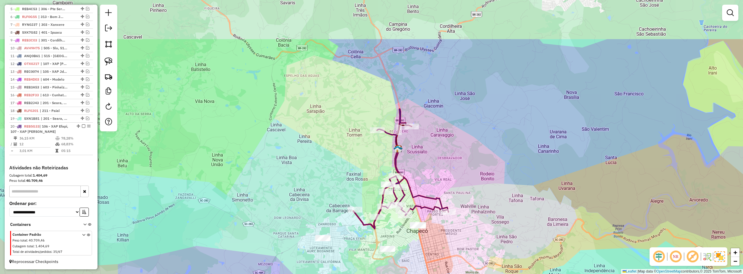
drag, startPoint x: 450, startPoint y: 65, endPoint x: 445, endPoint y: 121, distance: 56.6
click at [445, 122] on div "Janela de atendimento Grade de atendimento Capacidade Transportadoras Veículos …" at bounding box center [371, 137] width 743 height 274
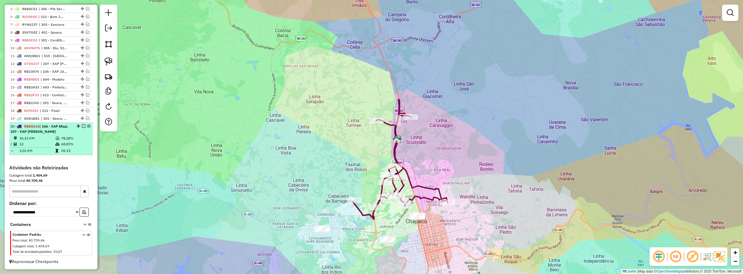
click at [82, 126] on em at bounding box center [83, 126] width 3 height 3
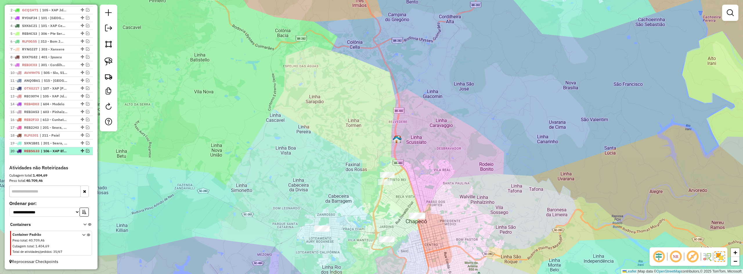
scroll to position [238, 0]
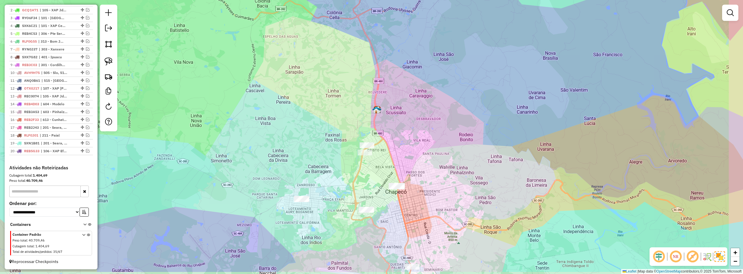
drag, startPoint x: 350, startPoint y: 200, endPoint x: 317, endPoint y: 154, distance: 57.2
click at [318, 158] on div "Janela de atendimento Grade de atendimento Capacidade Transportadoras Veículos …" at bounding box center [371, 137] width 743 height 274
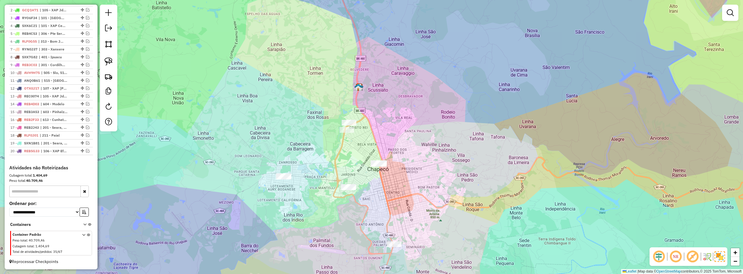
drag, startPoint x: 346, startPoint y: 232, endPoint x: 314, endPoint y: 145, distance: 92.7
click at [314, 145] on div "Janela de atendimento Grade de atendimento Capacidade Transportadoras Veículos …" at bounding box center [371, 137] width 743 height 274
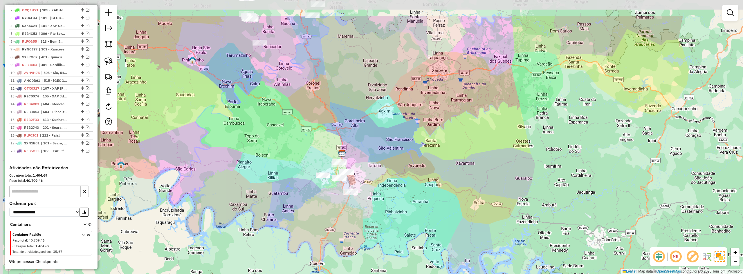
drag, startPoint x: 309, startPoint y: 148, endPoint x: 340, endPoint y: 195, distance: 55.8
click at [340, 195] on div "Janela de atendimento Grade de atendimento Capacidade Transportadoras Veículos …" at bounding box center [371, 137] width 743 height 274
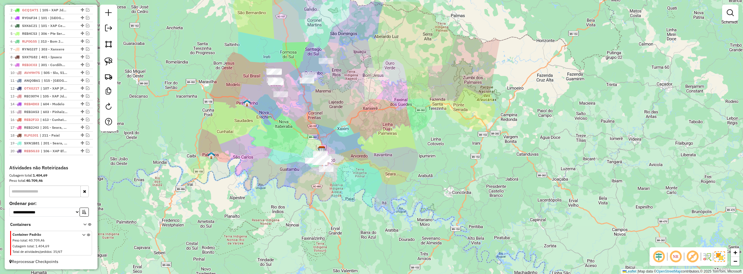
drag, startPoint x: 310, startPoint y: 111, endPoint x: 316, endPoint y: 143, distance: 31.9
click at [316, 143] on div "Janela de atendimento Grade de atendimento Capacidade Transportadoras Veículos …" at bounding box center [371, 137] width 743 height 274
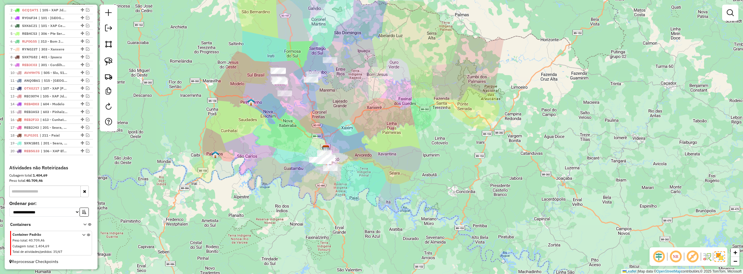
drag, startPoint x: 314, startPoint y: 153, endPoint x: 311, endPoint y: 132, distance: 21.6
click at [311, 120] on div "Janela de atendimento Grade de atendimento Capacidade Transportadoras Veículos …" at bounding box center [371, 137] width 743 height 274
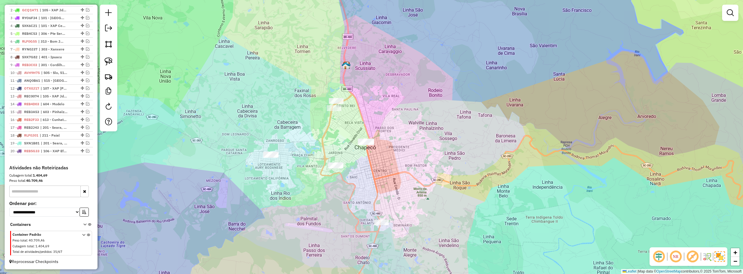
drag, startPoint x: 337, startPoint y: 169, endPoint x: 364, endPoint y: 162, distance: 28.0
click at [364, 162] on div "Janela de atendimento Grade de atendimento Capacidade Transportadoras Veículos …" at bounding box center [371, 137] width 743 height 274
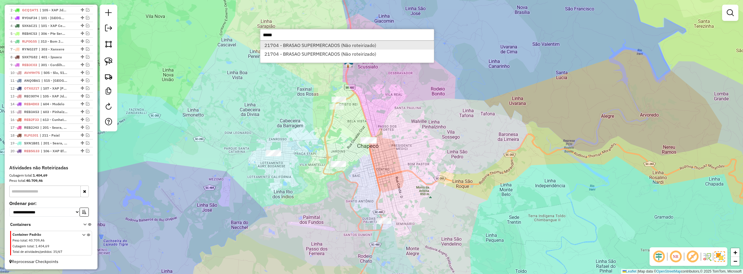
type input "*****"
click at [318, 47] on li "21704 - BRASAO SUPERMERCADOS (Não roteirizado)" at bounding box center [347, 45] width 174 height 9
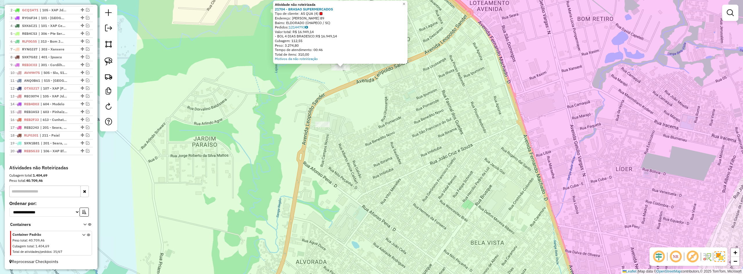
click at [365, 99] on div "Atividade não roteirizada 21704 - BRASAO SUPERMERCADOS Tipo de cliente: AS QUA …" at bounding box center [371, 137] width 743 height 274
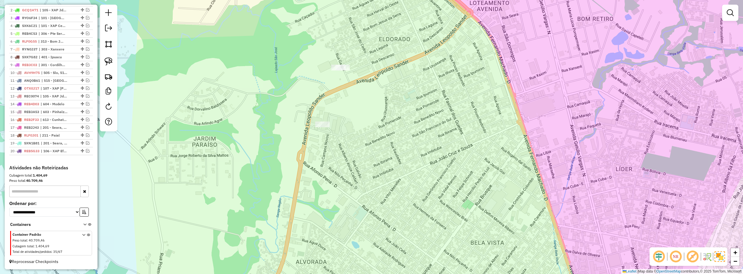
drag, startPoint x: 354, startPoint y: 89, endPoint x: 372, endPoint y: 126, distance: 41.2
click at [372, 126] on div "Janela de atendimento Grade de atendimento Capacidade Transportadoras Veículos …" at bounding box center [371, 137] width 743 height 274
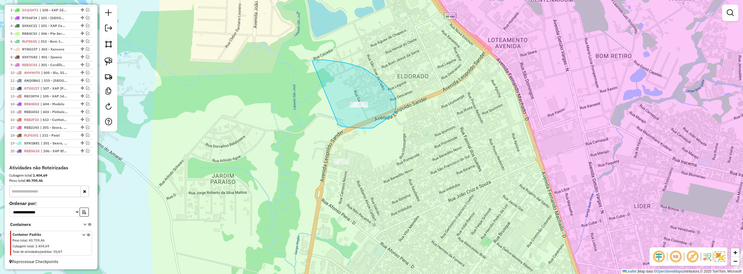
drag, startPoint x: 338, startPoint y: 123, endPoint x: 312, endPoint y: 73, distance: 56.1
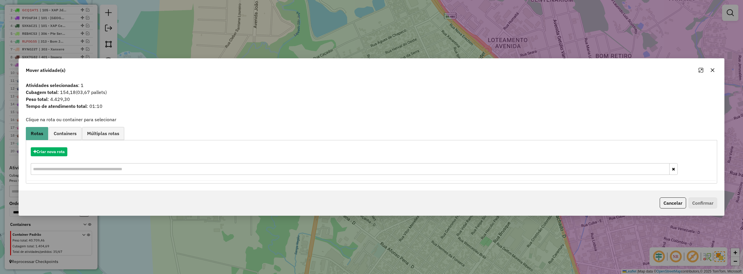
click at [714, 73] on button "button" at bounding box center [712, 70] width 9 height 9
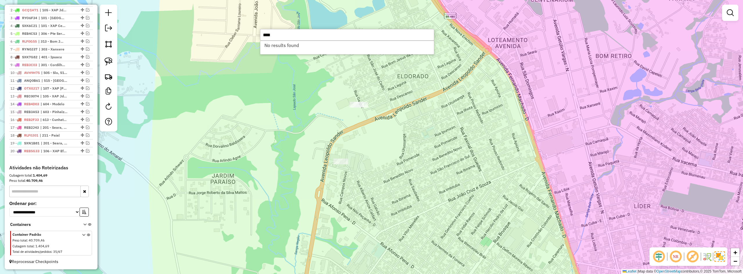
click at [280, 34] on input "****" at bounding box center [347, 35] width 174 height 12
click at [274, 32] on input "****" at bounding box center [347, 35] width 174 height 12
type input "****"
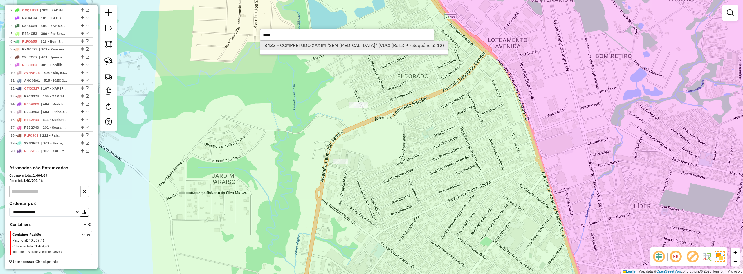
click at [293, 47] on li "8433 - COMPRETUDO XAXIM *SEM DOCA* (VUC) (Rota: 9 - Sequência: 12)" at bounding box center [354, 45] width 188 height 9
select select "*********"
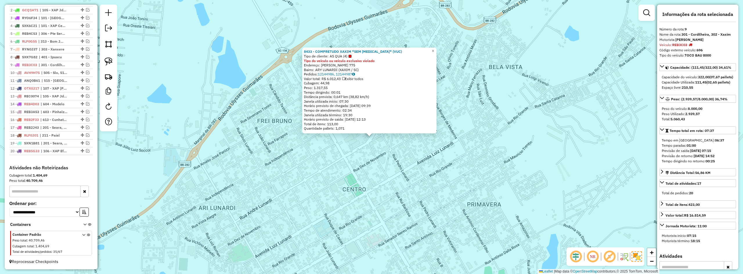
click at [407, 191] on div "8433 - COMPRETUDO XAXIM *SEM DOCA* (VUC) Tipo de cliente: AS QUA (4) Tipo do ve…" at bounding box center [371, 137] width 743 height 274
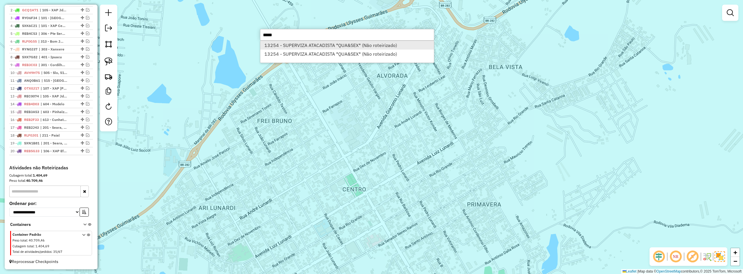
type input "*****"
click at [333, 44] on li "13254 - SUPERVIZA ATACADISTA *QUA&SEX* (Não roteirizado)" at bounding box center [347, 45] width 174 height 9
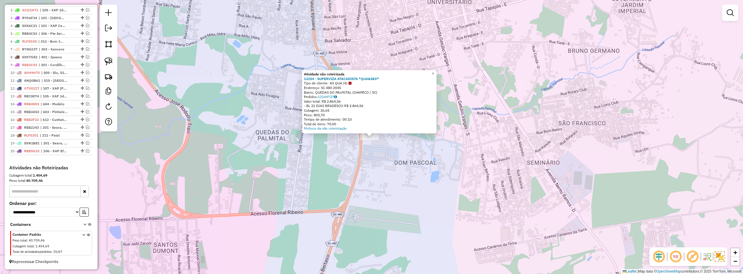
click at [374, 155] on div "Atividade não roteirizada 13254 - SUPERVIZA ATACADISTA *QUA&SEX* Tipo de client…" at bounding box center [371, 137] width 743 height 274
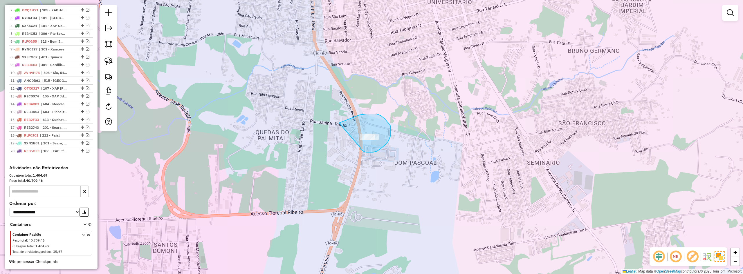
drag, startPoint x: 373, startPoint y: 152, endPoint x: 332, endPoint y: 127, distance: 48.6
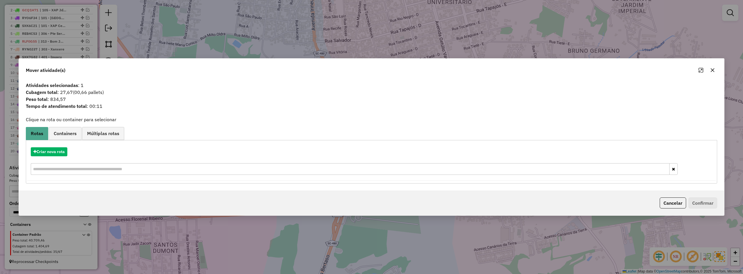
click at [714, 70] on icon "button" at bounding box center [712, 70] width 5 height 5
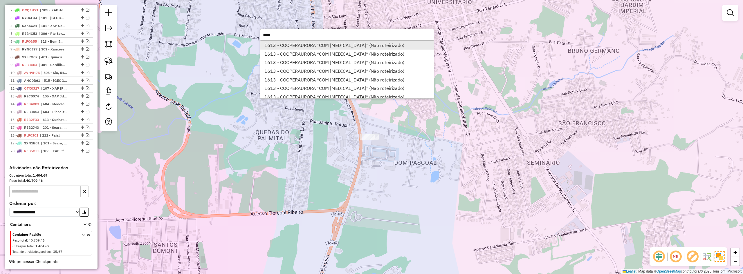
type input "****"
click at [364, 46] on li "1613 - COOPERAURORA *COM DOCA* (Não roteirizado)" at bounding box center [347, 45] width 174 height 9
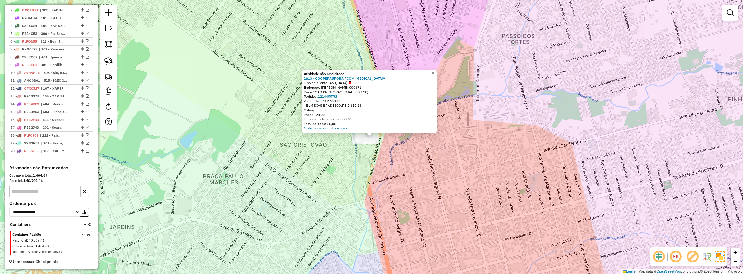
click at [393, 175] on div "Atividade não roteirizada 1613 - COOPERAURORA *COM DOCA* Tipo de cliente: AS QU…" at bounding box center [371, 137] width 743 height 274
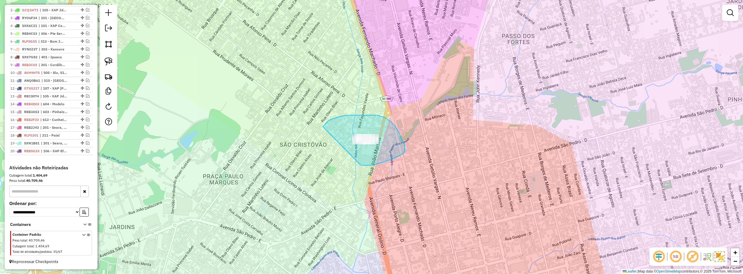
drag, startPoint x: 360, startPoint y: 165, endPoint x: 323, endPoint y: 141, distance: 44.6
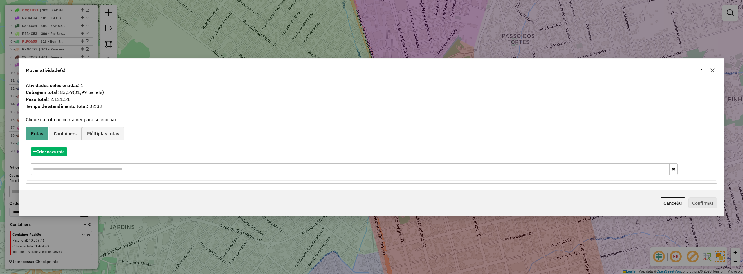
click at [714, 69] on icon "button" at bounding box center [712, 70] width 5 height 5
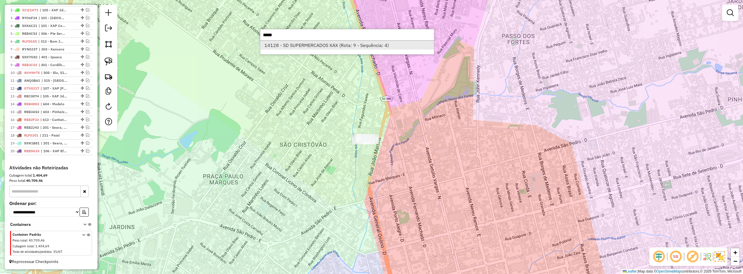
type input "*****"
click at [337, 43] on li "14128 - SD SUPERMERCADOS XAX (Rota: 9 - Sequência: 4)" at bounding box center [347, 45] width 174 height 9
select select "*********"
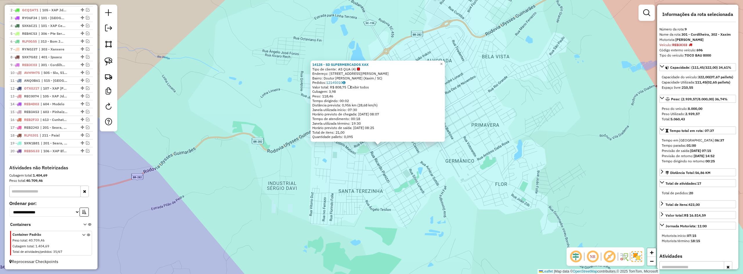
click at [395, 165] on div "14128 - SD SUPERMERCADOS XAX Tipo de cliente: AS QUA (4) Endereço: Avenida Luiz…" at bounding box center [371, 137] width 743 height 274
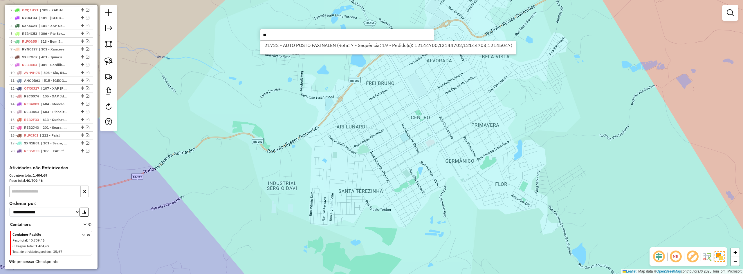
type input "*"
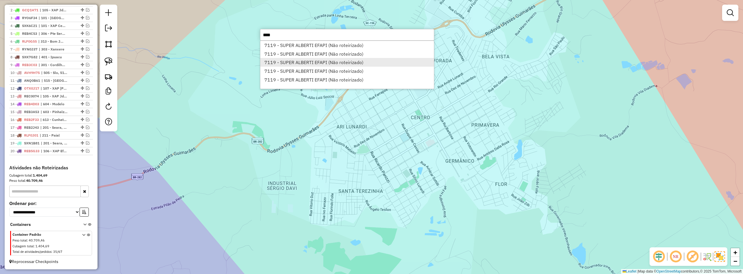
type input "****"
click at [335, 61] on li "7119 - SUPER ALBERTI EFAPI (Não roteirizado)" at bounding box center [347, 62] width 174 height 9
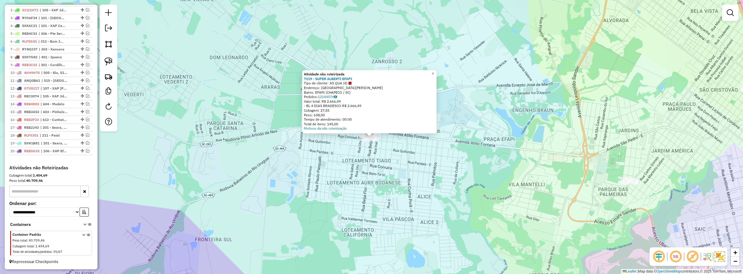
click at [366, 164] on div "Atividade não roteirizada 7119 - SUPER ALBERTI EFAPI Tipo de cliente: AS QUA (4…" at bounding box center [371, 137] width 743 height 274
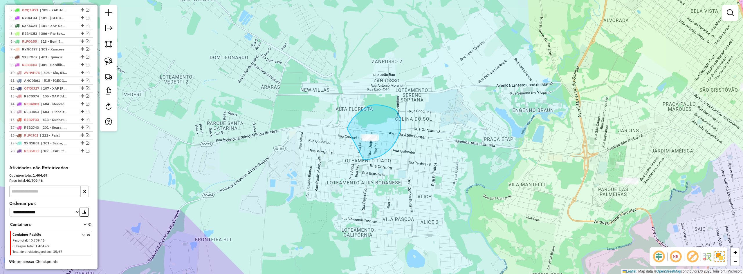
drag, startPoint x: 364, startPoint y: 160, endPoint x: 347, endPoint y: 130, distance: 34.2
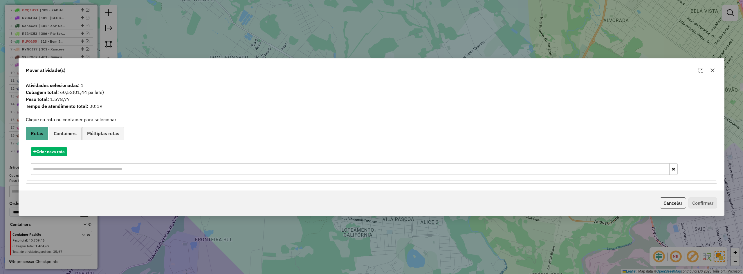
click at [714, 67] on button "button" at bounding box center [712, 70] width 9 height 9
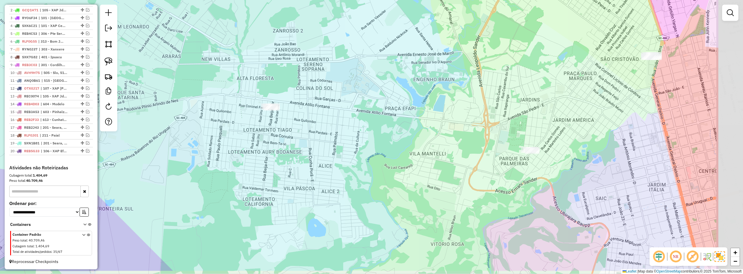
drag, startPoint x: 635, startPoint y: 120, endPoint x: 517, endPoint y: 91, distance: 121.6
click at [511, 79] on div "Janela de atendimento Grade de atendimento Capacidade Transportadoras Veículos …" at bounding box center [371, 137] width 743 height 274
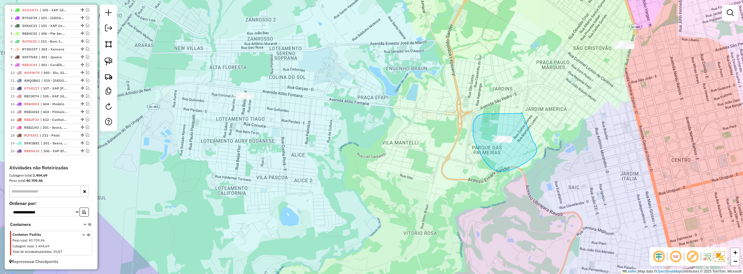
drag, startPoint x: 509, startPoint y: 114, endPoint x: 533, endPoint y: 141, distance: 36.0
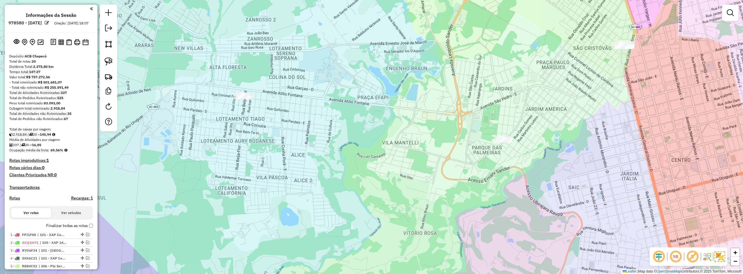
scroll to position [238, 0]
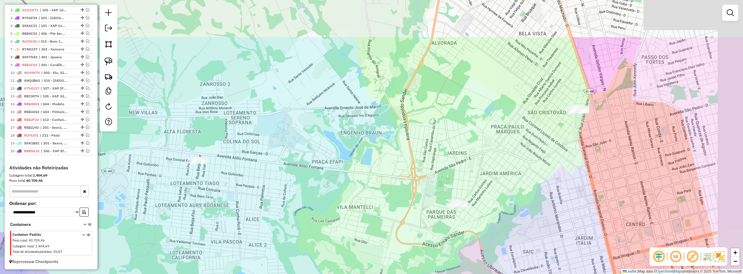
drag, startPoint x: 504, startPoint y: 63, endPoint x: 472, endPoint y: 85, distance: 39.2
click at [470, 102] on div "Janela de atendimento Grade de atendimento Capacidade Transportadoras Veículos …" at bounding box center [371, 137] width 743 height 274
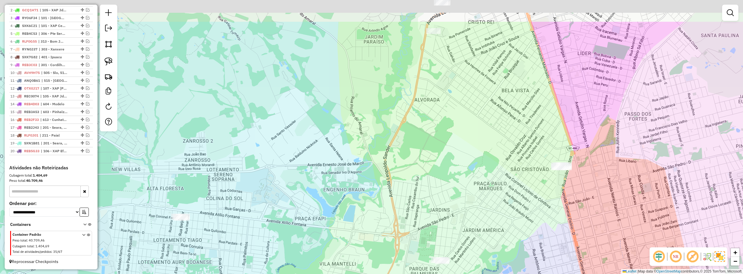
drag, startPoint x: 465, startPoint y: 88, endPoint x: 462, endPoint y: 66, distance: 22.3
click at [462, 105] on div "Janela de atendimento Grade de atendimento Capacidade Transportadoras Veículos …" at bounding box center [371, 137] width 743 height 274
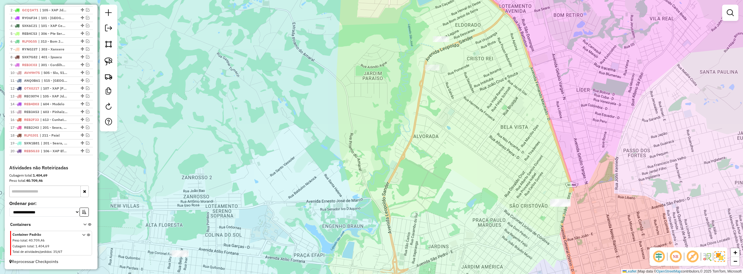
drag, startPoint x: 458, startPoint y: 60, endPoint x: 461, endPoint y: 72, distance: 12.9
click at [461, 72] on div "Janela de atendimento Grade de atendimento Capacidade Transportadoras Veículos …" at bounding box center [371, 137] width 743 height 274
drag, startPoint x: 445, startPoint y: 89, endPoint x: 407, endPoint y: 78, distance: 39.4
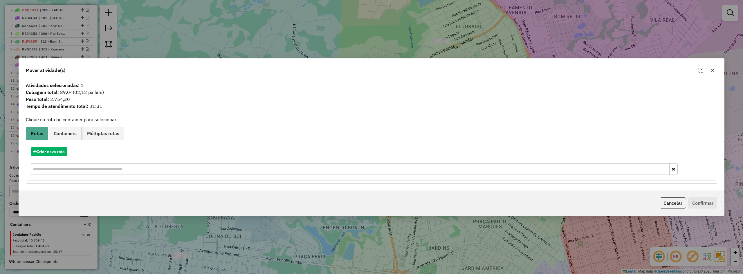
click at [712, 72] on icon "button" at bounding box center [712, 70] width 5 height 5
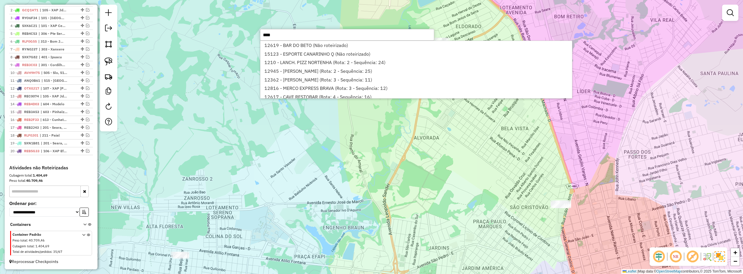
type input "*****"
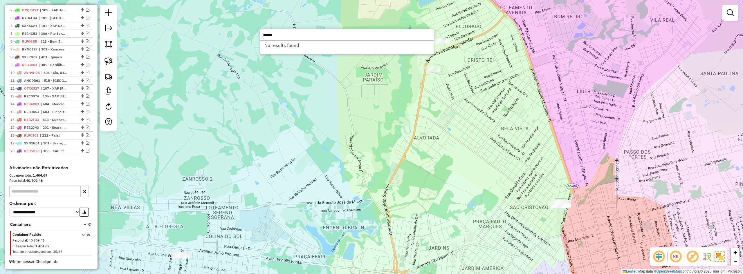
click at [404, 37] on input "*****" at bounding box center [347, 35] width 174 height 12
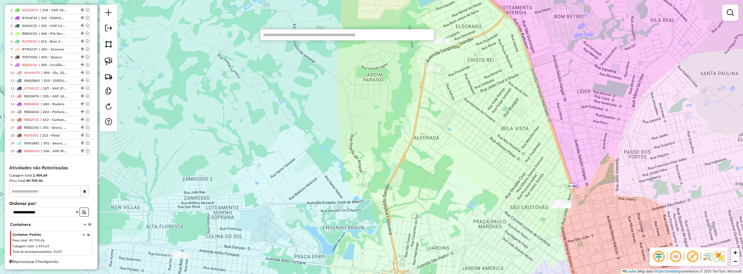
click at [395, 73] on div "Janela de atendimento Grade de atendimento Capacidade Transportadoras Veículos …" at bounding box center [371, 137] width 743 height 274
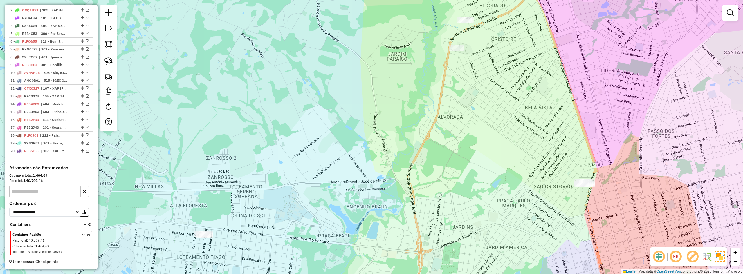
drag, startPoint x: 386, startPoint y: 74, endPoint x: 413, endPoint y: 55, distance: 32.8
click at [413, 55] on div "Janela de atendimento Grade de atendimento Capacidade Transportadoras Veículos …" at bounding box center [371, 137] width 743 height 274
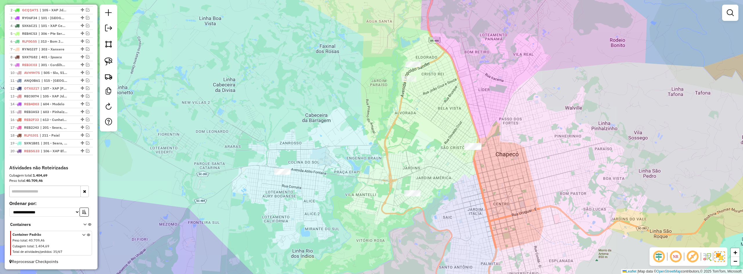
drag, startPoint x: 397, startPoint y: 57, endPoint x: 376, endPoint y: 82, distance: 33.0
click at [376, 82] on div "Janela de atendimento Grade de atendimento Capacidade Transportadoras Veículos …" at bounding box center [371, 137] width 743 height 274
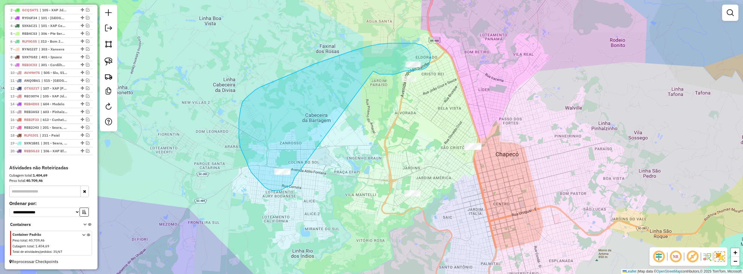
drag, startPoint x: 389, startPoint y: 74, endPoint x: 297, endPoint y: 170, distance: 132.8
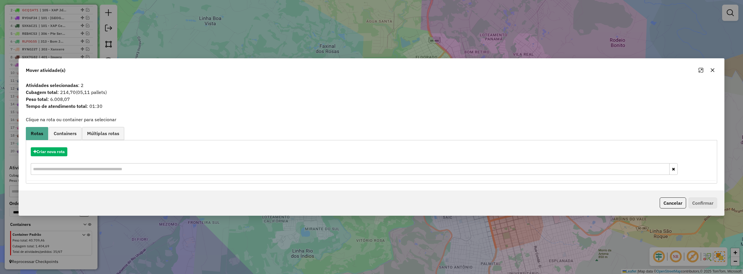
click at [714, 71] on icon "button" at bounding box center [712, 70] width 5 height 5
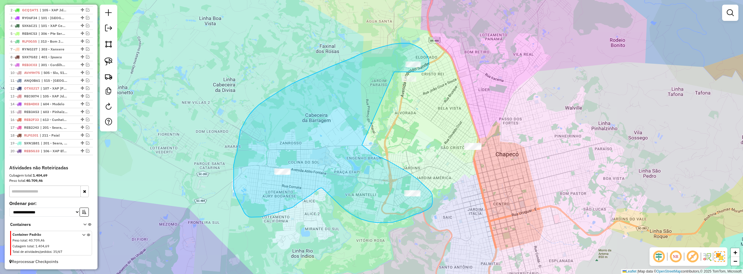
drag, startPoint x: 394, startPoint y: 72, endPoint x: 362, endPoint y: 145, distance: 80.1
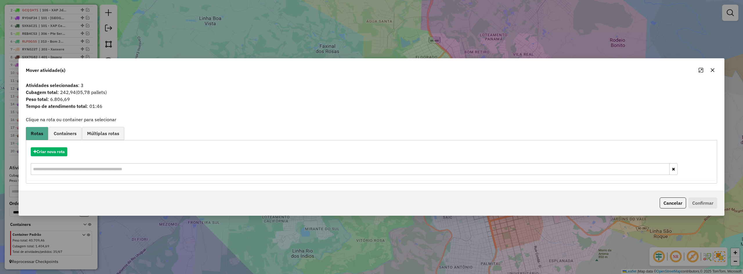
click at [713, 71] on icon "button" at bounding box center [713, 70] width 4 height 4
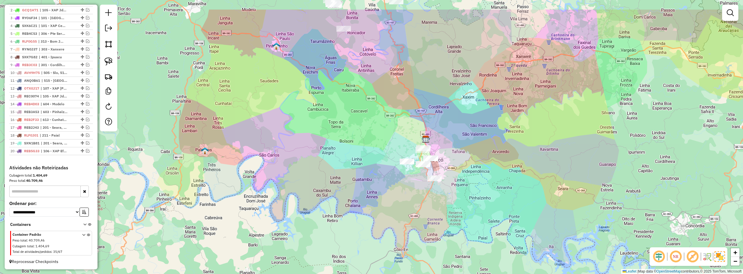
drag, startPoint x: 501, startPoint y: 92, endPoint x: 456, endPoint y: 132, distance: 60.5
click at [460, 132] on div "Janela de atendimento Grade de atendimento Capacidade Transportadoras Veículos …" at bounding box center [371, 137] width 743 height 274
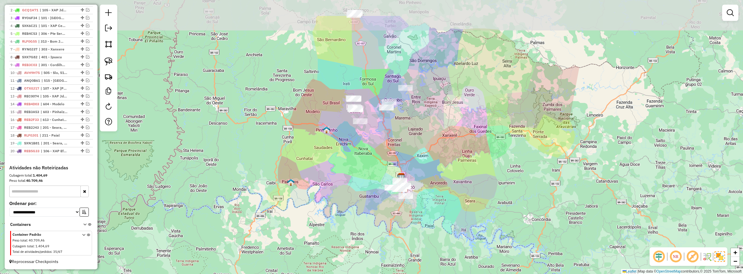
drag, startPoint x: 455, startPoint y: 98, endPoint x: 419, endPoint y: 142, distance: 55.9
click at [419, 141] on div "Janela de atendimento Grade de atendimento Capacidade Transportadoras Veículos …" at bounding box center [371, 137] width 743 height 274
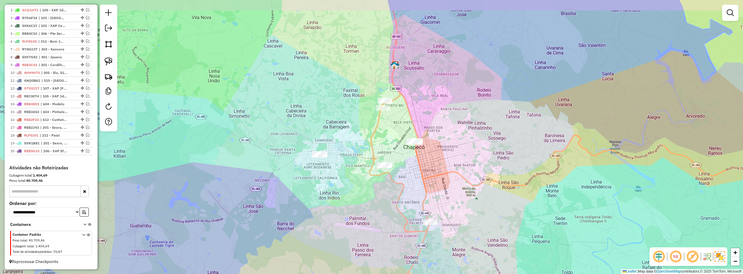
drag, startPoint x: 399, startPoint y: 182, endPoint x: 372, endPoint y: 205, distance: 35.2
click at [372, 205] on div "Janela de atendimento Grade de atendimento Capacidade Transportadoras Veículos …" at bounding box center [371, 137] width 743 height 274
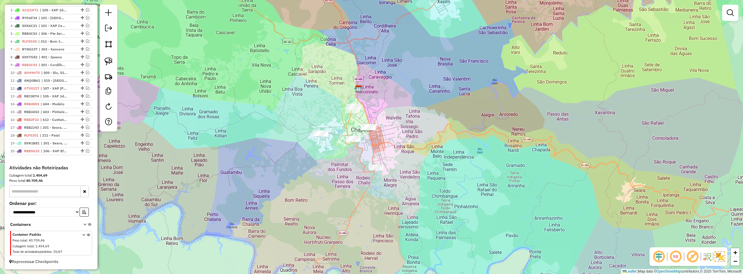
click at [318, 72] on div "Janela de atendimento Grade de atendimento Capacidade Transportadoras Veículos …" at bounding box center [371, 137] width 743 height 274
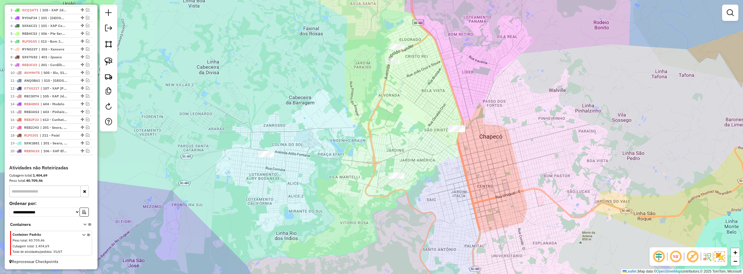
drag, startPoint x: 354, startPoint y: 114, endPoint x: 362, endPoint y: 127, distance: 15.9
click at [362, 127] on div "Janela de atendimento Grade de atendimento Capacidade Transportadoras Veículos …" at bounding box center [371, 137] width 743 height 274
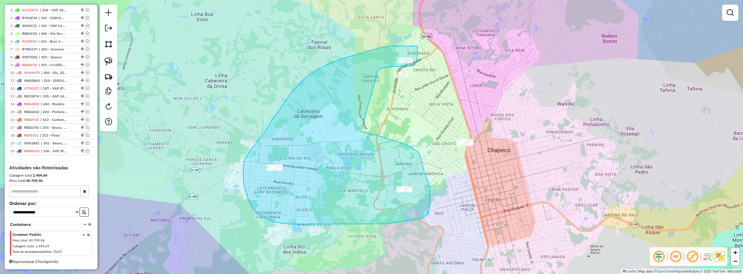
drag, startPoint x: 378, startPoint y: 71, endPoint x: 361, endPoint y: 132, distance: 63.3
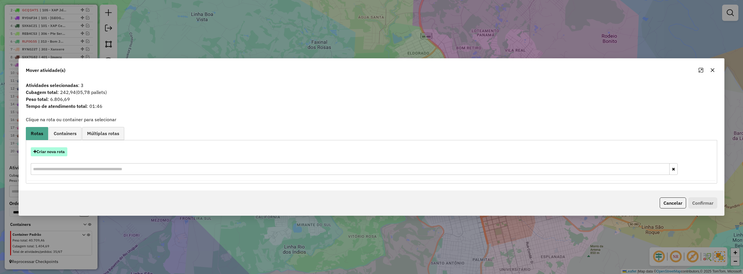
click at [48, 151] on button "Criar nova rota" at bounding box center [49, 151] width 37 height 9
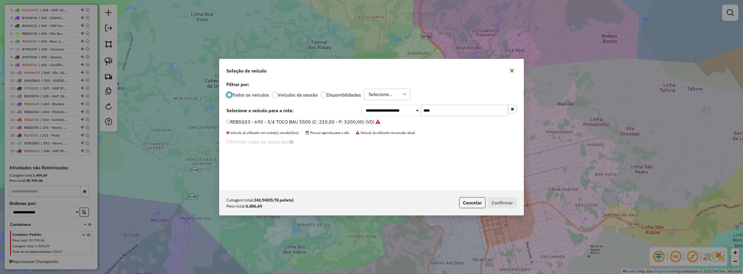
scroll to position [3, 2]
click at [448, 113] on input "****" at bounding box center [464, 111] width 87 height 12
type input "****"
click at [248, 120] on label "RXR9C11 - 747 - TOCO CARROCERIA 10100 (C: 336,00 - P: 10100,00) (VD)" at bounding box center [308, 121] width 164 height 7
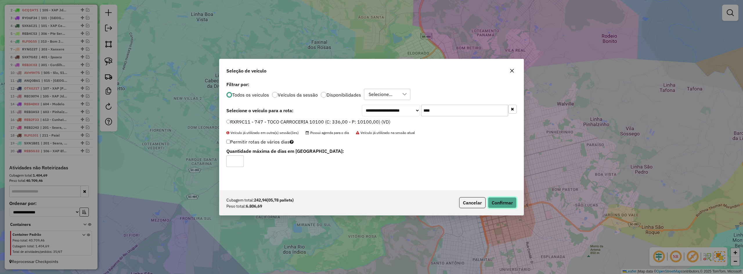
click at [496, 200] on button "Confirmar" at bounding box center [502, 202] width 29 height 11
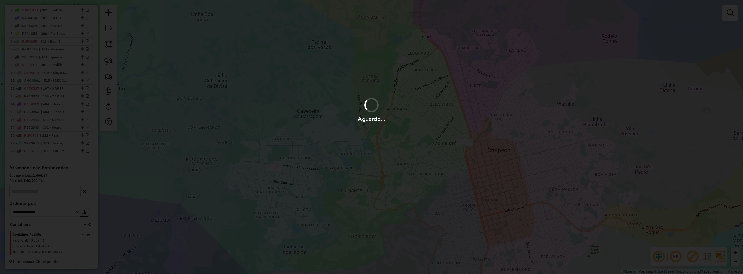
scroll to position [276, 0]
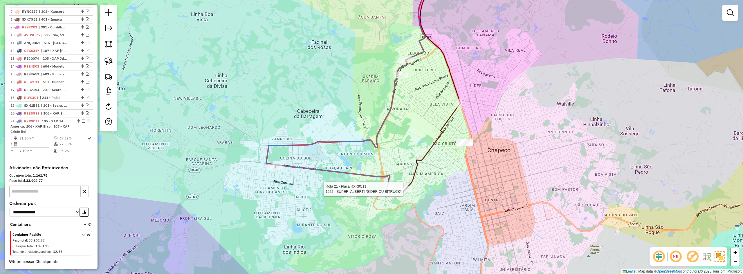
select select "*********"
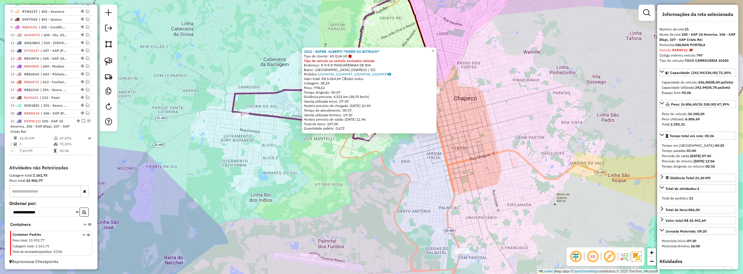
click at [397, 188] on div "1522 - SUPER. ALBERTI *SIDER OU BITRUCK* Tipo de cliente: AS QUA (4) Tipo do ve…" at bounding box center [371, 137] width 743 height 274
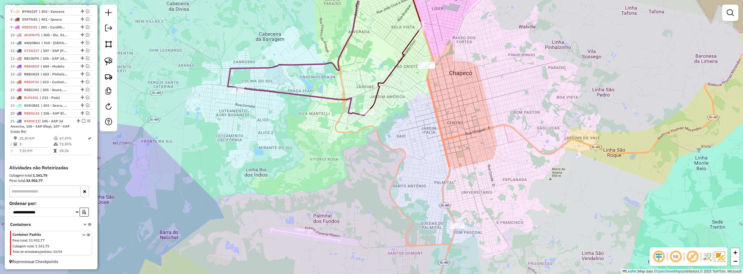
drag, startPoint x: 401, startPoint y: 206, endPoint x: 397, endPoint y: 181, distance: 26.0
click at [397, 181] on div "Janela de atendimento Grade de atendimento Capacidade Transportadoras Veículos …" at bounding box center [371, 137] width 743 height 274
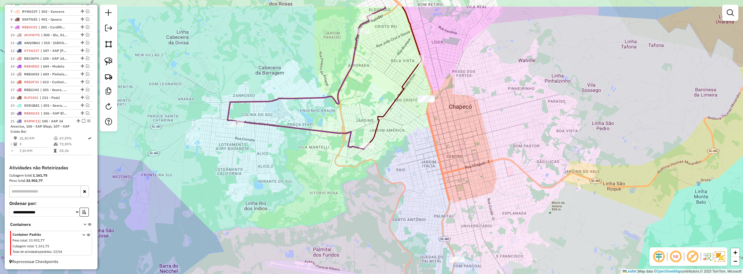
drag, startPoint x: 401, startPoint y: 133, endPoint x: 401, endPoint y: 182, distance: 49.4
click at [401, 182] on div "Janela de atendimento Grade de atendimento Capacidade Transportadoras Veículos …" at bounding box center [371, 137] width 743 height 274
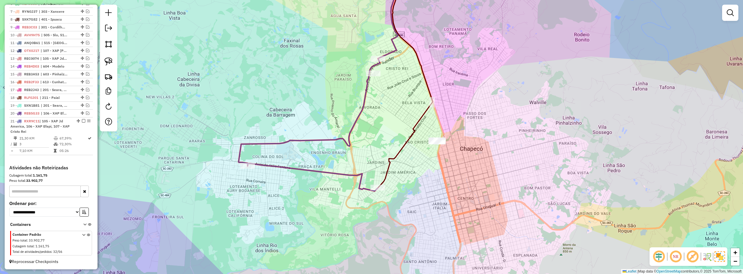
drag, startPoint x: 389, startPoint y: 157, endPoint x: 398, endPoint y: 180, distance: 24.5
click at [398, 180] on div "Janela de atendimento Grade de atendimento Capacidade Transportadoras Veículos …" at bounding box center [371, 137] width 743 height 274
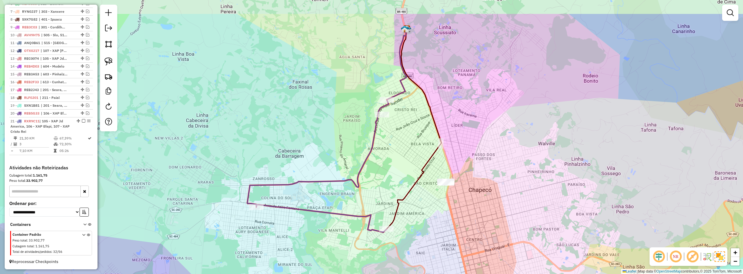
drag, startPoint x: 387, startPoint y: 121, endPoint x: 396, endPoint y: 161, distance: 40.2
click at [396, 163] on div "Janela de atendimento Grade de atendimento Capacidade Transportadoras Veículos …" at bounding box center [371, 137] width 743 height 274
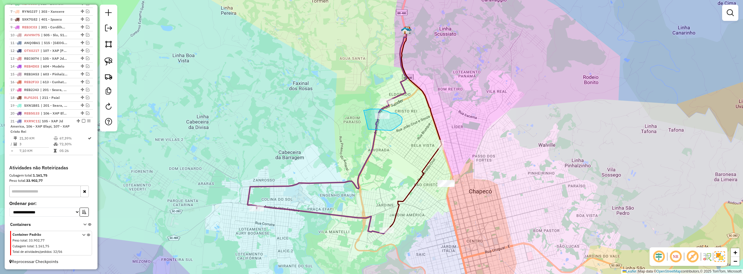
drag, startPoint x: 368, startPoint y: 129, endPoint x: 359, endPoint y: 112, distance: 19.5
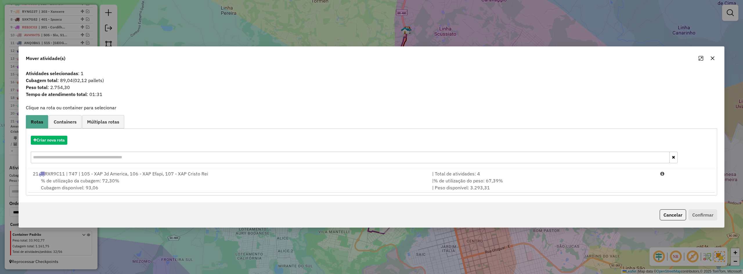
click at [709, 55] on div at bounding box center [706, 58] width 21 height 9
click at [712, 57] on icon "button" at bounding box center [713, 59] width 4 height 4
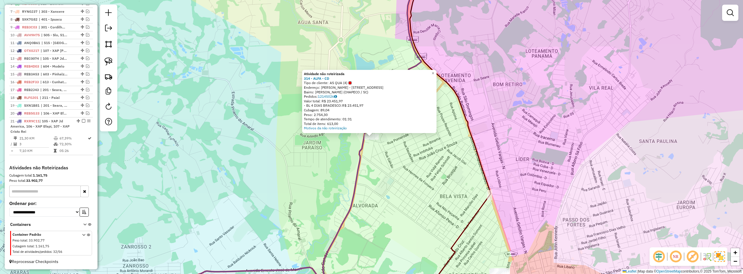
click at [341, 146] on div "Atividade não roteirizada 314 - ALFA - CD Tipo de cliente: AS QUA (4) Endereço:…" at bounding box center [371, 137] width 743 height 274
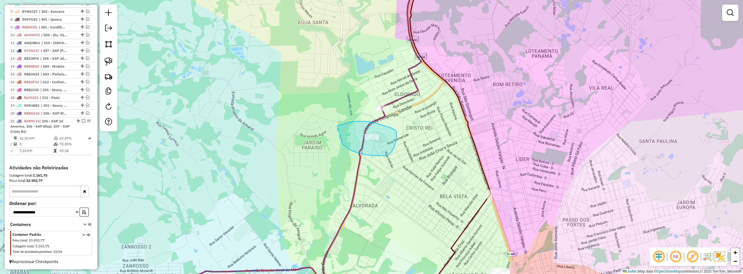
drag, startPoint x: 343, startPoint y: 145, endPoint x: 337, endPoint y: 126, distance: 19.5
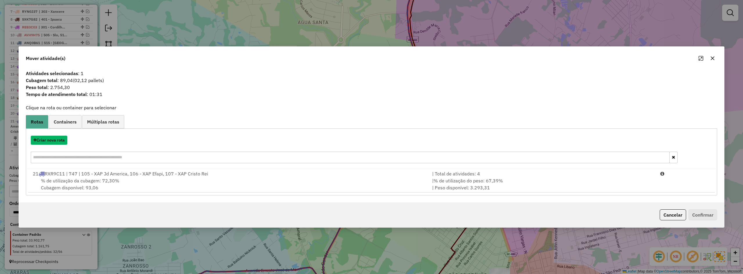
click at [55, 140] on button "Criar nova rota" at bounding box center [49, 140] width 37 height 9
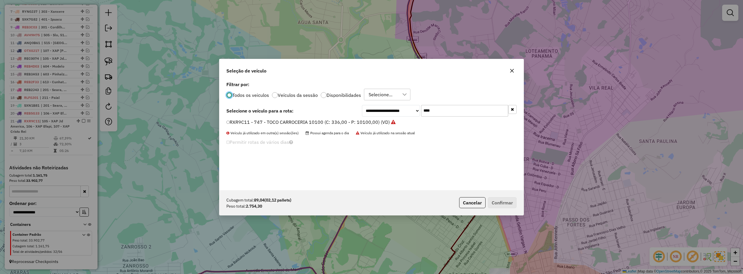
scroll to position [3, 2]
click at [447, 107] on input "****" at bounding box center [464, 111] width 87 height 12
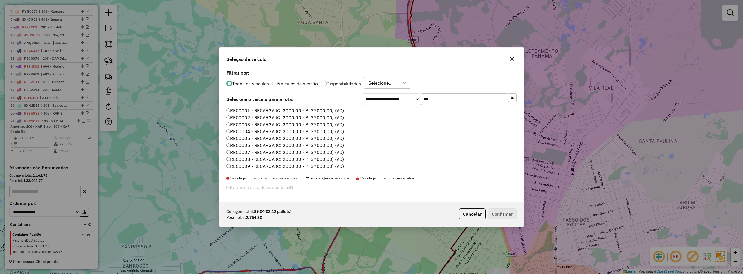
type input "***"
click at [248, 130] on label "REC0004 - RECARGA (C: 2000,00 - P: 37000,00) (VD)" at bounding box center [285, 131] width 118 height 7
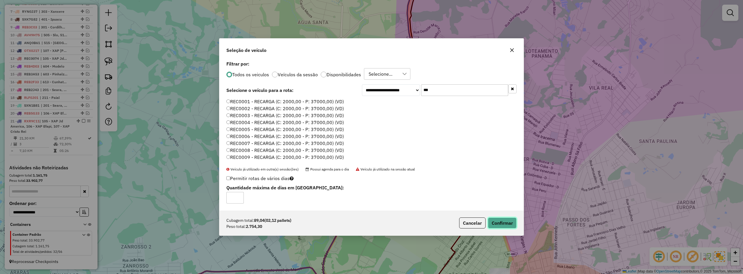
click at [508, 223] on button "Confirmar" at bounding box center [502, 223] width 29 height 11
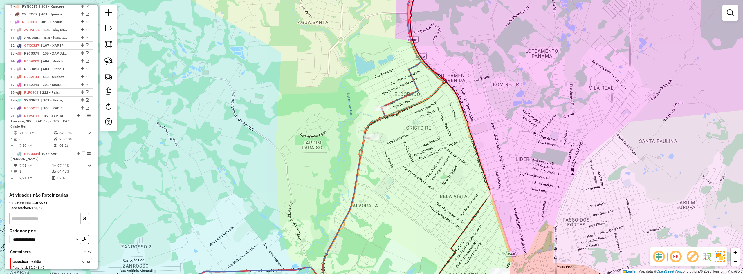
scroll to position [287, 0]
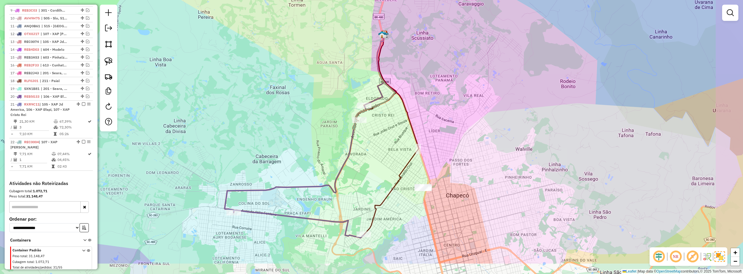
drag, startPoint x: 407, startPoint y: 186, endPoint x: 375, endPoint y: 147, distance: 50.5
click at [376, 148] on div "Janela de atendimento Grade de atendimento Capacidade Transportadoras Veículos …" at bounding box center [371, 137] width 743 height 274
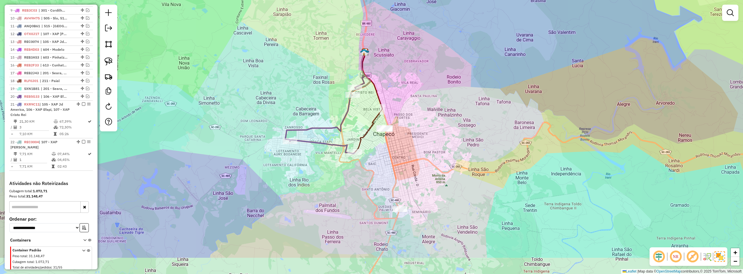
drag, startPoint x: 451, startPoint y: 212, endPoint x: 438, endPoint y: 161, distance: 53.1
click at [439, 162] on div "Janela de atendimento Grade de atendimento Capacidade Transportadoras Veículos …" at bounding box center [371, 137] width 743 height 274
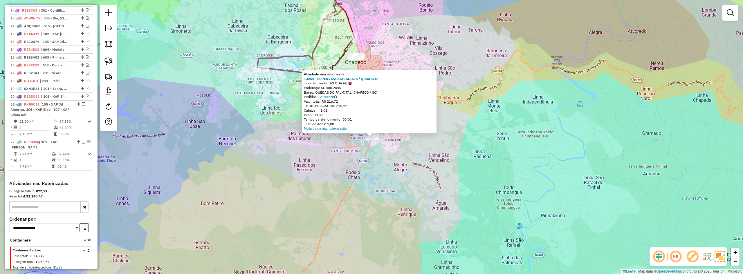
click at [387, 173] on div "Atividade não roteirizada 13254 - SUPERVIZA ATACADISTA *QUA&SEX* Tipo de client…" at bounding box center [371, 137] width 743 height 274
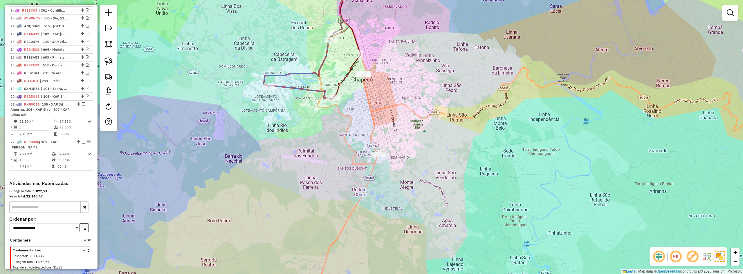
drag, startPoint x: 389, startPoint y: 113, endPoint x: 396, endPoint y: 130, distance: 18.6
click at [396, 130] on div "Janela de atendimento Grade de atendimento Capacidade Transportadoras Veículos …" at bounding box center [371, 137] width 743 height 274
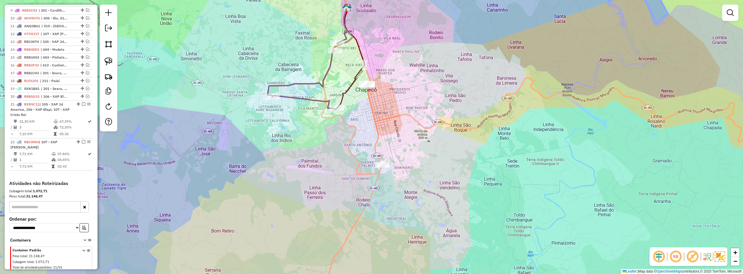
drag, startPoint x: 361, startPoint y: 101, endPoint x: 365, endPoint y: 112, distance: 11.9
click at [365, 112] on div "Janela de atendimento Grade de atendimento Capacidade Transportadoras Veículos …" at bounding box center [371, 137] width 743 height 274
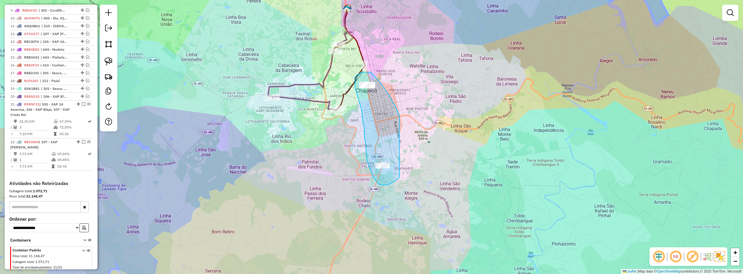
drag, startPoint x: 397, startPoint y: 110, endPoint x: 400, endPoint y: 175, distance: 65.1
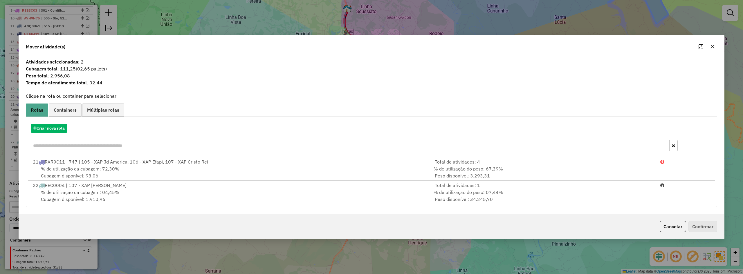
click at [712, 46] on icon "button" at bounding box center [712, 46] width 5 height 5
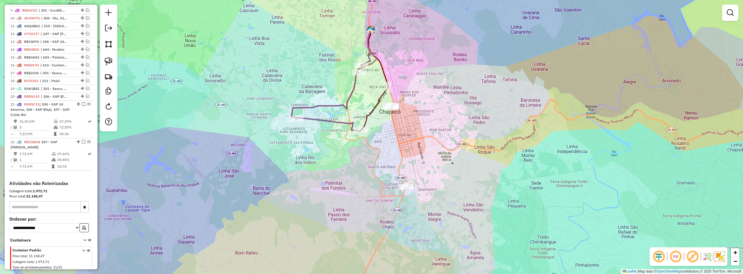
drag, startPoint x: 436, startPoint y: 104, endPoint x: 491, endPoint y: 156, distance: 75.8
click at [490, 156] on div "Janela de atendimento Grade de atendimento Capacidade Transportadoras Veículos …" at bounding box center [371, 137] width 743 height 274
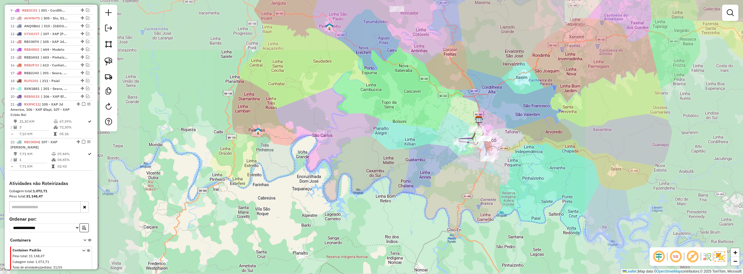
drag, startPoint x: 527, startPoint y: 118, endPoint x: 487, endPoint y: 148, distance: 49.5
click at [487, 148] on div "Janela de atendimento Grade de atendimento Capacidade Transportadoras Veículos …" at bounding box center [371, 137] width 743 height 274
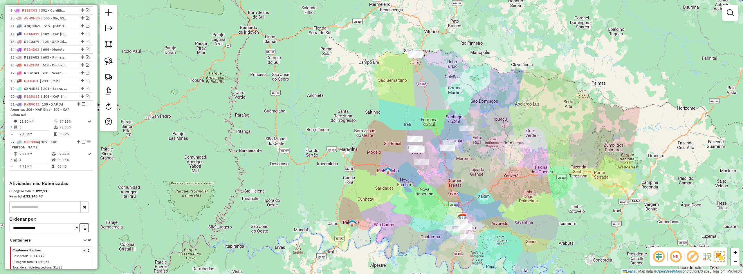
drag, startPoint x: 485, startPoint y: 166, endPoint x: 489, endPoint y: 180, distance: 14.9
click at [493, 198] on div "Janela de atendimento Grade de atendimento Capacidade Transportadoras Veículos …" at bounding box center [371, 137] width 743 height 274
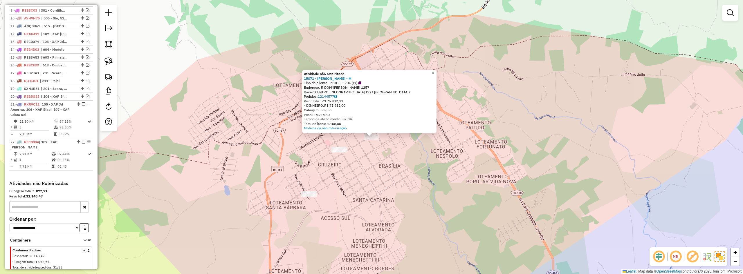
click at [362, 161] on div "Atividade não roteirizada 15871 - FABRICIO MENEGAS - M Tipo de cliente: PERFIL …" at bounding box center [371, 137] width 743 height 274
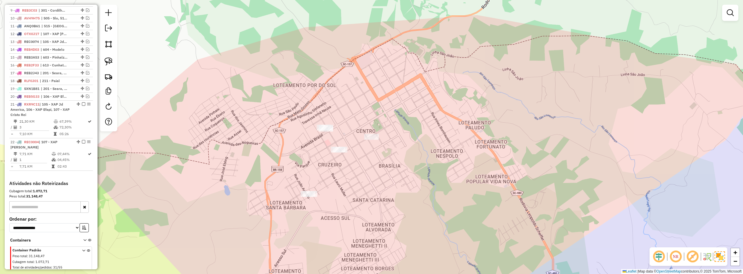
drag, startPoint x: 352, startPoint y: 167, endPoint x: 368, endPoint y: 152, distance: 22.2
click at [368, 152] on div "Janela de atendimento Grade de atendimento Capacidade Transportadoras Veículos …" at bounding box center [371, 137] width 743 height 274
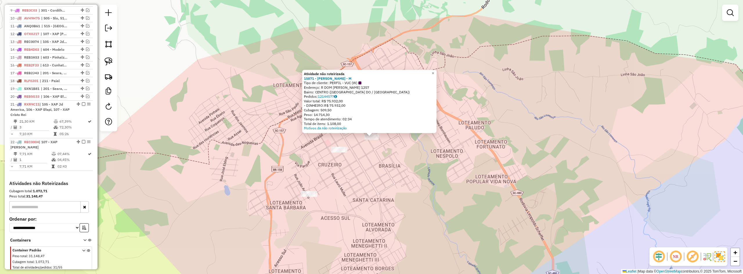
click at [372, 165] on div "Atividade não roteirizada 15871 - FABRICIO MENEGAS - M Tipo de cliente: PERFIL …" at bounding box center [371, 137] width 743 height 274
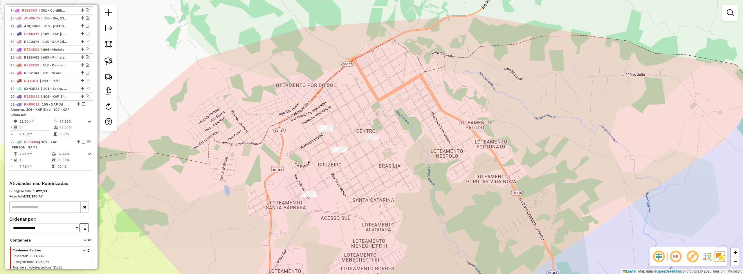
drag, startPoint x: 360, startPoint y: 173, endPoint x: 385, endPoint y: 152, distance: 32.5
click at [384, 153] on div "Janela de atendimento Grade de atendimento Capacidade Transportadoras Veículos …" at bounding box center [371, 137] width 743 height 274
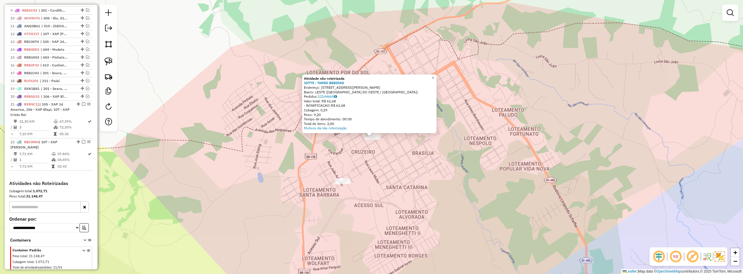
click at [374, 164] on div "Atividade não roteirizada 10775 - TARSO BEBIDAS Endereço: R Aldo Lemos 541 Bair…" at bounding box center [371, 137] width 743 height 274
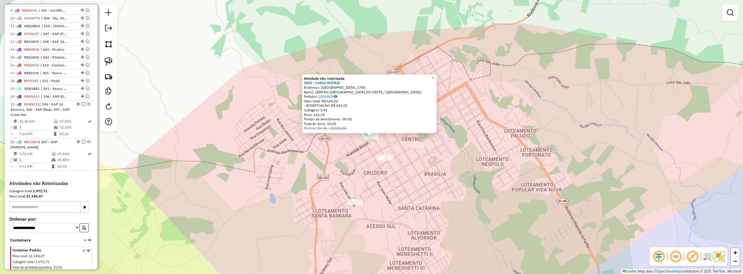
click at [392, 195] on div "Atividade não roteirizada 5055 - CASLO MATRIZ Endereço: BRASIL, 1700 Bairro: CE…" at bounding box center [371, 137] width 743 height 274
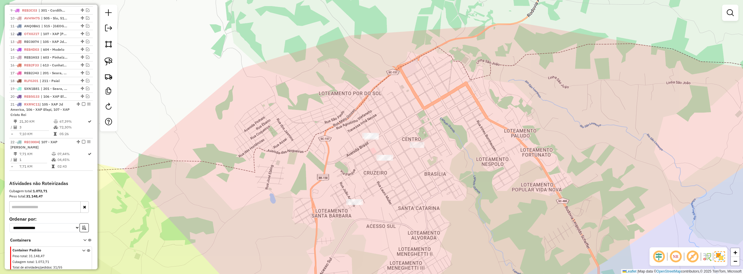
click at [389, 158] on div "Janela de atendimento Grade de atendimento Capacidade Transportadoras Veículos …" at bounding box center [371, 137] width 743 height 274
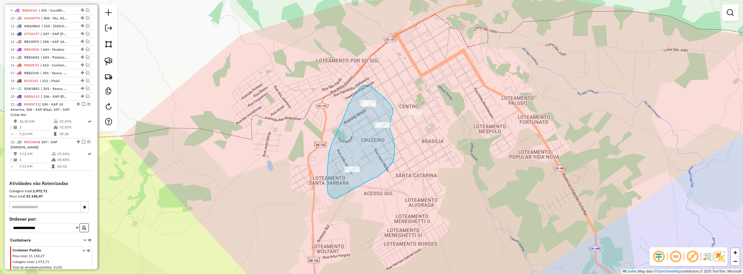
drag, startPoint x: 390, startPoint y: 165, endPoint x: 340, endPoint y: 199, distance: 60.3
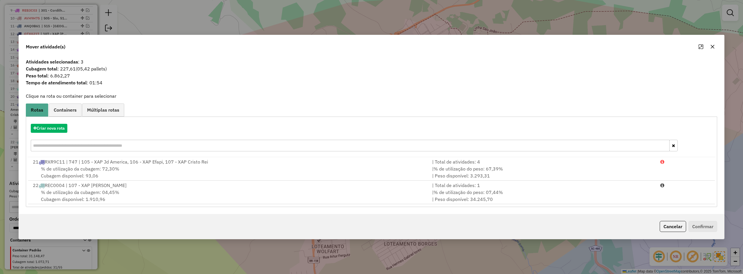
click at [713, 43] on button "button" at bounding box center [712, 46] width 9 height 9
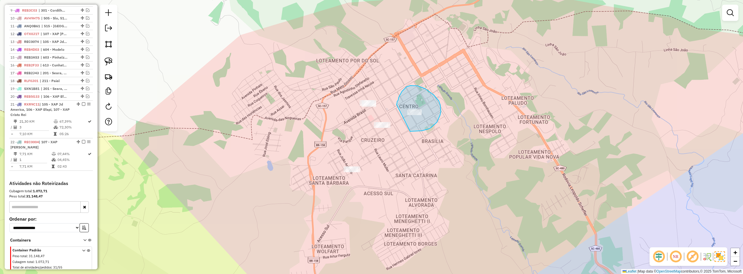
drag, startPoint x: 417, startPoint y: 131, endPoint x: 397, endPoint y: 105, distance: 32.7
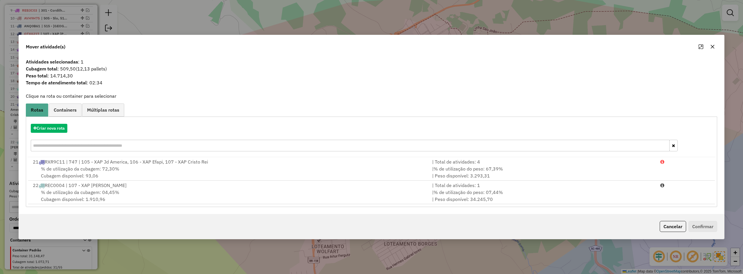
click at [713, 46] on icon "button" at bounding box center [713, 47] width 4 height 4
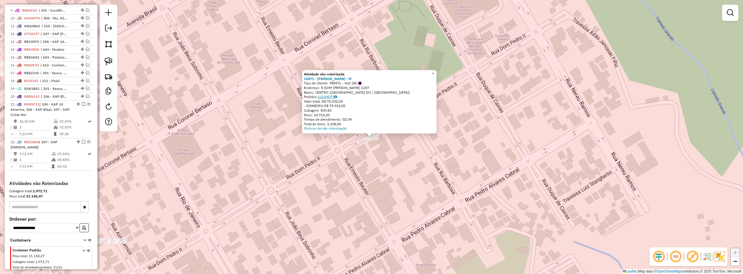
click at [325, 97] on link "12144577" at bounding box center [327, 97] width 19 height 4
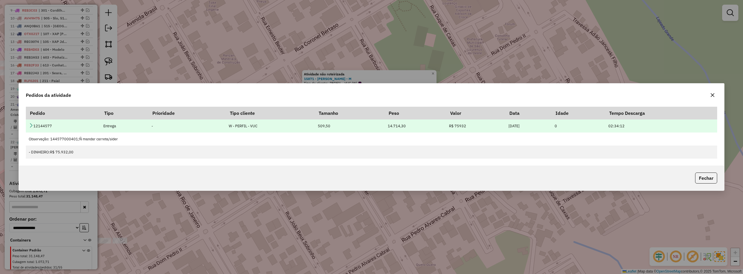
click at [30, 125] on icon at bounding box center [31, 125] width 5 height 5
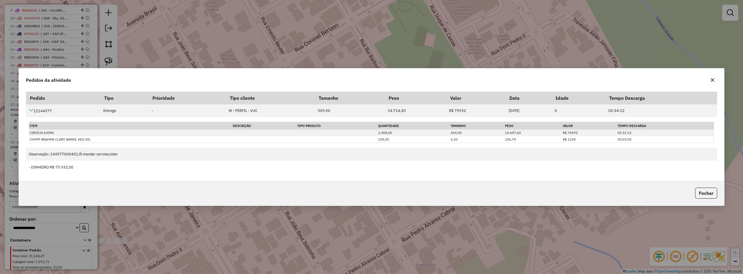
click at [714, 78] on icon "button" at bounding box center [712, 80] width 5 height 5
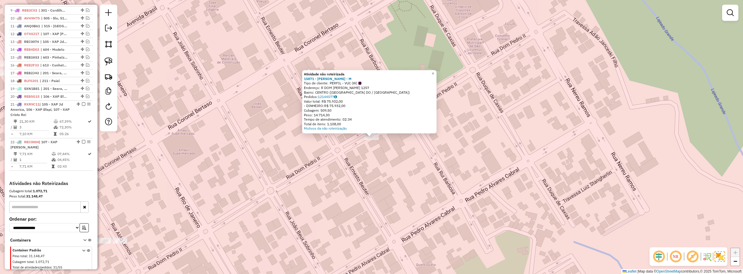
click at [393, 168] on div "Atividade não roteirizada 15871 - FABRICIO MENEGAS - M Tipo de cliente: PERFIL …" at bounding box center [371, 137] width 743 height 274
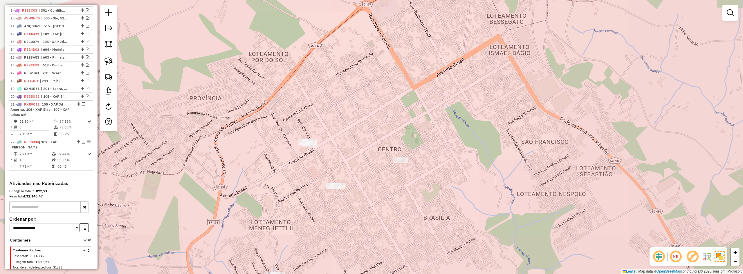
click at [436, 142] on div "Janela de atendimento Grade de atendimento Capacidade Transportadoras Veículos …" at bounding box center [371, 137] width 743 height 274
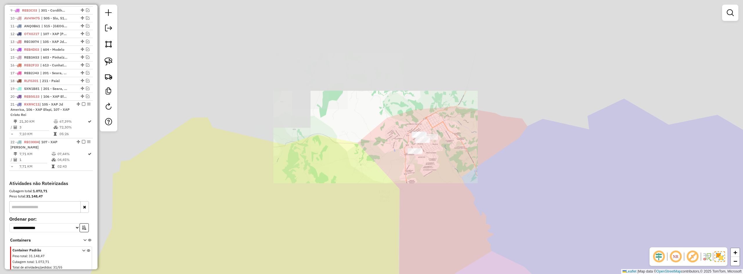
drag, startPoint x: 451, startPoint y: 168, endPoint x: 447, endPoint y: 128, distance: 40.2
click at [448, 131] on div "Janela de atendimento Grade de atendimento Capacidade Transportadoras Veículos …" at bounding box center [371, 137] width 743 height 274
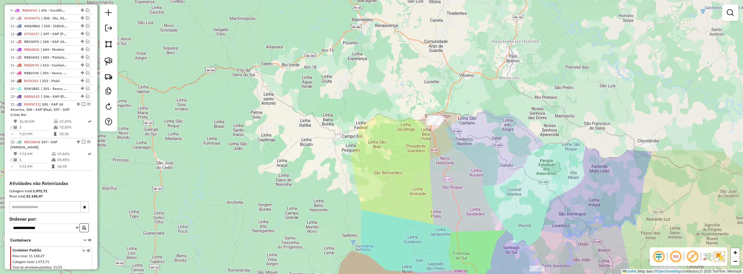
drag, startPoint x: 444, startPoint y: 178, endPoint x: 447, endPoint y: 104, distance: 73.5
click at [447, 109] on div "Janela de atendimento Grade de atendimento Capacidade Transportadoras Veículos …" at bounding box center [371, 137] width 743 height 274
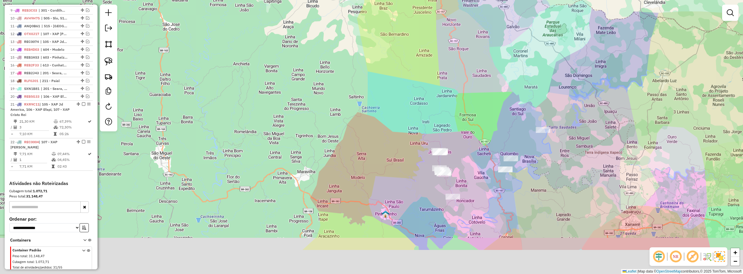
drag, startPoint x: 448, startPoint y: 152, endPoint x: 448, endPoint y: 85, distance: 66.2
click at [451, 96] on div "Janela de atendimento Grade de atendimento Capacidade Transportadoras Veículos …" at bounding box center [371, 137] width 743 height 274
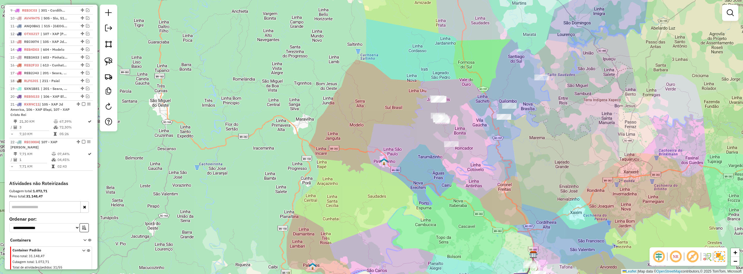
drag, startPoint x: 484, startPoint y: 164, endPoint x: 459, endPoint y: 109, distance: 60.0
click at [465, 122] on div "Janela de atendimento Grade de atendimento Capacidade Transportadoras Veículos …" at bounding box center [371, 137] width 743 height 274
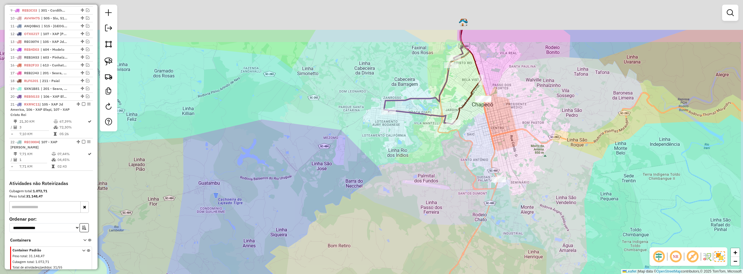
drag, startPoint x: 489, startPoint y: 82, endPoint x: 468, endPoint y: 144, distance: 66.4
click at [469, 143] on div "Janela de atendimento Grade de atendimento Capacidade Transportadoras Veículos …" at bounding box center [371, 137] width 743 height 274
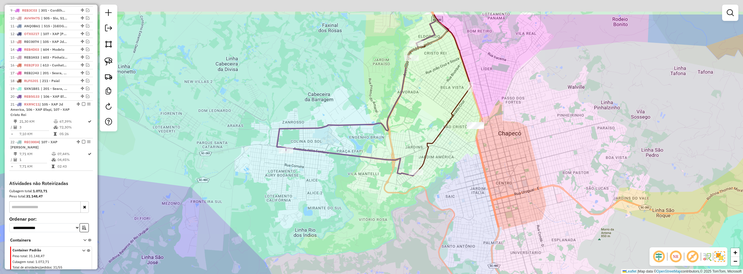
drag, startPoint x: 468, startPoint y: 119, endPoint x: 463, endPoint y: 166, distance: 46.7
click at [463, 166] on div "Janela de atendimento Grade de atendimento Capacidade Transportadoras Veículos …" at bounding box center [371, 137] width 743 height 274
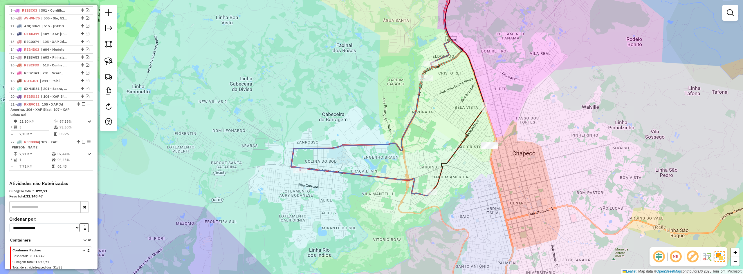
drag, startPoint x: 413, startPoint y: 93, endPoint x: 426, endPoint y: 108, distance: 20.2
click at [426, 108] on div "Janela de atendimento Grade de atendimento Capacidade Transportadoras Veículos …" at bounding box center [371, 137] width 743 height 274
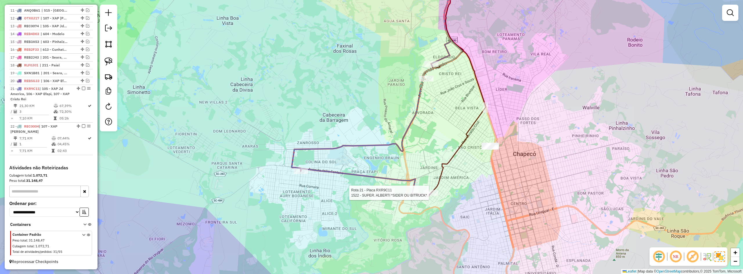
select select "*********"
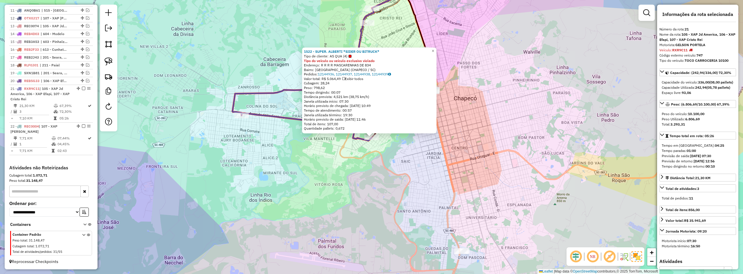
click at [473, 169] on div "1522 - SUPER. ALBERTI *SIDER OU BITRUCK* Tipo de cliente: AS QUA (4) Tipo do ve…" at bounding box center [371, 137] width 743 height 274
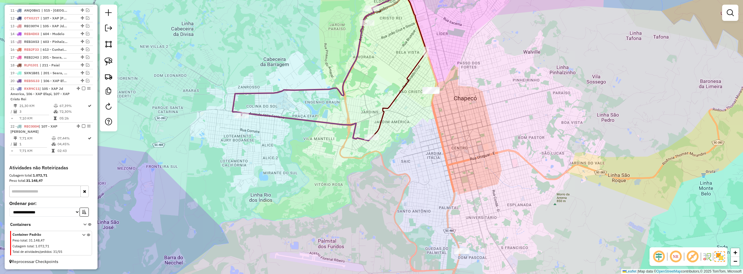
drag, startPoint x: 473, startPoint y: 160, endPoint x: 461, endPoint y: 129, distance: 32.9
click at [464, 134] on div "Janela de atendimento Grade de atendimento Capacidade Transportadoras Veículos …" at bounding box center [371, 137] width 743 height 274
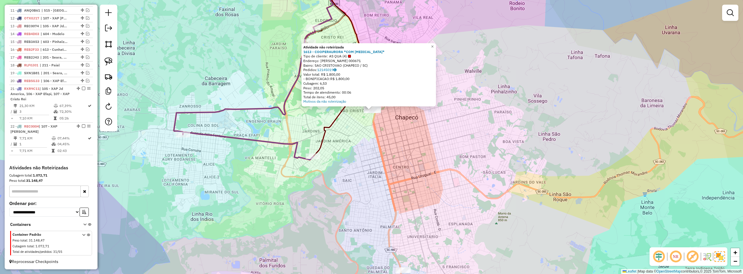
drag, startPoint x: 425, startPoint y: 201, endPoint x: 420, endPoint y: 159, distance: 42.7
click at [421, 160] on div "Atividade não roteirizada 1613 - COOPERAURORA *COM DOCA* Tipo de cliente: AS QU…" at bounding box center [371, 137] width 743 height 274
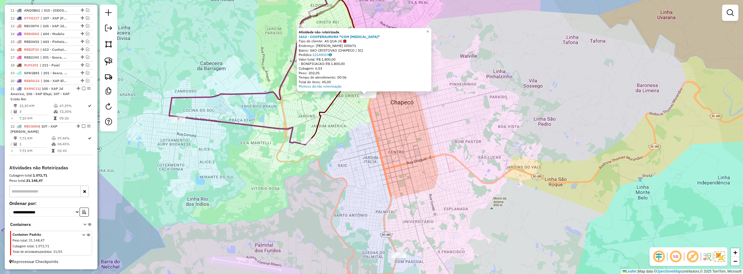
click at [415, 168] on div "Atividade não roteirizada 1613 - COOPERAURORA *COM DOCA* Tipo de cliente: AS QU…" at bounding box center [371, 137] width 743 height 274
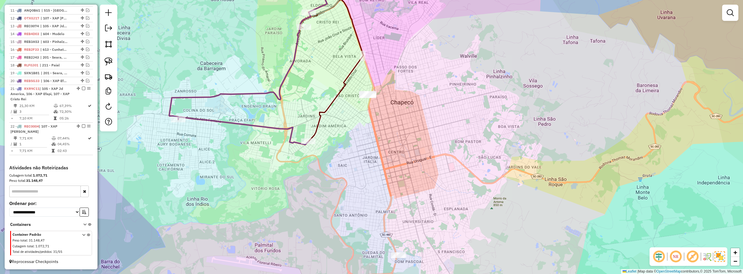
drag, startPoint x: 412, startPoint y: 187, endPoint x: 415, endPoint y: 157, distance: 30.1
click at [415, 157] on div "Janela de atendimento Grade de atendimento Capacidade Transportadoras Veículos …" at bounding box center [371, 137] width 743 height 274
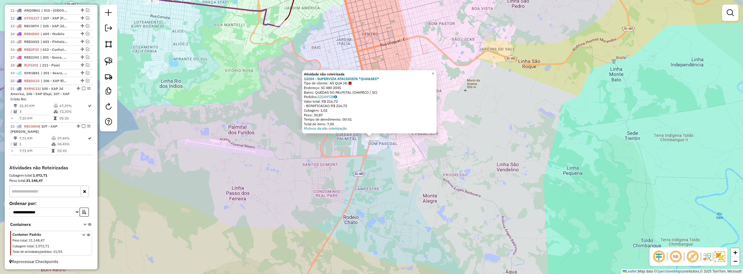
click at [434, 174] on div "Atividade não roteirizada 13254 - SUPERVIZA ATACADISTA *QUA&SEX* Tipo de client…" at bounding box center [371, 137] width 743 height 274
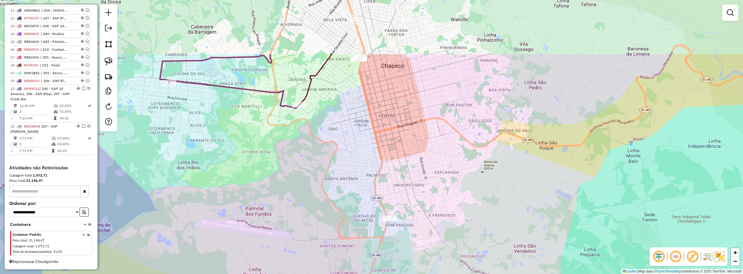
drag, startPoint x: 429, startPoint y: 167, endPoint x: 441, endPoint y: 212, distance: 46.2
click at [441, 214] on div "Janela de atendimento Grade de atendimento Capacidade Transportadoras Veículos …" at bounding box center [371, 137] width 743 height 274
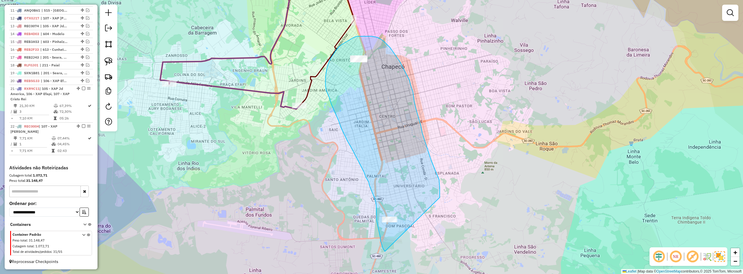
drag, startPoint x: 439, startPoint y: 180, endPoint x: 398, endPoint y: 252, distance: 82.8
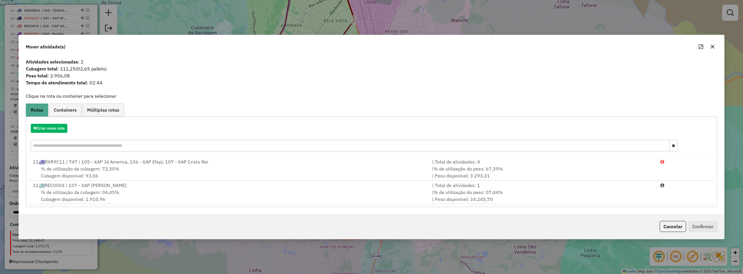
drag, startPoint x: 715, startPoint y: 47, endPoint x: 704, endPoint y: 45, distance: 11.5
click at [715, 46] on button "button" at bounding box center [712, 46] width 9 height 9
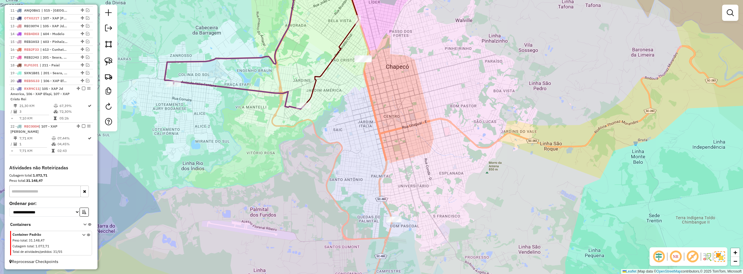
drag, startPoint x: 442, startPoint y: 123, endPoint x: 506, endPoint y: 142, distance: 66.7
click at [517, 147] on div "Janela de atendimento Grade de atendimento Capacidade Transportadoras Veículos …" at bounding box center [371, 137] width 743 height 274
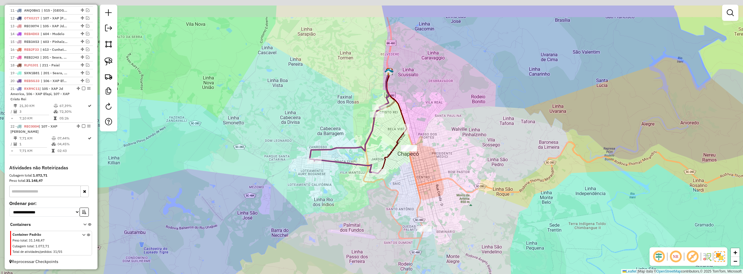
drag, startPoint x: 357, startPoint y: 87, endPoint x: 353, endPoint y: 118, distance: 31.9
click at [357, 114] on div "Janela de atendimento Grade de atendimento Capacidade Transportadoras Veículos …" at bounding box center [371, 137] width 743 height 274
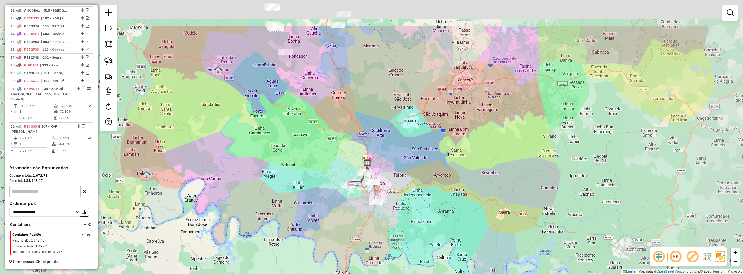
drag, startPoint x: 352, startPoint y: 124, endPoint x: 382, endPoint y: 201, distance: 82.6
click at [381, 203] on div "Janela de atendimento Grade de atendimento Capacidade Transportadoras Veículos …" at bounding box center [371, 137] width 743 height 274
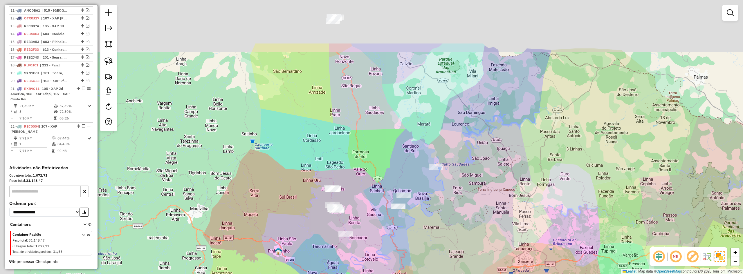
drag, startPoint x: 370, startPoint y: 117, endPoint x: 390, endPoint y: 195, distance: 80.3
click at [390, 195] on div "Janela de atendimento Grade de atendimento Capacidade Transportadoras Veículos …" at bounding box center [371, 137] width 743 height 274
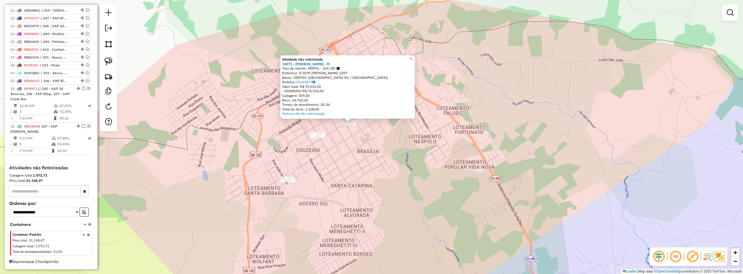
drag, startPoint x: 386, startPoint y: 162, endPoint x: 357, endPoint y: 141, distance: 35.7
click at [363, 146] on div "Atividade não roteirizada 15871 - FABRICIO MENEGAS - M Tipo de cliente: PERFIL …" at bounding box center [371, 137] width 743 height 274
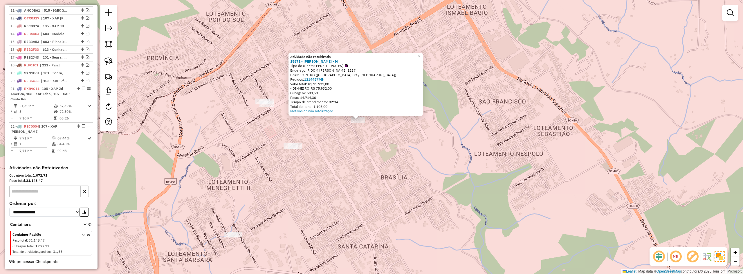
drag, startPoint x: 365, startPoint y: 139, endPoint x: 367, endPoint y: 146, distance: 7.1
click at [367, 147] on div "Atividade não roteirizada 15871 - FABRICIO MENEGAS - M Tipo de cliente: PERFIL …" at bounding box center [371, 137] width 743 height 274
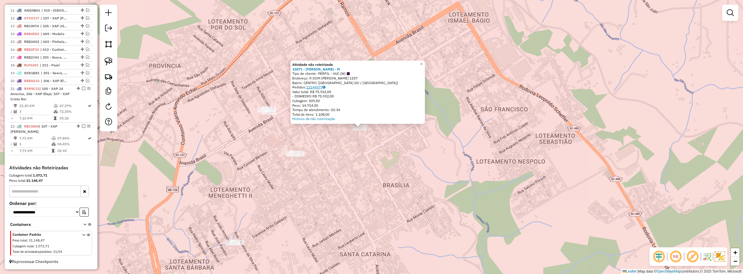
click at [320, 86] on link "12144577" at bounding box center [315, 87] width 19 height 4
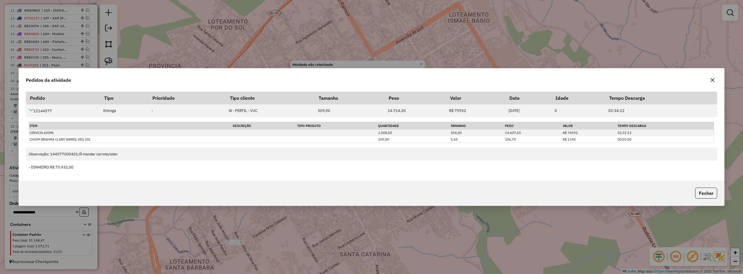
click at [713, 77] on button "button" at bounding box center [712, 79] width 9 height 9
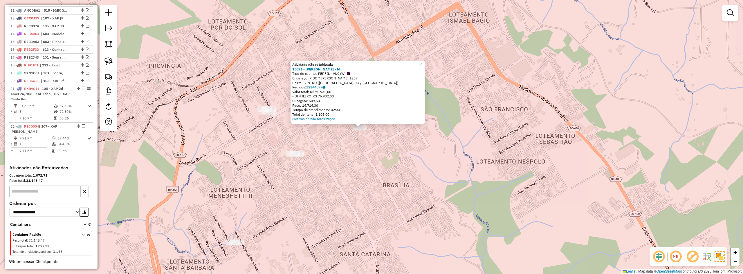
click at [530, 127] on div "Atividade não roteirizada 15871 - FABRICIO MENEGAS - M Tipo de cliente: PERFIL …" at bounding box center [371, 137] width 743 height 274
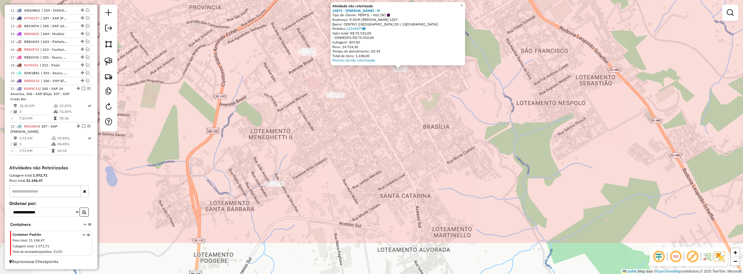
click at [464, 115] on div "Atividade não roteirizada 15871 - FABRICIO MENEGAS - M Tipo de cliente: PERFIL …" at bounding box center [371, 137] width 743 height 274
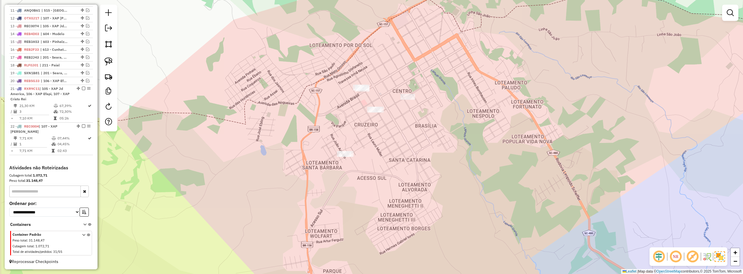
drag, startPoint x: 384, startPoint y: 138, endPoint x: 397, endPoint y: 114, distance: 27.0
click at [394, 139] on div "Janela de atendimento Grade de atendimento Capacidade Transportadoras Veículos …" at bounding box center [371, 137] width 743 height 274
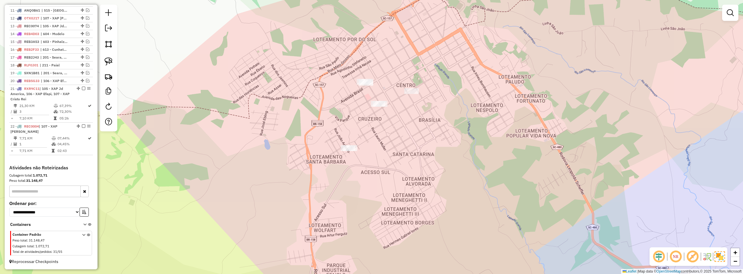
click at [411, 94] on div at bounding box center [411, 91] width 15 height 6
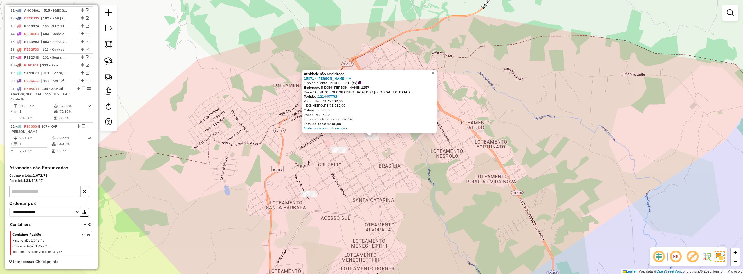
click at [331, 95] on link "12144577" at bounding box center [327, 96] width 19 height 4
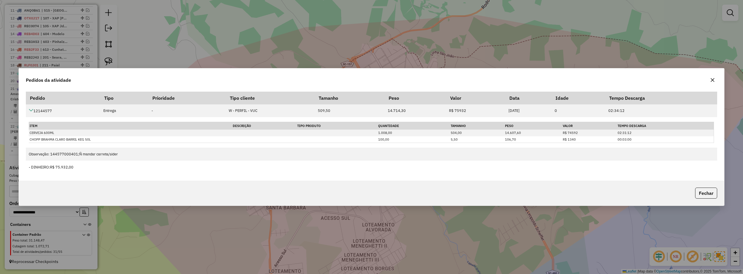
click at [712, 78] on icon "button" at bounding box center [712, 80] width 5 height 5
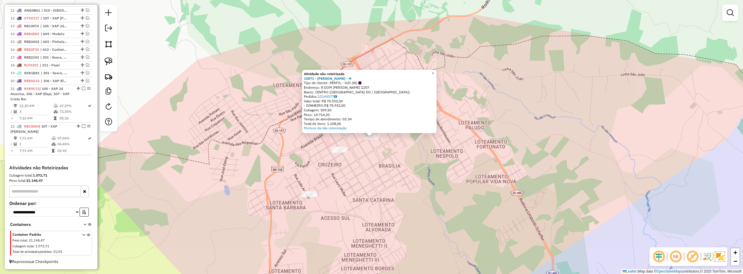
drag, startPoint x: 509, startPoint y: 180, endPoint x: 521, endPoint y: 138, distance: 44.5
click at [519, 149] on div "Atividade não roteirizada 15871 - FABRICIO MENEGAS - M Tipo de cliente: PERFIL …" at bounding box center [371, 137] width 743 height 274
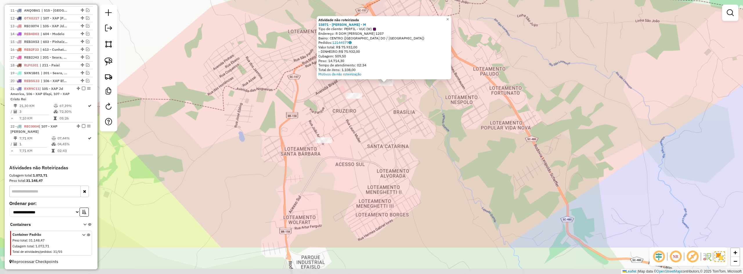
click at [493, 137] on div "Atividade não roteirizada 15871 - FABRICIO MENEGAS - M Tipo de cliente: PERFIL …" at bounding box center [371, 137] width 743 height 274
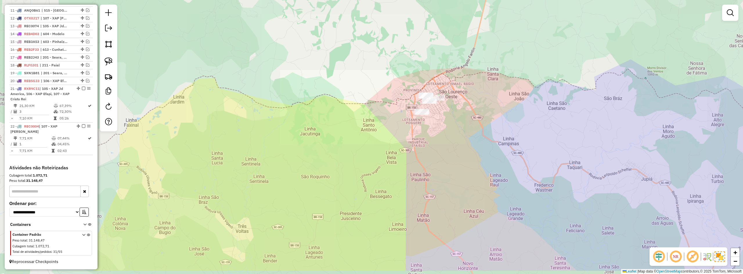
drag, startPoint x: 462, startPoint y: 185, endPoint x: 437, endPoint y: 115, distance: 74.7
click at [441, 126] on div "Janela de atendimento Grade de atendimento Capacidade Transportadoras Veículos …" at bounding box center [371, 137] width 743 height 274
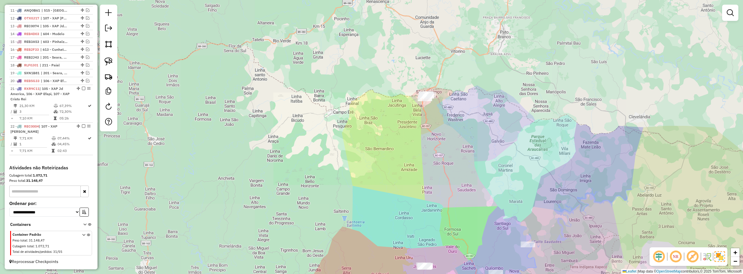
drag, startPoint x: 462, startPoint y: 160, endPoint x: 445, endPoint y: 94, distance: 68.2
click at [450, 103] on div "Janela de atendimento Grade de atendimento Capacidade Transportadoras Veículos …" at bounding box center [371, 137] width 743 height 274
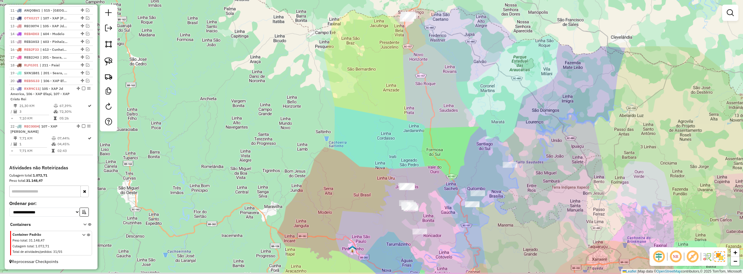
drag, startPoint x: 451, startPoint y: 152, endPoint x: 430, endPoint y: 89, distance: 65.4
click at [432, 96] on div "Janela de atendimento Grade de atendimento Capacidade Transportadoras Veículos …" at bounding box center [371, 137] width 743 height 274
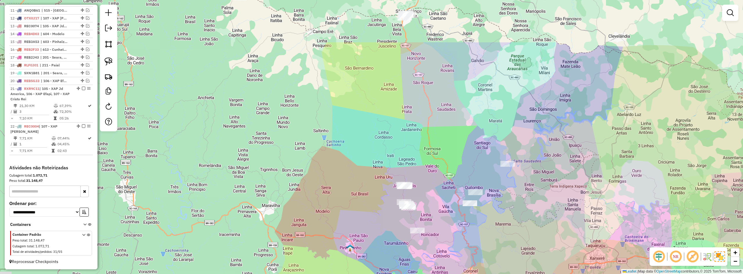
drag, startPoint x: 426, startPoint y: 122, endPoint x: 447, endPoint y: 194, distance: 75.3
click at [447, 194] on div "Janela de atendimento Grade de atendimento Capacidade Transportadoras Veículos …" at bounding box center [371, 137] width 743 height 274
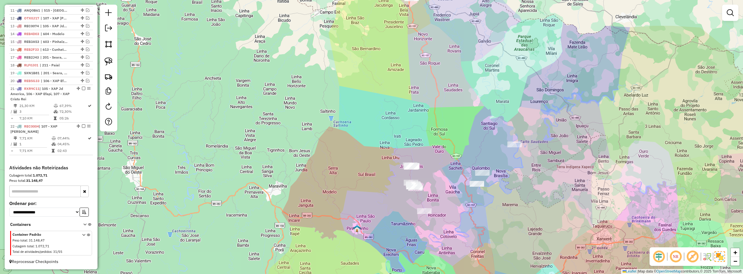
drag, startPoint x: 439, startPoint y: 150, endPoint x: 437, endPoint y: 79, distance: 71.2
click at [437, 79] on div "Janela de atendimento Grade de atendimento Capacidade Transportadoras Veículos …" at bounding box center [371, 137] width 743 height 274
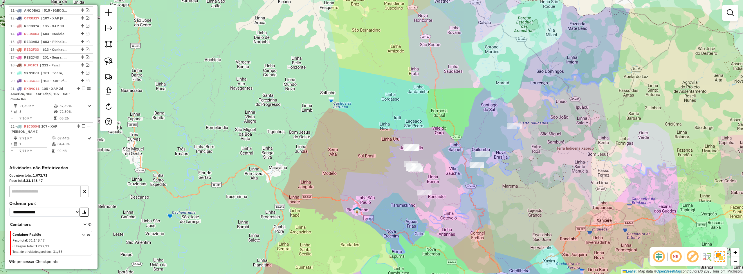
drag, startPoint x: 446, startPoint y: 135, endPoint x: 443, endPoint y: 112, distance: 23.5
click at [443, 112] on div "Janela de atendimento Grade de atendimento Capacidade Transportadoras Veículos …" at bounding box center [371, 137] width 743 height 274
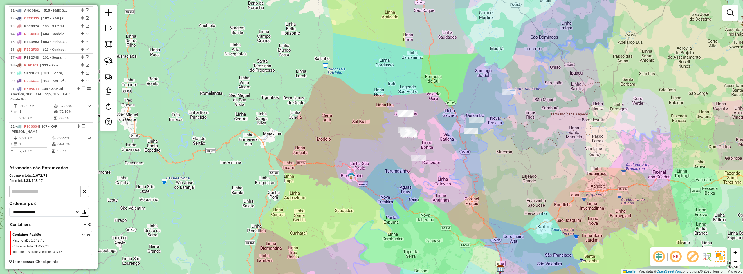
drag, startPoint x: 440, startPoint y: 164, endPoint x: 438, endPoint y: 153, distance: 11.2
click at [438, 153] on div "Janela de atendimento Grade de atendimento Capacidade Transportadoras Veículos …" at bounding box center [371, 137] width 743 height 274
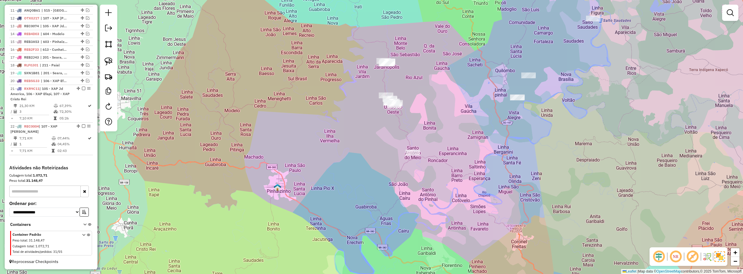
drag, startPoint x: 442, startPoint y: 132, endPoint x: 440, endPoint y: 127, distance: 5.2
click at [440, 127] on div "Janela de atendimento Grade de atendimento Capacidade Transportadoras Veículos …" at bounding box center [371, 137] width 743 height 274
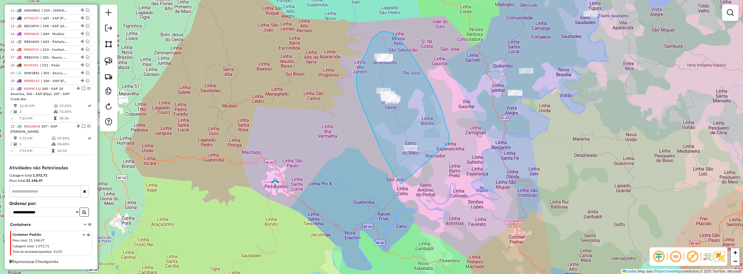
drag, startPoint x: 449, startPoint y: 139, endPoint x: 412, endPoint y: 191, distance: 64.2
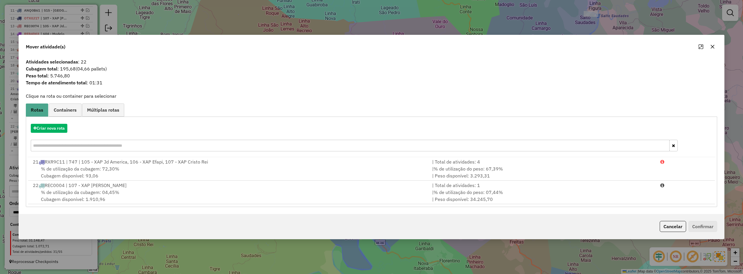
click at [709, 46] on button "button" at bounding box center [712, 46] width 9 height 9
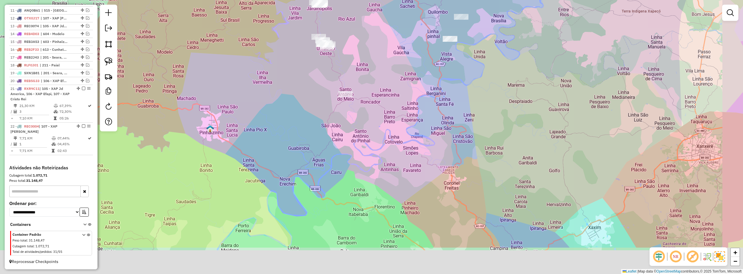
drag, startPoint x: 372, startPoint y: 148, endPoint x: 366, endPoint y: 144, distance: 7.3
click at [366, 144] on div "Janela de atendimento Grade de atendimento Capacidade Transportadoras Veículos …" at bounding box center [371, 137] width 743 height 274
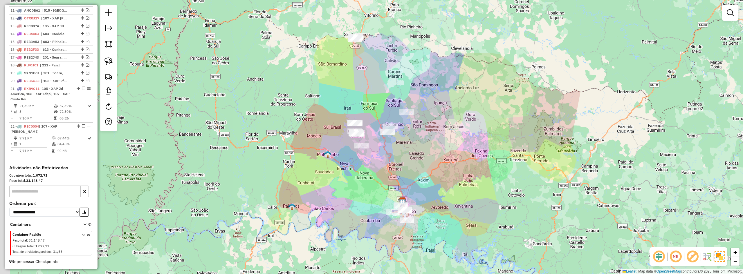
drag, startPoint x: 381, startPoint y: 164, endPoint x: 383, endPoint y: 170, distance: 5.8
click at [383, 170] on div "Janela de atendimento Grade de atendimento Capacidade Transportadoras Veículos …" at bounding box center [371, 137] width 743 height 274
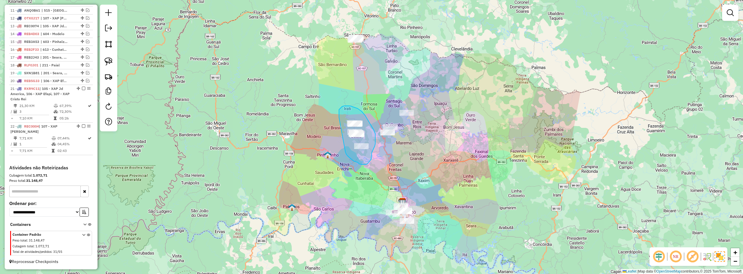
drag, startPoint x: 345, startPoint y: 152, endPoint x: 339, endPoint y: 118, distance: 34.6
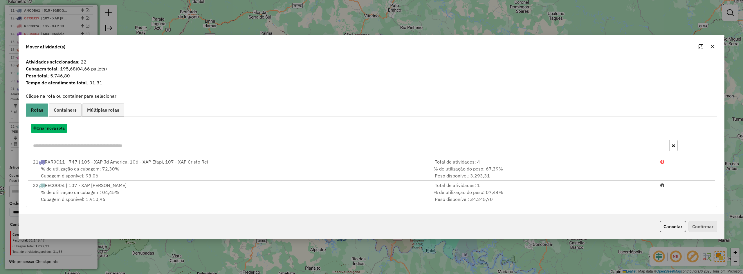
click at [51, 129] on button "Criar nova rota" at bounding box center [49, 128] width 37 height 9
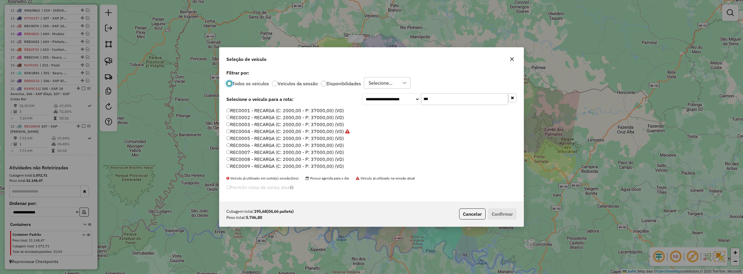
scroll to position [3, 2]
click at [455, 100] on input "***" at bounding box center [464, 99] width 87 height 12
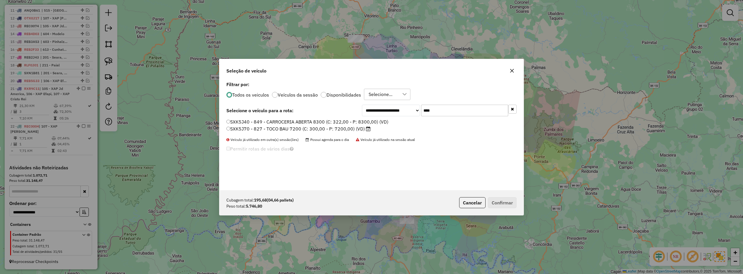
type input "****"
click at [273, 118] on div "**********" at bounding box center [371, 135] width 304 height 110
click at [272, 120] on label "SXK5J40 - 849 - CARROCERIA ABERTA 8300 (C: 322,00 - P: 8300,00) (VD)" at bounding box center [307, 121] width 162 height 7
click at [506, 201] on button "Confirmar" at bounding box center [502, 202] width 29 height 11
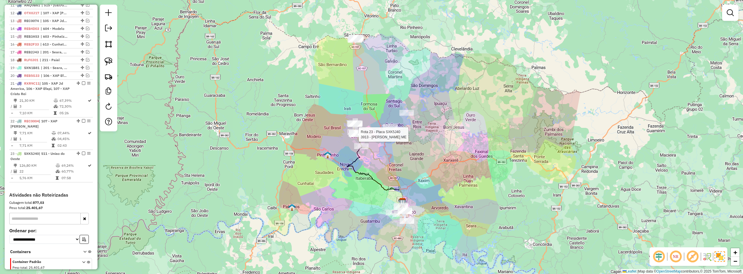
scroll to position [341, 0]
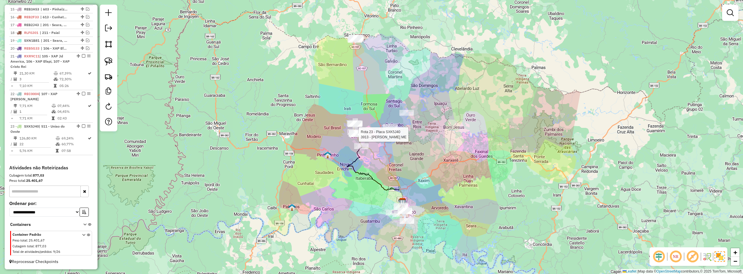
select select "*********"
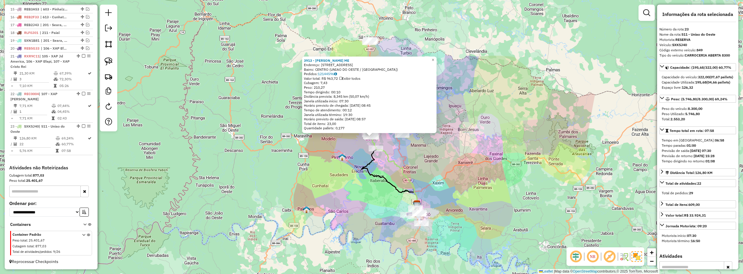
click at [405, 167] on icon at bounding box center [396, 176] width 41 height 55
click at [415, 154] on div "3913 - JULSE DANIEL ME Endereço: AV SAO LUIZ 1135 Bairro: CENTRO (UNIAO DO OEST…" at bounding box center [371, 137] width 743 height 274
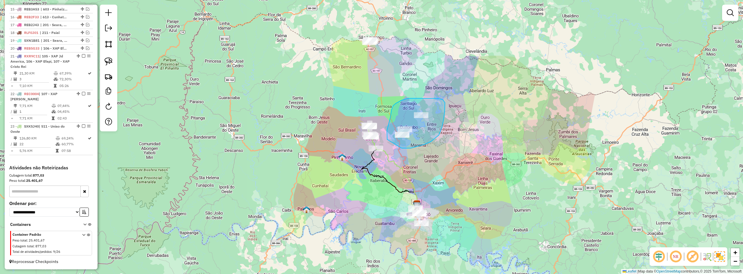
drag, startPoint x: 402, startPoint y: 148, endPoint x: 388, endPoint y: 140, distance: 16.4
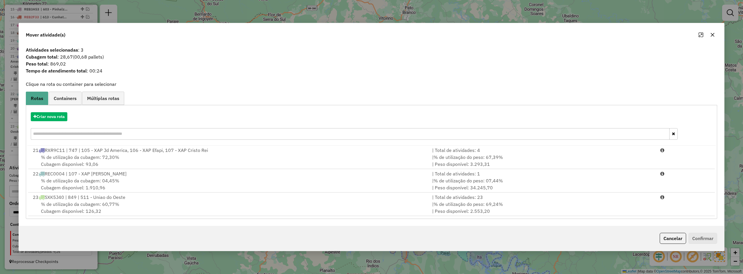
click at [711, 35] on icon "button" at bounding box center [712, 35] width 5 height 5
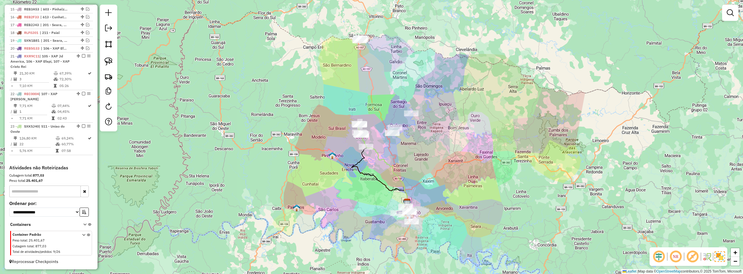
drag, startPoint x: 440, startPoint y: 114, endPoint x: 428, endPoint y: 109, distance: 12.5
click at [428, 109] on div "Janela de atendimento Grade de atendimento Capacidade Transportadoras Veículos …" at bounding box center [371, 137] width 743 height 274
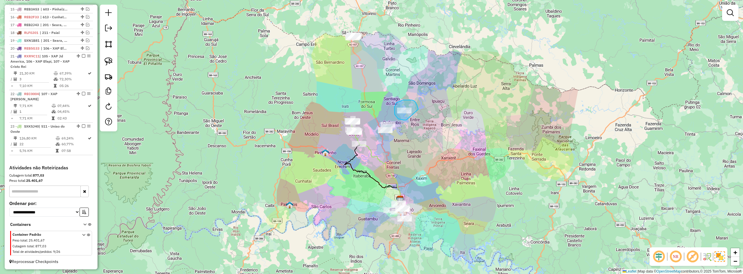
drag, startPoint x: 418, startPoint y: 109, endPoint x: 407, endPoint y: 120, distance: 15.6
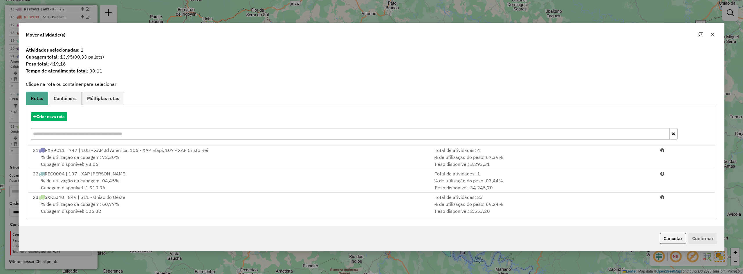
click at [714, 33] on icon "button" at bounding box center [712, 35] width 5 height 5
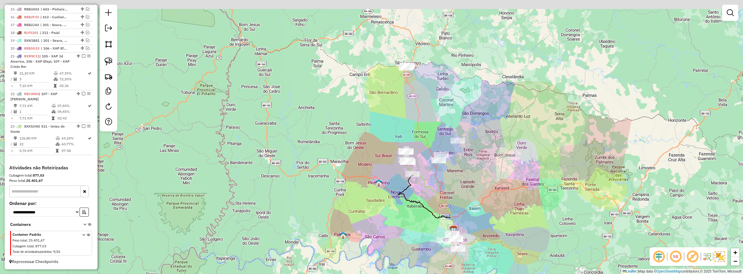
drag, startPoint x: 453, startPoint y: 152, endPoint x: 493, endPoint y: 172, distance: 43.9
click at [508, 183] on div "Janela de atendimento Grade de atendimento Capacidade Transportadoras Veículos …" at bounding box center [371, 137] width 743 height 274
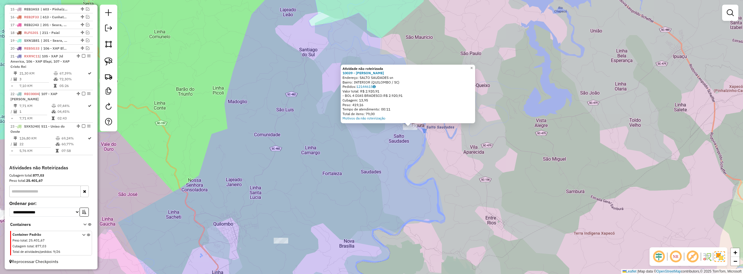
drag, startPoint x: 412, startPoint y: 194, endPoint x: 447, endPoint y: 183, distance: 36.5
click at [447, 183] on div "Atividade não roteirizada 10039 - MERCADO MORAES Endereço: SALTO SAUDADES sn Ba…" at bounding box center [371, 137] width 743 height 274
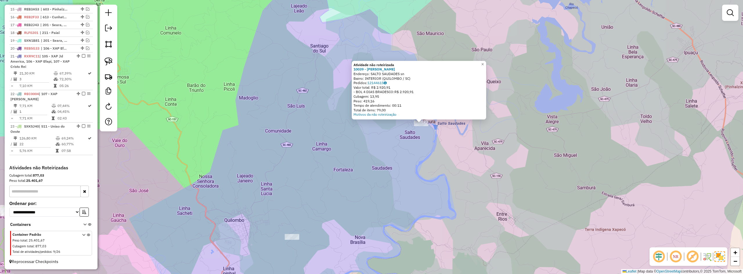
click at [422, 185] on div "Atividade não roteirizada 10039 - MERCADO MORAES Endereço: SALTO SAUDADES sn Ba…" at bounding box center [371, 137] width 743 height 274
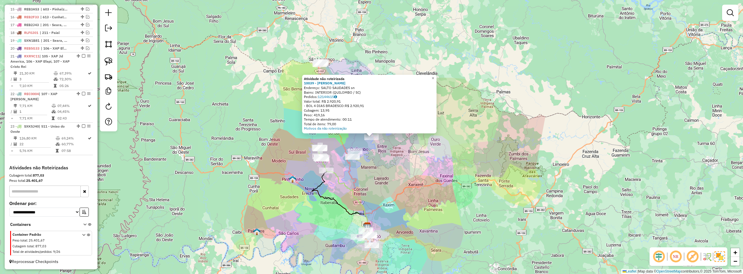
click at [422, 174] on div "Atividade não roteirizada 10039 - MERCADO MORAES Endereço: SALTO SAUDADES sn Ba…" at bounding box center [371, 137] width 743 height 274
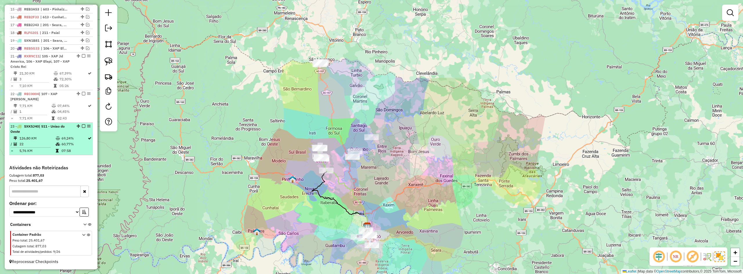
click at [82, 126] on em at bounding box center [83, 126] width 3 height 3
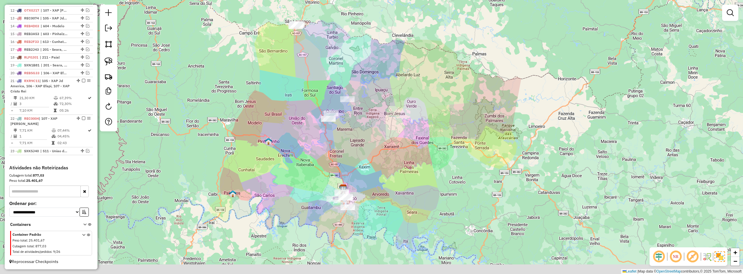
drag, startPoint x: 299, startPoint y: 196, endPoint x: 276, endPoint y: 159, distance: 43.8
click at [277, 160] on div "Janela de atendimento Grade de atendimento Capacidade Transportadoras Veículos …" at bounding box center [371, 137] width 743 height 274
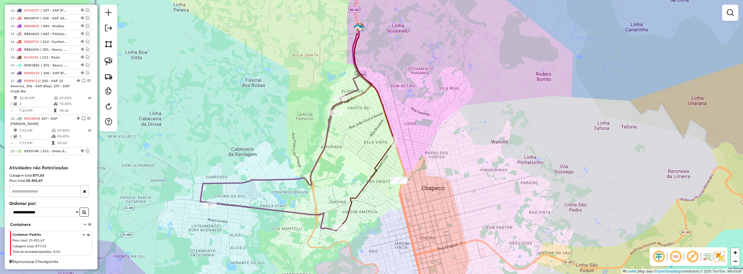
drag, startPoint x: 281, startPoint y: 133, endPoint x: 289, endPoint y: 112, distance: 22.6
click at [289, 112] on div "Janela de atendimento Grade de atendimento Capacidade Transportadoras Veículos …" at bounding box center [371, 137] width 743 height 274
drag, startPoint x: 331, startPoint y: 87, endPoint x: 349, endPoint y: 89, distance: 18.8
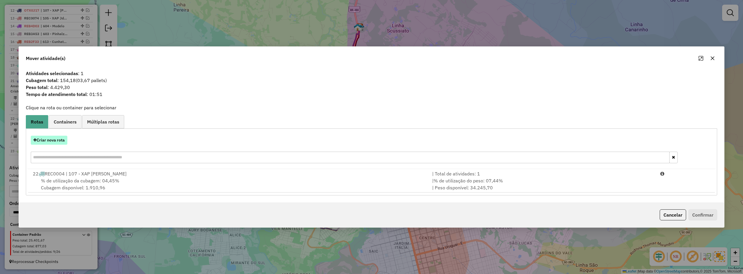
click at [46, 141] on button "Criar nova rota" at bounding box center [49, 140] width 37 height 9
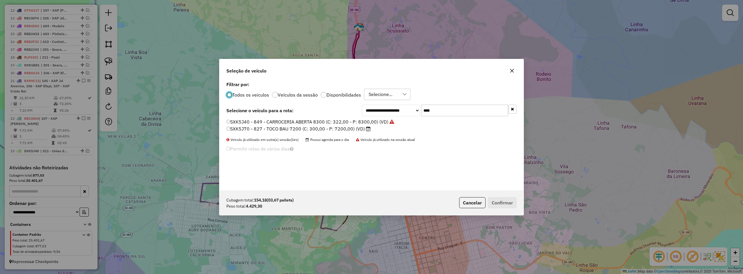
scroll to position [3, 2]
click at [447, 111] on input "****" at bounding box center [464, 111] width 87 height 12
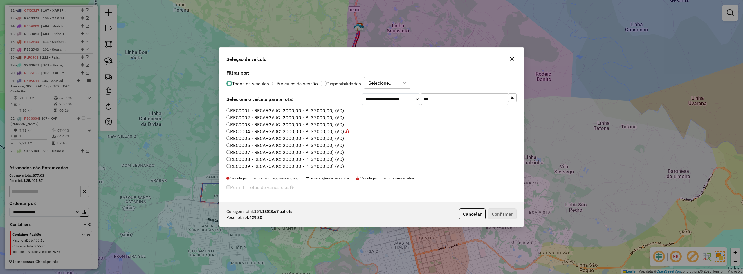
type input "***"
click at [274, 110] on label "REC0001 - RECARGA (C: 2000,00 - P: 37000,00) (VD)" at bounding box center [285, 110] width 118 height 7
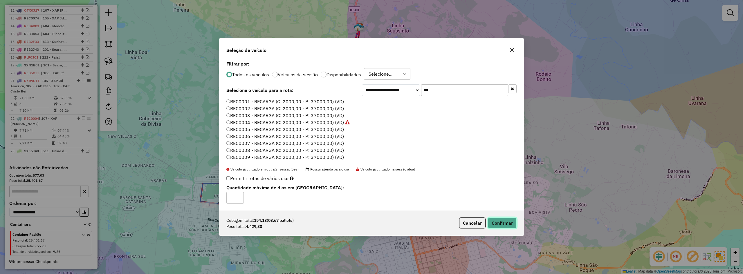
click at [502, 223] on button "Confirmar" at bounding box center [502, 223] width 29 height 11
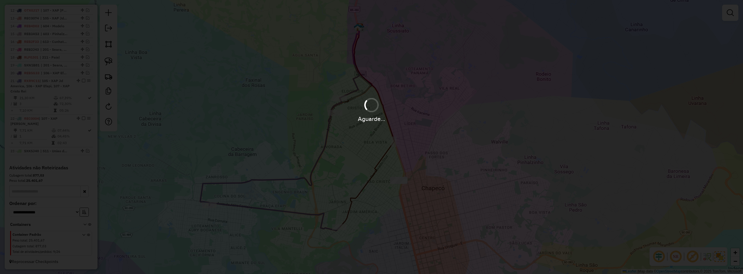
scroll to position [341, 0]
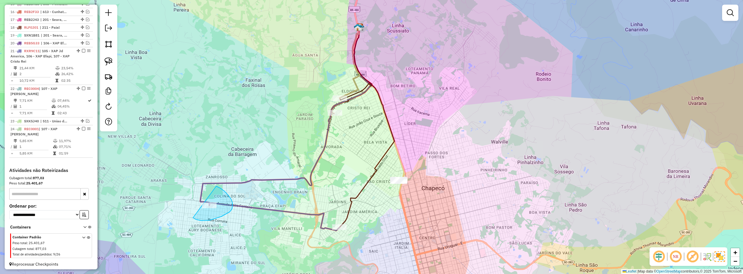
drag, startPoint x: 197, startPoint y: 220, endPoint x: 180, endPoint y: 203, distance: 24.4
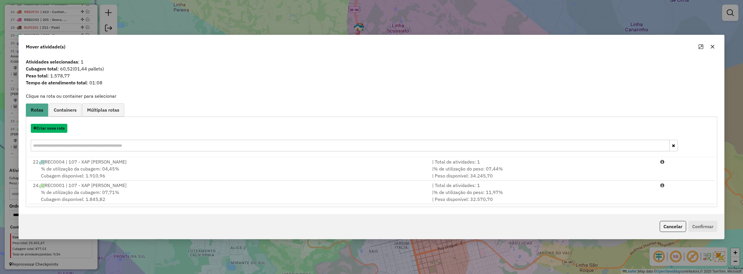
click at [53, 129] on button "Criar nova rota" at bounding box center [49, 128] width 37 height 9
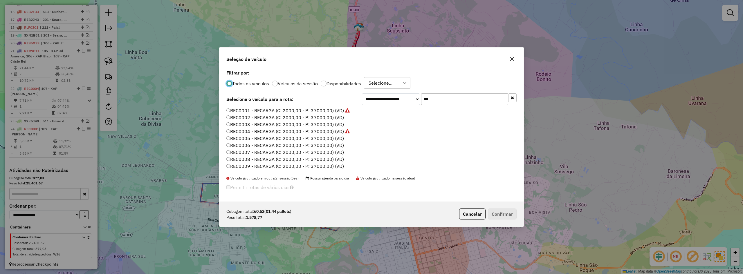
scroll to position [3, 2]
click at [267, 116] on label "REC0002 - RECARGA (C: 2000,00 - P: 37000,00) (VD)" at bounding box center [285, 117] width 118 height 7
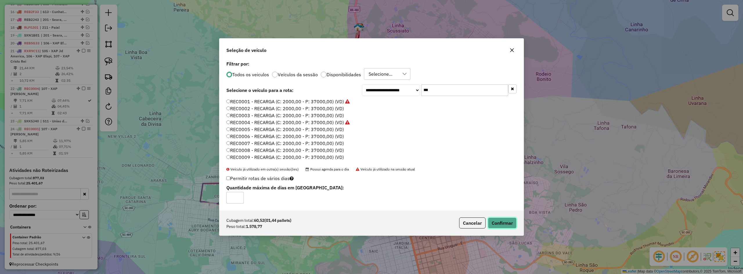
click at [505, 222] on button "Confirmar" at bounding box center [502, 223] width 29 height 11
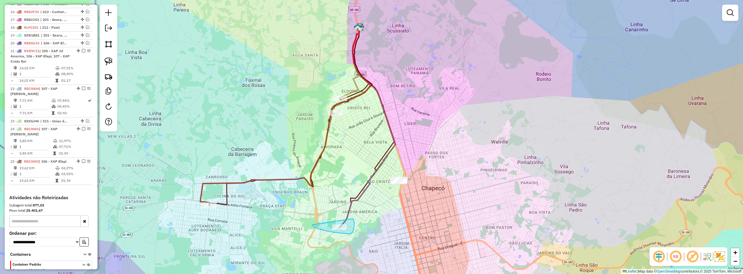
drag, startPoint x: 312, startPoint y: 225, endPoint x: 340, endPoint y: 216, distance: 28.9
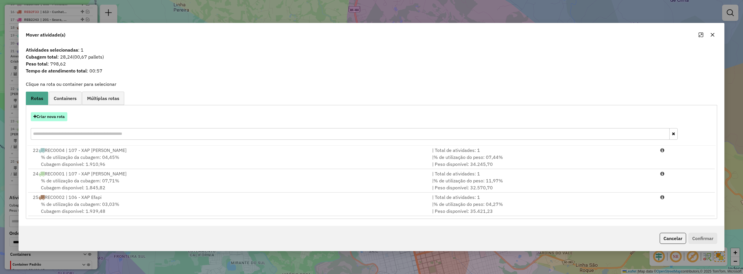
click at [55, 114] on button "Criar nova rota" at bounding box center [49, 116] width 37 height 9
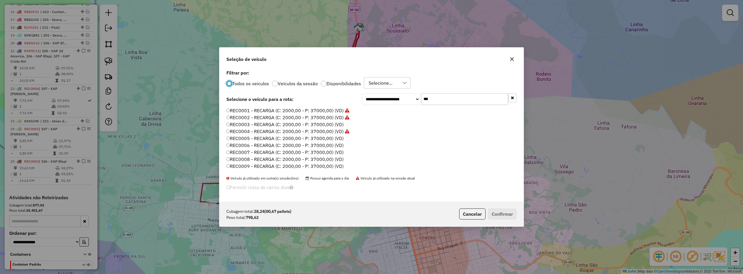
click at [278, 126] on label "REC0003 - RECARGA (C: 2000,00 - P: 37000,00) (VD)" at bounding box center [284, 124] width 117 height 7
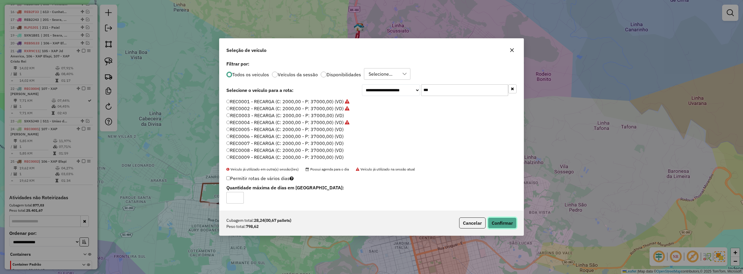
click at [502, 223] on button "Confirmar" at bounding box center [502, 223] width 29 height 11
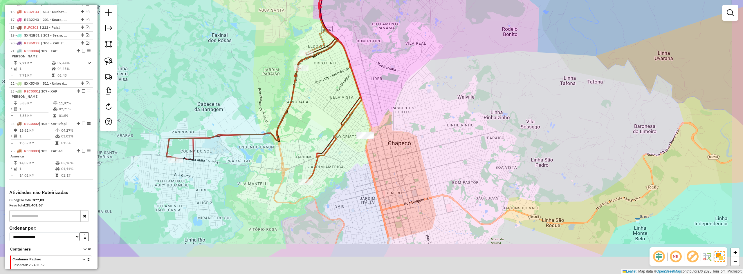
drag, startPoint x: 395, startPoint y: 219, endPoint x: 355, endPoint y: 164, distance: 67.6
click at [357, 165] on div "Janela de atendimento Grade de atendimento Capacidade Transportadoras Veículos …" at bounding box center [371, 137] width 743 height 274
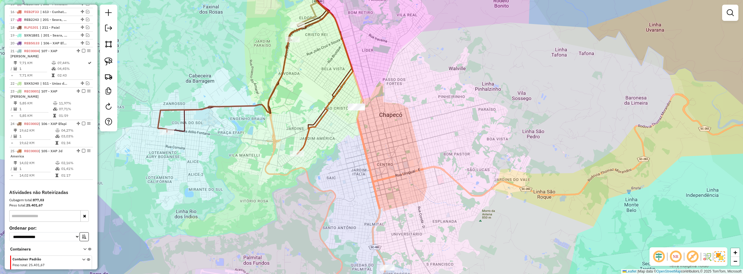
drag, startPoint x: 360, startPoint y: 182, endPoint x: 353, endPoint y: 157, distance: 25.7
click at [353, 158] on div "Janela de atendimento Grade de atendimento Capacidade Transportadoras Veículos …" at bounding box center [371, 137] width 743 height 274
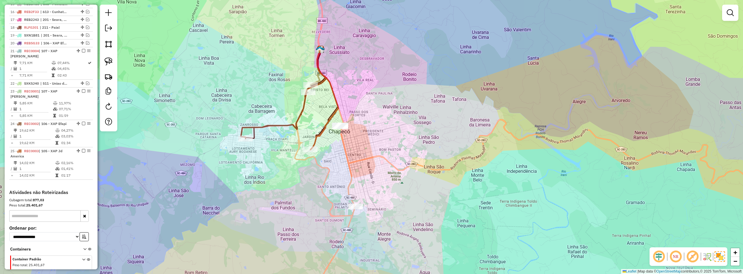
drag, startPoint x: 374, startPoint y: 167, endPoint x: 363, endPoint y: 163, distance: 11.2
click at [364, 164] on div "Janela de atendimento Grade de atendimento Capacidade Transportadoras Veículos …" at bounding box center [371, 137] width 743 height 274
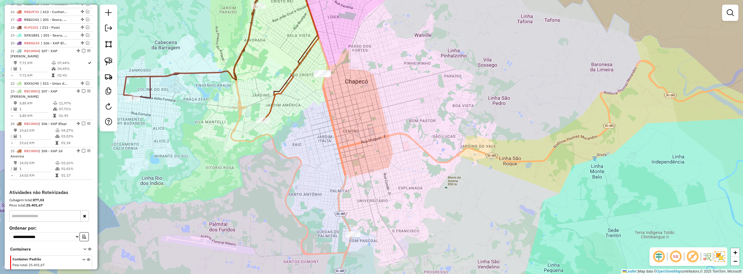
drag, startPoint x: 357, startPoint y: 173, endPoint x: 358, endPoint y: 161, distance: 12.2
click at [358, 158] on div "Janela de atendimento Grade de atendimento Capacidade Transportadoras Veículos …" at bounding box center [371, 137] width 743 height 274
drag, startPoint x: 305, startPoint y: 72, endPoint x: 314, endPoint y: 58, distance: 16.7
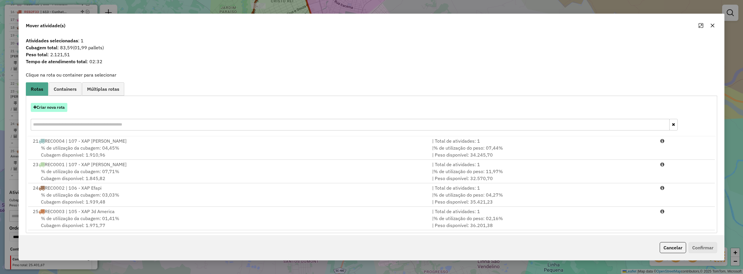
click at [58, 107] on button "Criar nova rota" at bounding box center [49, 107] width 37 height 9
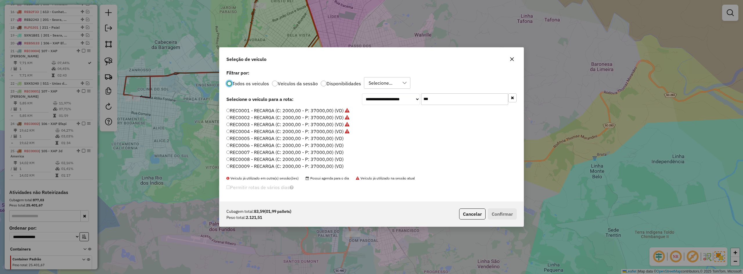
click at [255, 139] on label "REC0005 - RECARGA (C: 2000,00 - P: 37000,00) (VD)" at bounding box center [284, 138] width 117 height 7
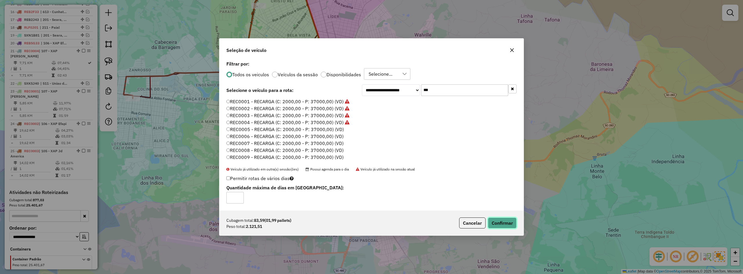
click at [502, 221] on button "Confirmar" at bounding box center [502, 223] width 29 height 11
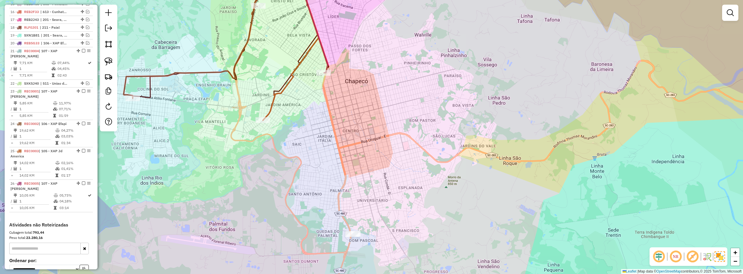
drag, startPoint x: 411, startPoint y: 227, endPoint x: 398, endPoint y: 180, distance: 48.2
click at [399, 183] on div "Janela de atendimento Grade de atendimento Capacidade Transportadoras Veículos …" at bounding box center [371, 137] width 743 height 274
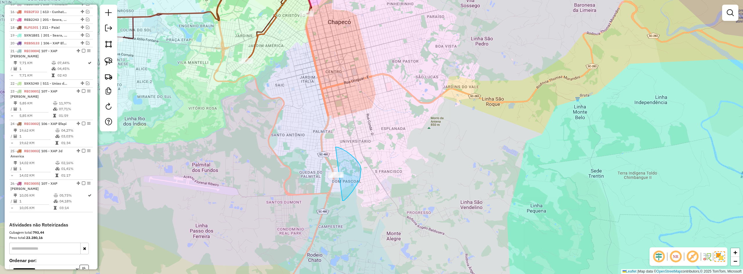
drag, startPoint x: 343, startPoint y: 201, endPoint x: 302, endPoint y: 187, distance: 42.6
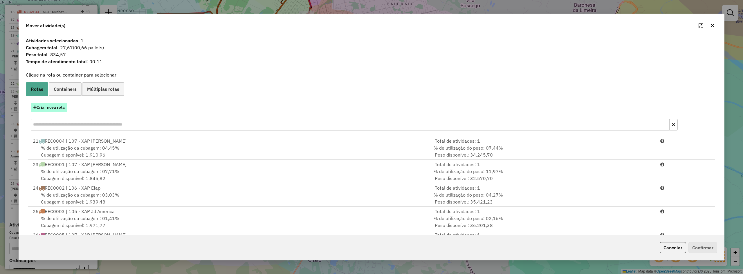
click at [51, 106] on button "Criar nova rota" at bounding box center [49, 107] width 37 height 9
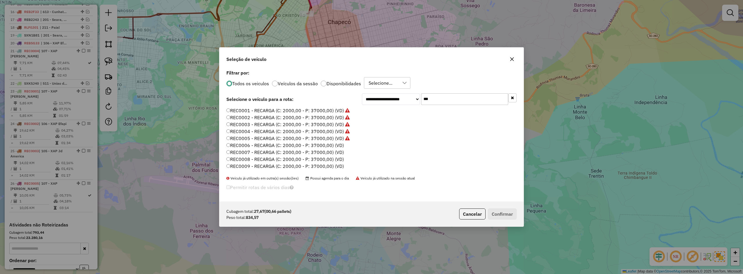
click at [296, 147] on label "REC0006 - RECARGA (C: 2000,00 - P: 37000,00) (VD)" at bounding box center [285, 145] width 118 height 7
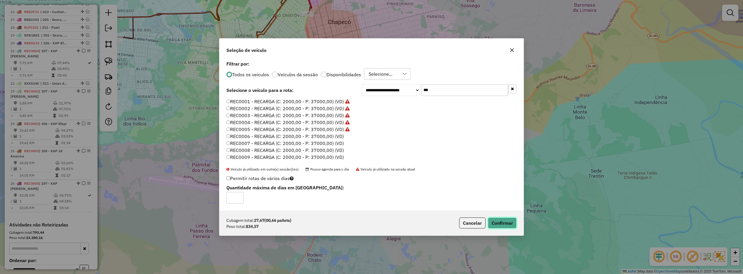
click at [503, 221] on button "Confirmar" at bounding box center [502, 223] width 29 height 11
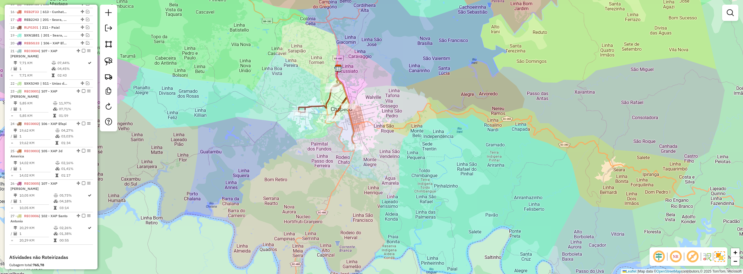
drag, startPoint x: 376, startPoint y: 120, endPoint x: 375, endPoint y: 141, distance: 20.9
click at [375, 141] on div "Janela de atendimento Grade de atendimento Capacidade Transportadoras Veículos …" at bounding box center [371, 137] width 743 height 274
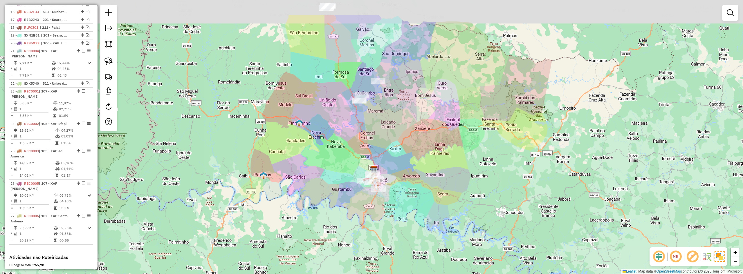
drag, startPoint x: 390, startPoint y: 102, endPoint x: 399, endPoint y: 145, distance: 43.9
click at [399, 145] on div "Janela de atendimento Grade de atendimento Capacidade Transportadoras Veículos …" at bounding box center [371, 137] width 743 height 274
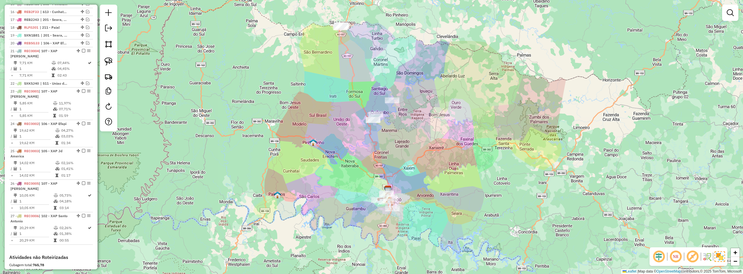
drag, startPoint x: 385, startPoint y: 128, endPoint x: 390, endPoint y: 138, distance: 11.4
click at [390, 138] on div "Janela de atendimento Grade de atendimento Capacidade Transportadoras Veículos …" at bounding box center [371, 137] width 743 height 274
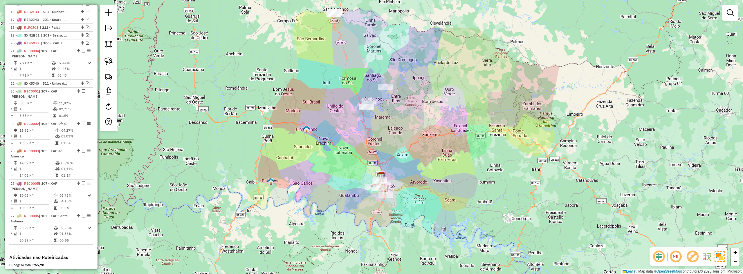
drag, startPoint x: 395, startPoint y: 148, endPoint x: 385, endPoint y: 125, distance: 25.1
click at [386, 127] on div "Janela de atendimento Grade de atendimento Capacidade Transportadoras Veículos …" at bounding box center [371, 137] width 743 height 274
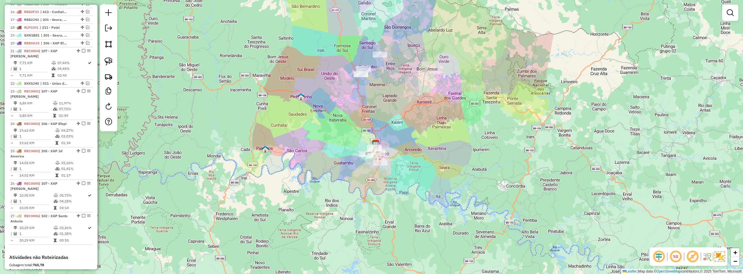
drag, startPoint x: 383, startPoint y: 143, endPoint x: 377, endPoint y: 111, distance: 32.8
click at [378, 112] on div "Janela de atendimento Grade de atendimento Capacidade Transportadoras Veículos …" at bounding box center [371, 137] width 743 height 274
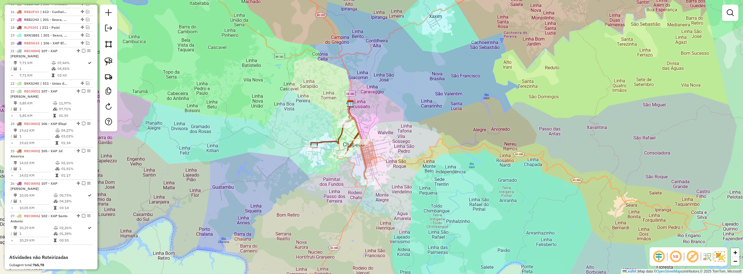
drag, startPoint x: 317, startPoint y: 103, endPoint x: 328, endPoint y: 137, distance: 35.8
click at [328, 137] on div "Janela de atendimento Grade de atendimento Capacidade Transportadoras Veículos …" at bounding box center [371, 137] width 743 height 274
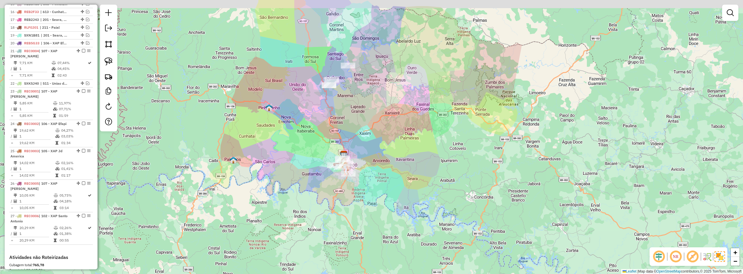
drag, startPoint x: 312, startPoint y: 115, endPoint x: 339, endPoint y: 156, distance: 49.2
click at [339, 156] on div "Janela de atendimento Grade de atendimento Capacidade Transportadoras Veículos …" at bounding box center [371, 137] width 743 height 274
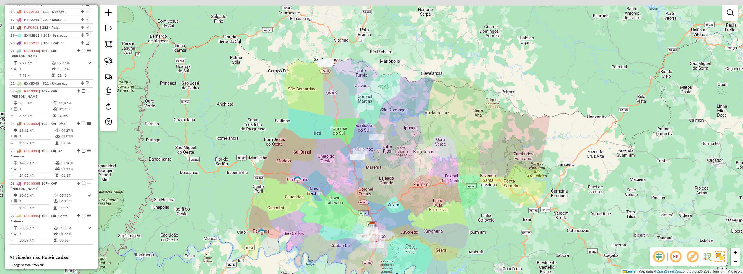
drag, startPoint x: 333, startPoint y: 73, endPoint x: 344, endPoint y: 113, distance: 41.7
click at [345, 119] on div "Janela de atendimento Grade de atendimento Capacidade Transportadoras Veículos …" at bounding box center [371, 137] width 743 height 274
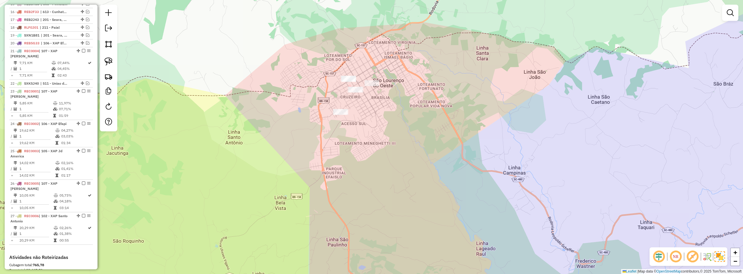
drag, startPoint x: 313, startPoint y: 77, endPoint x: 305, endPoint y: 81, distance: 9.5
click at [305, 81] on div "Janela de atendimento Grade de atendimento Capacidade Transportadoras Veículos …" at bounding box center [371, 137] width 743 height 274
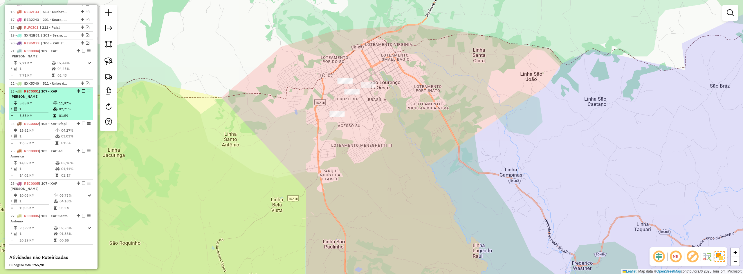
click at [82, 93] on em at bounding box center [83, 90] width 3 height 3
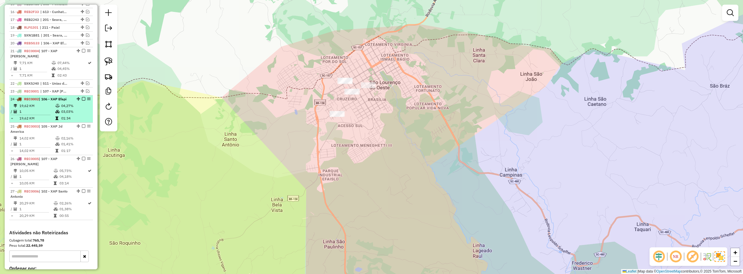
click at [83, 101] on em at bounding box center [83, 98] width 3 height 3
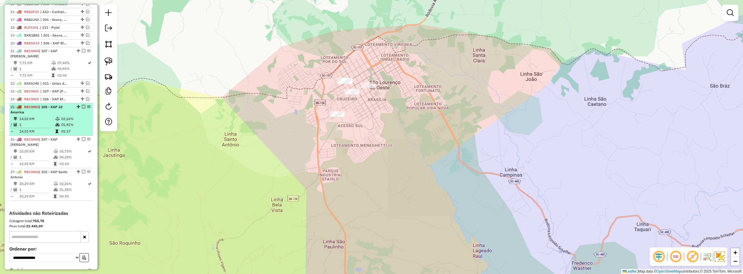
click at [83, 109] on em at bounding box center [83, 106] width 3 height 3
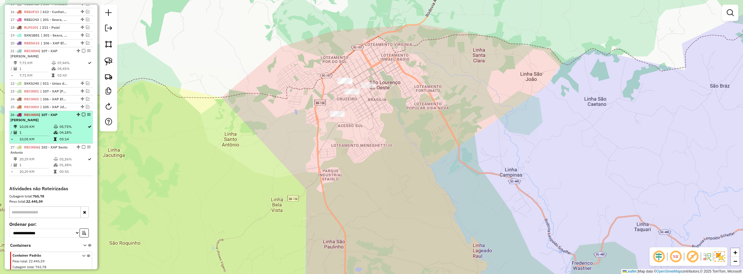
click at [82, 116] on em at bounding box center [83, 114] width 3 height 3
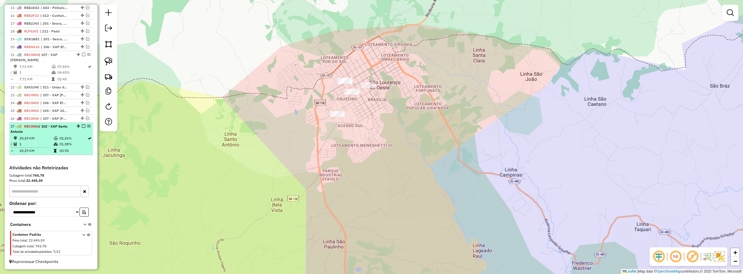
click at [82, 127] on em at bounding box center [83, 126] width 3 height 3
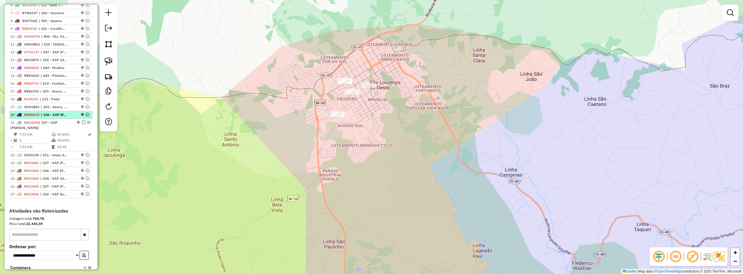
scroll to position [260, 0]
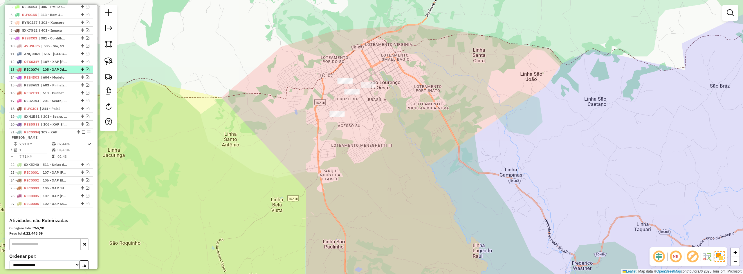
click at [87, 71] on em at bounding box center [87, 69] width 3 height 3
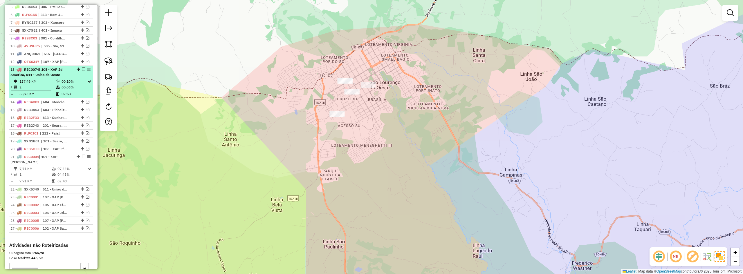
click at [43, 77] on span "| 105 - XAP Jd America, 511 - Uniao do Oeste" at bounding box center [36, 72] width 52 height 10
select select "*********"
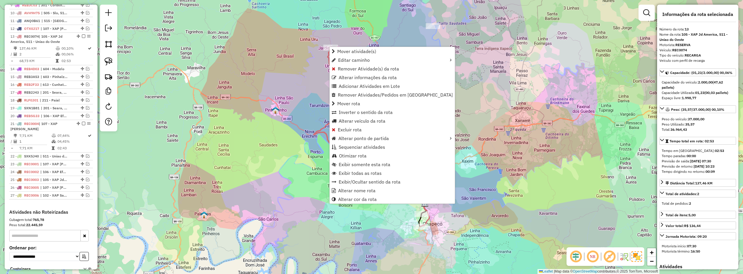
scroll to position [326, 0]
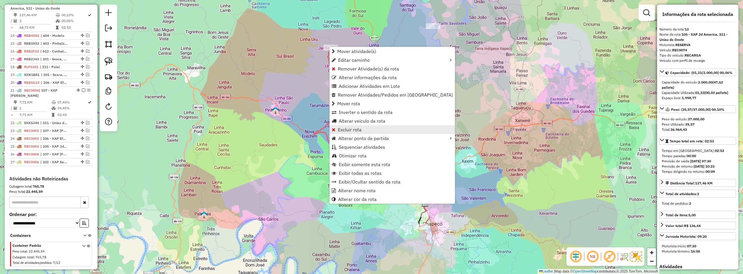
click at [349, 130] on span "Excluir rota" at bounding box center [350, 129] width 24 height 5
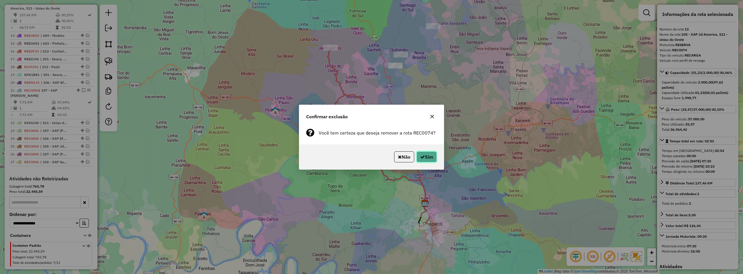
click at [425, 155] on button "Sim" at bounding box center [427, 157] width 20 height 11
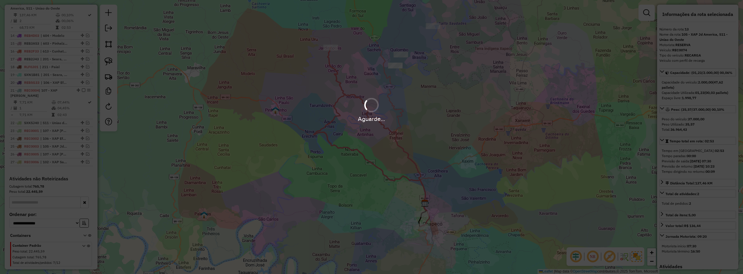
scroll to position [310, 0]
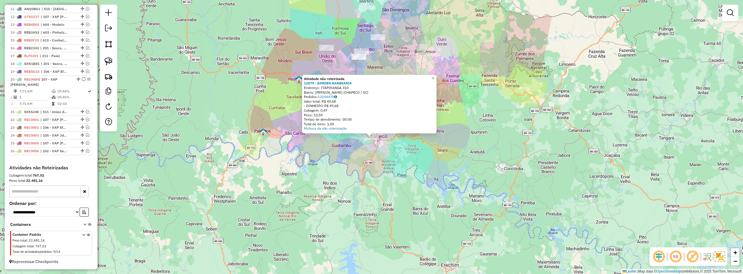
click at [354, 147] on div "Atividade não roteirizada 12879 - BARDEN BARBEARIA Endereço: ITAPIRANGA 310 Bai…" at bounding box center [371, 137] width 743 height 274
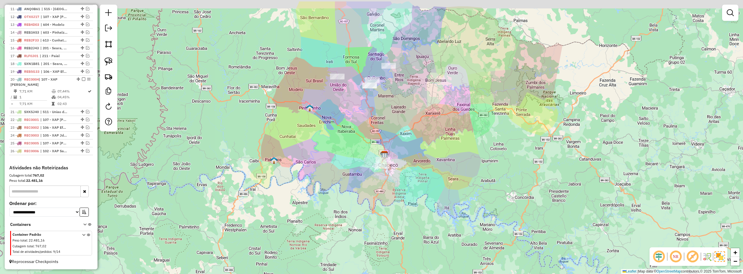
drag, startPoint x: 339, startPoint y: 92, endPoint x: 334, endPoint y: 90, distance: 5.2
click at [350, 122] on div "Janela de atendimento Grade de atendimento Capacidade Transportadoras Veículos …" at bounding box center [371, 137] width 743 height 274
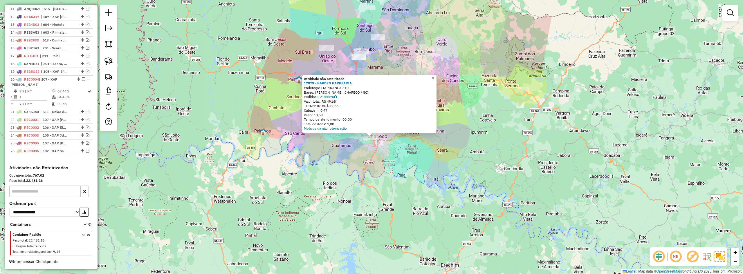
click at [358, 152] on div "Atividade não roteirizada 12879 - BARDEN BARBEARIA Endereço: ITAPIRANGA 310 Bai…" at bounding box center [371, 137] width 743 height 274
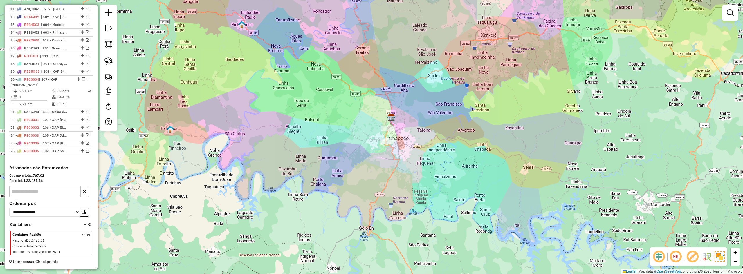
drag, startPoint x: 359, startPoint y: 144, endPoint x: 368, endPoint y: 179, distance: 36.5
click at [370, 183] on div "Janela de atendimento Grade de atendimento Capacidade Transportadoras Veículos …" at bounding box center [371, 137] width 743 height 274
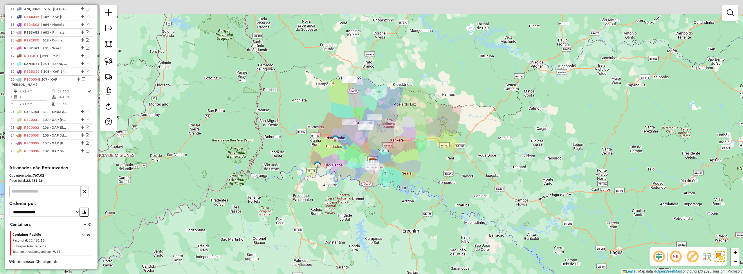
drag, startPoint x: 357, startPoint y: 138, endPoint x: 360, endPoint y: 146, distance: 7.6
click at [360, 146] on div "Janela de atendimento Grade de atendimento Capacidade Transportadoras Veículos …" at bounding box center [371, 137] width 743 height 274
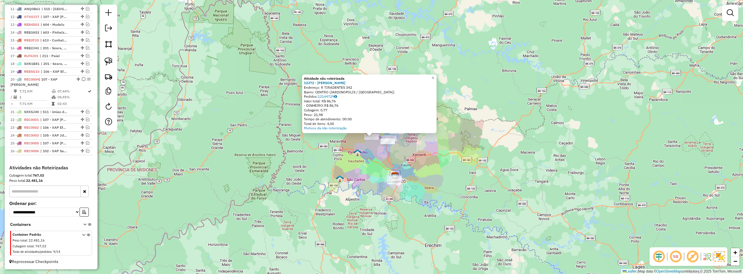
click at [370, 153] on div "Atividade não roteirizada 12372 - JOSINEI ZUANAZZI Endereço: R TIRADENTES 342 B…" at bounding box center [371, 137] width 743 height 274
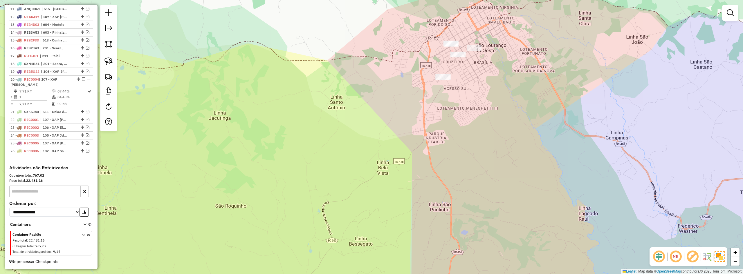
drag, startPoint x: 404, startPoint y: 80, endPoint x: 355, endPoint y: 140, distance: 77.8
click at [355, 140] on div "Janela de atendimento Grade de atendimento Capacidade Transportadoras Veículos …" at bounding box center [371, 137] width 743 height 274
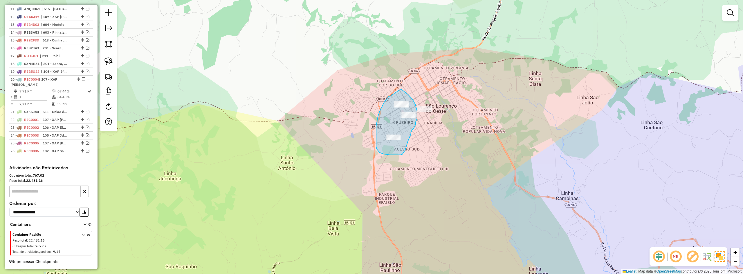
drag, startPoint x: 390, startPoint y: 96, endPoint x: 401, endPoint y: 89, distance: 12.9
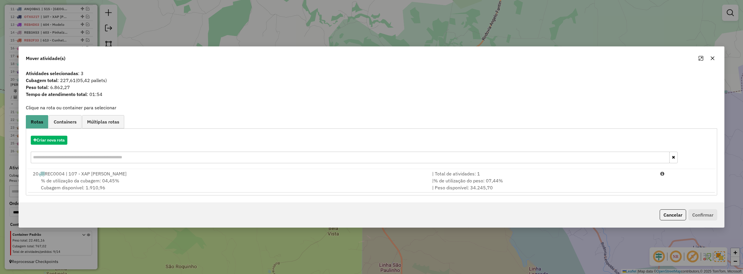
click at [712, 59] on icon "button" at bounding box center [712, 58] width 5 height 5
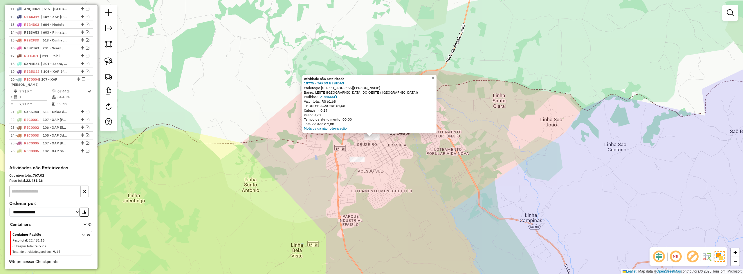
click at [354, 165] on div "Atividade não roteirizada 10775 - TARSO BEBIDAS Endereço: R Aldo Lemos 541 Bair…" at bounding box center [371, 137] width 743 height 274
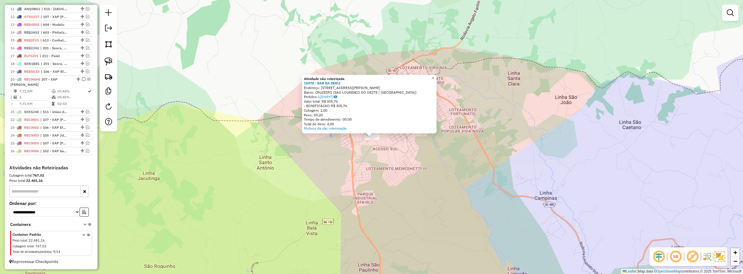
click at [390, 161] on div "Atividade não roteirizada 15078 - BAR DA DERLI Endereço: Travessa Atilio Galeaz…" at bounding box center [371, 137] width 743 height 274
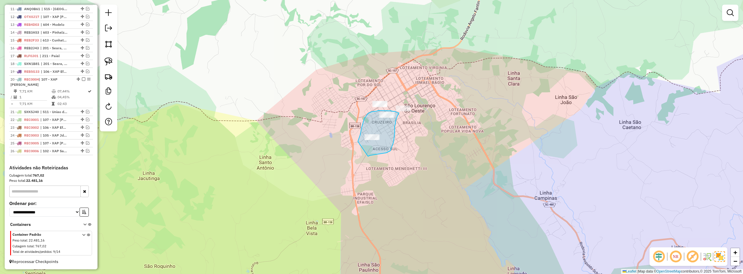
drag, startPoint x: 370, startPoint y: 156, endPoint x: 358, endPoint y: 142, distance: 18.3
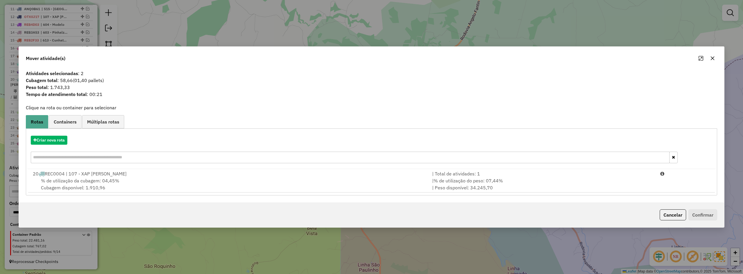
click at [714, 60] on icon "button" at bounding box center [712, 58] width 5 height 5
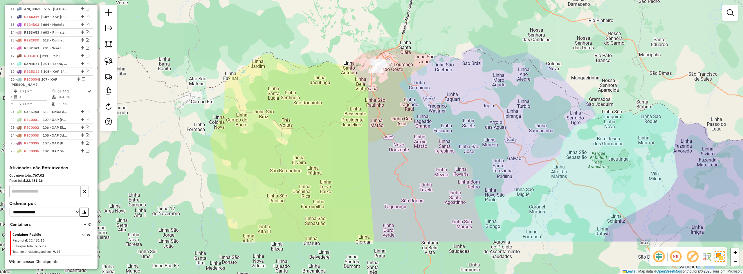
drag, startPoint x: 443, startPoint y: 169, endPoint x: 402, endPoint y: 108, distance: 73.5
click at [404, 110] on div "Janela de atendimento Grade de atendimento Capacidade Transportadoras Veículos …" at bounding box center [371, 137] width 743 height 274
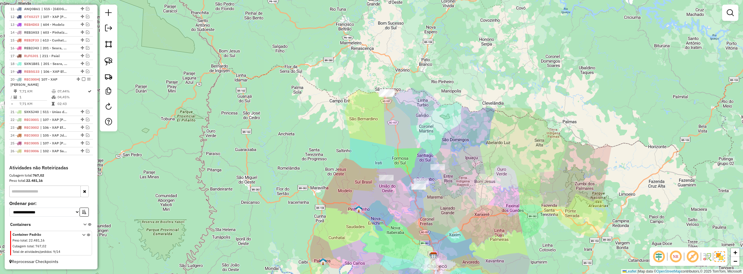
drag, startPoint x: 401, startPoint y: 124, endPoint x: 396, endPoint y: 82, distance: 43.0
click at [397, 89] on div "Janela de atendimento Grade de atendimento Capacidade Transportadoras Veículos …" at bounding box center [371, 137] width 743 height 274
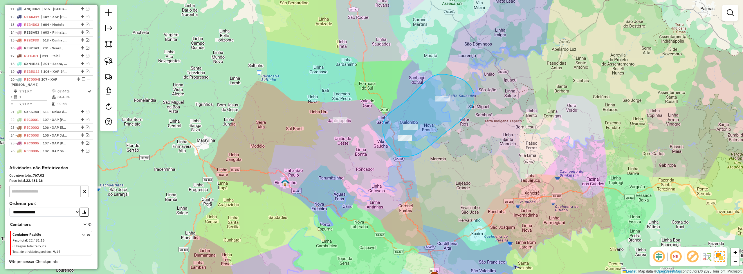
drag, startPoint x: 398, startPoint y: 156, endPoint x: 385, endPoint y: 140, distance: 21.1
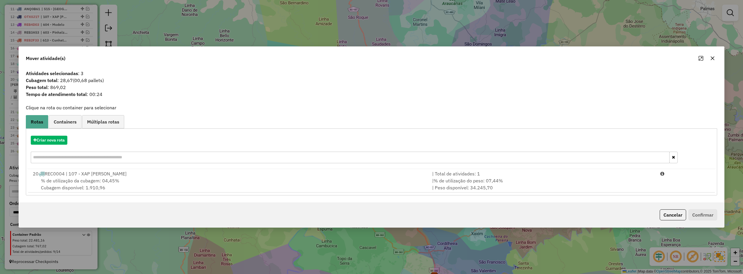
click at [715, 57] on button "button" at bounding box center [712, 58] width 9 height 9
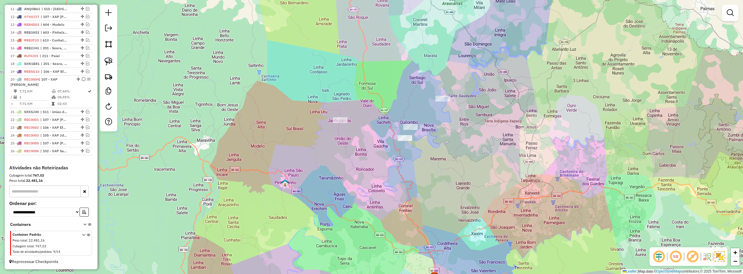
drag, startPoint x: 603, startPoint y: 120, endPoint x: 549, endPoint y: 63, distance: 78.4
click at [561, 67] on div "Janela de atendimento Grade de atendimento Capacidade Transportadoras Veículos …" at bounding box center [371, 137] width 743 height 274
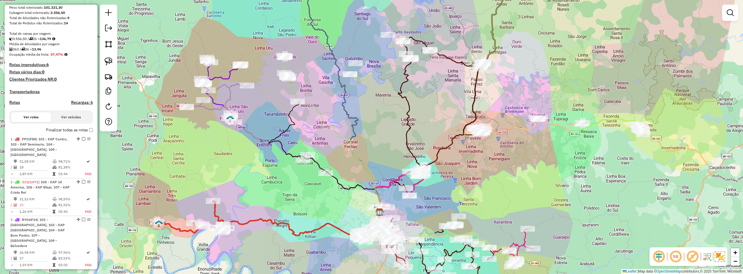
scroll to position [19, 0]
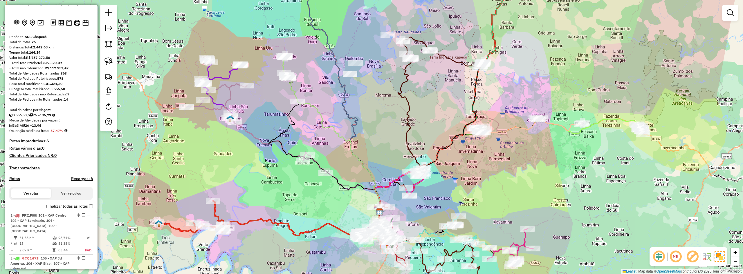
click at [42, 33] on div "Informações da Sessão 978580 - 13/08/2025 Criação: 12/08/2025 18:07 Depósito: A…" at bounding box center [51, 137] width 93 height 265
click at [40, 26] on img at bounding box center [40, 23] width 6 height 6
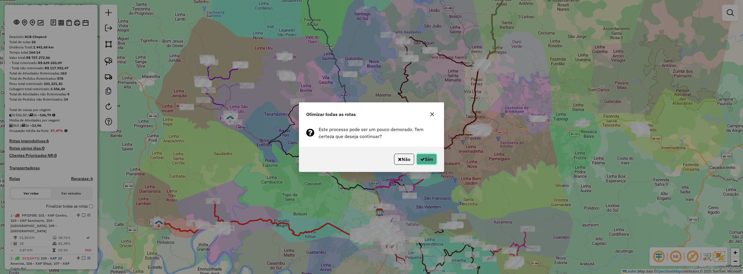
click at [426, 159] on button "Sim" at bounding box center [427, 159] width 20 height 11
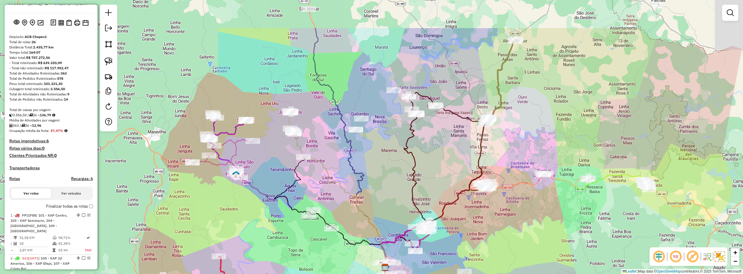
drag, startPoint x: 382, startPoint y: 73, endPoint x: 388, endPoint y: 166, distance: 92.8
click at [388, 166] on div "Janela de atendimento Grade de atendimento Capacidade Transportadoras Veículos …" at bounding box center [371, 137] width 743 height 274
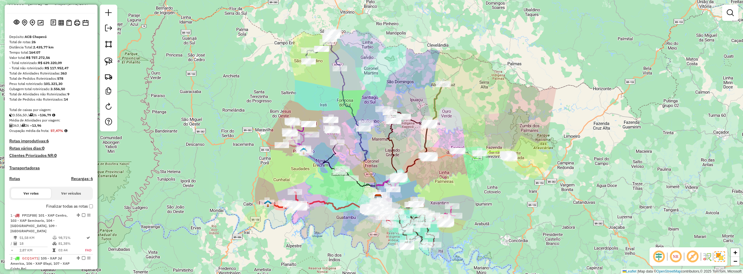
drag, startPoint x: 390, startPoint y: 199, endPoint x: 380, endPoint y: 142, distance: 57.5
click at [379, 144] on div "Janela de atendimento Grade de atendimento Capacidade Transportadoras Veículos …" at bounding box center [371, 137] width 743 height 274
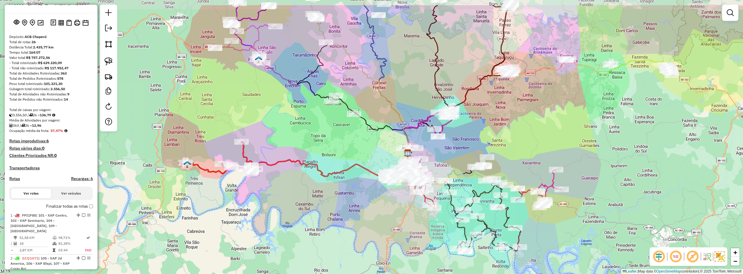
drag, startPoint x: 358, startPoint y: 187, endPoint x: 414, endPoint y: 220, distance: 64.8
click at [414, 220] on div "Janela de atendimento Grade de atendimento Capacidade Transportadoras Veículos …" at bounding box center [371, 137] width 743 height 274
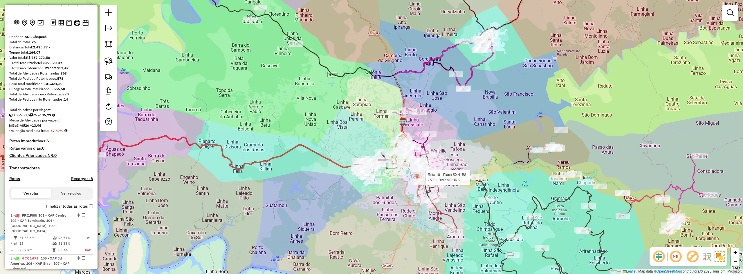
select select "*********"
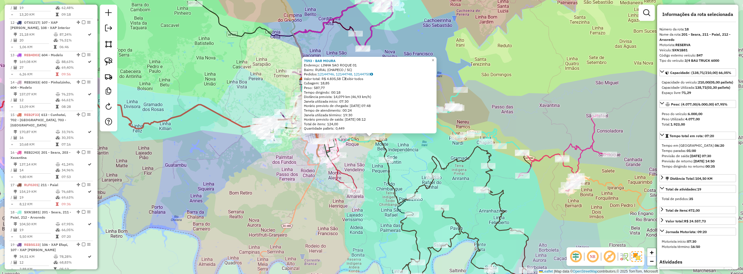
scroll to position [795, 0]
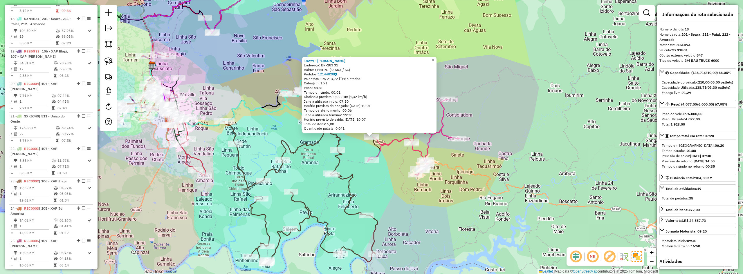
click at [374, 183] on div "14279 - CHAPAO GRILL Endereço: BR-283 31 Bairro: CENTRO (SEARA / SC) Pedidos: 1…" at bounding box center [371, 137] width 743 height 274
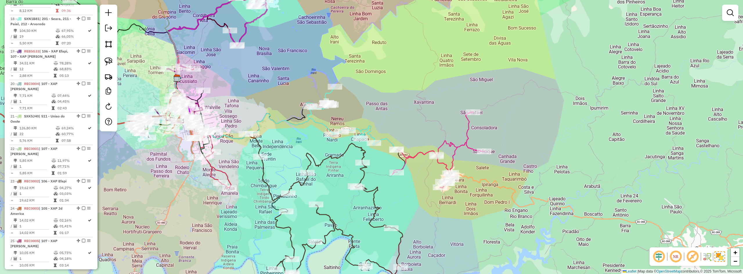
drag, startPoint x: 387, startPoint y: 179, endPoint x: 410, endPoint y: 190, distance: 25.2
click at [410, 190] on div "Janela de atendimento Grade de atendimento Capacidade Transportadoras Veículos …" at bounding box center [371, 137] width 743 height 274
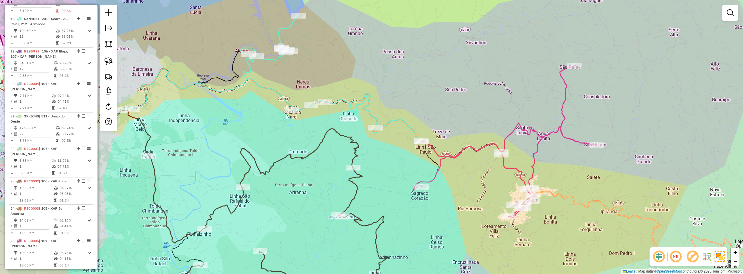
drag, startPoint x: 382, startPoint y: 164, endPoint x: 397, endPoint y: 182, distance: 22.9
click at [397, 182] on div "Janela de atendimento Grade de atendimento Capacidade Transportadoras Veículos …" at bounding box center [371, 137] width 743 height 274
select select "*********"
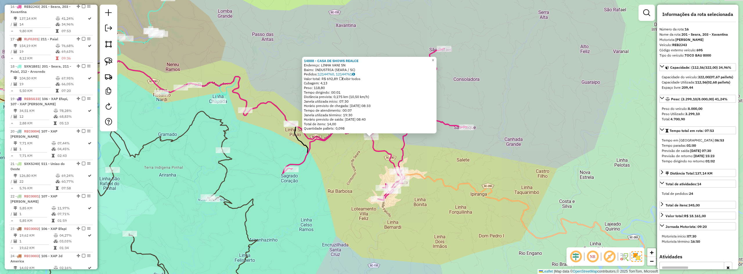
scroll to position [735, 0]
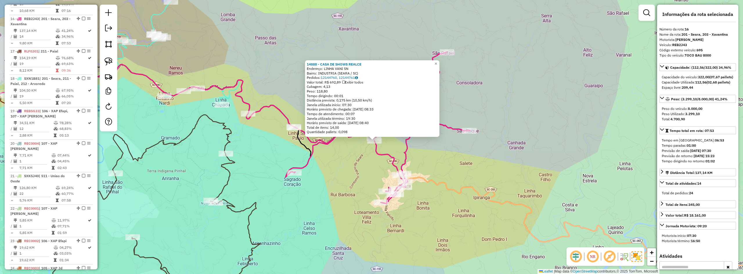
drag, startPoint x: 362, startPoint y: 169, endPoint x: 401, endPoint y: 174, distance: 39.5
click at [401, 174] on div "14888 - CASA DE SHOWS REALCE Endereço: LINHA VANI SN Bairro: INDUSTRIA (SEARA /…" at bounding box center [371, 137] width 743 height 274
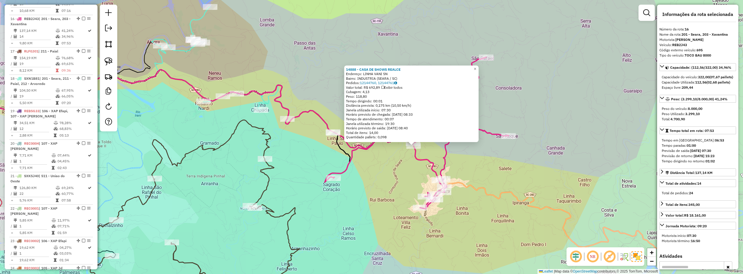
click at [400, 175] on div "14888 - CASA DE SHOWS REALCE Endereço: LINHA VANI SN Bairro: INDUSTRIA (SEARA /…" at bounding box center [371, 137] width 743 height 274
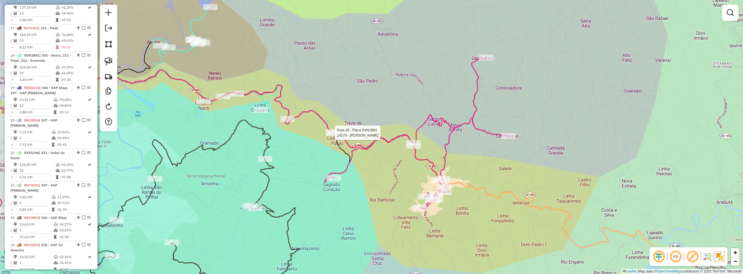
select select "*********"
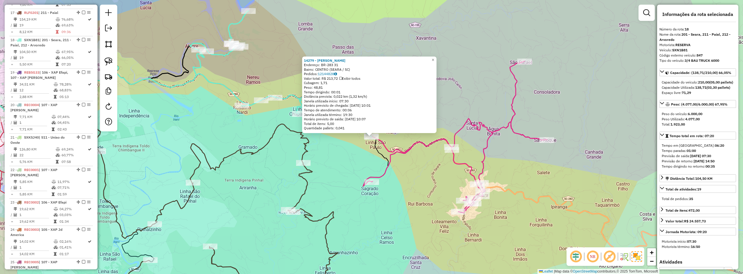
scroll to position [795, 0]
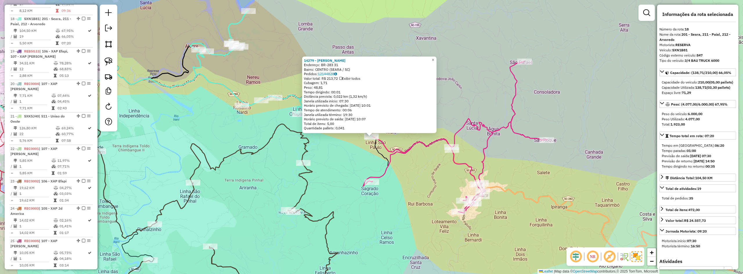
click at [384, 180] on div "14279 - CHAPAO GRILL Endereço: BR-283 31 Bairro: CENTRO (SEARA / SC) Pedidos: 1…" at bounding box center [371, 137] width 743 height 274
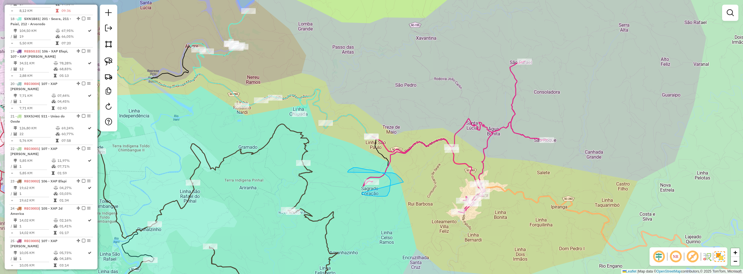
drag, startPoint x: 362, startPoint y: 193, endPoint x: 404, endPoint y: 182, distance: 42.9
drag, startPoint x: 359, startPoint y: 166, endPoint x: 385, endPoint y: 181, distance: 30.4
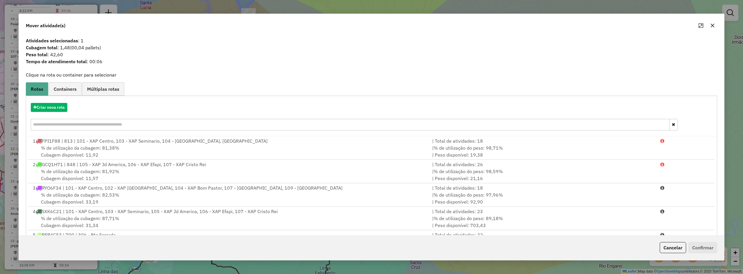
click at [55, 123] on input "text" at bounding box center [350, 125] width 639 height 12
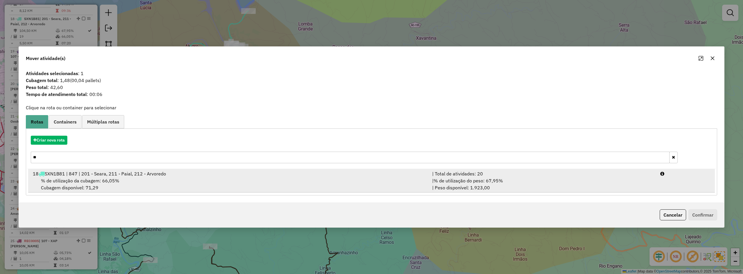
type input "**"
click at [57, 181] on span "% de utilização da cubagem: 66,05%" at bounding box center [80, 181] width 78 height 6
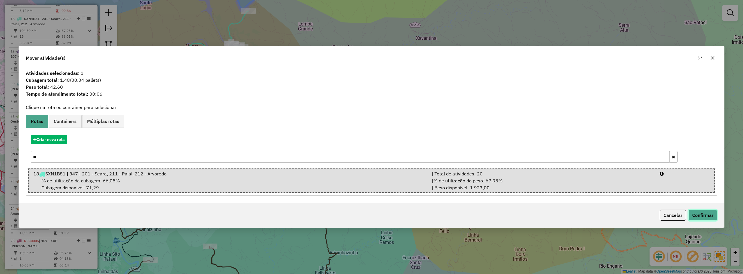
click at [703, 215] on button "Confirmar" at bounding box center [703, 215] width 29 height 11
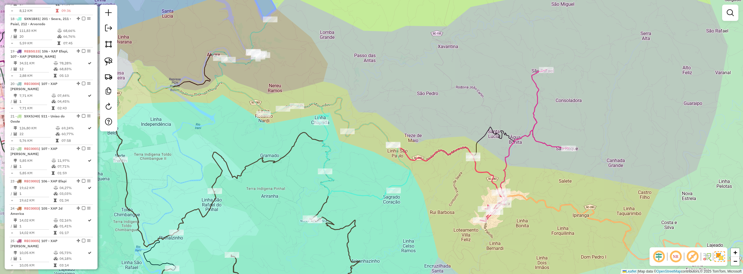
drag, startPoint x: 337, startPoint y: 173, endPoint x: 396, endPoint y: 184, distance: 60.0
click at [395, 184] on div "Janela de atendimento Grade de atendimento Capacidade Transportadoras Veículos …" at bounding box center [371, 137] width 743 height 274
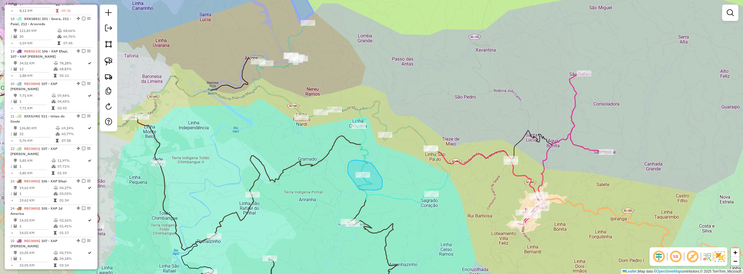
drag, startPoint x: 360, startPoint y: 190, endPoint x: 348, endPoint y: 174, distance: 19.7
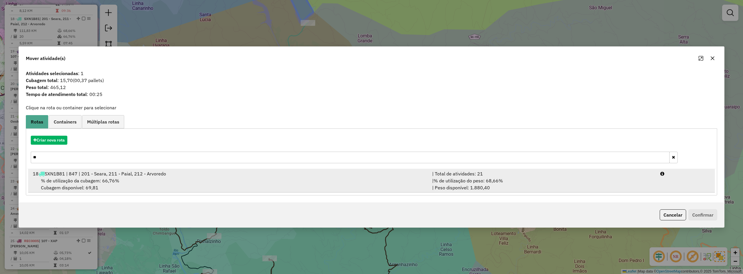
click at [255, 178] on div "% de utilização da cubagem: 66,76% Cubagem disponível: 69,81" at bounding box center [228, 184] width 399 height 14
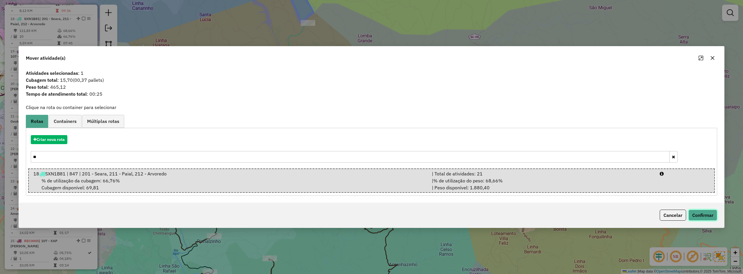
click at [701, 214] on button "Confirmar" at bounding box center [703, 215] width 29 height 11
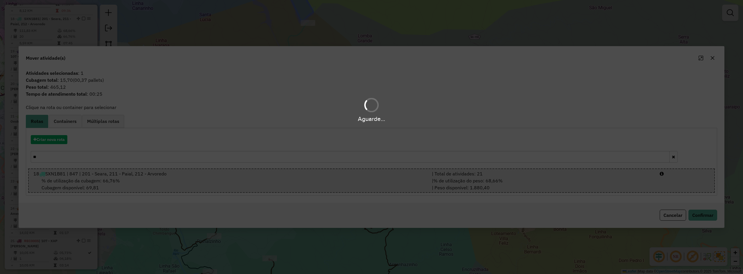
scroll to position [735, 0]
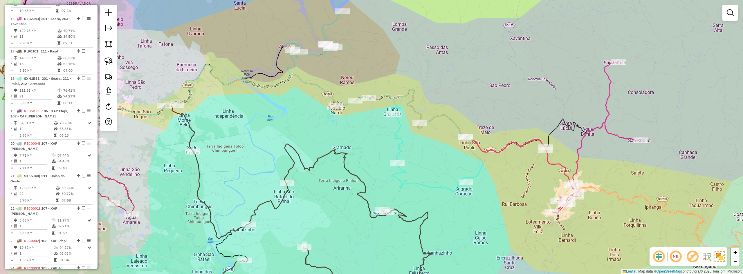
drag, startPoint x: 420, startPoint y: 168, endPoint x: 427, endPoint y: 165, distance: 7.5
click at [427, 165] on div "Janela de atendimento Grade de atendimento Capacidade Transportadoras Veículos …" at bounding box center [371, 137] width 743 height 274
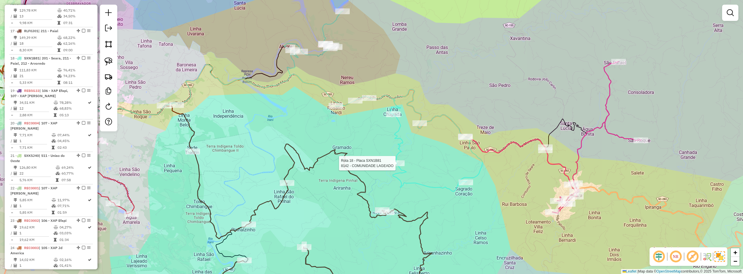
select select "*********"
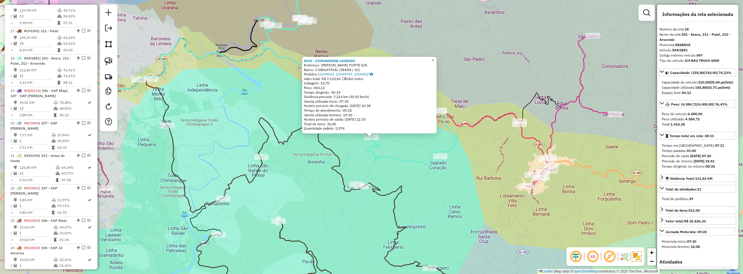
scroll to position [795, 0]
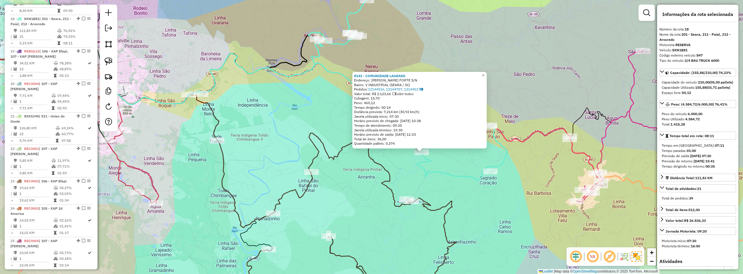
drag, startPoint x: 387, startPoint y: 151, endPoint x: 438, endPoint y: 166, distance: 53.3
click at [438, 166] on div "8142 - COMUNIDADE LAGEADO Endereço: LIN LAGEADO FORTE S/N Bairro: V INDUSTRIAL …" at bounding box center [371, 137] width 743 height 274
click at [431, 169] on icon at bounding box center [348, 90] width 319 height 180
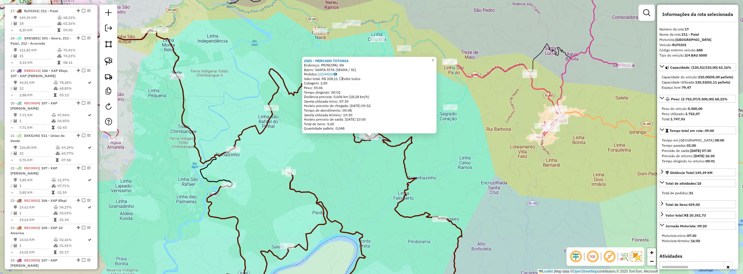
scroll to position [768, 0]
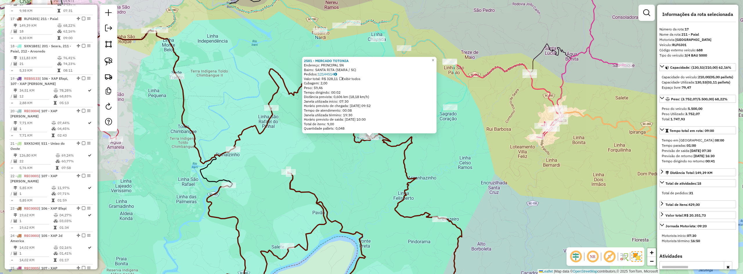
click at [484, 156] on div "2581 - MERCADO TOTONIA Endereço: PRINCIPAL SN Bairro: SANTA RITA (SEARA / SC) P…" at bounding box center [371, 137] width 743 height 274
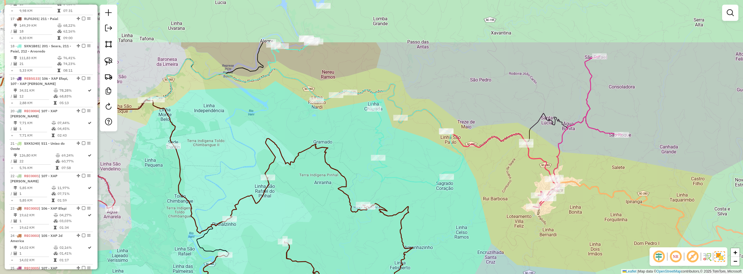
drag, startPoint x: 469, startPoint y: 154, endPoint x: 468, endPoint y: 216, distance: 61.8
click at [468, 216] on div "Janela de atendimento Grade de atendimento Capacidade Transportadoras Veículos …" at bounding box center [371, 137] width 743 height 274
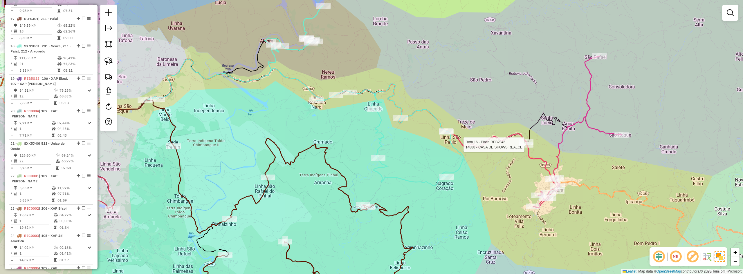
select select "*********"
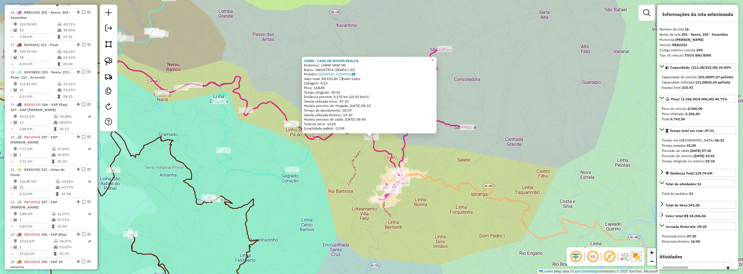
scroll to position [735, 0]
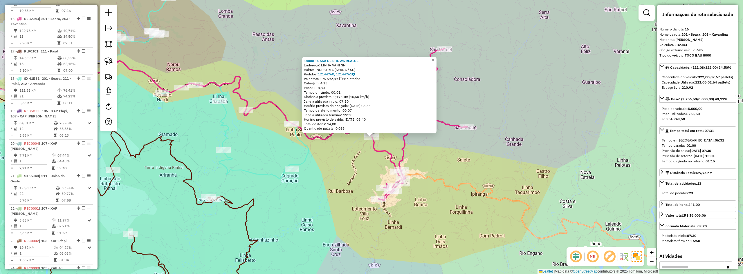
click at [456, 160] on div "14888 - CASA DE SHOWS REALCE Endereço: LINHA VANI SN Bairro: INDUSTRIA (SEARA /…" at bounding box center [371, 137] width 743 height 274
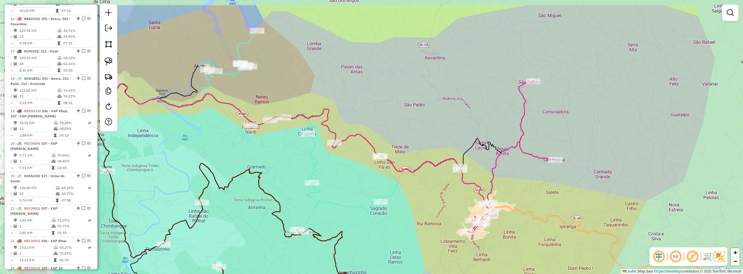
drag, startPoint x: 342, startPoint y: 144, endPoint x: 437, endPoint y: 176, distance: 99.7
click at [437, 172] on icon at bounding box center [237, 128] width 446 height 88
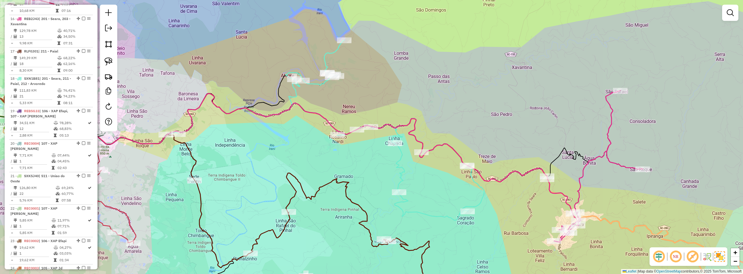
drag, startPoint x: 377, startPoint y: 173, endPoint x: 421, endPoint y: 167, distance: 44.2
click at [421, 167] on div "Janela de atendimento Grade de atendimento Capacidade Transportadoras Veículos …" at bounding box center [371, 137] width 743 height 274
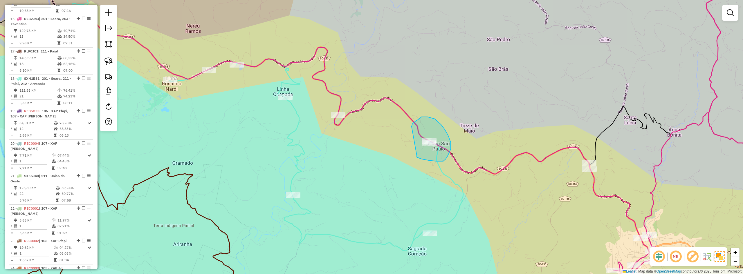
drag, startPoint x: 417, startPoint y: 156, endPoint x: 412, endPoint y: 127, distance: 28.9
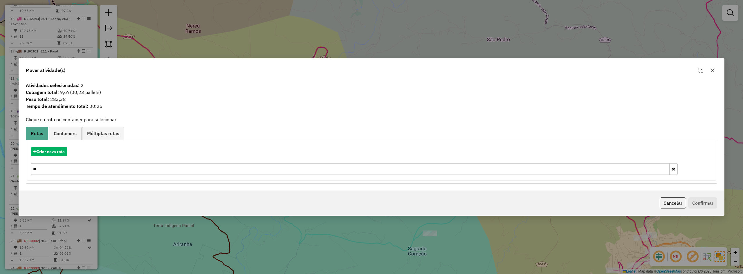
click at [713, 70] on icon "button" at bounding box center [712, 70] width 5 height 5
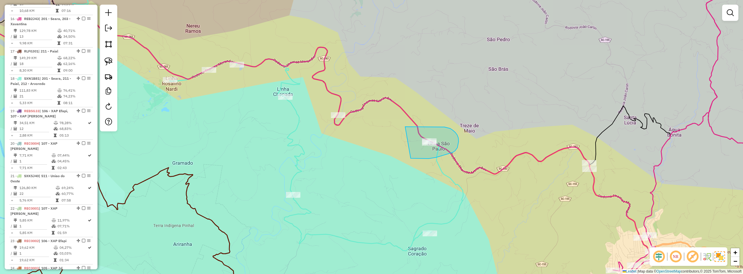
drag, startPoint x: 411, startPoint y: 158, endPoint x: 403, endPoint y: 129, distance: 31.0
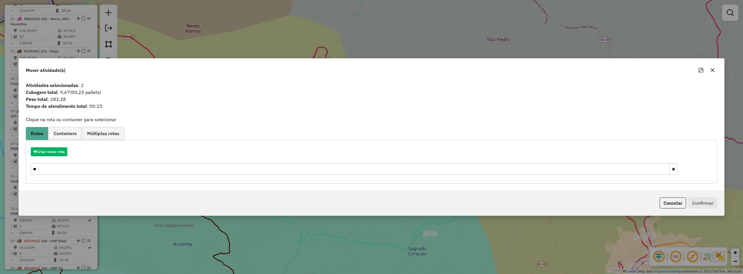
click at [46, 170] on input "**" at bounding box center [350, 169] width 639 height 12
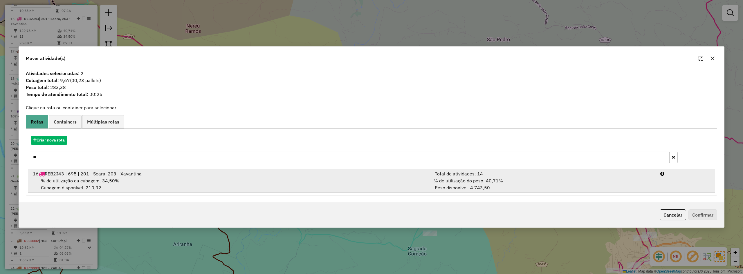
type input "**"
click at [60, 176] on span "REB2J43 | 695 | 201 - Seara, 203 - Xavantina" at bounding box center [93, 174] width 97 height 6
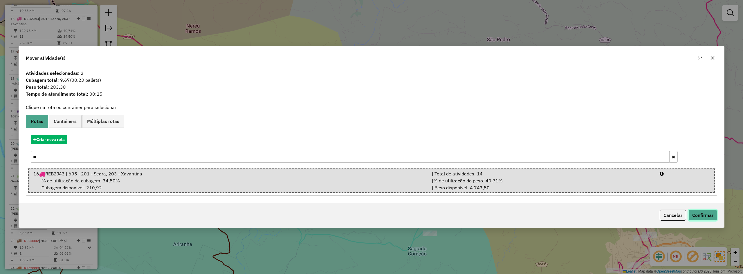
click at [705, 212] on button "Confirmar" at bounding box center [703, 215] width 29 height 11
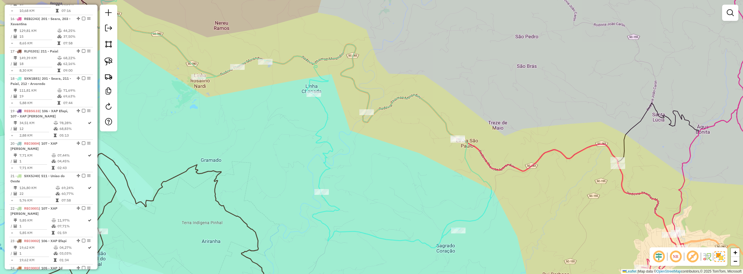
drag, startPoint x: 390, startPoint y: 165, endPoint x: 458, endPoint y: 151, distance: 69.3
click at [455, 152] on div "Janela de atendimento Grade de atendimento Capacidade Transportadoras Veículos …" at bounding box center [371, 137] width 743 height 274
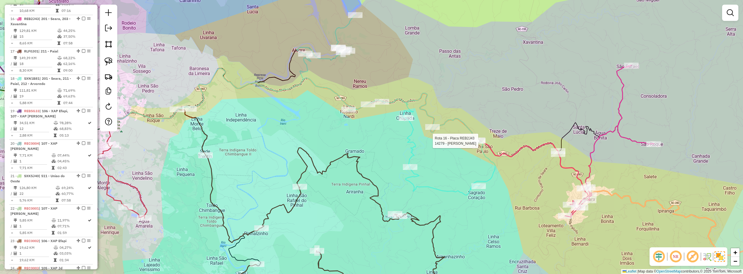
select select "*********"
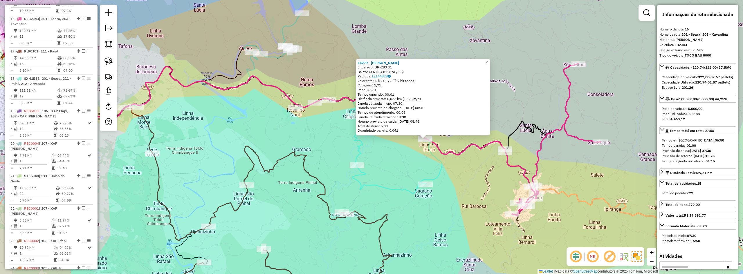
drag, startPoint x: 433, startPoint y: 159, endPoint x: 511, endPoint y: 163, distance: 79.1
click at [511, 163] on div "14279 - CHAPAO GRILL Endereço: BR-283 31 Bairro: CENTRO (SEARA / SC) Pedidos: 1…" at bounding box center [371, 137] width 743 height 274
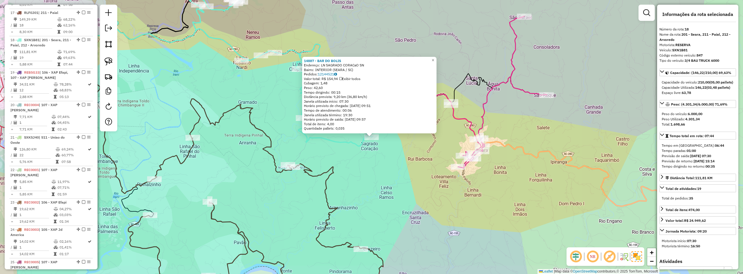
scroll to position [795, 0]
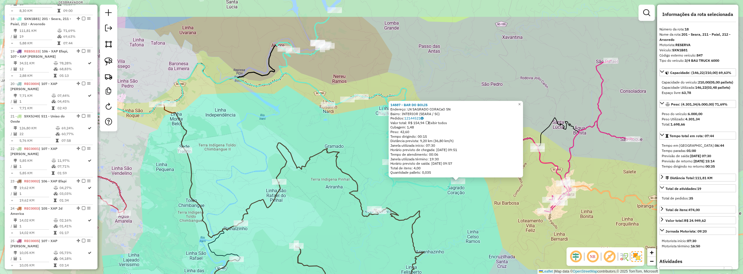
drag, startPoint x: 378, startPoint y: 156, endPoint x: 465, endPoint y: 200, distance: 97.1
click at [465, 200] on div "14887 - BAR DO BOLIS Endereço: LN SAGRADO CORACaO SN Bairro: INTERIOR (SEARA / …" at bounding box center [371, 137] width 743 height 274
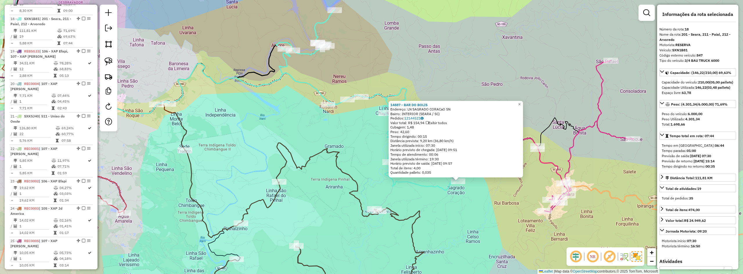
click at [450, 200] on div "14887 - BAR DO BOLIS Endereço: LN SAGRADO CORACaO SN Bairro: INTERIOR (SEARA / …" at bounding box center [371, 137] width 743 height 274
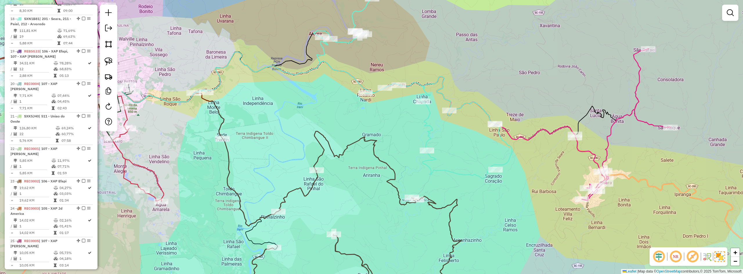
drag, startPoint x: 424, startPoint y: 200, endPoint x: 465, endPoint y: 186, distance: 42.8
click at [465, 186] on div "Janela de atendimento Grade de atendimento Capacidade Transportadoras Veículos …" at bounding box center [371, 137] width 743 height 274
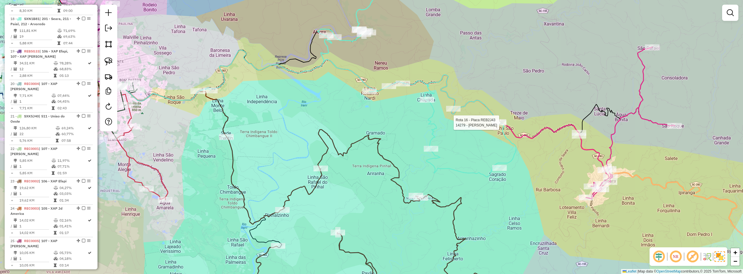
select select "*********"
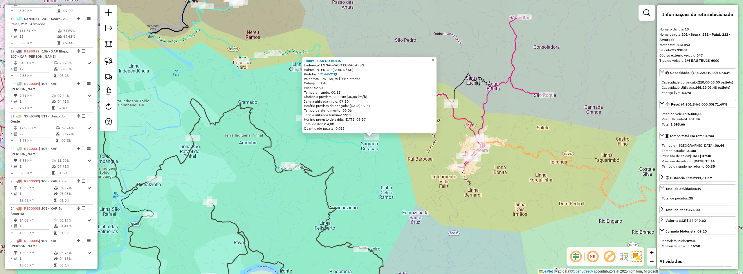
click at [386, 184] on div "14887 - BAR DO BOLIS Endereço: LN SAGRADO CORACaO SN Bairro: INTERIOR (SEARA / …" at bounding box center [371, 137] width 743 height 274
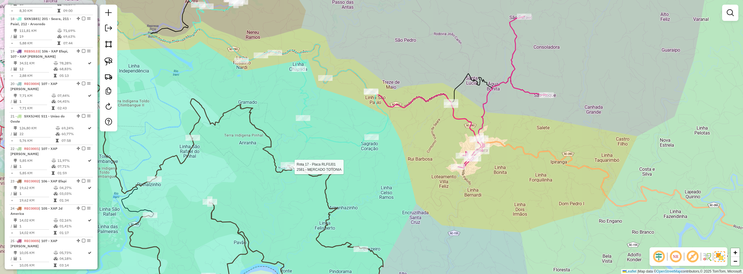
select select "*********"
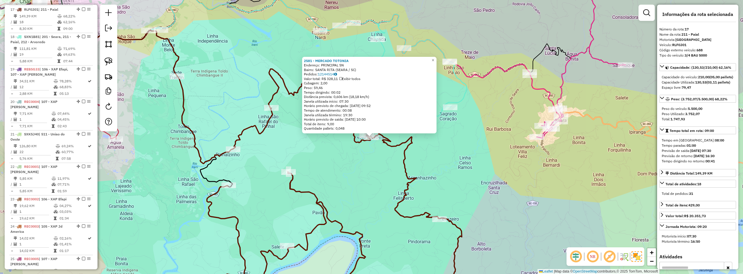
scroll to position [768, 0]
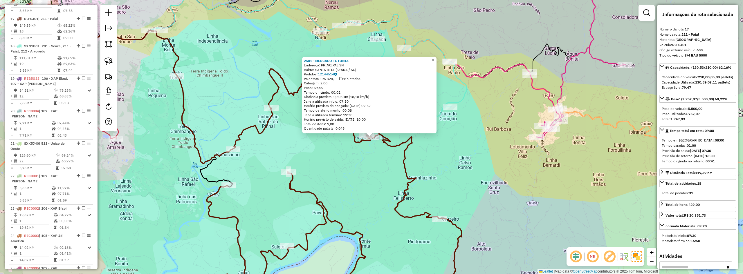
click at [369, 169] on div "2581 - MERCADO TOTONIA Endereço: PRINCIPAL SN Bairro: SANTA RITA (SEARA / SC) P…" at bounding box center [371, 137] width 743 height 274
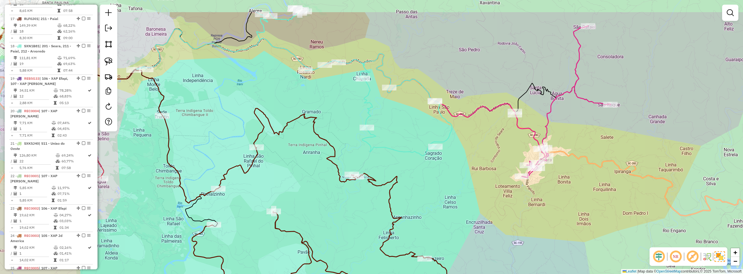
drag, startPoint x: 452, startPoint y: 149, endPoint x: 435, endPoint y: 197, distance: 51.3
click at [435, 197] on div "Janela de atendimento Grade de atendimento Capacidade Transportadoras Veículos …" at bounding box center [371, 137] width 743 height 274
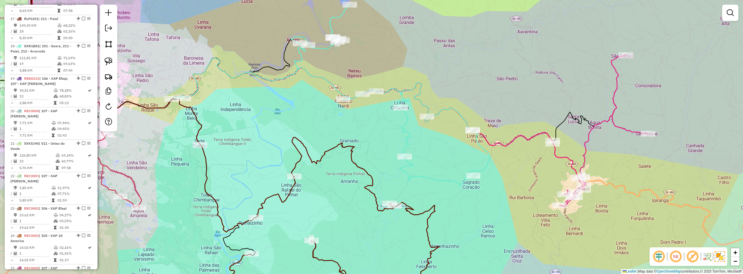
drag, startPoint x: 427, startPoint y: 189, endPoint x: 467, endPoint y: 208, distance: 44.5
click at [467, 208] on div "Janela de atendimento Grade de atendimento Capacidade Transportadoras Veículos …" at bounding box center [371, 137] width 743 height 274
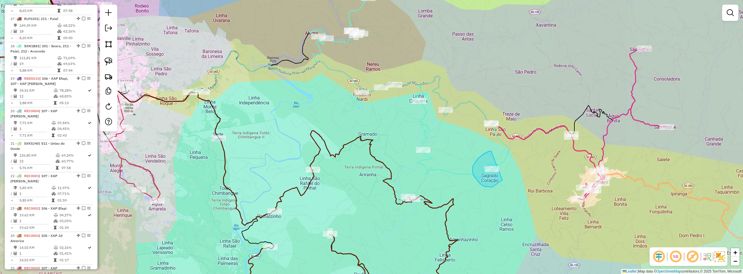
drag, startPoint x: 491, startPoint y: 151, endPoint x: 507, endPoint y: 175, distance: 28.1
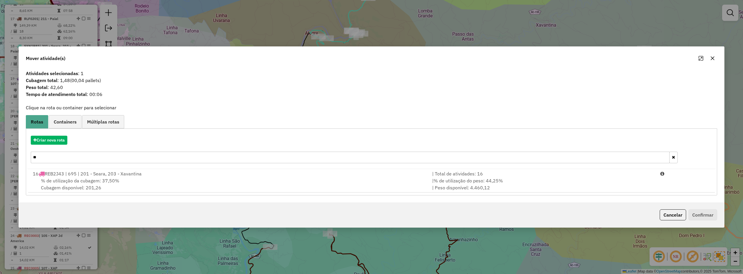
click at [141, 180] on div "% de utilização da cubagem: 37,50% Cubagem disponível: 201,26" at bounding box center [228, 184] width 399 height 14
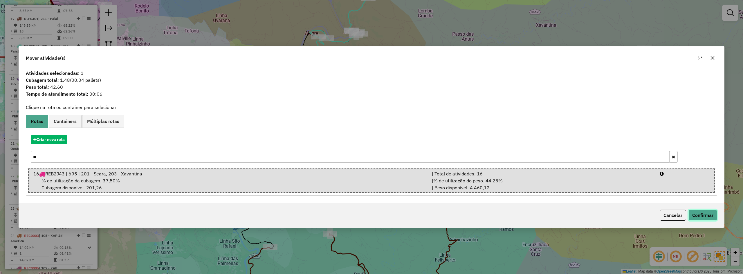
click at [698, 214] on button "Confirmar" at bounding box center [703, 215] width 29 height 11
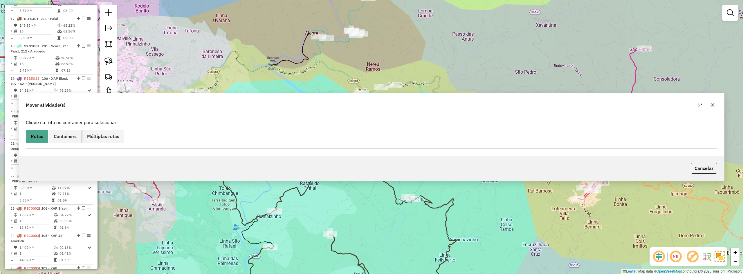
scroll to position [735, 0]
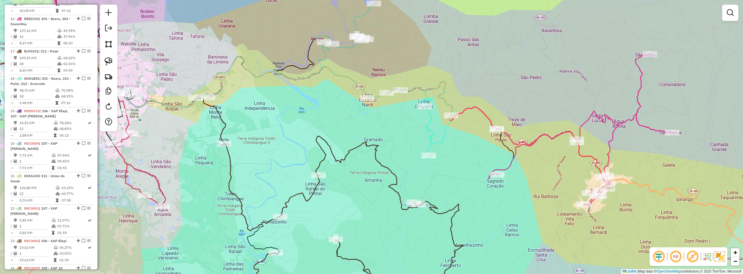
drag, startPoint x: 399, startPoint y: 127, endPoint x: 433, endPoint y: 153, distance: 42.5
click at [432, 153] on div "Janela de atendimento Grade de atendimento Capacidade Transportadoras Veículos …" at bounding box center [371, 137] width 743 height 274
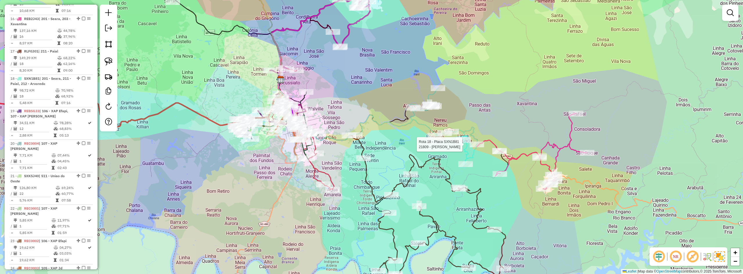
select select "*********"
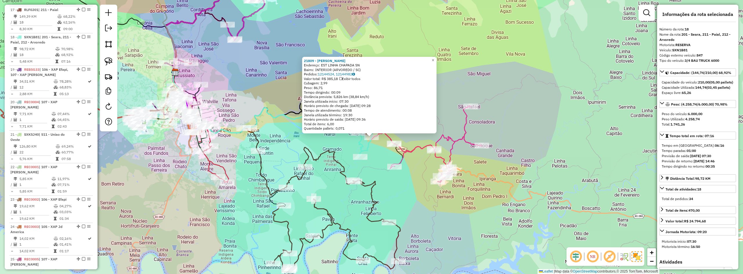
scroll to position [795, 0]
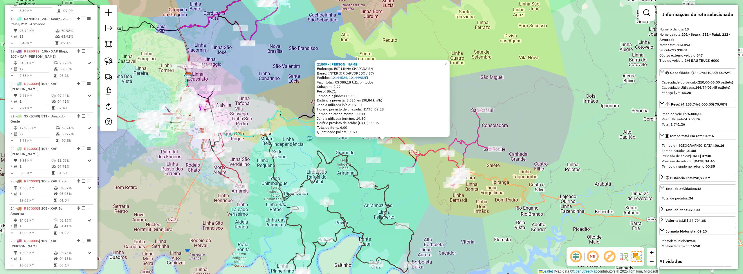
drag, startPoint x: 368, startPoint y: 171, endPoint x: 407, endPoint y: 178, distance: 40.4
click at [407, 178] on div "21809 - OSMAR ANTONIO CIMEK Endereço: EST LINHA CHAPADA SN Bairro: INTERIOR (AR…" at bounding box center [371, 137] width 743 height 274
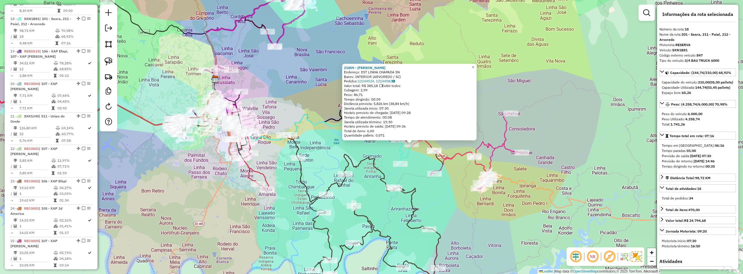
click at [407, 178] on div "21809 - OSMAR ANTONIO CIMEK Endereço: EST LINHA CHAPADA SN Bairro: INTERIOR (AR…" at bounding box center [371, 137] width 743 height 274
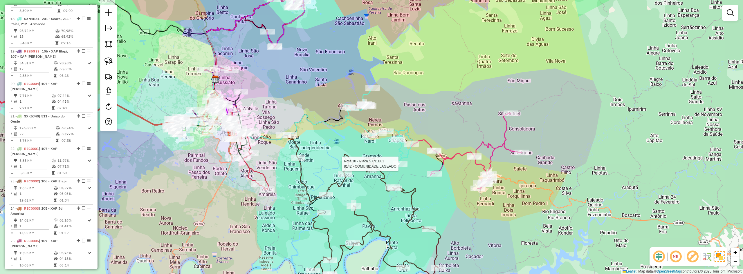
select select "*********"
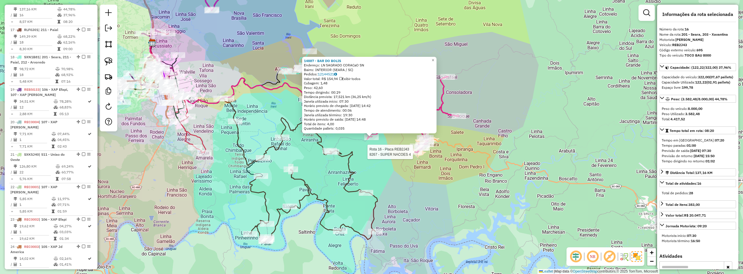
scroll to position [735, 0]
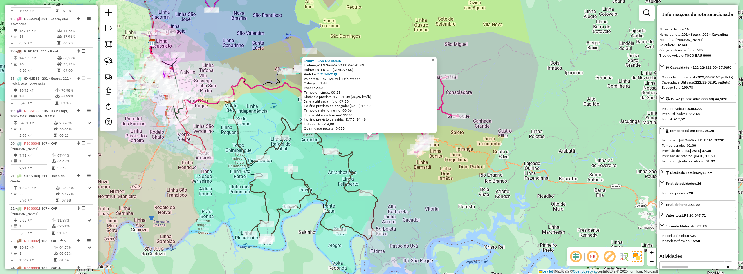
click at [403, 162] on div "Rota 16 - Placa REB2J43 8267 - SUPER NACOES 4 14887 - BAR DO BOLIS Endereço: LN…" at bounding box center [371, 137] width 743 height 274
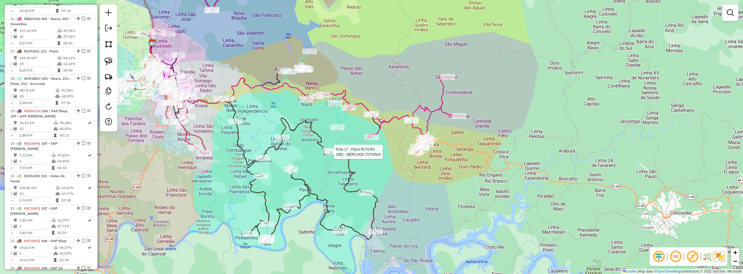
select select "*********"
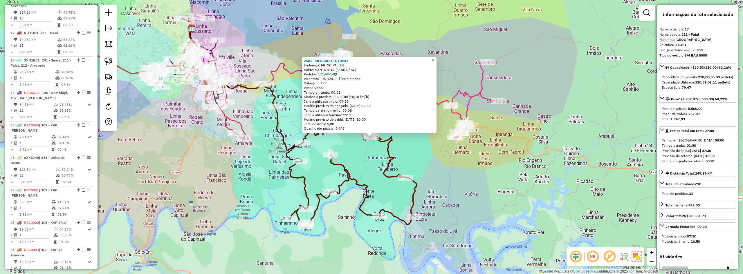
scroll to position [768, 0]
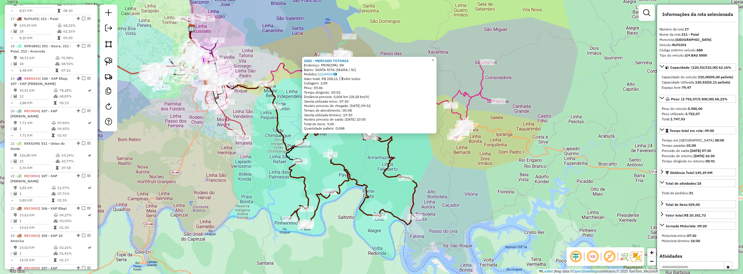
click at [426, 169] on div "2581 - MERCADO TOTONIA Endereço: PRINCIPAL SN Bairro: SANTA RITA (SEARA / SC) P…" at bounding box center [371, 137] width 743 height 274
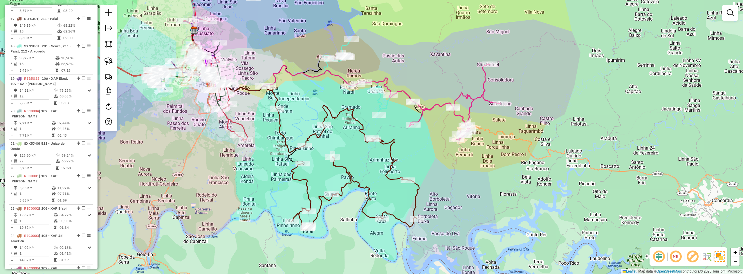
drag, startPoint x: 417, startPoint y: 152, endPoint x: 489, endPoint y: 179, distance: 76.5
click at [488, 178] on div "Janela de atendimento Grade de atendimento Capacidade Transportadoras Veículos …" at bounding box center [371, 137] width 743 height 274
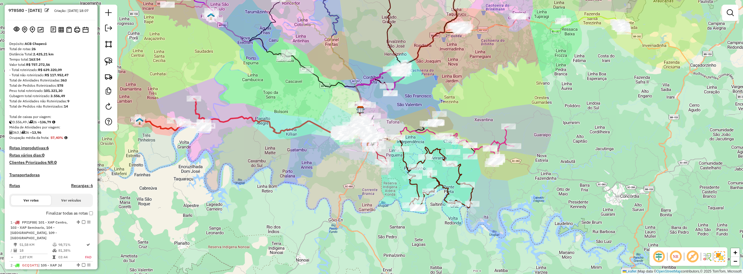
scroll to position [0, 0]
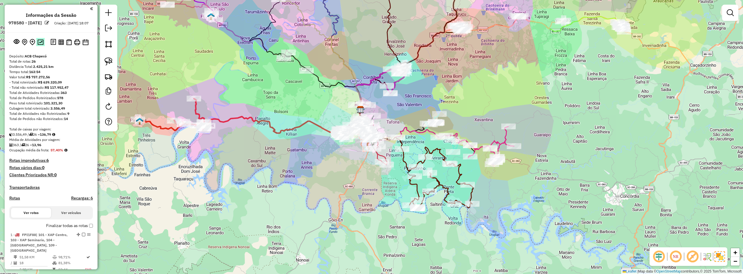
click at [36, 46] on button at bounding box center [40, 42] width 8 height 8
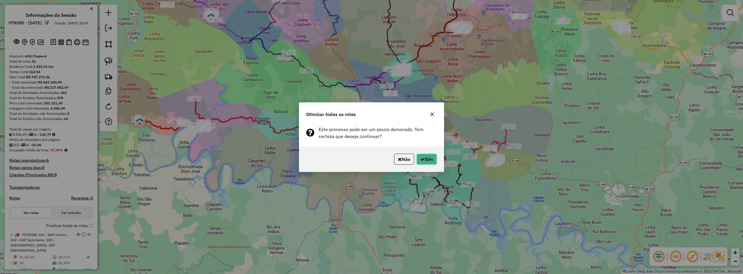
click at [428, 163] on button "Sim" at bounding box center [427, 159] width 20 height 11
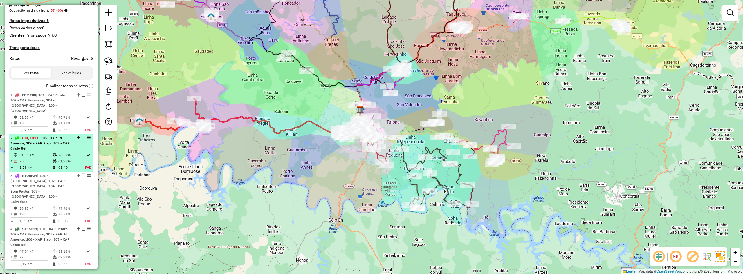
scroll to position [145, 0]
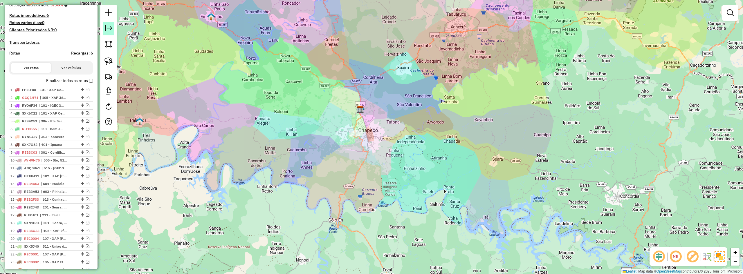
click at [111, 29] on em at bounding box center [108, 28] width 7 height 7
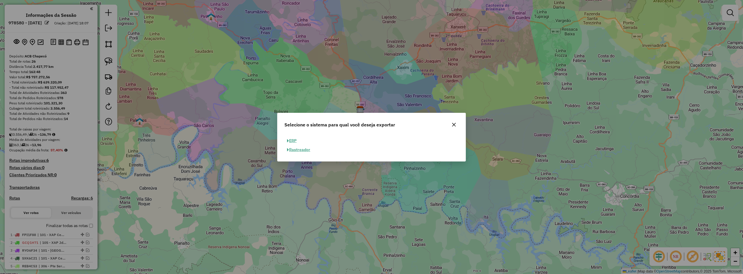
scroll to position [145, 0]
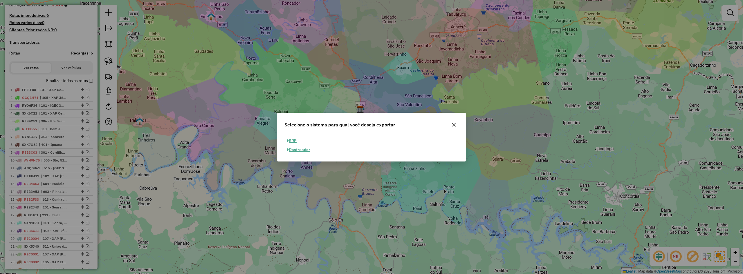
click at [294, 140] on button "ERP" at bounding box center [291, 140] width 15 height 9
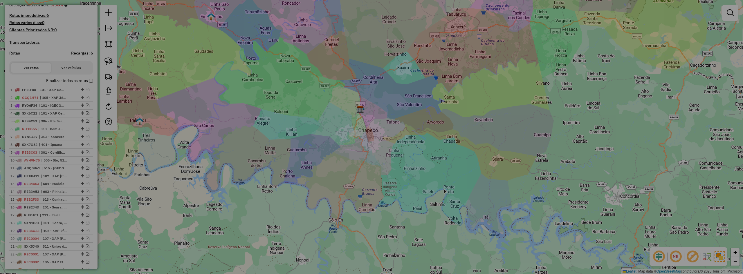
select select "**"
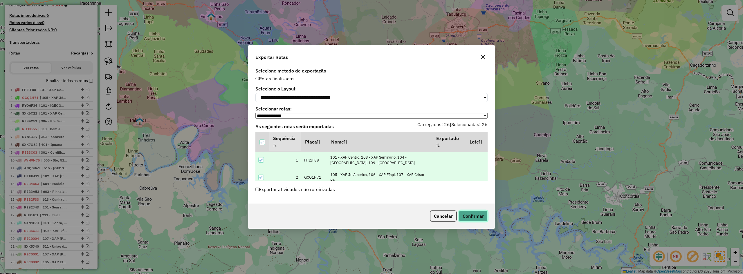
click at [479, 218] on button "Confirmar" at bounding box center [473, 216] width 29 height 11
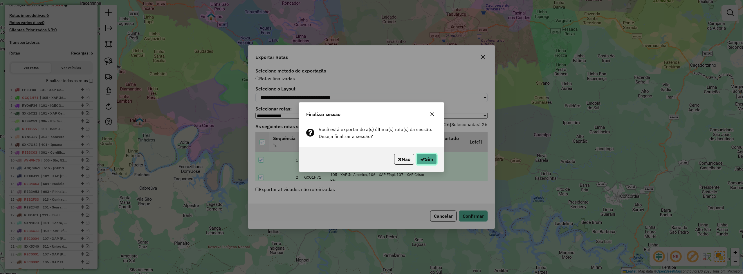
click at [428, 160] on button "Sim" at bounding box center [427, 159] width 20 height 11
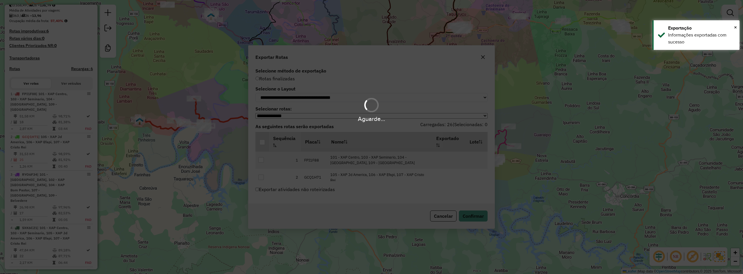
scroll to position [161, 0]
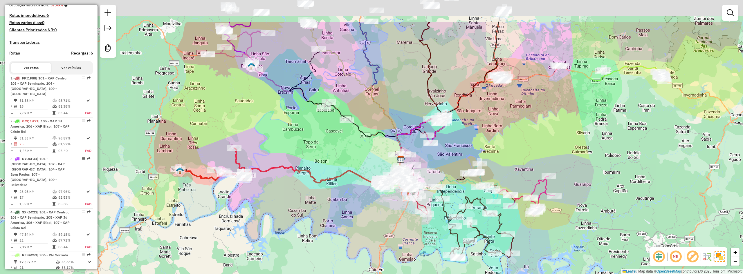
drag, startPoint x: 290, startPoint y: 111, endPoint x: 344, endPoint y: 176, distance: 85.2
click at [344, 176] on div "Janela de atendimento Grade de atendimento Capacidade Transportadoras Veículos …" at bounding box center [371, 137] width 743 height 274
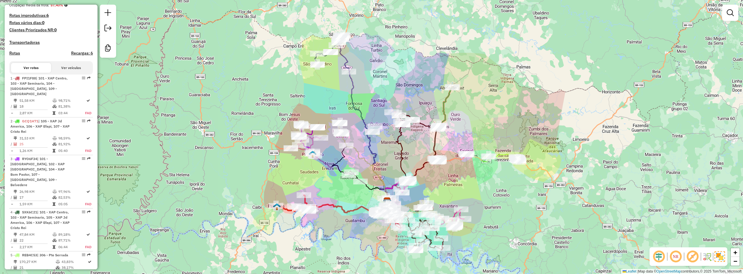
drag, startPoint x: 379, startPoint y: 135, endPoint x: 387, endPoint y: 158, distance: 24.6
click at [387, 158] on div "Janela de atendimento Grade de atendimento Capacidade Transportadoras Veículos …" at bounding box center [371, 137] width 743 height 274
click at [742, 17] on div "Janela de atendimento Grade de atendimento Capacidade Transportadoras Veículos …" at bounding box center [371, 137] width 743 height 274
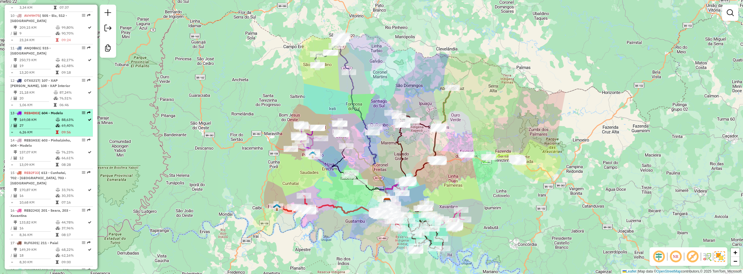
scroll to position [538, 0]
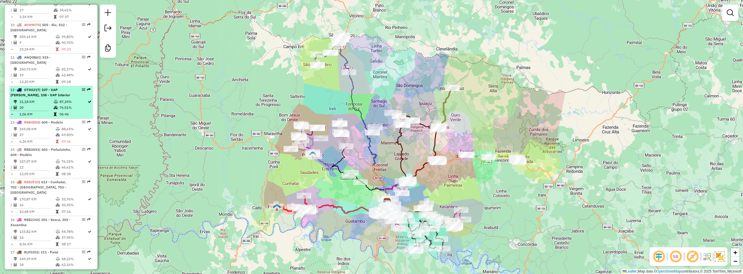
click at [43, 88] on span "| 107 - XAP [PERSON_NAME], 108 - XAP Interior" at bounding box center [40, 93] width 60 height 10
select select "*********"
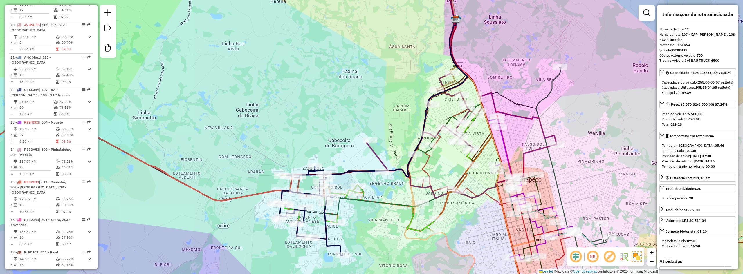
click at [684, 51] on strong "OTX0J17" at bounding box center [679, 50] width 15 height 4
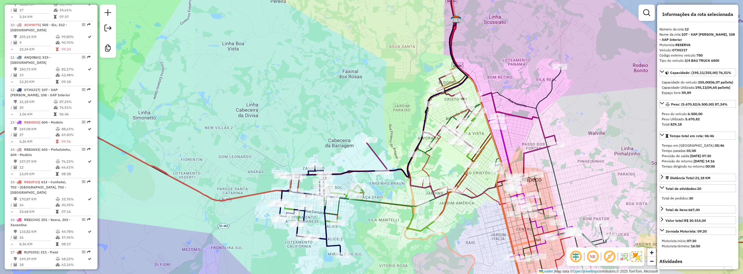
copy div "Veículo: OTX0J17"
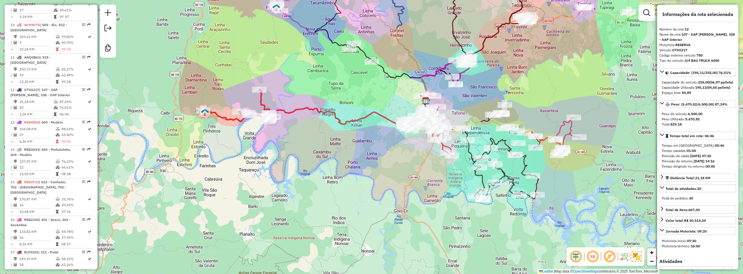
drag, startPoint x: 477, startPoint y: 86, endPoint x: 458, endPoint y: 138, distance: 55.3
click at [458, 138] on div "Janela de atendimento Grade de atendimento Capacidade Transportadoras Veículos …" at bounding box center [371, 137] width 743 height 274
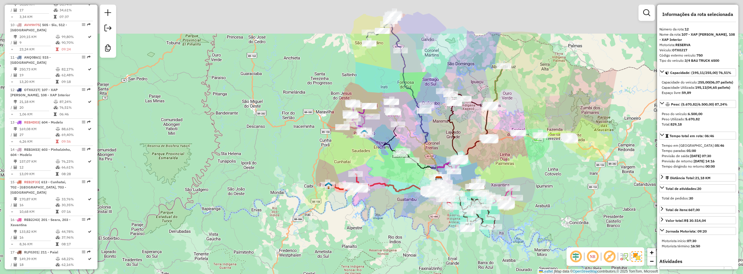
drag, startPoint x: 502, startPoint y: 124, endPoint x: 503, endPoint y: 169, distance: 45.0
click at [503, 169] on div "Janela de atendimento Grade de atendimento Capacidade Transportadoras Veículos …" at bounding box center [371, 137] width 743 height 274
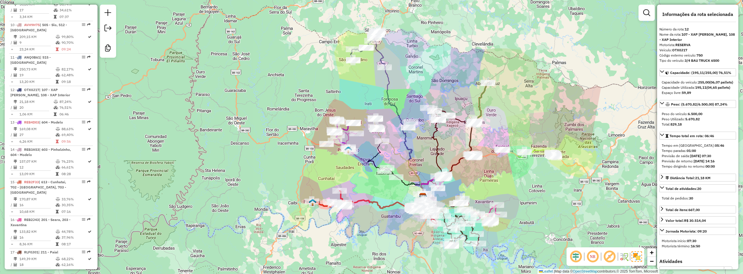
drag, startPoint x: 457, startPoint y: 137, endPoint x: 452, endPoint y: 140, distance: 6.4
click at [452, 140] on div "Janela de atendimento Grade de atendimento Capacidade Transportadoras Veículos …" at bounding box center [371, 137] width 743 height 274
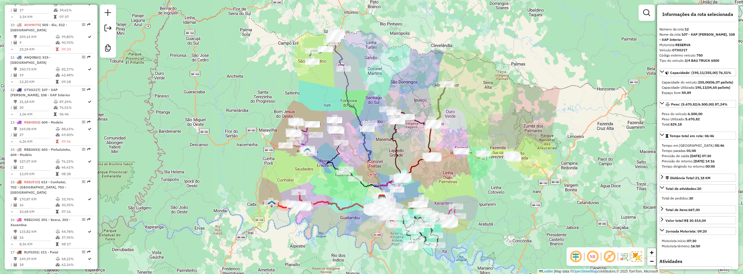
drag, startPoint x: 447, startPoint y: 147, endPoint x: 406, endPoint y: 148, distance: 40.4
click at [406, 148] on div "Janela de atendimento Grade de atendimento Capacidade Transportadoras Veículos …" at bounding box center [371, 137] width 743 height 274
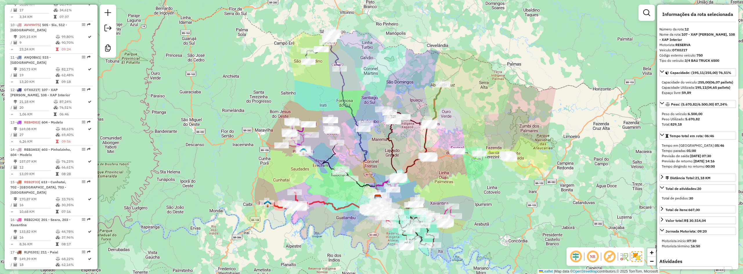
drag, startPoint x: 411, startPoint y: 141, endPoint x: 407, endPoint y: 141, distance: 4.1
click at [407, 141] on div "Janela de atendimento Grade de atendimento Capacidade Transportadoras Veículos …" at bounding box center [371, 137] width 743 height 274
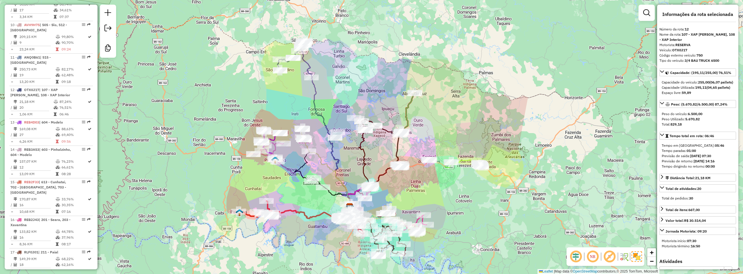
drag, startPoint x: 296, startPoint y: 86, endPoint x: 266, endPoint y: 89, distance: 30.0
click at [266, 89] on div "Janela de atendimento Grade de atendimento Capacidade Transportadoras Veículos …" at bounding box center [371, 137] width 743 height 274
